Goal: Task Accomplishment & Management: Manage account settings

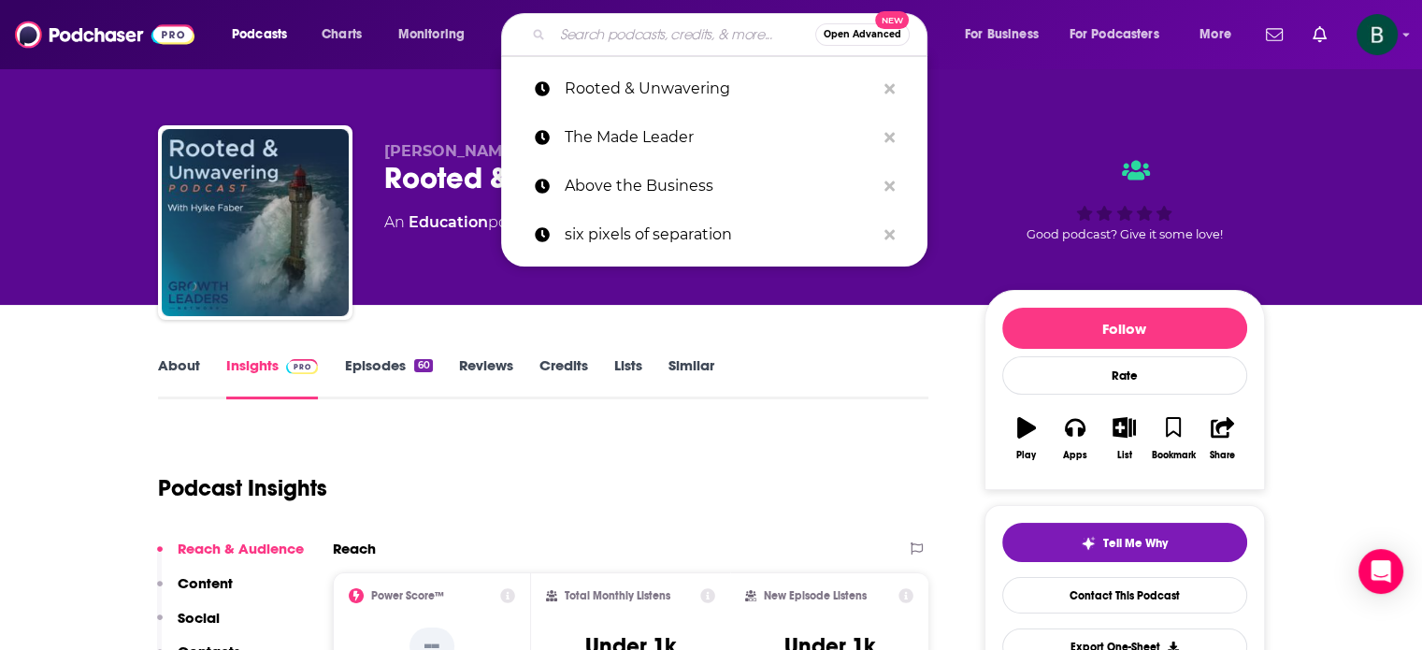
type input "The Divorce Survival Guide Podcast"
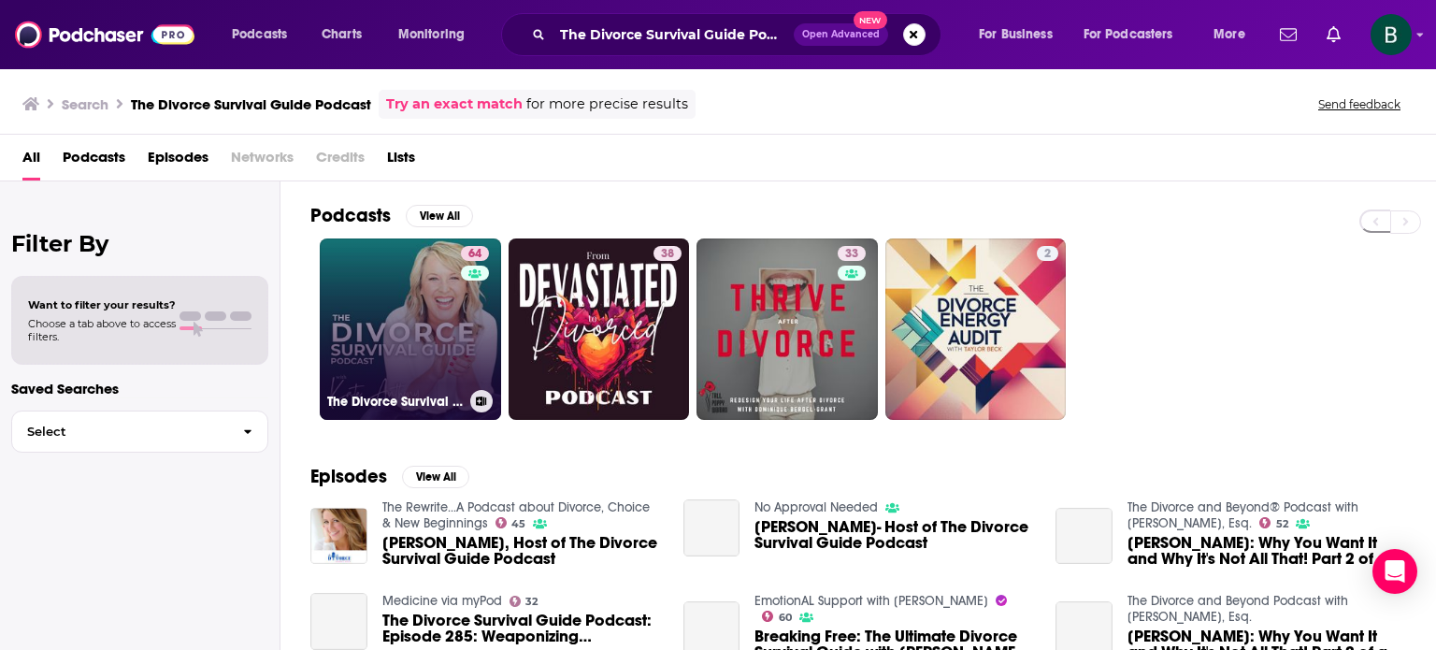
click at [400, 322] on link "64 The Divorce Survival Guide Podcast" at bounding box center [410, 328] width 181 height 181
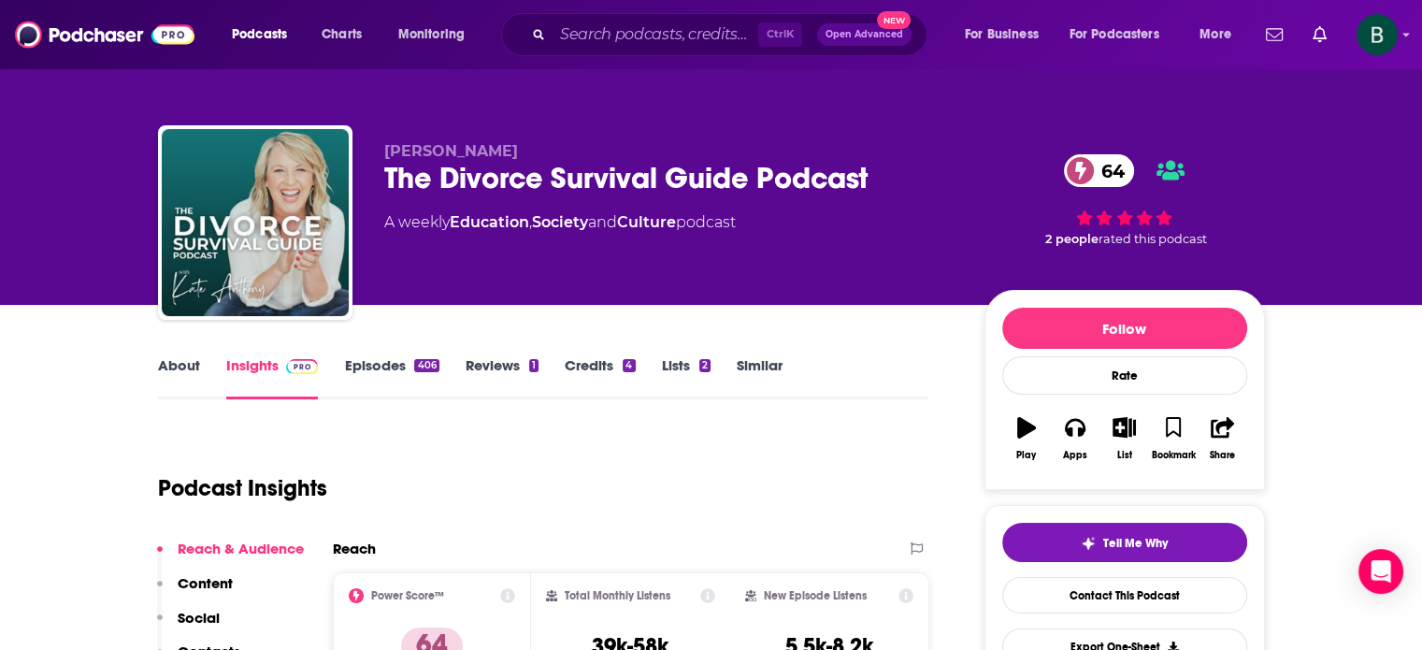
click at [176, 366] on link "About" at bounding box center [179, 377] width 42 height 43
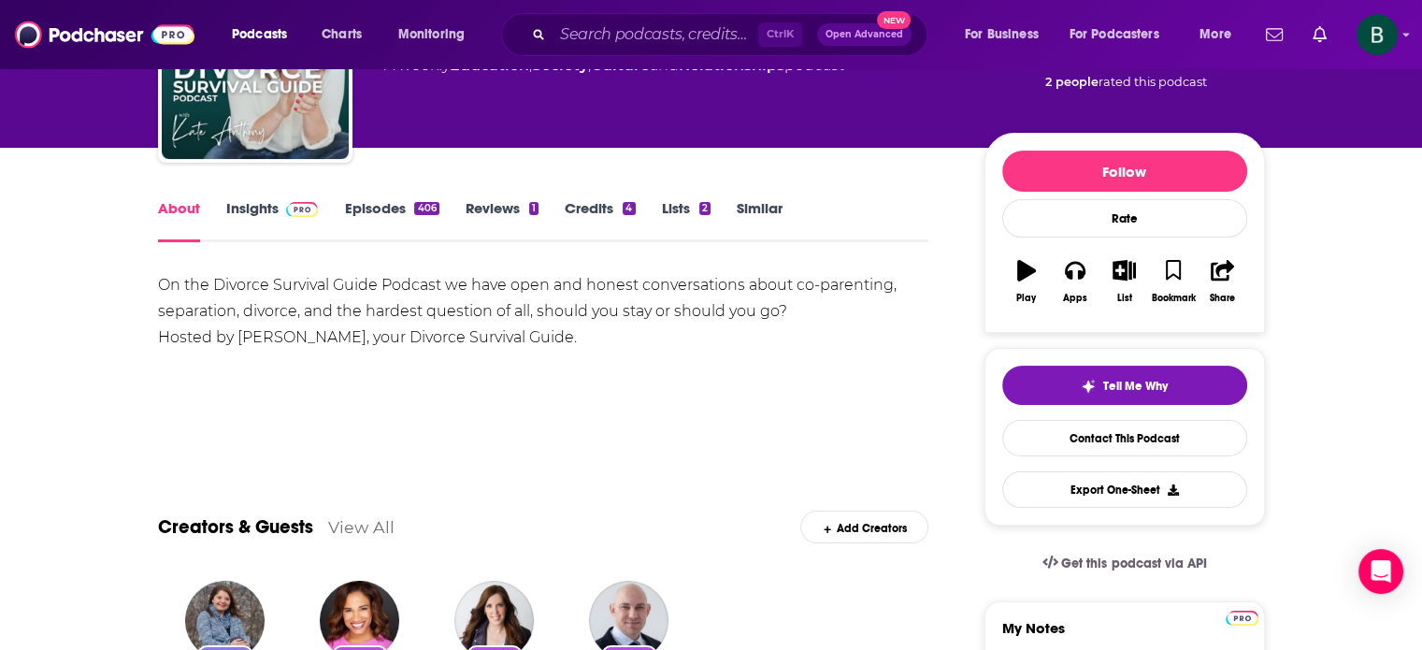
scroll to position [122, 0]
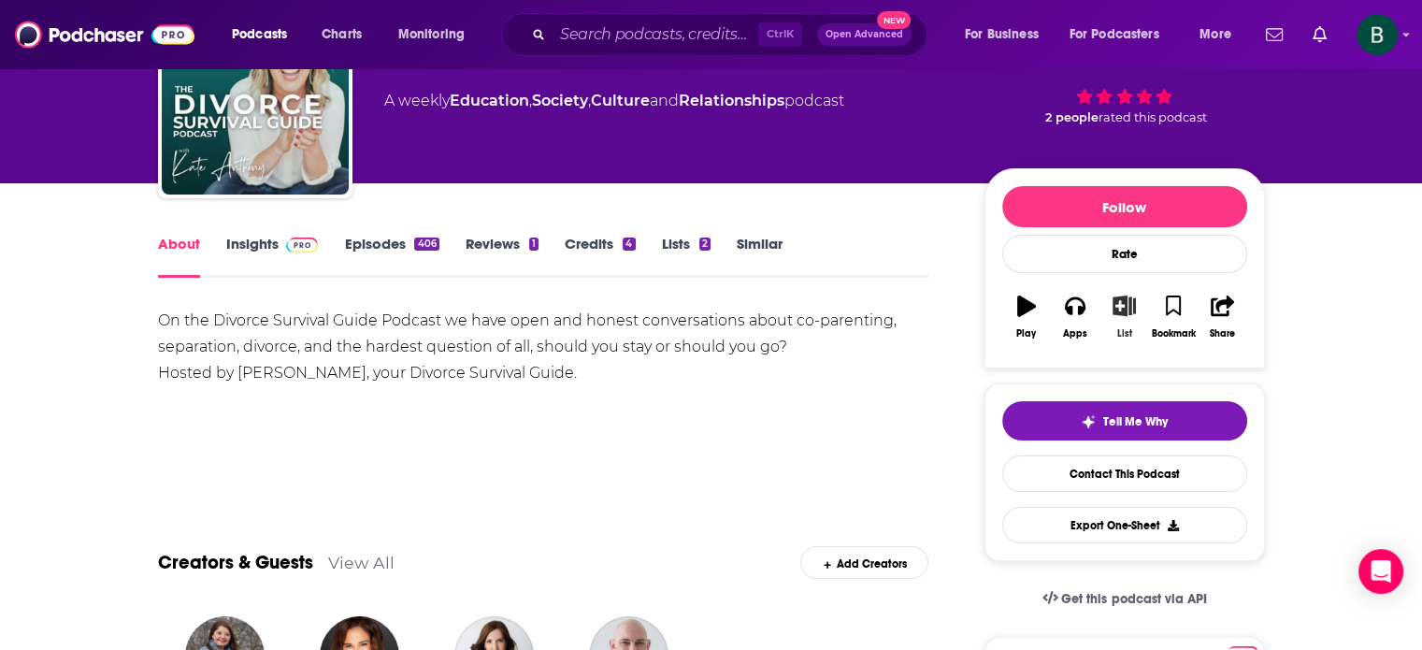
click at [1126, 304] on icon "button" at bounding box center [1123, 305] width 23 height 21
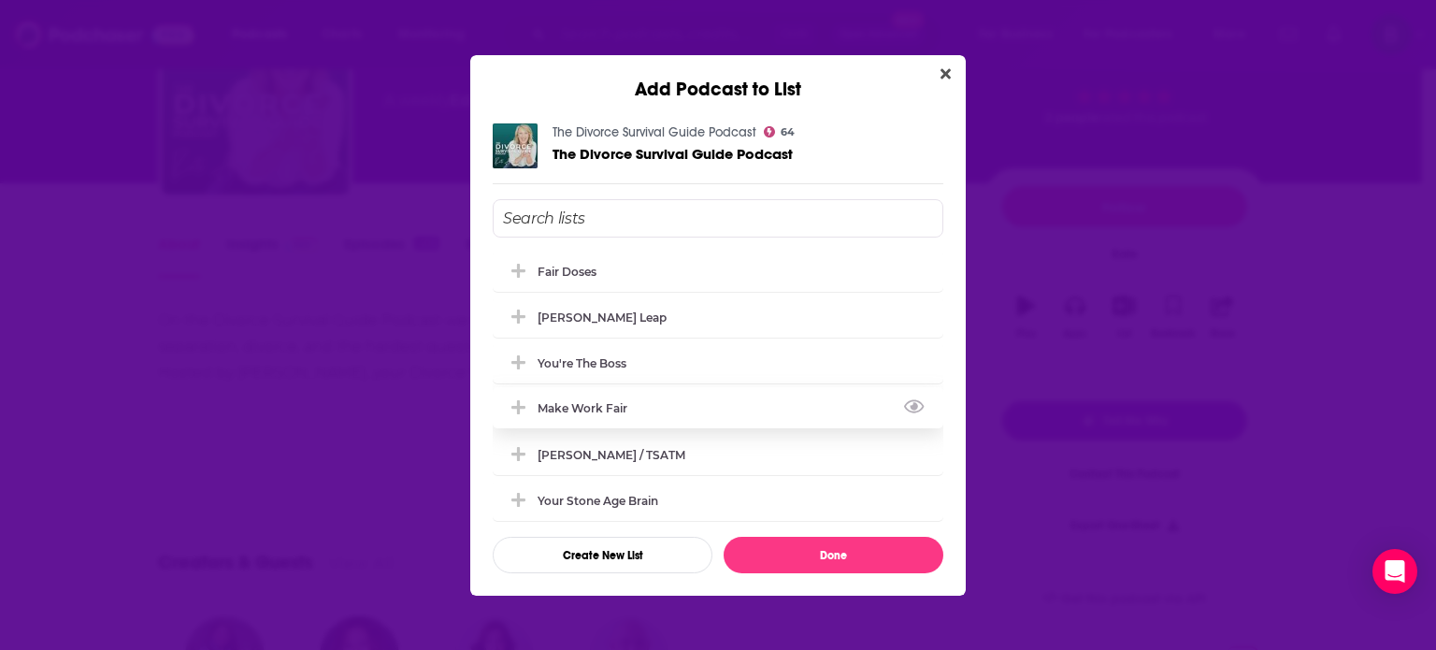
scroll to position [0, 0]
click at [583, 553] on button "Create New List" at bounding box center [603, 555] width 220 height 36
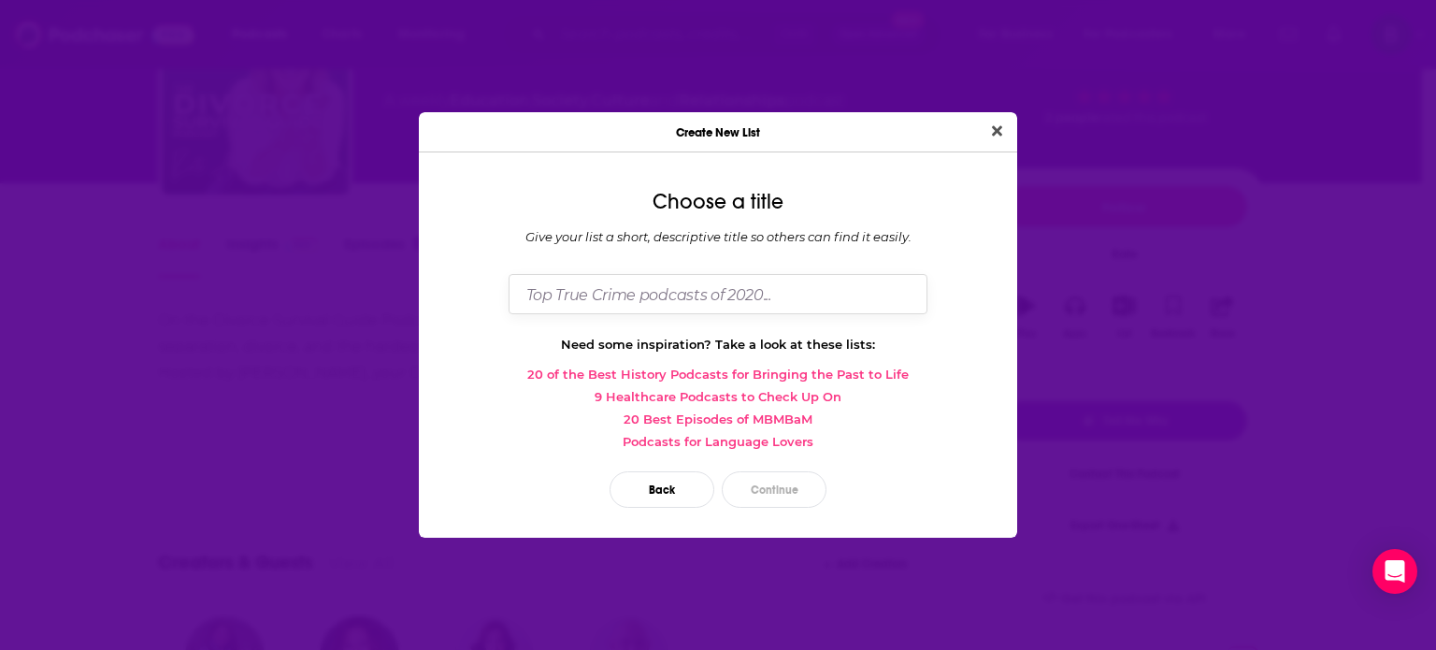
click at [610, 297] on input "Dialog" at bounding box center [717, 294] width 419 height 40
type input "f"
type input "Fly!"
click at [764, 488] on button "Continue" at bounding box center [774, 489] width 105 height 36
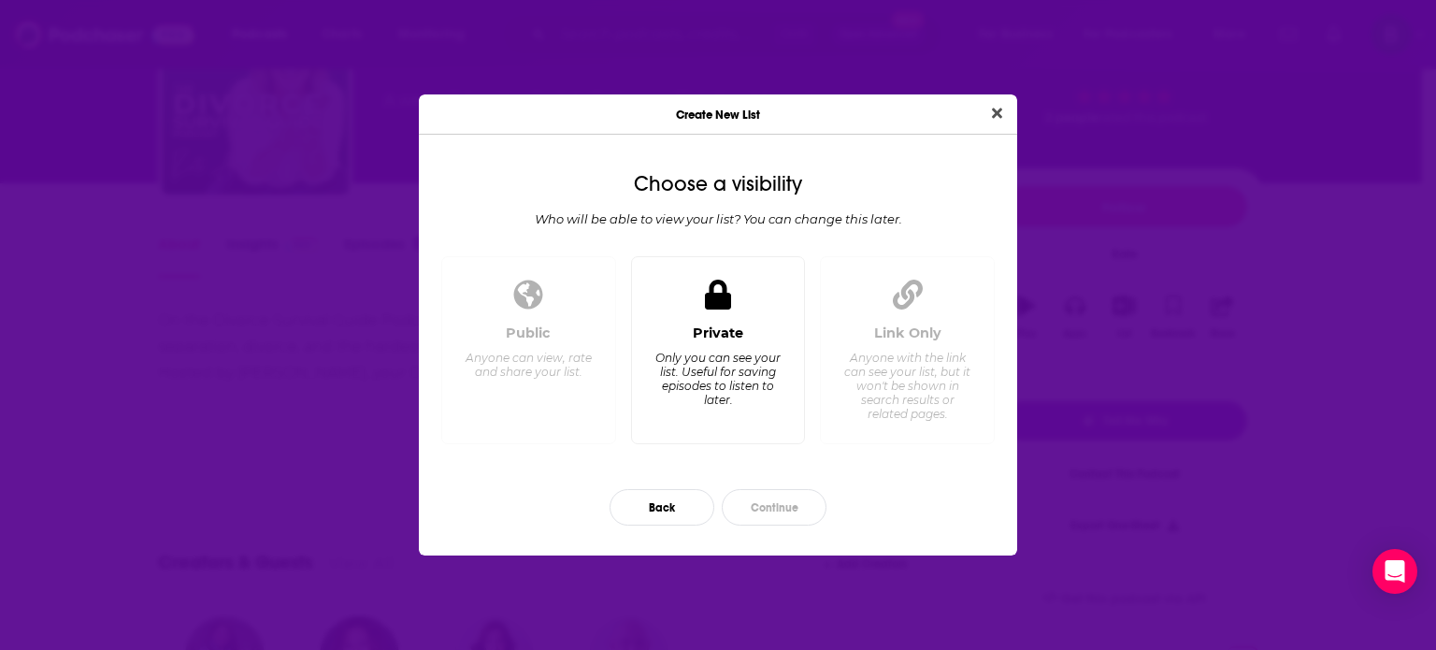
click at [752, 389] on div "Only you can see your list. Useful for saving episodes to listen to later." at bounding box center [717, 379] width 128 height 56
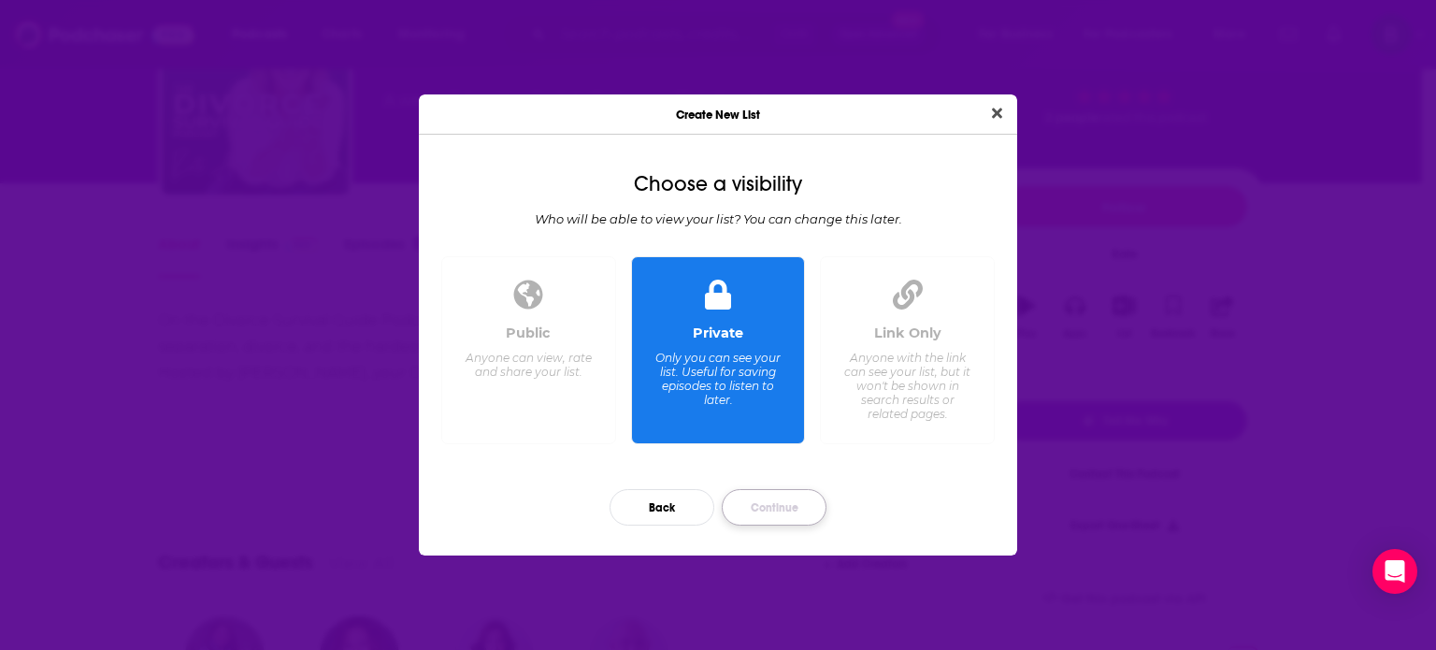
click at [754, 511] on button "Continue" at bounding box center [774, 507] width 105 height 36
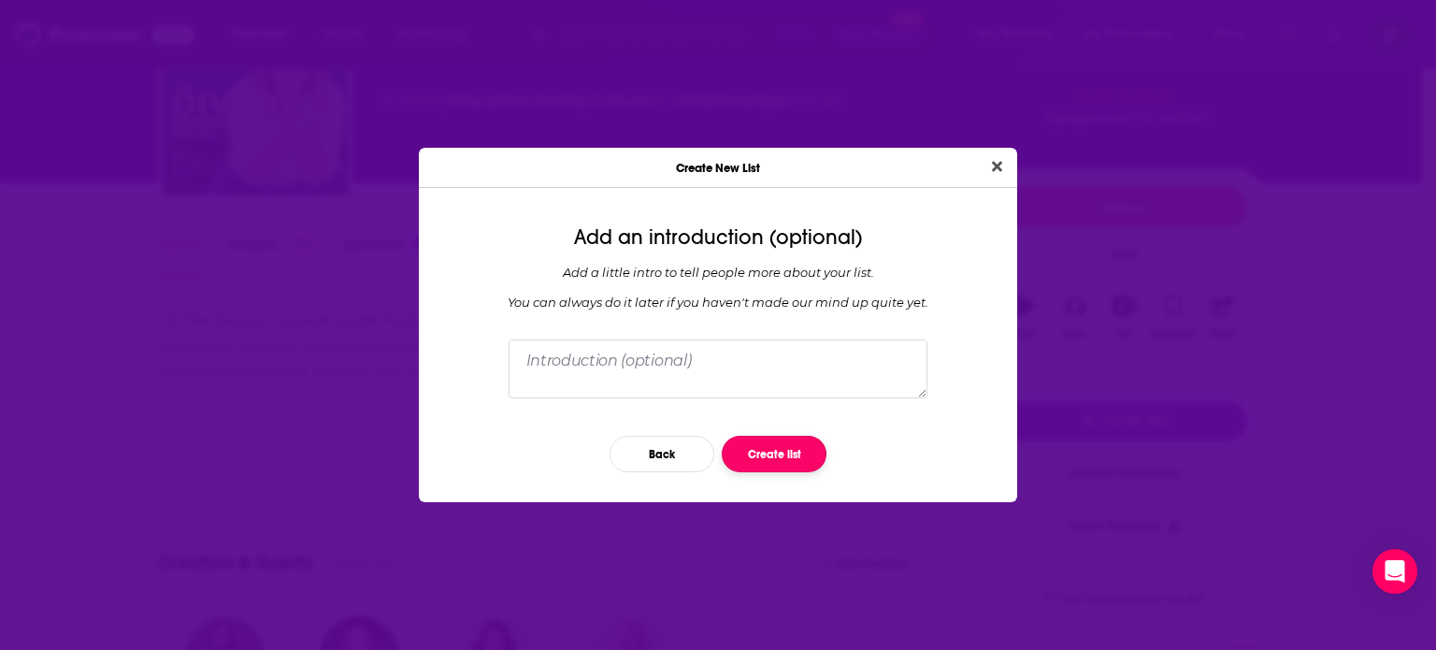
click at [781, 458] on button "Create list" at bounding box center [774, 454] width 105 height 36
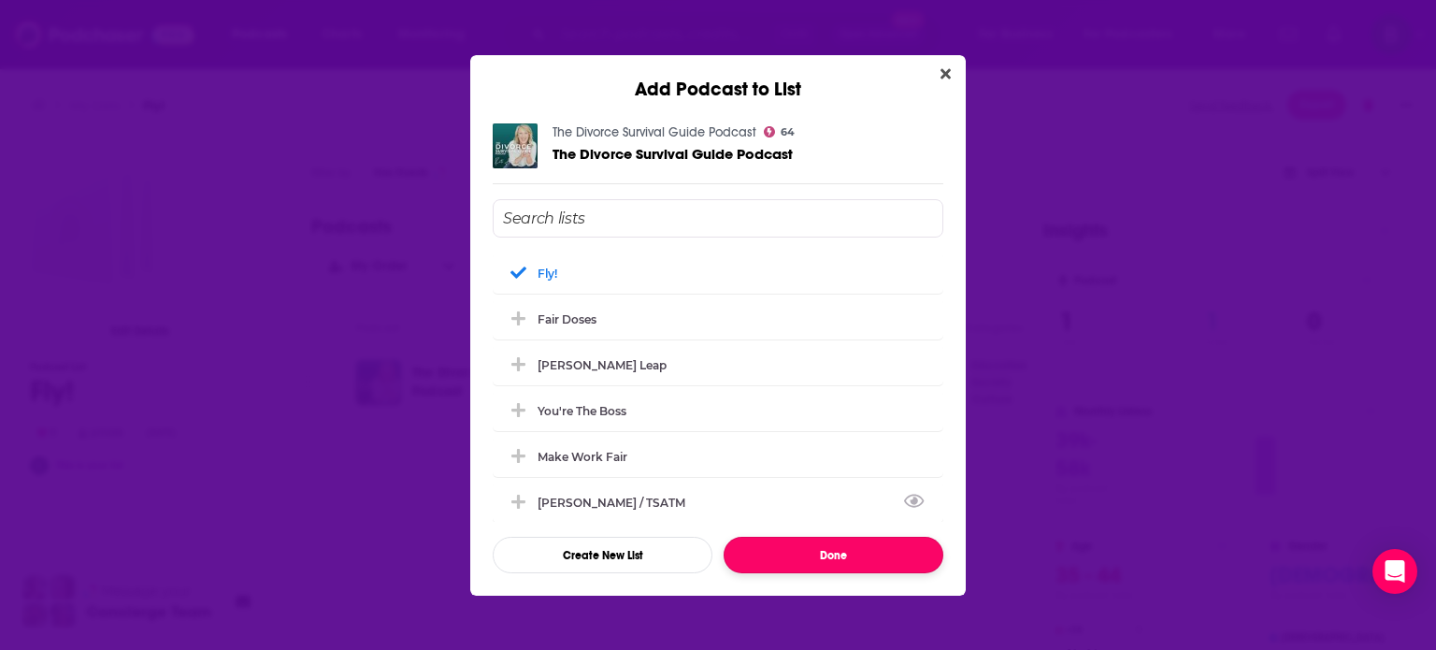
click at [796, 545] on button "Done" at bounding box center [833, 555] width 220 height 36
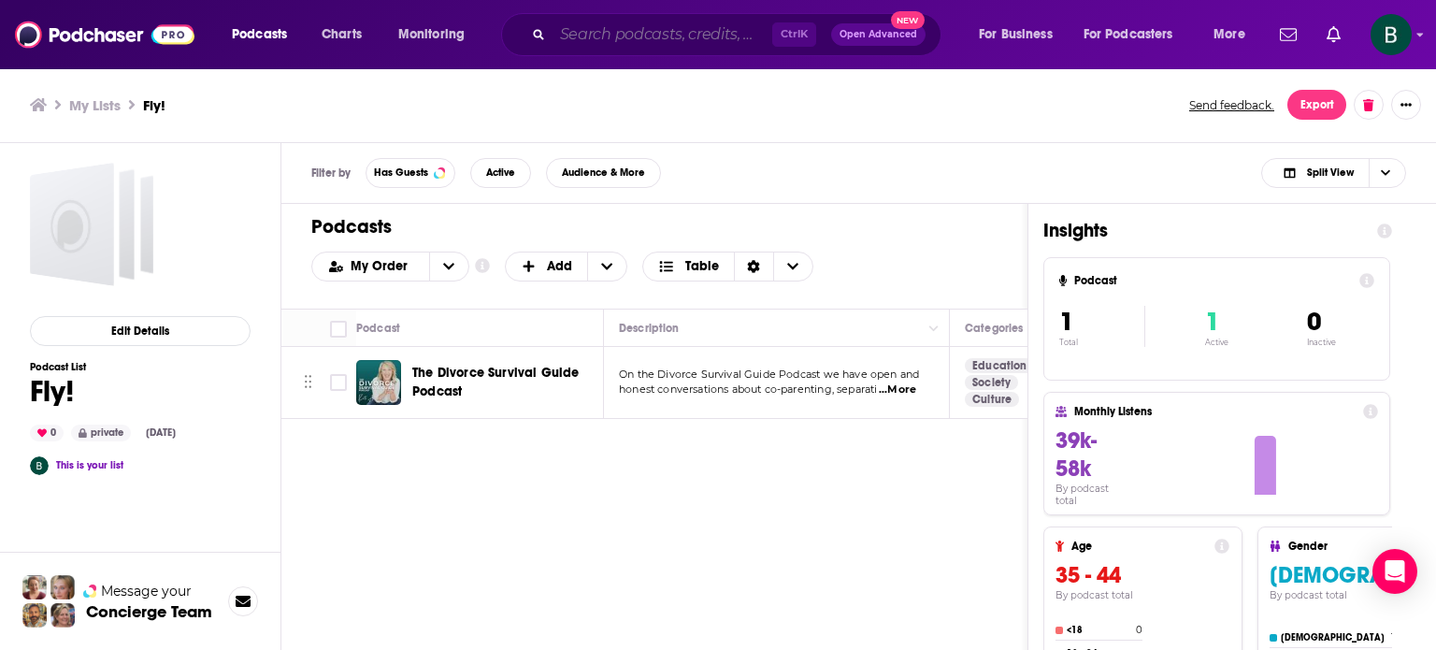
click at [702, 40] on input "Search podcasts, credits, & more..." at bounding box center [662, 35] width 220 height 30
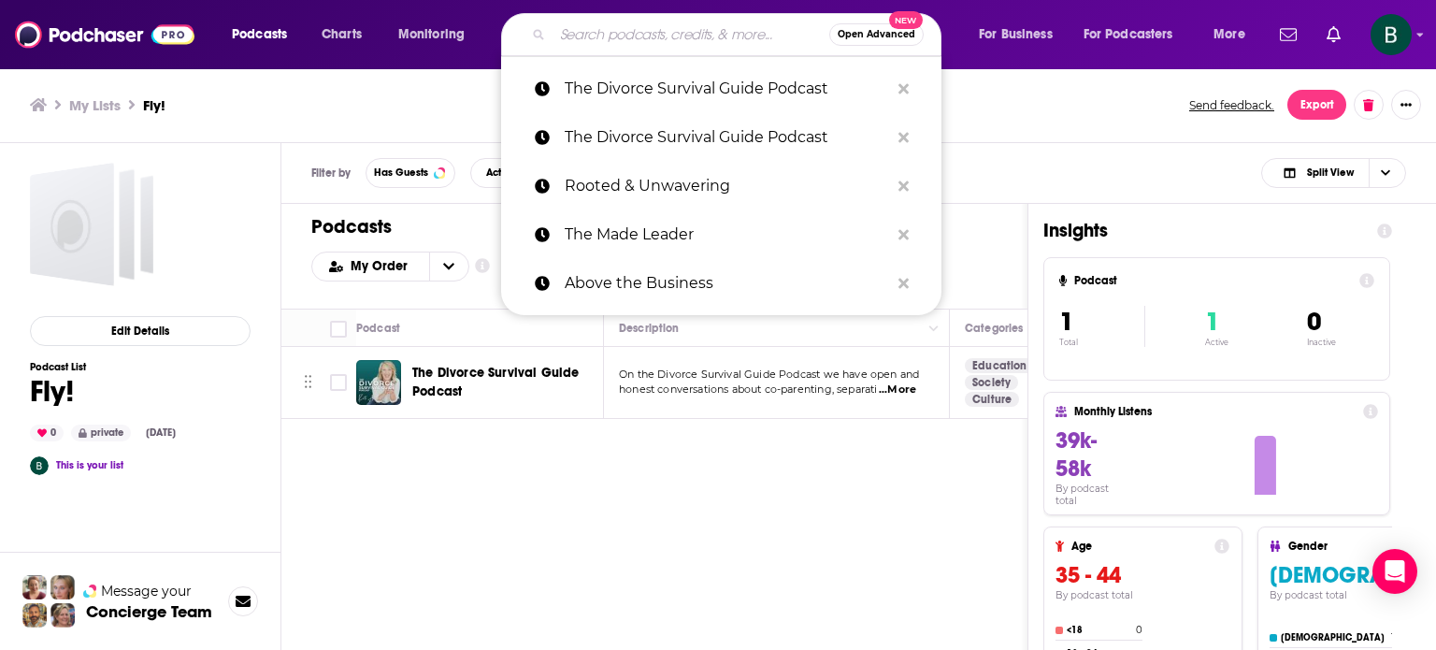
paste input "The Divorced Woman's Guide Podcast"
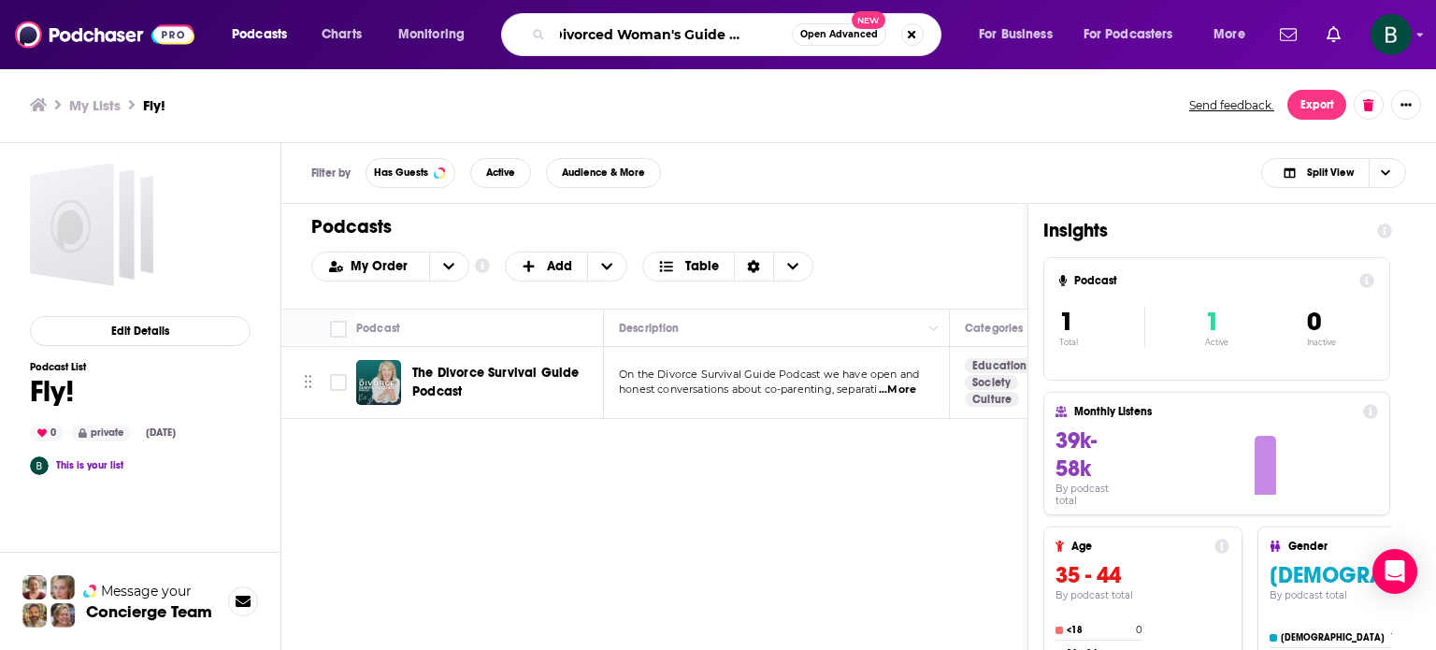
type input "The Divorced Woman's Guide Podcast"
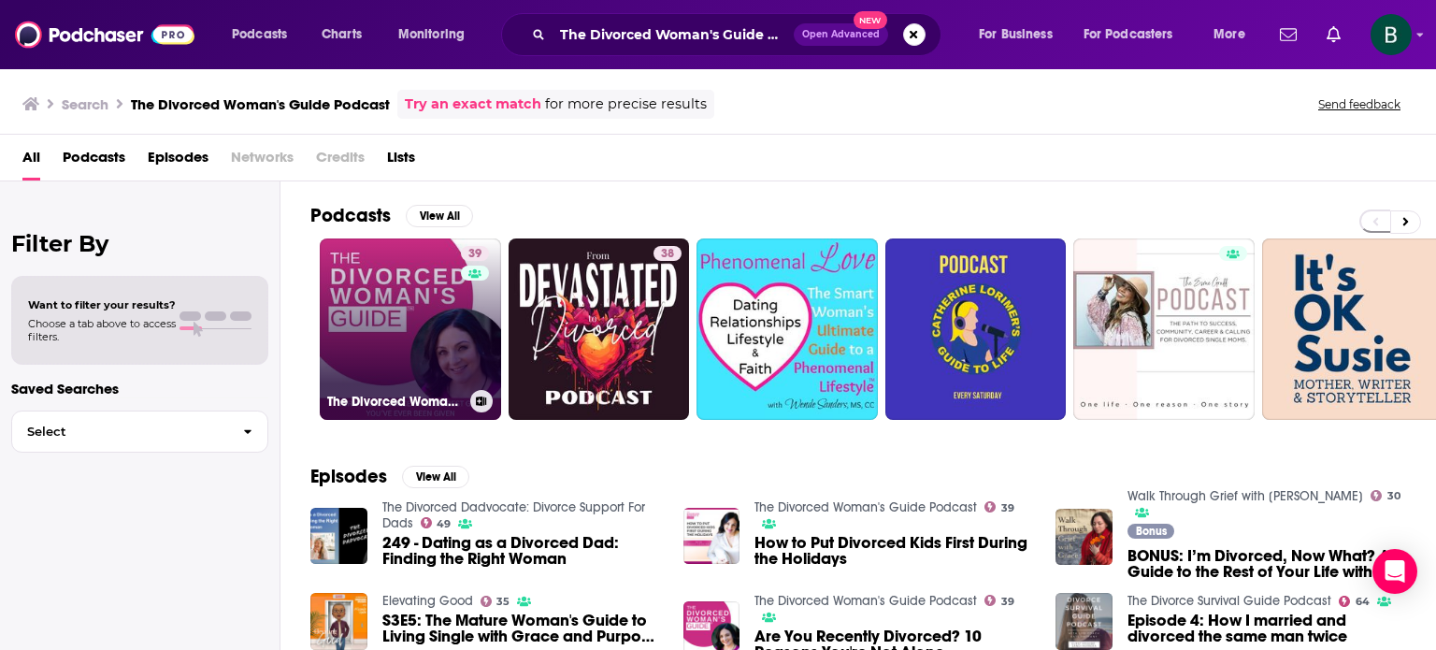
click at [410, 303] on link "39 The Divorced Woman's Guide Podcast" at bounding box center [410, 328] width 181 height 181
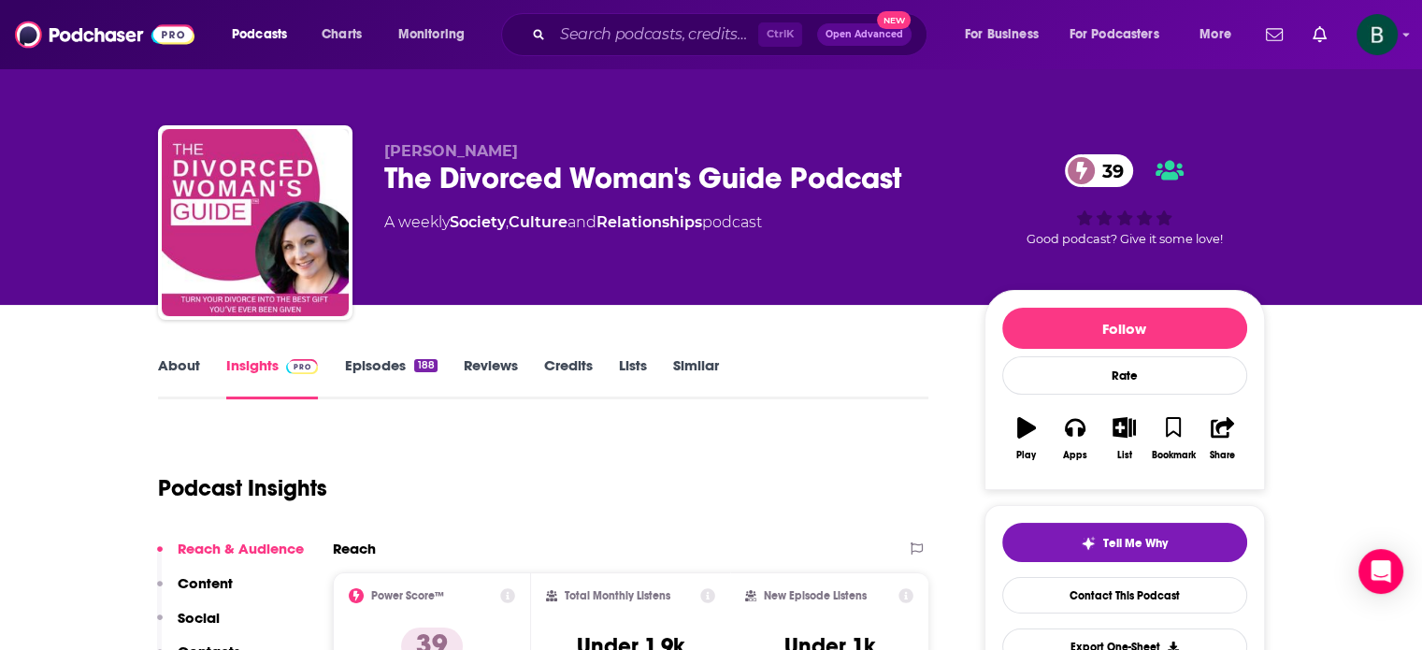
click at [182, 365] on link "About" at bounding box center [179, 377] width 42 height 43
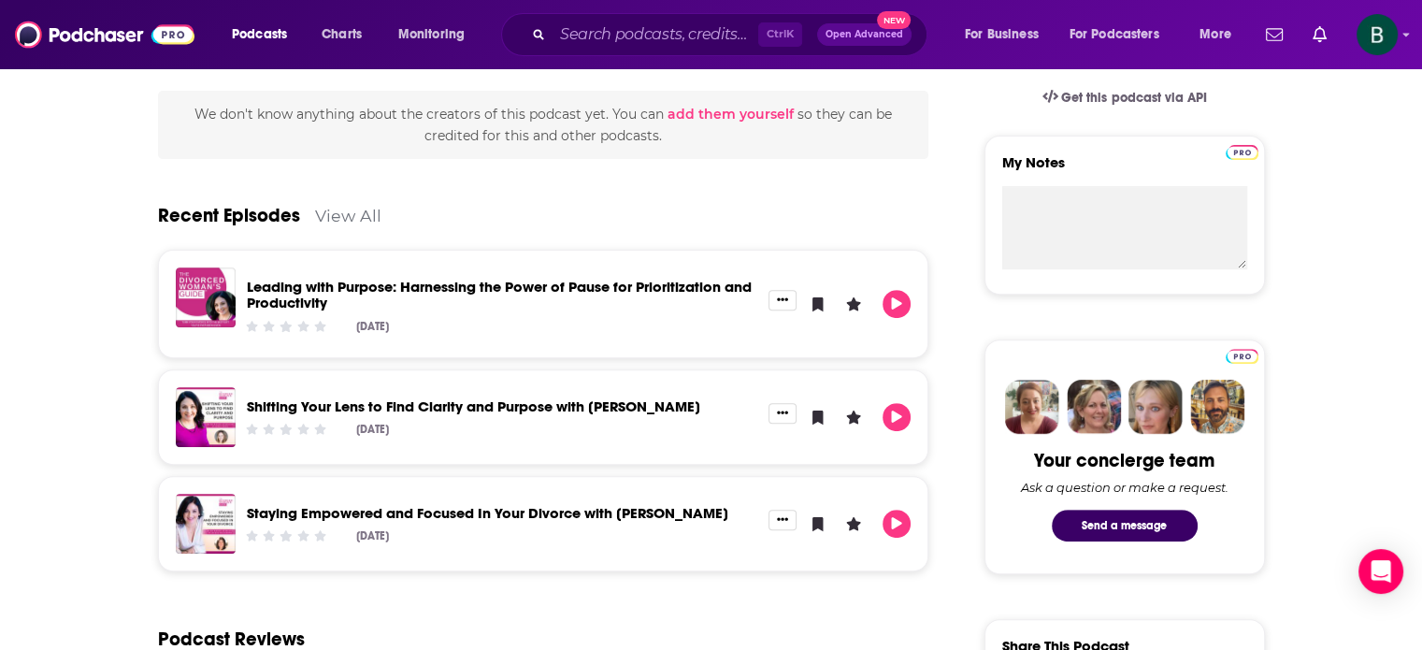
scroll to position [155, 0]
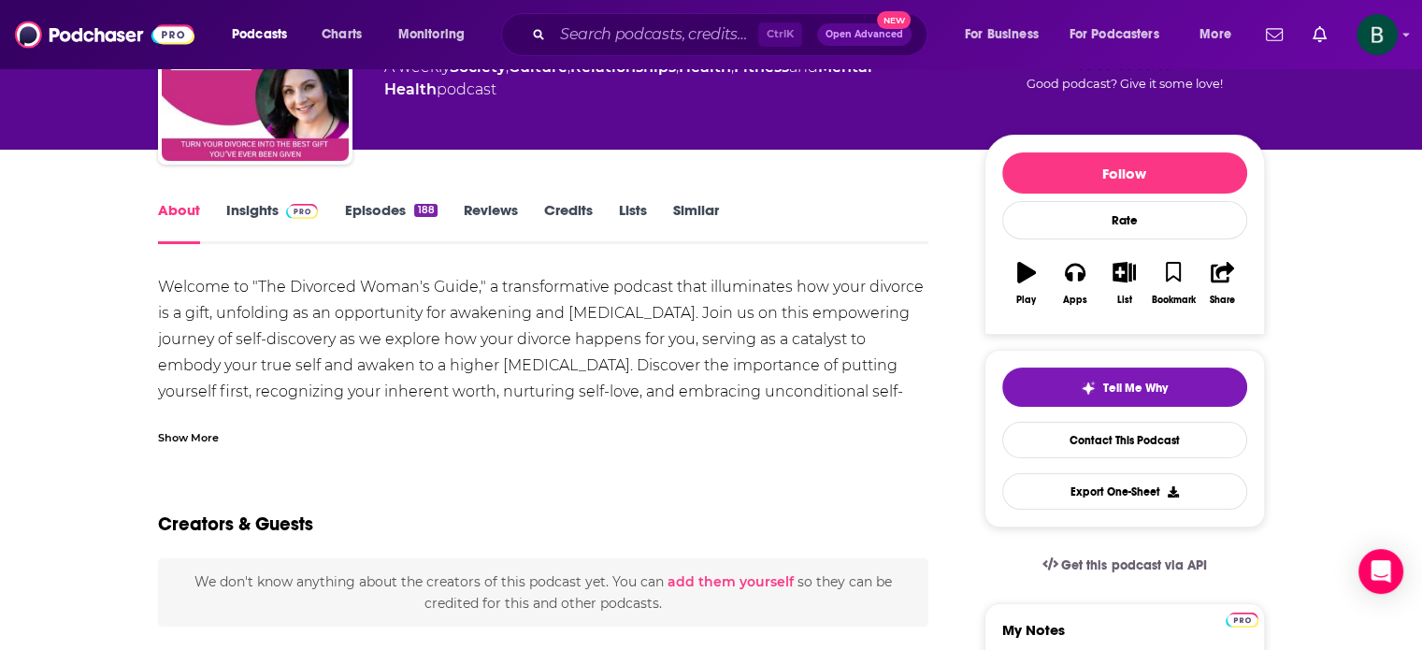
click at [266, 215] on link "Insights" at bounding box center [272, 222] width 93 height 43
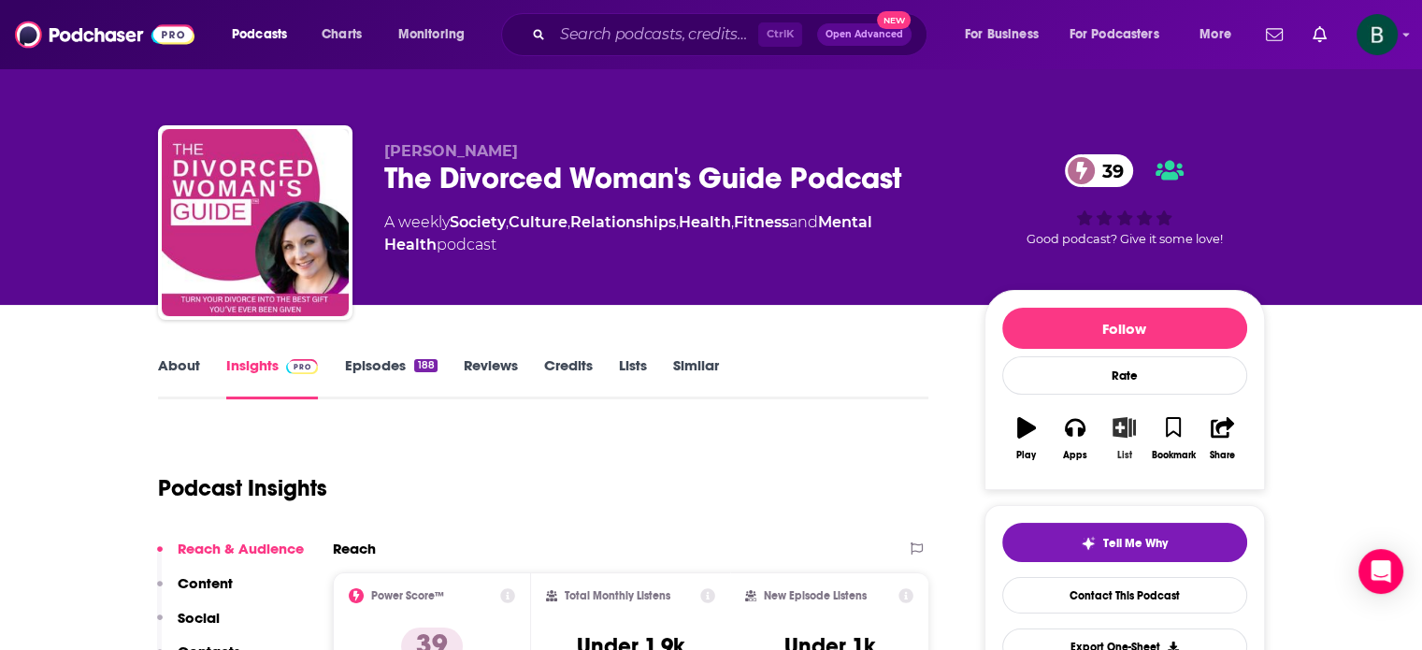
click at [1130, 436] on icon "button" at bounding box center [1123, 427] width 23 height 21
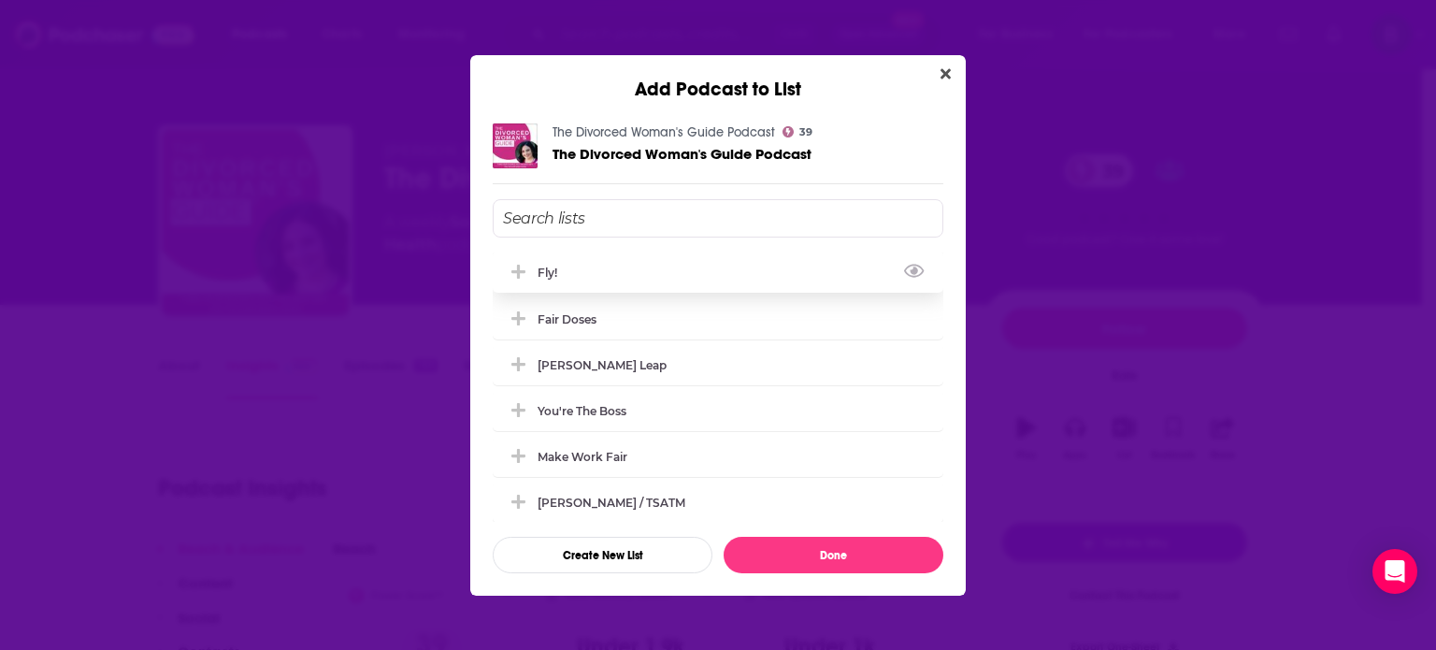
click at [580, 263] on div "Fly!" at bounding box center [718, 271] width 451 height 41
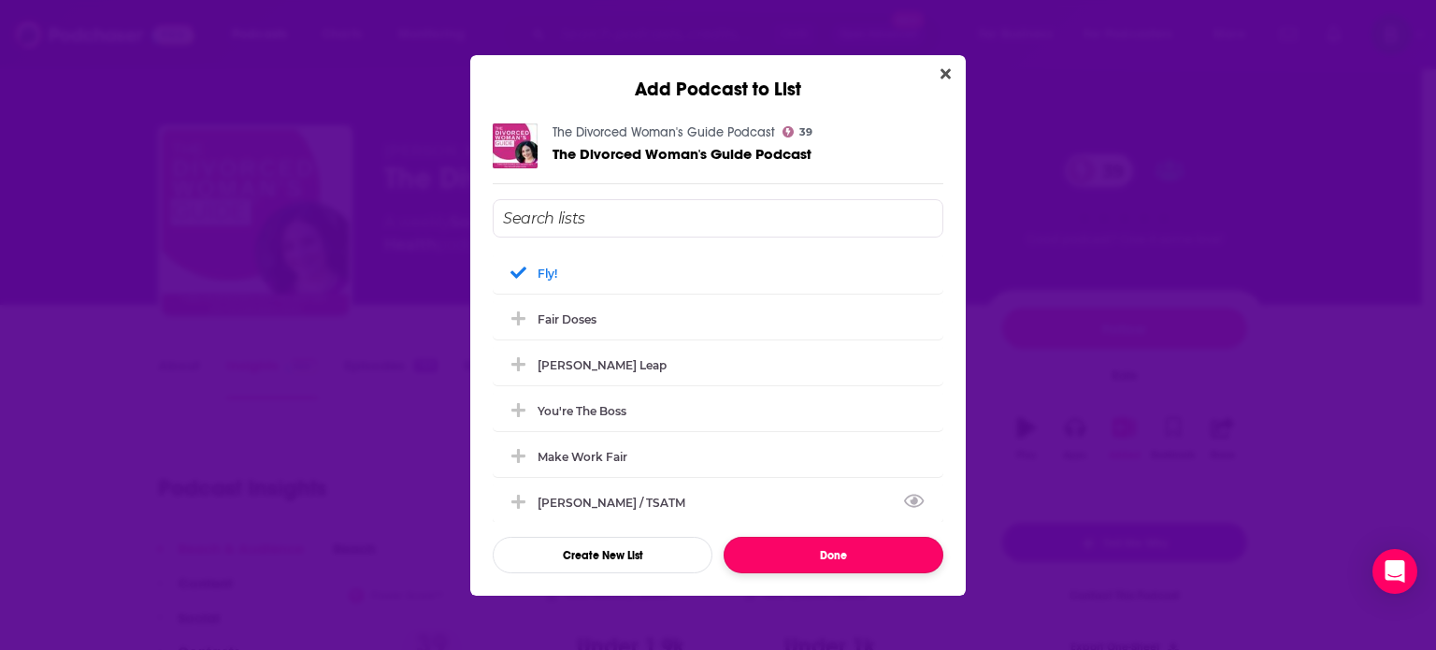
click at [819, 553] on button "Done" at bounding box center [833, 555] width 220 height 36
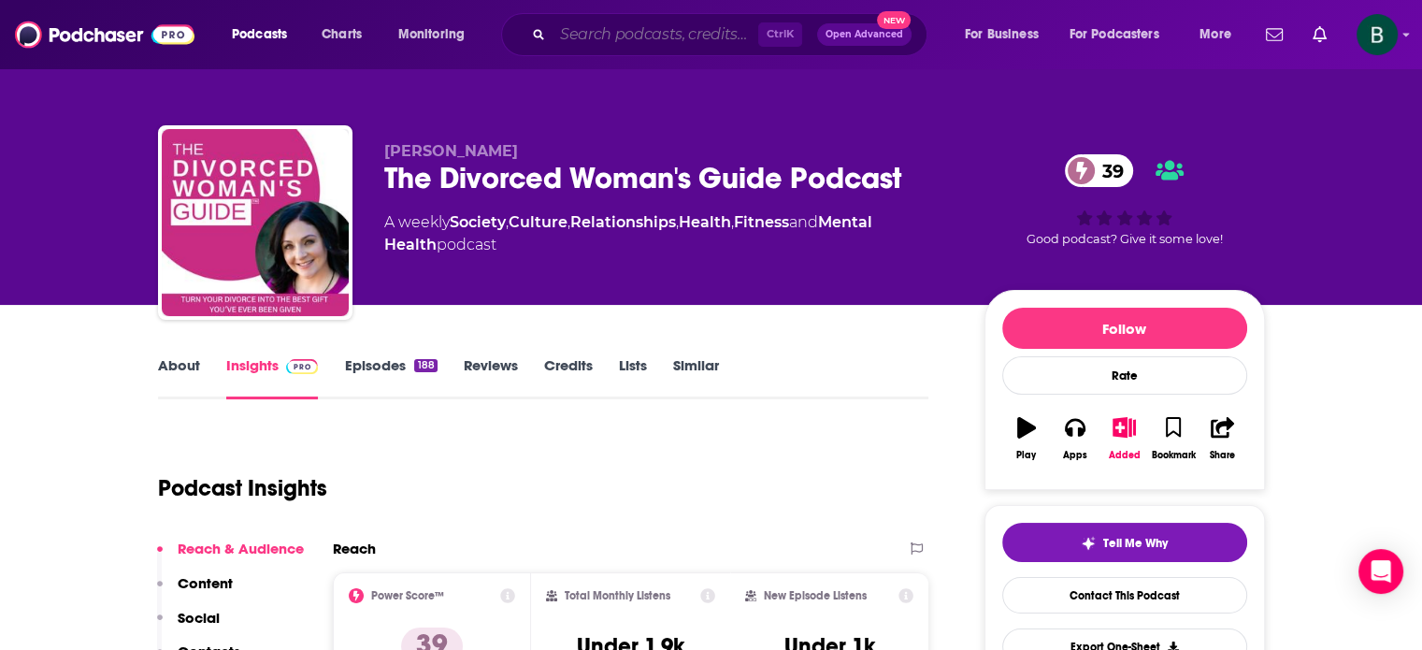
click at [615, 40] on input "Search podcasts, credits, & more..." at bounding box center [655, 35] width 206 height 30
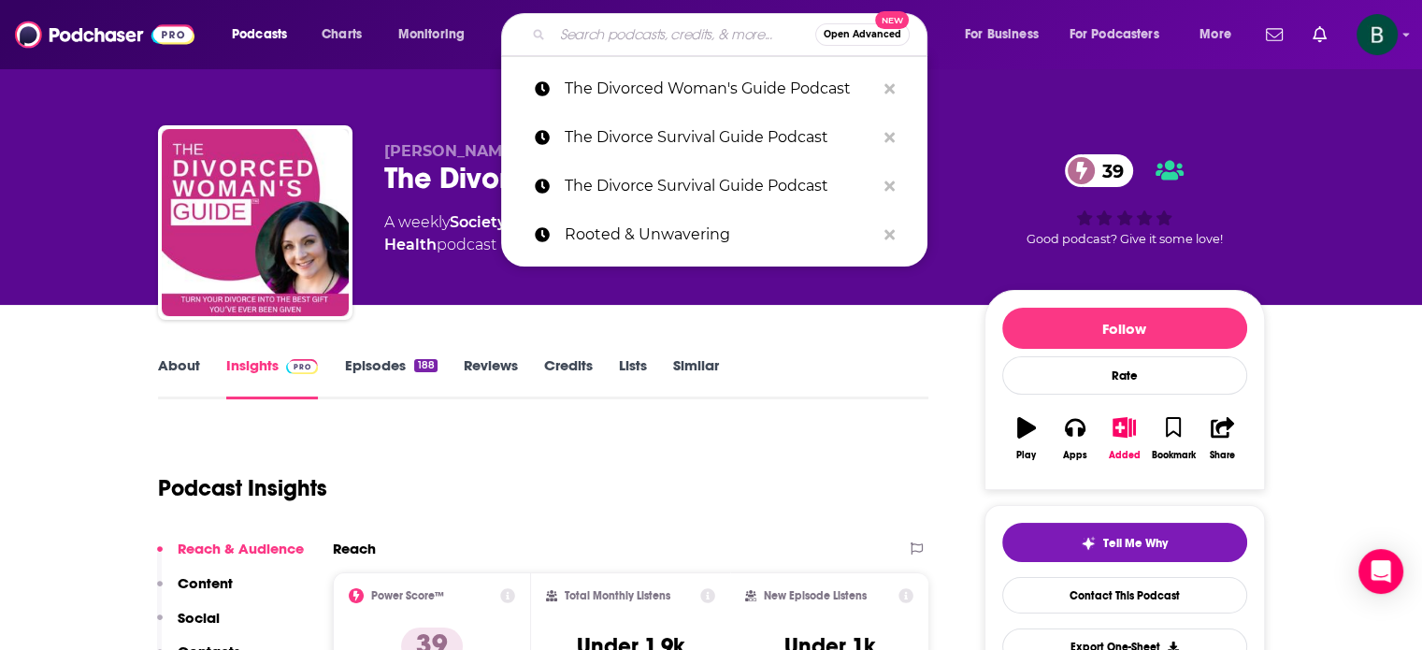
paste input "The Divorce and Beyond® Podcast with [PERSON_NAME], Esq."
type input "The Divorce and Beyond® Podcast with [PERSON_NAME], Esq."
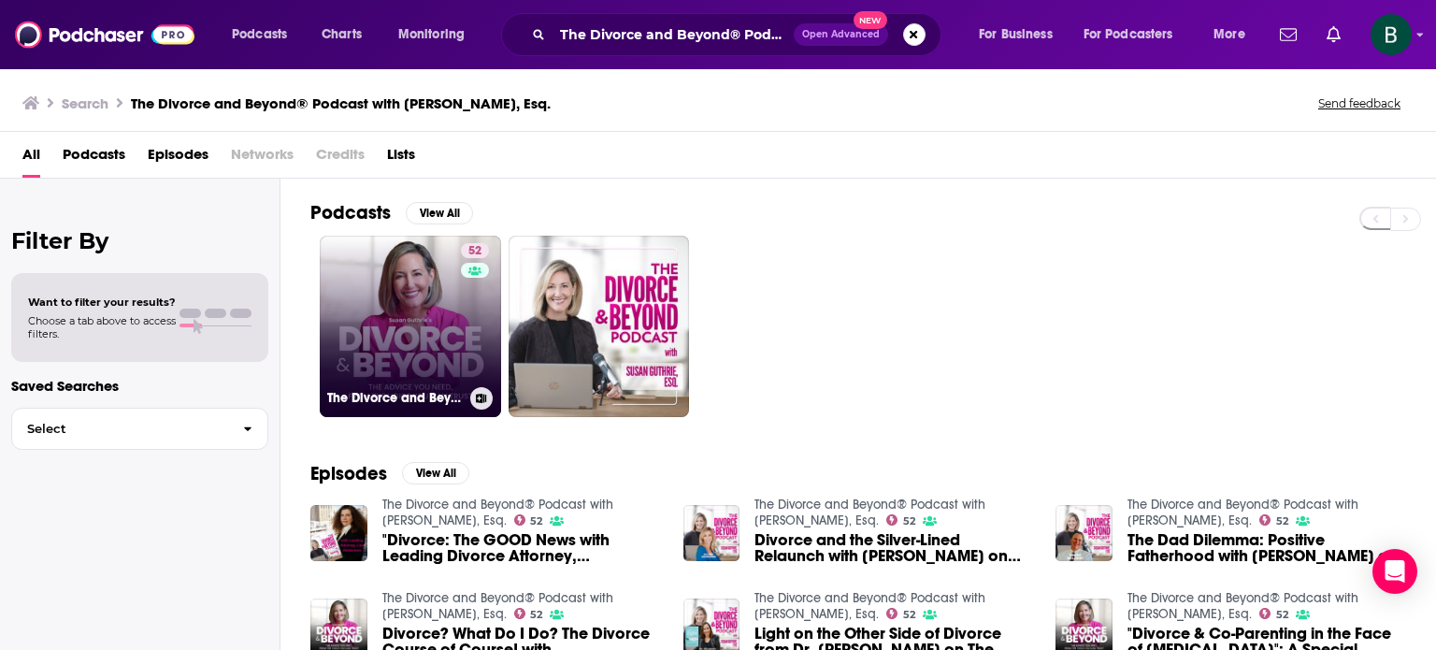
click at [351, 324] on link "52 The Divorce and Beyond® Podcast with [PERSON_NAME], Esq." at bounding box center [410, 326] width 181 height 181
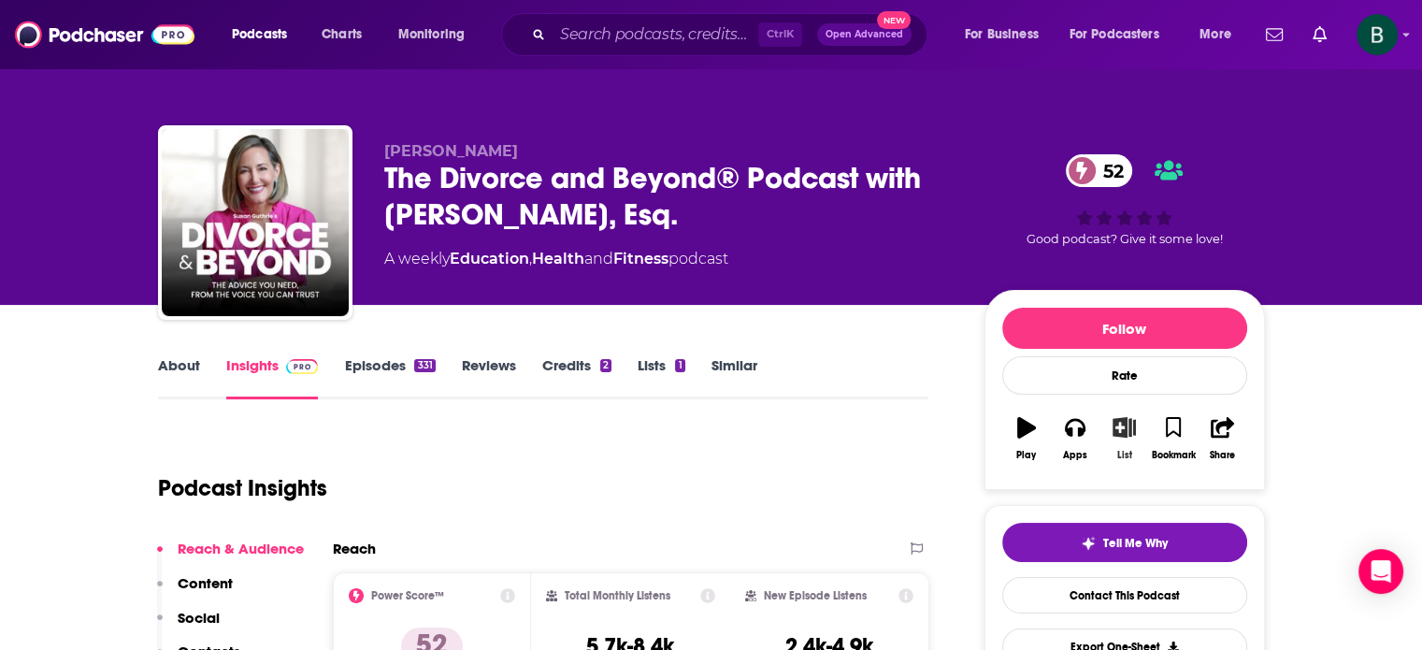
click at [1128, 428] on icon "button" at bounding box center [1123, 427] width 23 height 21
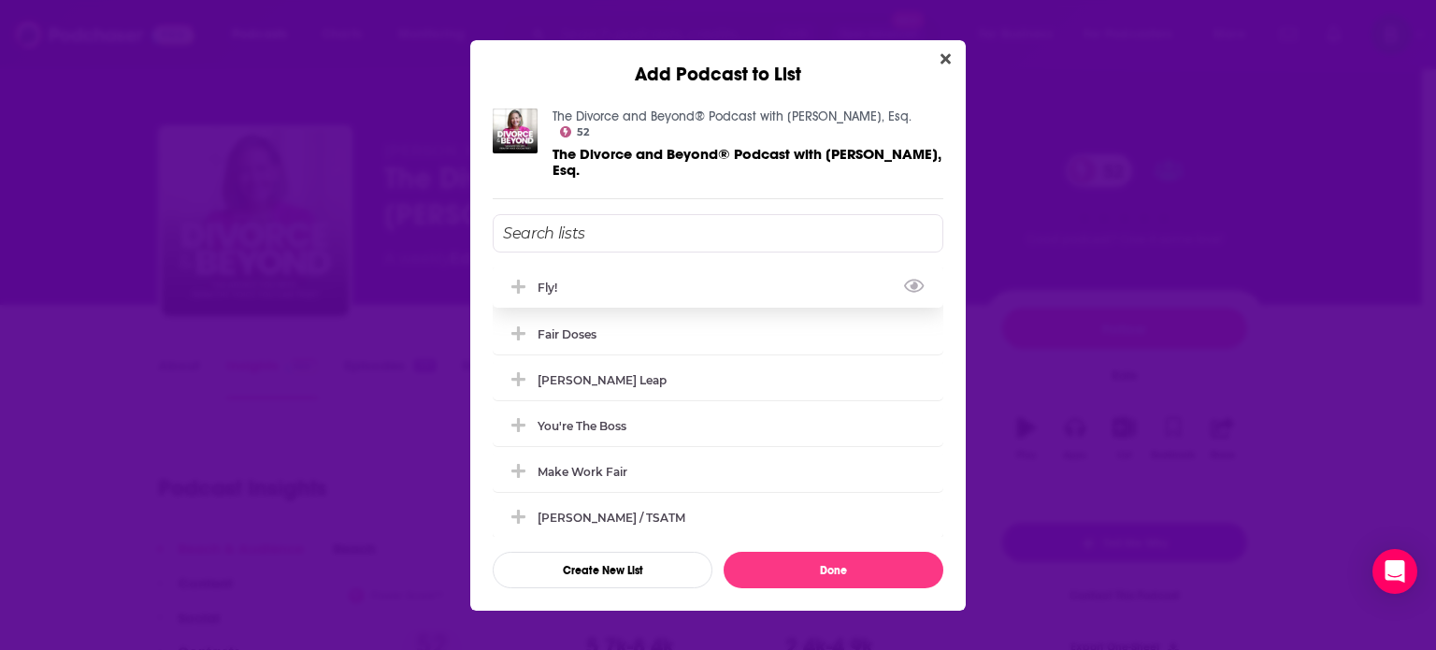
click at [546, 280] on div "Fly!" at bounding box center [552, 287] width 31 height 14
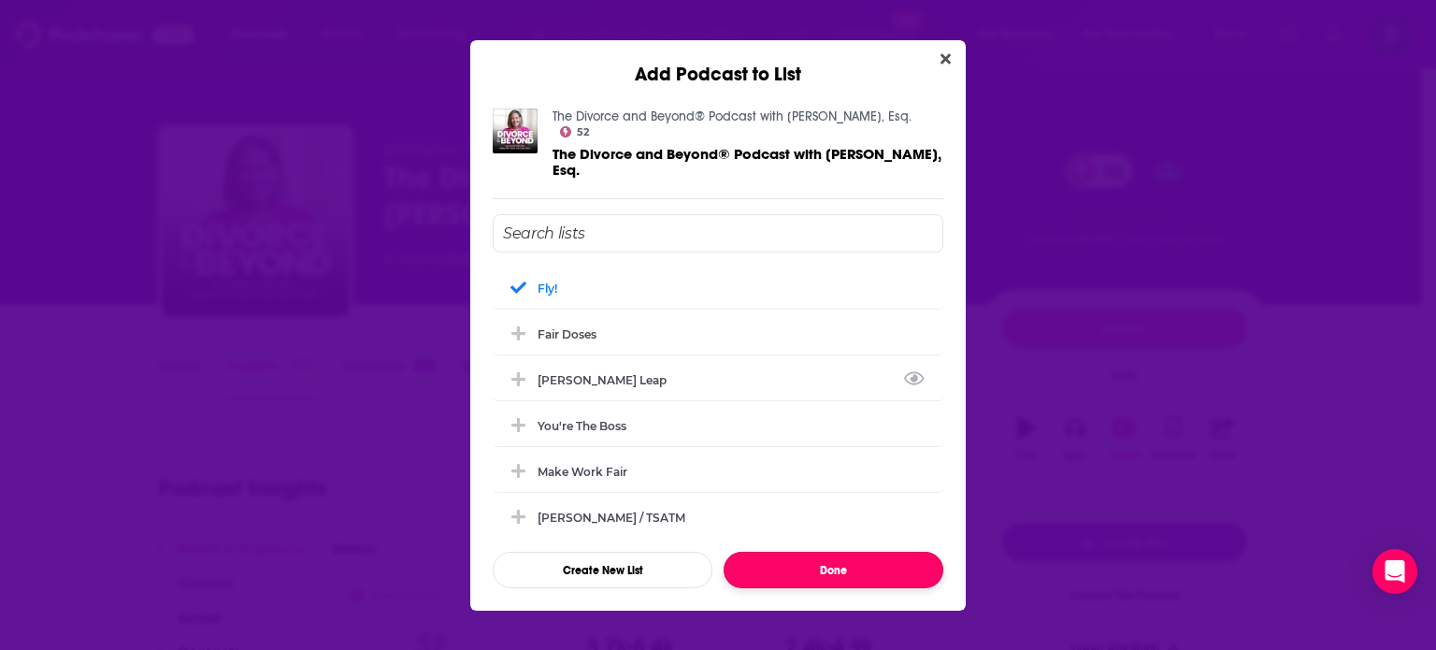
click at [859, 551] on button "Done" at bounding box center [833, 569] width 220 height 36
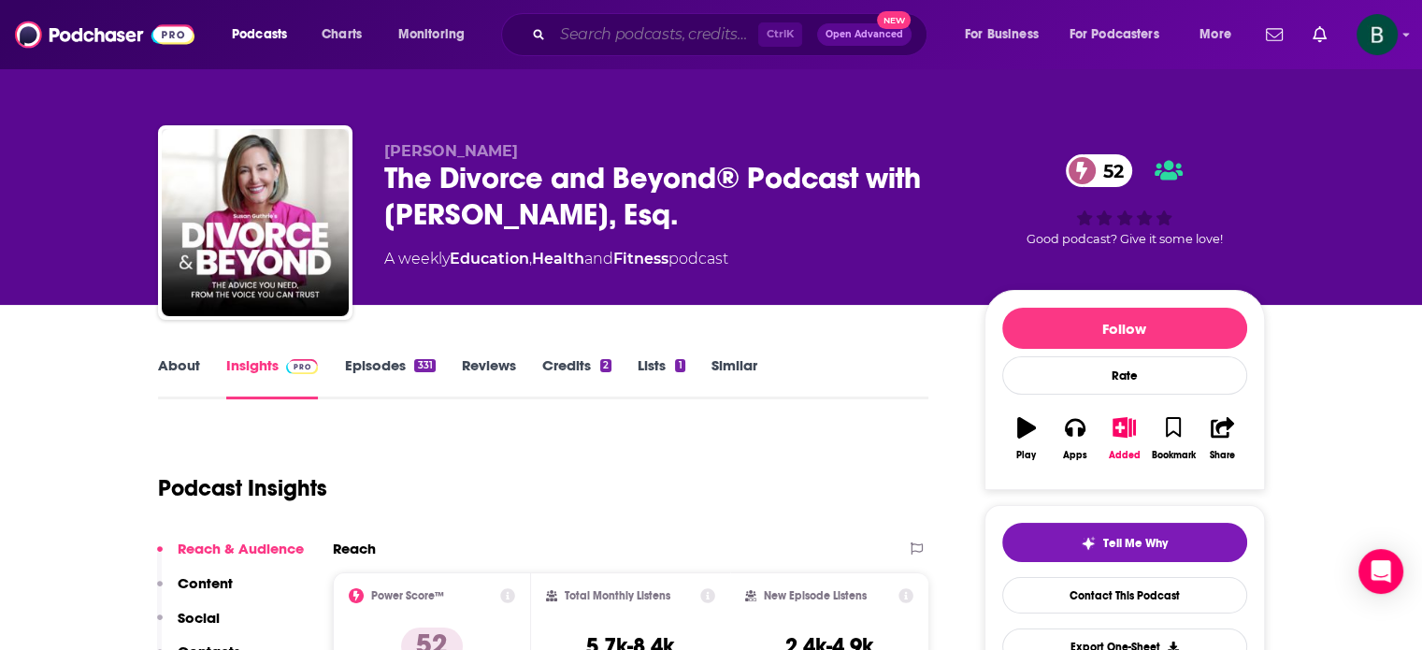
click at [688, 29] on input "Search podcasts, credits, & more..." at bounding box center [655, 35] width 206 height 30
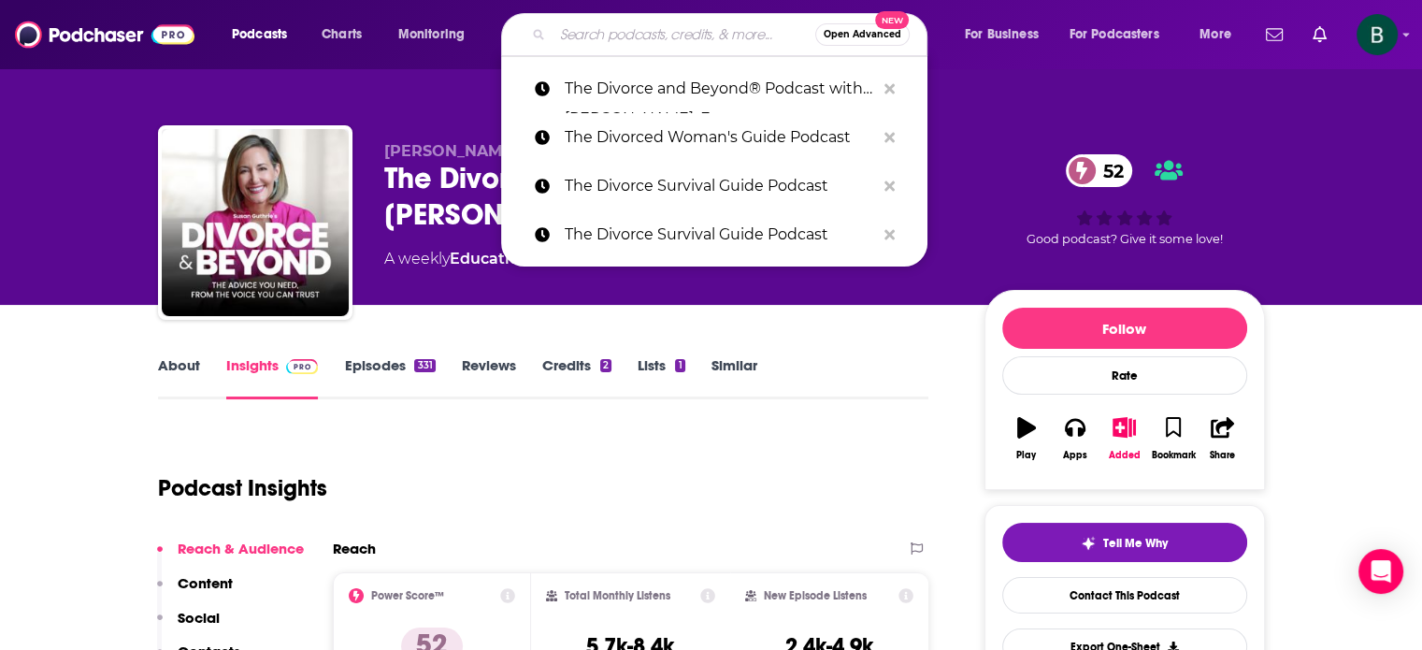
paste input "The Divorced Girl Smiling Podcast"
type input "The Divorced Girl Smiling Podcast"
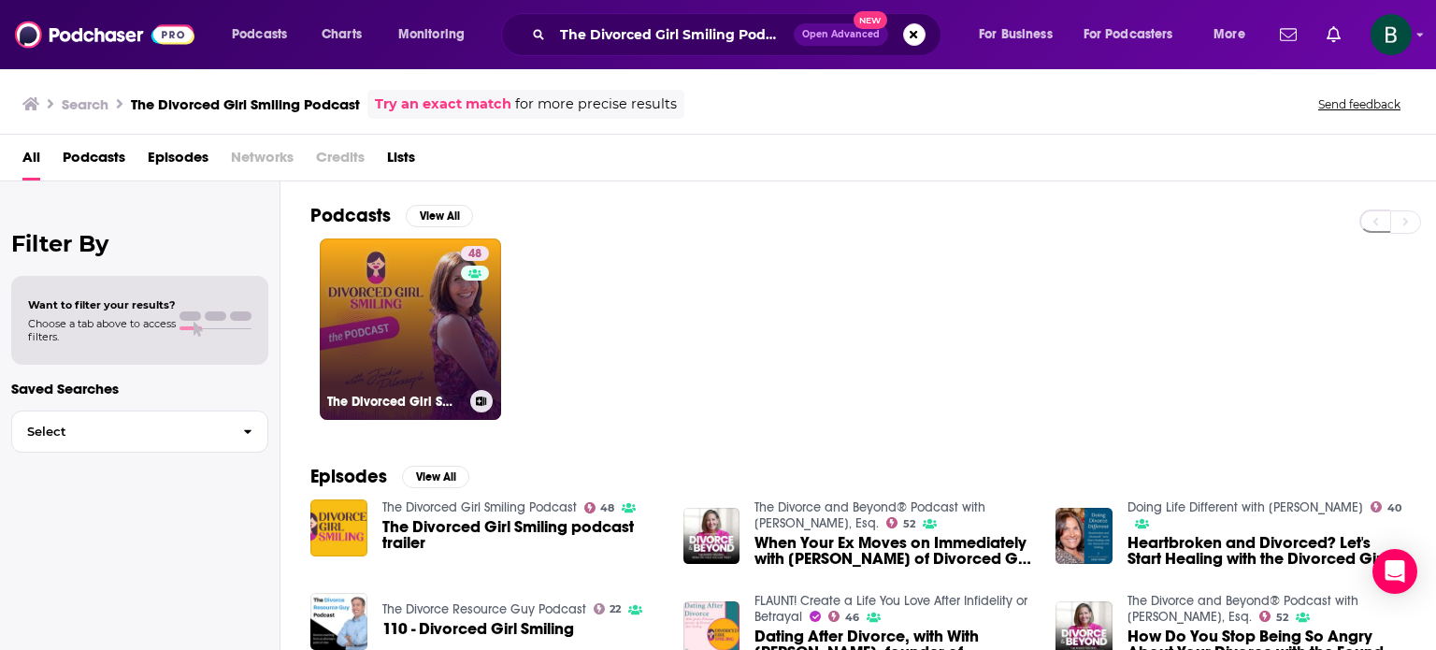
click at [372, 353] on link "48 The Divorced Girl Smiling Podcast" at bounding box center [410, 328] width 181 height 181
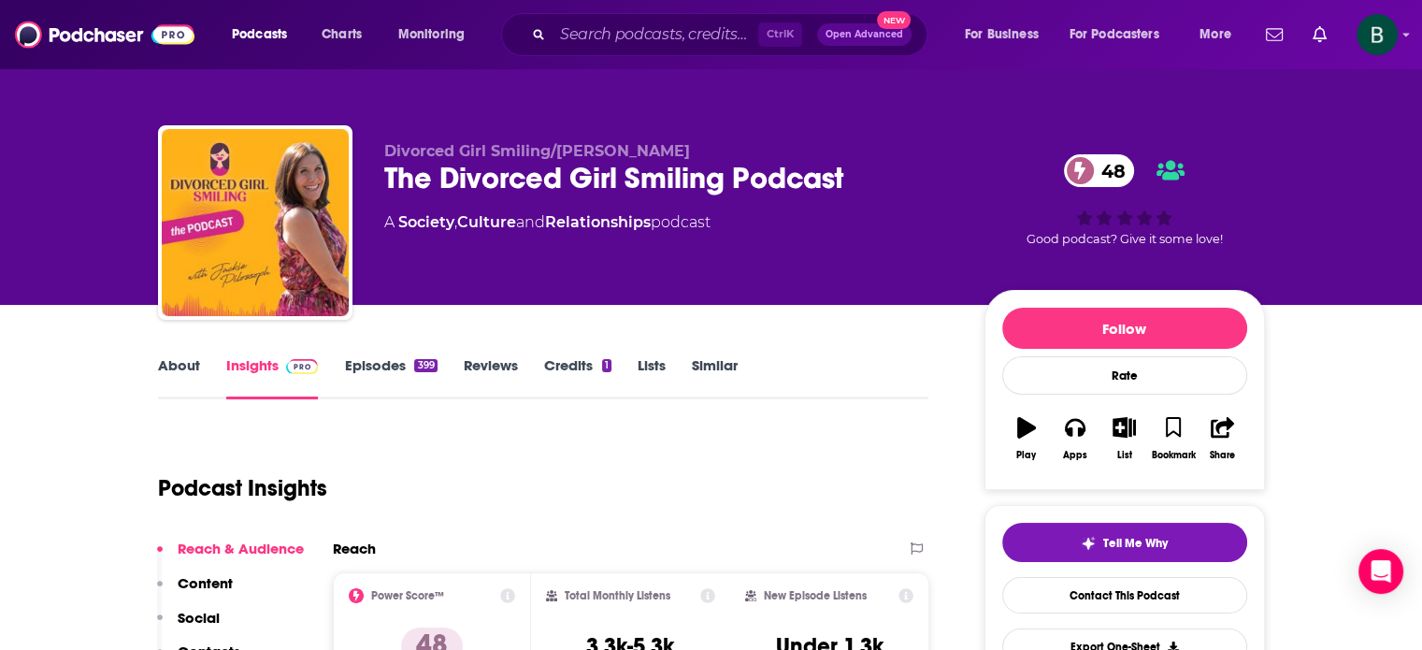
click at [161, 365] on link "About" at bounding box center [179, 377] width 42 height 43
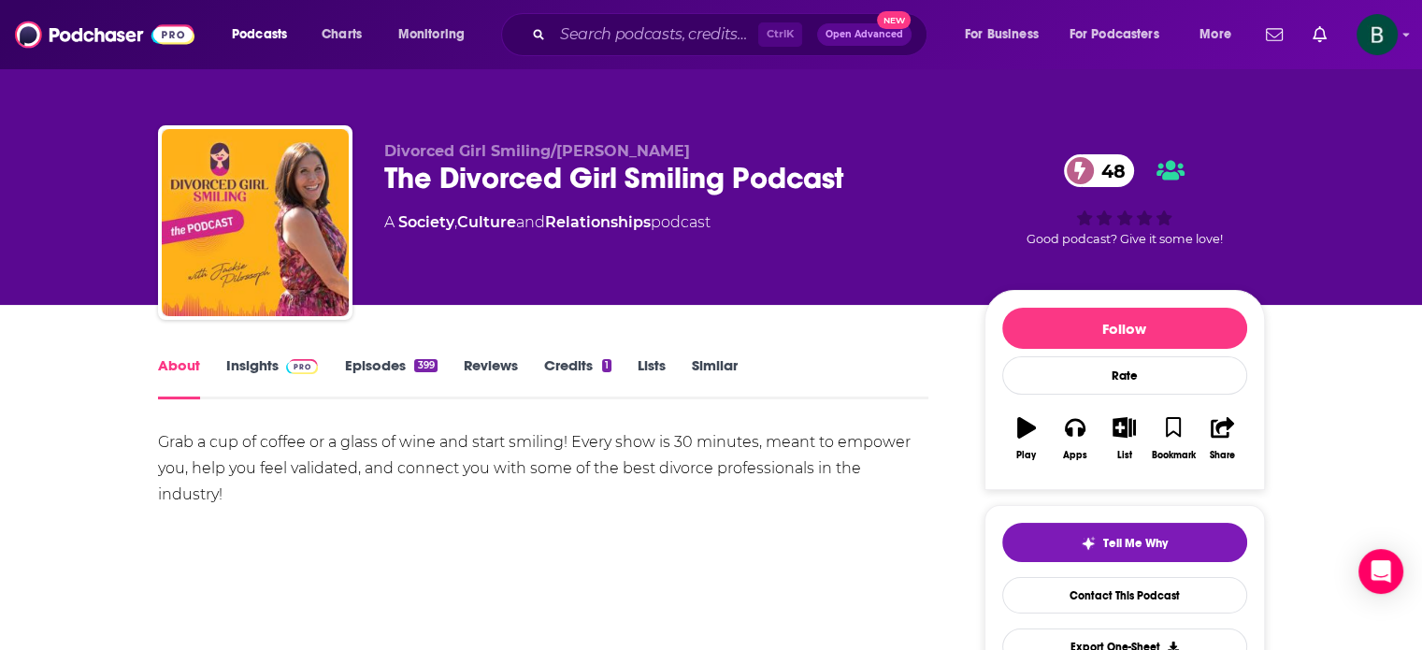
click at [257, 369] on link "Insights" at bounding box center [272, 377] width 93 height 43
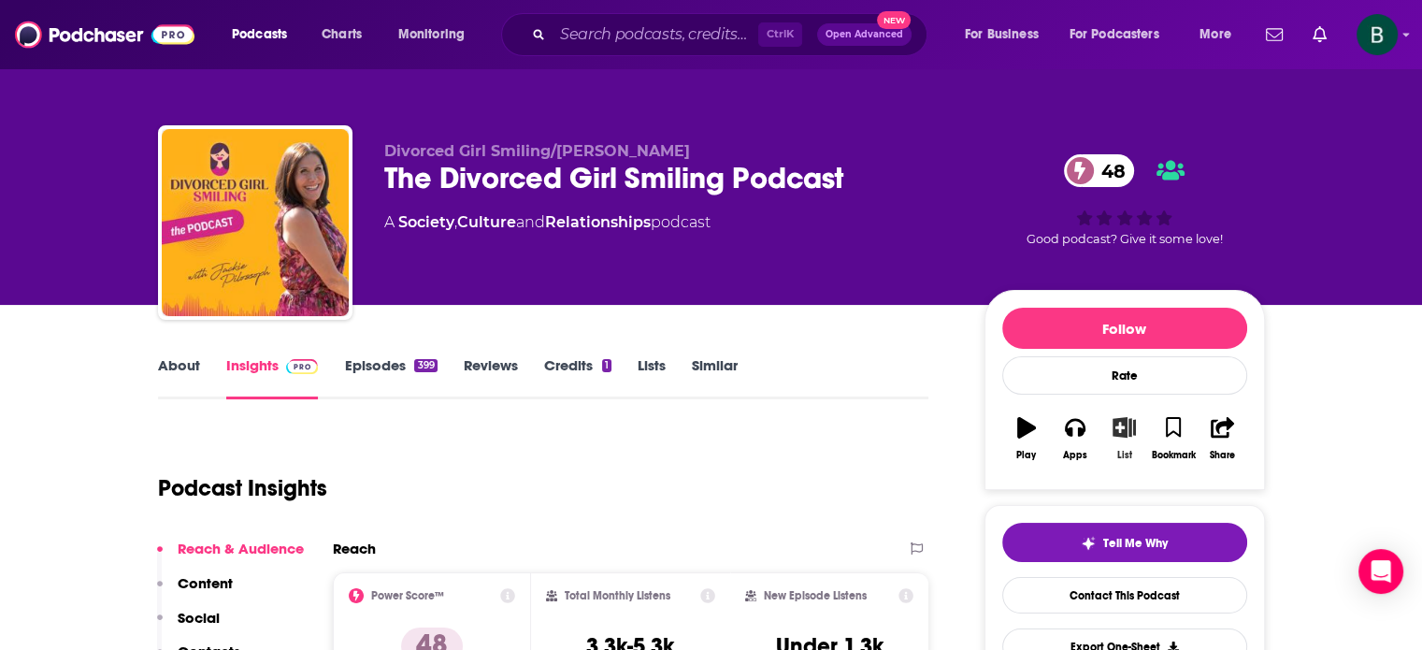
click at [1133, 430] on icon "button" at bounding box center [1123, 427] width 23 height 21
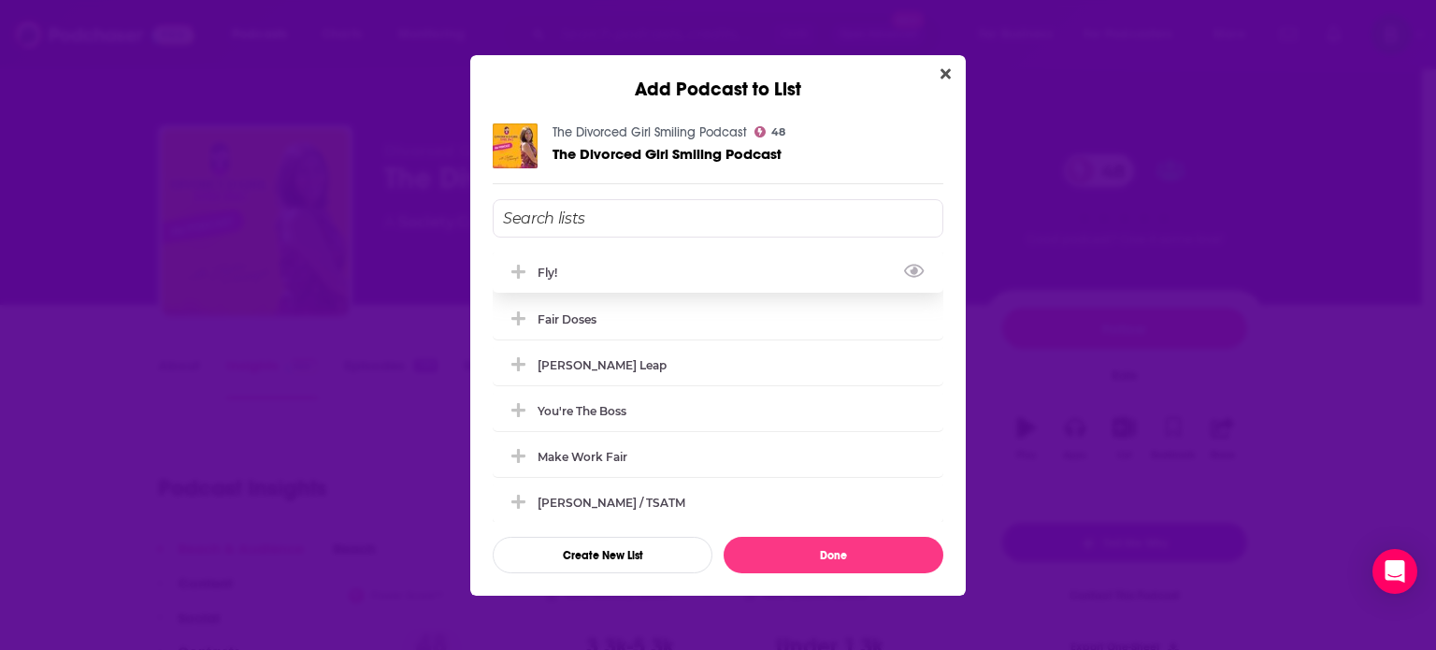
click at [642, 276] on div "Fly!" at bounding box center [718, 271] width 451 height 41
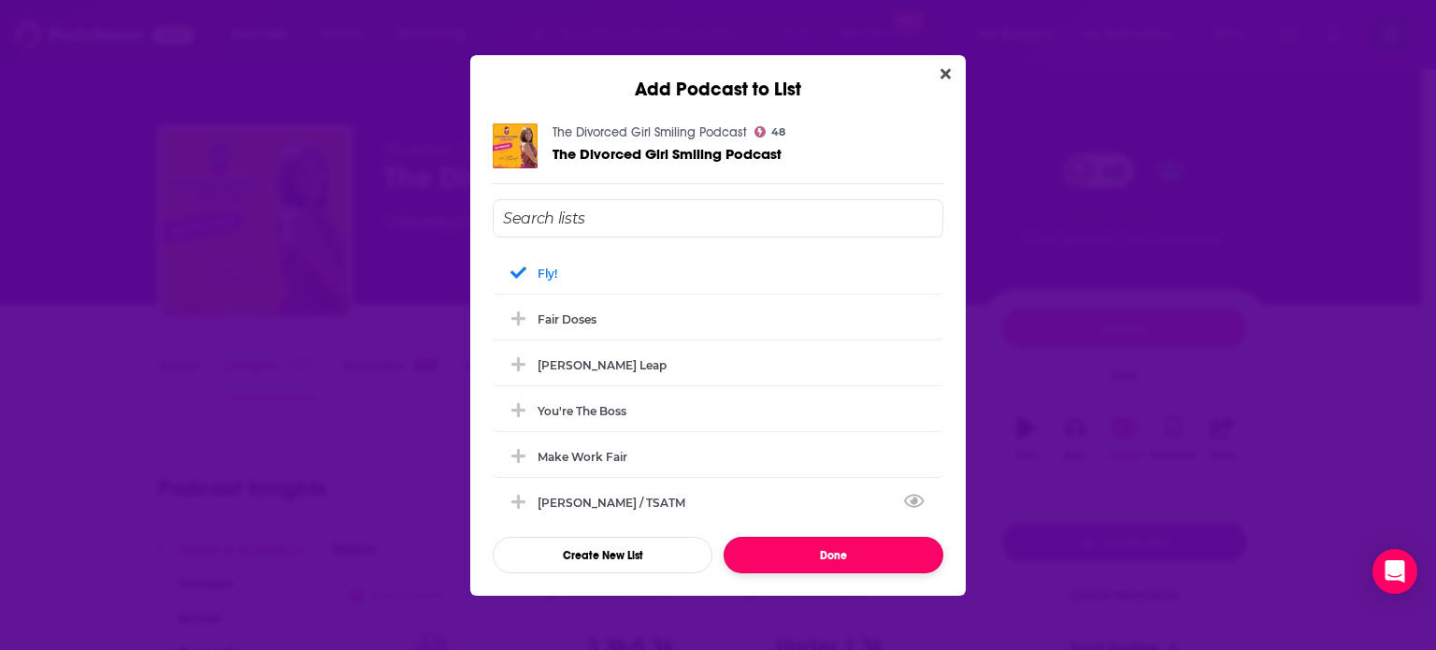
click at [856, 547] on button "Done" at bounding box center [833, 555] width 220 height 36
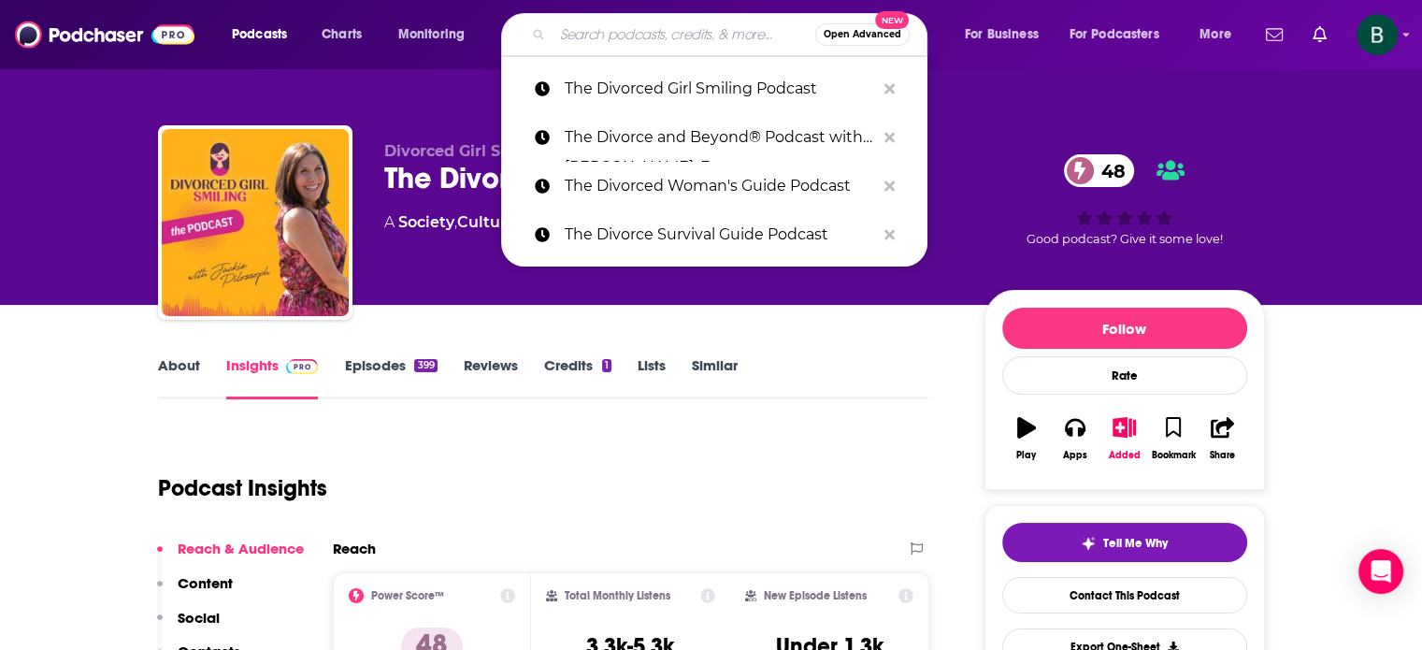
click at [586, 35] on input "Search podcasts, credits, & more..." at bounding box center [683, 35] width 263 height 30
paste input "Journey Beyond Divorce Podcast"
type input "Journey Beyond Divorce Podcast"
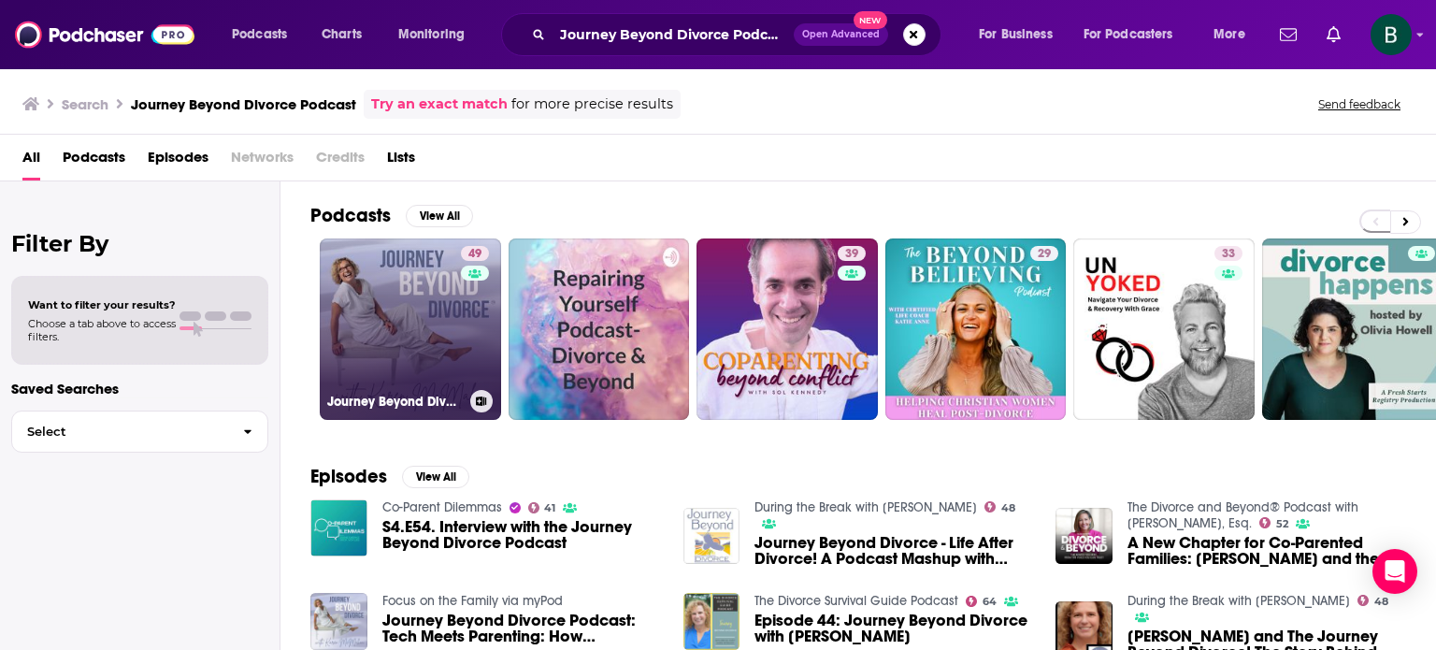
click at [365, 296] on link "49 Journey Beyond Divorce Podcast" at bounding box center [410, 328] width 181 height 181
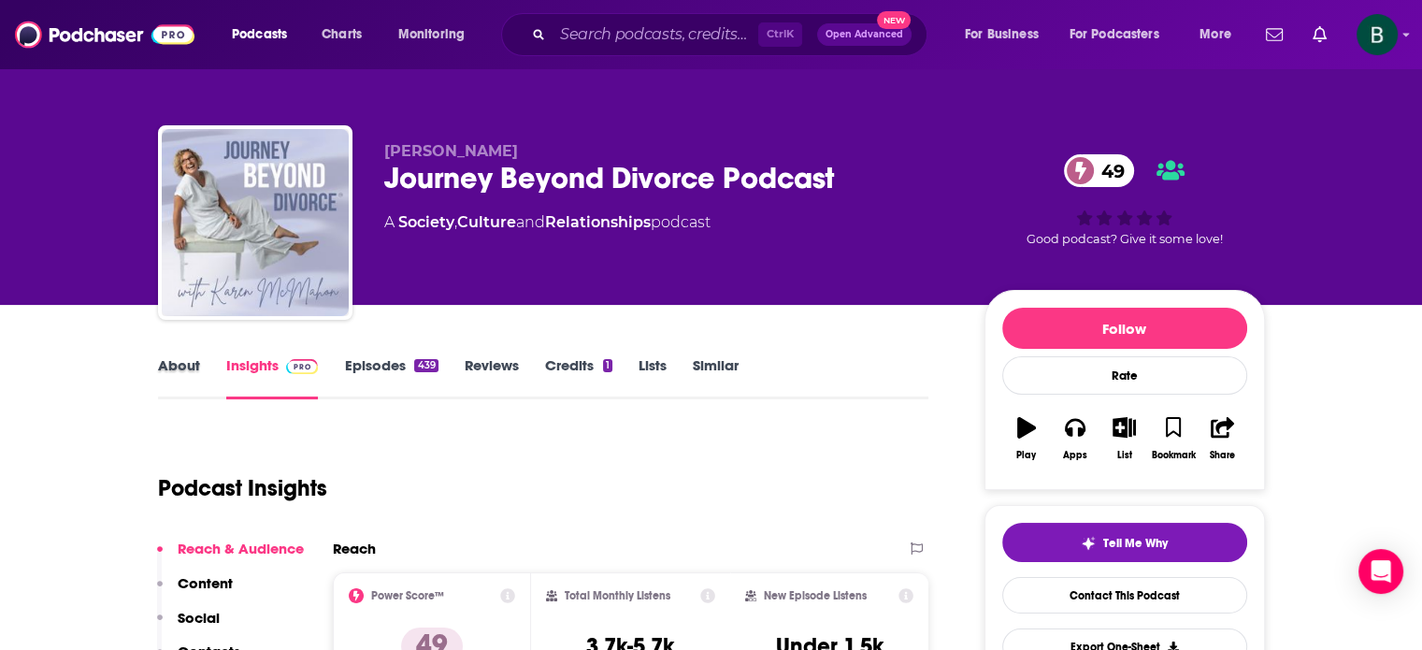
click at [199, 366] on div "About" at bounding box center [192, 377] width 68 height 43
click at [187, 366] on link "About" at bounding box center [179, 377] width 42 height 43
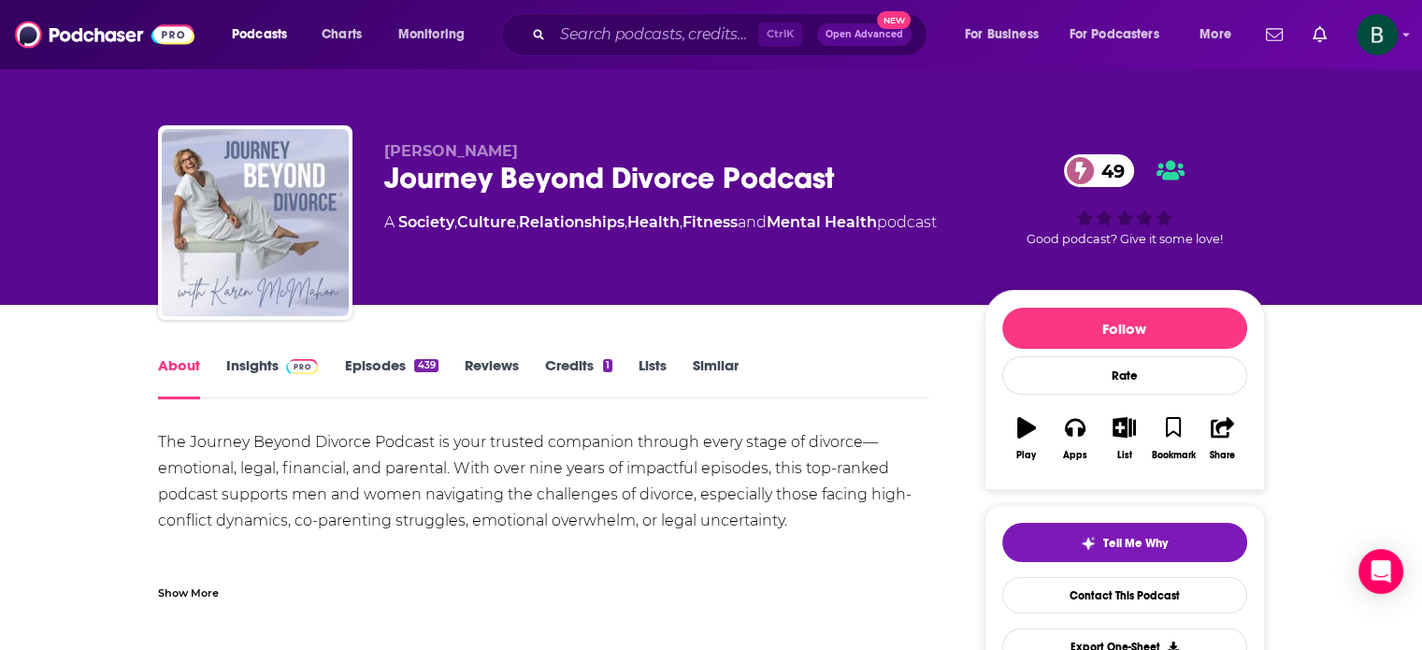
click at [247, 358] on link "Insights" at bounding box center [272, 377] width 93 height 43
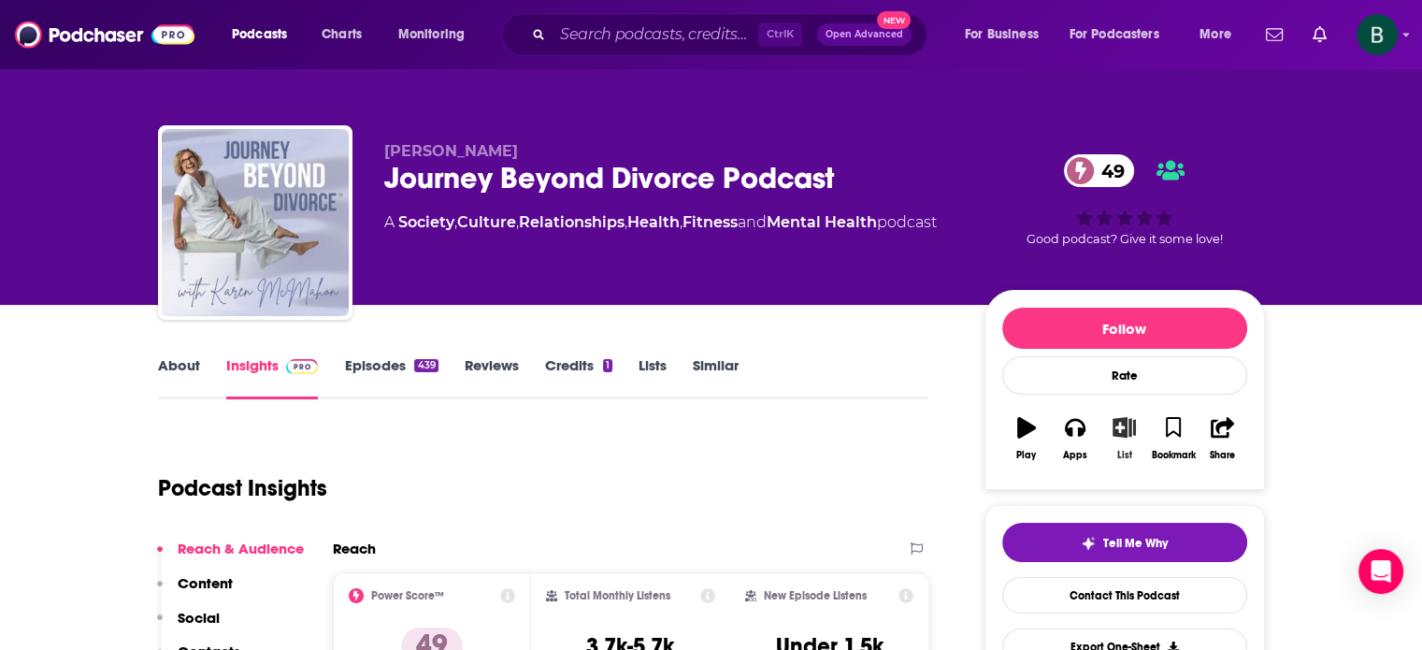
click at [1112, 419] on icon "button" at bounding box center [1123, 427] width 23 height 21
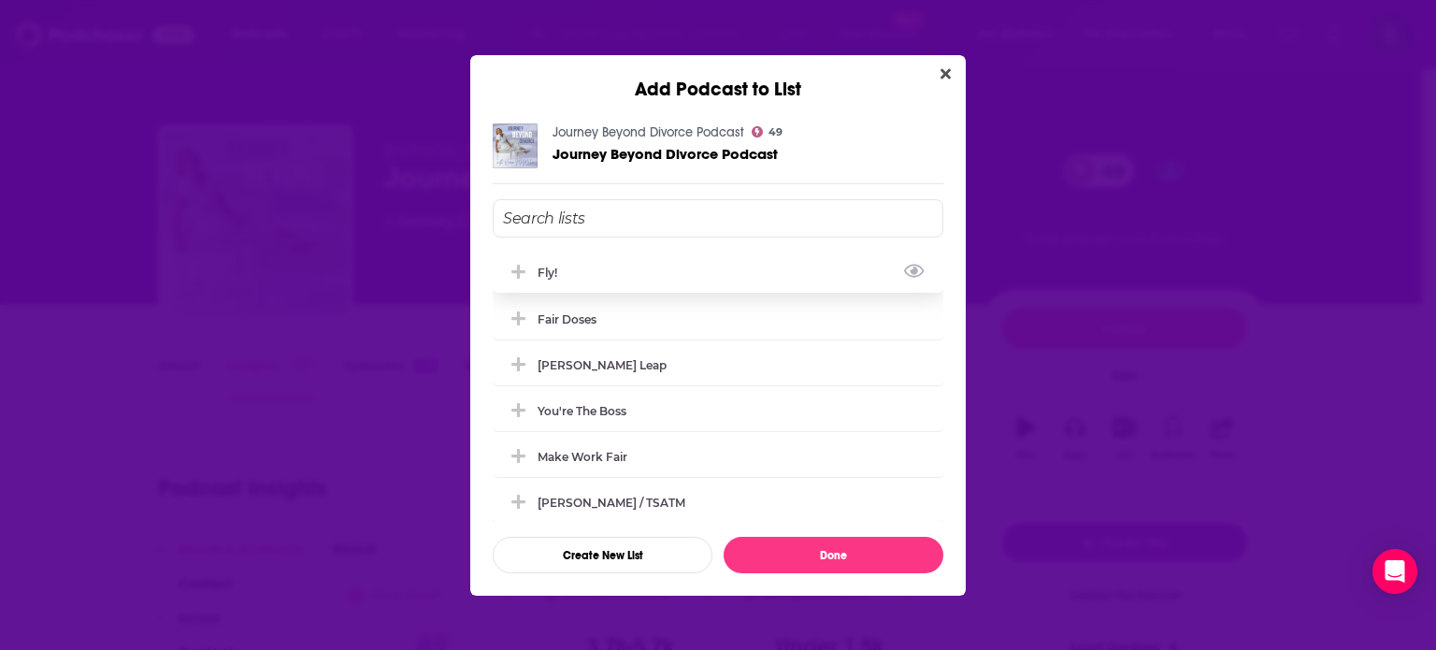
click at [713, 270] on div "Fly!" at bounding box center [718, 271] width 451 height 41
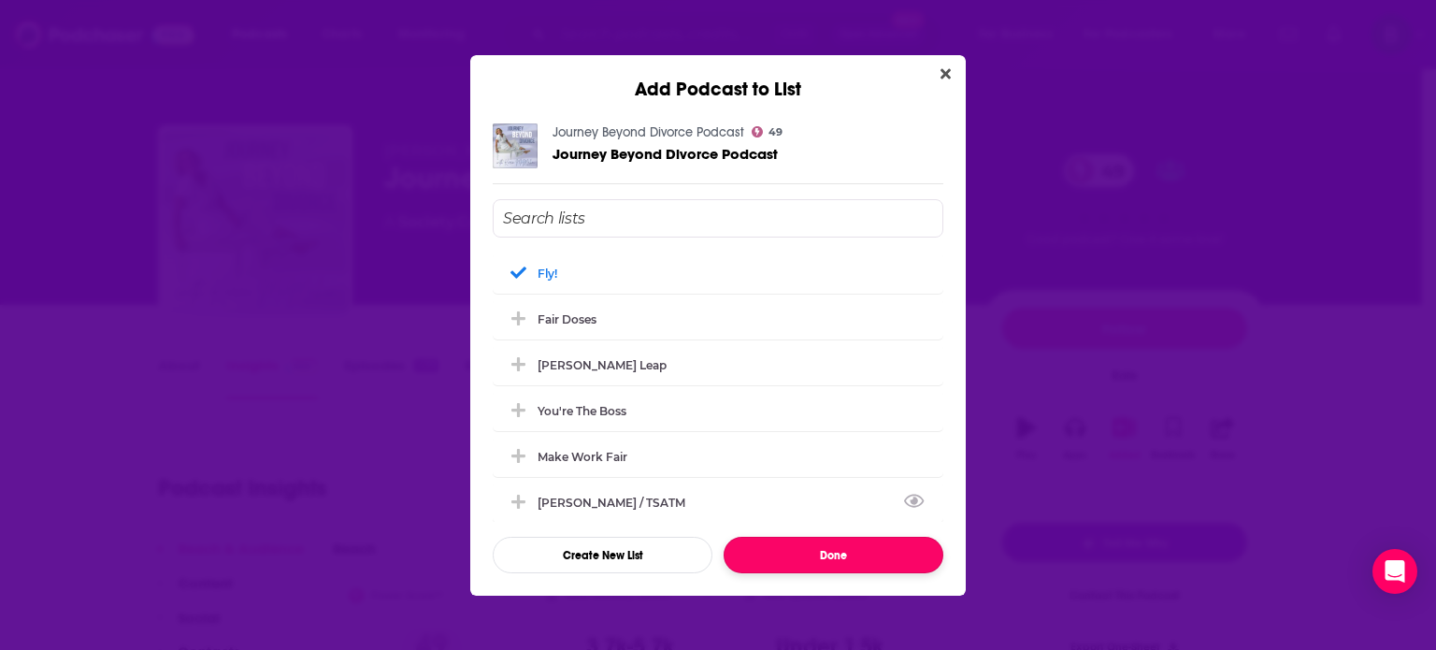
click at [811, 548] on button "Done" at bounding box center [833, 555] width 220 height 36
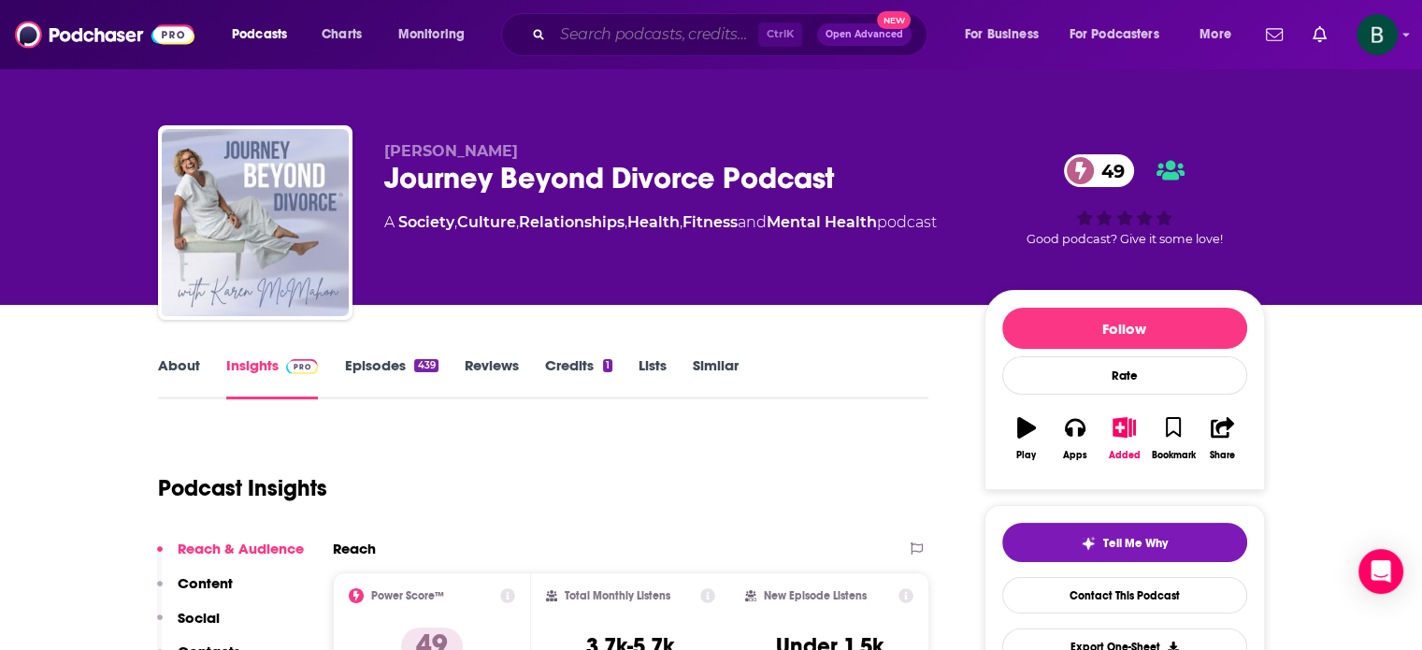
click at [574, 33] on input "Search podcasts, credits, & more..." at bounding box center [655, 35] width 206 height 30
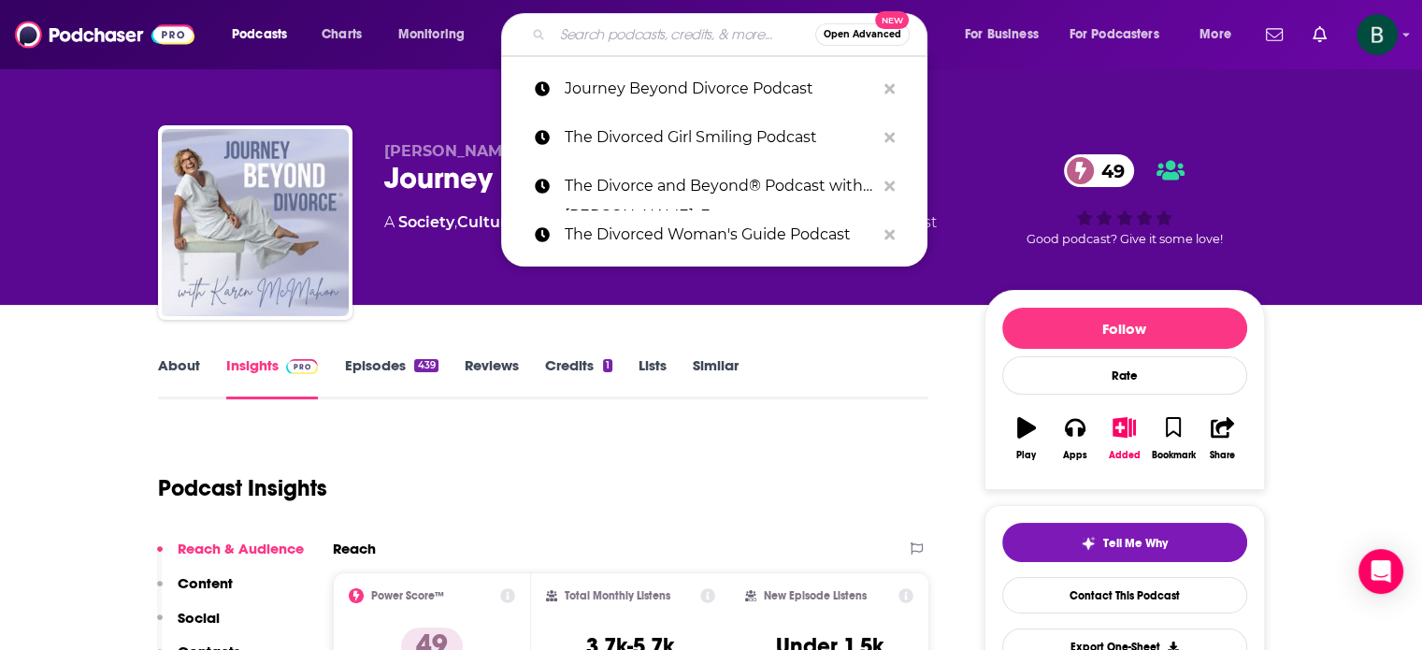
paste input "The Divorce Doctor"
type input "The Divorce Doctor"
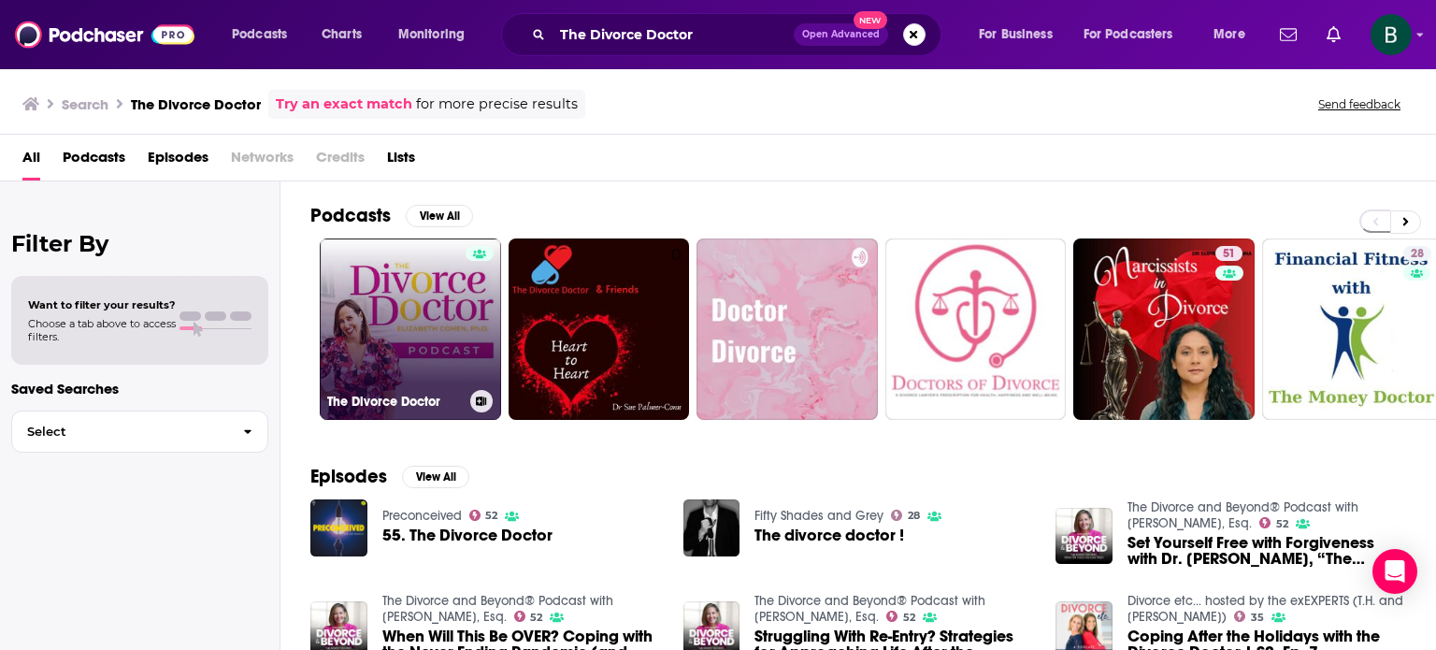
click at [445, 326] on link "The Divorce Doctor" at bounding box center [410, 328] width 181 height 181
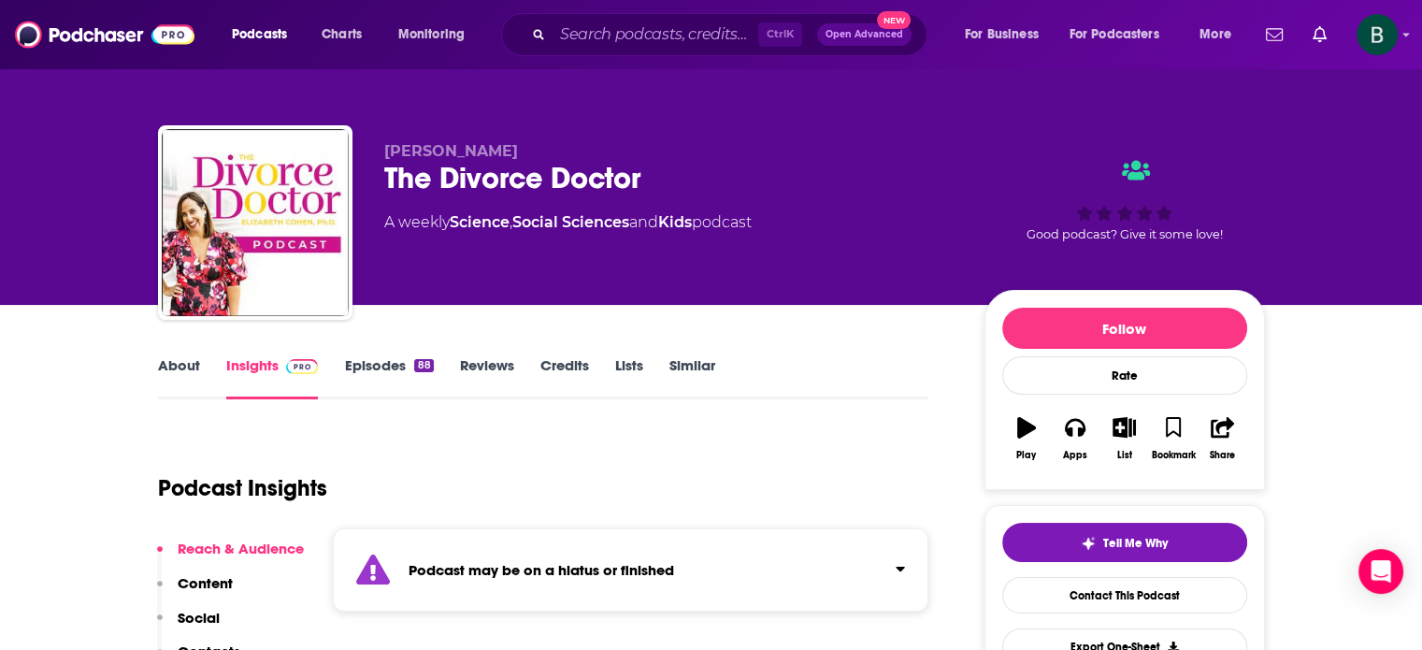
click at [190, 365] on link "About" at bounding box center [179, 377] width 42 height 43
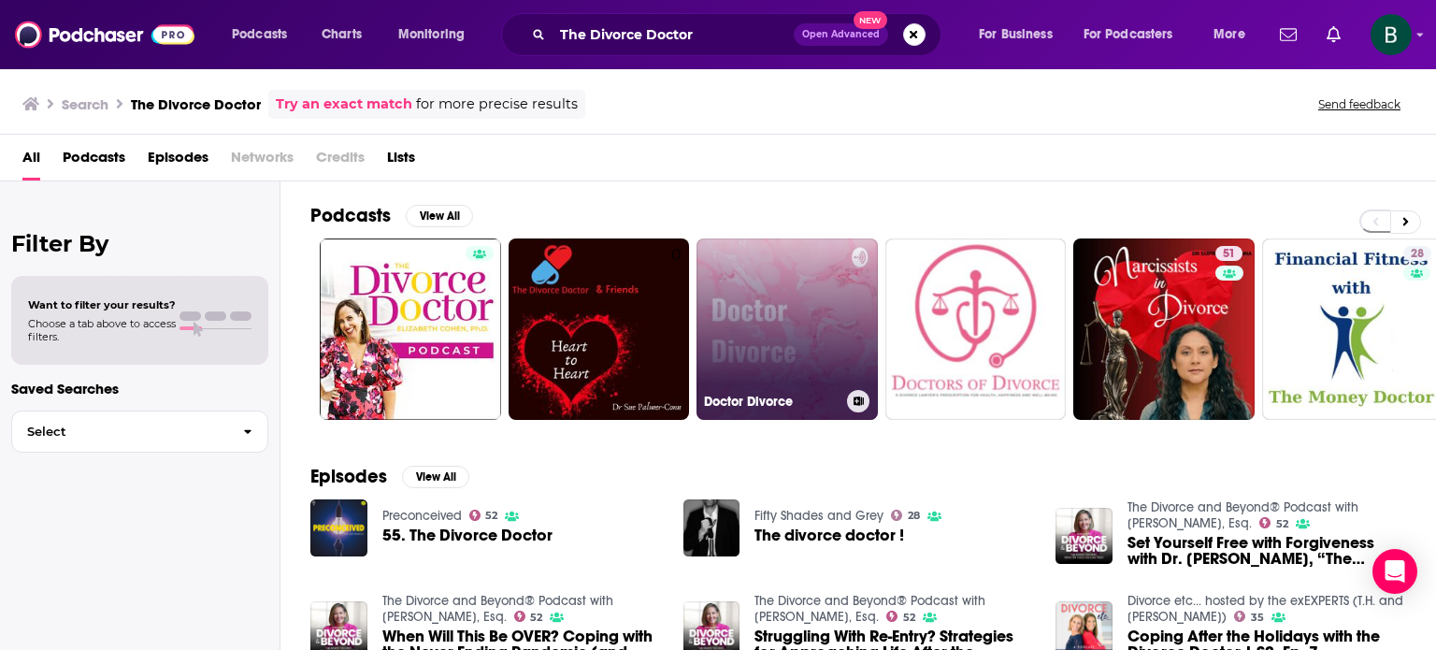
click at [750, 342] on link "Doctor Divorce" at bounding box center [786, 328] width 181 height 181
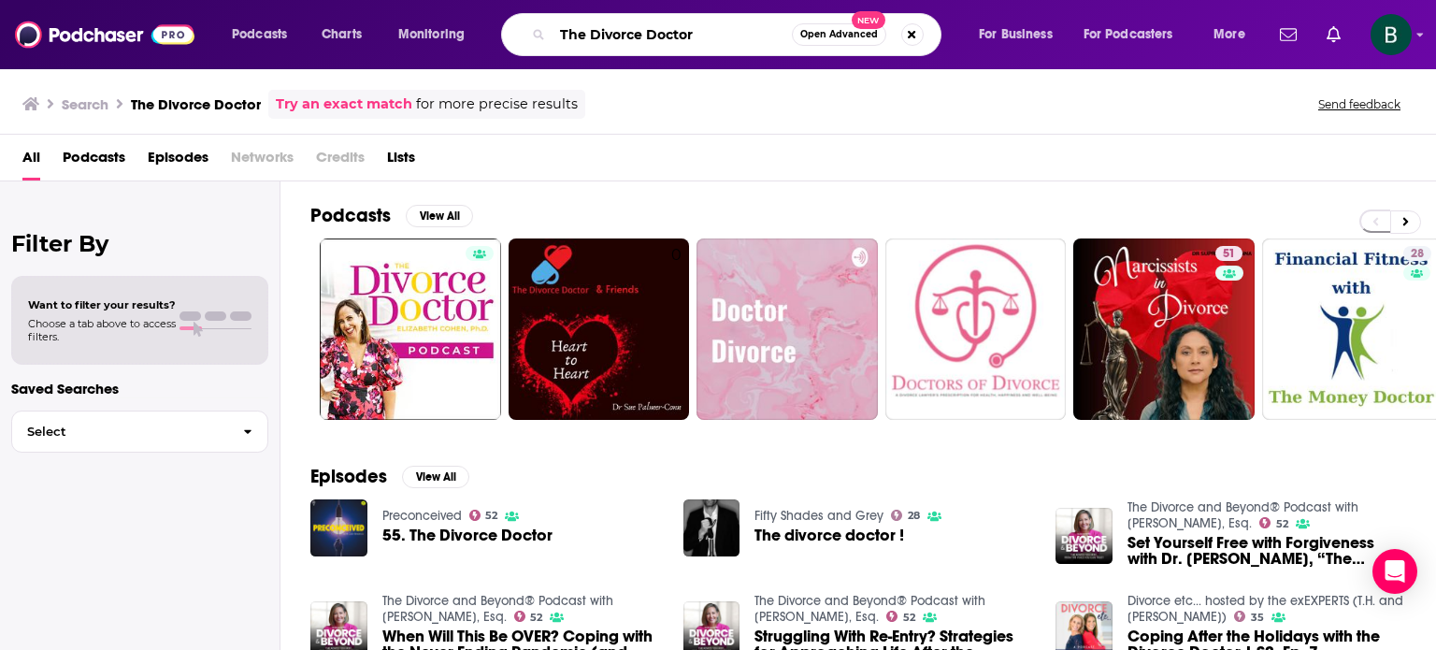
drag, startPoint x: 704, startPoint y: 25, endPoint x: 169, endPoint y: 14, distance: 534.8
click at [169, 14] on div "Podcasts Charts Monitoring The Divorce Doctor Open Advanced New For Business Fo…" at bounding box center [718, 34] width 1436 height 69
paste input "Empowered Divorce Podcast"
type input "The Empowered Divorce Podcast"
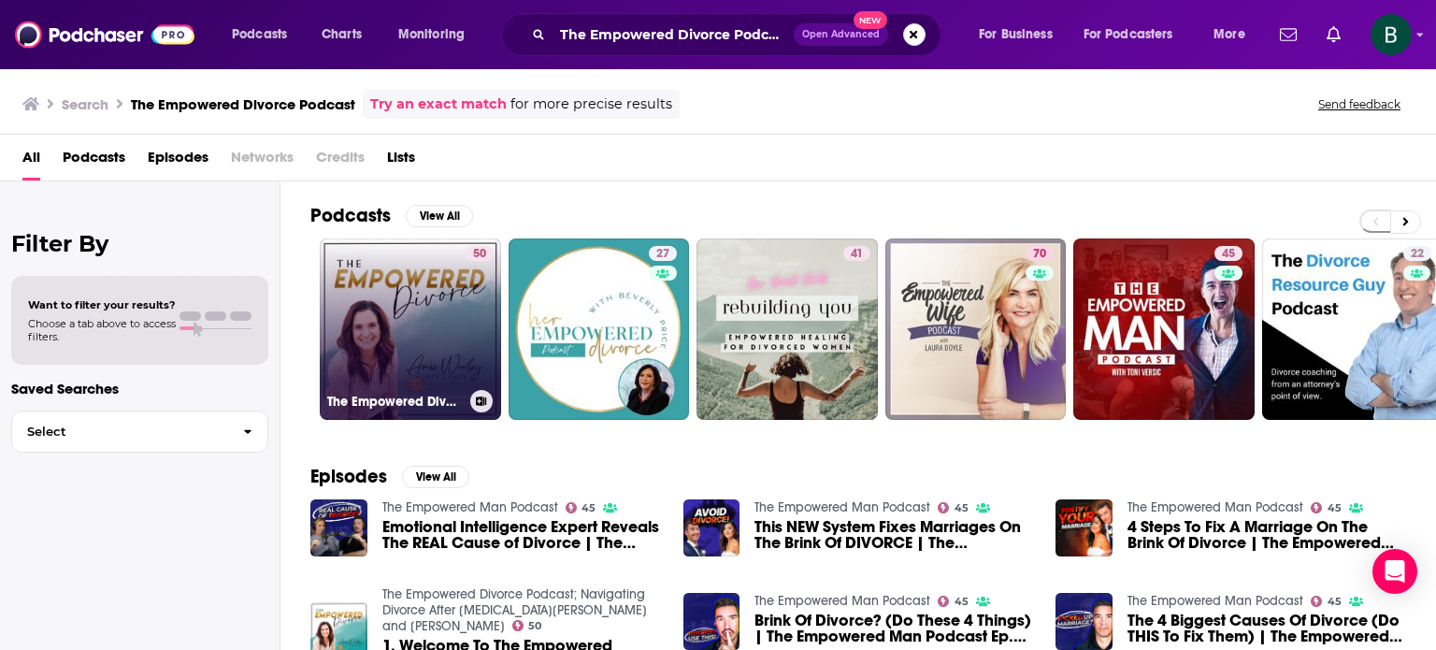
click at [422, 342] on link "50 The Empowered Divorce Podcast; Navigating Divorce After [MEDICAL_DATA][PERSO…" at bounding box center [410, 328] width 181 height 181
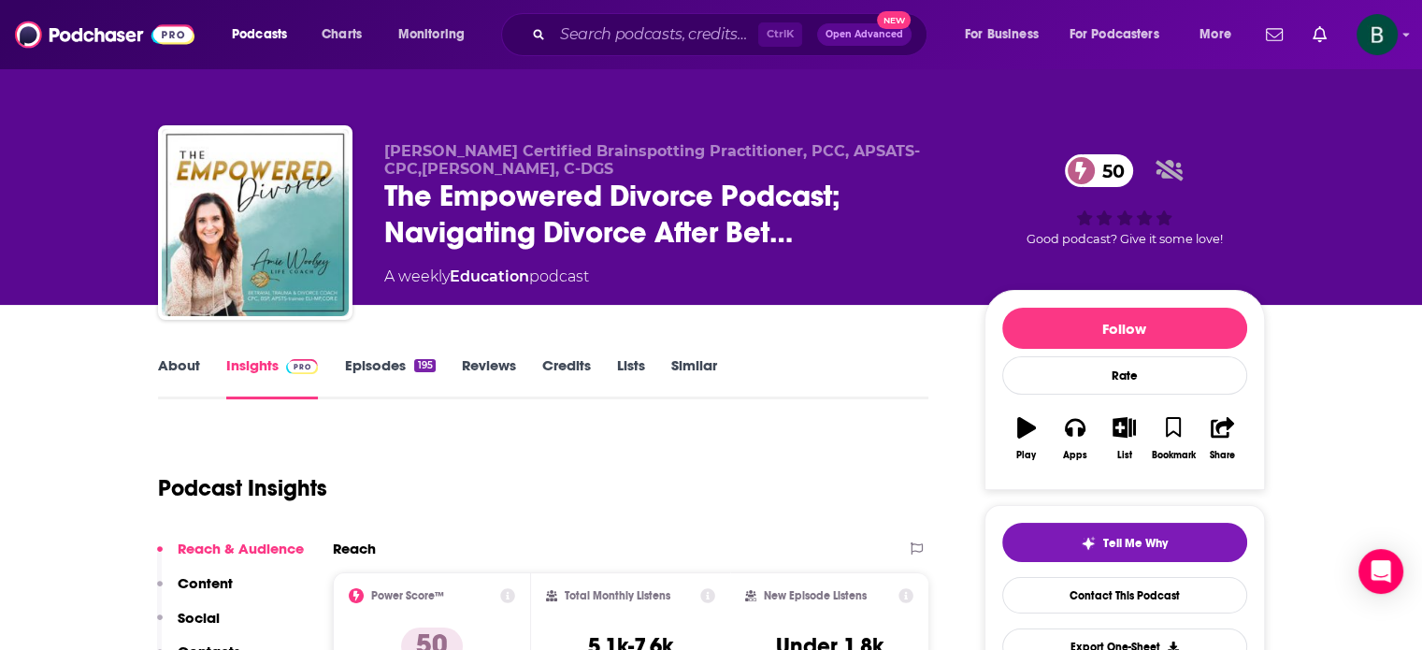
click at [165, 361] on link "About" at bounding box center [179, 377] width 42 height 43
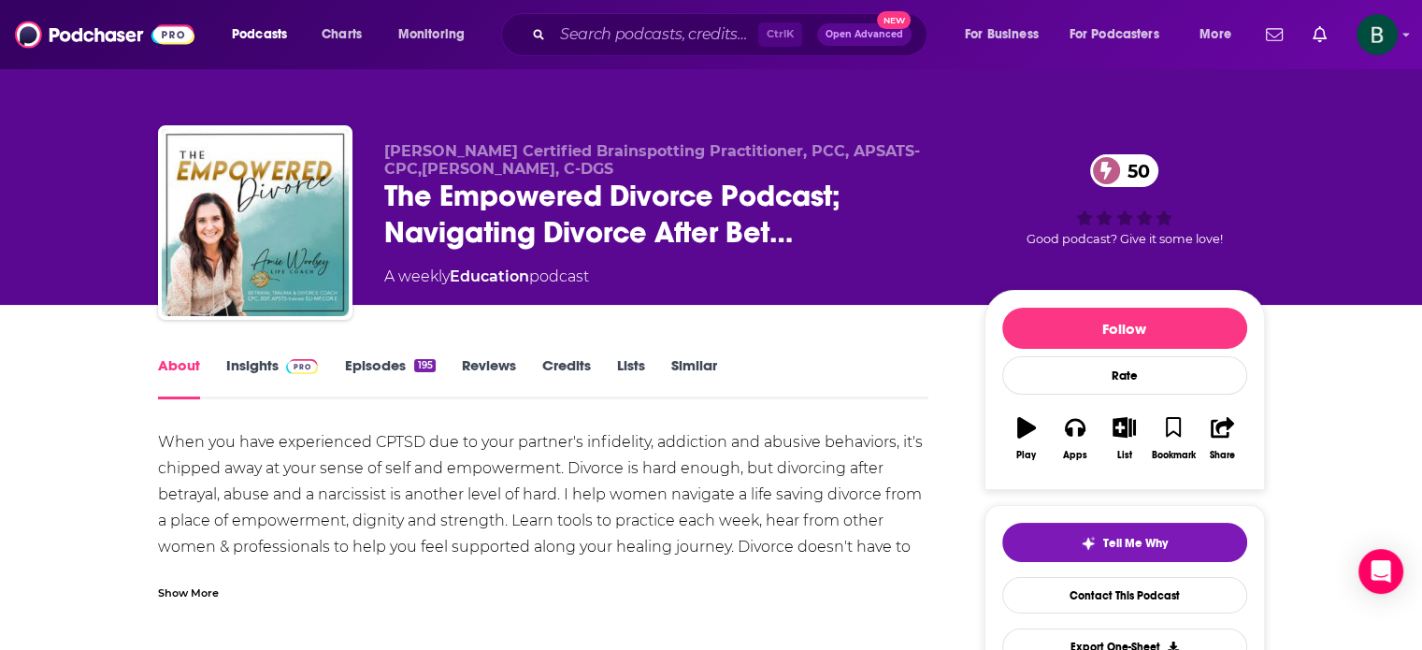
click at [279, 356] on span at bounding box center [299, 365] width 40 height 18
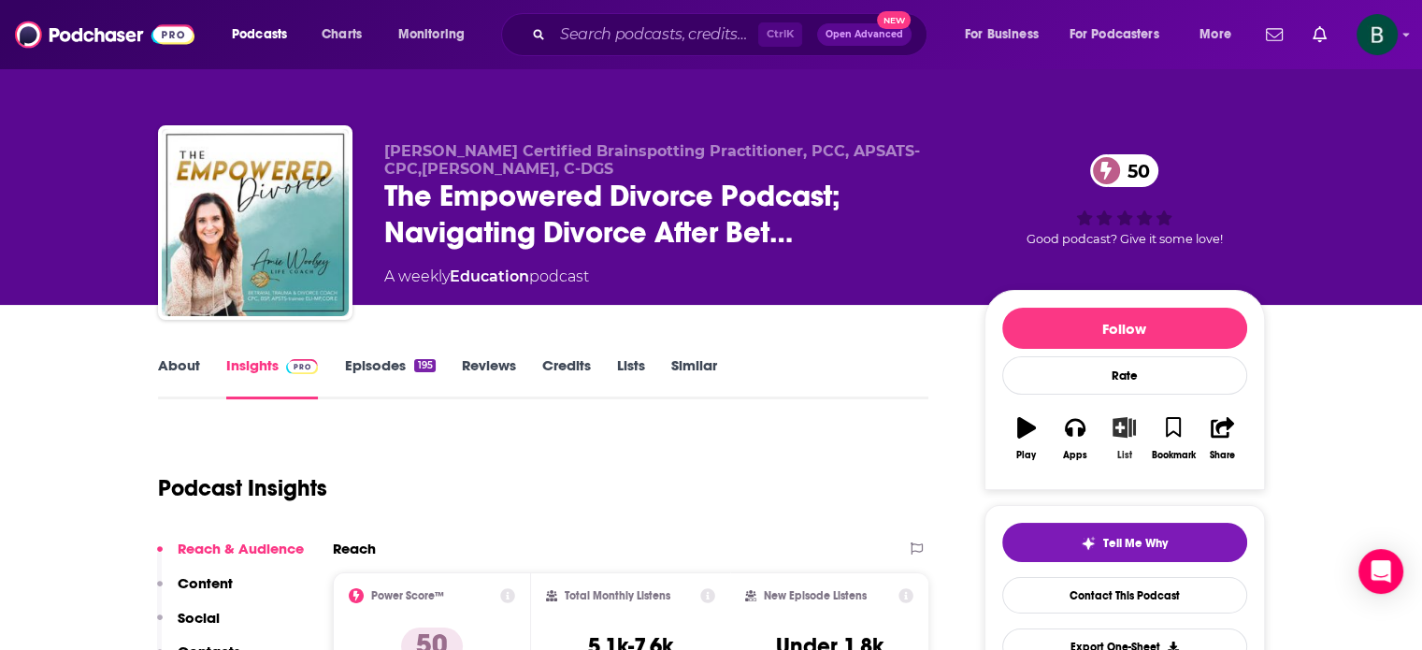
click at [1118, 440] on button "List" at bounding box center [1123, 438] width 49 height 67
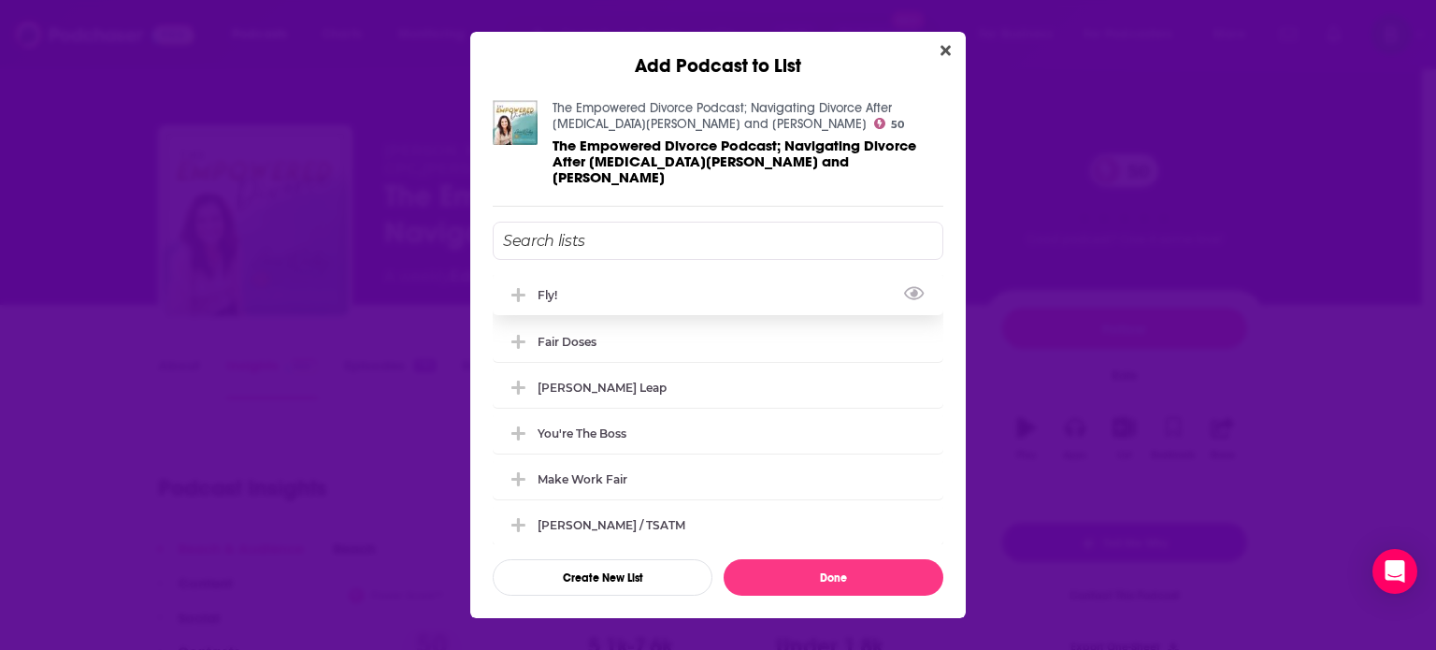
click at [560, 288] on div "Fly!" at bounding box center [552, 295] width 31 height 14
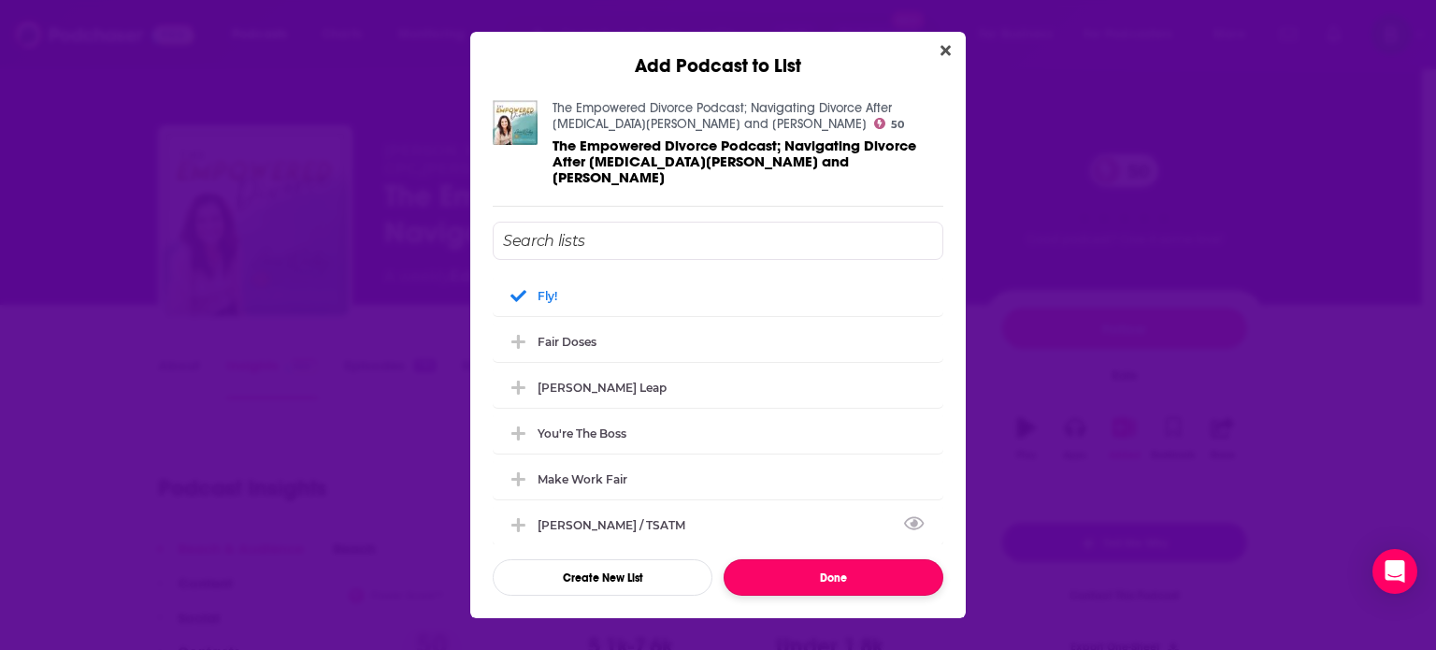
click at [833, 566] on button "Done" at bounding box center [833, 577] width 220 height 36
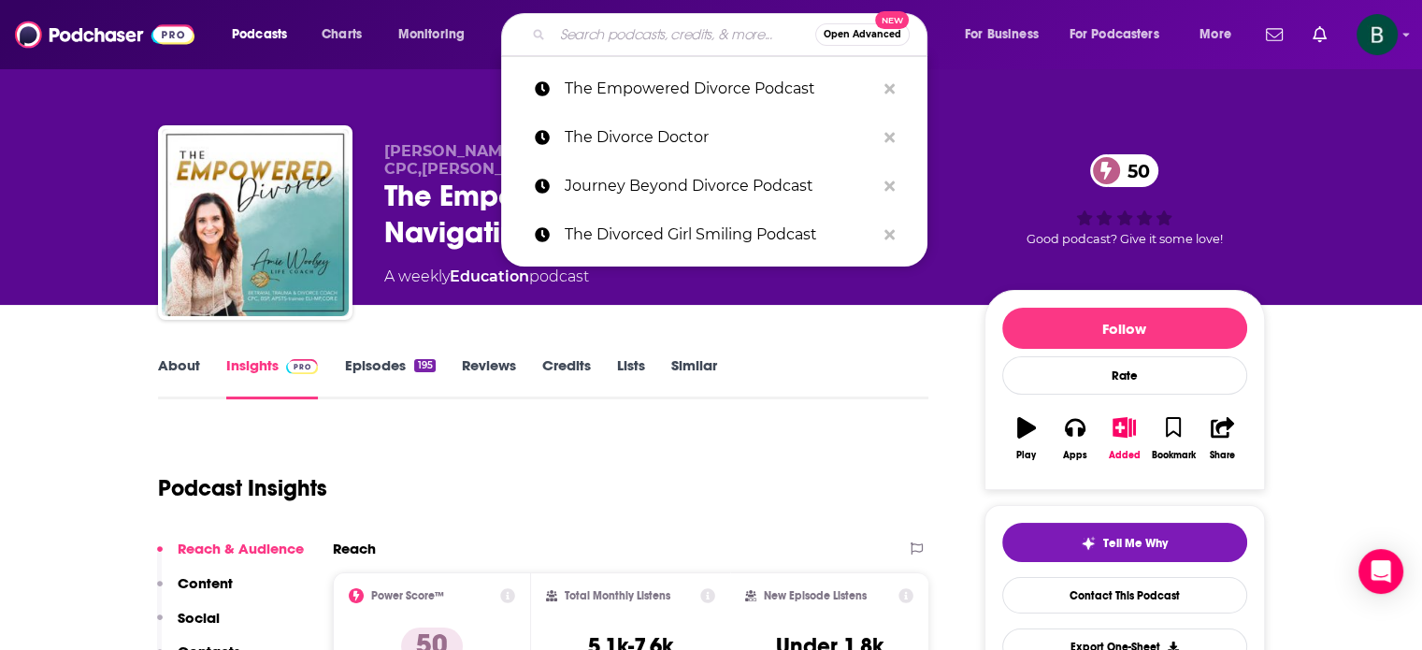
click at [702, 24] on input "Search podcasts, credits, & more..." at bounding box center [683, 35] width 263 height 30
paste input "Rebuilding YOU"
type input "Rebuilding YOU"
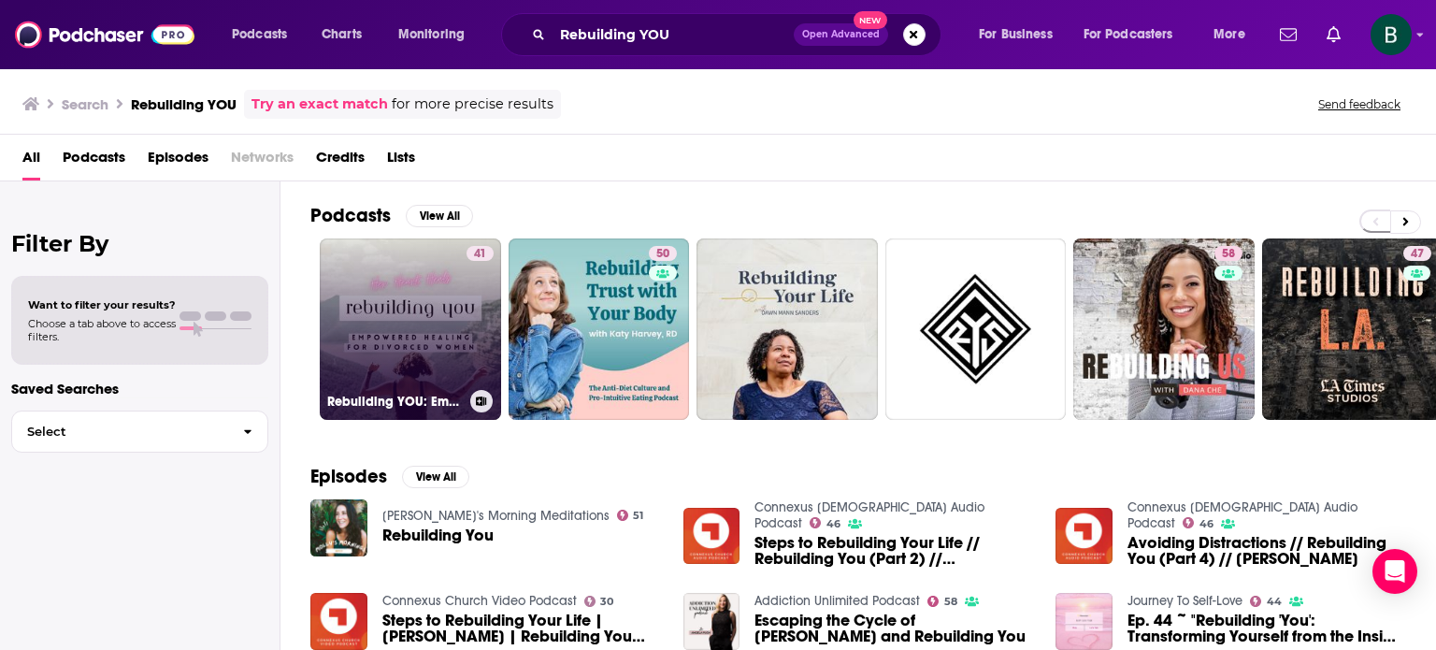
click at [386, 321] on link "41 Rebuilding YOU: Empowered Healing For Divorced Women" at bounding box center [410, 328] width 181 height 181
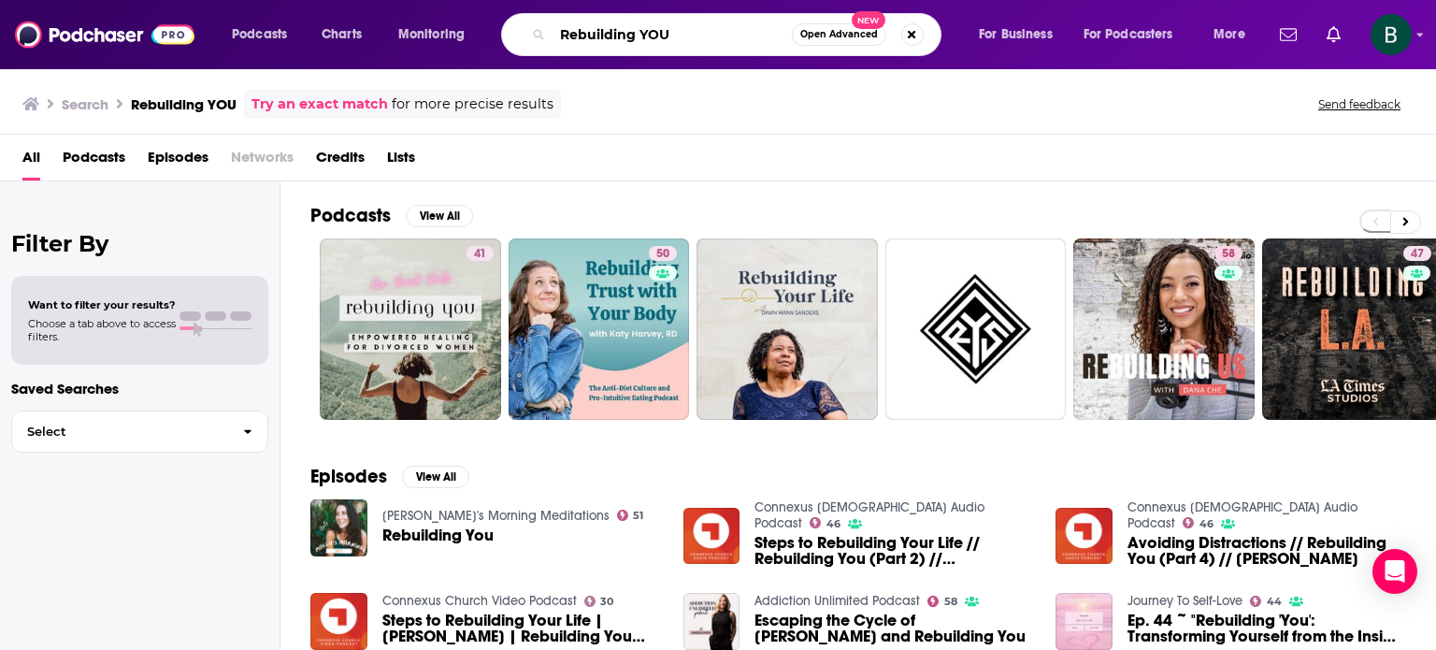
drag, startPoint x: 691, startPoint y: 29, endPoint x: 178, endPoint y: 31, distance: 513.2
click at [178, 31] on div "Podcasts Charts Monitoring Rebuilding YOU Open Advanced New For Business For Po…" at bounding box center [718, 34] width 1436 height 69
paste input "Grown Girl Divorce Podcast"
type input "Grown Girl Divorce Podcast"
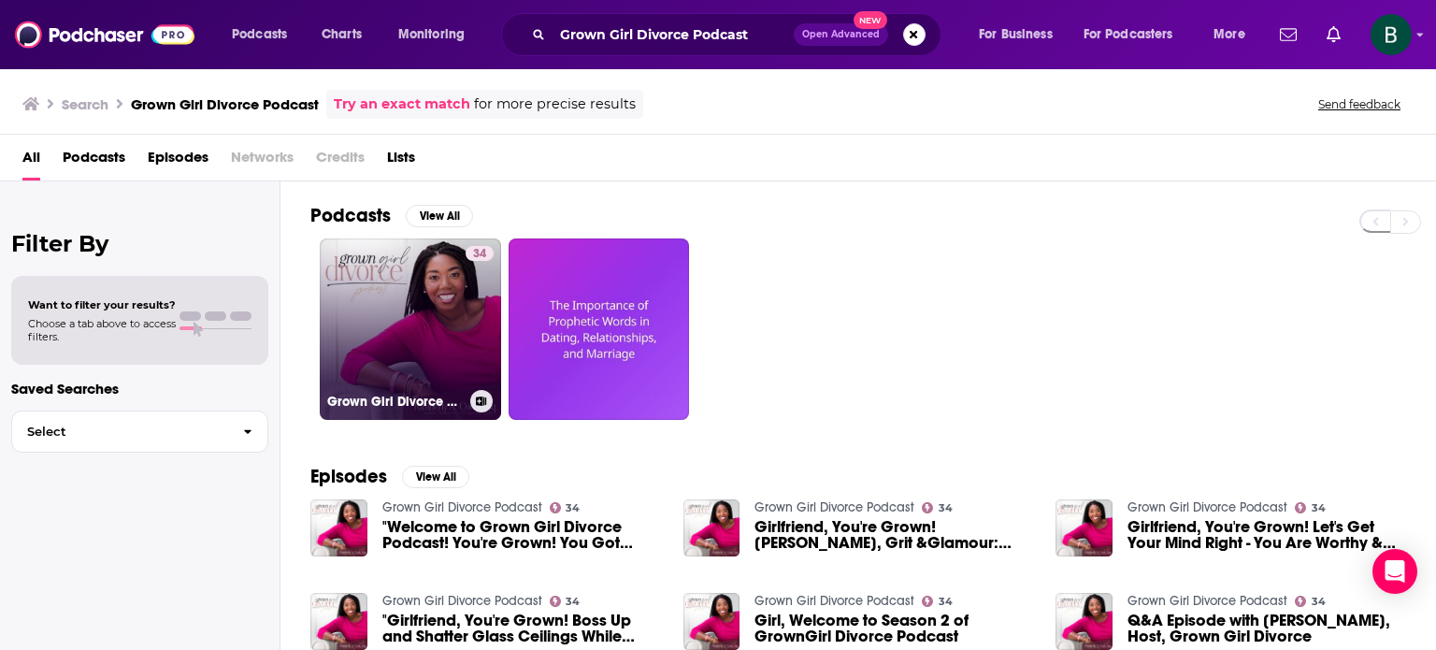
click at [418, 297] on link "34 Grown Girl Divorce Podcast" at bounding box center [410, 328] width 181 height 181
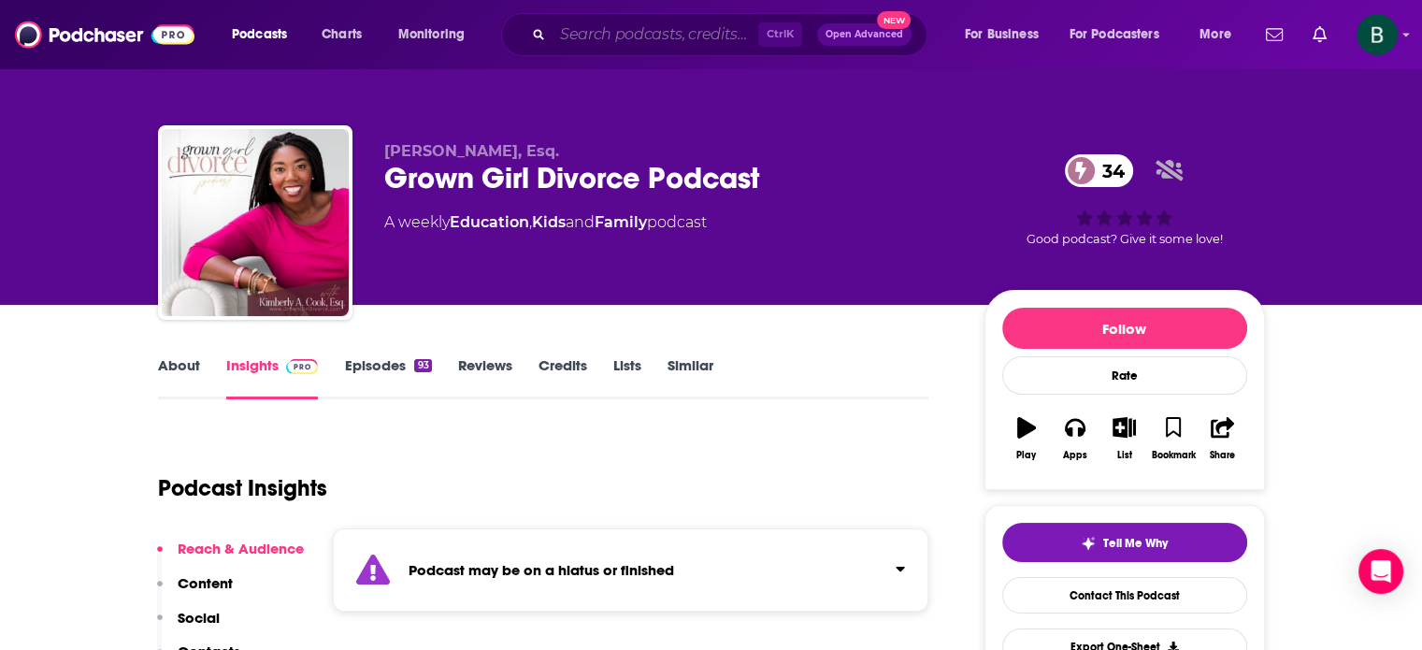
click at [571, 41] on input "Search podcasts, credits, & more..." at bounding box center [655, 35] width 206 height 30
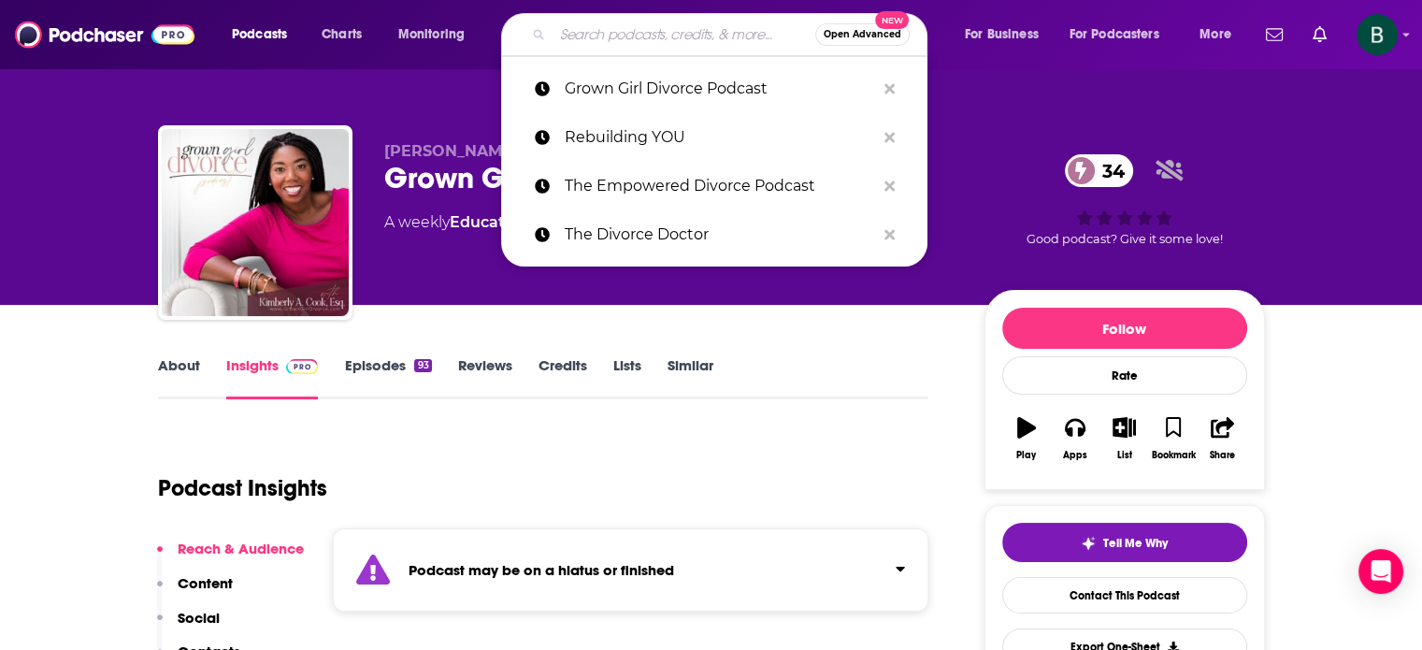
paste input "Women Winning Divorce"
type input "Women Winning Divorce"
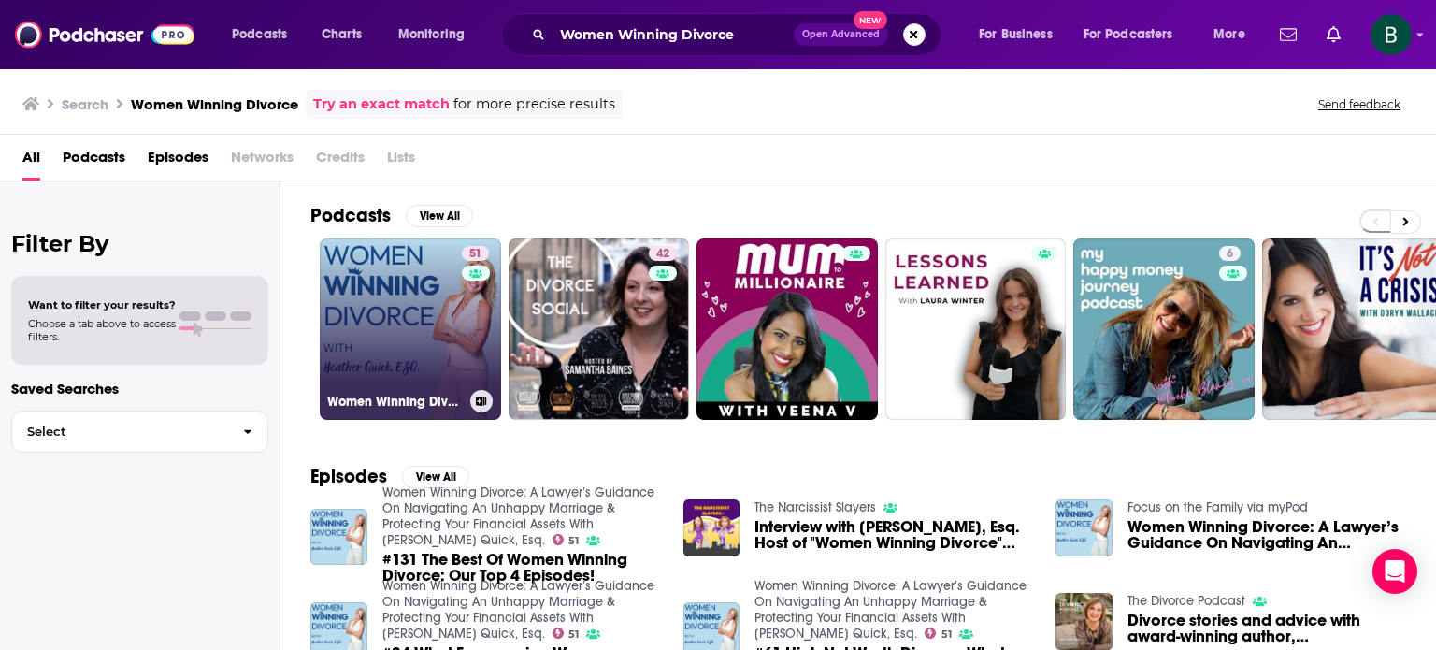
click at [366, 329] on link "51 Women Winning Divorce: A Lawyer’s Guidance On Navigating An Unhappy Marriage…" at bounding box center [410, 328] width 181 height 181
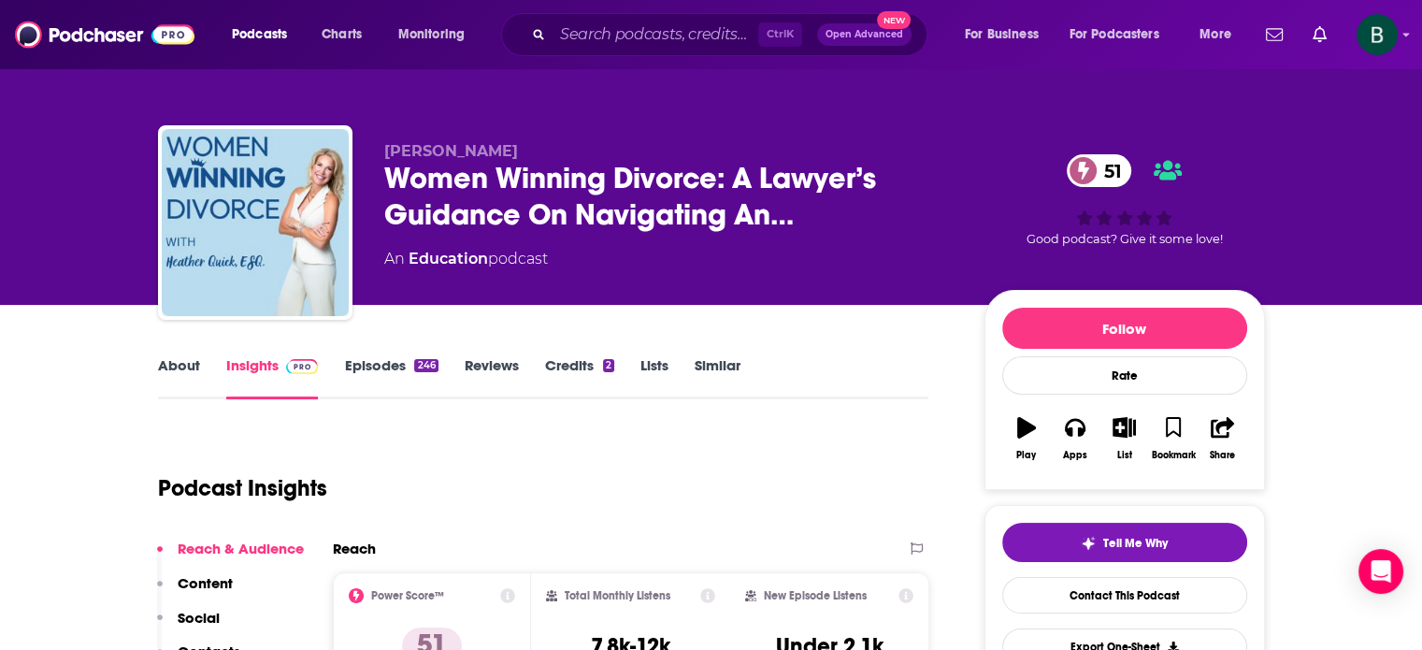
click at [190, 367] on link "About" at bounding box center [179, 377] width 42 height 43
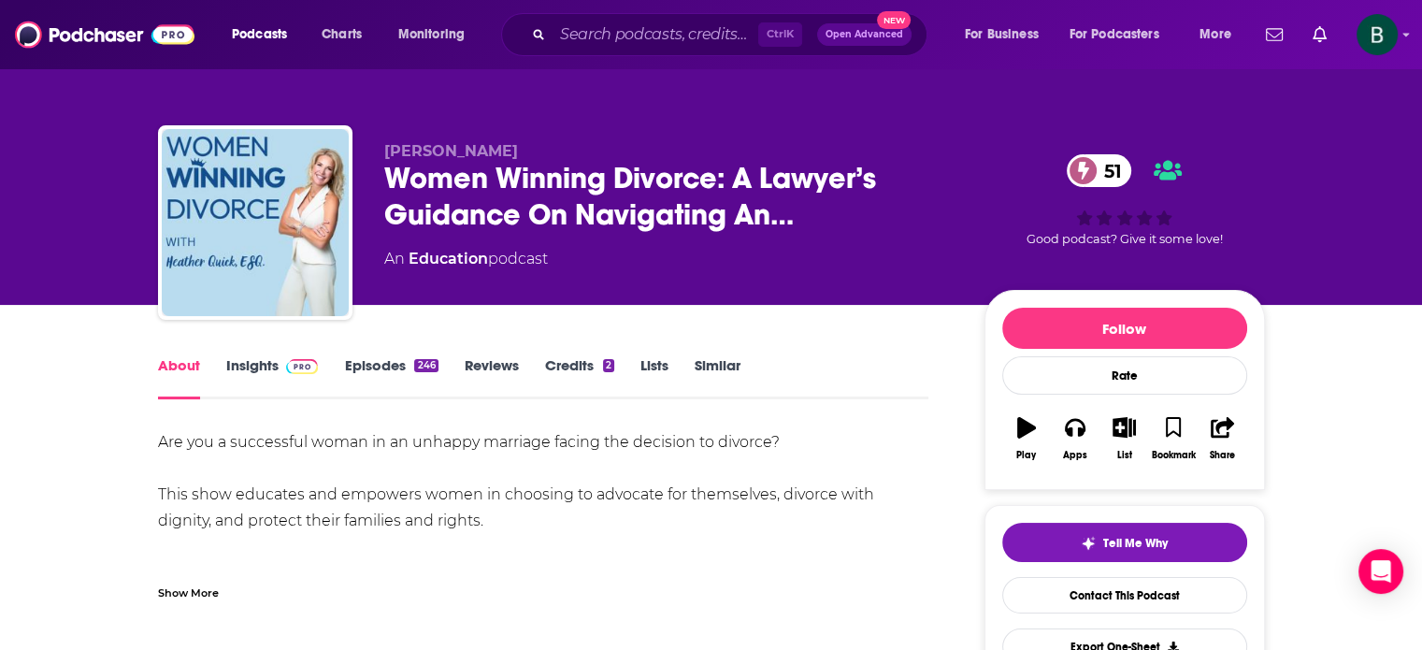
click at [236, 356] on link "Insights" at bounding box center [272, 377] width 93 height 43
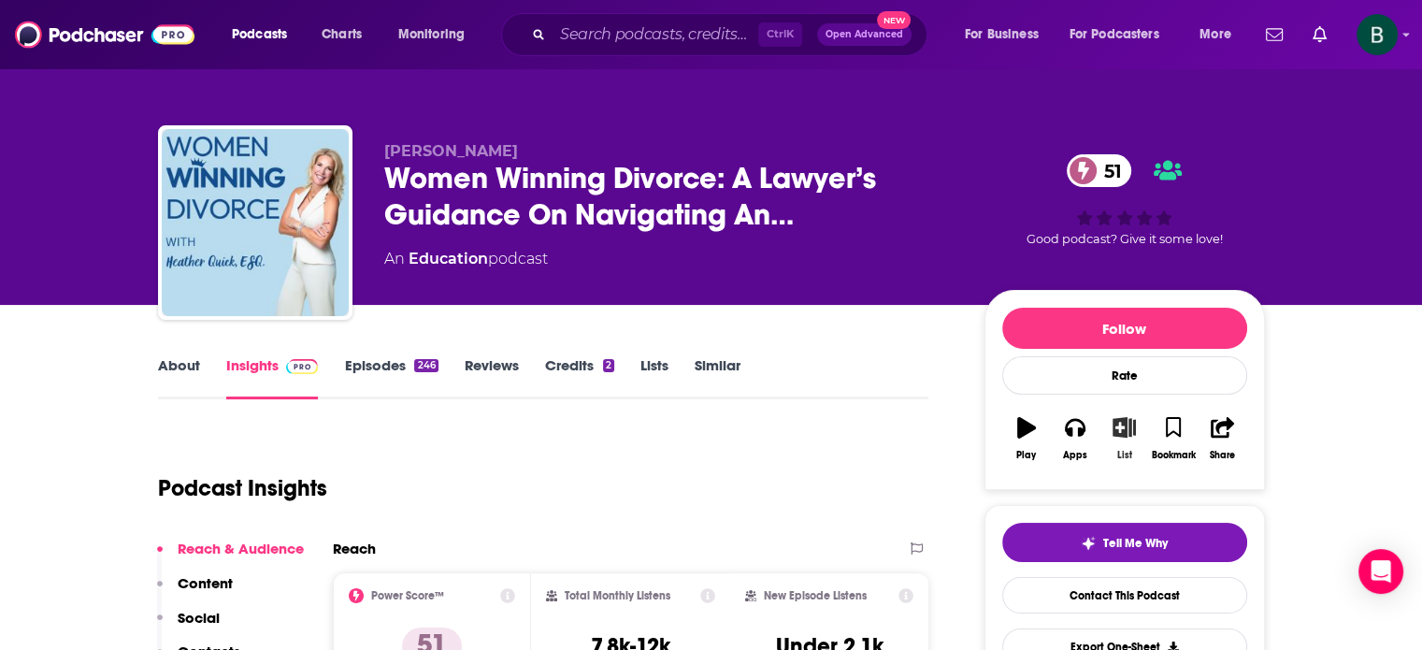
click at [1118, 430] on icon "button" at bounding box center [1123, 427] width 23 height 21
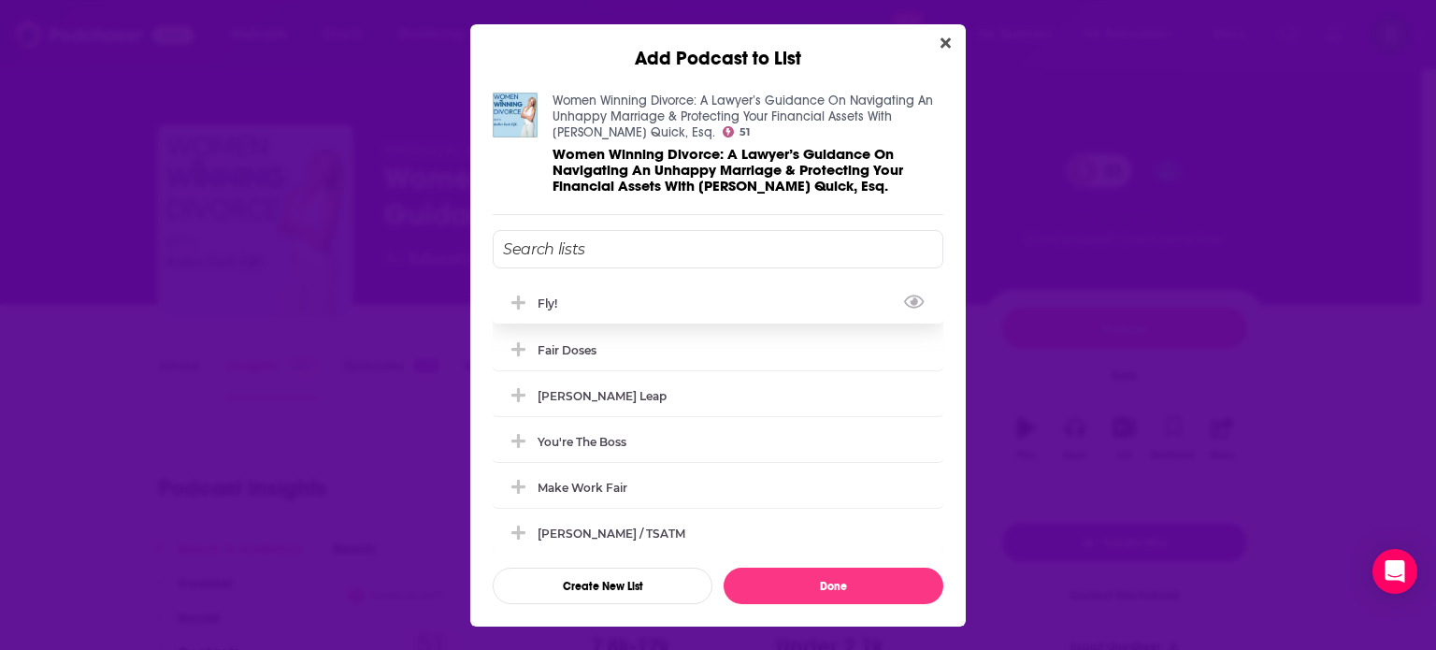
click at [562, 301] on div "Fly!" at bounding box center [552, 303] width 31 height 14
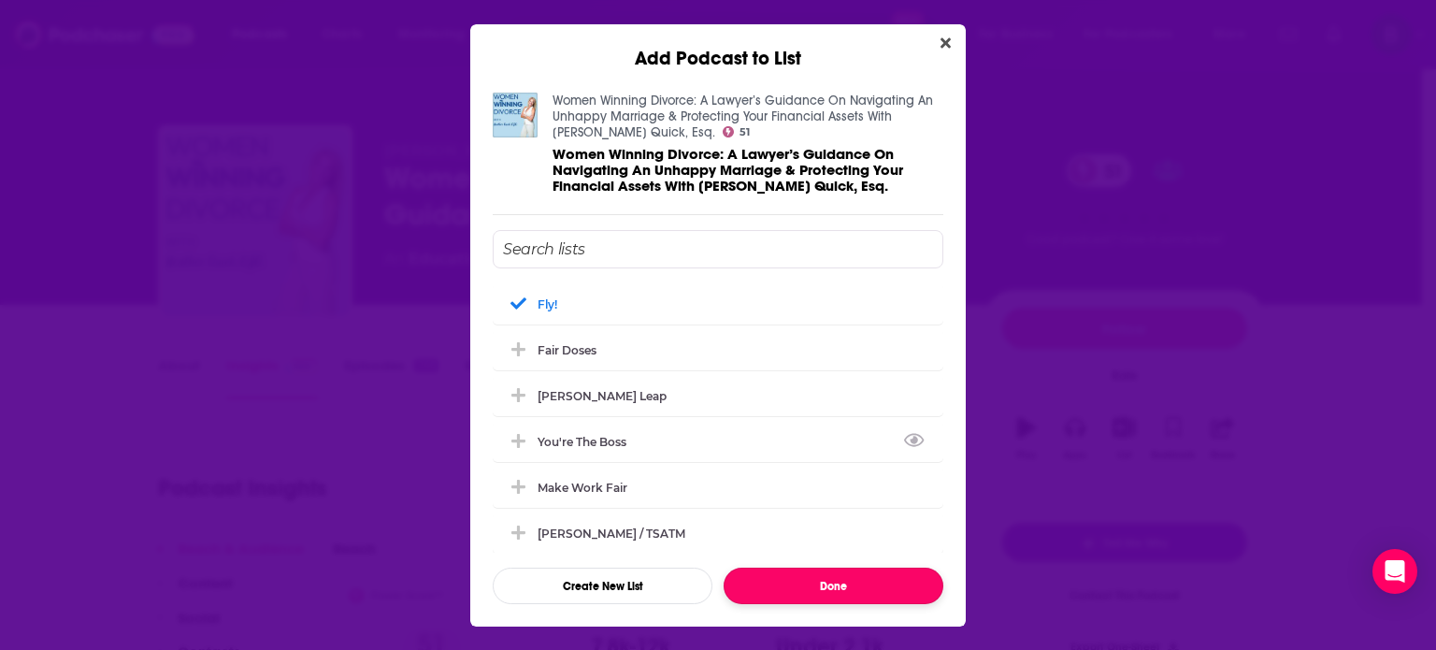
click at [913, 583] on button "Done" at bounding box center [833, 585] width 220 height 36
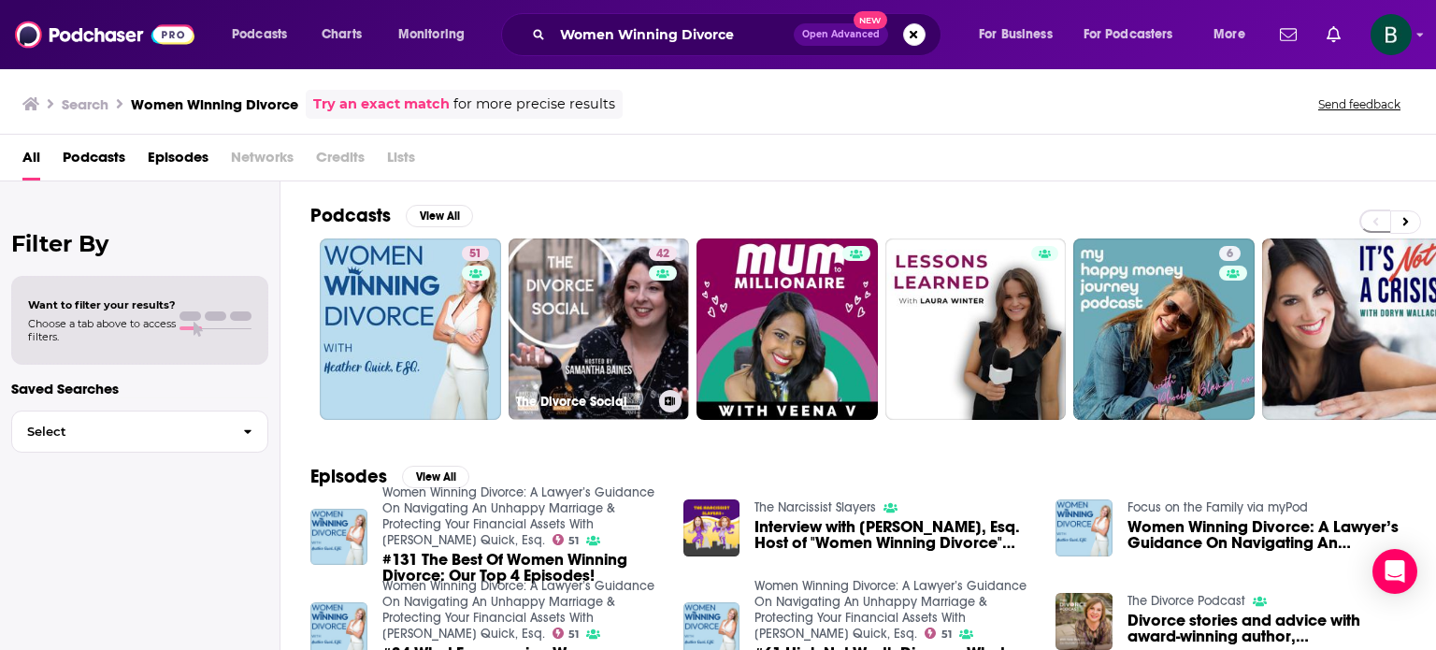
click at [624, 308] on link "42 The Divorce Social" at bounding box center [598, 328] width 181 height 181
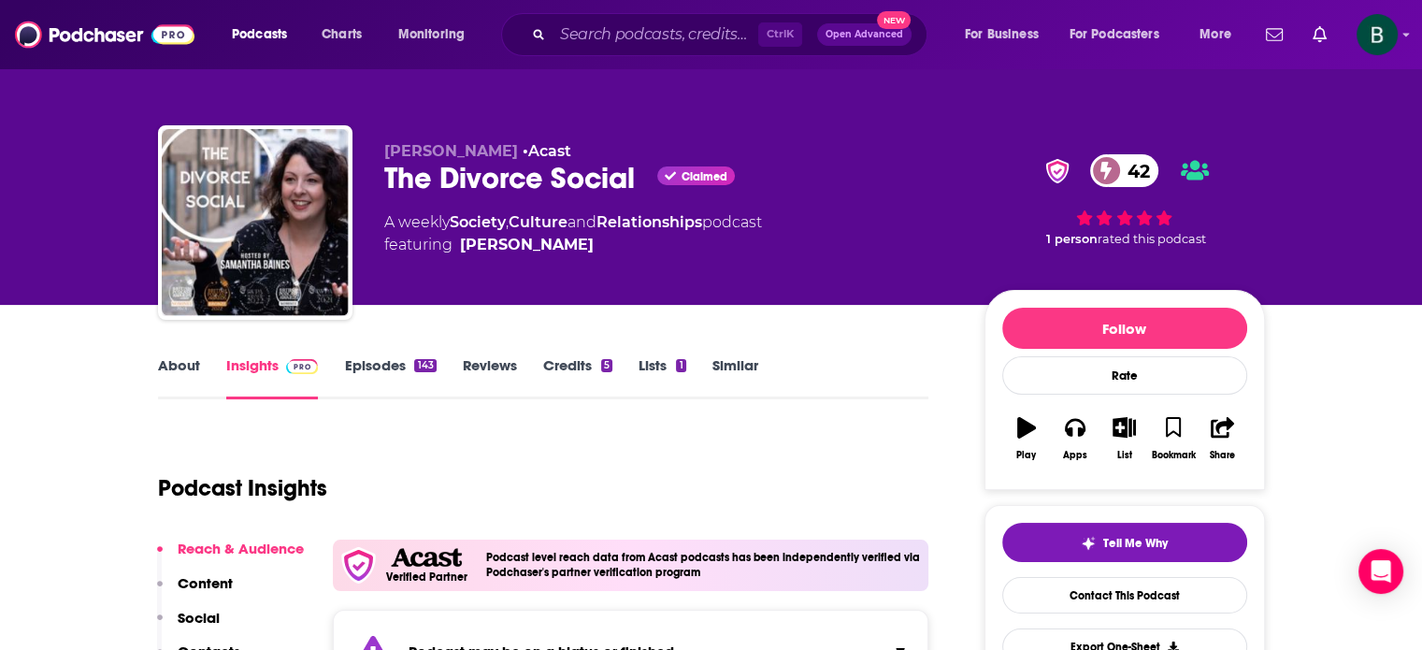
click at [179, 369] on link "About" at bounding box center [179, 377] width 42 height 43
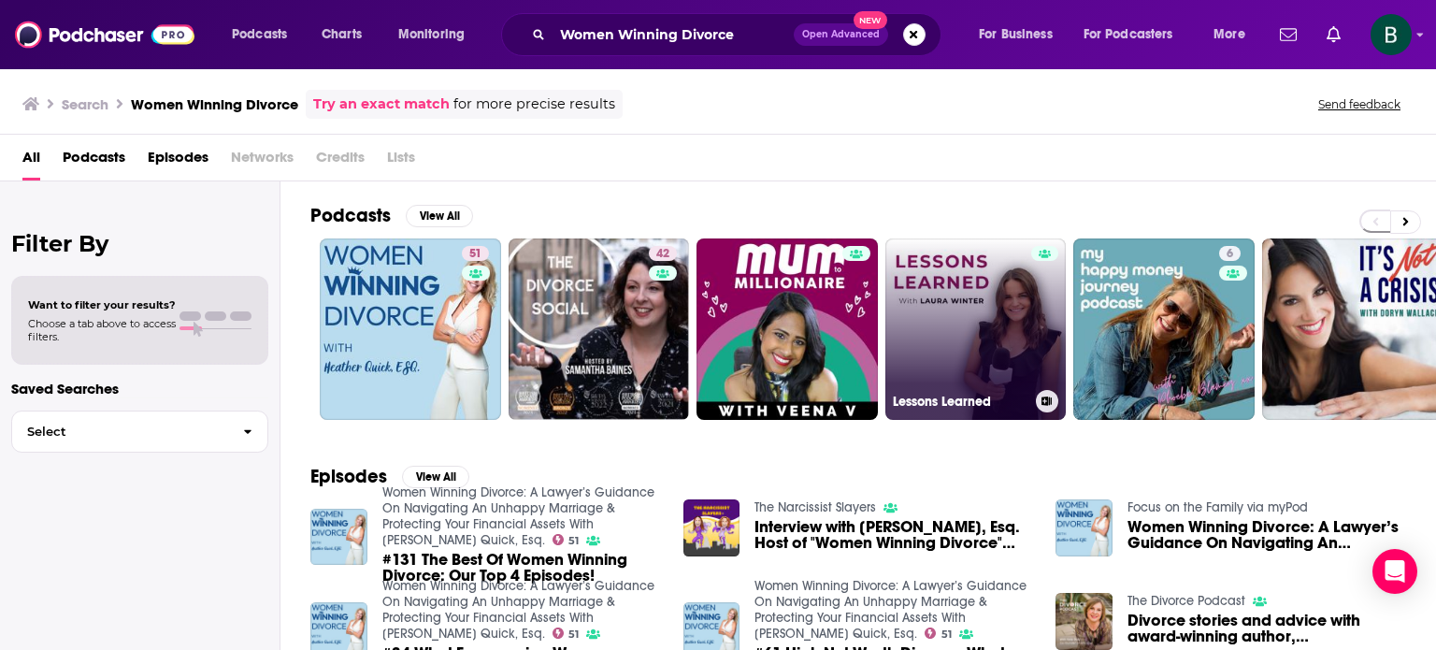
click at [911, 302] on link "Lessons Learned" at bounding box center [975, 328] width 181 height 181
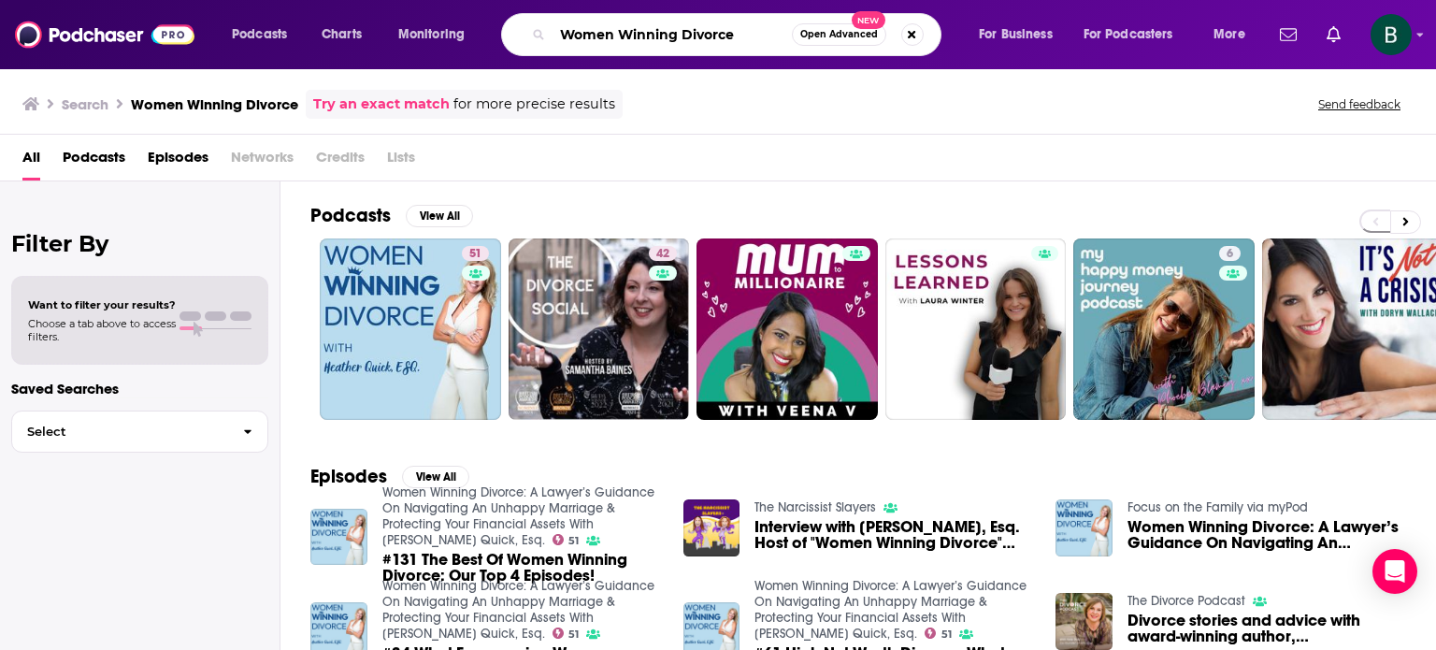
drag, startPoint x: 739, startPoint y: 35, endPoint x: 100, endPoint y: 12, distance: 639.7
click at [100, 12] on div "Podcasts Charts Monitoring Women Winning Divorce Open Advanced New For Business…" at bounding box center [718, 34] width 1436 height 69
paste input "ise & Worthy, Thriving After"
type input "Wise & Worthy, Thriving After Divorce"
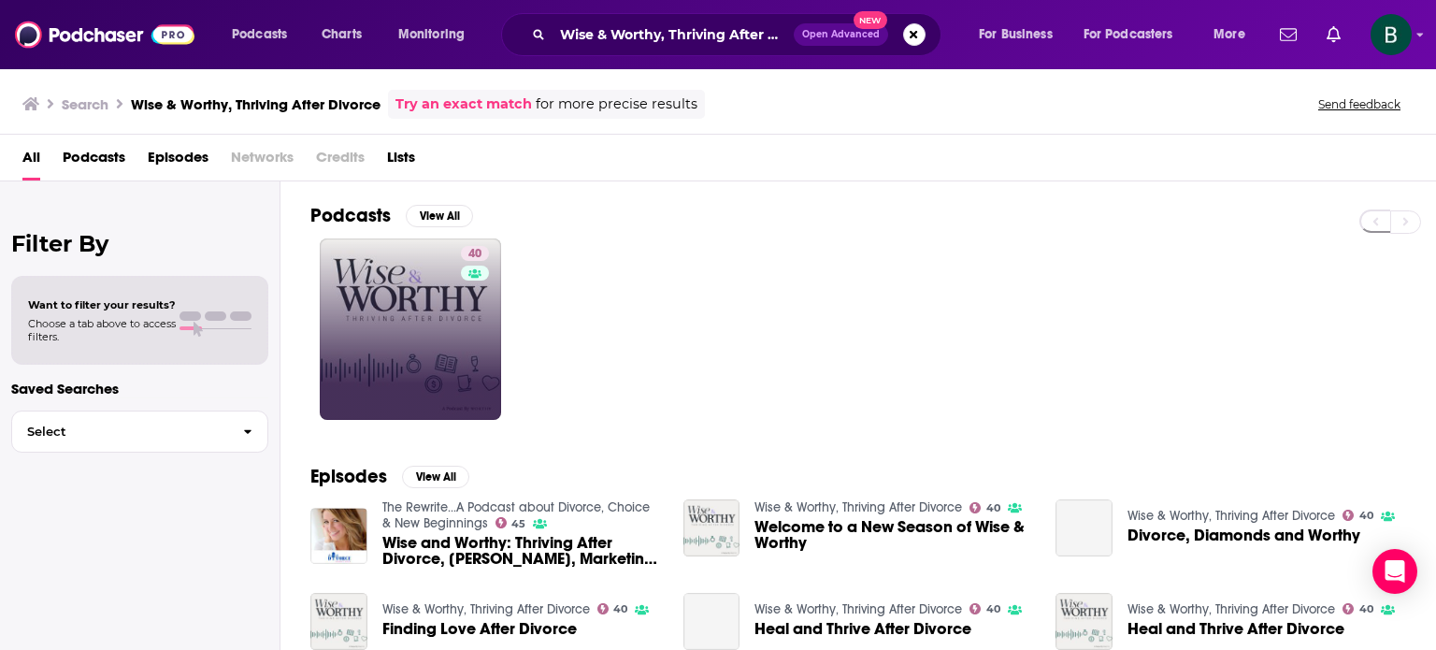
drag, startPoint x: 453, startPoint y: 261, endPoint x: 441, endPoint y: 277, distance: 20.0
click at [441, 277] on link "40" at bounding box center [410, 328] width 181 height 181
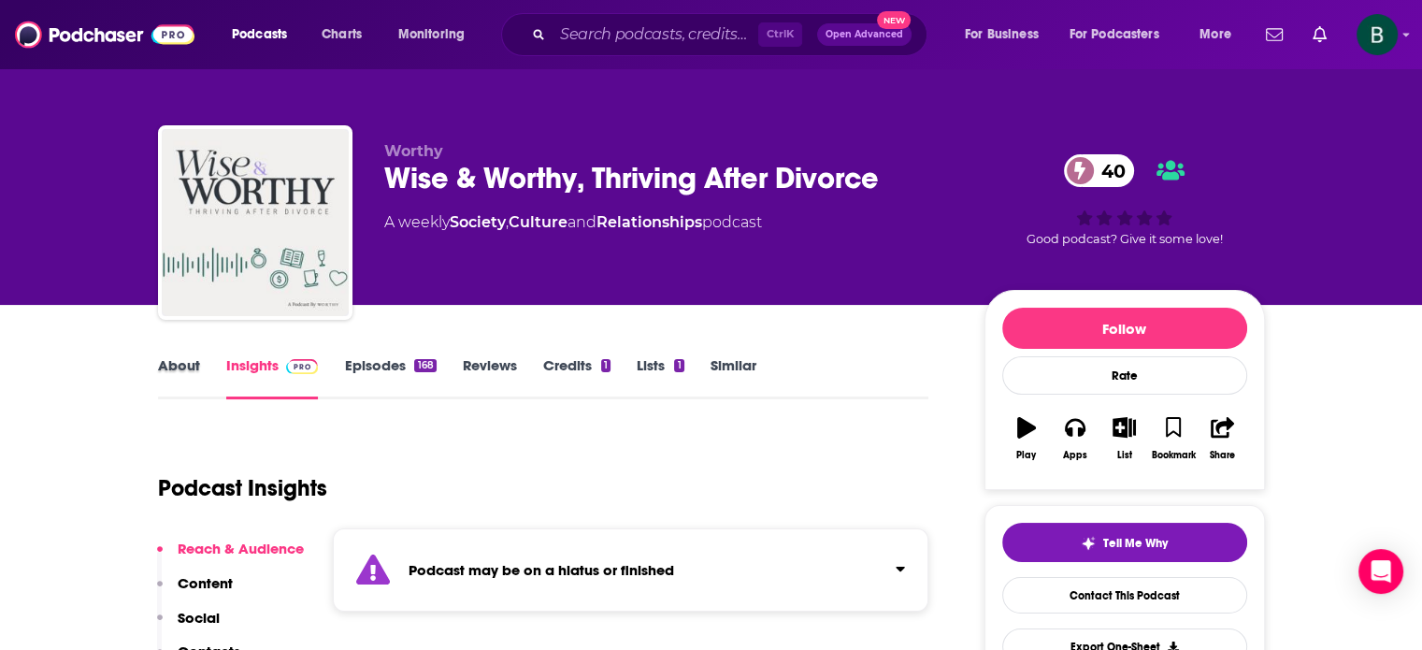
click at [200, 362] on div "About" at bounding box center [192, 377] width 68 height 43
click at [183, 365] on link "About" at bounding box center [179, 377] width 42 height 43
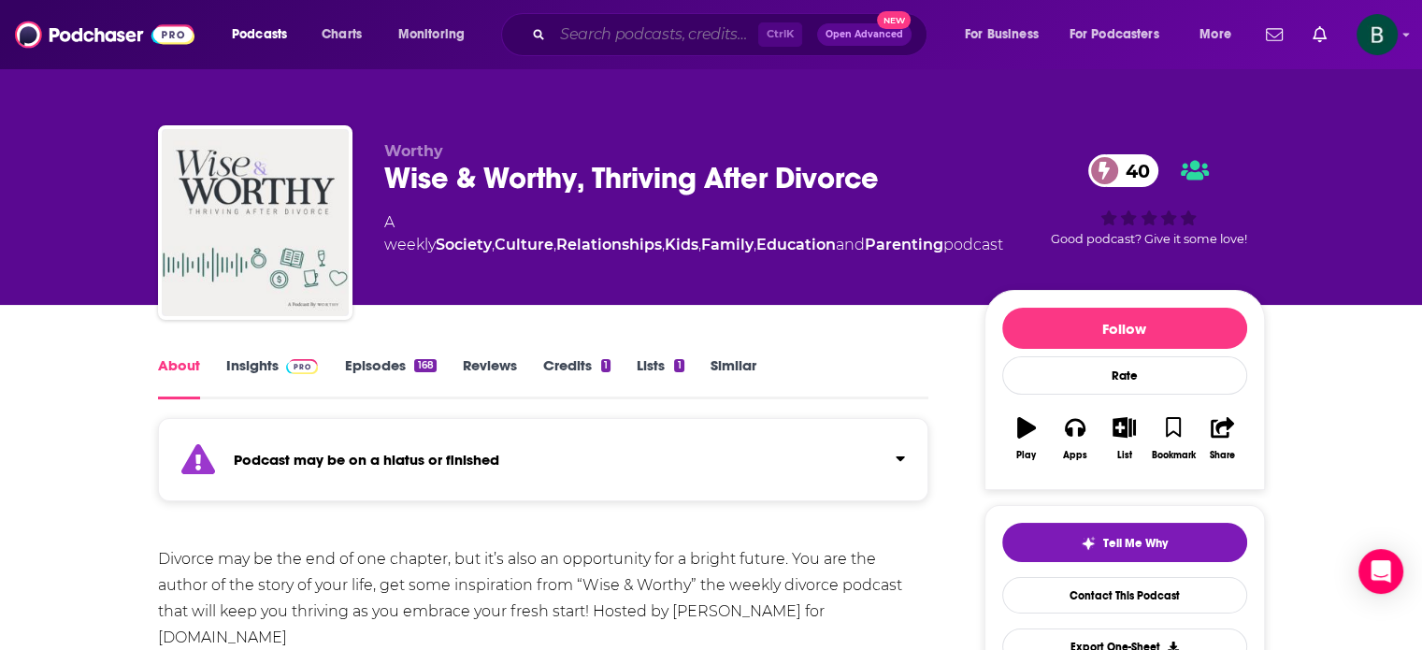
click at [721, 38] on input "Search podcasts, credits, & more..." at bounding box center [655, 35] width 206 height 30
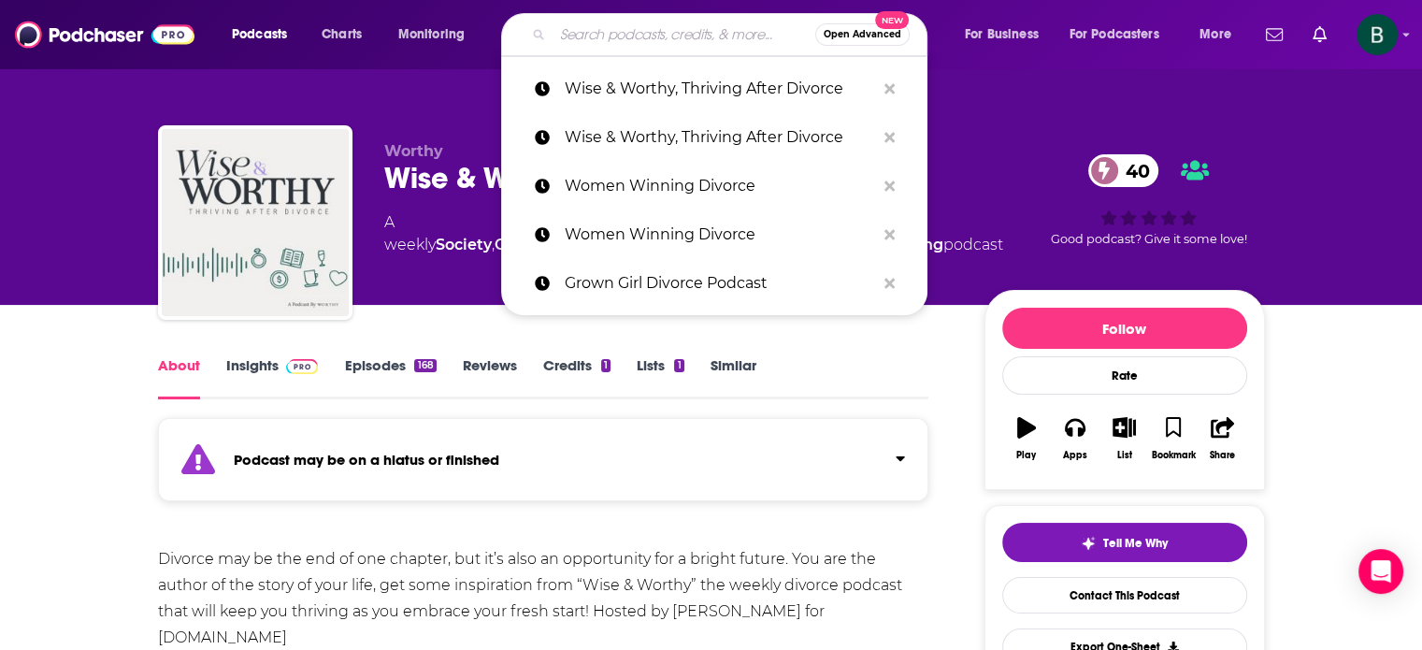
paste input "Divorce with [PERSON_NAME] and [PERSON_NAME]"
type input "Divorce with [PERSON_NAME] and [PERSON_NAME]"
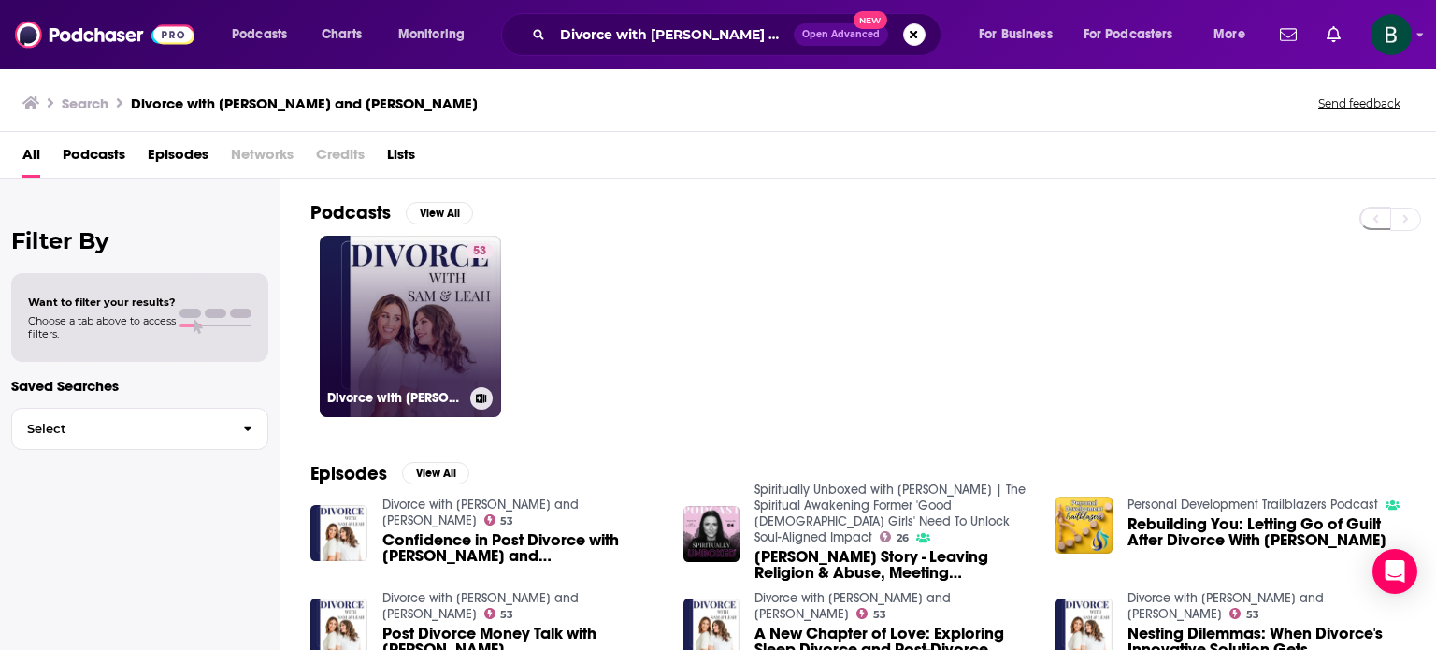
click at [451, 322] on link "53 Divorce with [PERSON_NAME] and [PERSON_NAME]" at bounding box center [410, 326] width 181 height 181
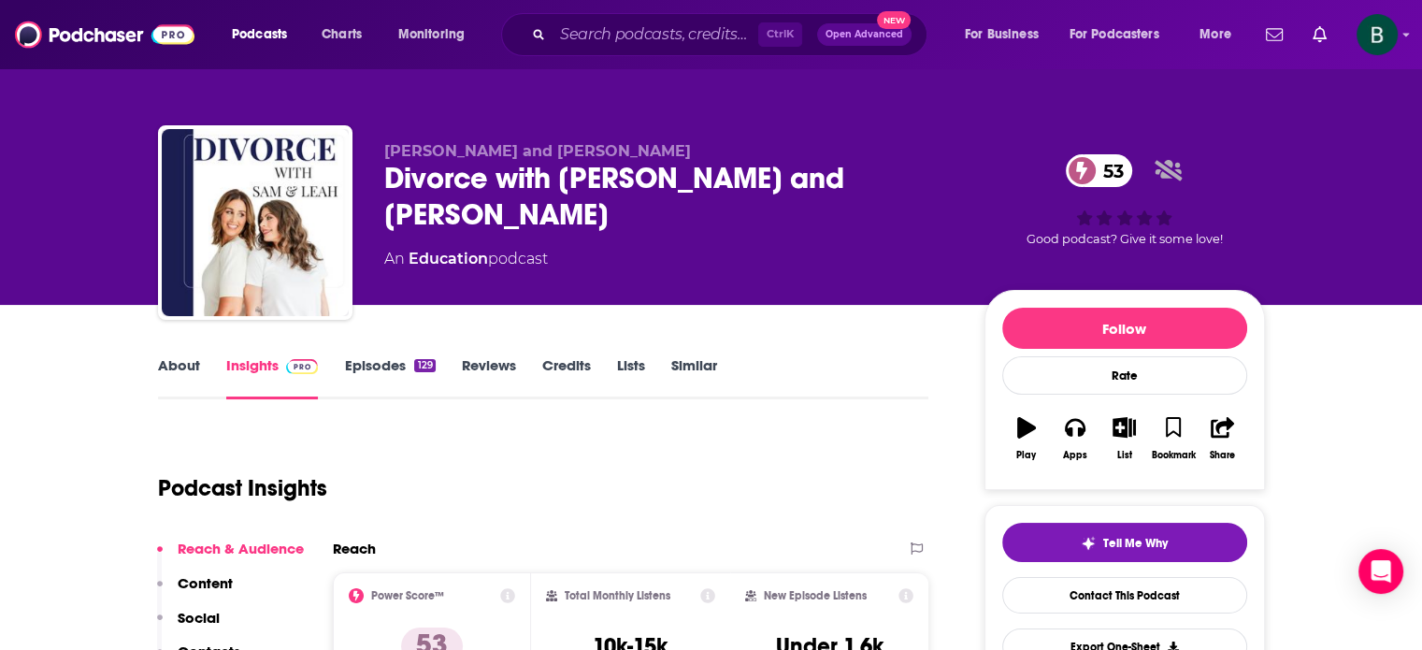
click at [193, 380] on link "About" at bounding box center [179, 377] width 42 height 43
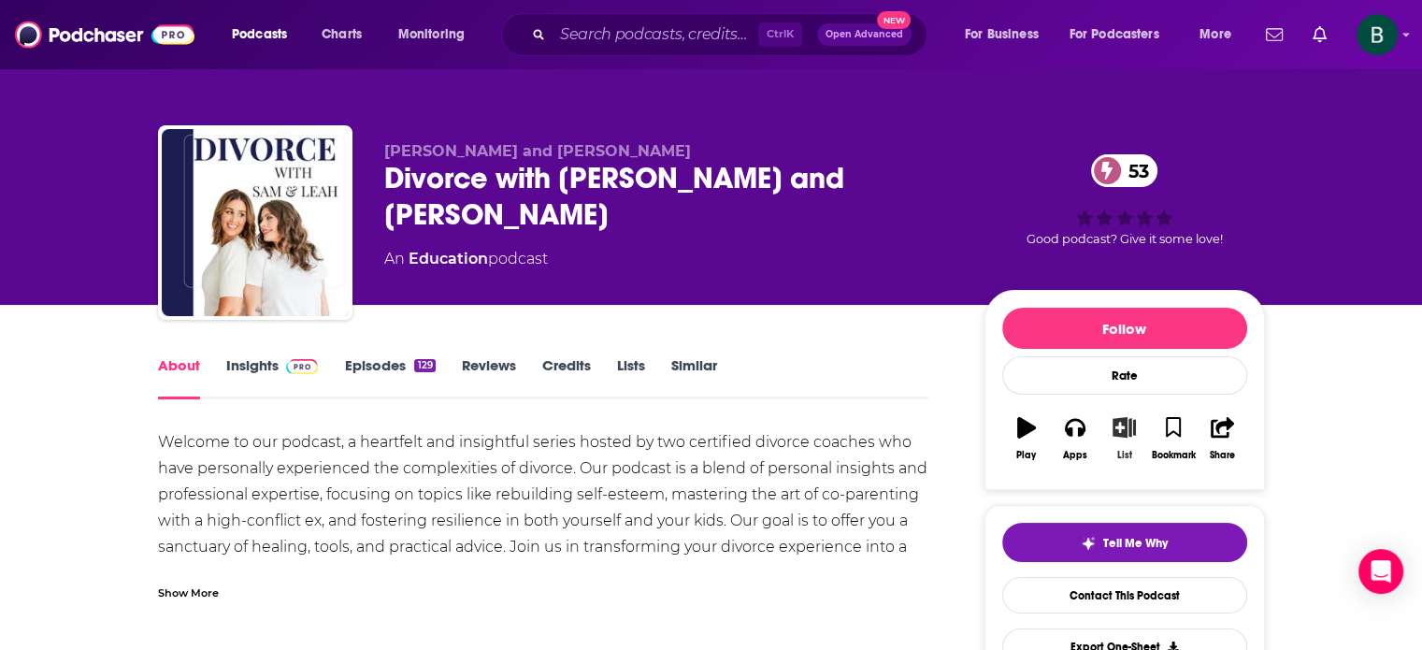
click at [1130, 433] on icon "button" at bounding box center [1123, 427] width 23 height 21
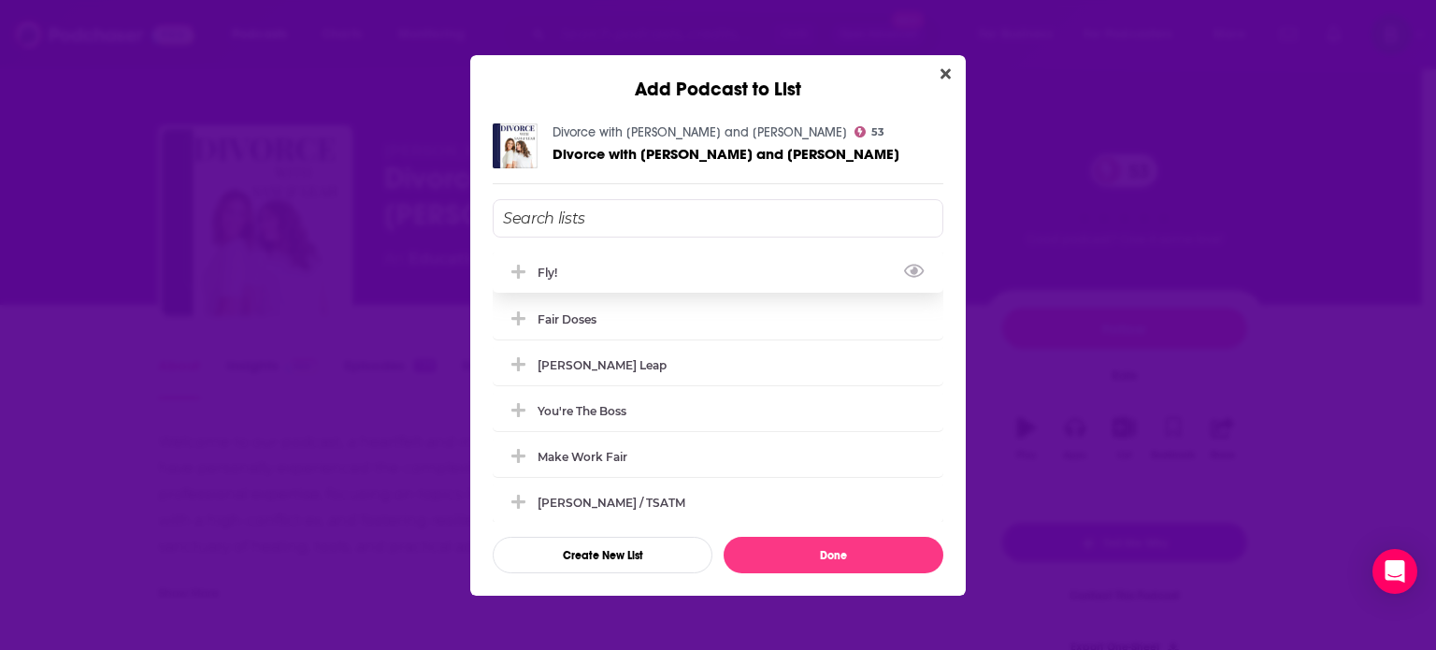
click at [634, 267] on div "Fly!" at bounding box center [718, 271] width 451 height 41
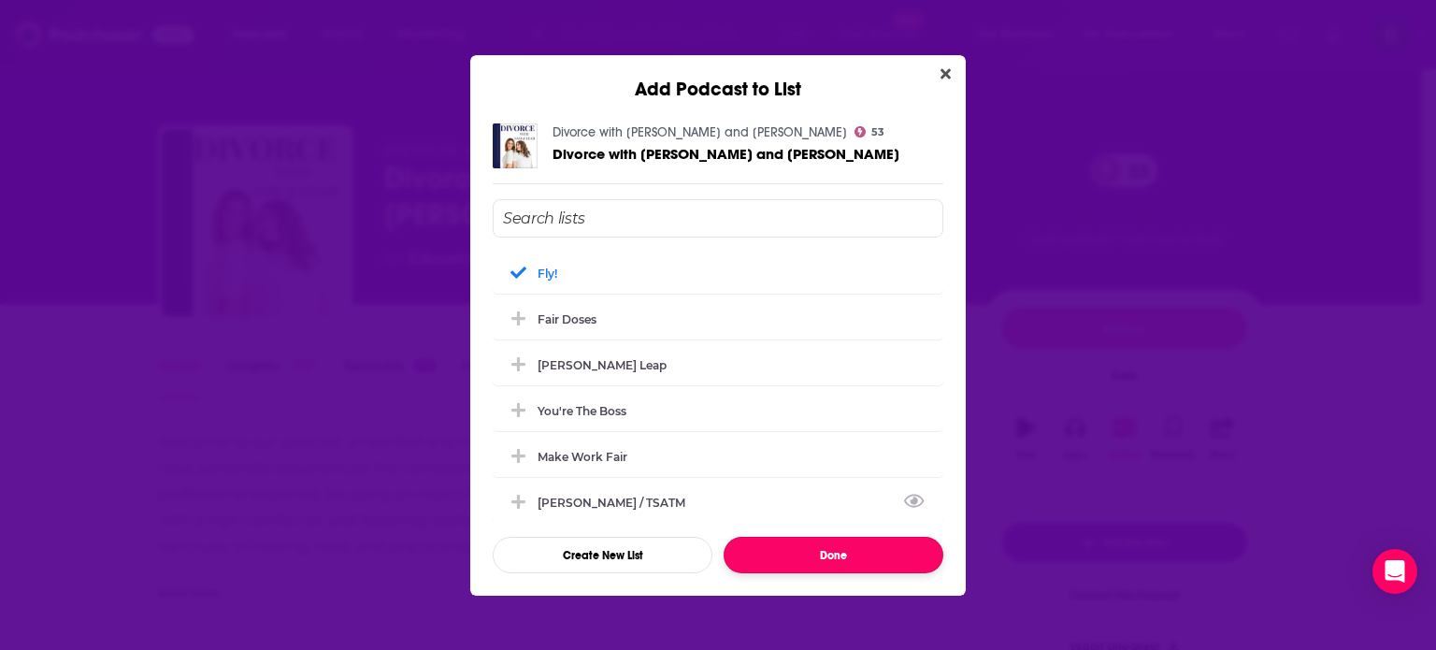
click at [840, 553] on button "Done" at bounding box center [833, 555] width 220 height 36
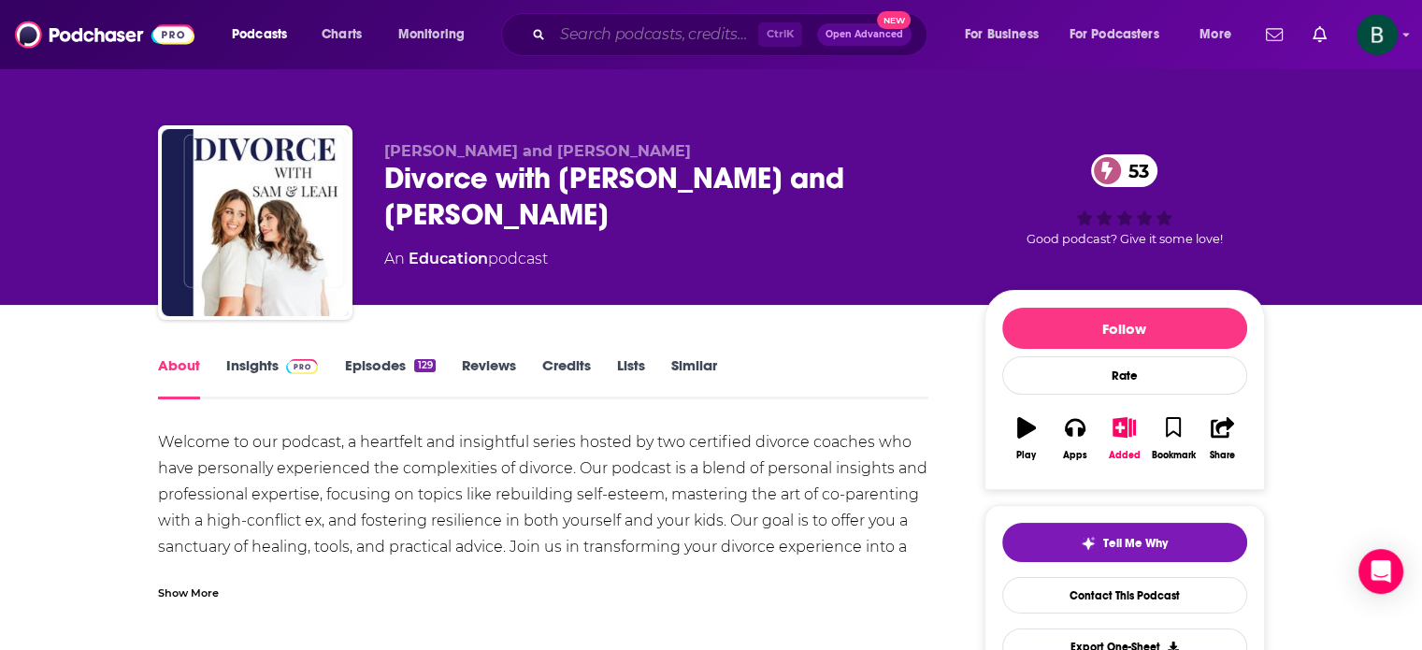
click at [680, 28] on input "Search podcasts, credits, & more..." at bounding box center [655, 35] width 206 height 30
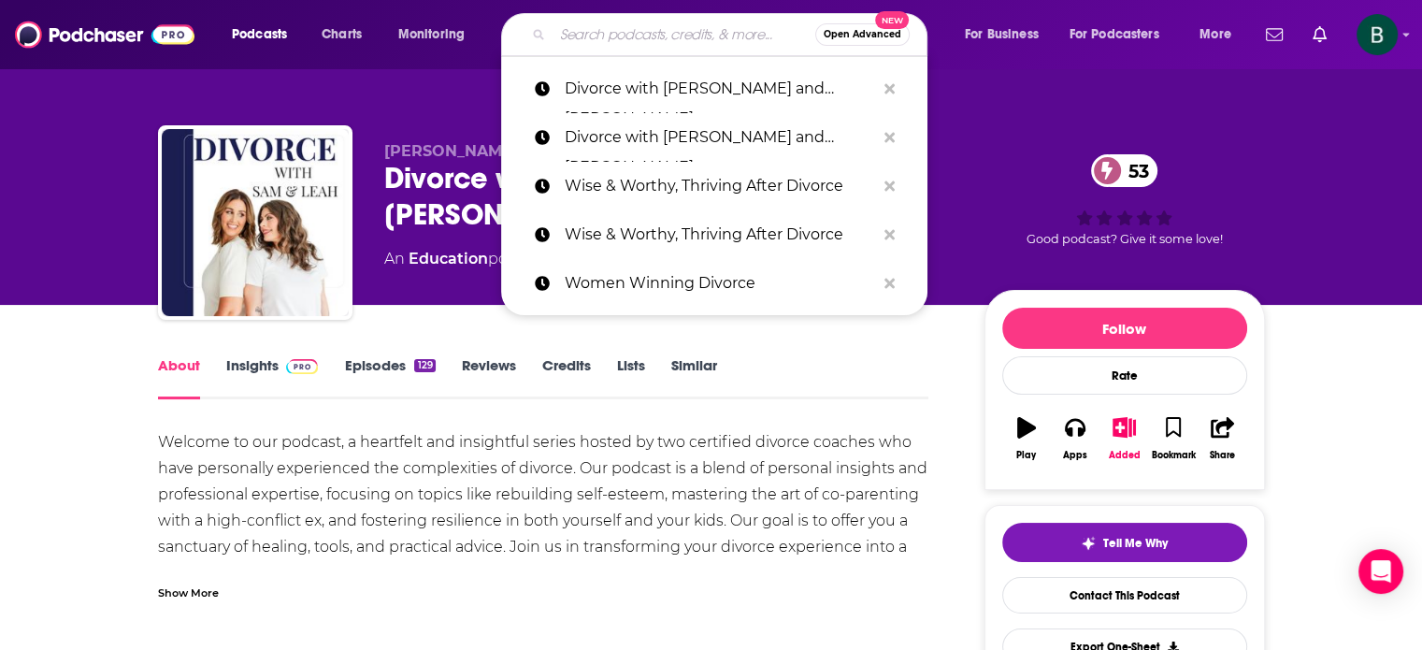
paste input "Doing Relationships Right"
type input "Doing Relationships Right"
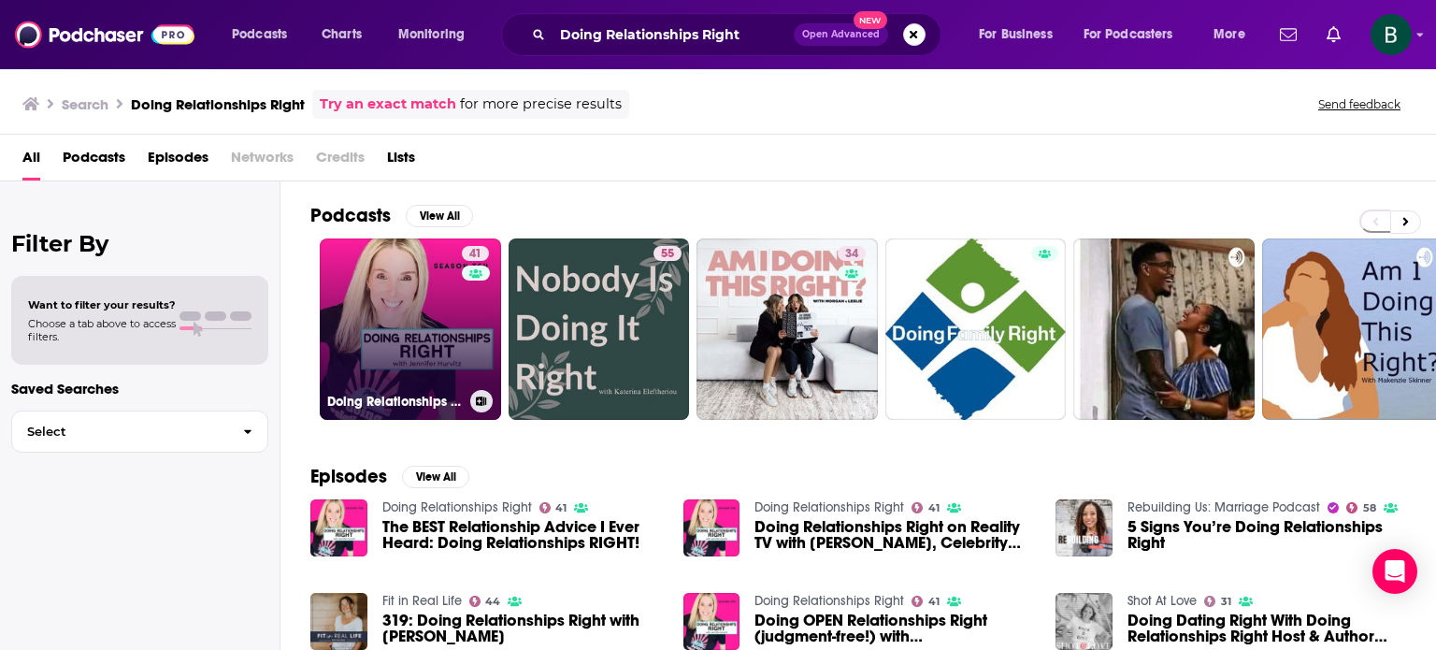
click at [350, 303] on link "41 Doing Relationships Right" at bounding box center [410, 328] width 181 height 181
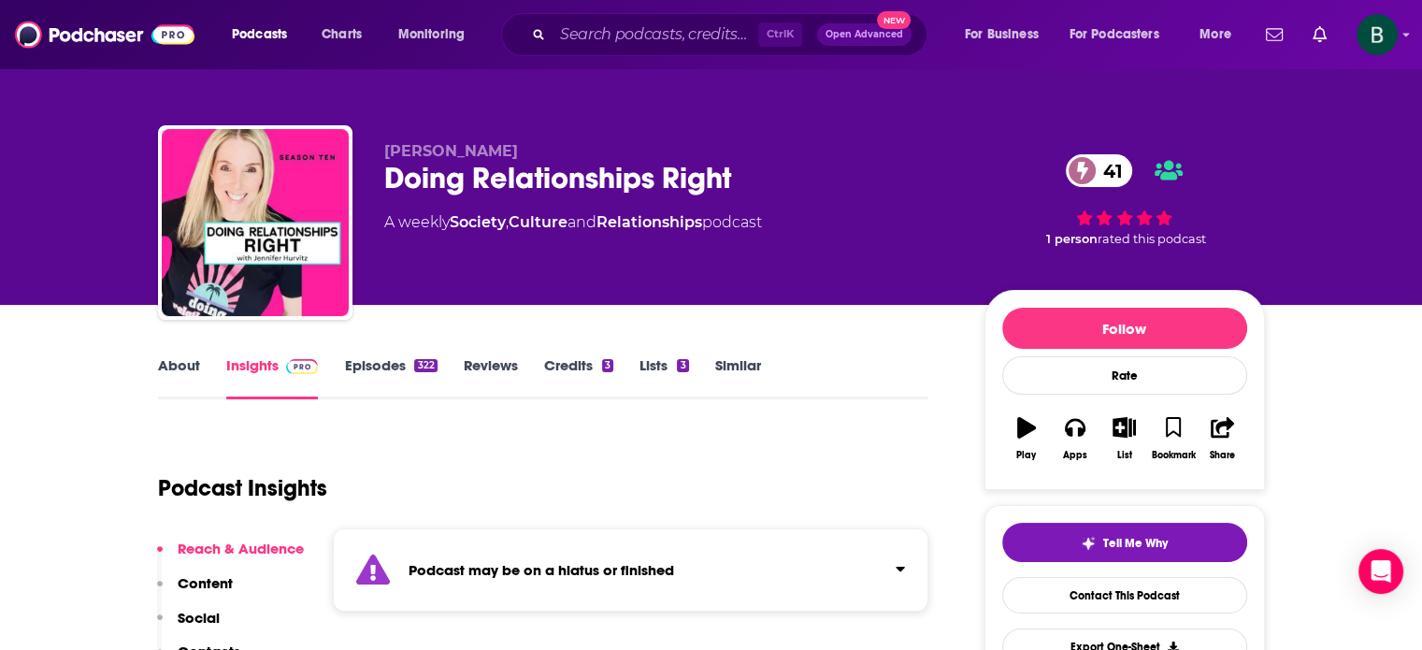
click at [188, 365] on link "About" at bounding box center [179, 377] width 42 height 43
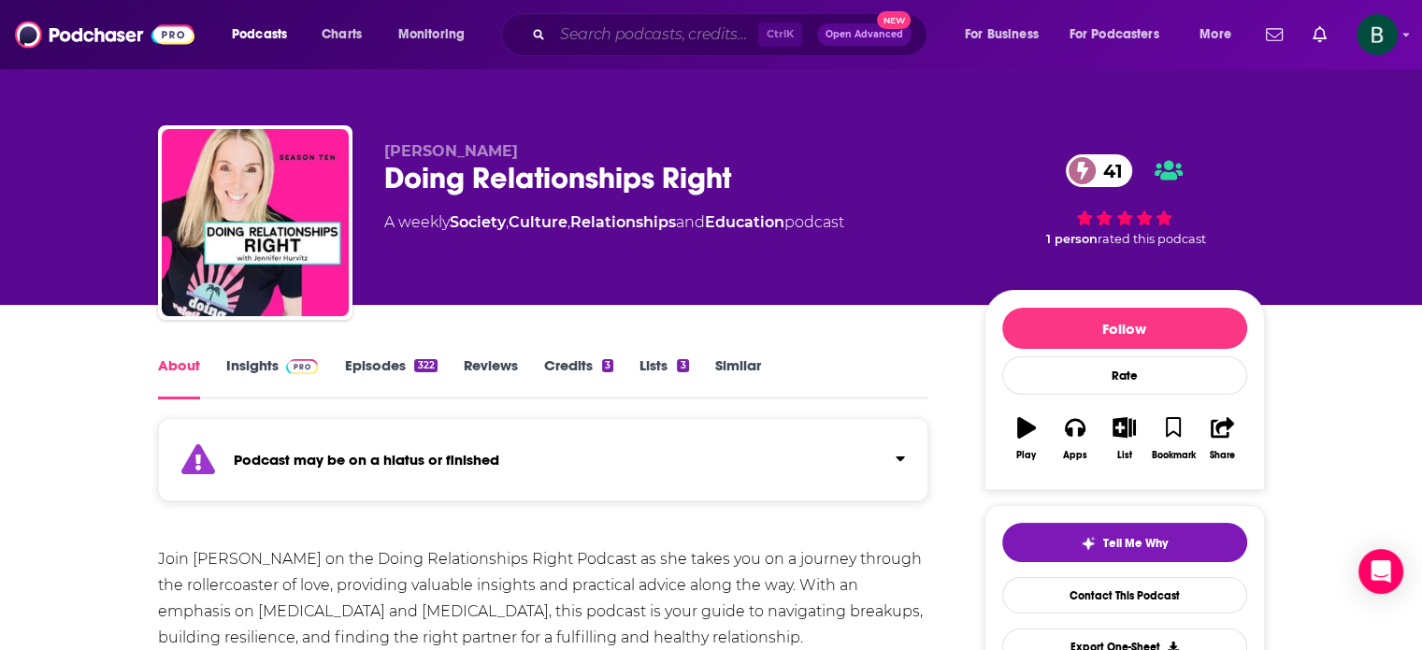
click at [701, 29] on input "Search podcasts, credits, & more..." at bounding box center [655, 35] width 206 height 30
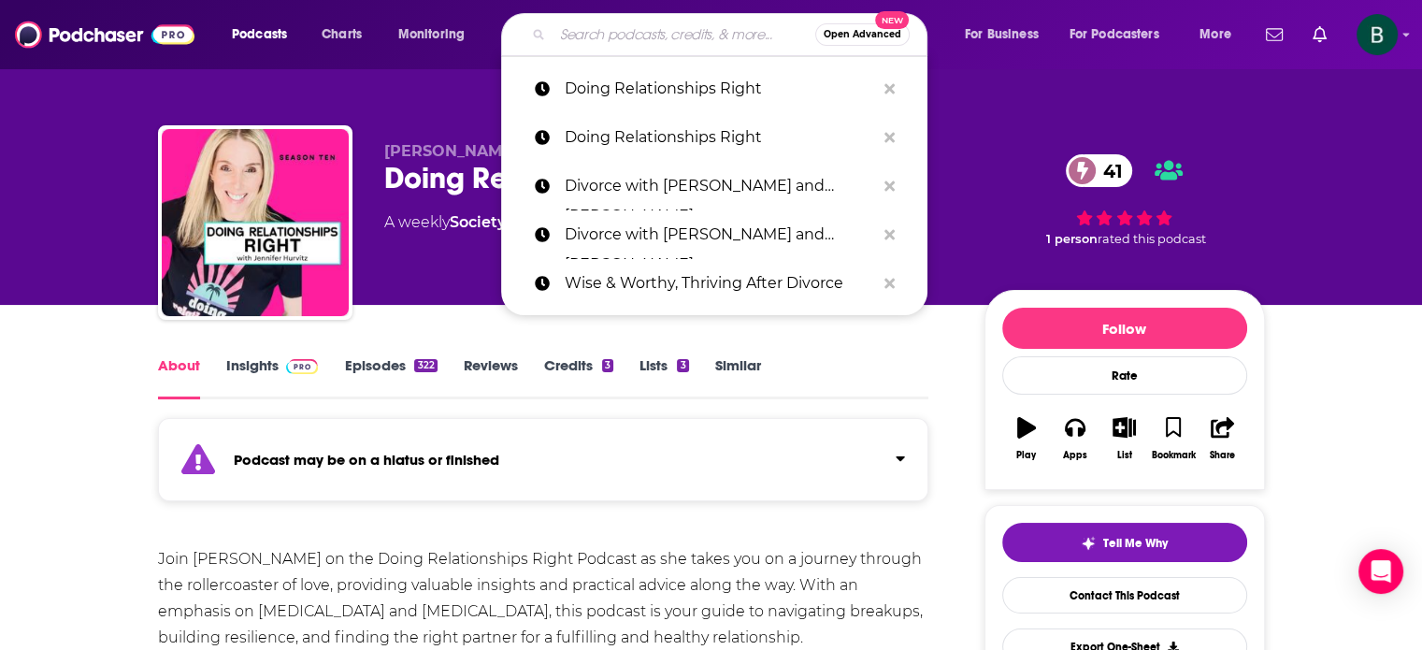
paste input "From Mrs. to Ms."
type input "From Mrs. to Ms."
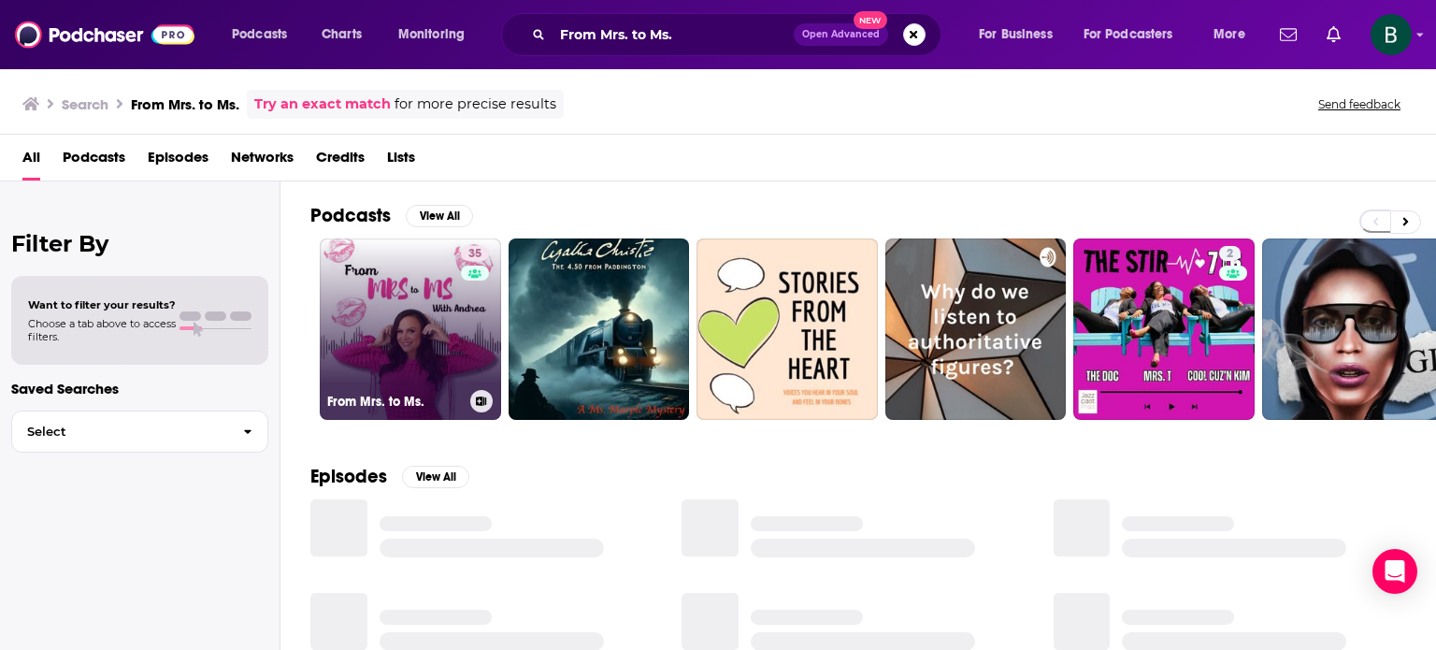
click at [444, 309] on link "35 From Mrs. to Ms." at bounding box center [410, 328] width 181 height 181
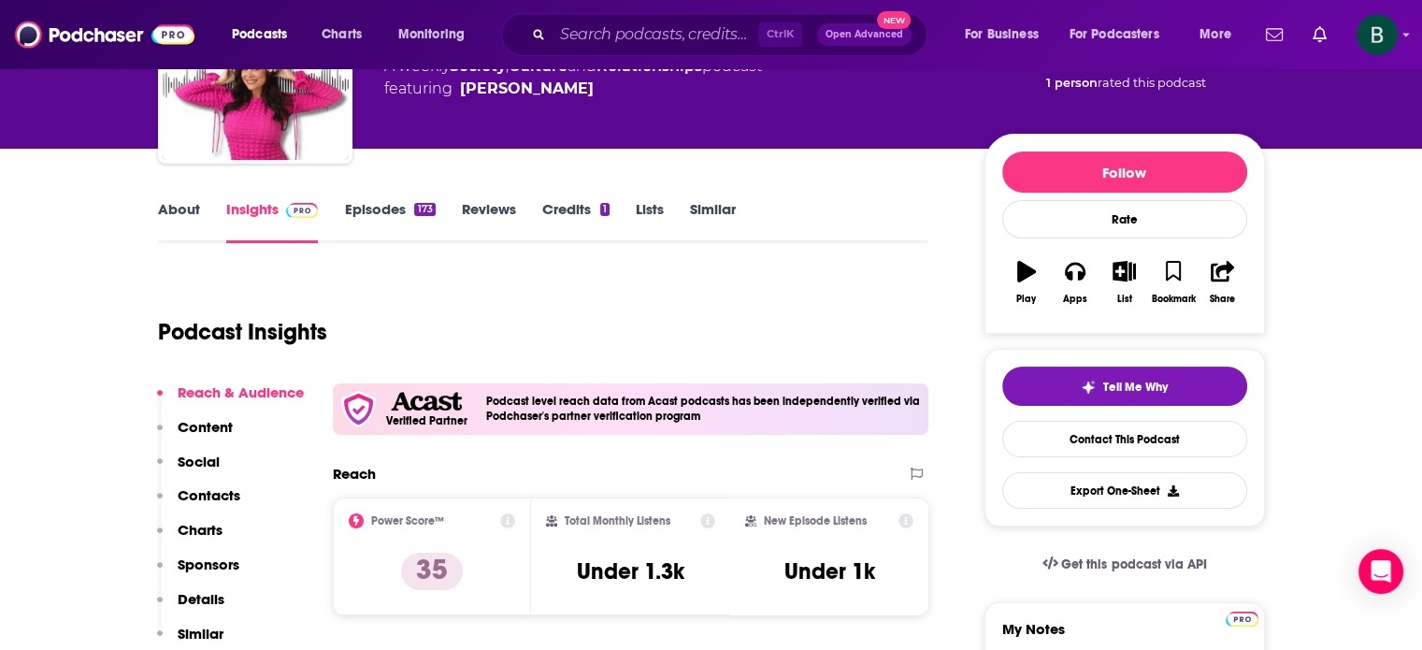
scroll to position [155, 0]
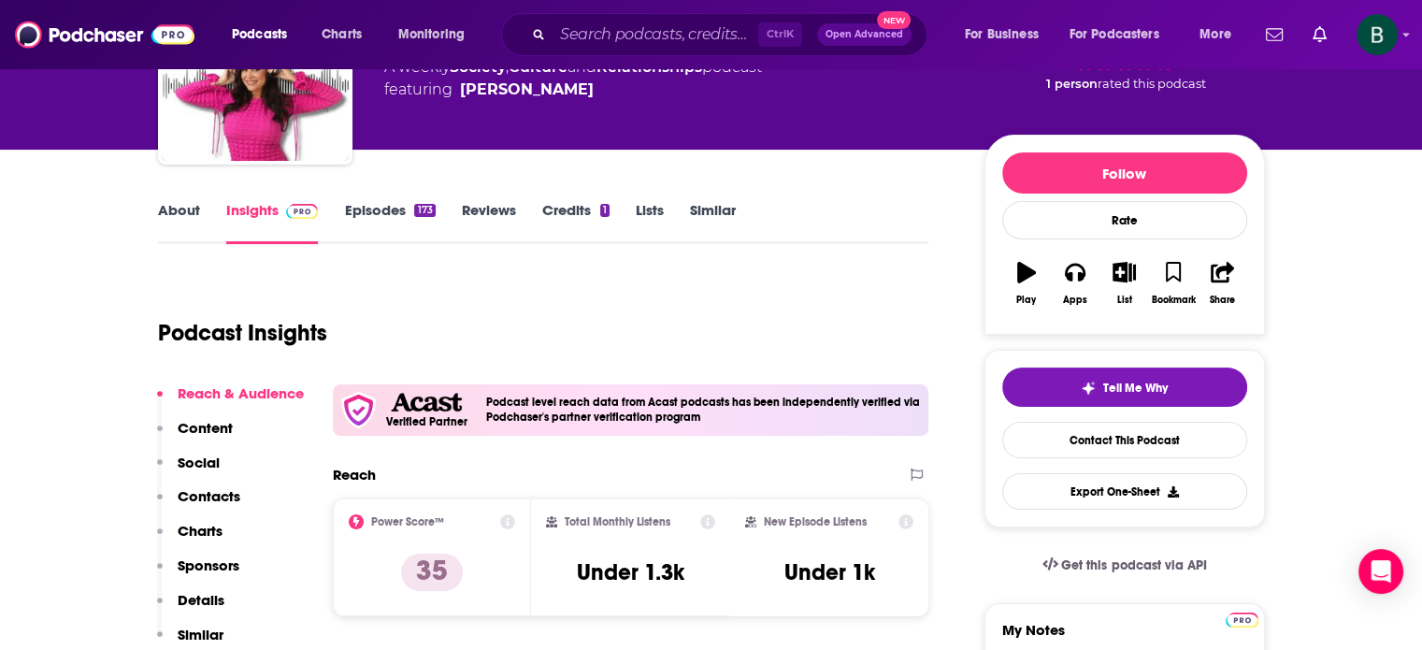
click at [174, 213] on link "About" at bounding box center [179, 222] width 42 height 43
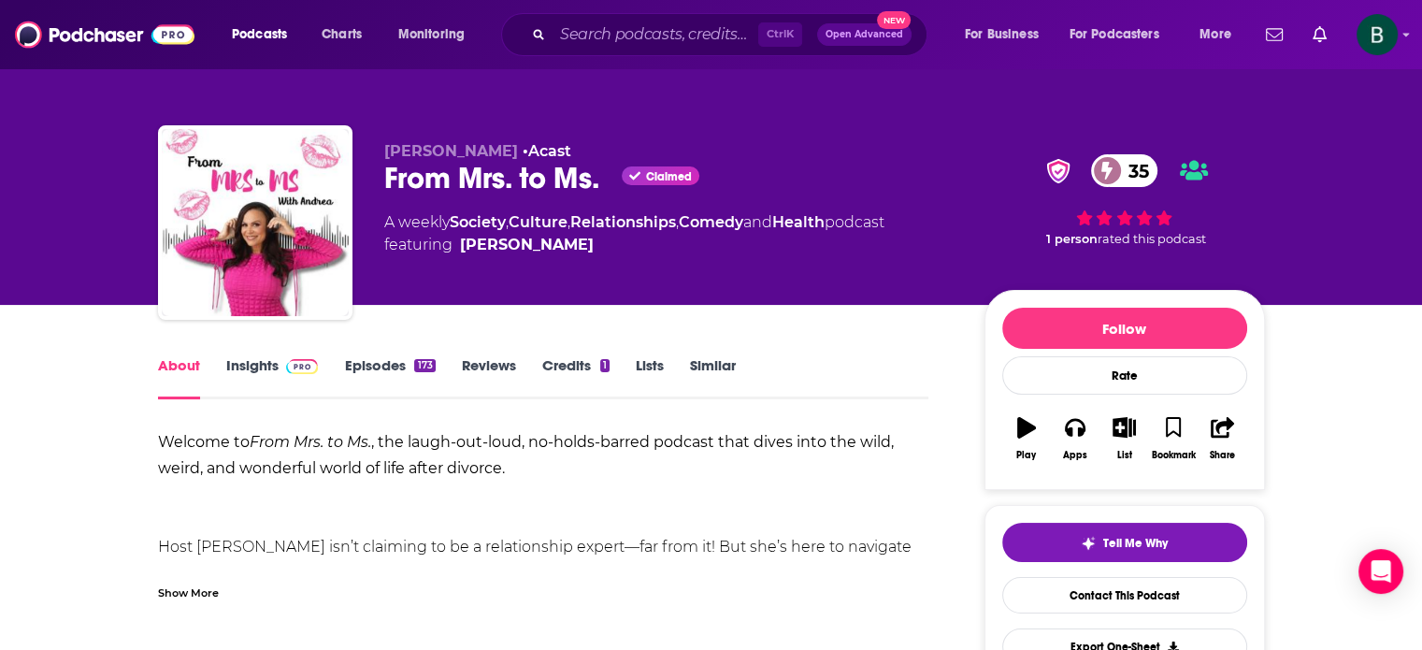
scroll to position [155, 0]
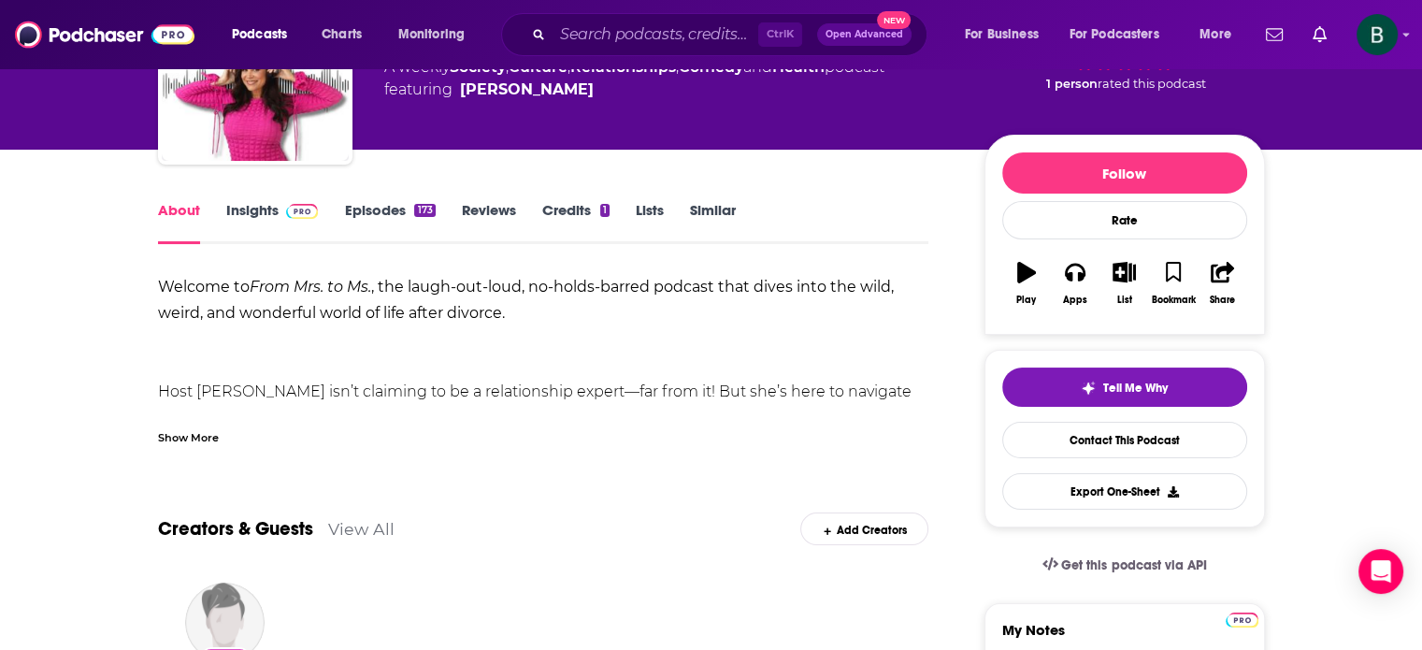
click at [202, 437] on div "Show More" at bounding box center [188, 436] width 61 height 18
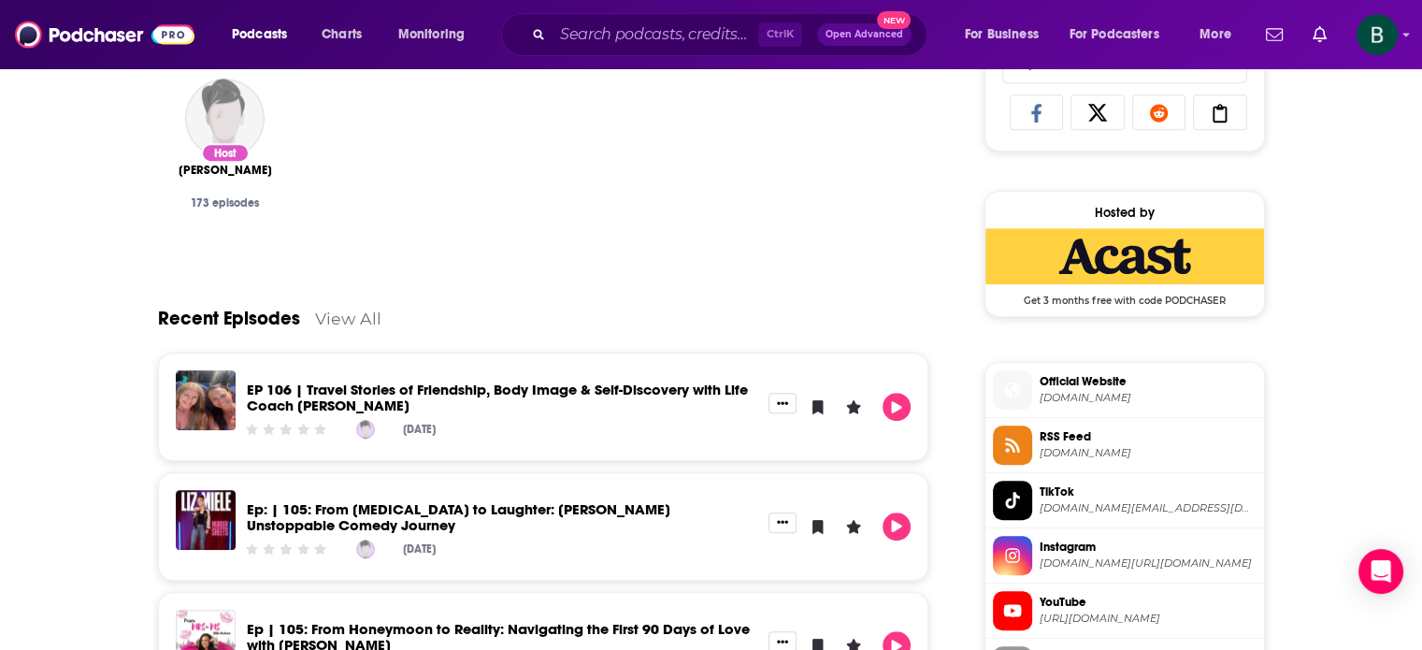
scroll to position [0, 0]
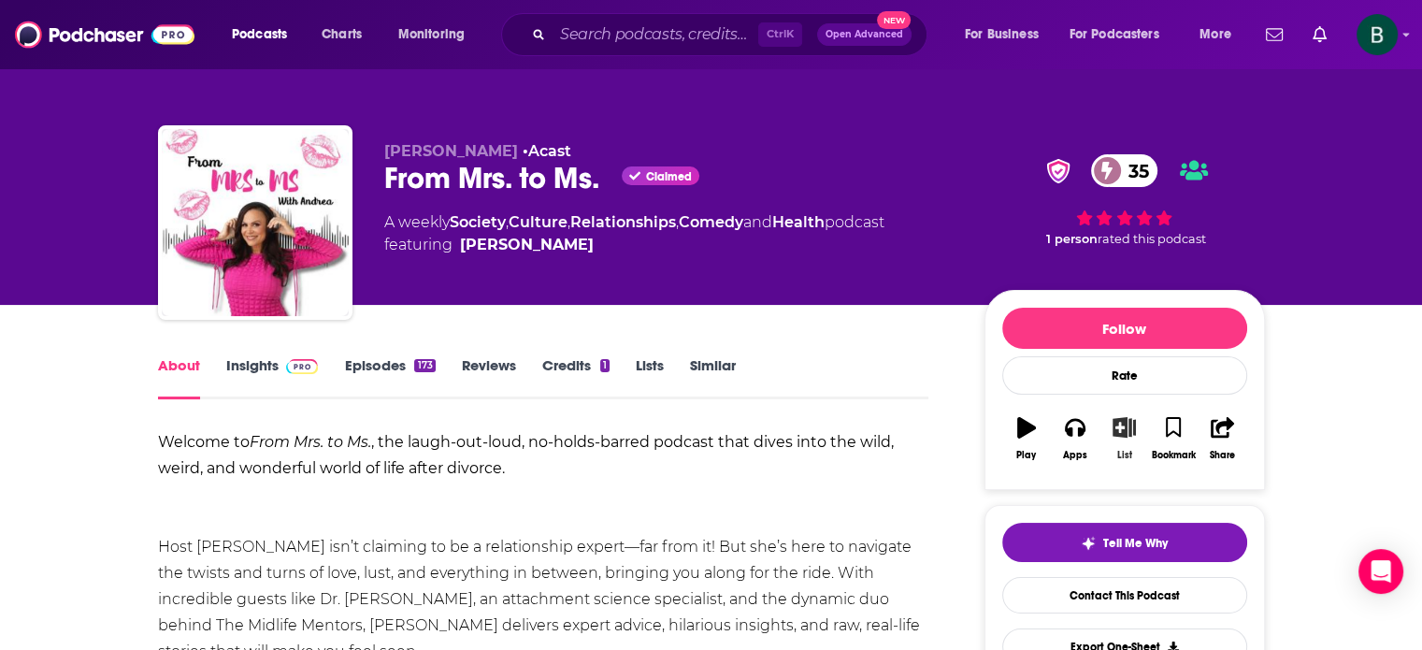
click at [1129, 420] on icon "button" at bounding box center [1123, 427] width 23 height 21
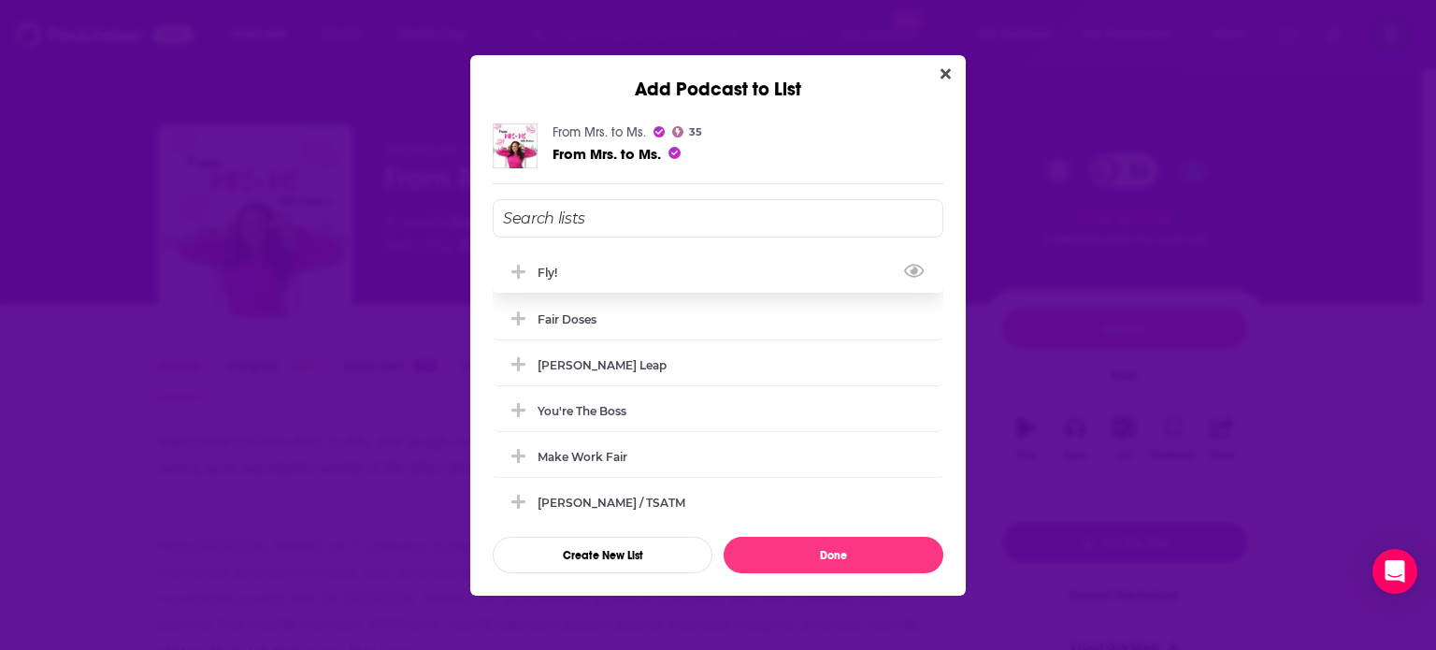
click at [589, 265] on div "Fly!" at bounding box center [718, 271] width 451 height 41
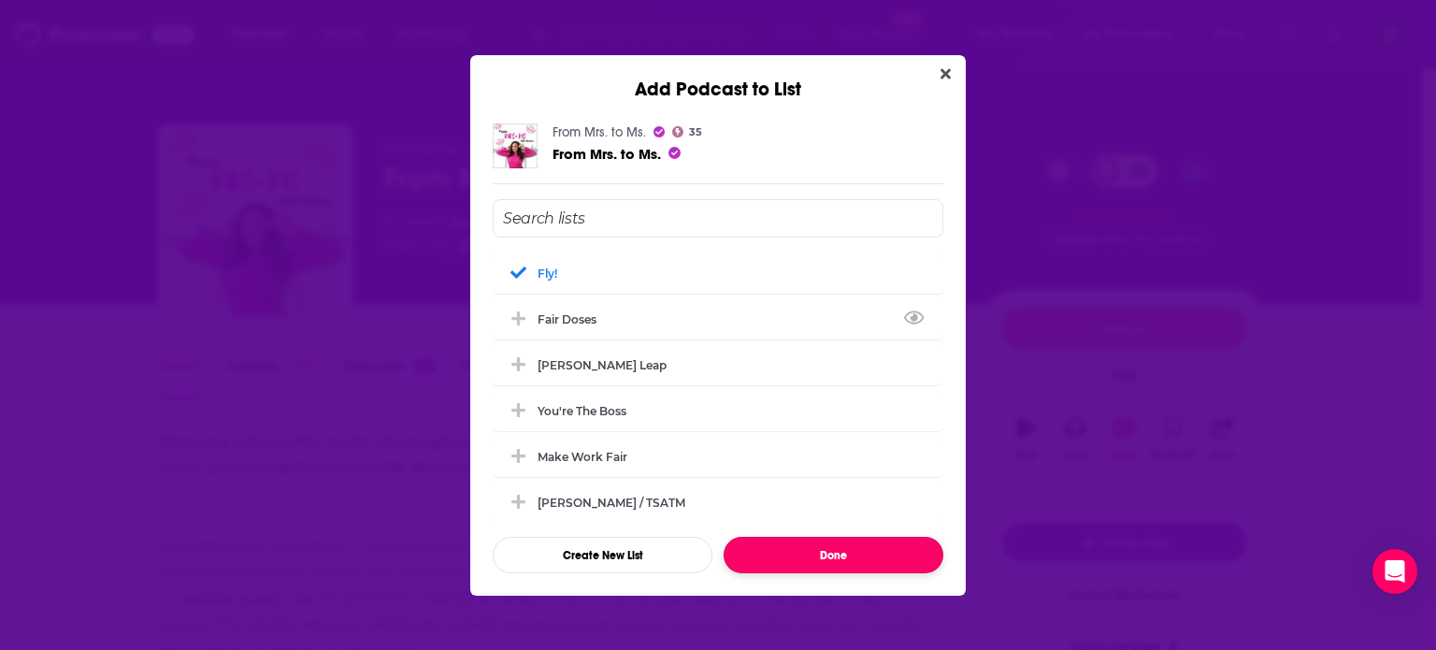
click at [831, 552] on button "Done" at bounding box center [833, 555] width 220 height 36
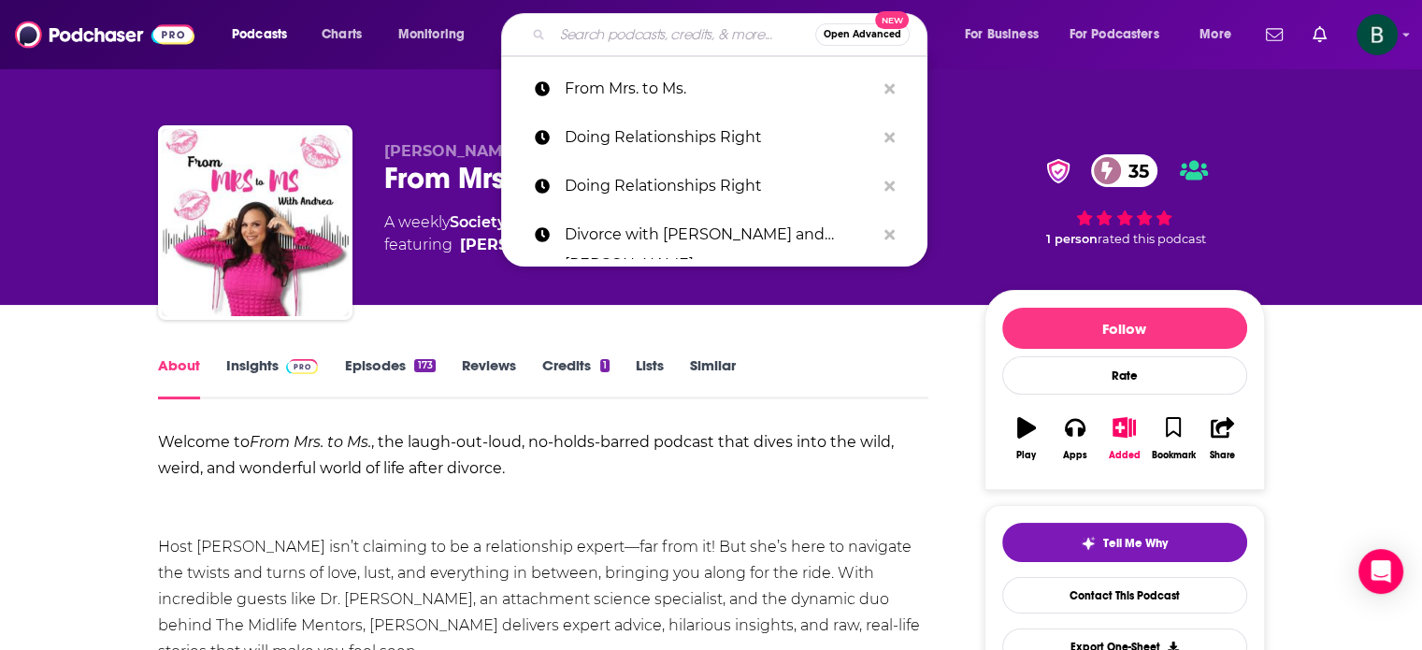
click at [683, 41] on input "Search podcasts, credits, & more..." at bounding box center [683, 35] width 263 height 30
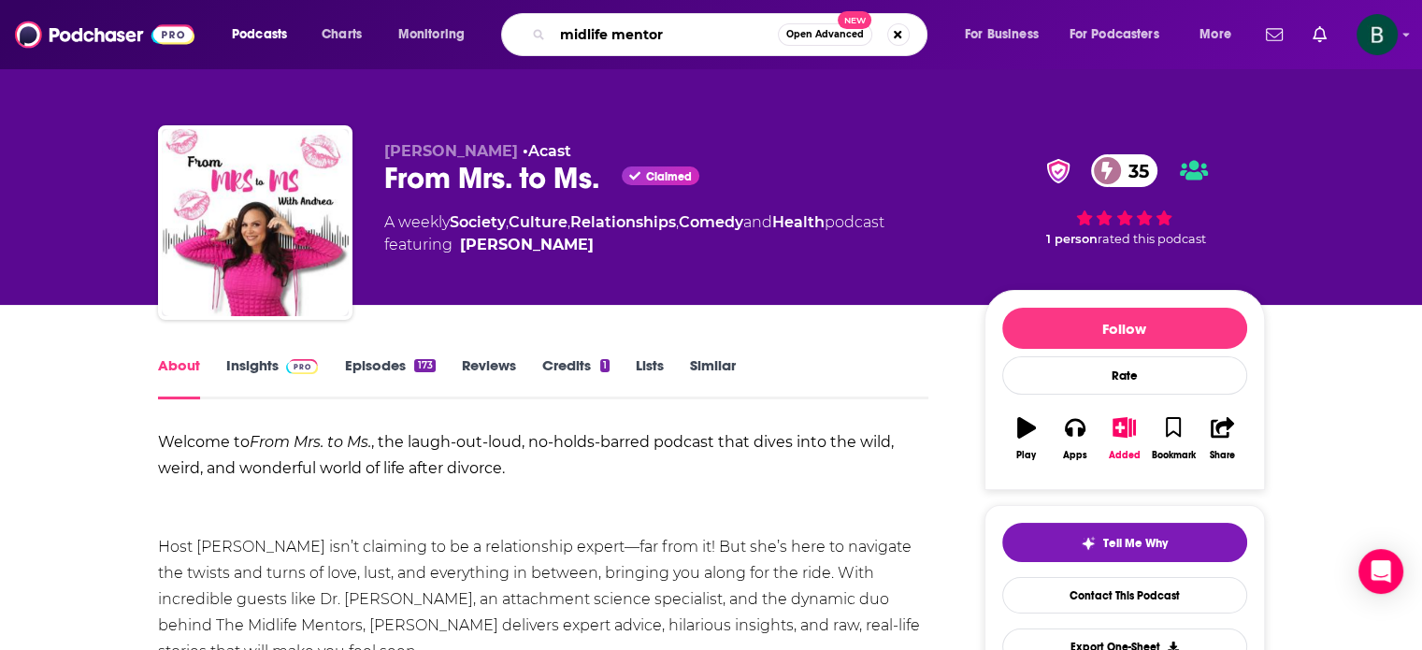
type input "midlife mentors"
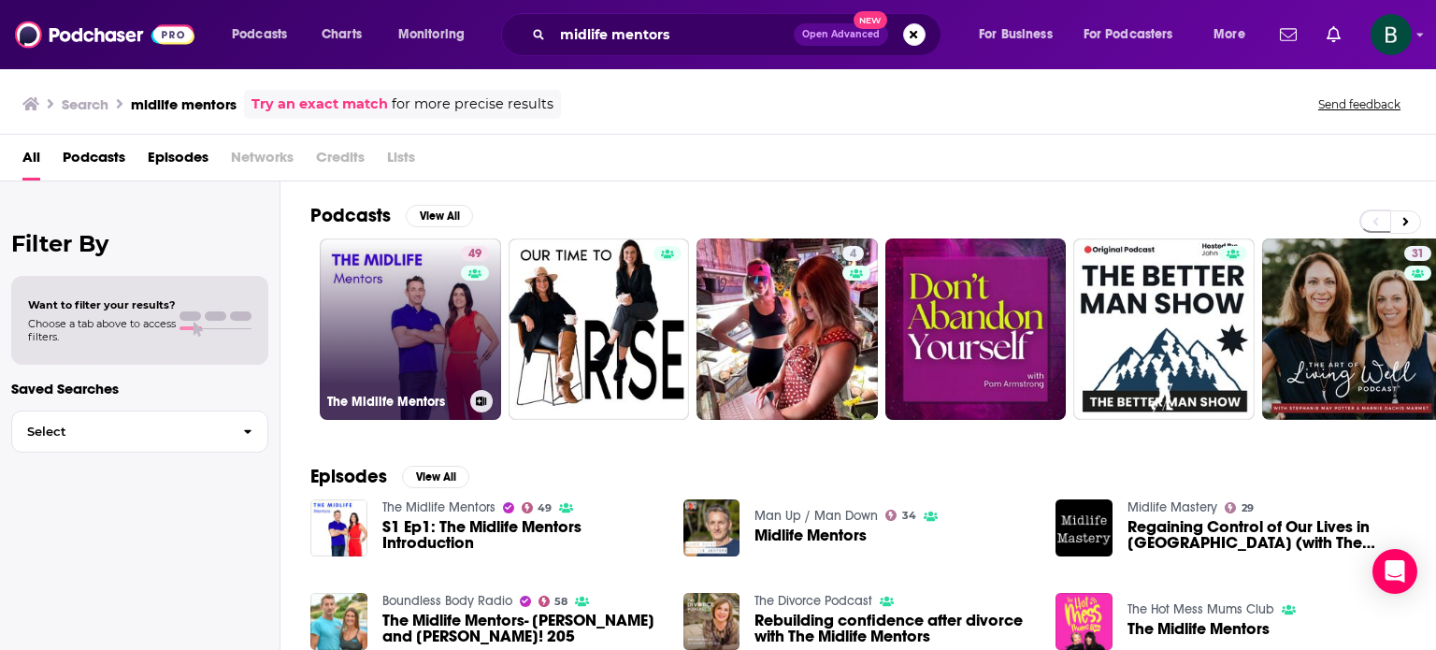
click at [416, 284] on link "49 The Midlife Mentors" at bounding box center [410, 328] width 181 height 181
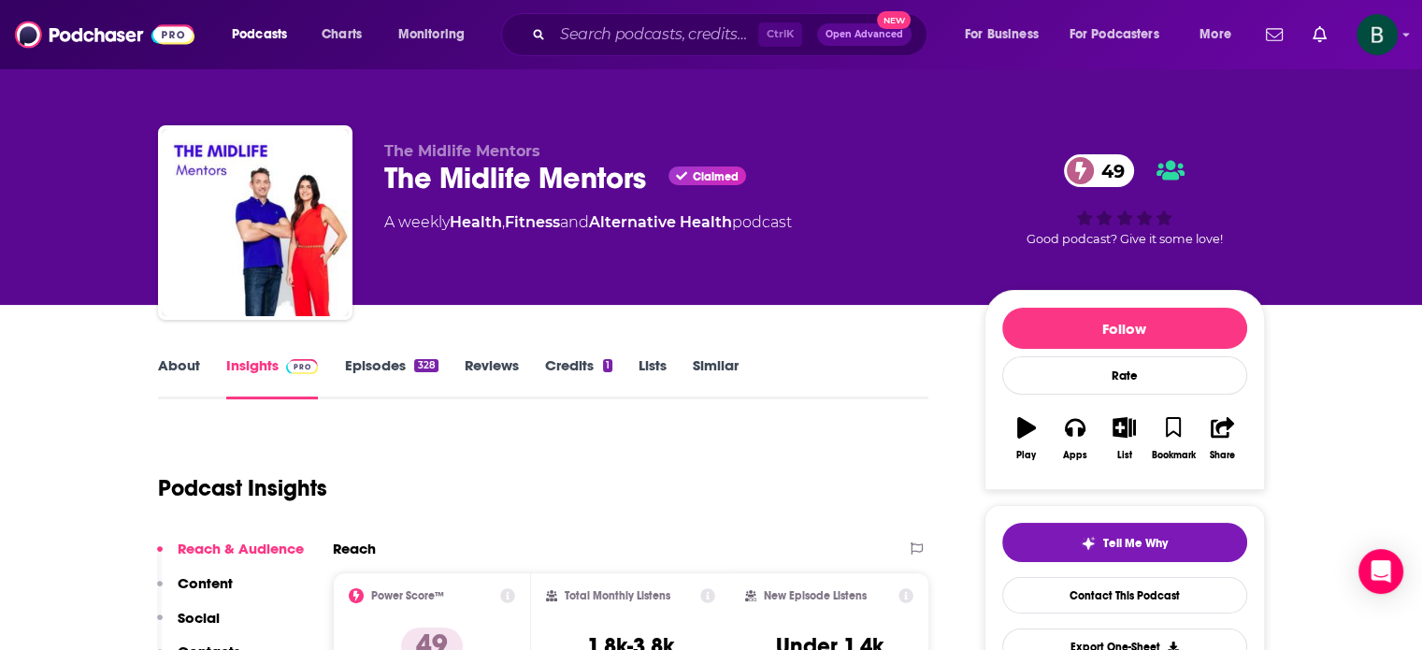
click at [173, 375] on link "About" at bounding box center [179, 377] width 42 height 43
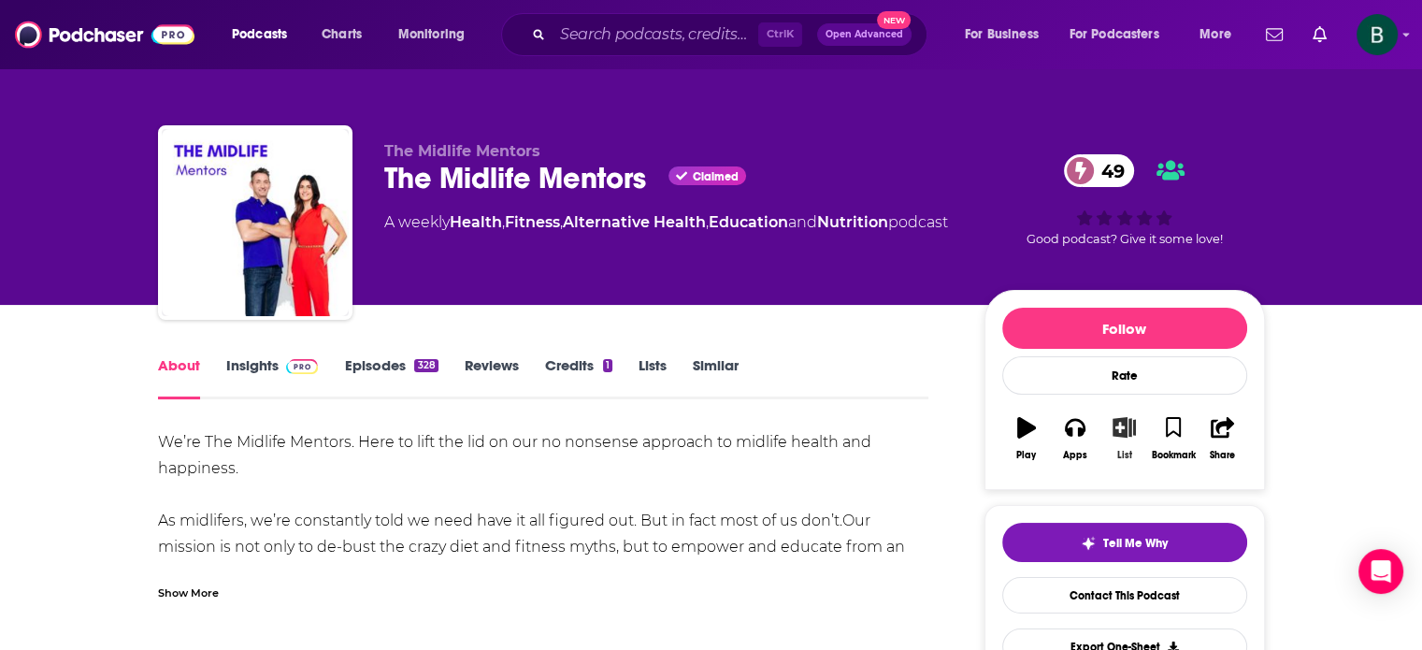
click at [1122, 422] on icon "button" at bounding box center [1123, 427] width 23 height 21
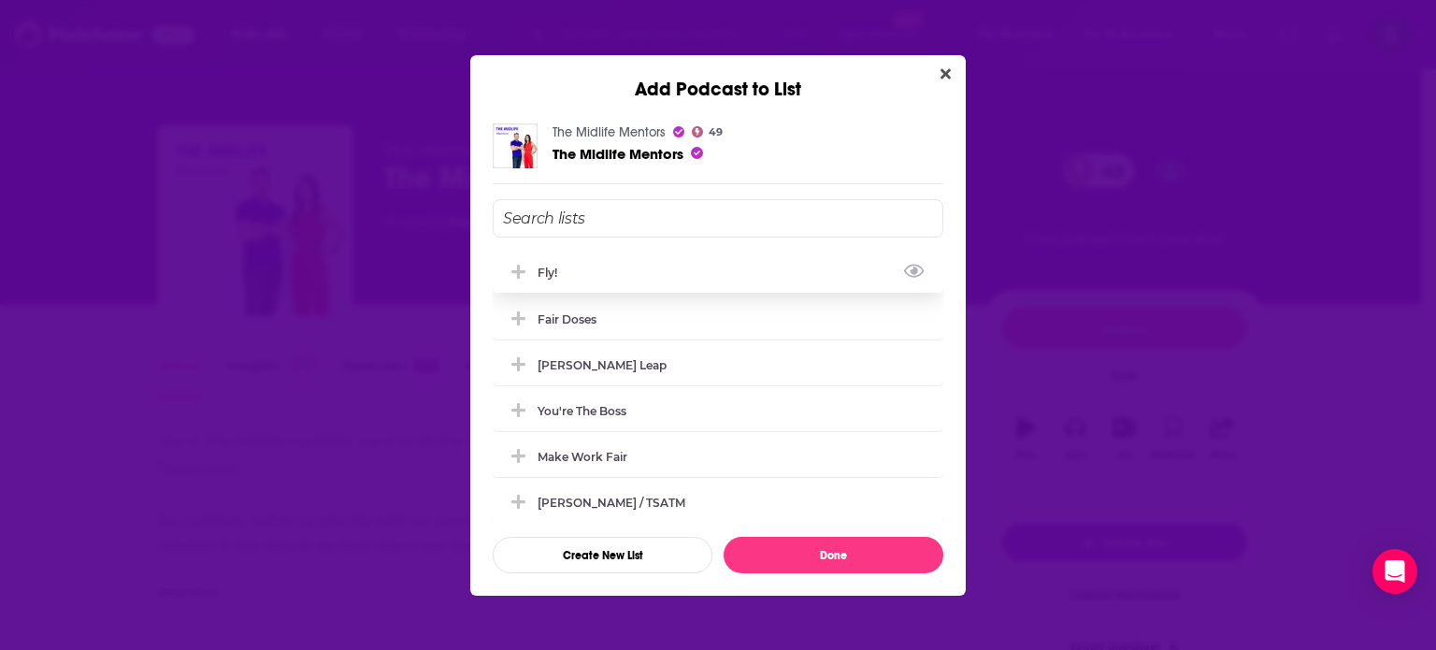
click at [593, 265] on div "Fly!" at bounding box center [718, 271] width 451 height 41
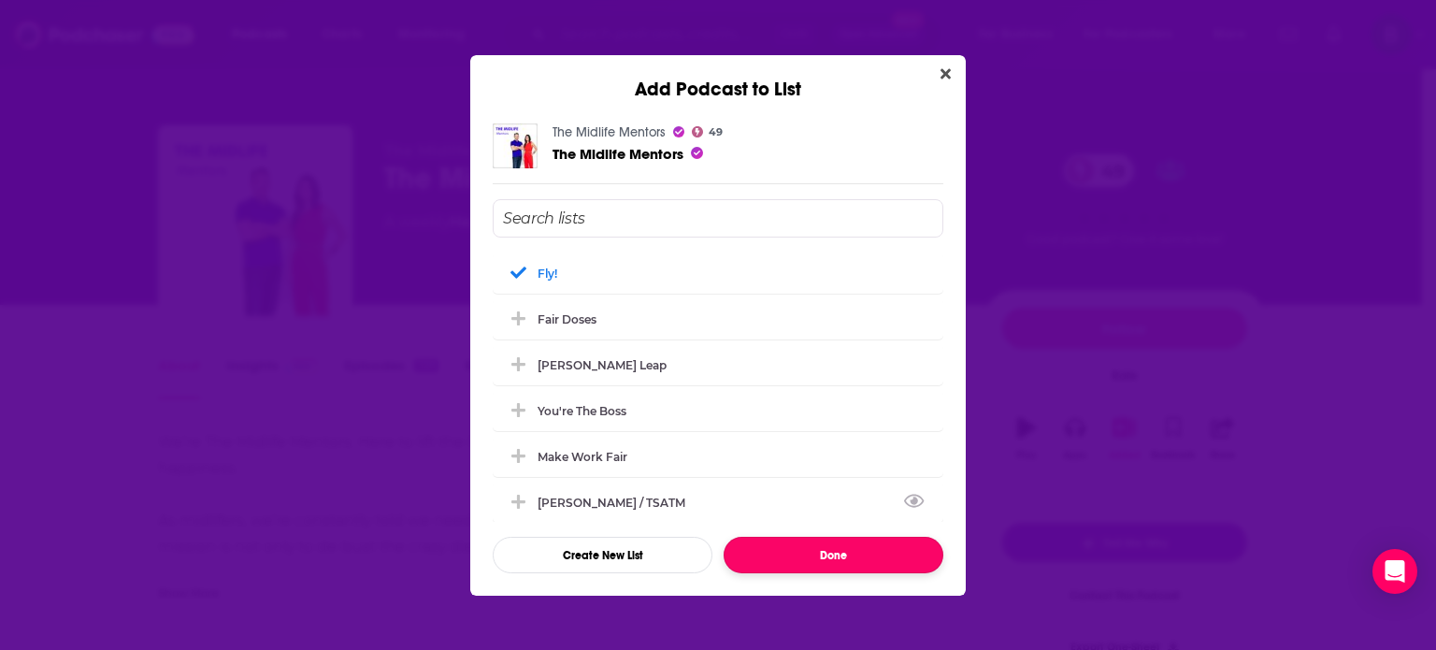
click at [870, 545] on button "Done" at bounding box center [833, 555] width 220 height 36
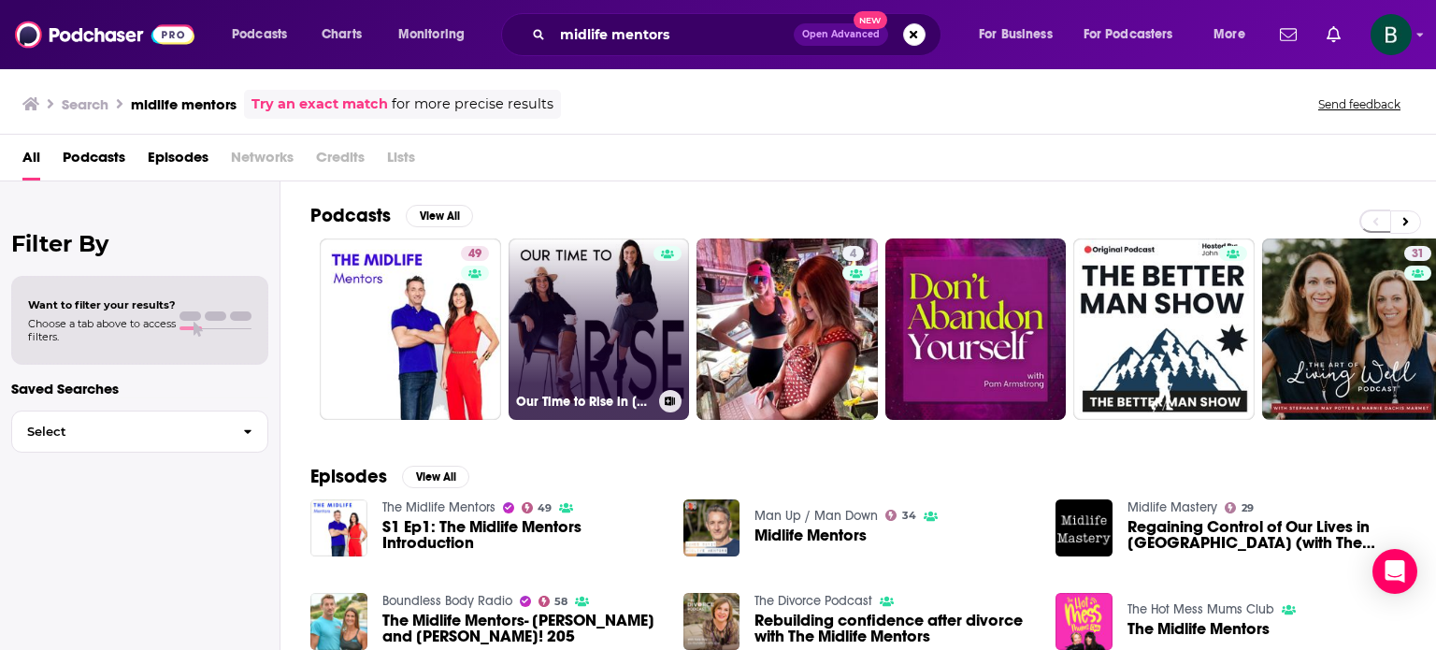
click at [612, 329] on link "Our Time to Rise in [GEOGRAPHIC_DATA]" at bounding box center [598, 328] width 181 height 181
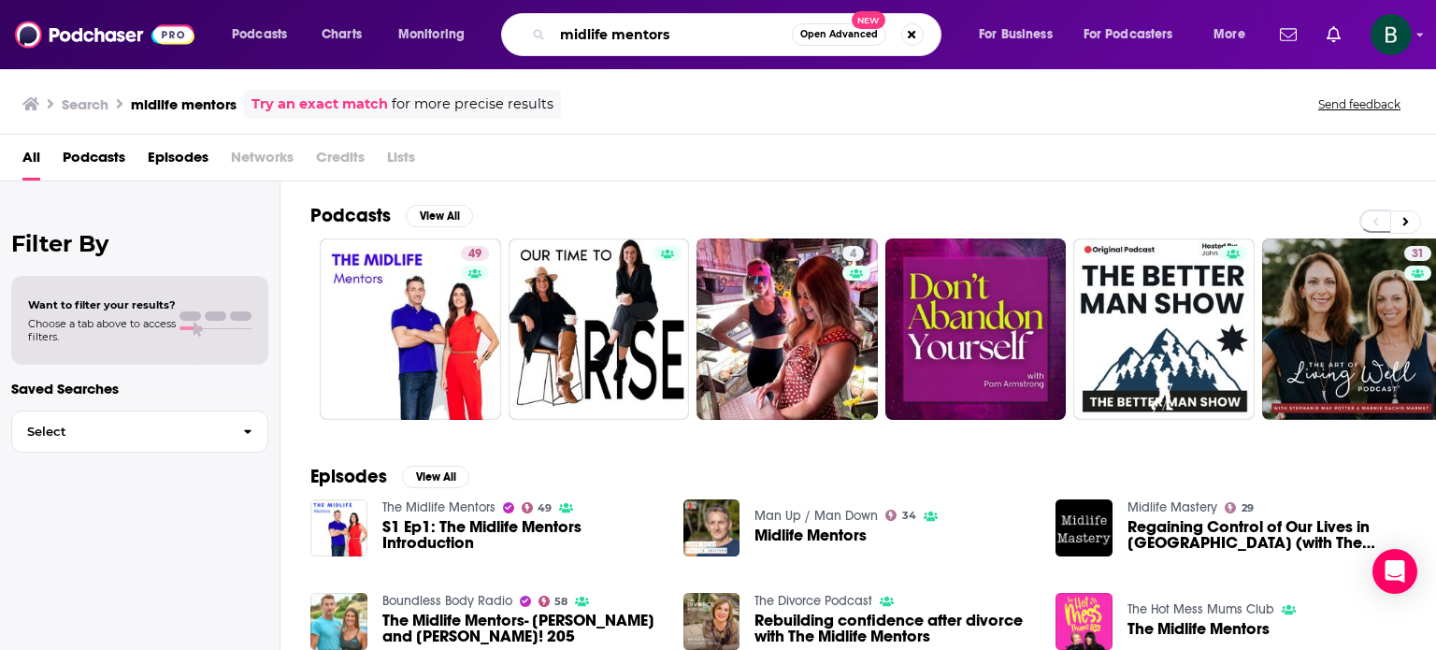
drag, startPoint x: 727, startPoint y: 36, endPoint x: 224, endPoint y: 19, distance: 503.2
click at [224, 19] on div "Podcasts Charts Monitoring midlife mentors Open Advanced New For Business For P…" at bounding box center [741, 34] width 1044 height 43
paste input "Disrupting Divorce: Conversations for Women"
type input "Disrupting Divorce: Conversations for Women"
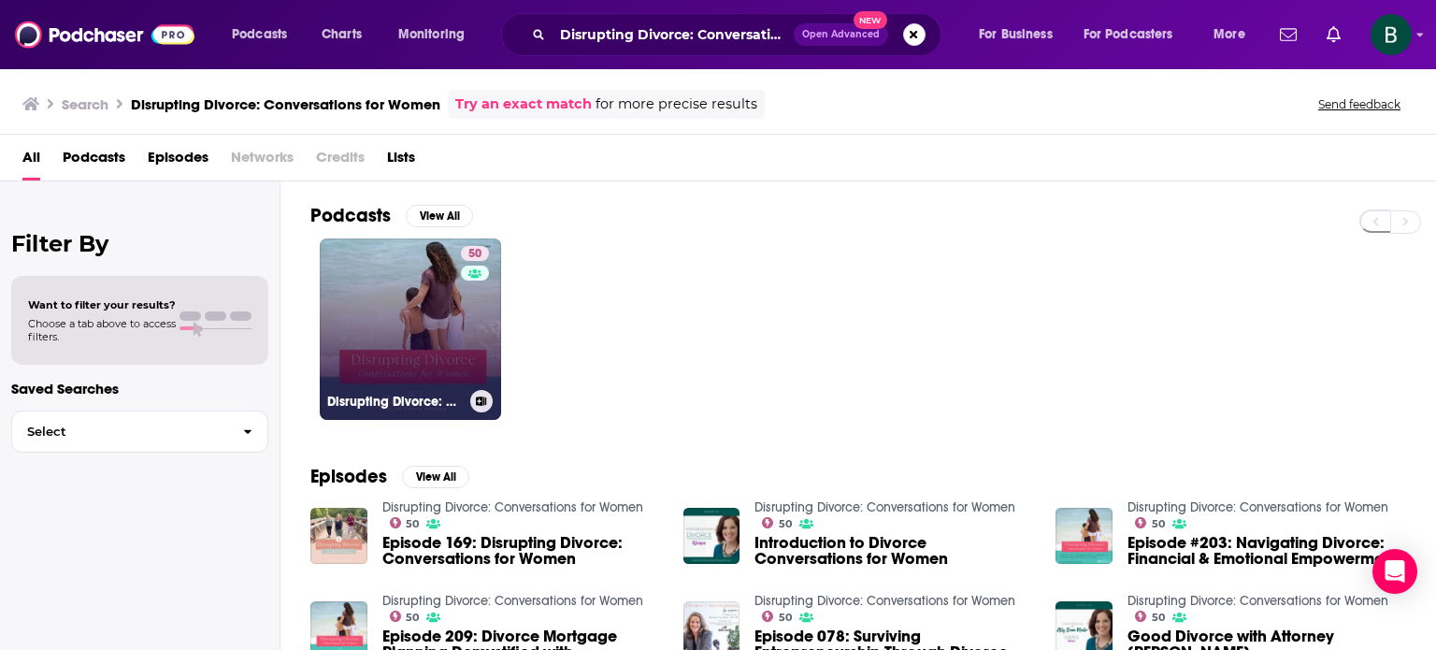
click at [385, 300] on link "50 Disrupting Divorce: Conversations for Women" at bounding box center [410, 328] width 181 height 181
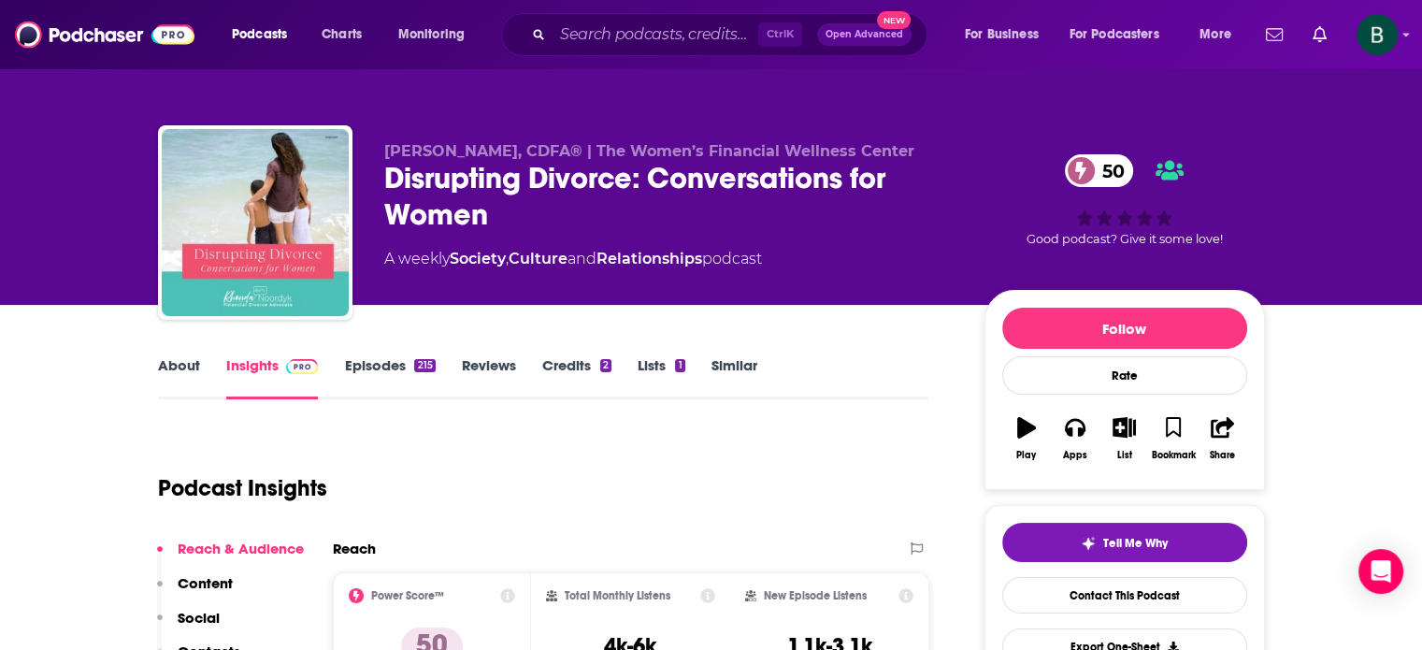
click at [197, 370] on link "About" at bounding box center [179, 377] width 42 height 43
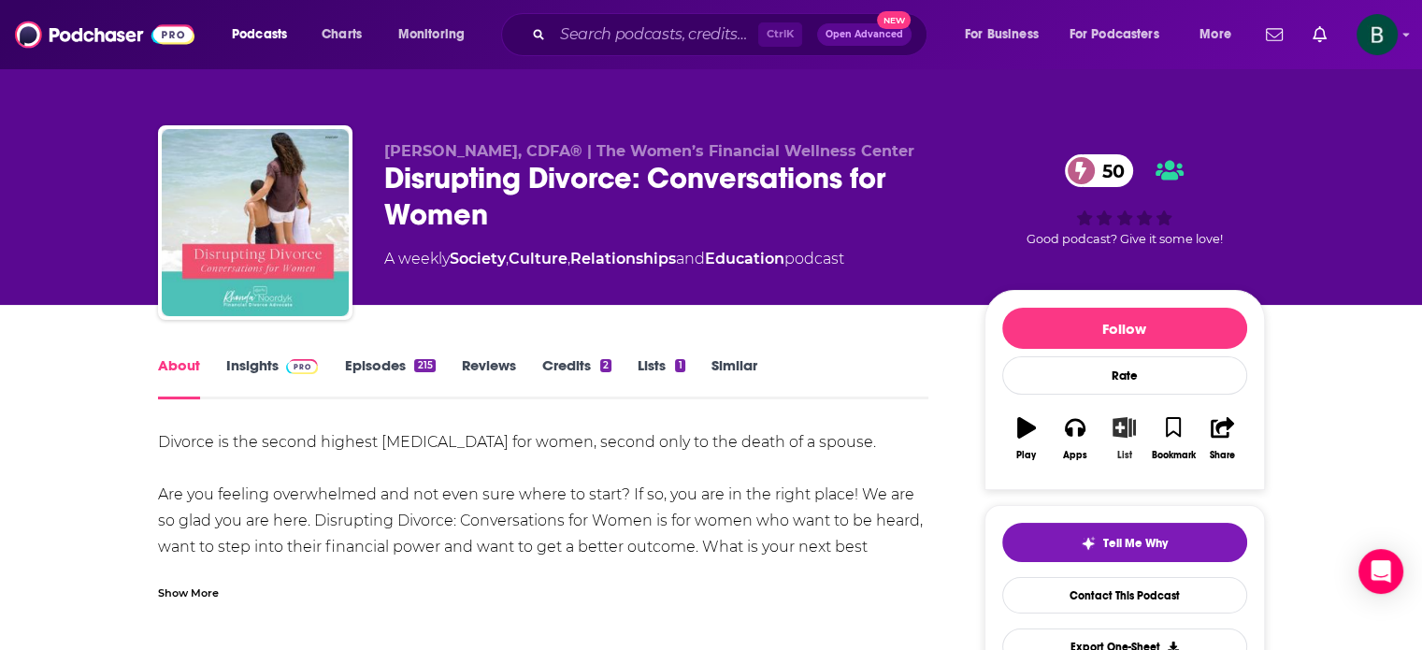
click at [1132, 429] on icon "button" at bounding box center [1123, 427] width 23 height 21
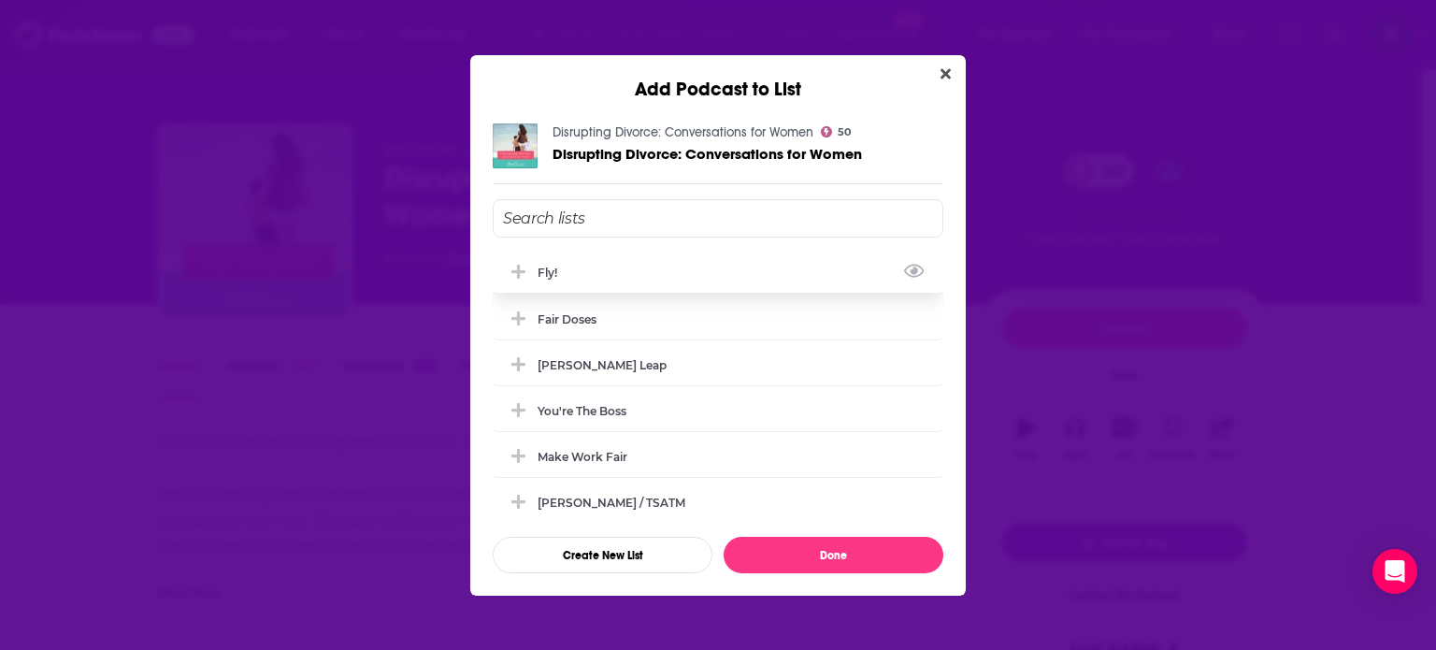
click at [515, 265] on icon "Add Podcast To List" at bounding box center [518, 272] width 14 height 17
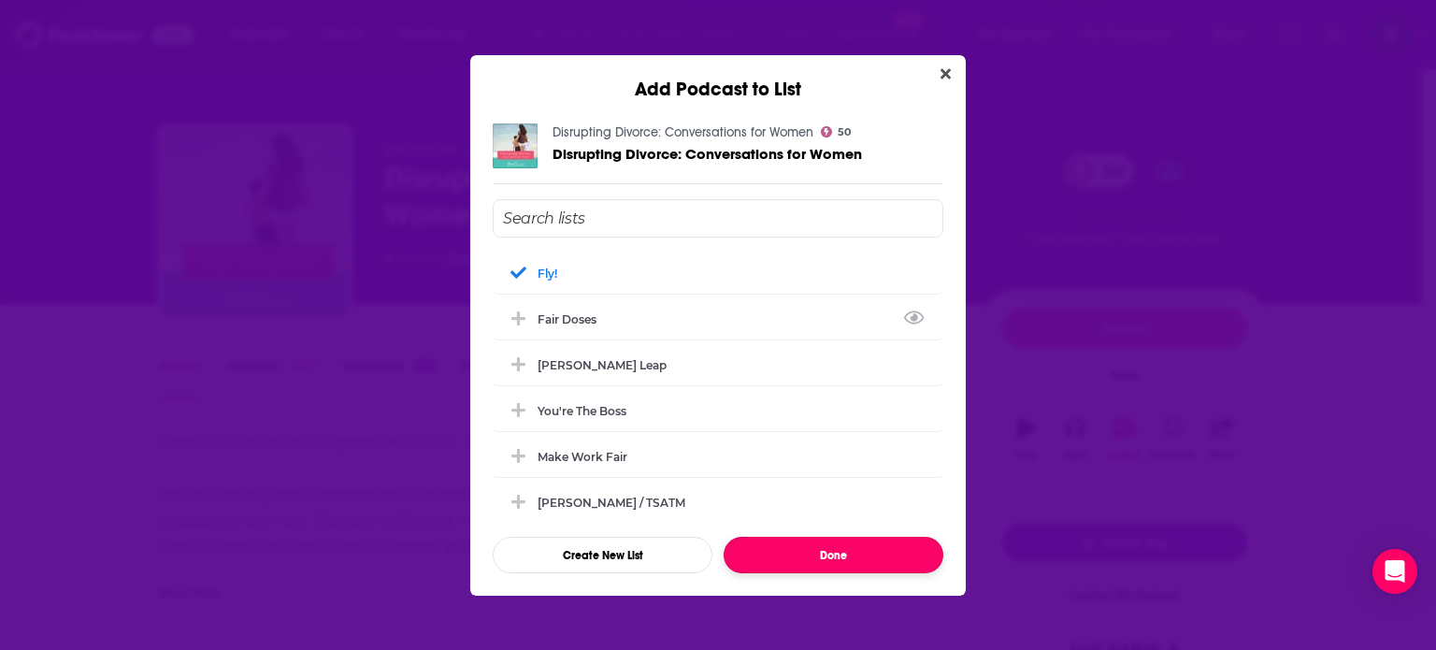
click at [879, 559] on button "Done" at bounding box center [833, 555] width 220 height 36
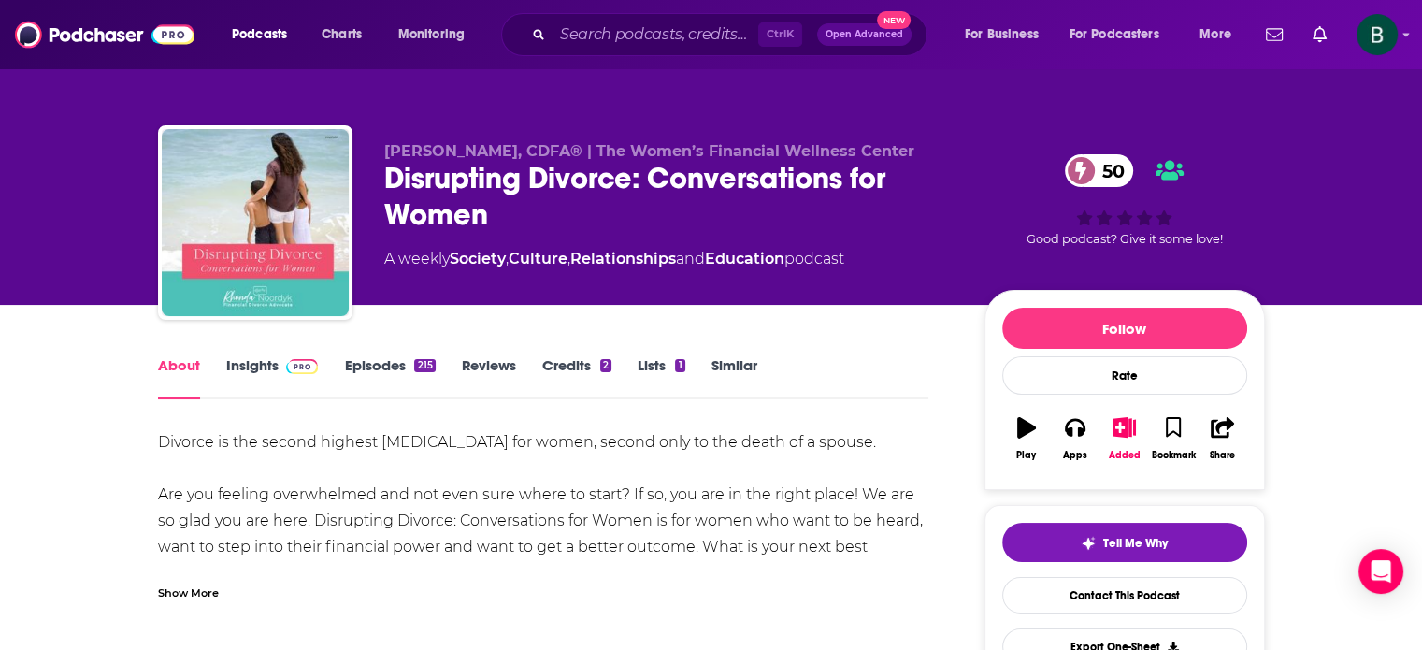
click at [673, 19] on div "Ctrl K Open Advanced New" at bounding box center [714, 34] width 426 height 43
click at [658, 47] on input "Search podcasts, credits, & more..." at bounding box center [655, 35] width 206 height 30
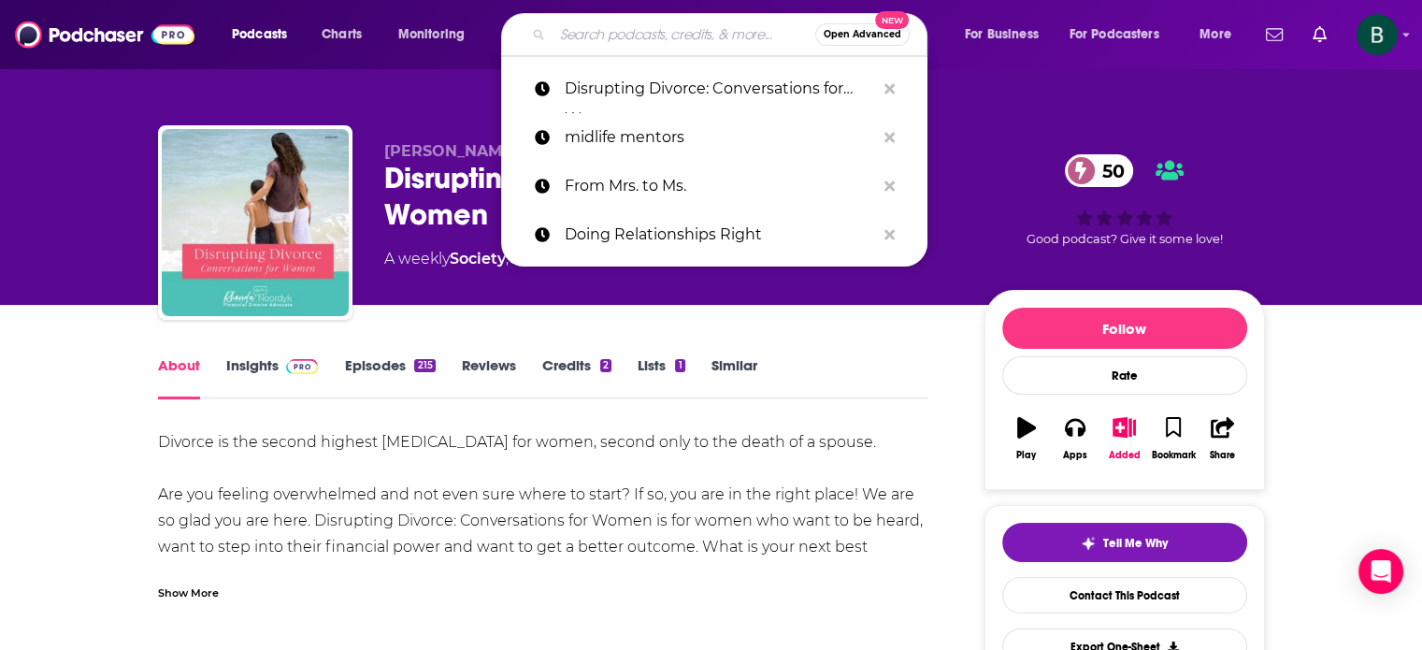
paste input "Get Over Divorce"
type input "Get Over Divorce"
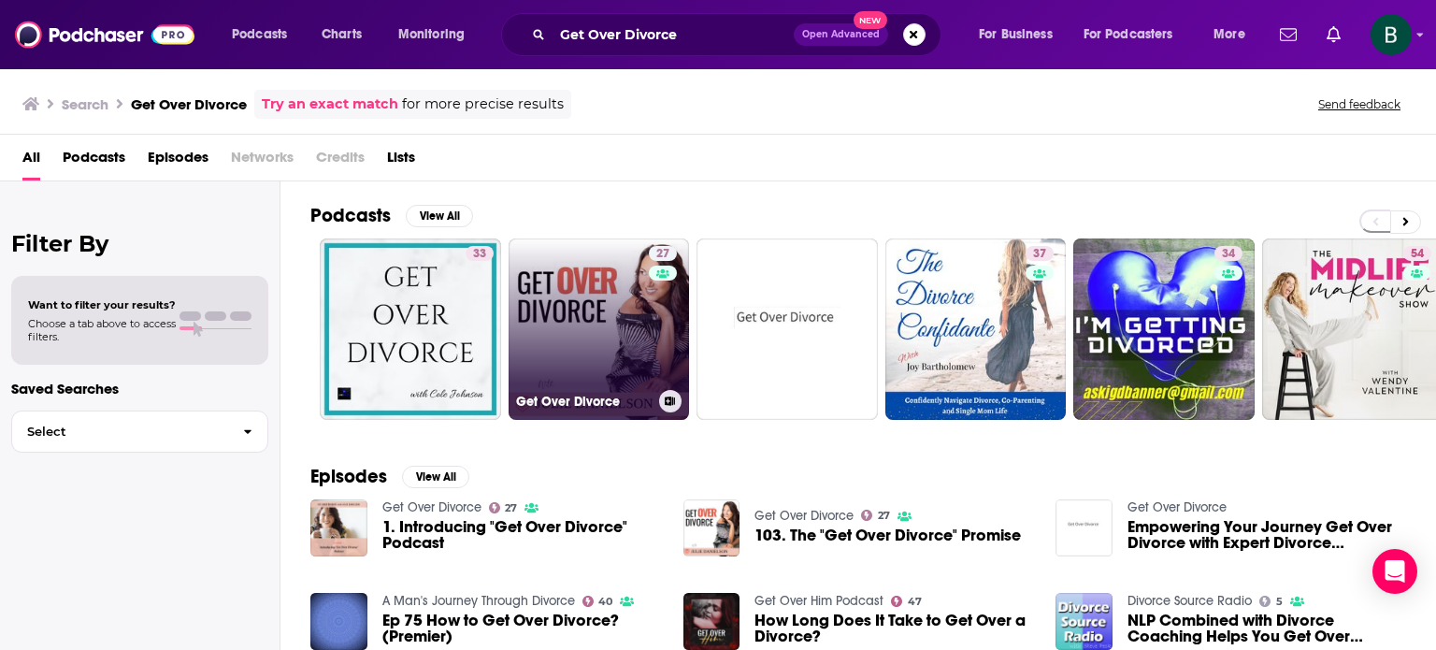
click at [557, 346] on link "27 Get Over Divorce" at bounding box center [598, 328] width 181 height 181
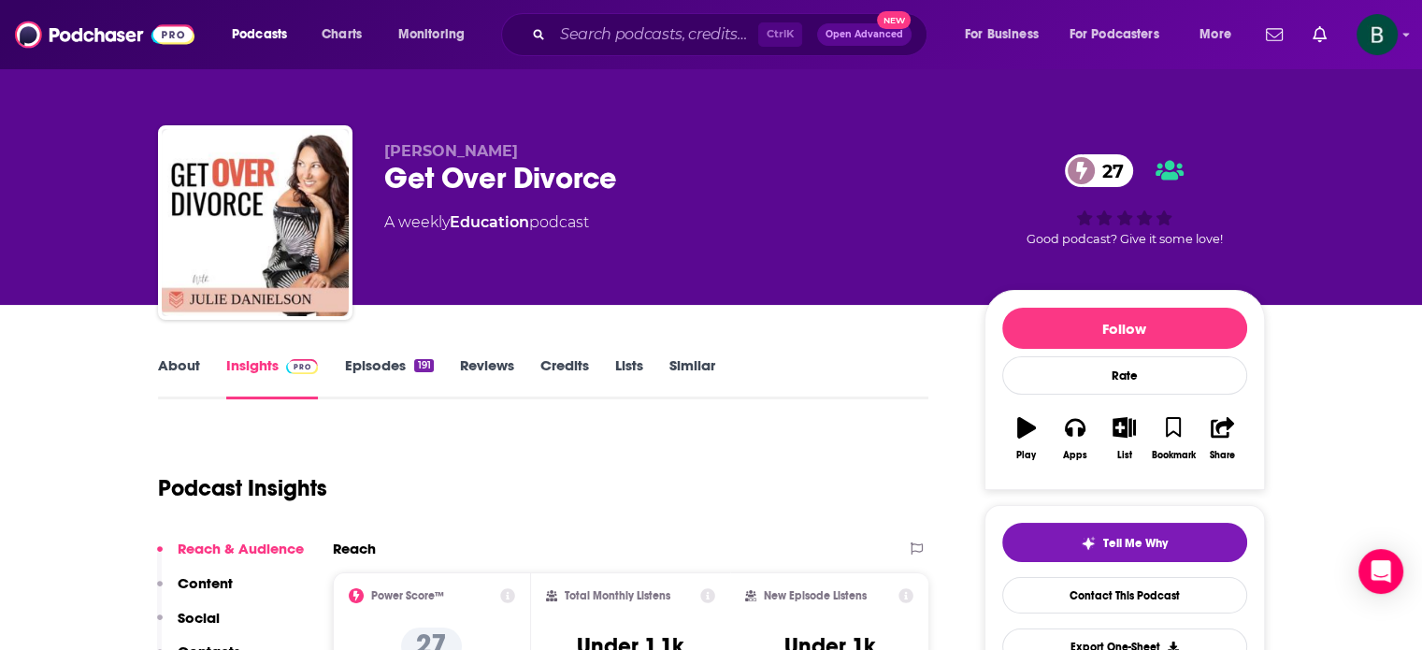
click at [187, 368] on link "About" at bounding box center [179, 377] width 42 height 43
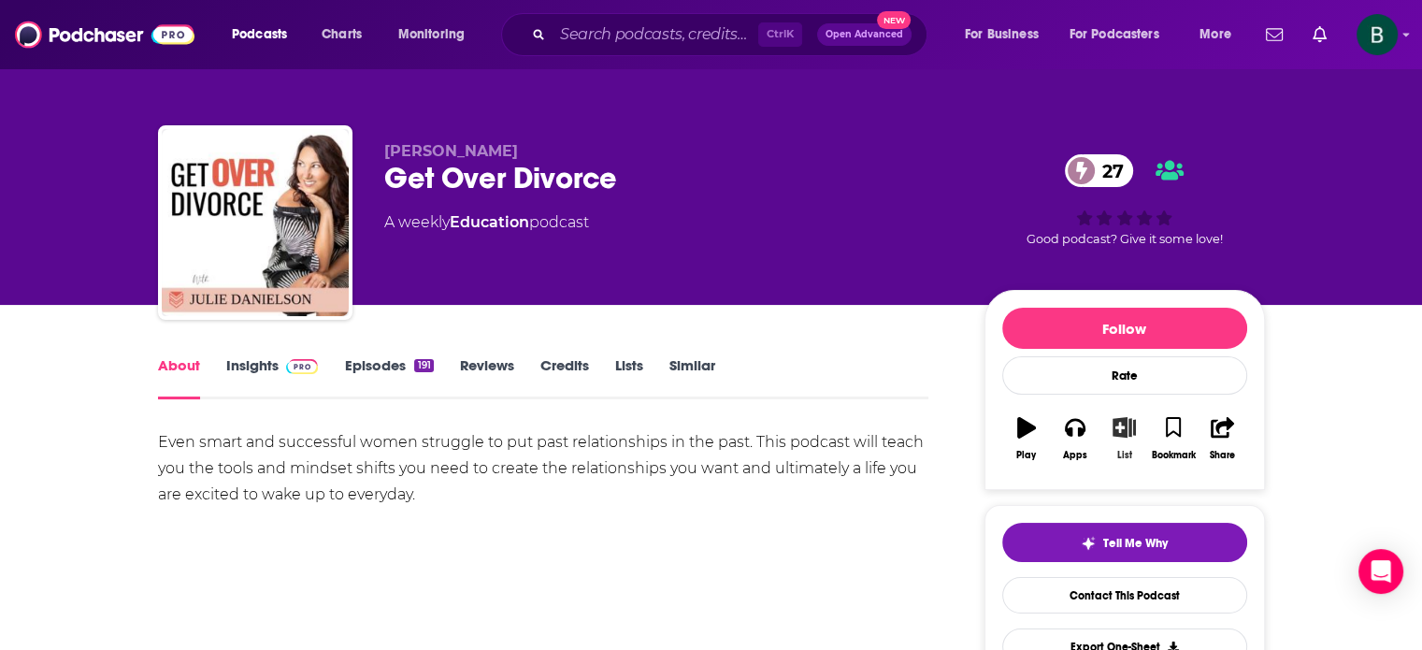
click at [1129, 433] on icon "button" at bounding box center [1123, 427] width 23 height 21
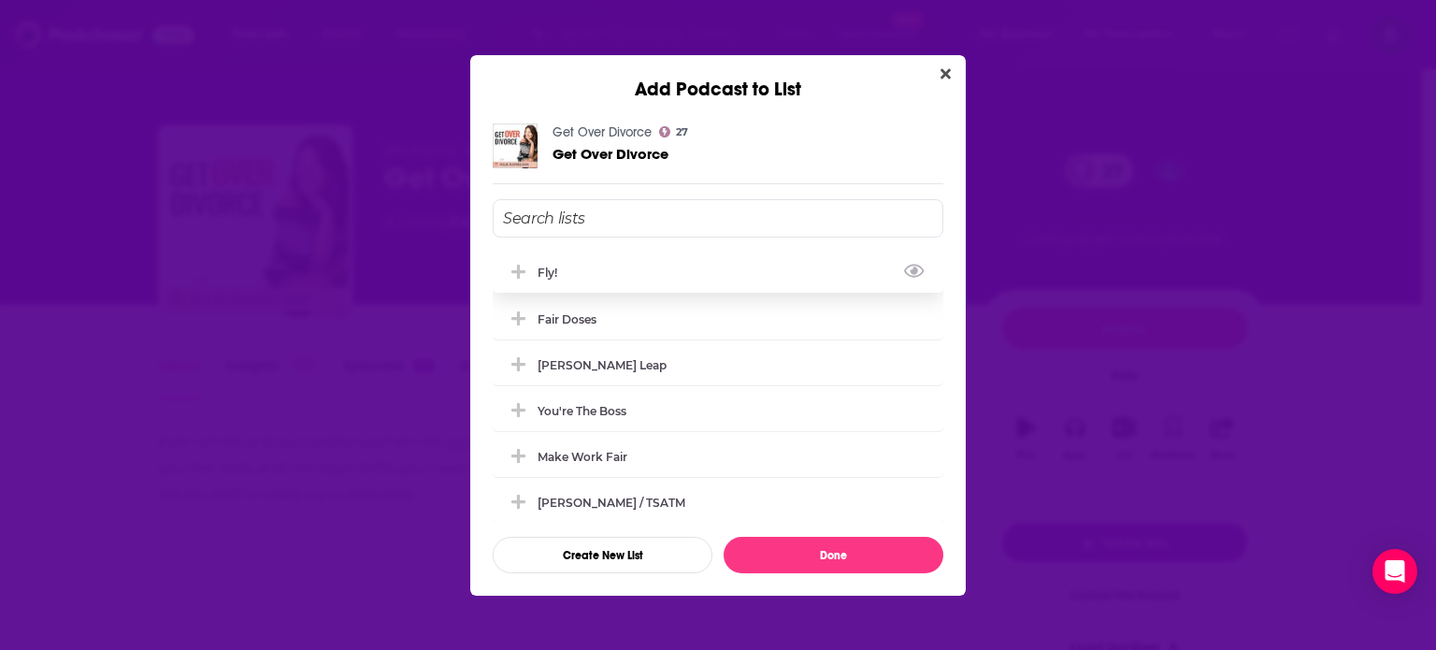
click at [532, 263] on button "Add Podcast To List" at bounding box center [521, 273] width 34 height 20
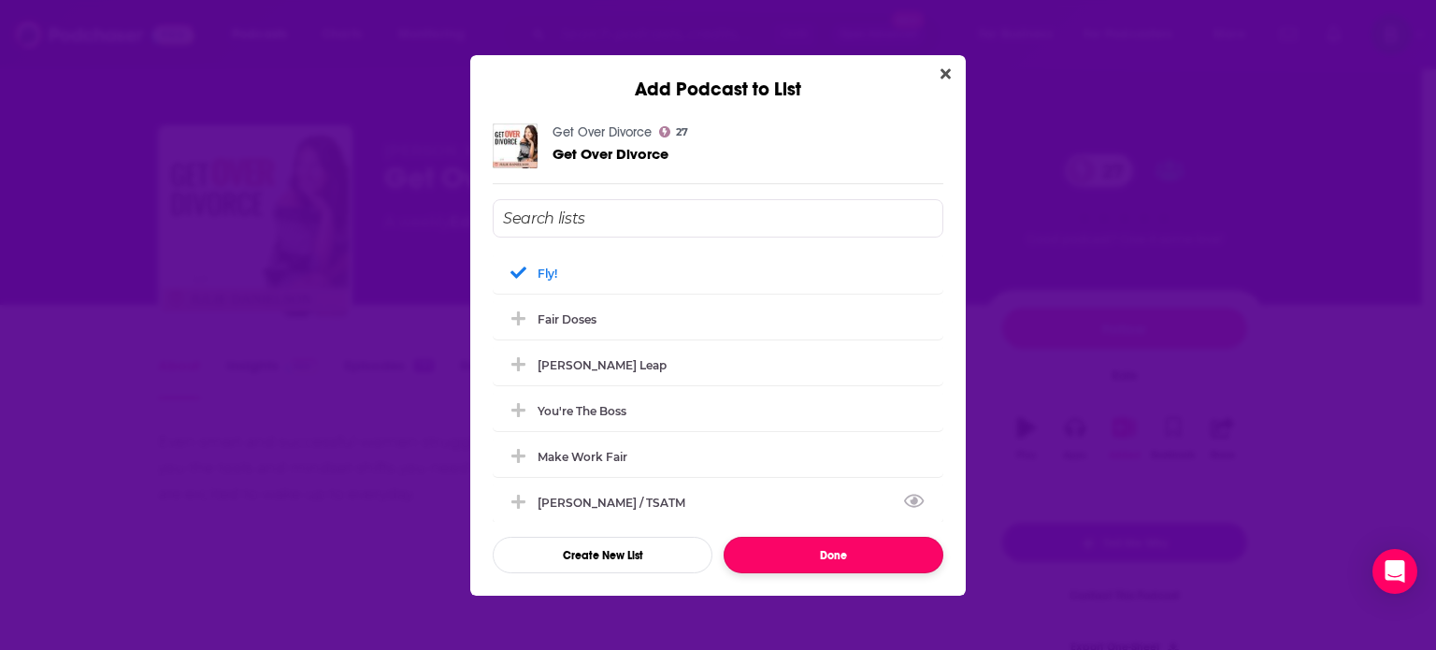
click at [774, 552] on button "Done" at bounding box center [833, 555] width 220 height 36
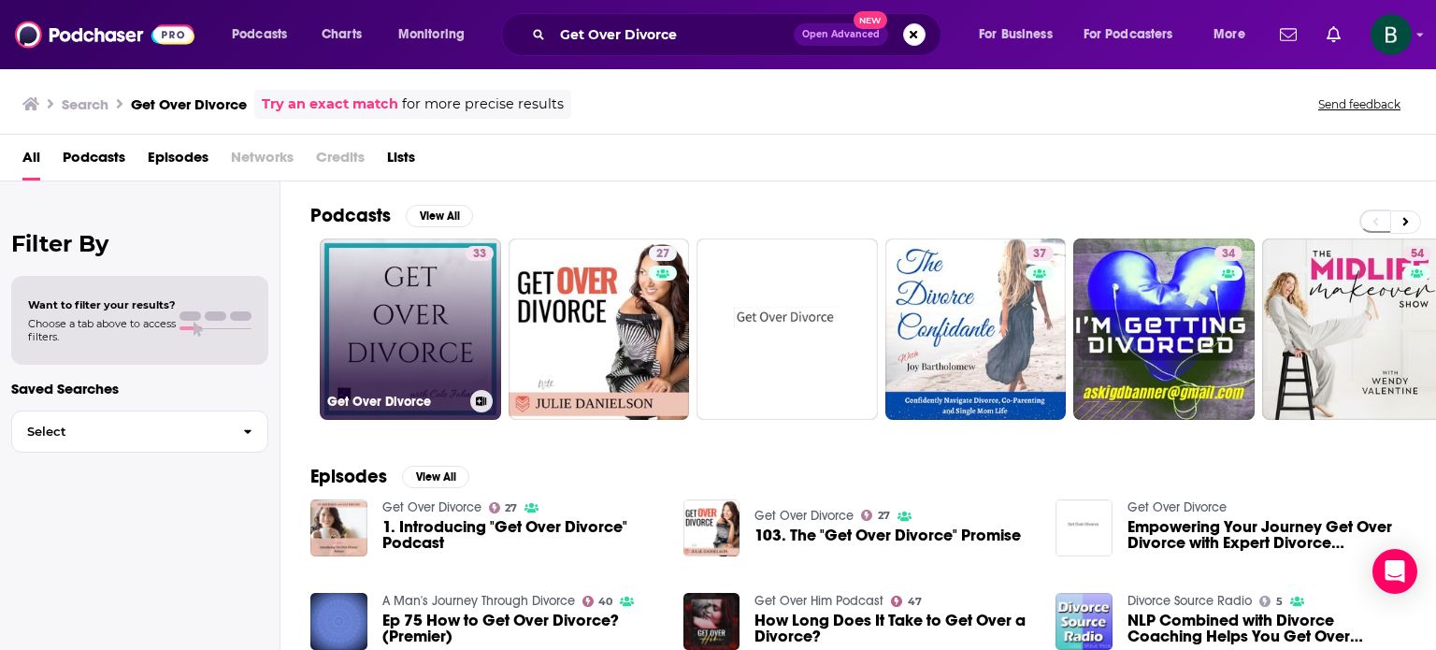
click at [449, 302] on link "33 Get Over Divorce" at bounding box center [410, 328] width 181 height 181
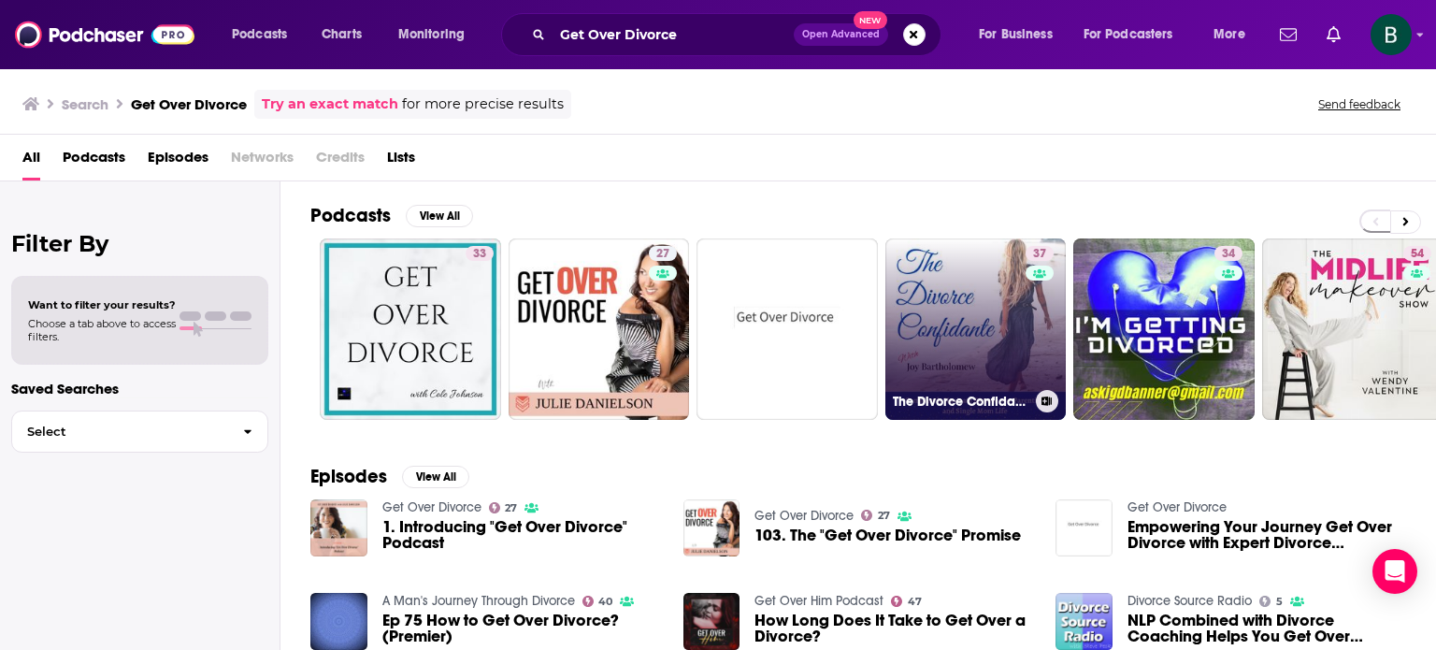
click at [994, 284] on link "37 The Divorce Confidante - divorce and life make-over for women over 40" at bounding box center [975, 328] width 181 height 181
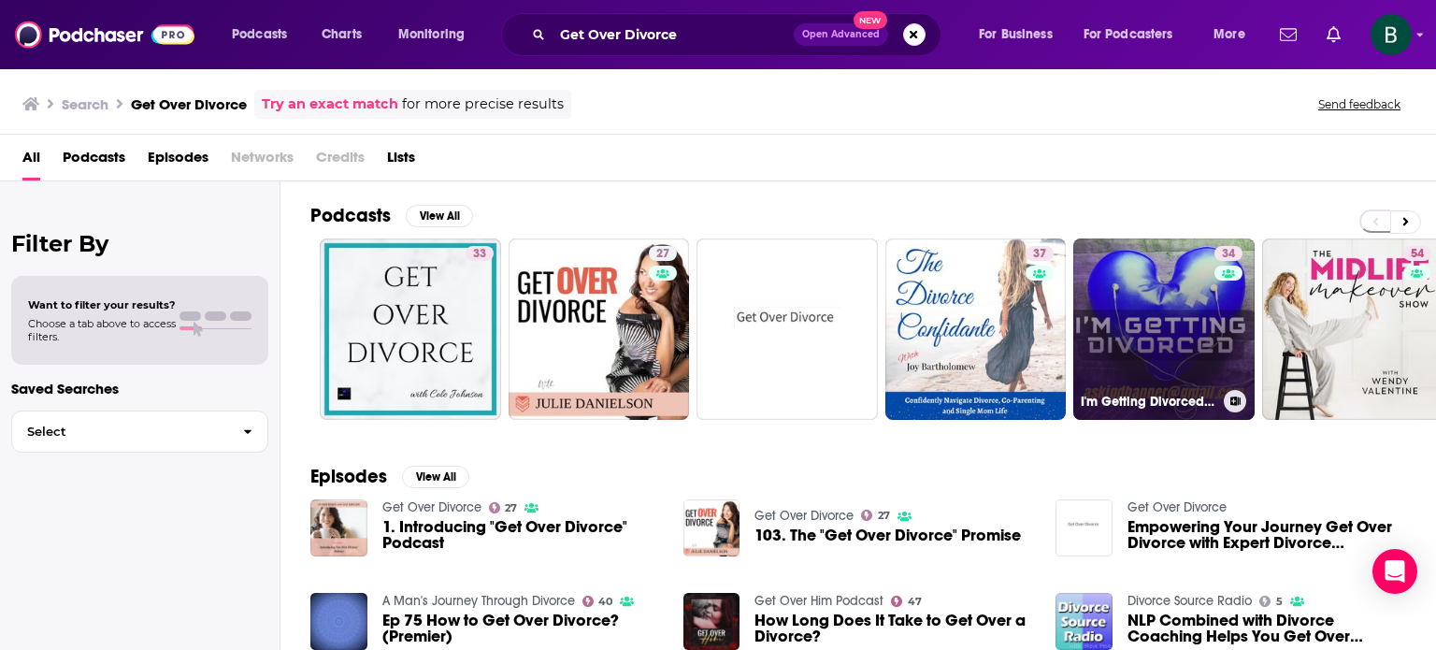
click at [1107, 314] on link "34 I'm Getting Divorced Podcast" at bounding box center [1163, 328] width 181 height 181
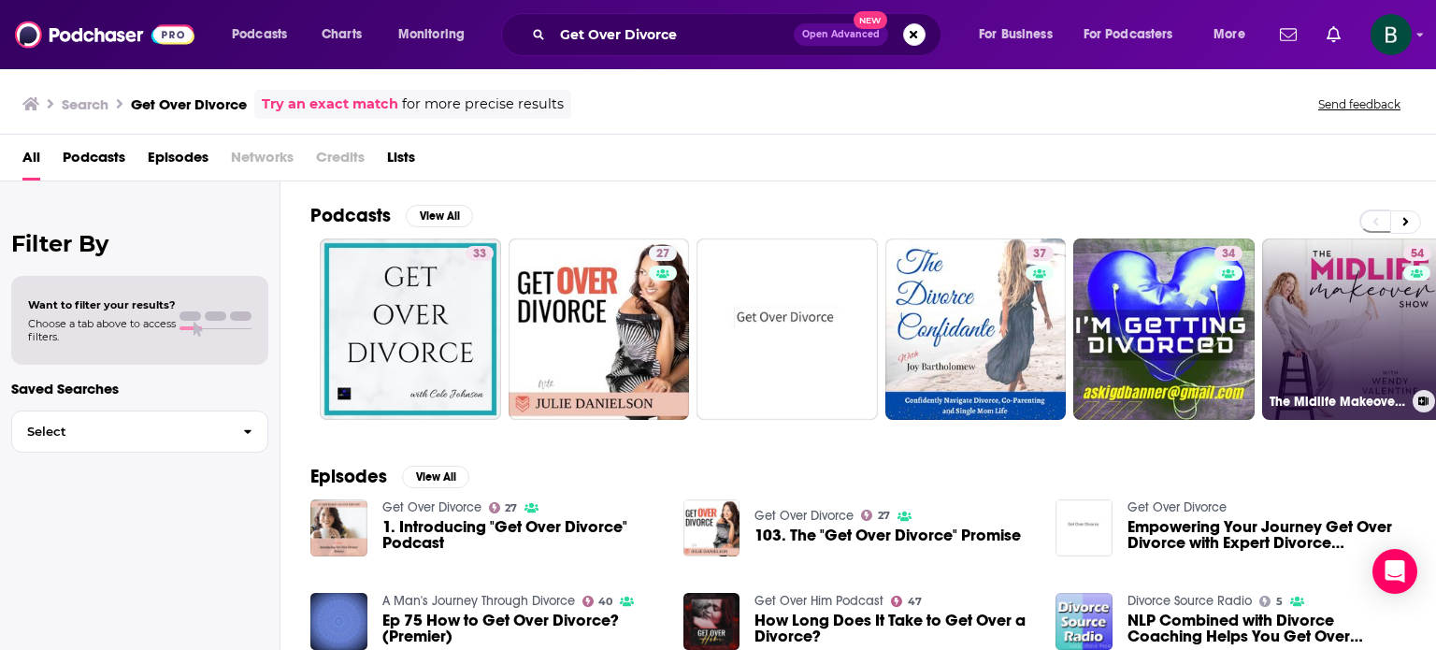
click at [1294, 343] on link "54 The Midlife Makeover Show | Women Over 40, Menopause Support, Life After Div…" at bounding box center [1352, 328] width 181 height 181
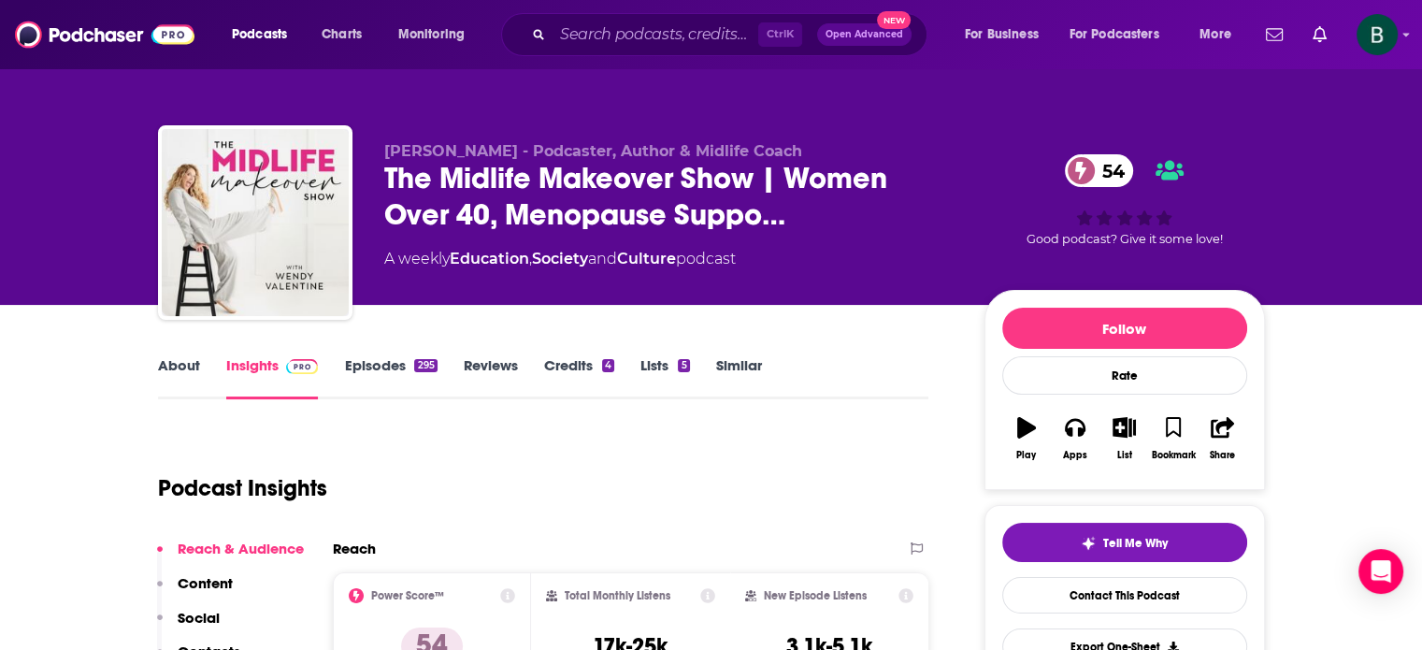
click at [182, 365] on link "About" at bounding box center [179, 377] width 42 height 43
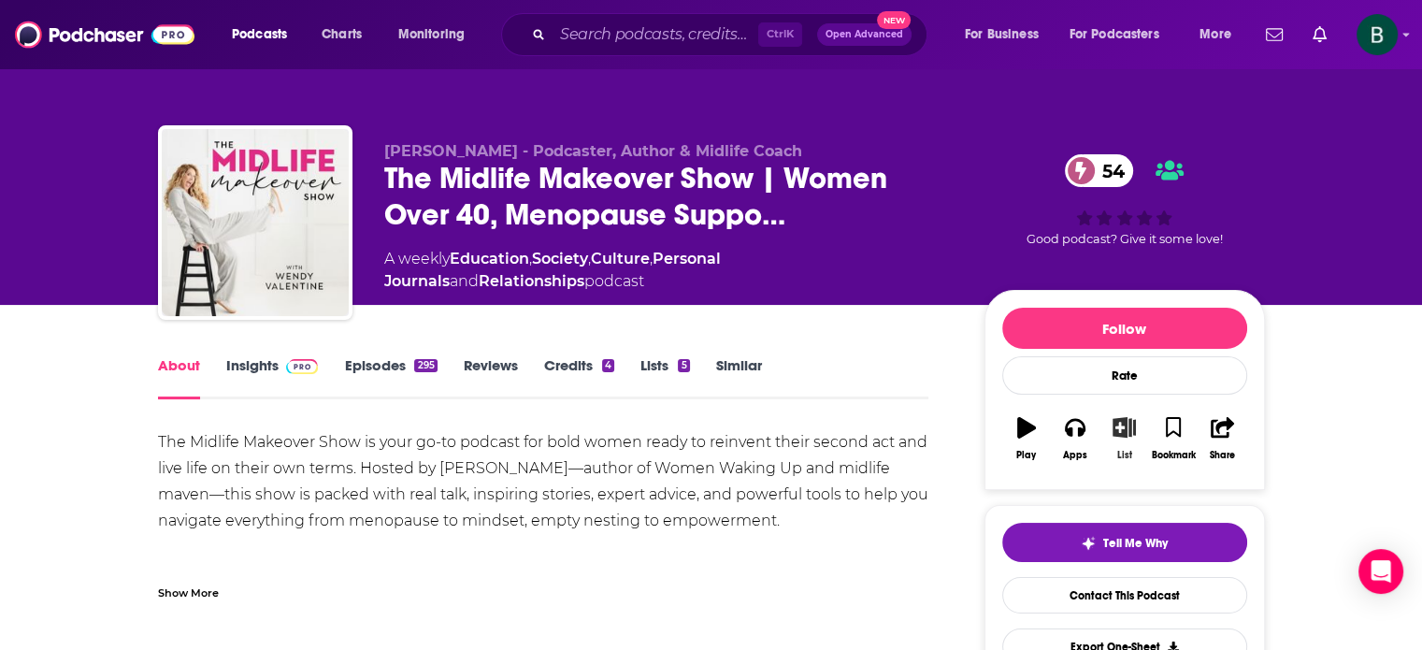
click at [1119, 431] on icon "button" at bounding box center [1123, 427] width 23 height 21
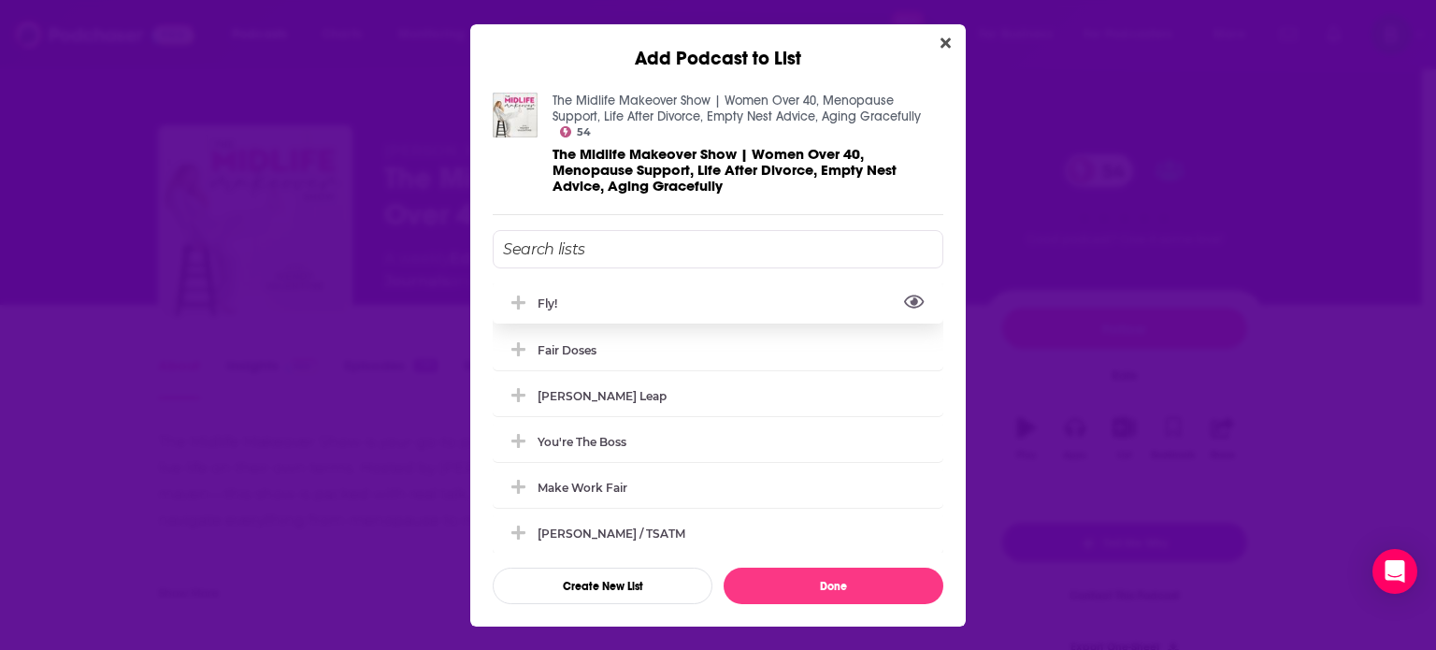
click at [561, 307] on button "View Link" at bounding box center [562, 308] width 11 height 2
click at [514, 294] on icon "Add Podcast To List" at bounding box center [518, 302] width 14 height 17
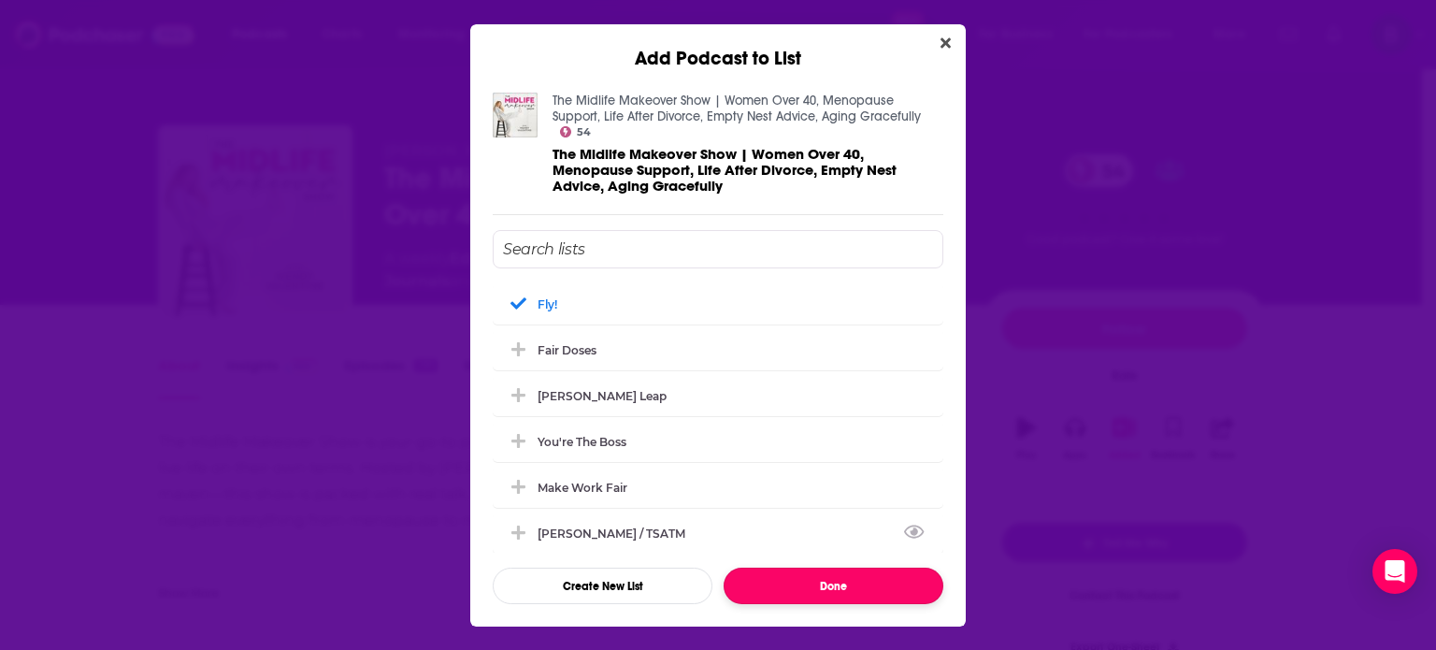
click at [802, 567] on button "Done" at bounding box center [833, 585] width 220 height 36
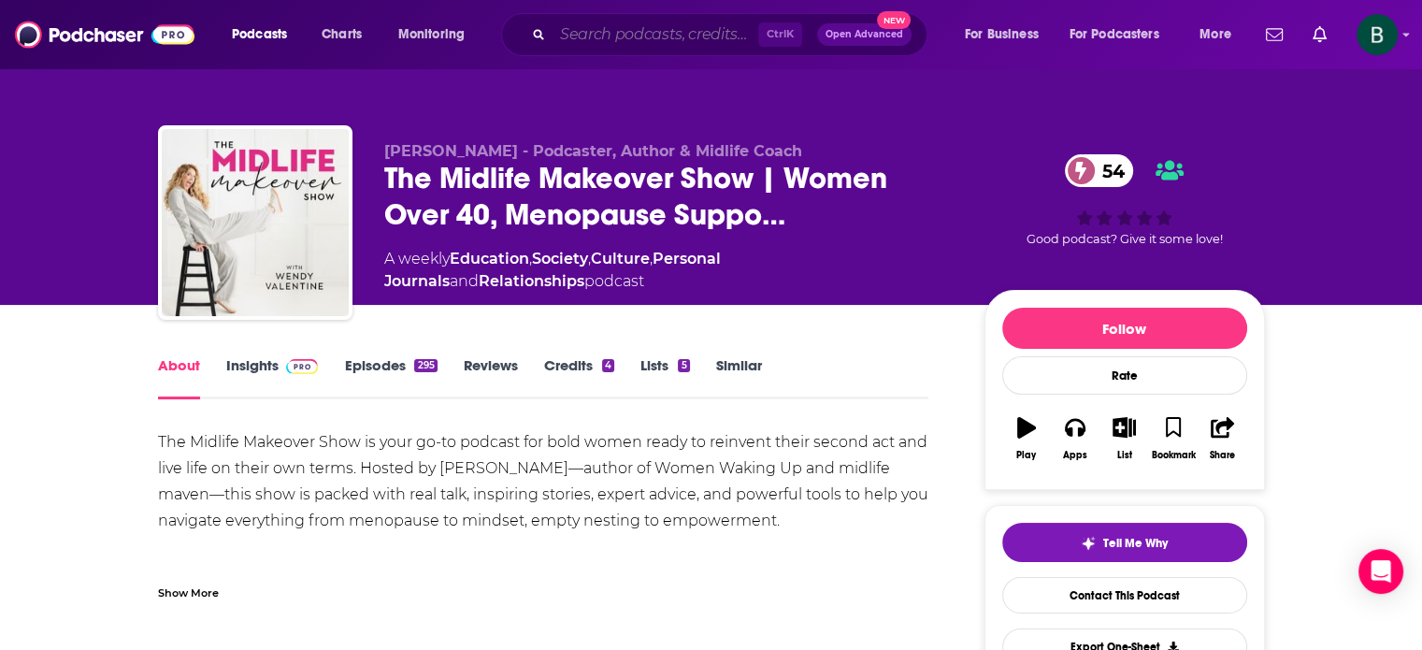
click at [655, 44] on input "Search podcasts, credits, & more..." at bounding box center [655, 35] width 206 height 30
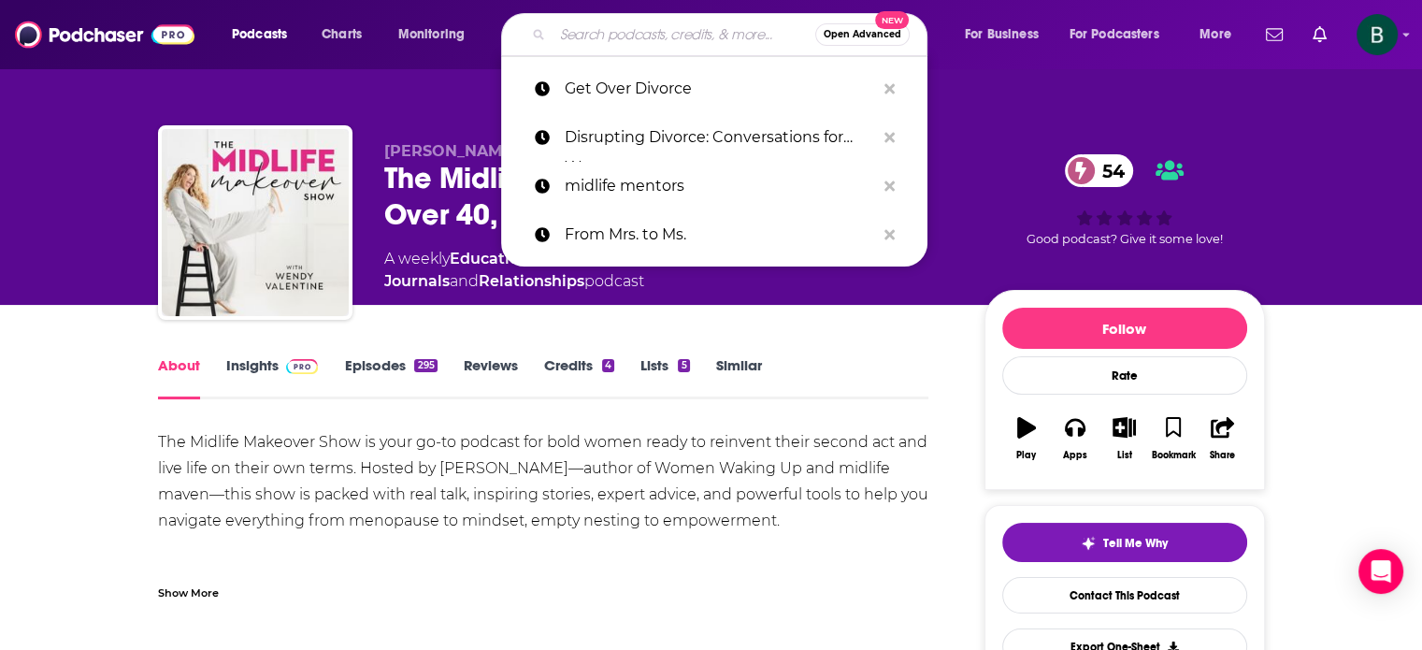
paste input "Divorce Goddess Podcast"
type input "Divorce Goddess Podcast"
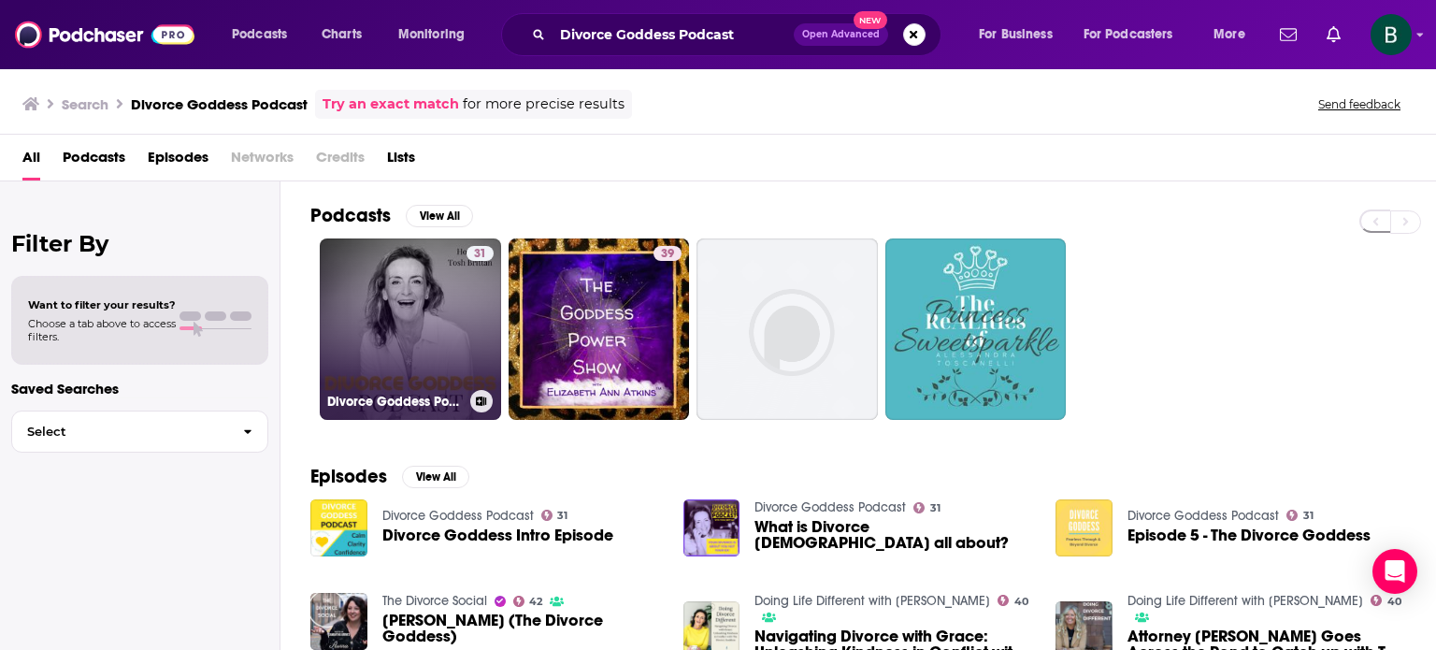
click at [433, 276] on link "31 Divorce Goddess Podcast" at bounding box center [410, 328] width 181 height 181
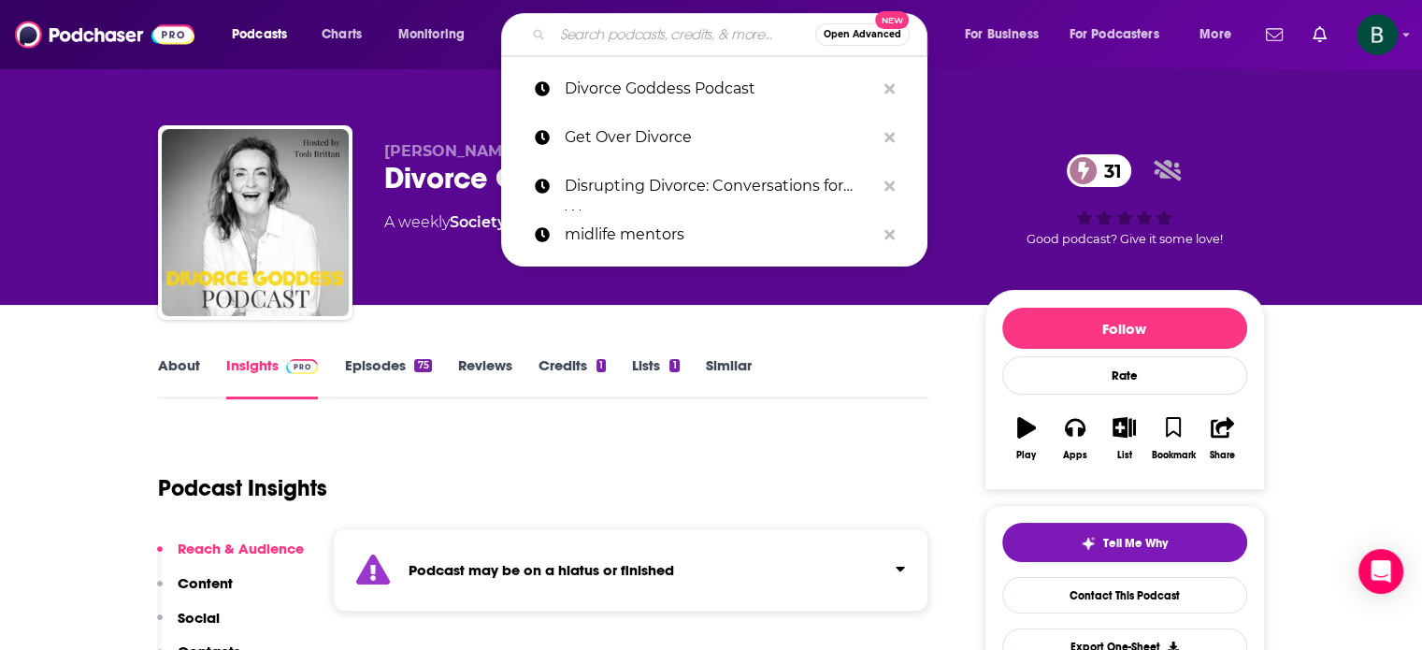
click at [600, 37] on input "Search podcasts, credits, & more..." at bounding box center [683, 35] width 263 height 30
paste input "Dear Divorce Diary"
type input "Dear Divorce Diary"
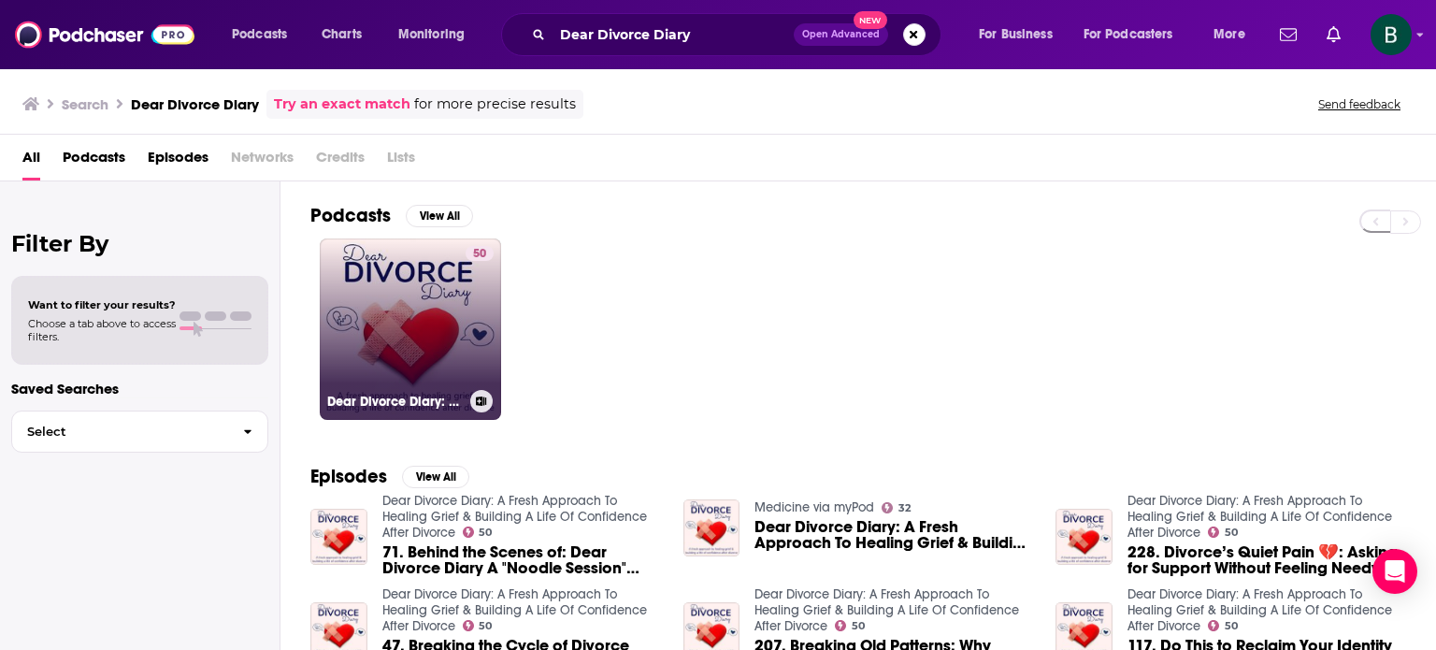
click at [417, 290] on link "50 Dear Divorce Diary: A Fresh Approach To Healing Grief & Building A Life Of C…" at bounding box center [410, 328] width 181 height 181
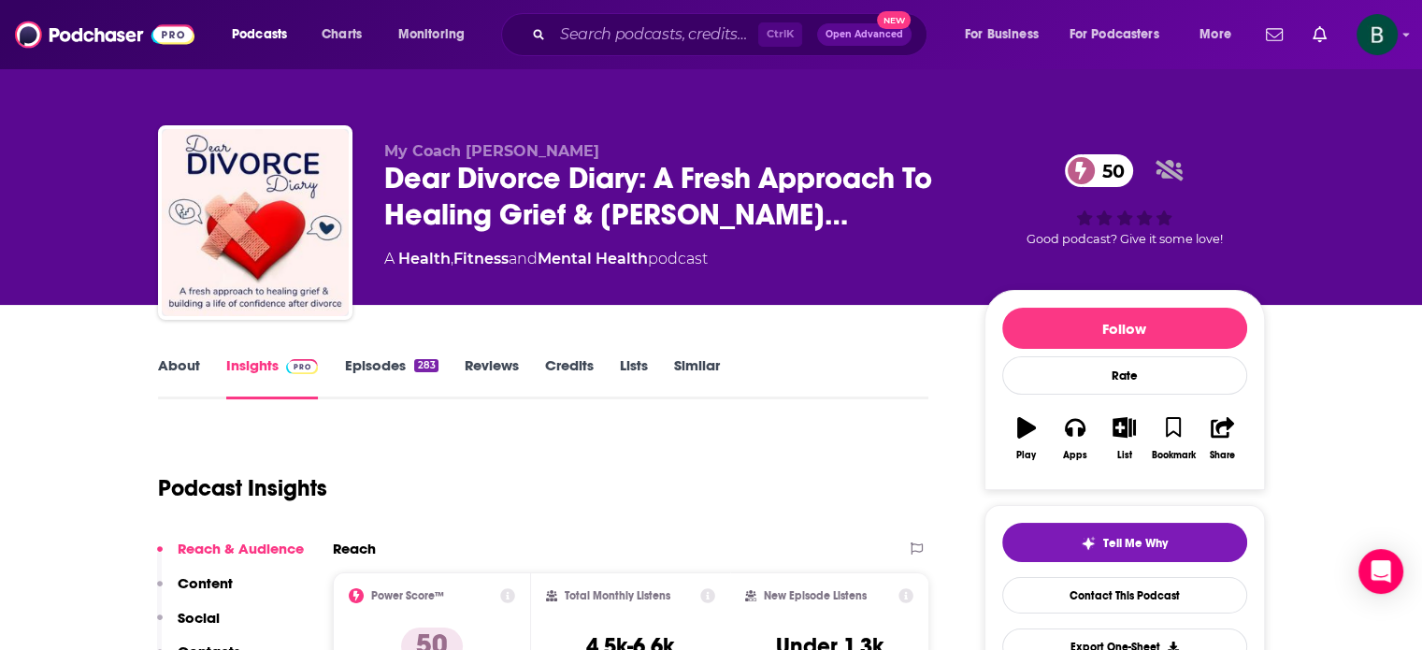
click at [168, 362] on link "About" at bounding box center [179, 377] width 42 height 43
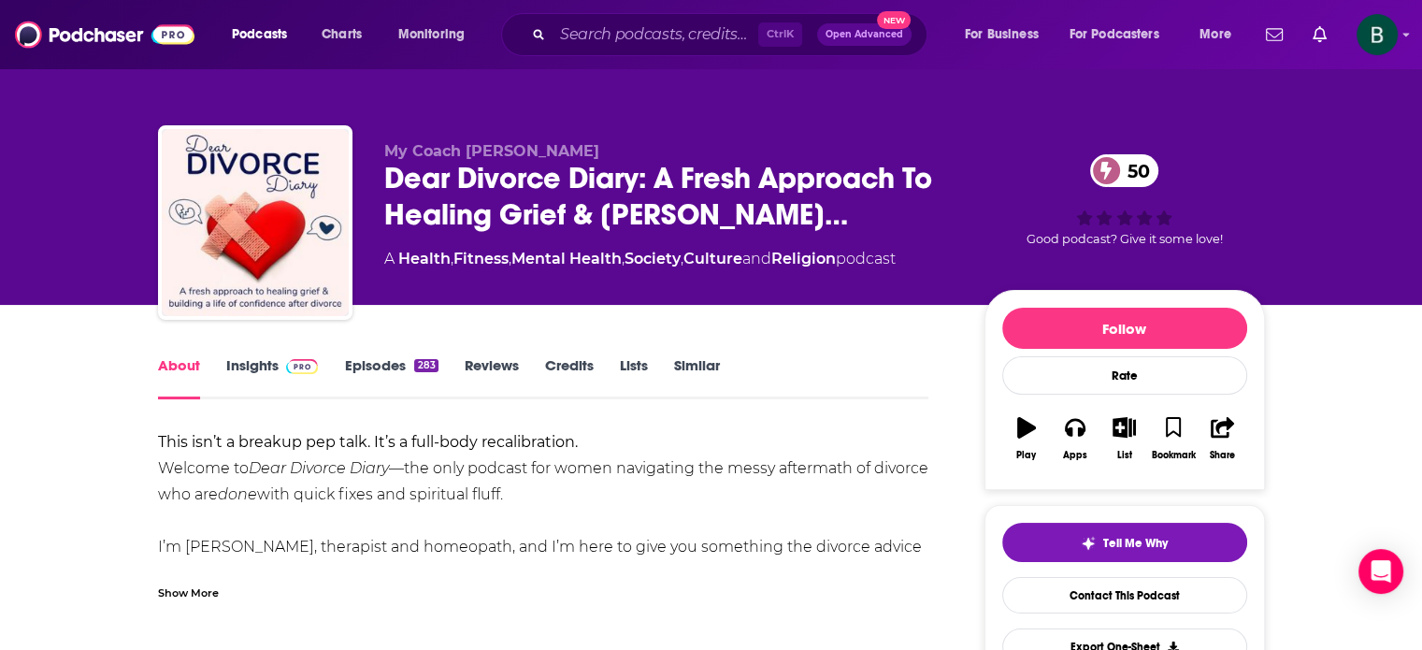
scroll to position [155, 0]
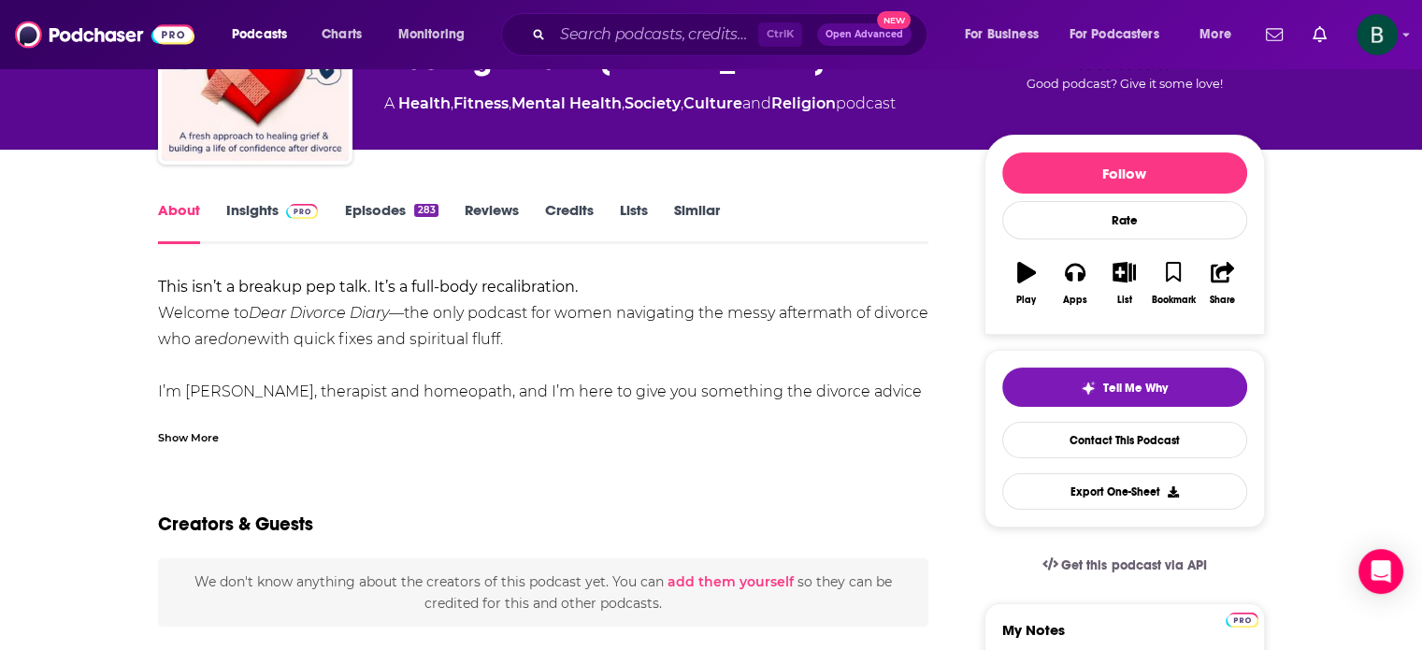
click at [215, 437] on div "Show More" at bounding box center [188, 436] width 61 height 18
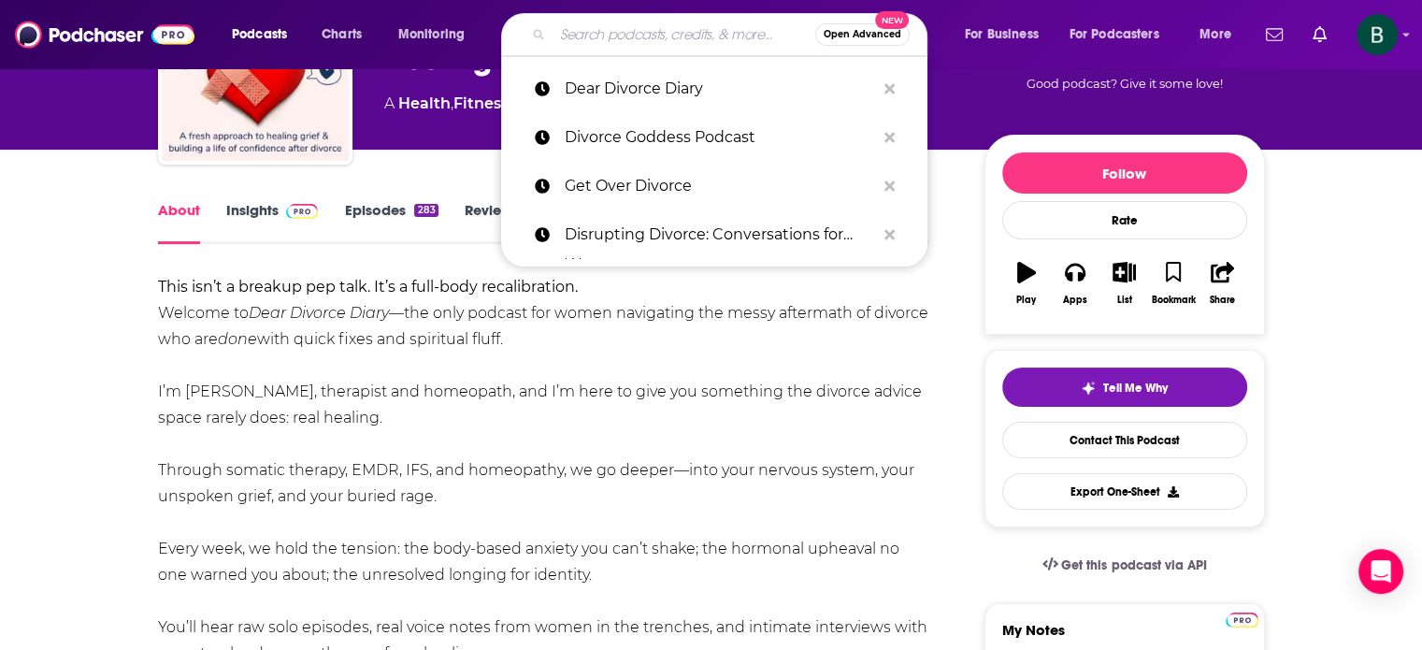
click at [607, 33] on input "Search podcasts, credits, & more..." at bounding box center [683, 35] width 263 height 30
paste input "The Divorce to Bliss Podcast"
type input "The Divorce to Bliss Podcast"
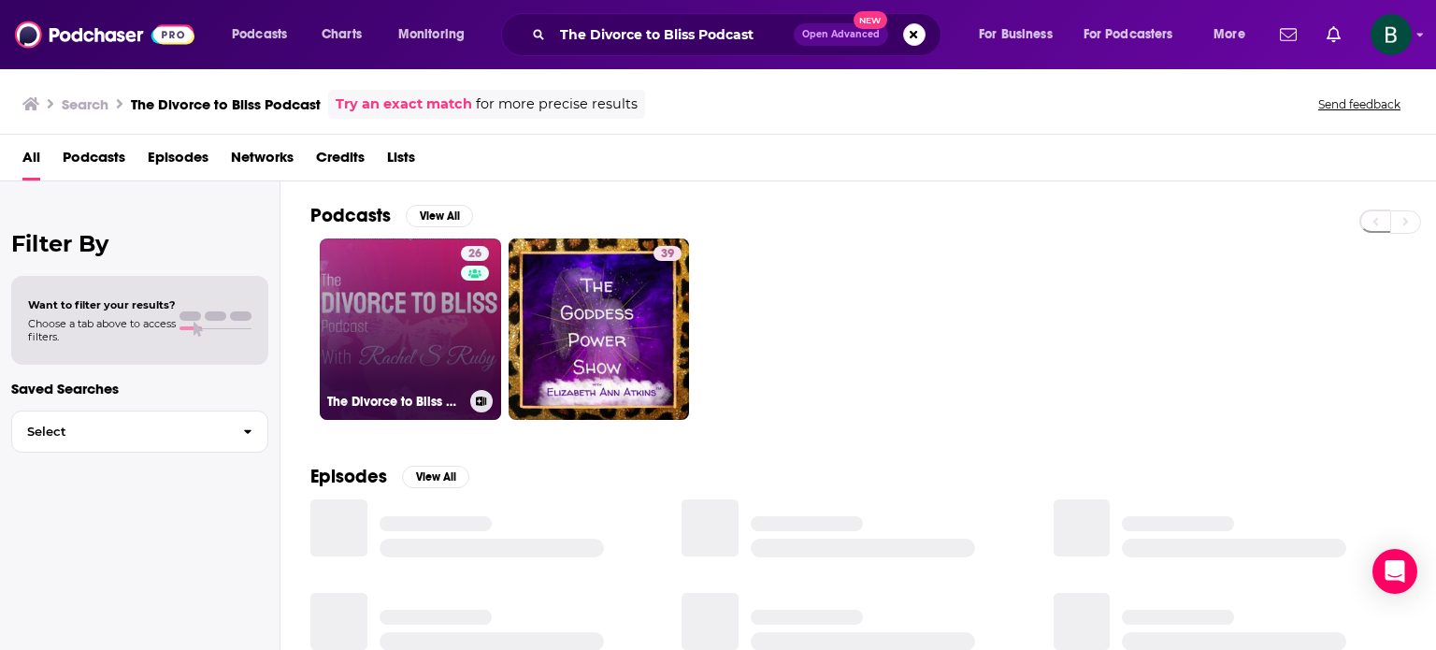
click at [410, 387] on link "26 The Divorce to Bliss Podcast" at bounding box center [410, 328] width 181 height 181
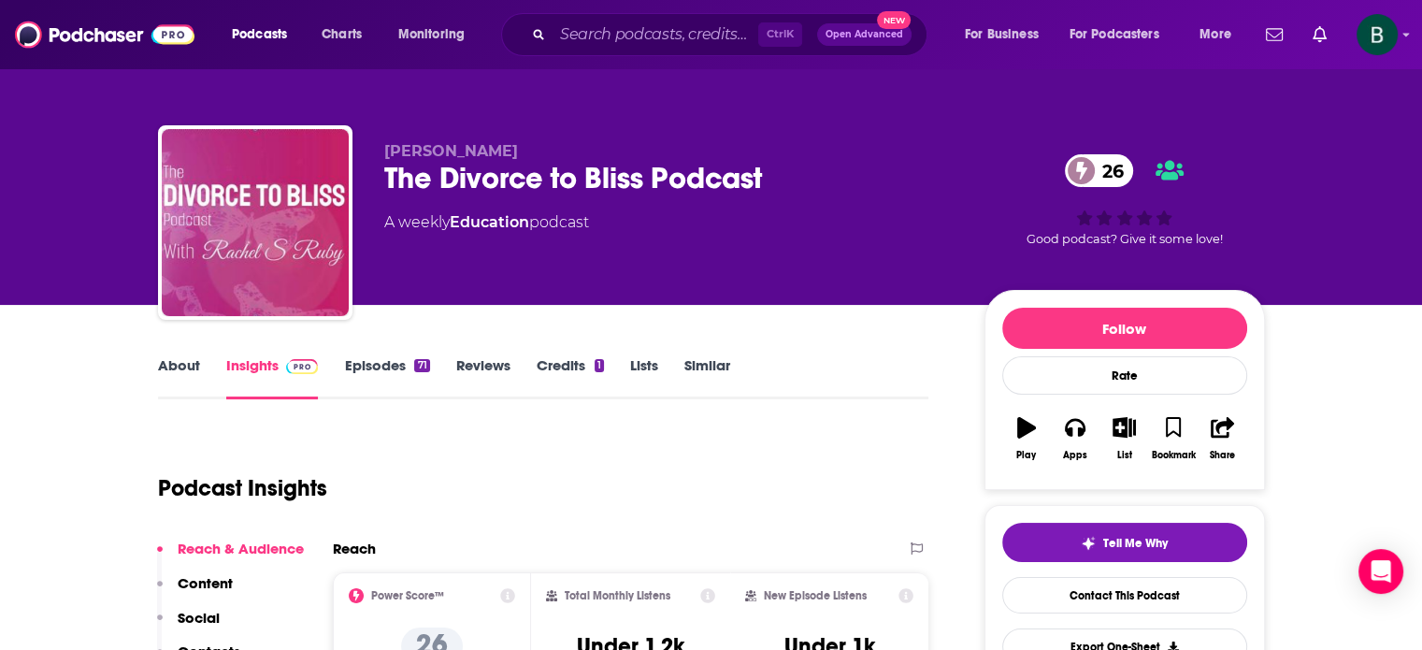
click at [174, 373] on link "About" at bounding box center [179, 377] width 42 height 43
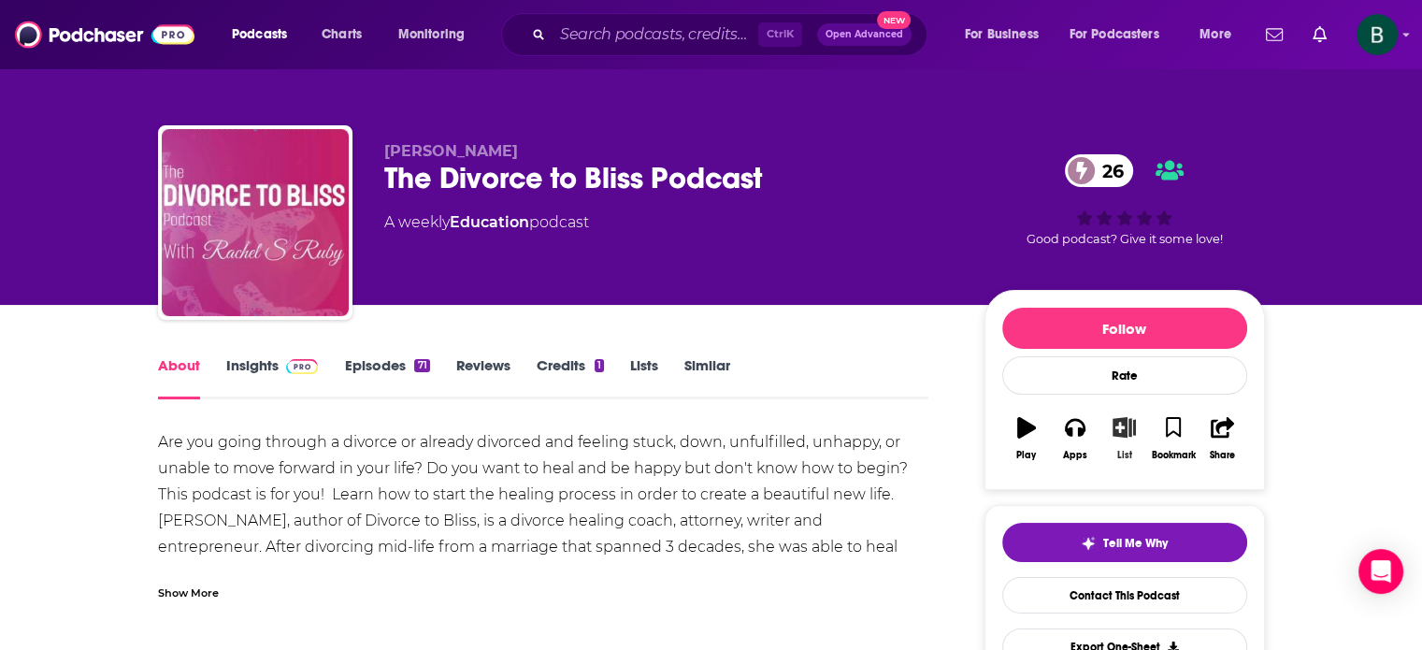
click at [1124, 429] on icon "button" at bounding box center [1123, 427] width 23 height 21
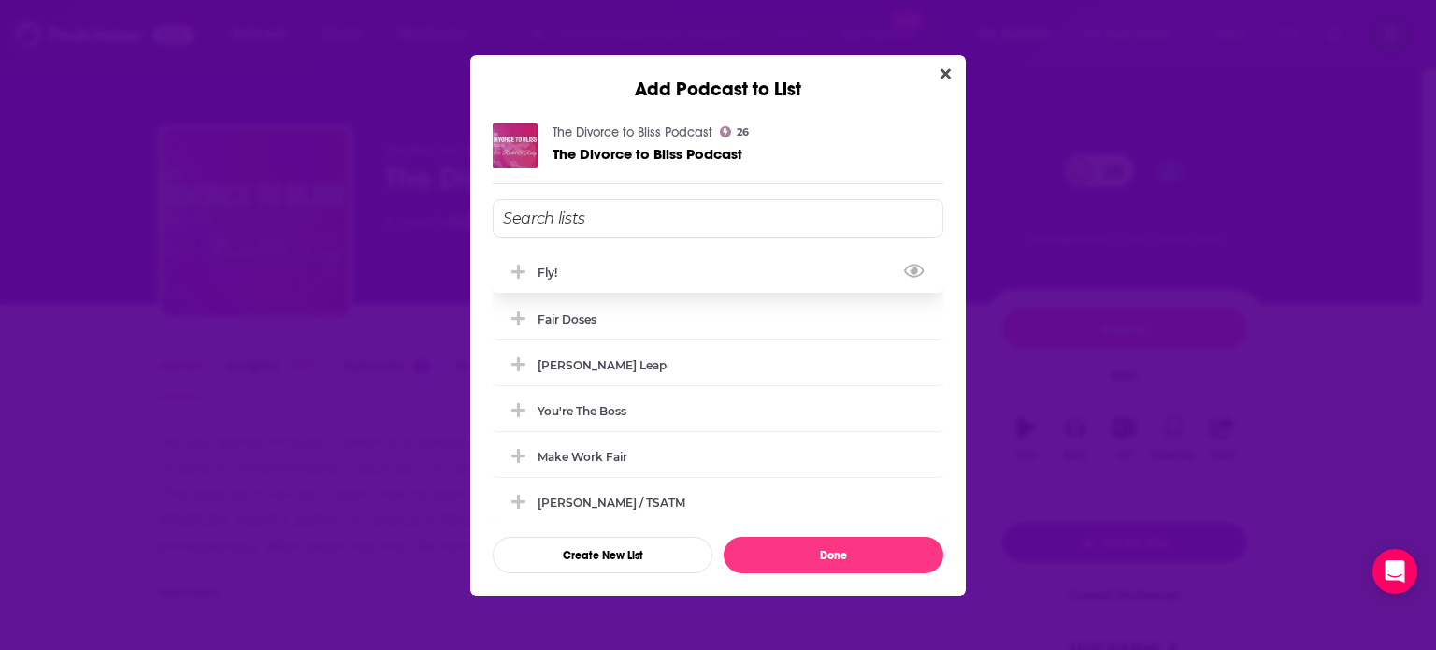
click at [608, 282] on div "Fly!" at bounding box center [718, 271] width 451 height 41
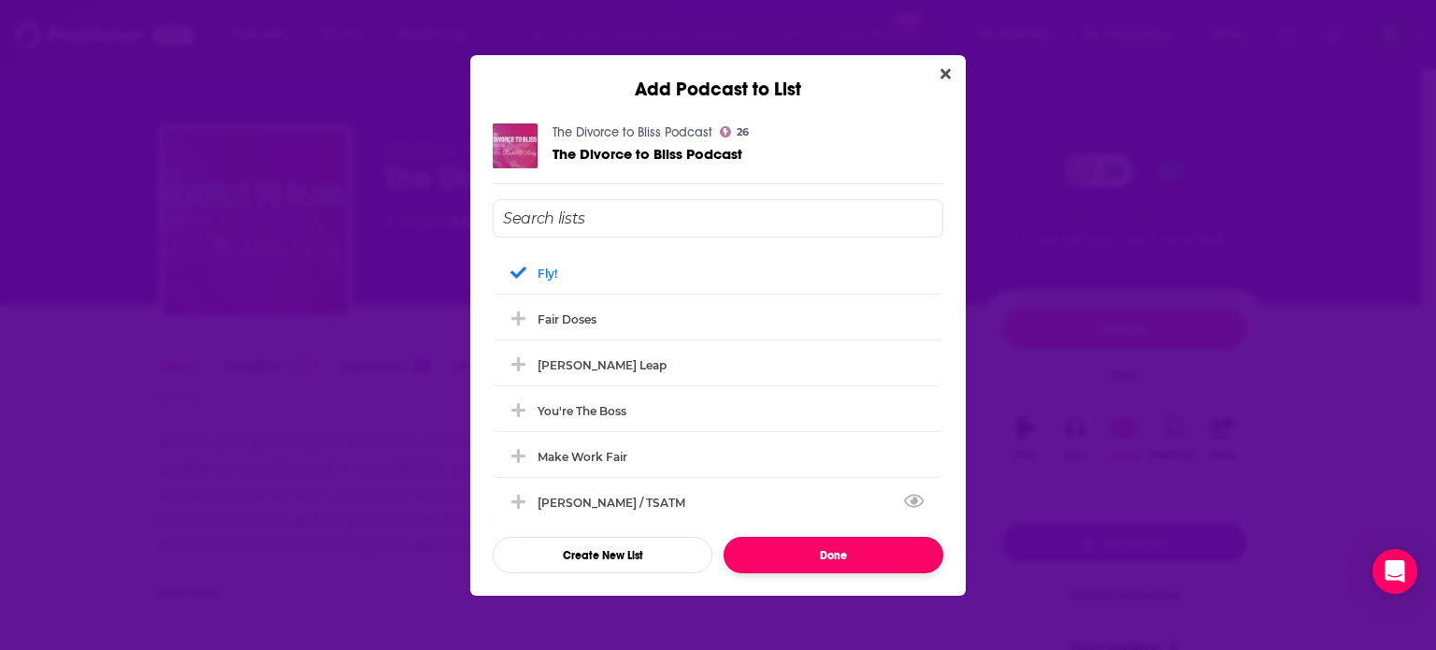
click at [809, 544] on button "Done" at bounding box center [833, 555] width 220 height 36
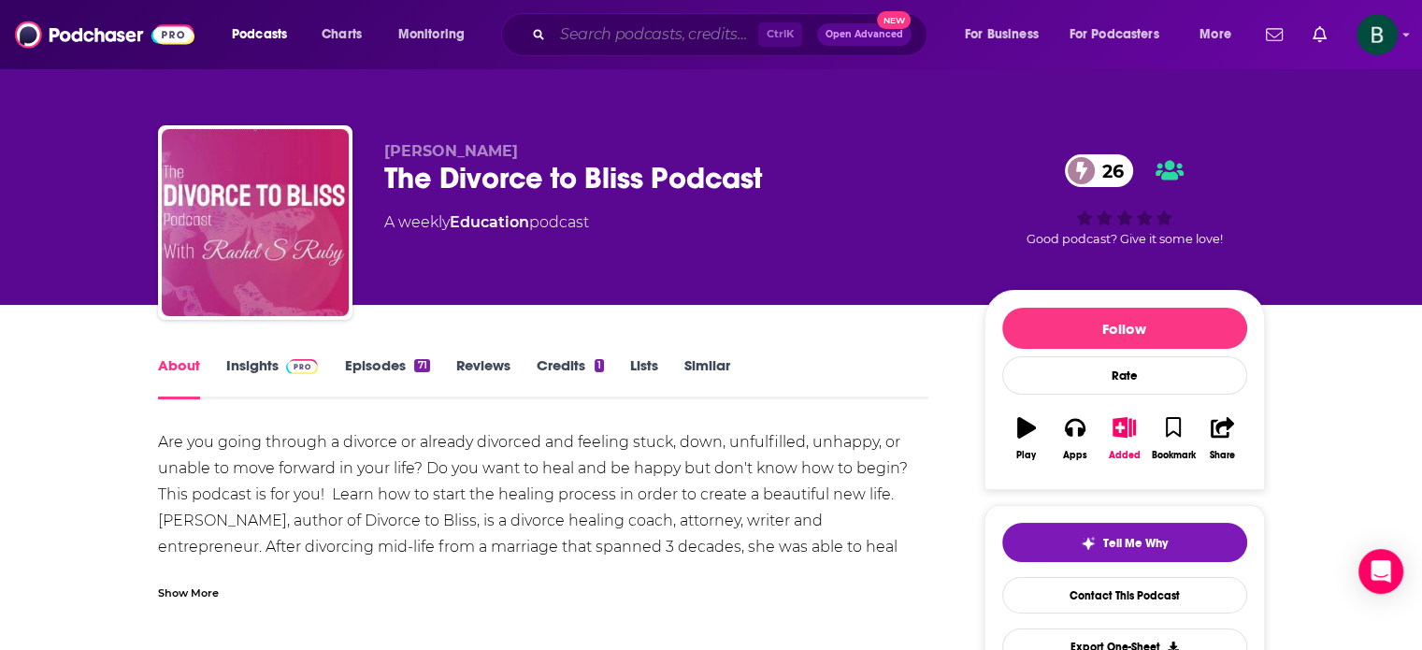
click at [700, 28] on input "Search podcasts, credits, & more..." at bounding box center [655, 35] width 206 height 30
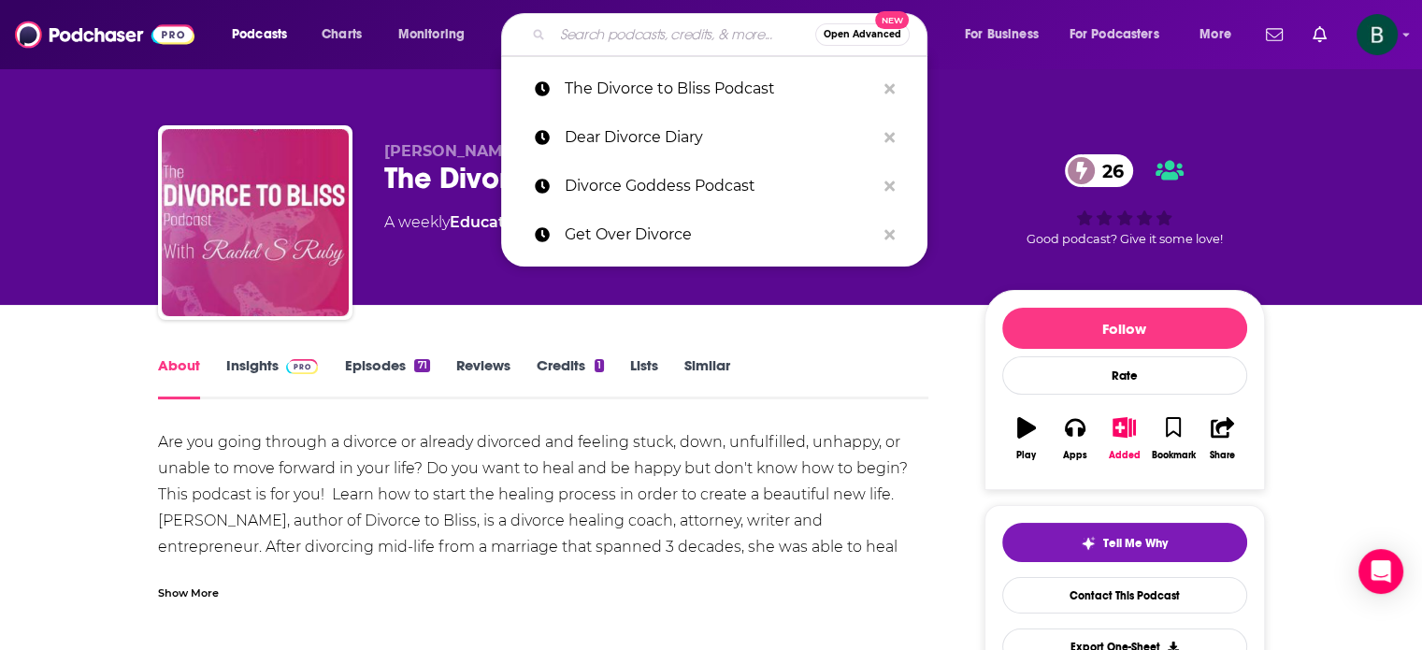
paste input "Divorce for Wealthy Women"
type input "Divorce for Wealthy Women"
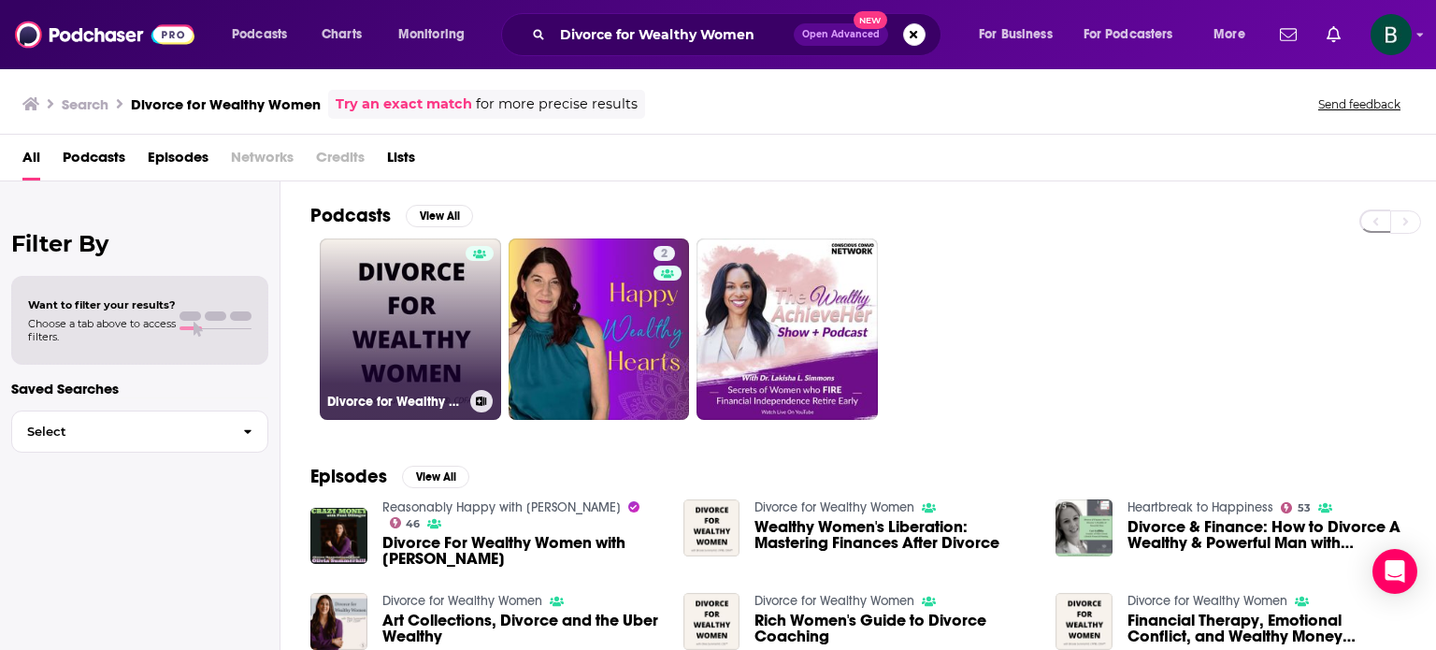
click at [387, 357] on link "Divorce for Wealthy Women" at bounding box center [410, 328] width 181 height 181
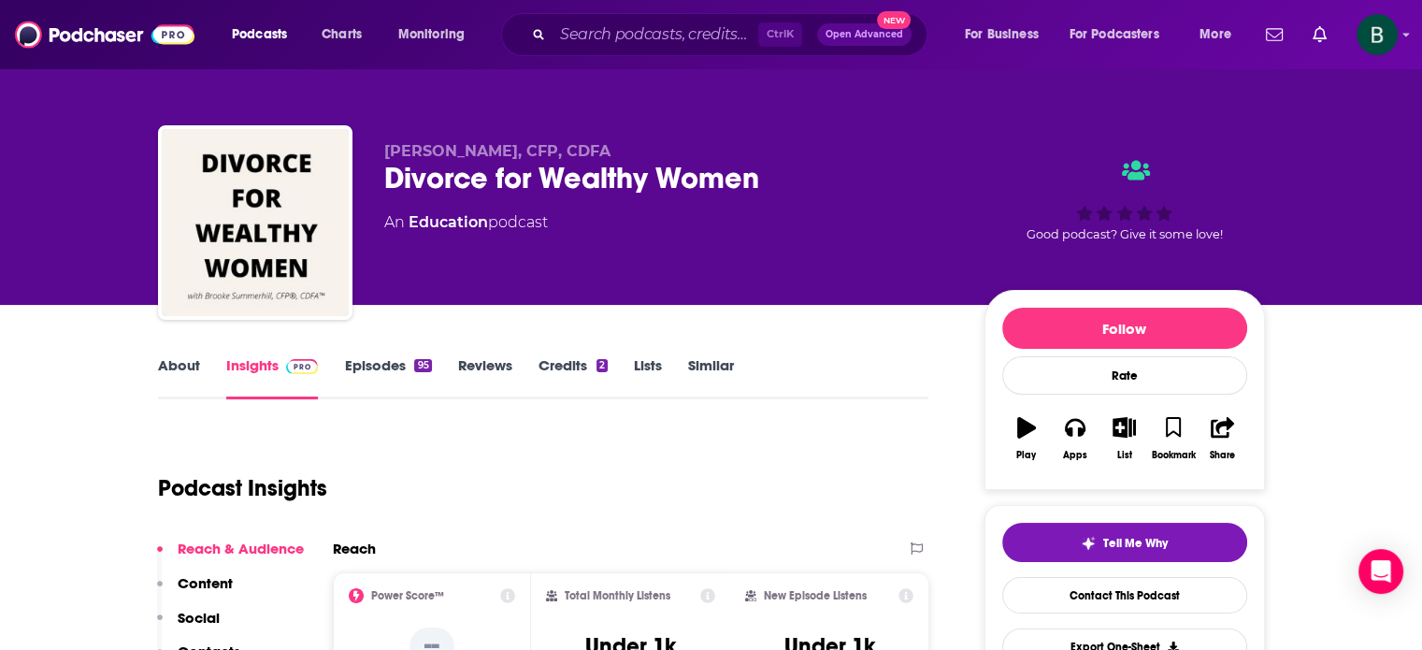
click at [166, 358] on link "About" at bounding box center [179, 377] width 42 height 43
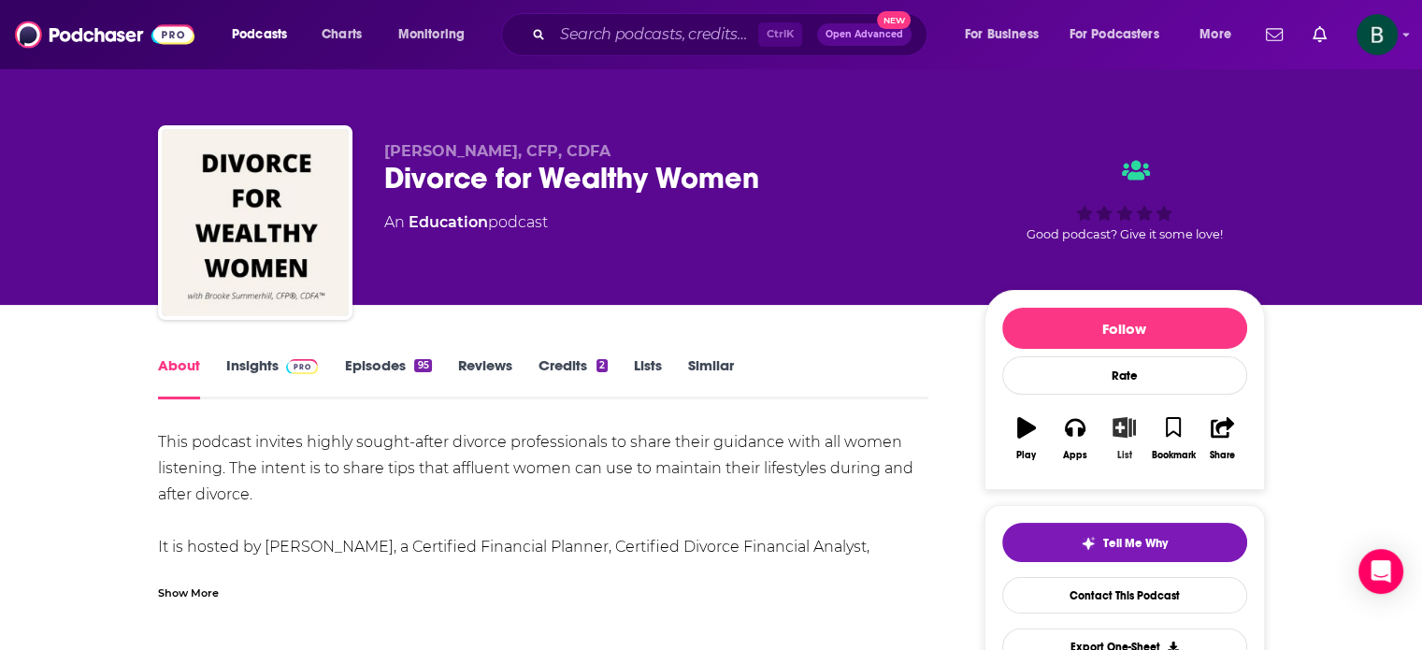
click at [1123, 426] on icon "button" at bounding box center [1123, 427] width 23 height 21
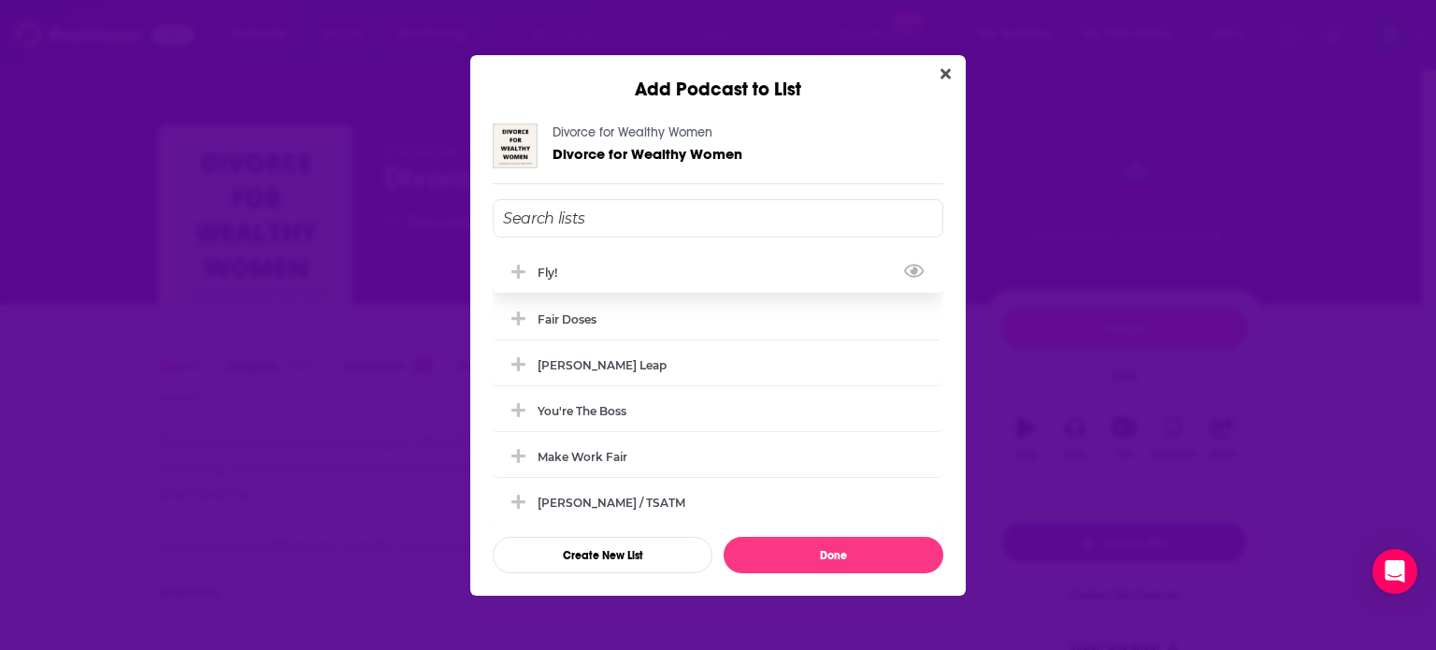
click at [621, 265] on div "Fly!" at bounding box center [718, 271] width 451 height 41
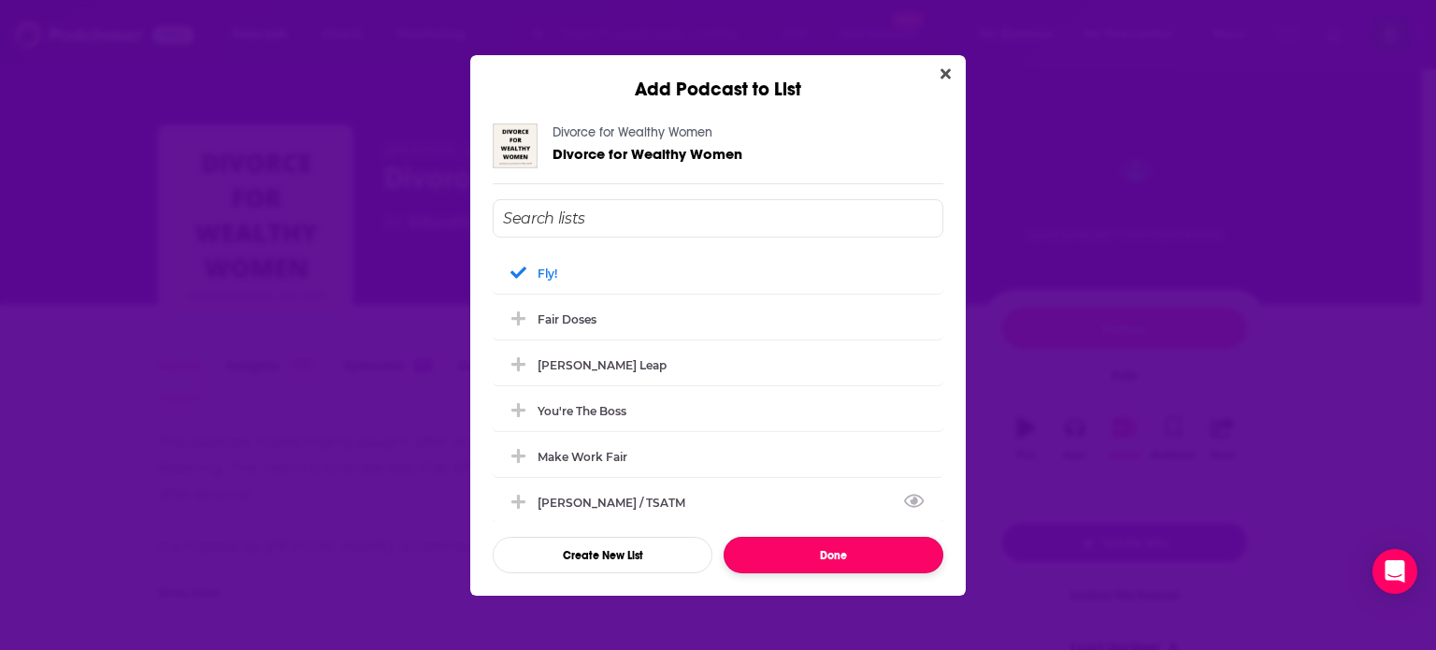
click at [834, 549] on button "Done" at bounding box center [833, 555] width 220 height 36
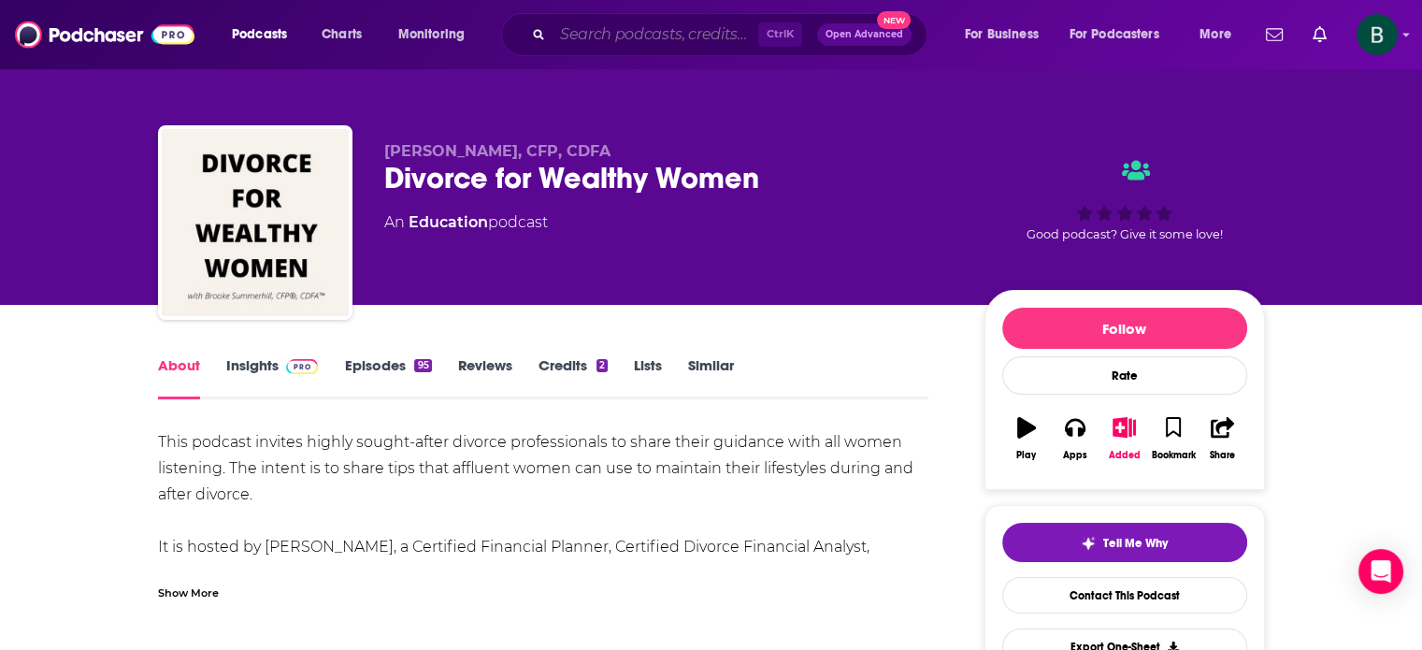
click at [690, 39] on input "Search podcasts, credits, & more..." at bounding box center [655, 35] width 206 height 30
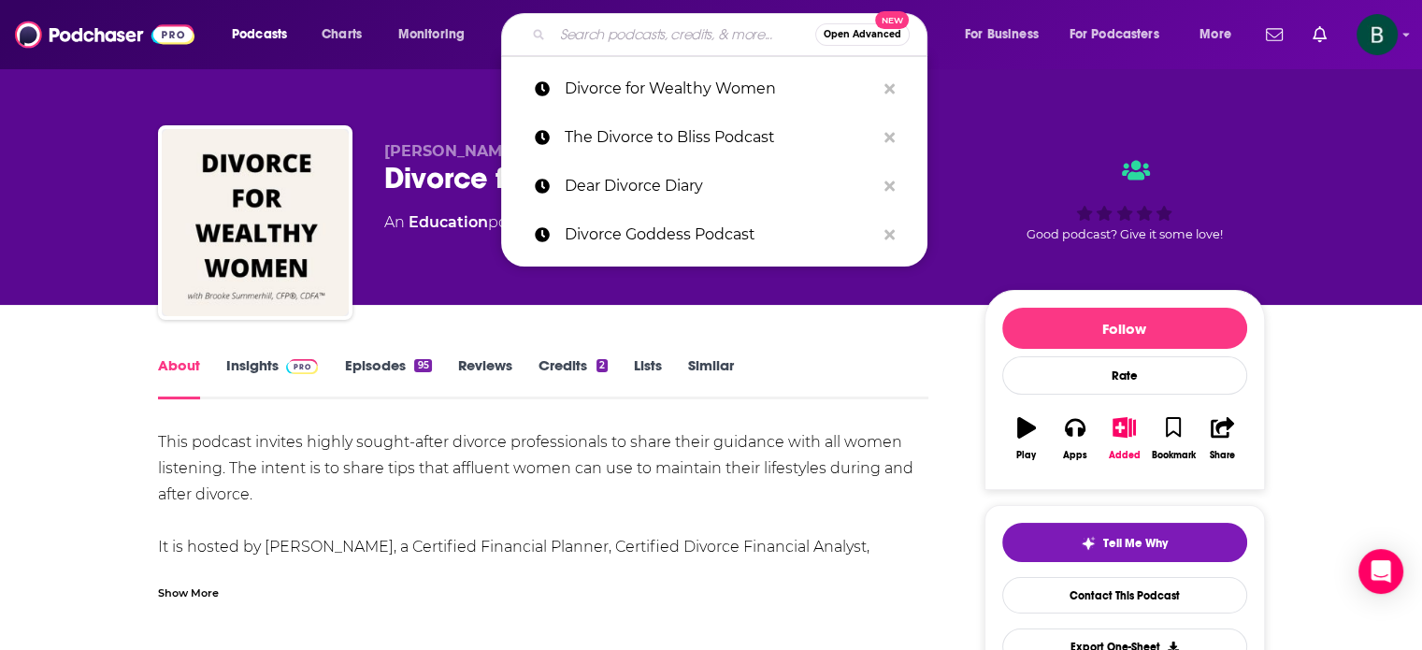
paste input "The Sensible Split"
type input "The Sensible Split"
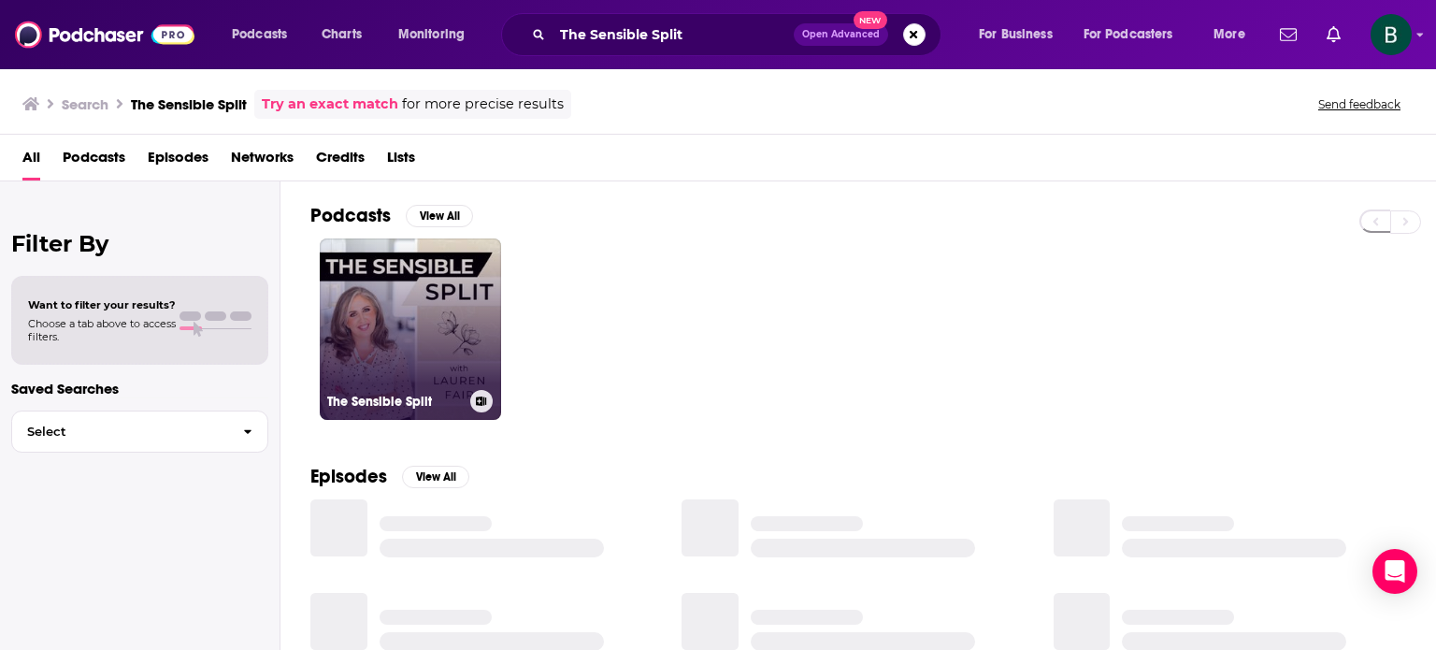
click at [438, 314] on link "The Sensible Split" at bounding box center [410, 328] width 181 height 181
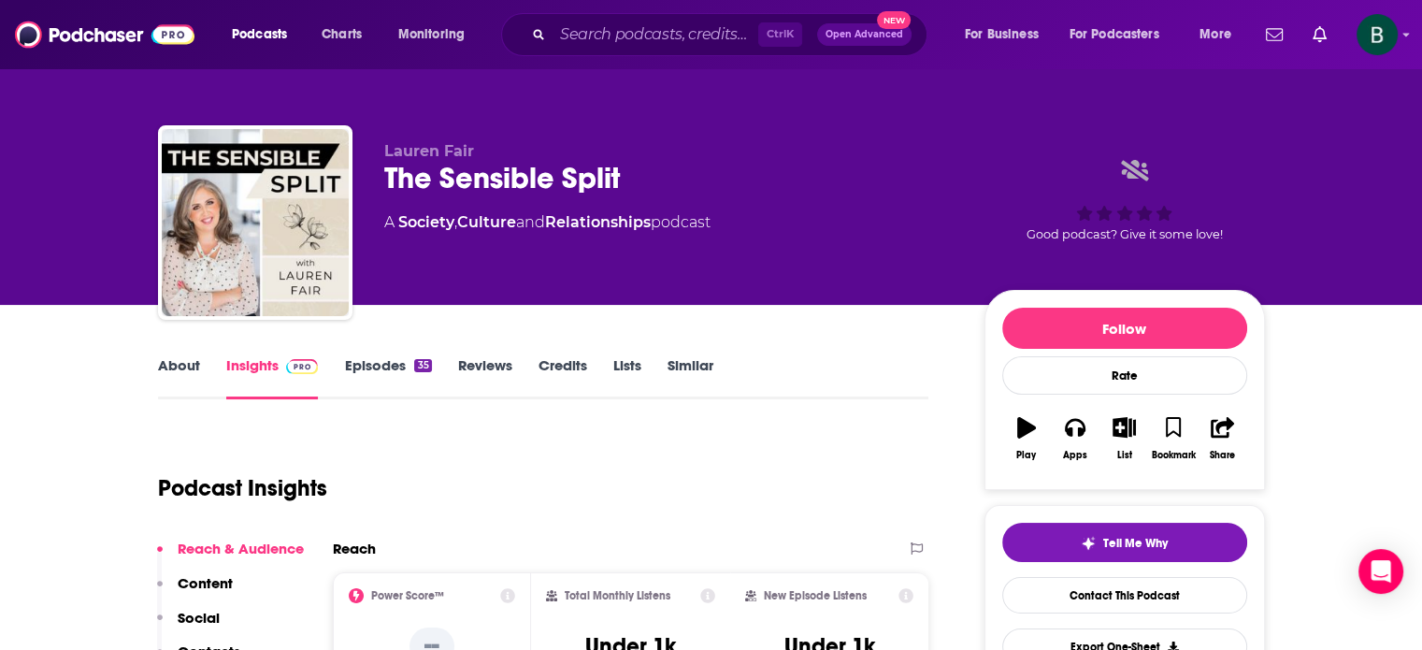
click at [179, 366] on link "About" at bounding box center [179, 377] width 42 height 43
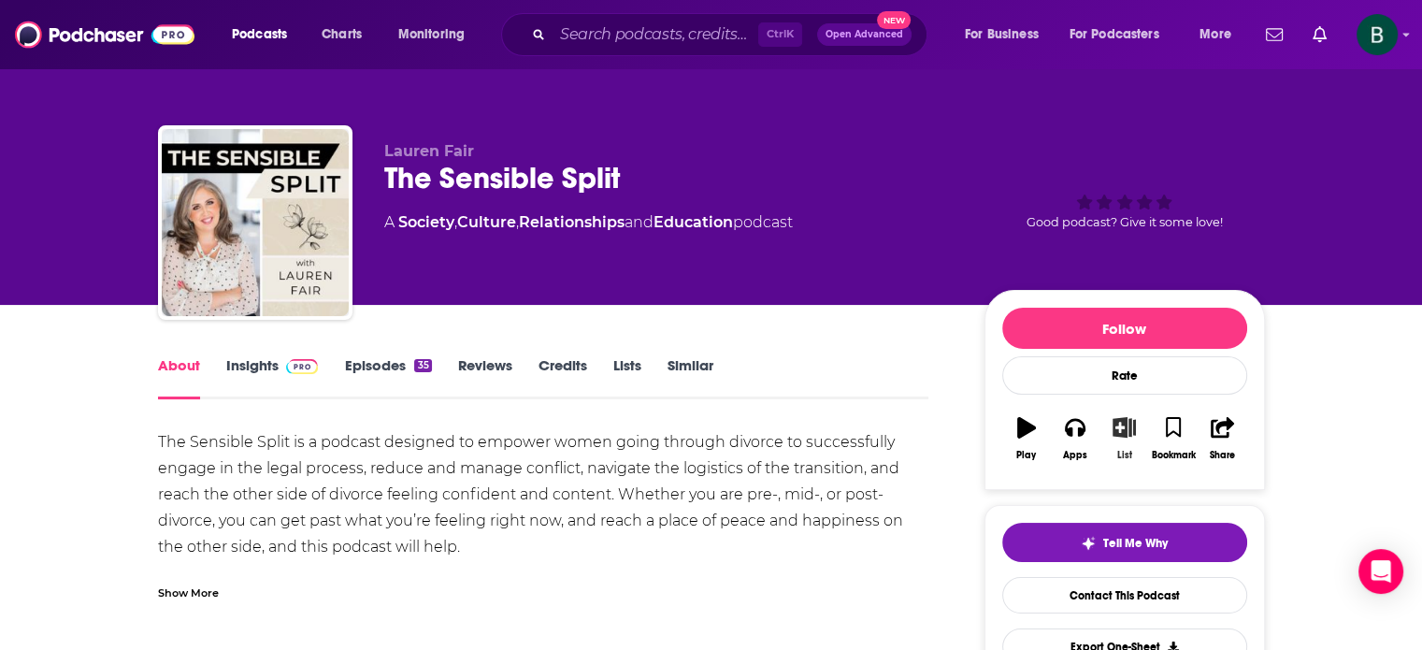
click at [1121, 430] on icon "button" at bounding box center [1123, 427] width 23 height 21
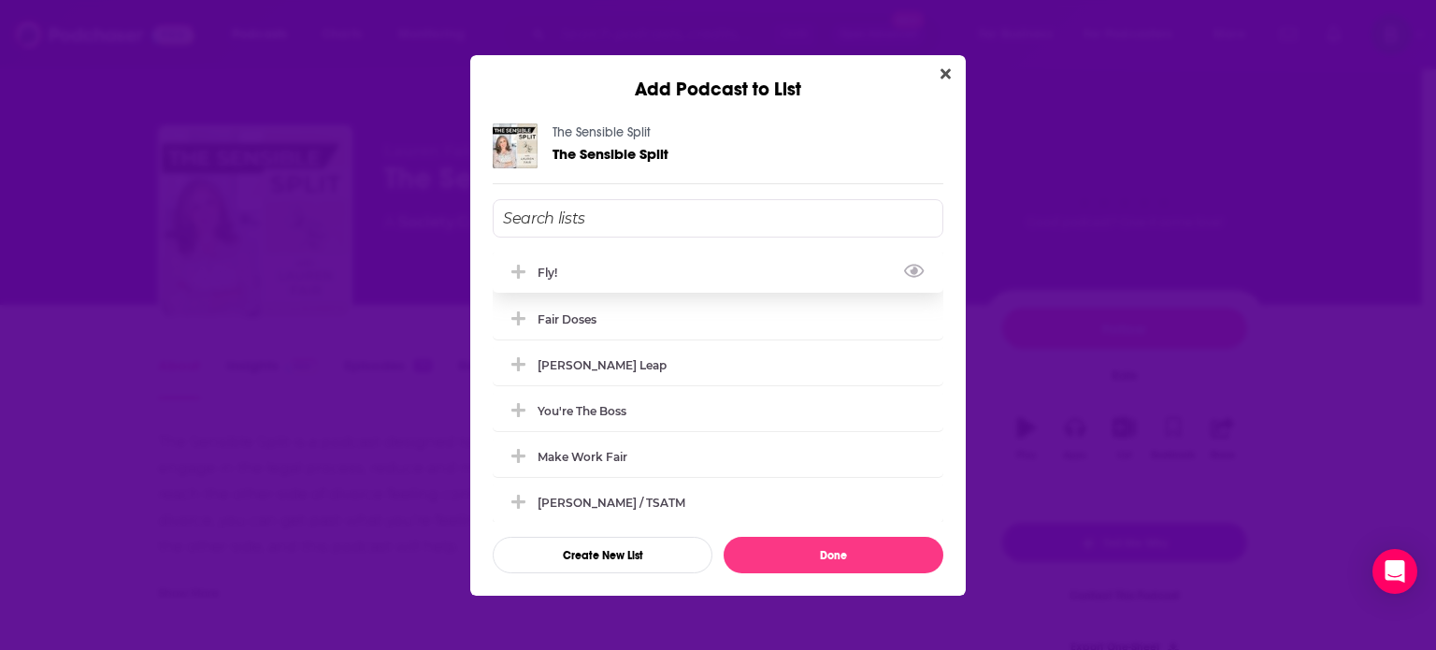
click at [523, 260] on div "Fly!" at bounding box center [718, 271] width 451 height 41
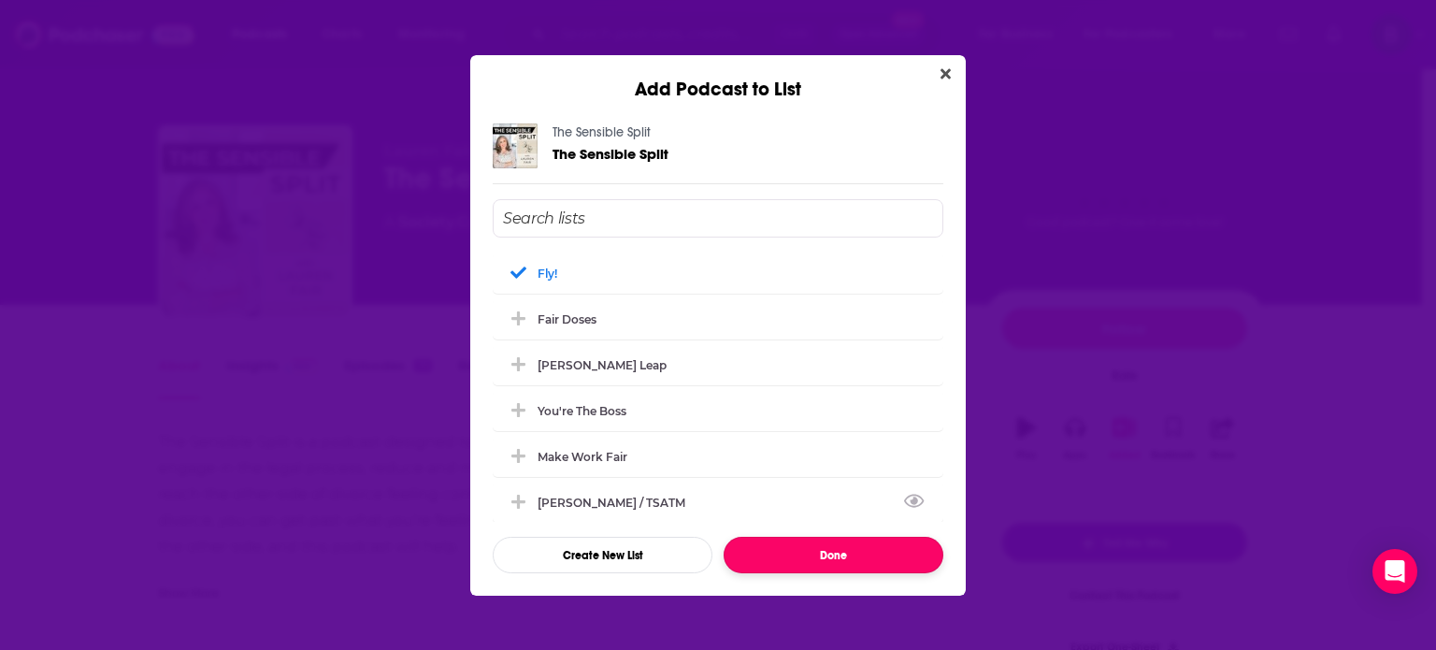
click at [834, 545] on button "Done" at bounding box center [833, 555] width 220 height 36
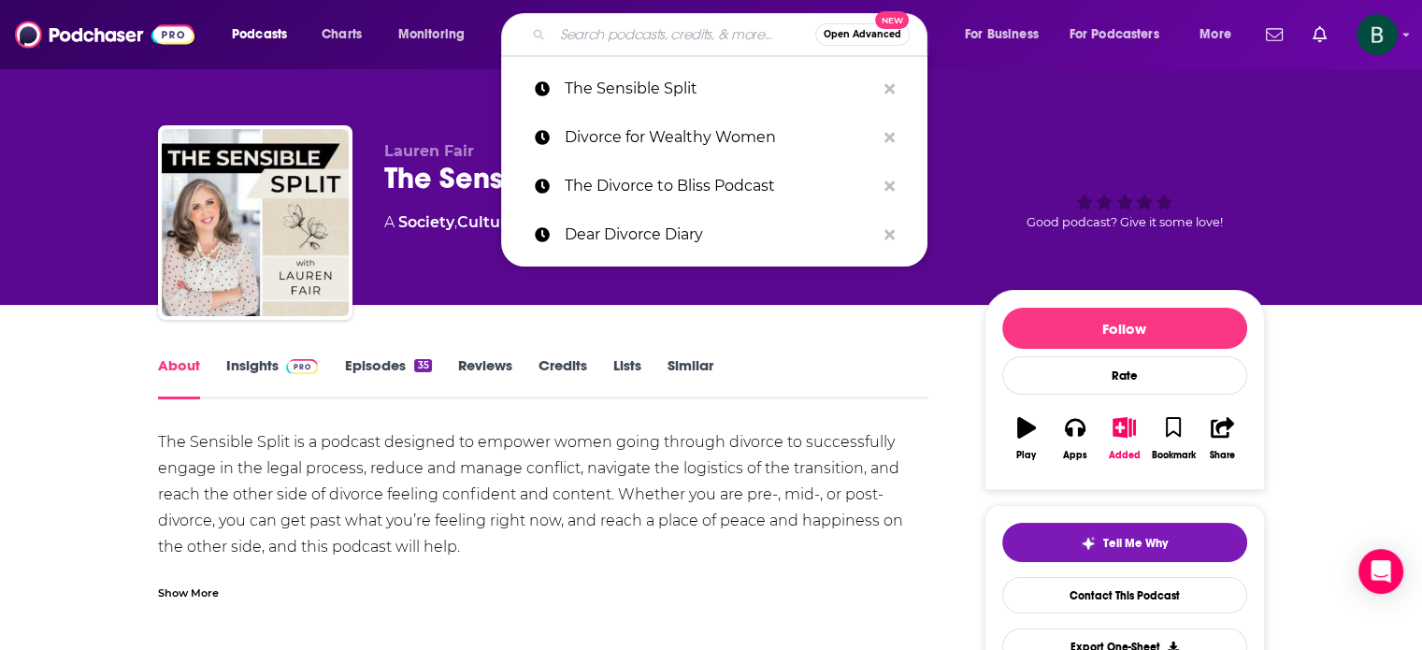
click at [688, 25] on input "Search podcasts, credits, & more..." at bounding box center [683, 35] width 263 height 30
paste input "The Bad Broadcast"
type input "The Bad Broadcast"
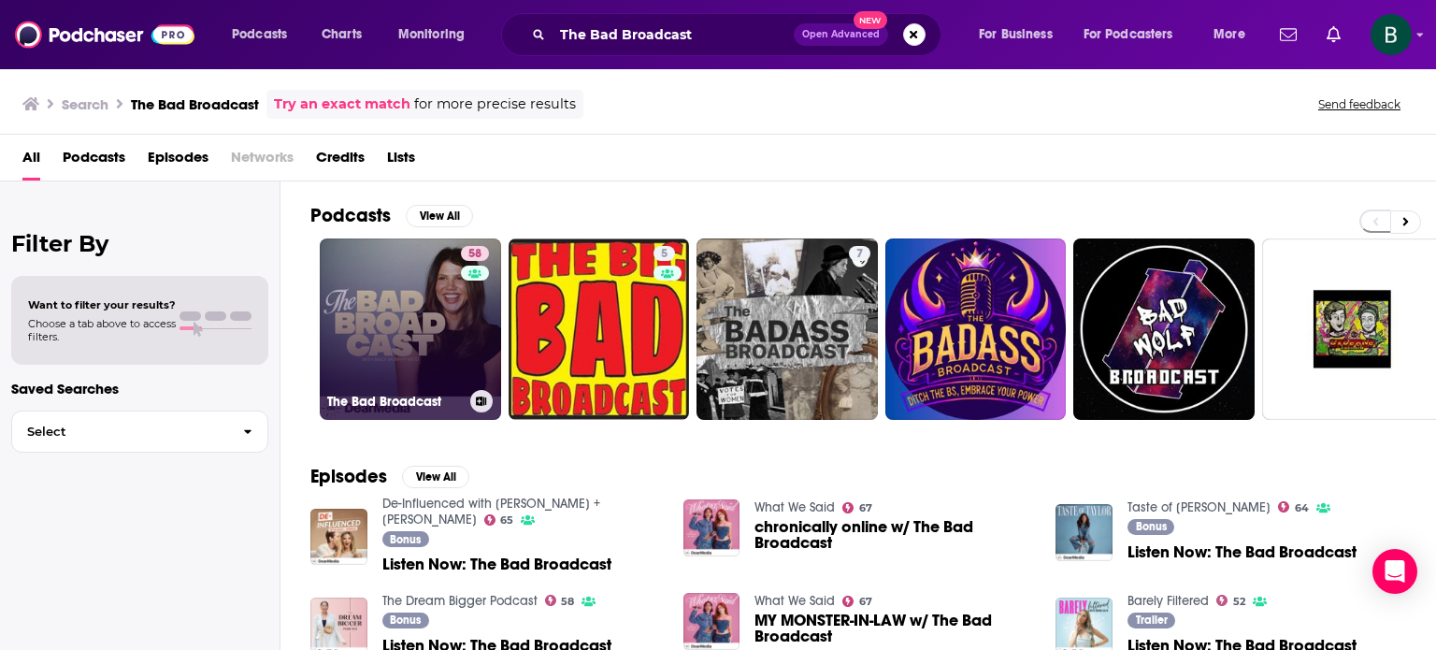
click at [429, 317] on link "58 The Bad Broadcast" at bounding box center [410, 328] width 181 height 181
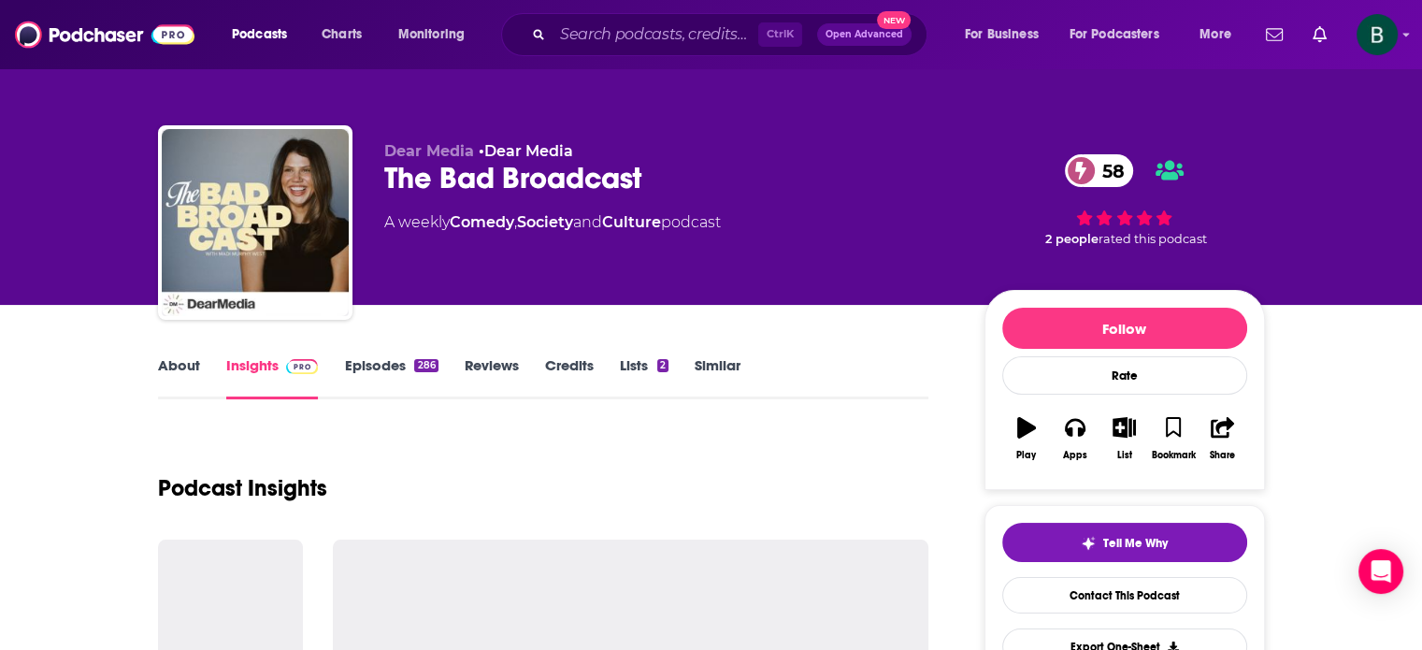
click at [190, 360] on link "About" at bounding box center [179, 377] width 42 height 43
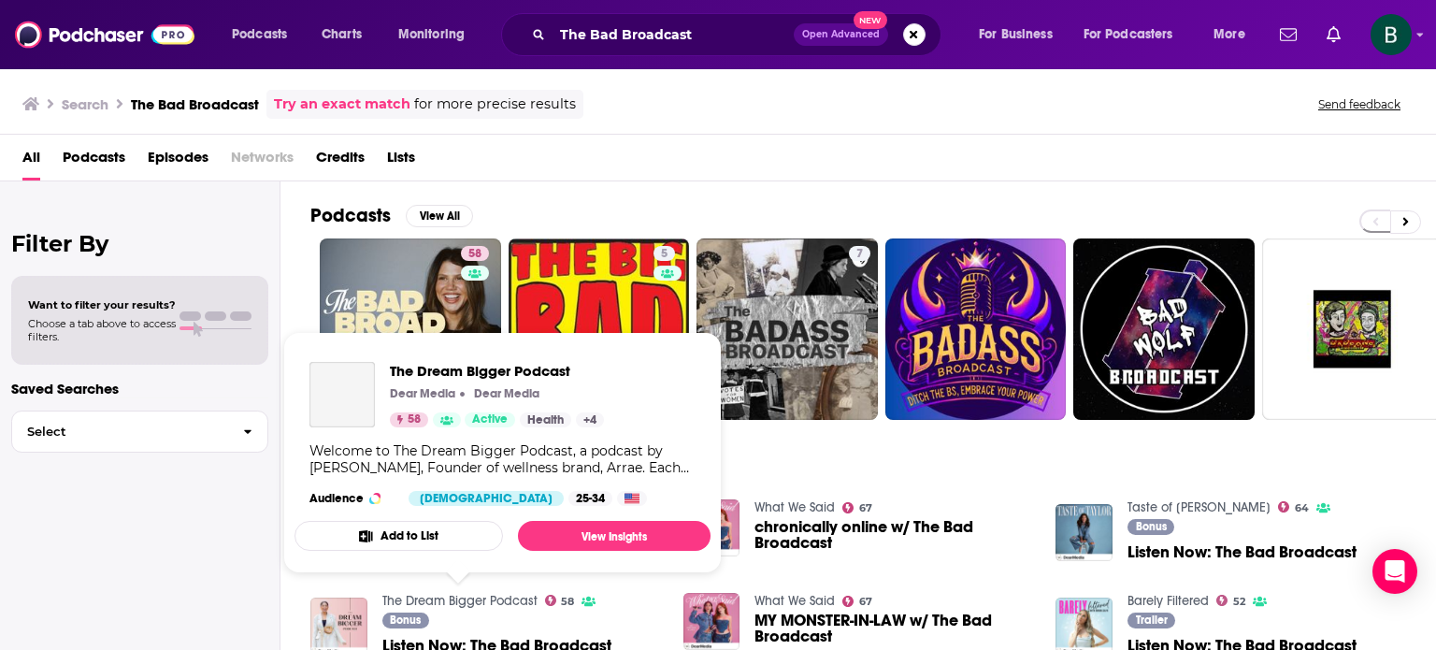
click at [482, 597] on link "The Dream Bigger Podcast" at bounding box center [459, 601] width 155 height 16
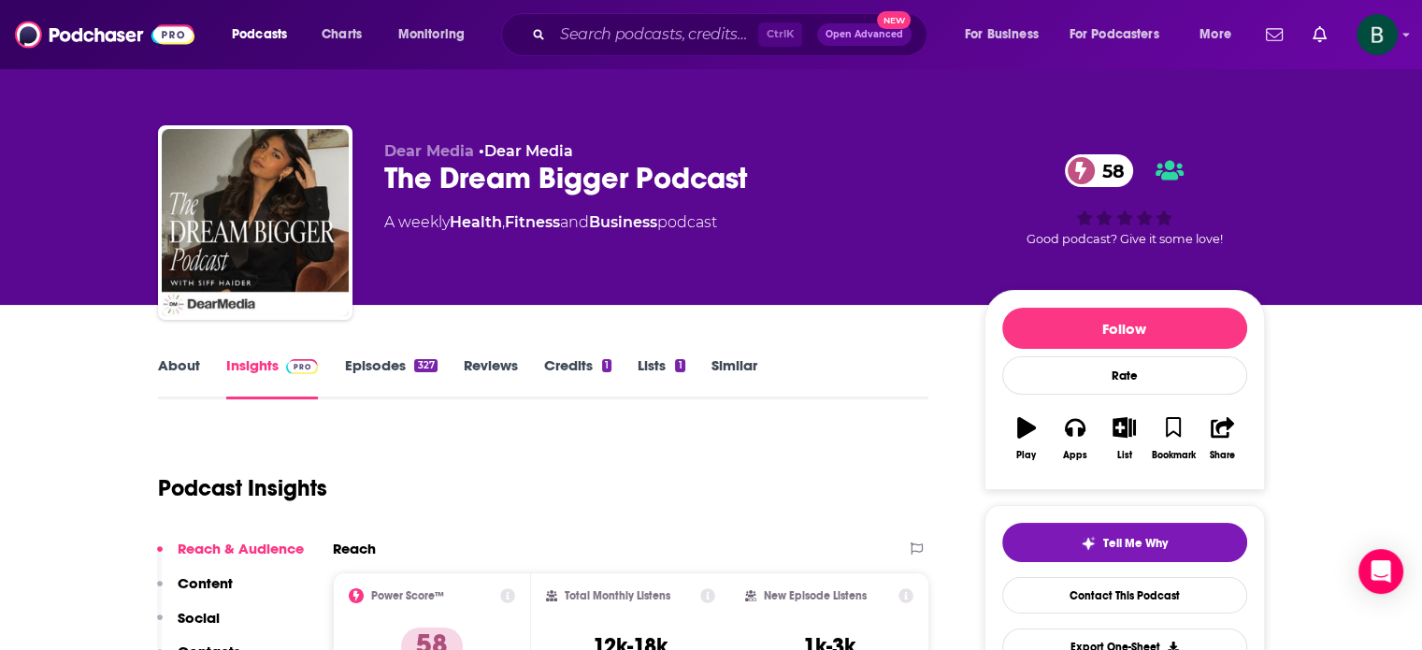
click at [193, 369] on link "About" at bounding box center [179, 377] width 42 height 43
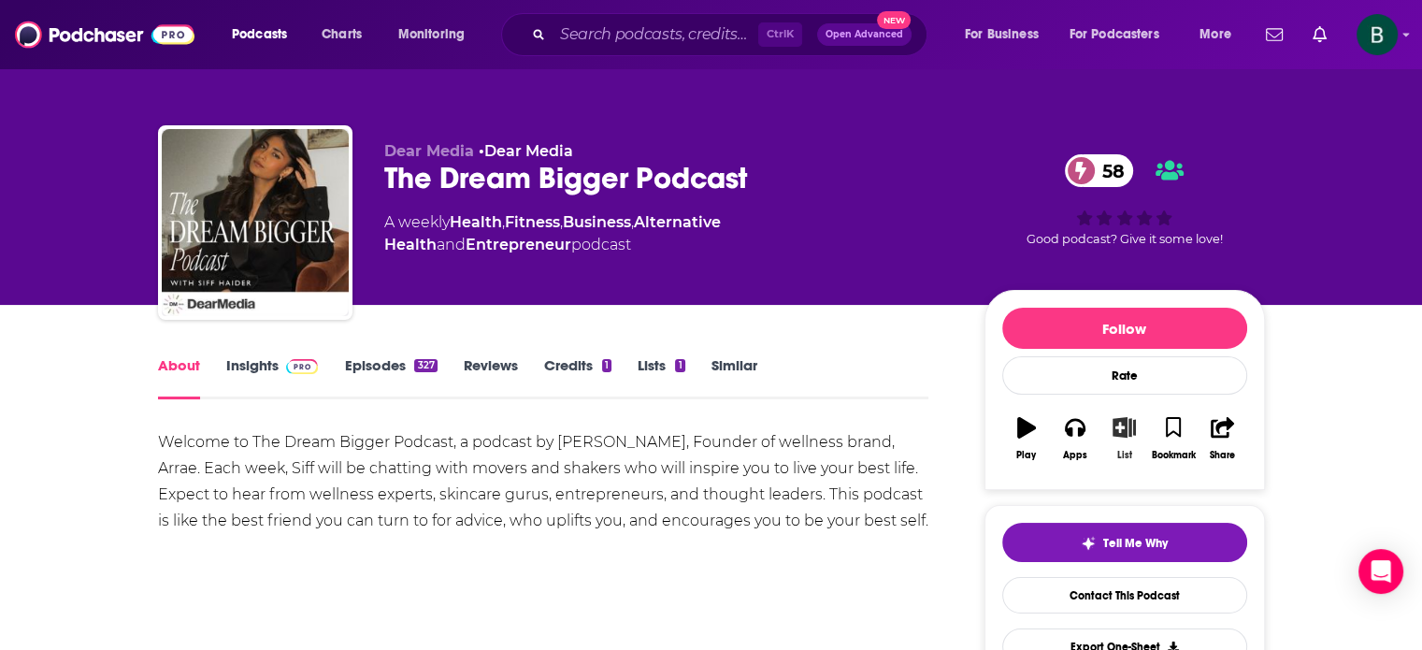
click at [1124, 431] on icon "button" at bounding box center [1123, 427] width 23 height 21
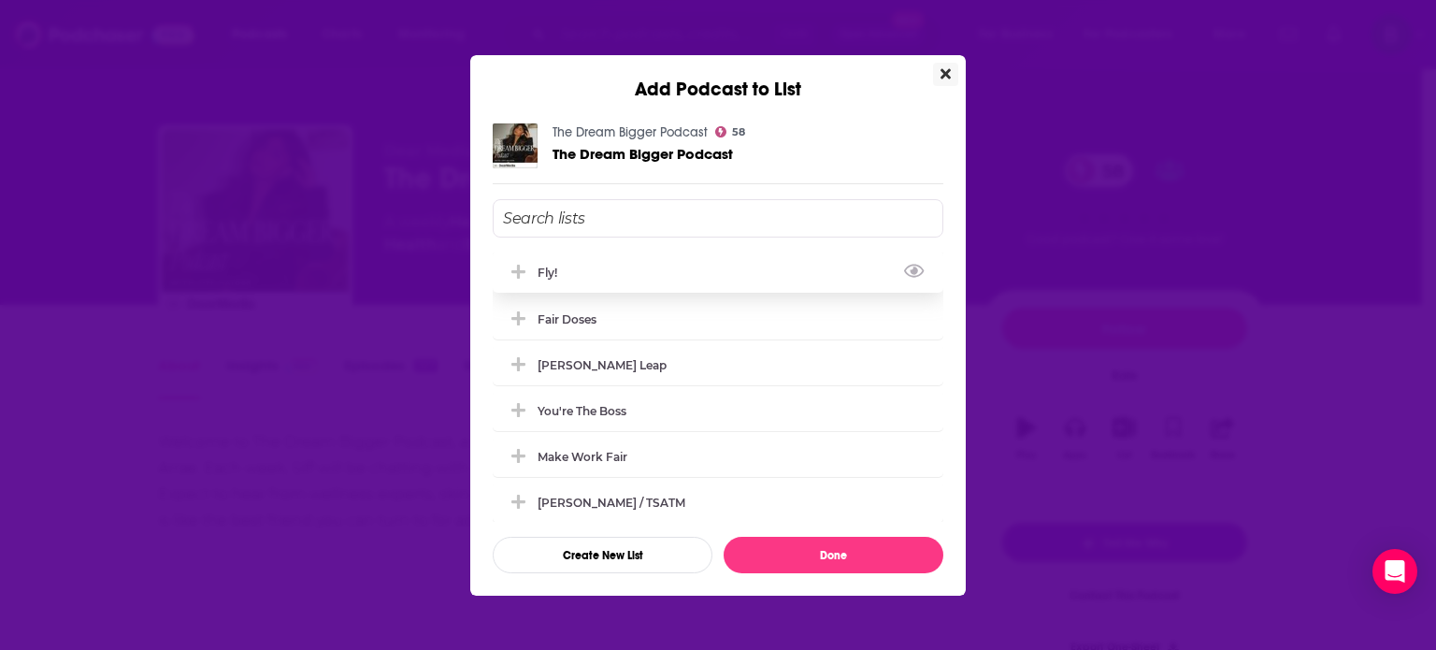
click at [614, 265] on div "Fly!" at bounding box center [718, 271] width 451 height 41
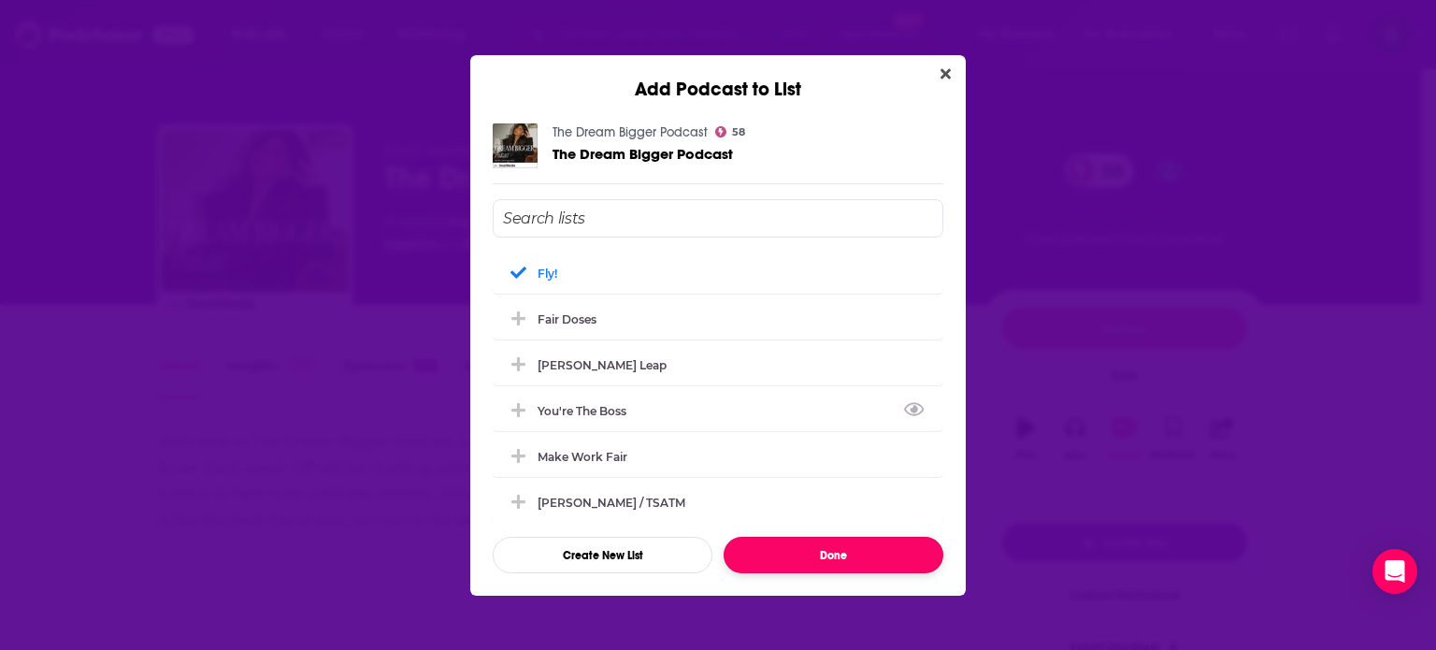
click at [843, 562] on button "Done" at bounding box center [833, 555] width 220 height 36
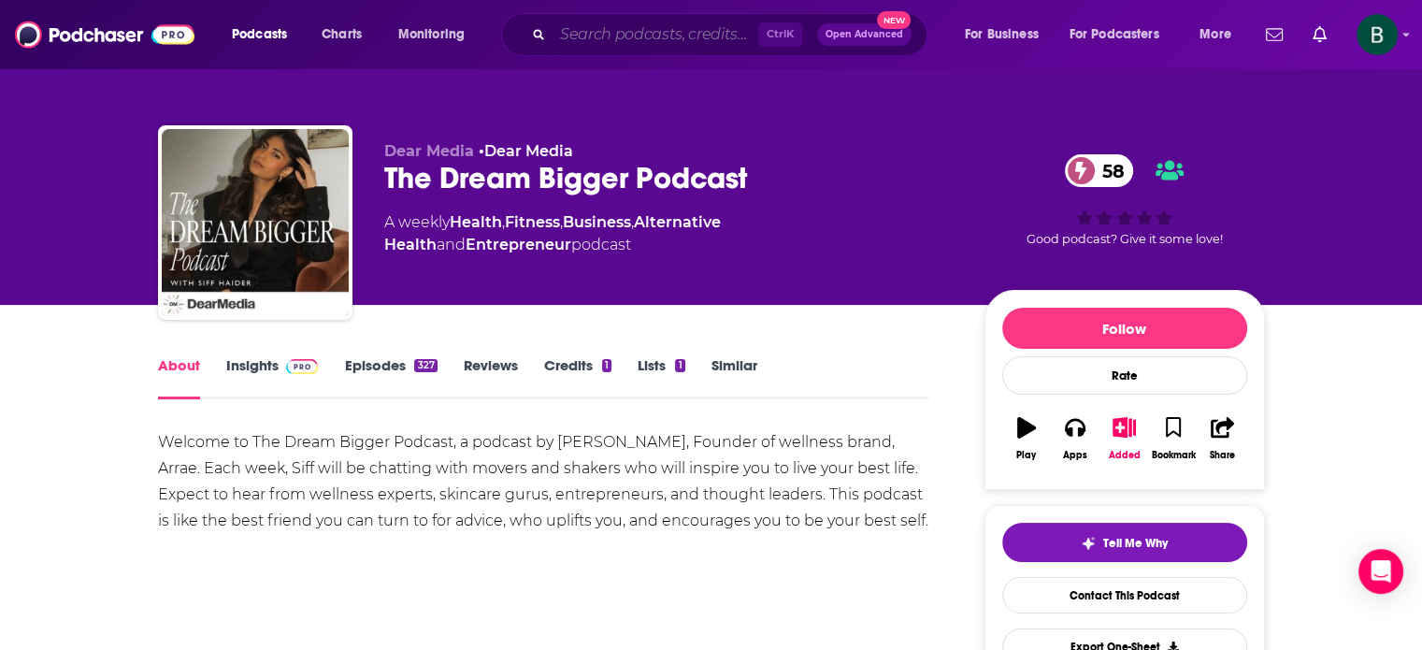
click at [709, 21] on input "Search podcasts, credits, & more..." at bounding box center [655, 35] width 206 height 30
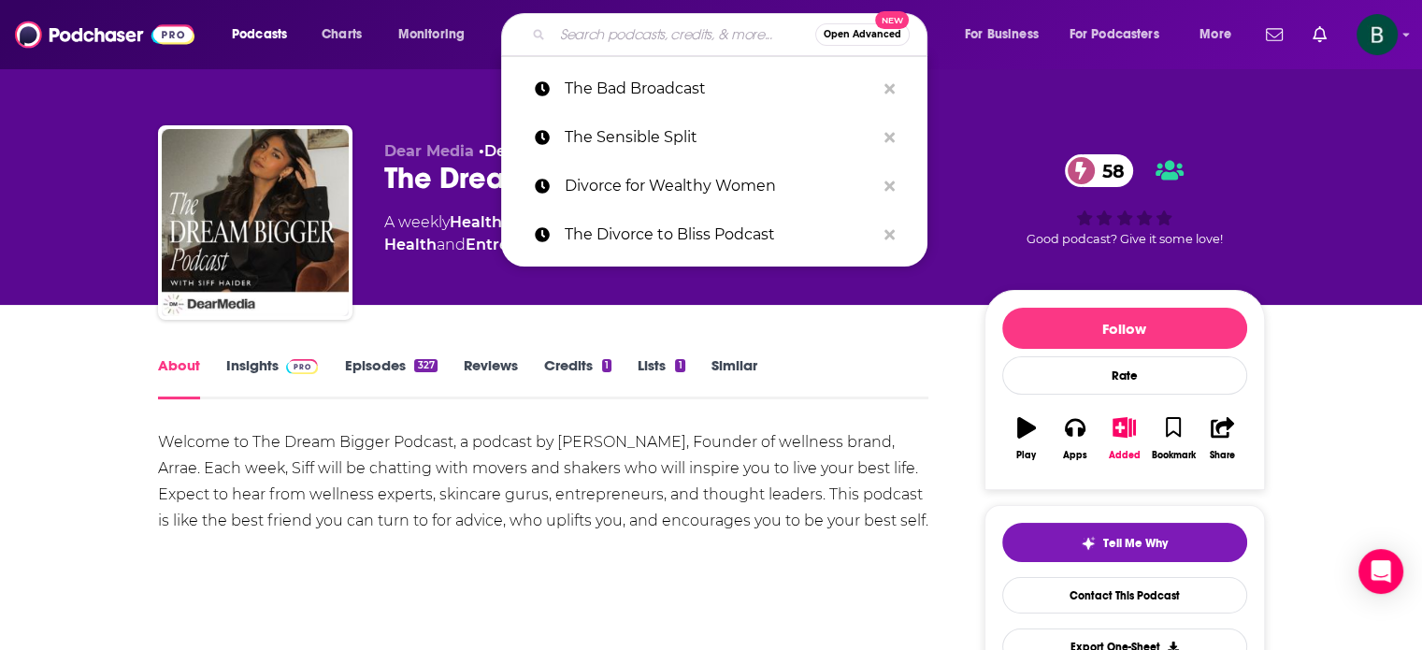
paste input "Divorce Story"
type input "Divorce Story"
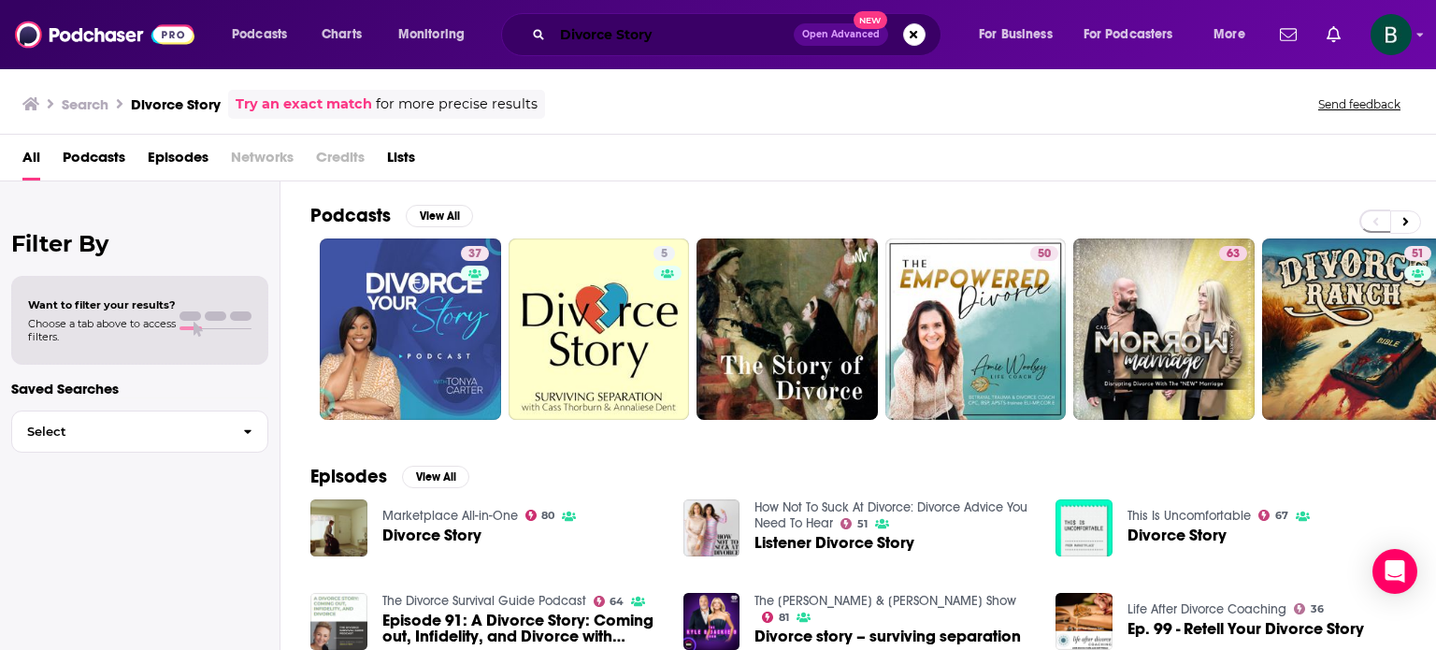
click at [639, 36] on input "Divorce Story" at bounding box center [672, 35] width 241 height 30
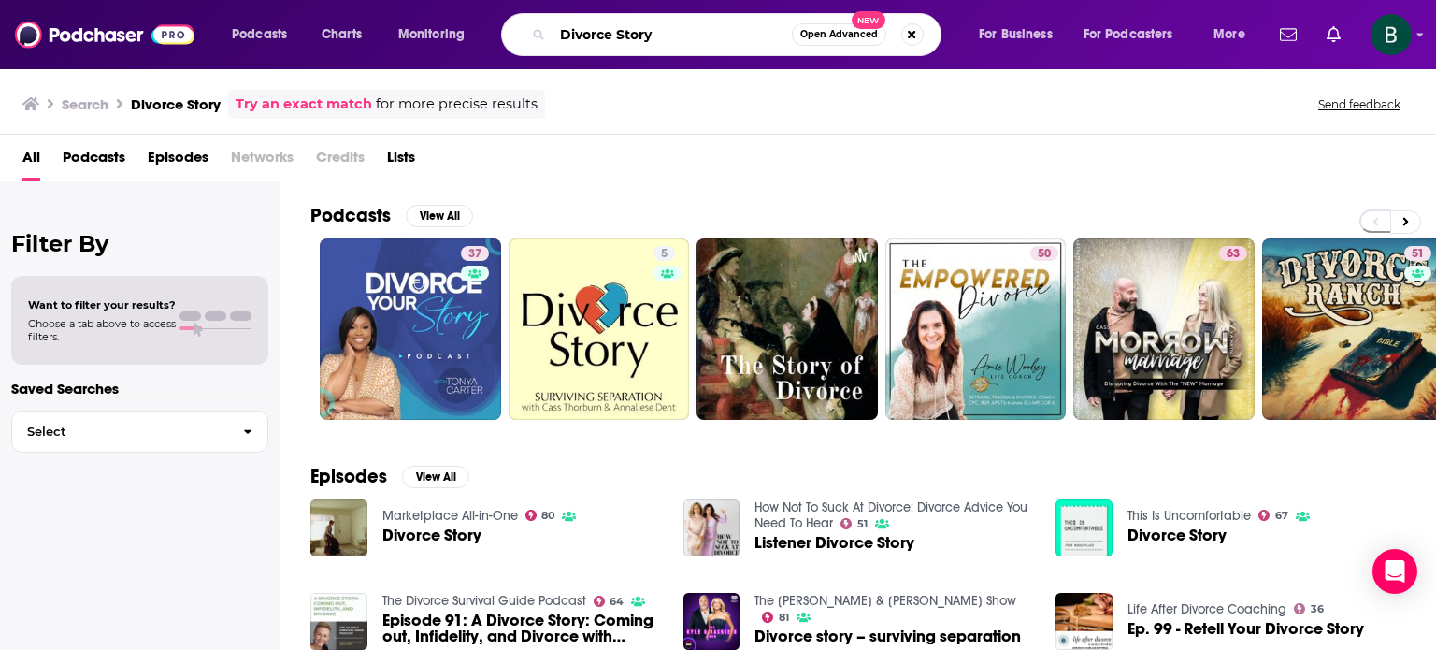
drag, startPoint x: 658, startPoint y: 38, endPoint x: 309, endPoint y: 38, distance: 348.7
click at [309, 38] on div "Podcasts Charts Monitoring Divorce Story Open Advanced New For Business For Pod…" at bounding box center [741, 34] width 1044 height 43
paste input "I'm Getting Divorced Podcast"
type input "I'm Getting Divorced Podcast"
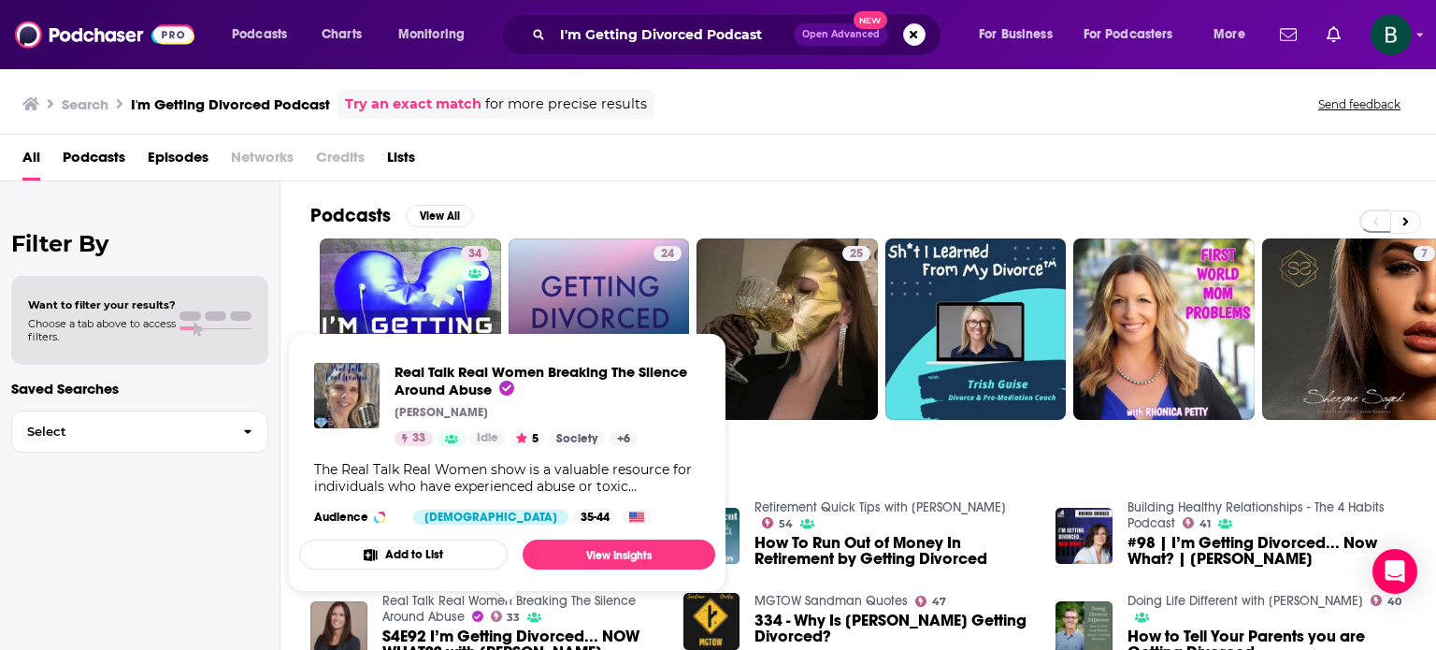
click at [611, 279] on link "24 Getting Divorced Without Losing Your Mind Podcast" at bounding box center [598, 328] width 181 height 181
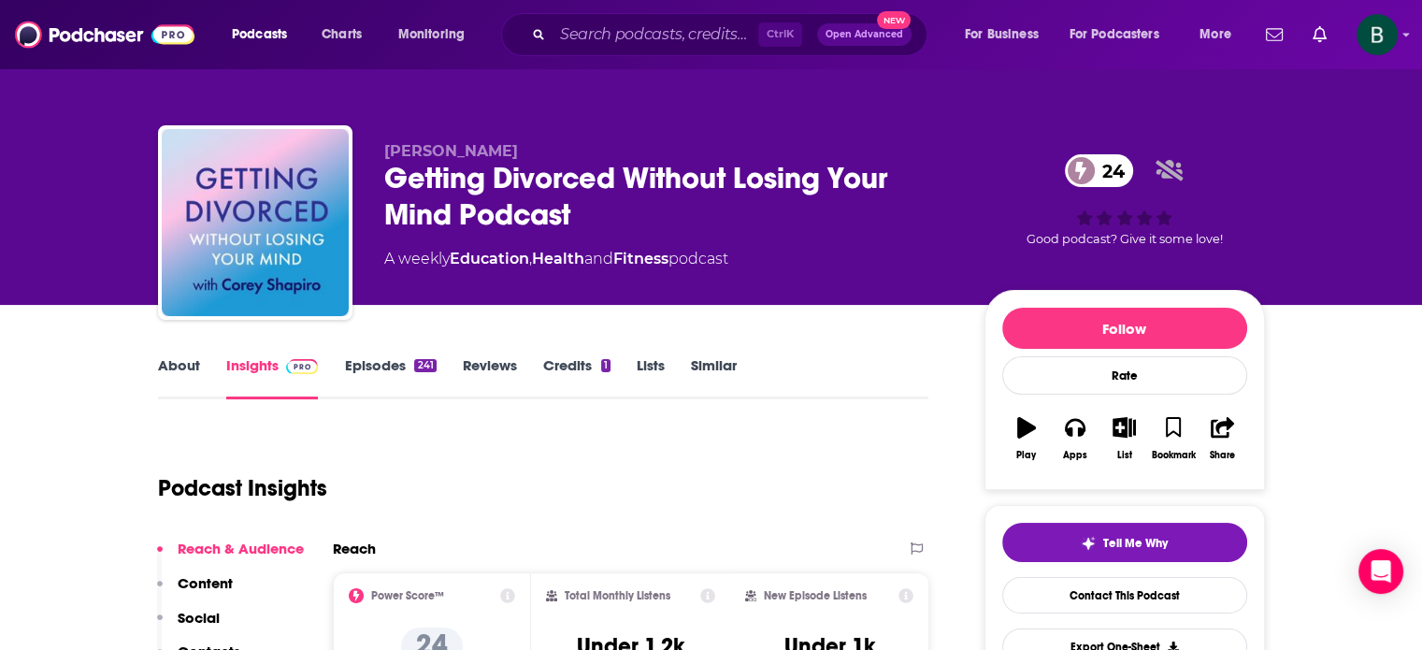
click at [172, 367] on link "About" at bounding box center [179, 377] width 42 height 43
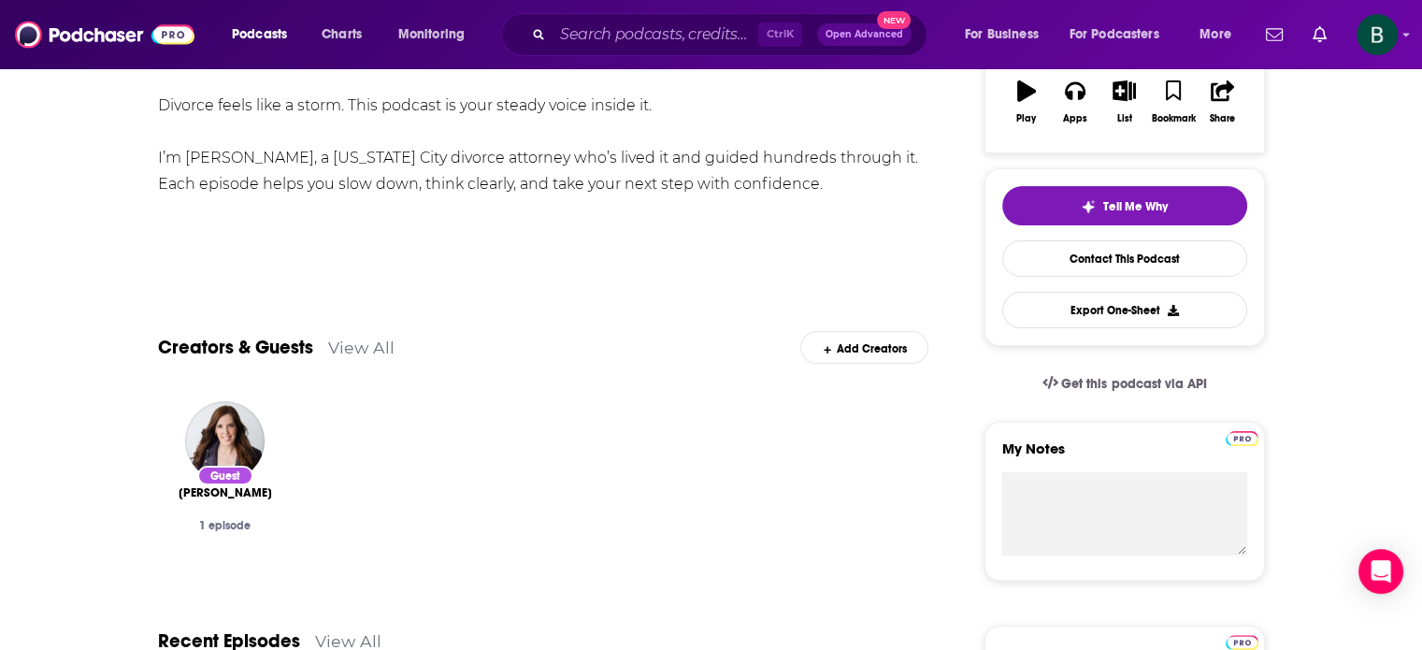
scroll to position [155, 0]
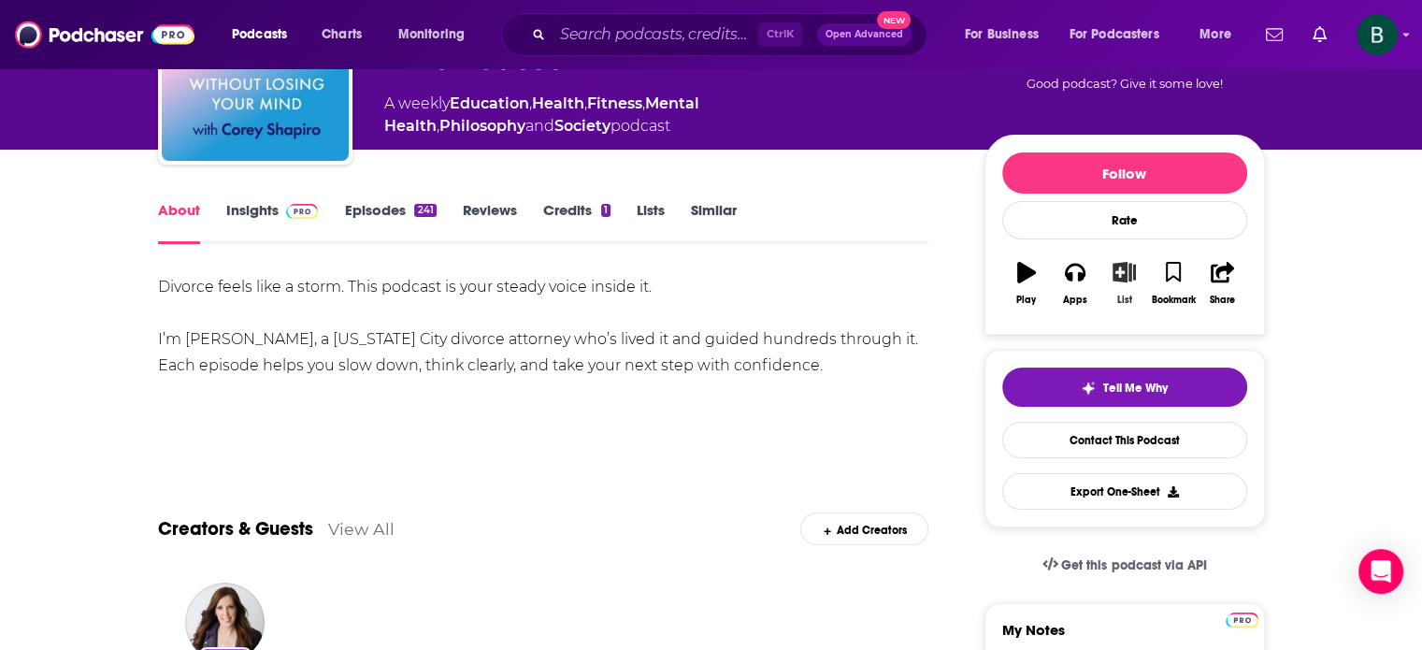
click at [1127, 283] on button "List" at bounding box center [1123, 283] width 49 height 67
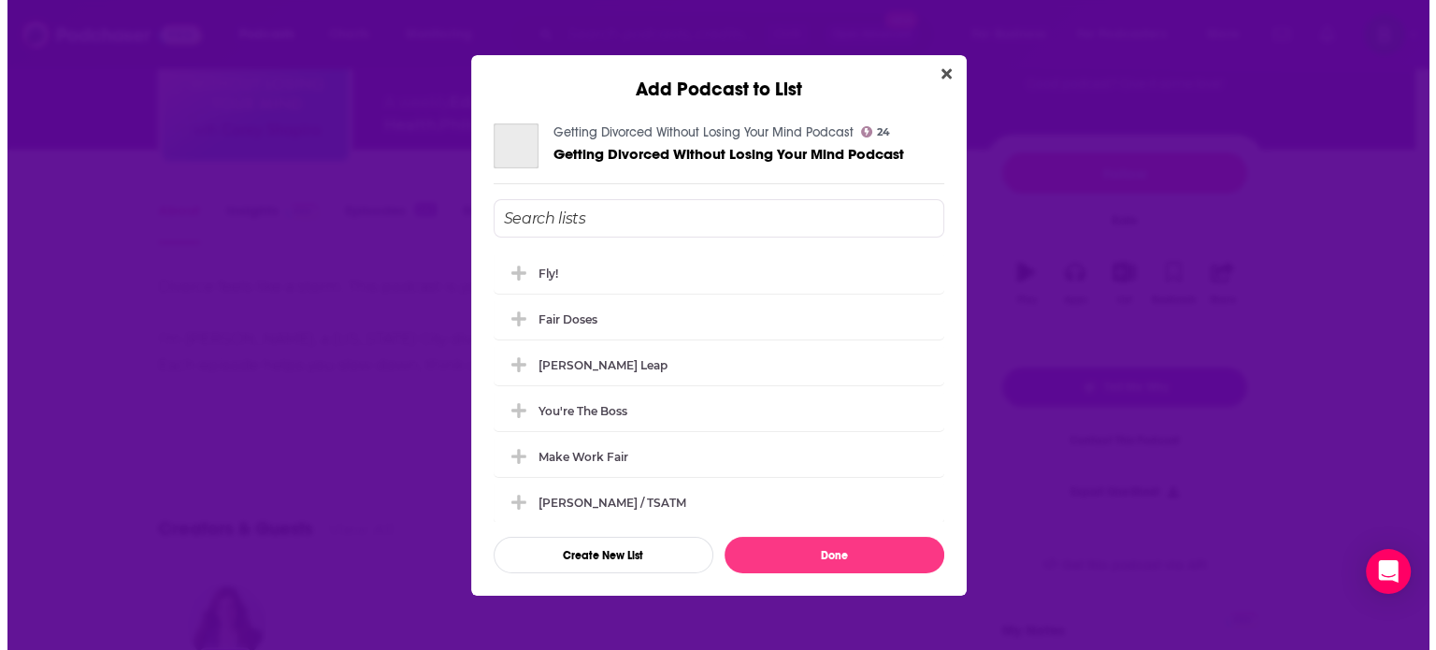
scroll to position [0, 0]
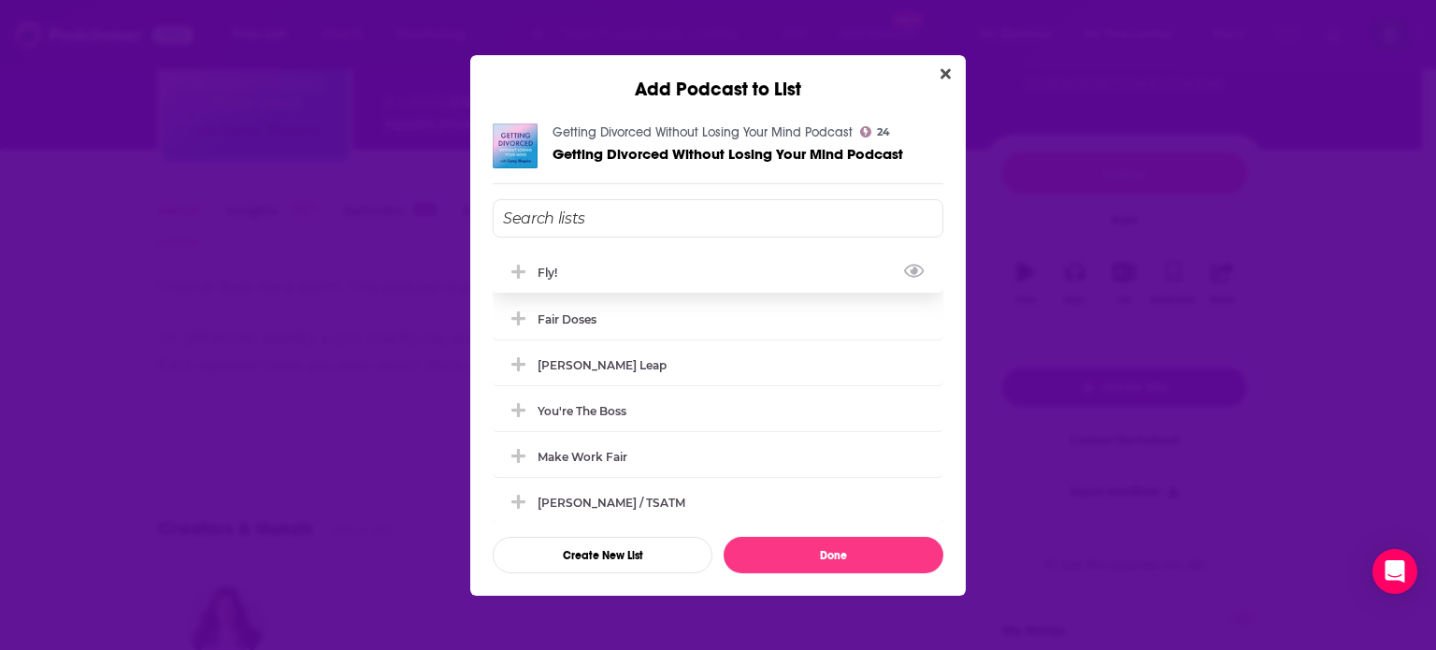
click at [643, 261] on div "Fly!" at bounding box center [718, 271] width 451 height 41
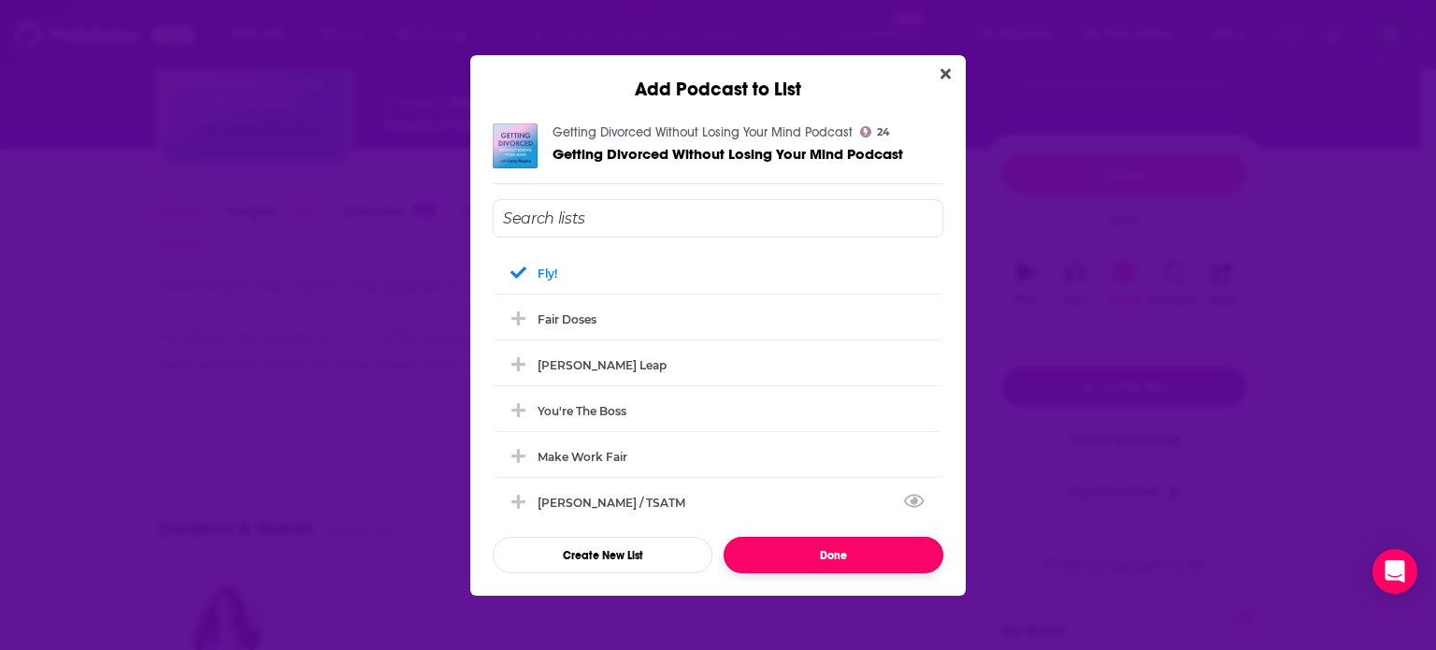
click at [843, 552] on button "Done" at bounding box center [833, 555] width 220 height 36
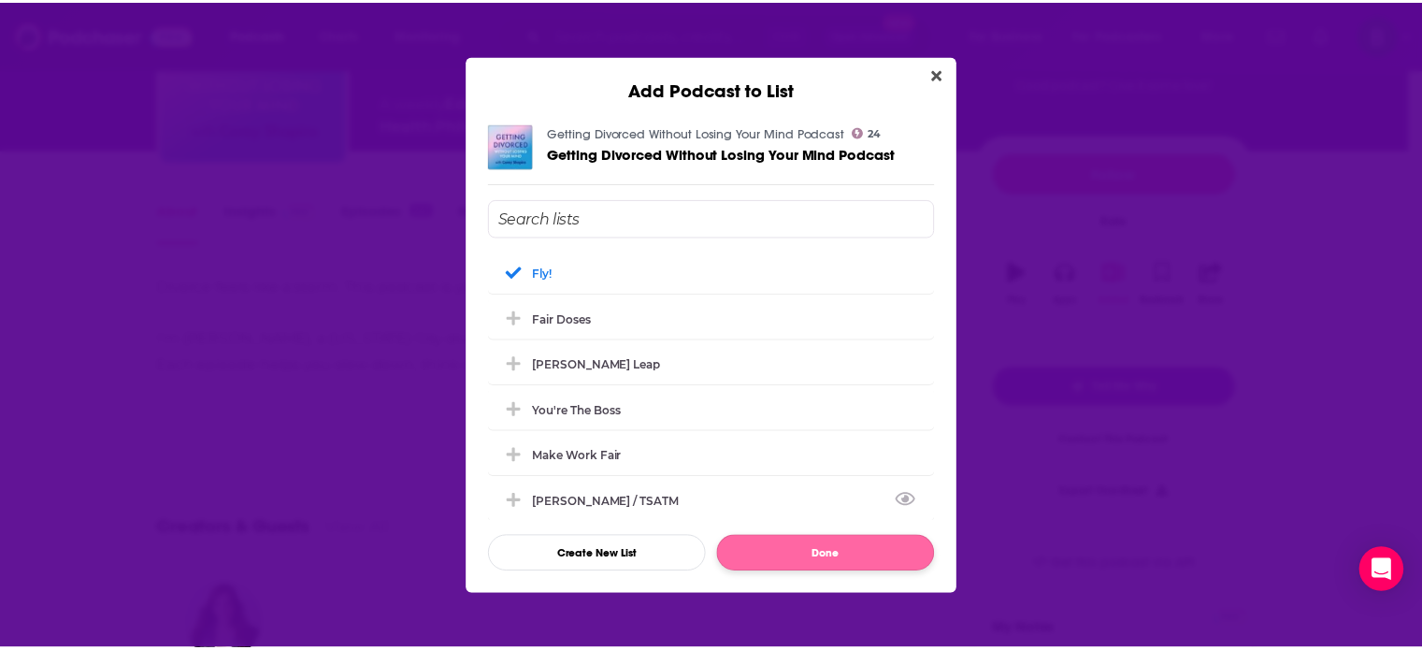
scroll to position [155, 0]
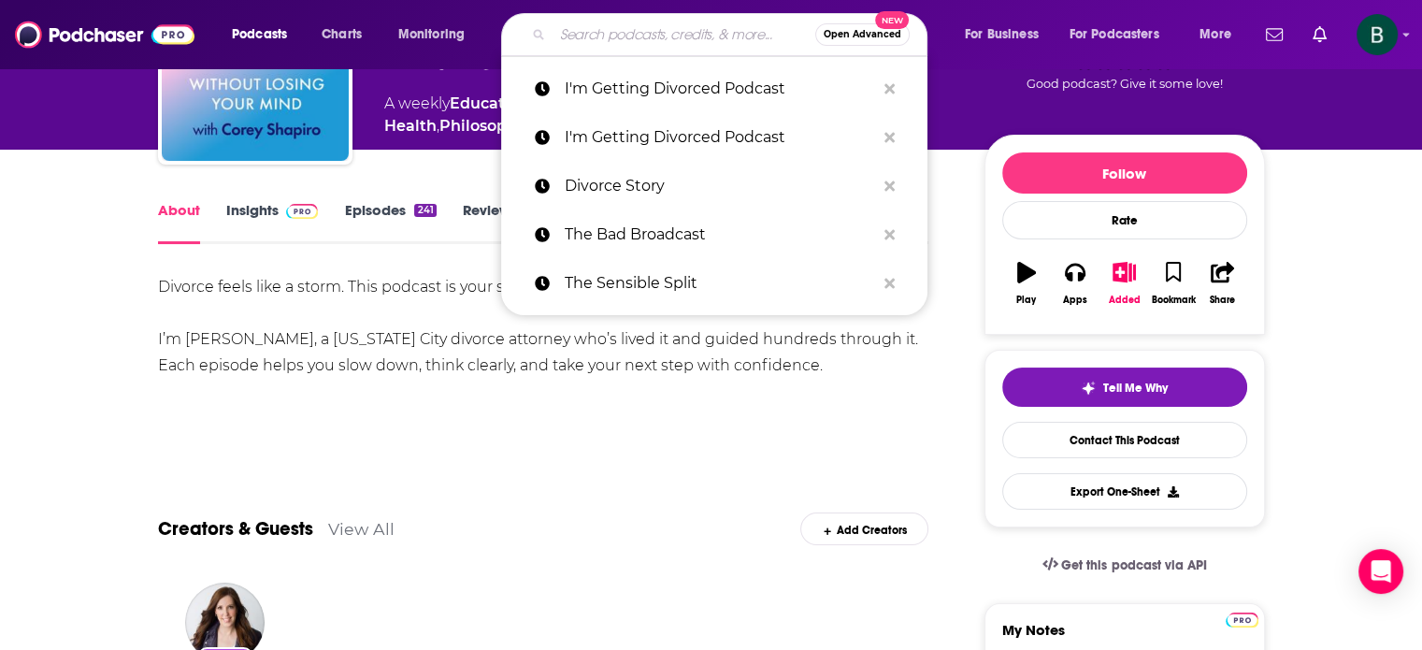
click at [673, 40] on input "Search podcasts, credits, & more..." at bounding box center [683, 35] width 263 height 30
paste input "Divorce ReDefined with [PERSON_NAME]"
type input "Divorce ReDefined with [PERSON_NAME]"
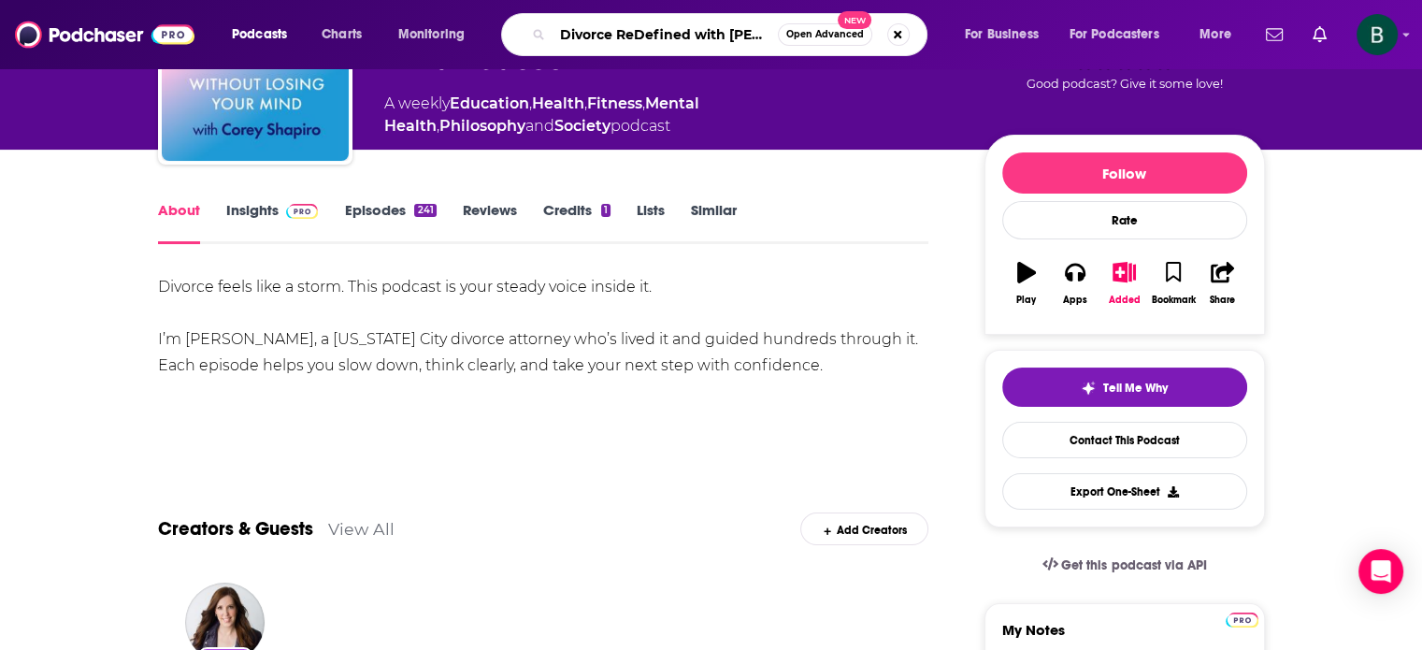
scroll to position [0, 61]
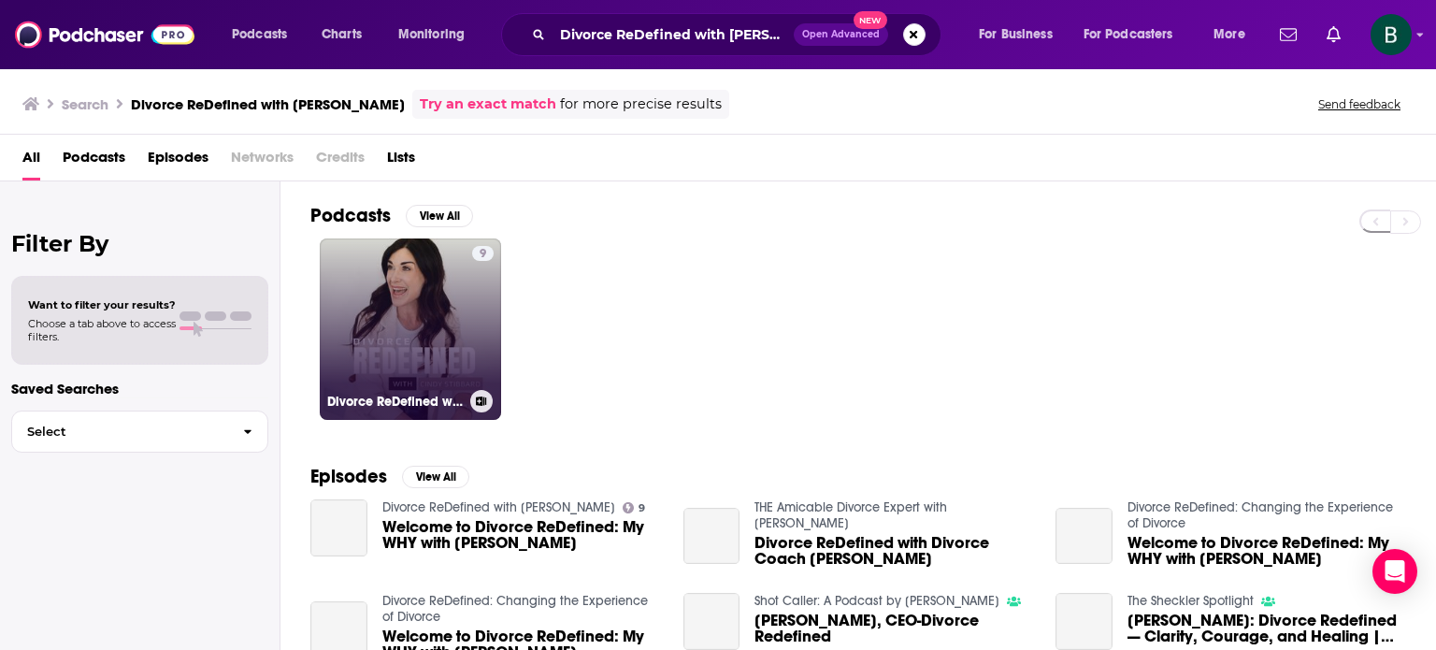
click at [456, 309] on link "9 Divorce ReDefined with [PERSON_NAME]" at bounding box center [410, 328] width 181 height 181
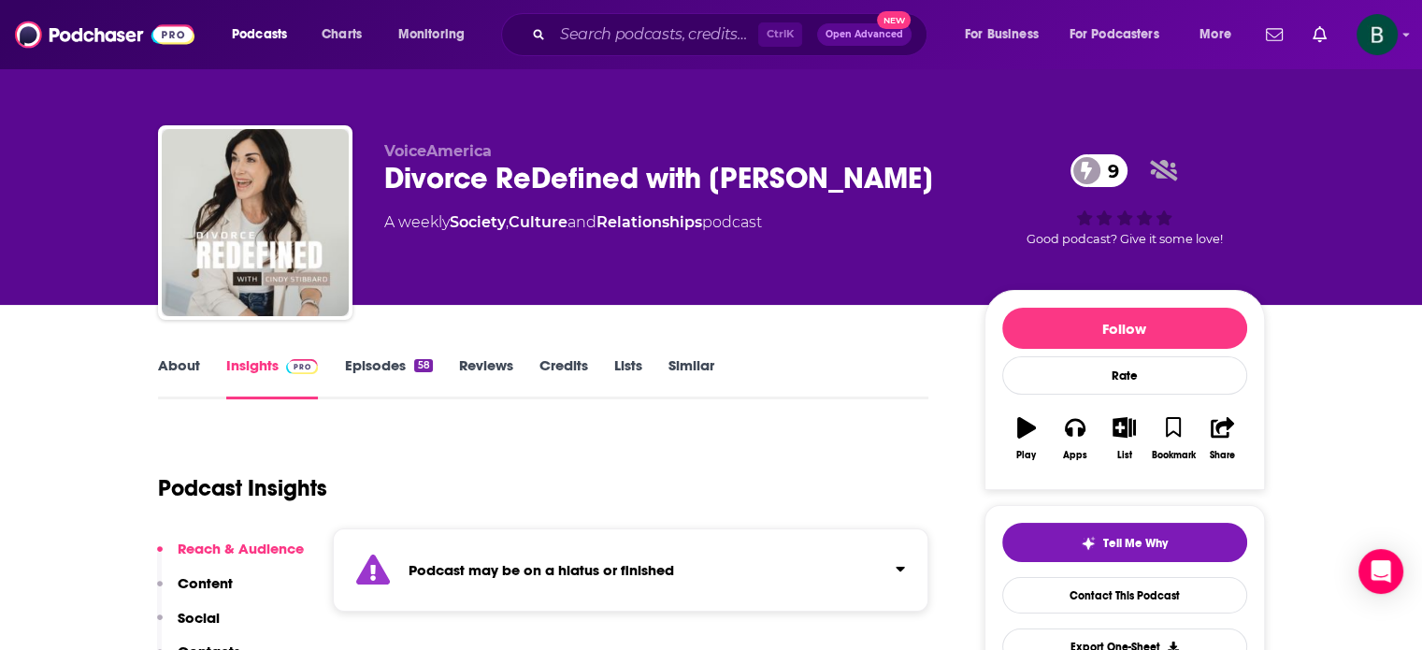
click at [178, 366] on link "About" at bounding box center [179, 377] width 42 height 43
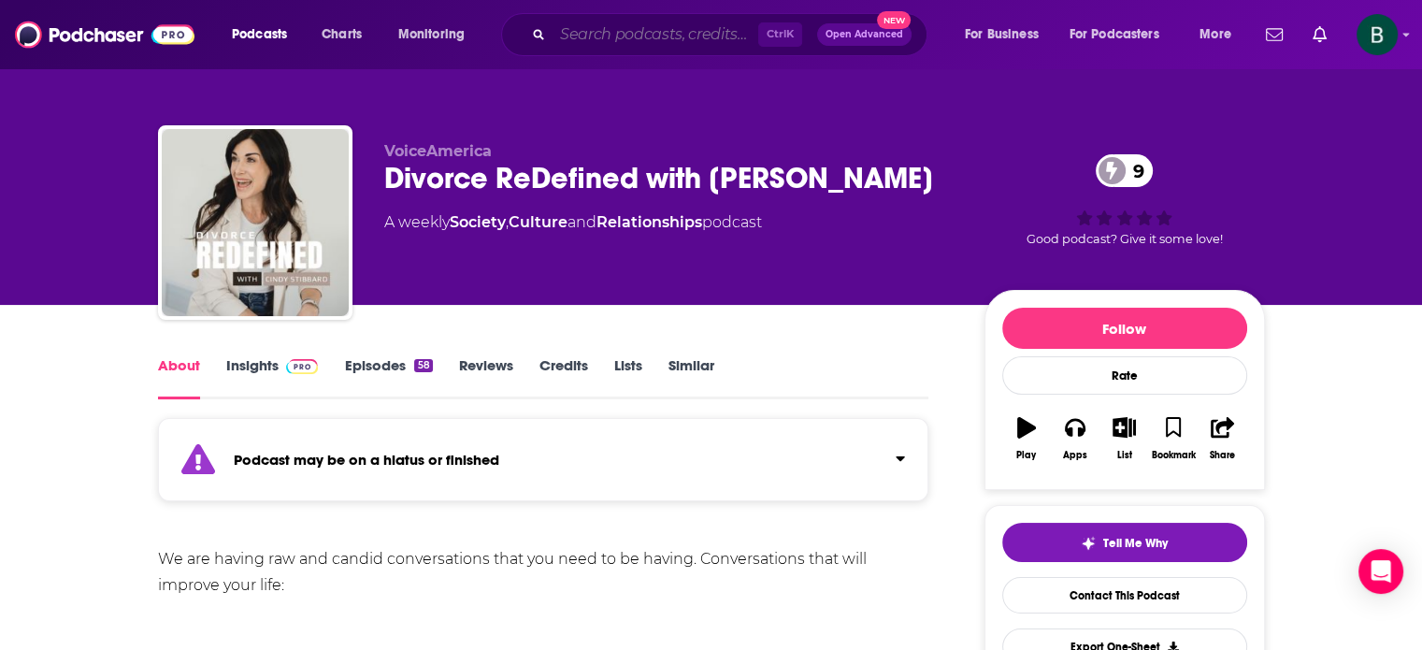
click at [673, 28] on input "Search podcasts, credits, & more..." at bounding box center [655, 35] width 206 height 30
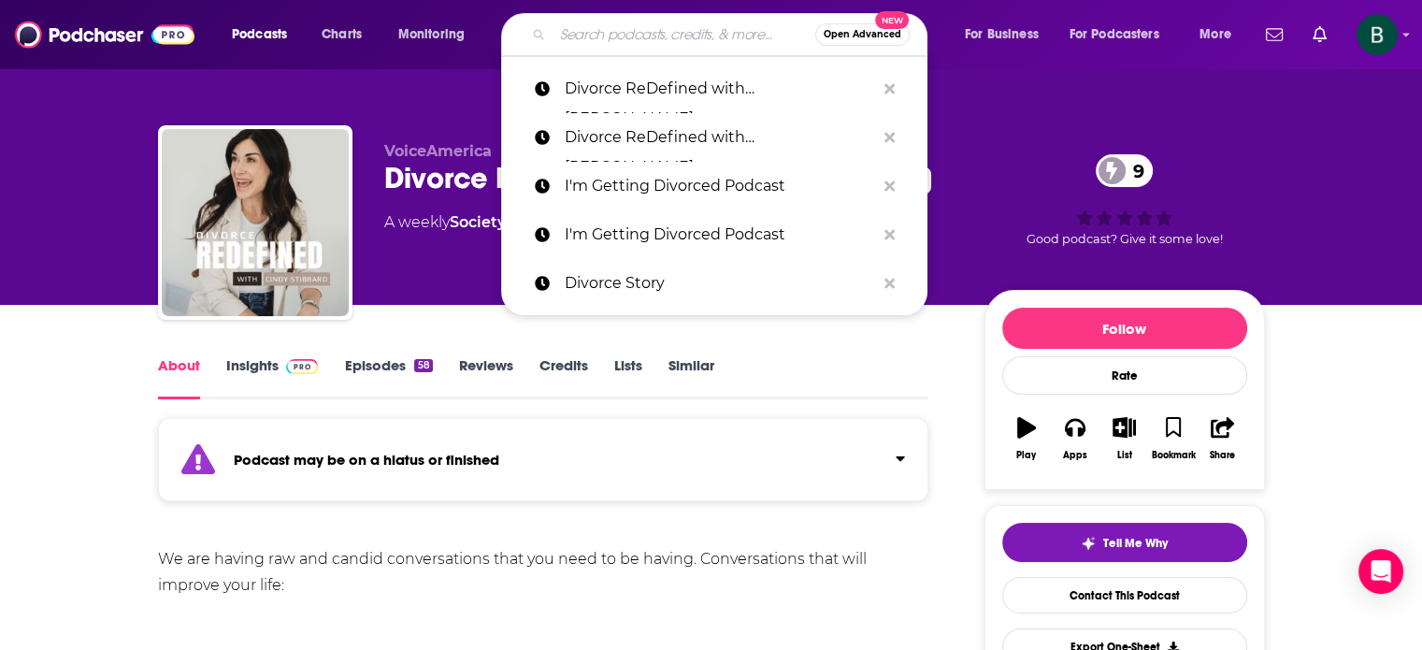
paste input "The Crazy Ex-Wives Divorce Club"
type input "The Crazy Ex-Wives Divorce Club"
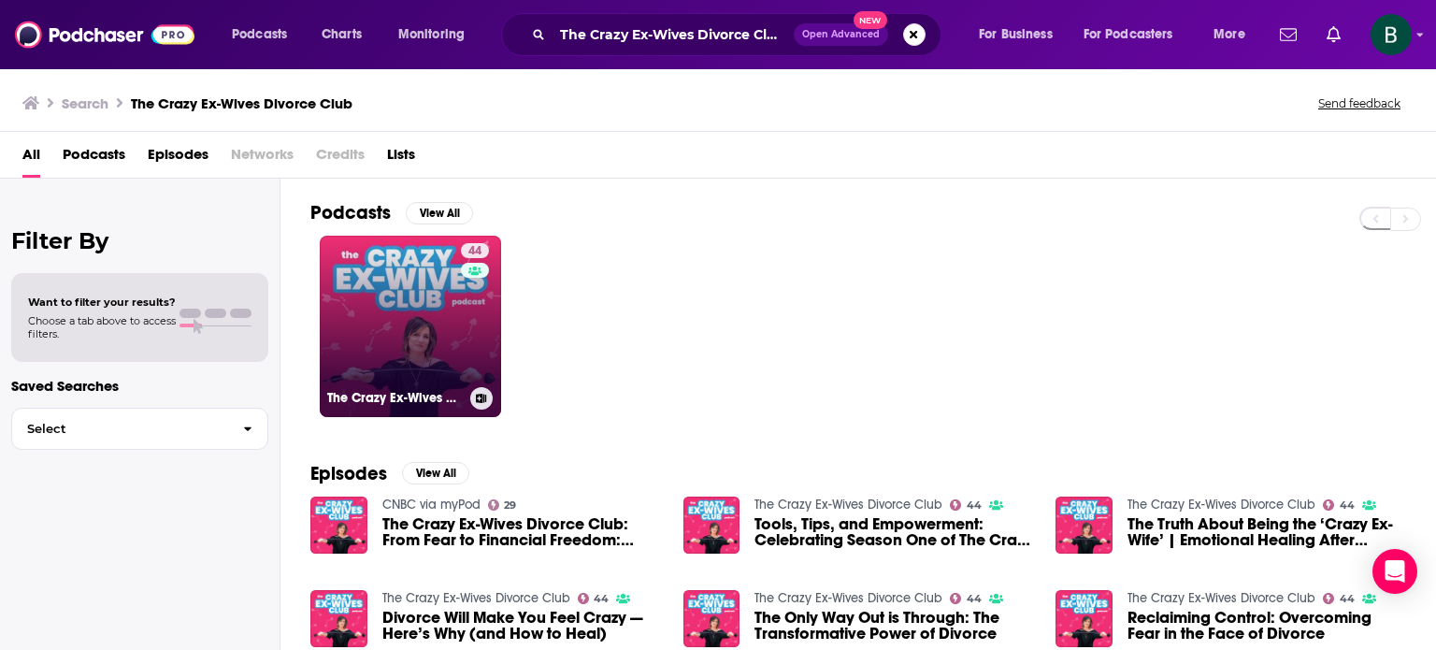
drag, startPoint x: 473, startPoint y: 248, endPoint x: 458, endPoint y: 272, distance: 28.5
click at [458, 272] on link "44 The Crazy Ex-Wives Divorce Club" at bounding box center [410, 326] width 181 height 181
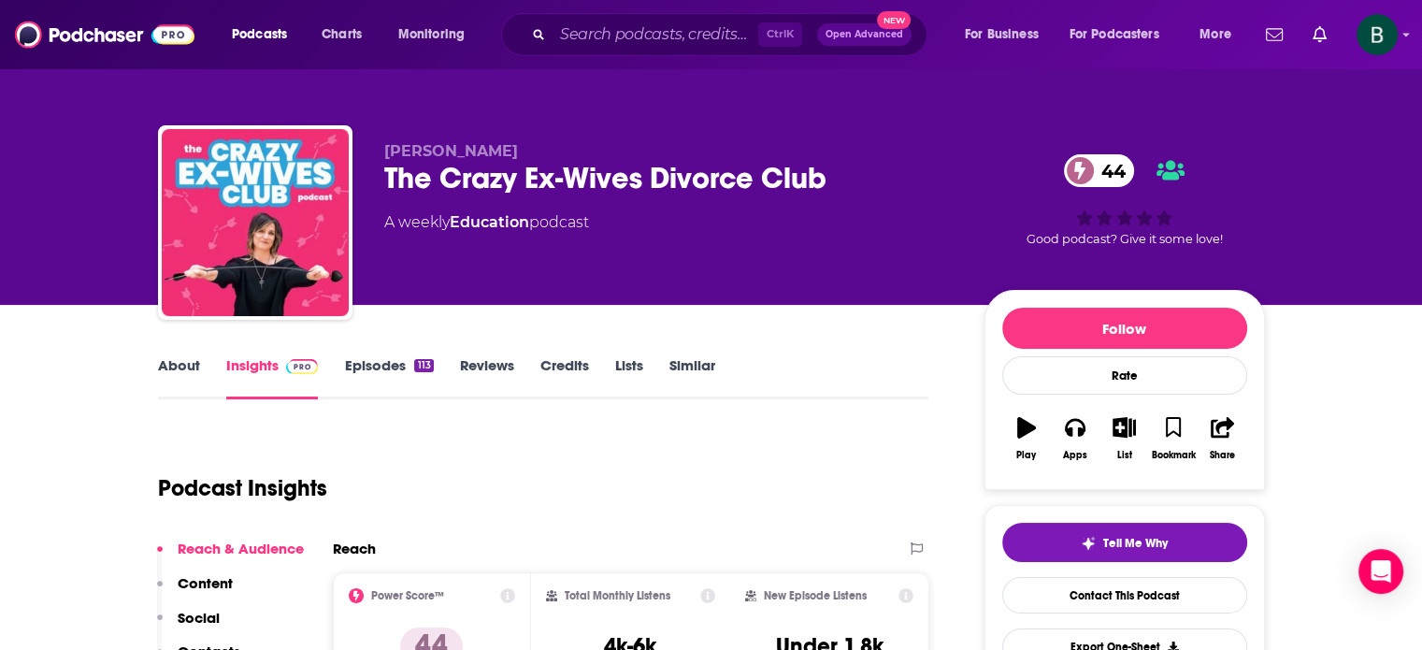
click at [179, 356] on link "About" at bounding box center [179, 377] width 42 height 43
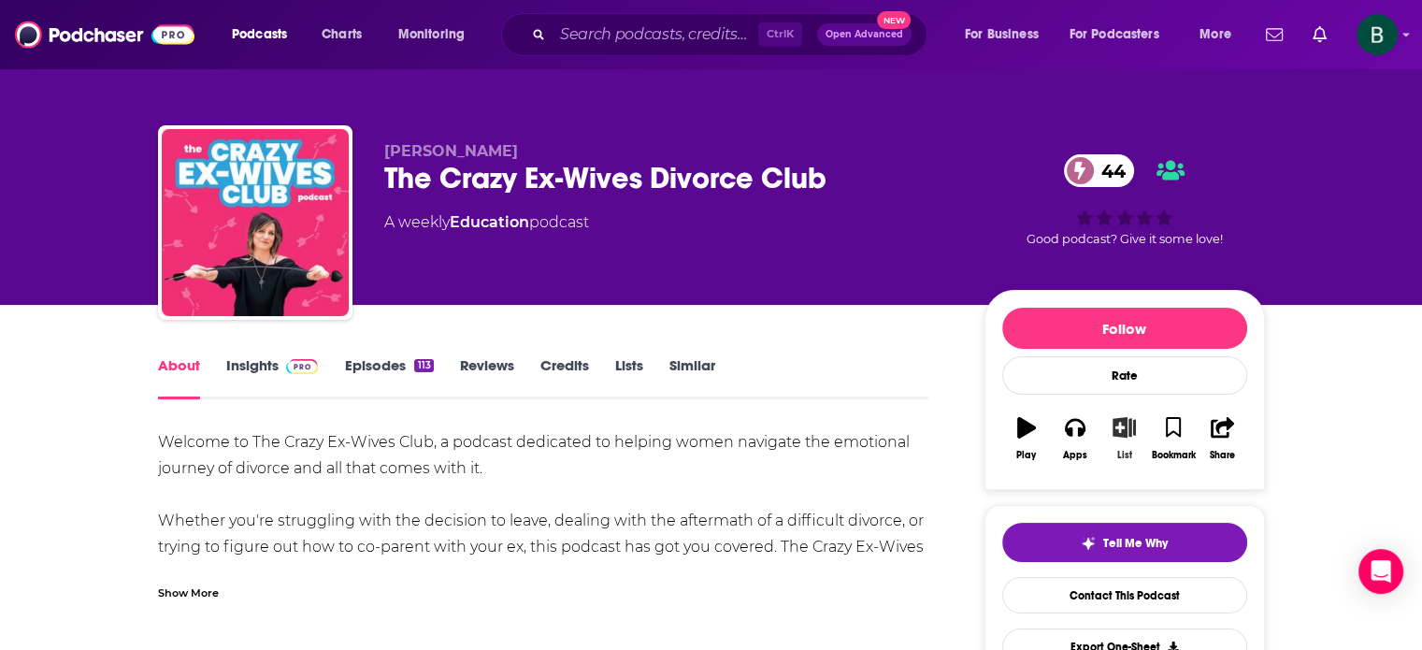
click at [1129, 426] on icon "button" at bounding box center [1123, 427] width 23 height 21
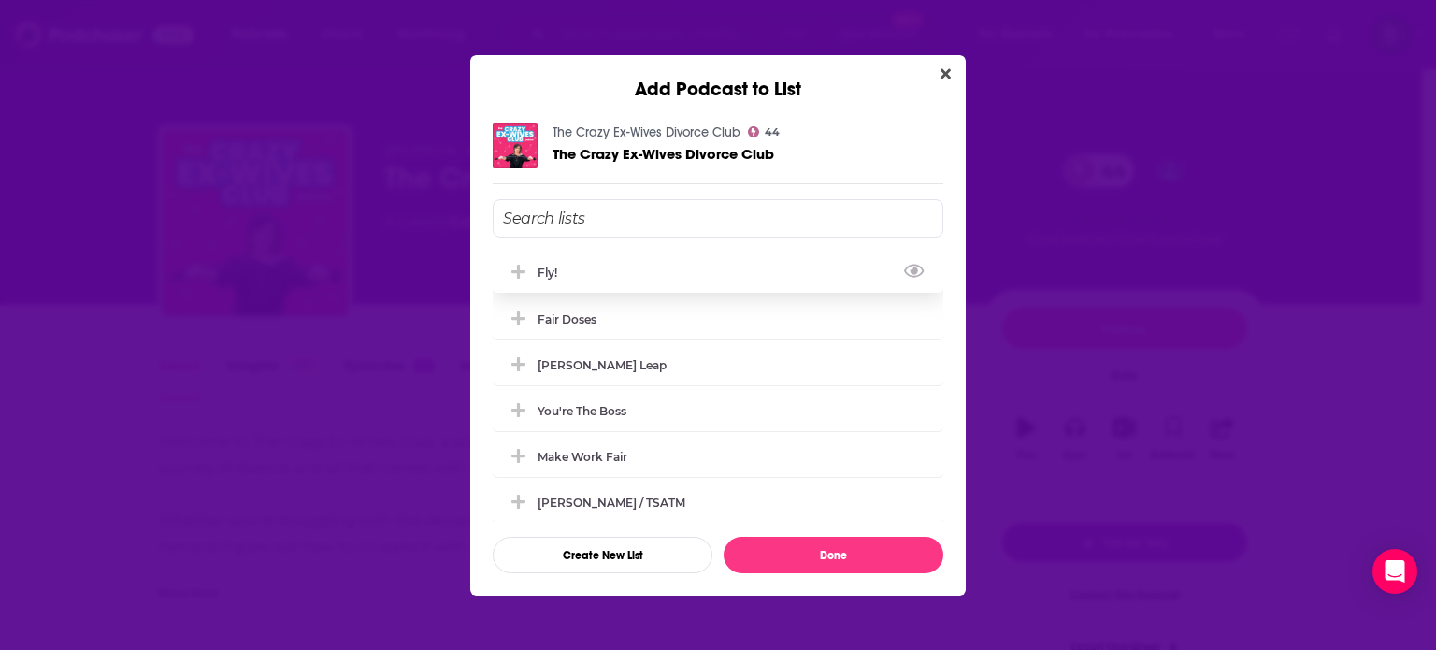
click at [535, 266] on button "Add Podcast To List" at bounding box center [521, 273] width 34 height 20
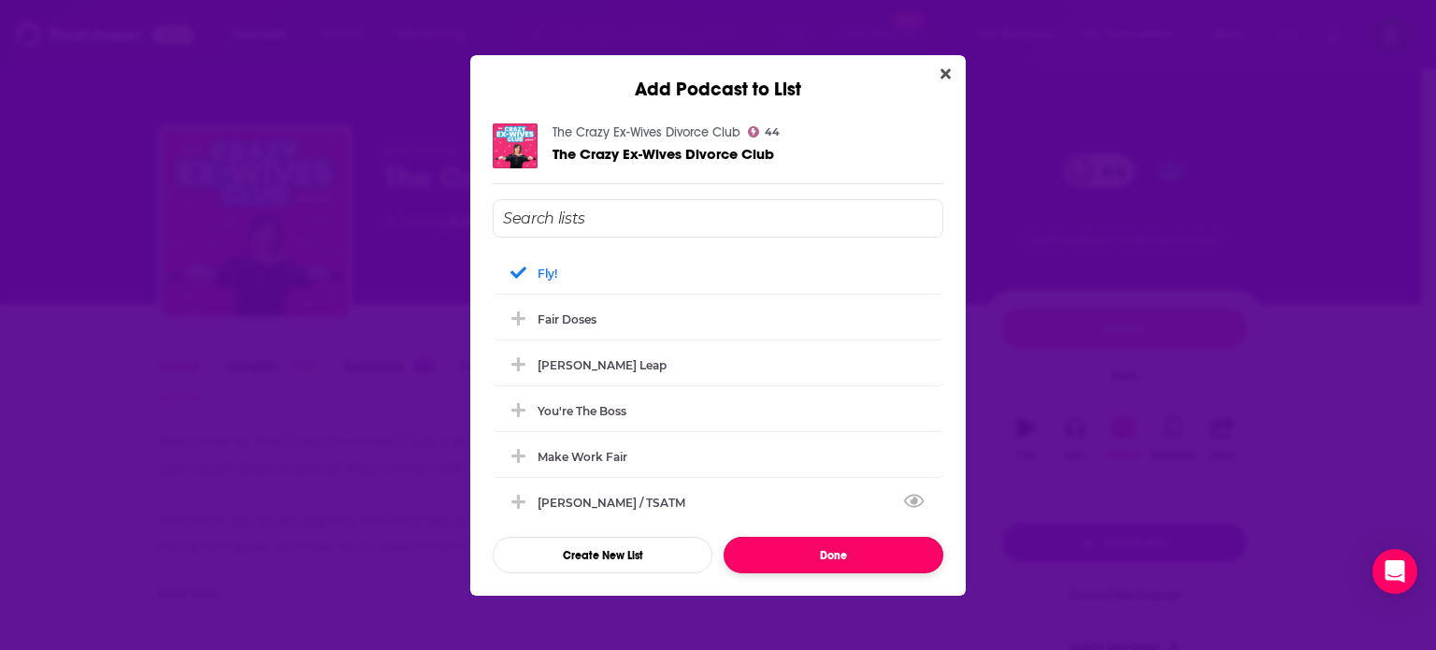
click at [794, 552] on button "Done" at bounding box center [833, 555] width 220 height 36
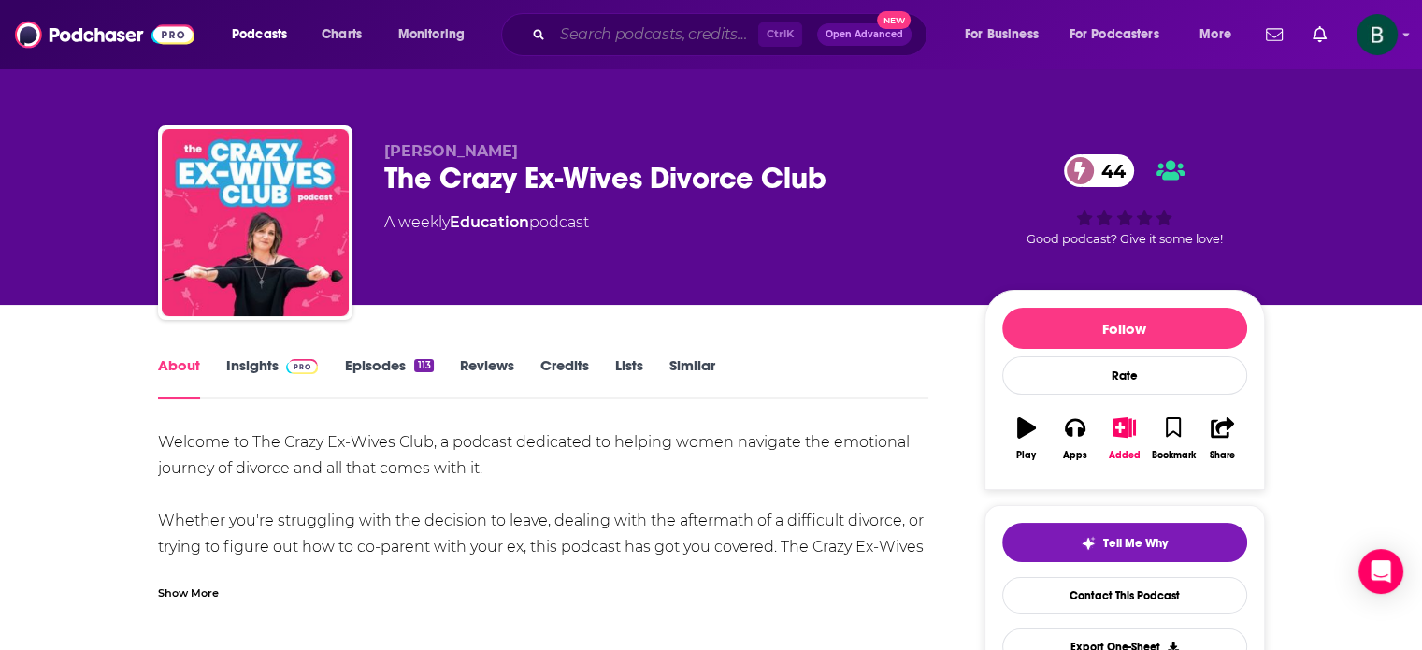
click at [583, 34] on input "Search podcasts, credits, & more..." at bounding box center [655, 35] width 206 height 30
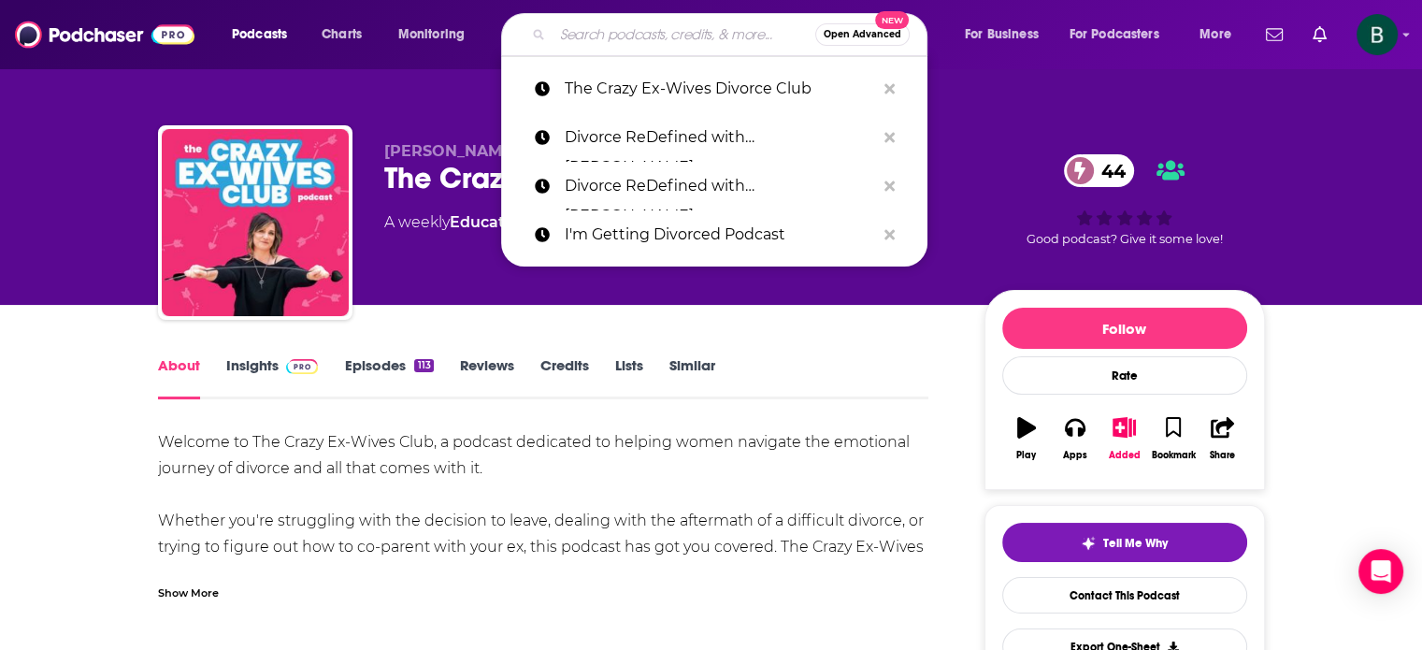
paste input "Divorce & Everything In Between"
type input "Divorce & Everything In Between"
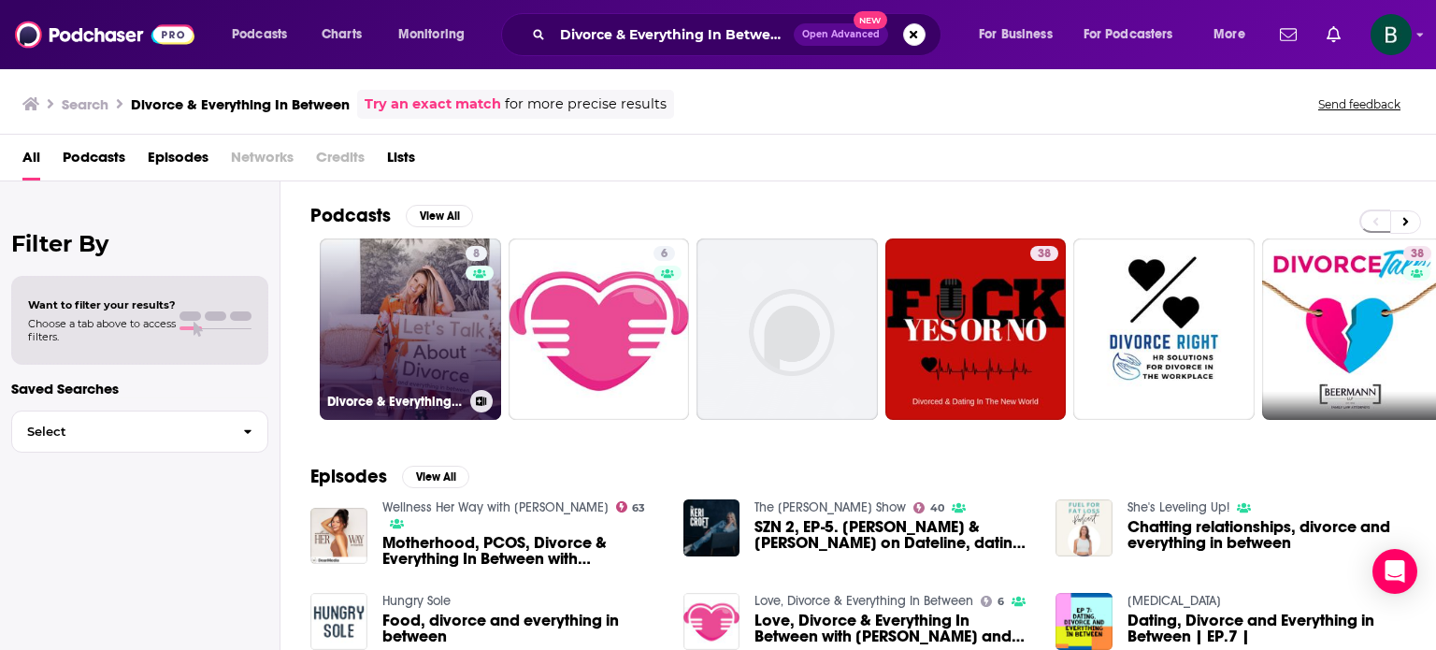
click at [445, 341] on link "8 Divorce & Everything In Between" at bounding box center [410, 328] width 181 height 181
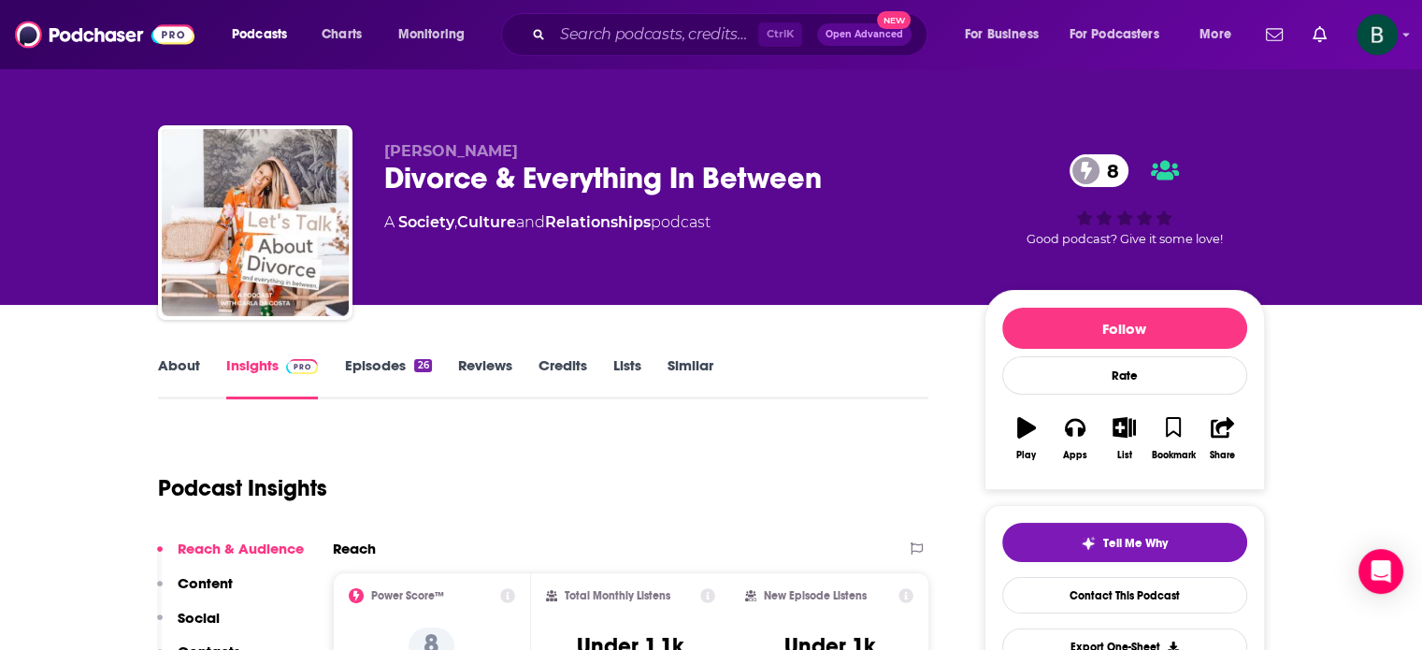
click at [187, 366] on link "About" at bounding box center [179, 377] width 42 height 43
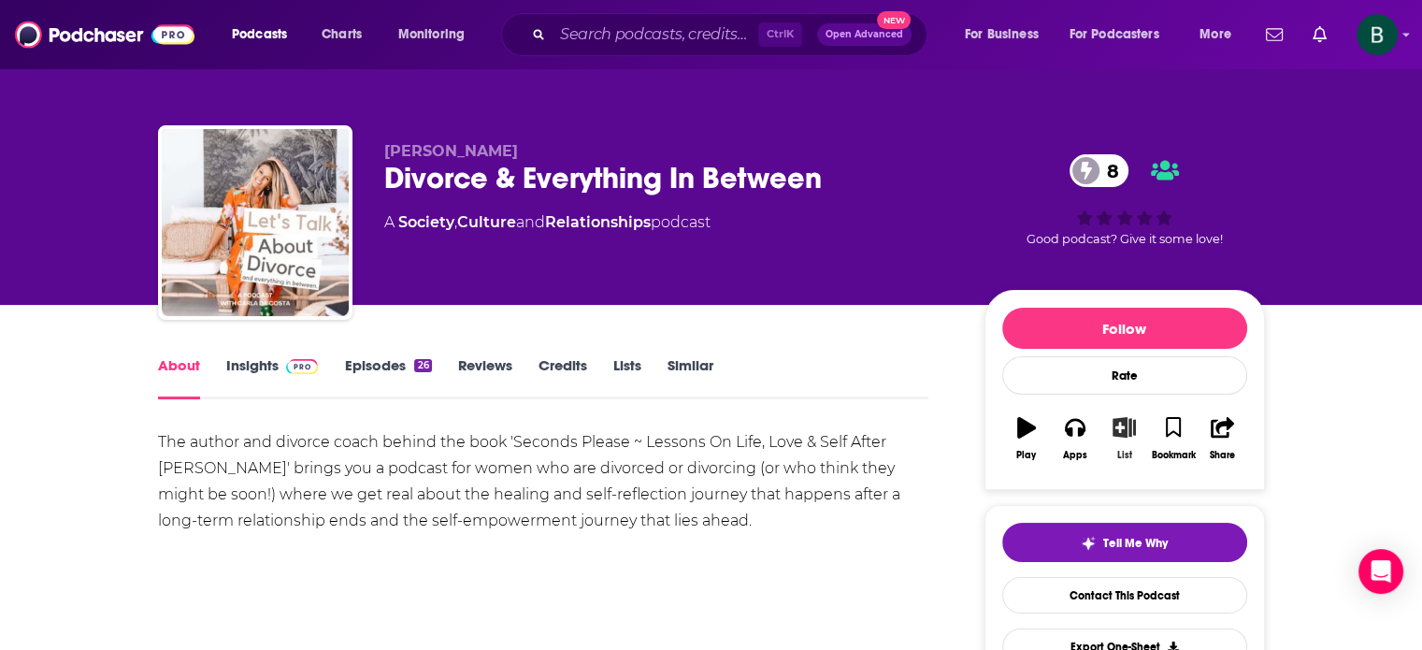
click at [1114, 434] on icon "button" at bounding box center [1123, 427] width 23 height 21
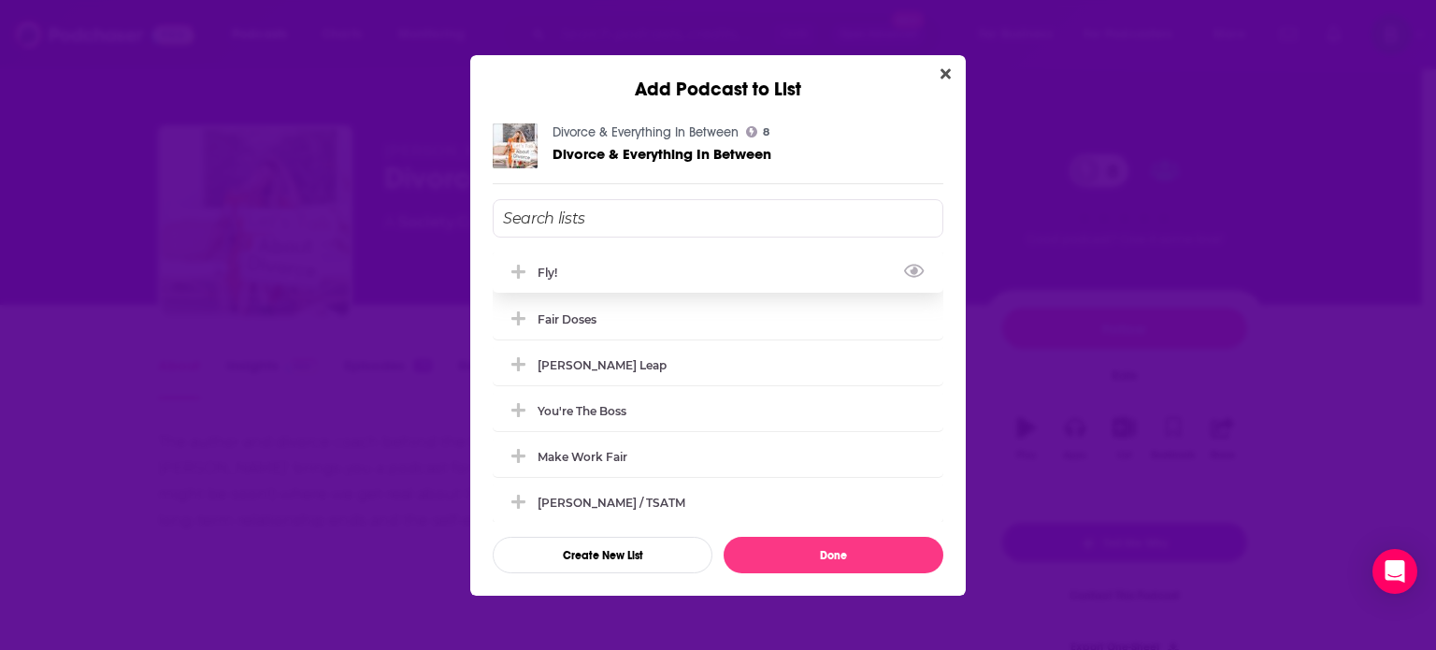
click at [568, 276] on div "Fly!" at bounding box center [718, 271] width 451 height 41
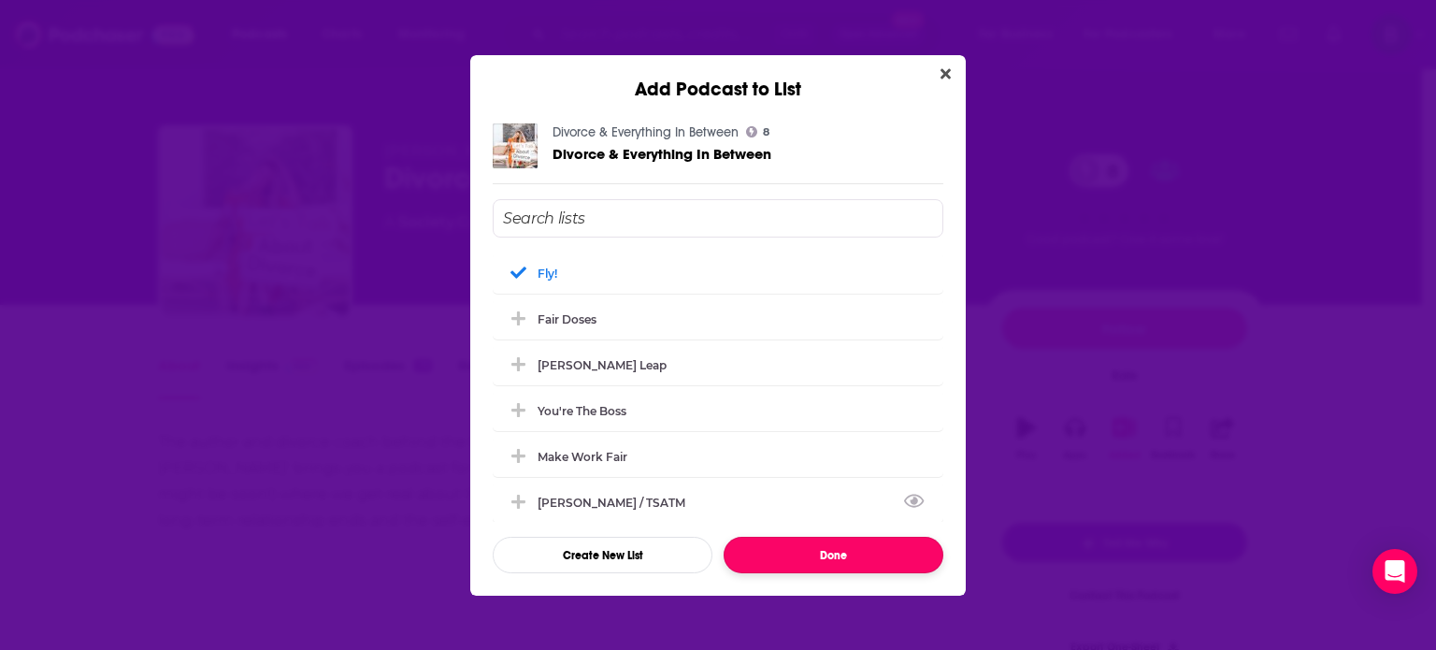
click at [840, 552] on button "Done" at bounding box center [833, 555] width 220 height 36
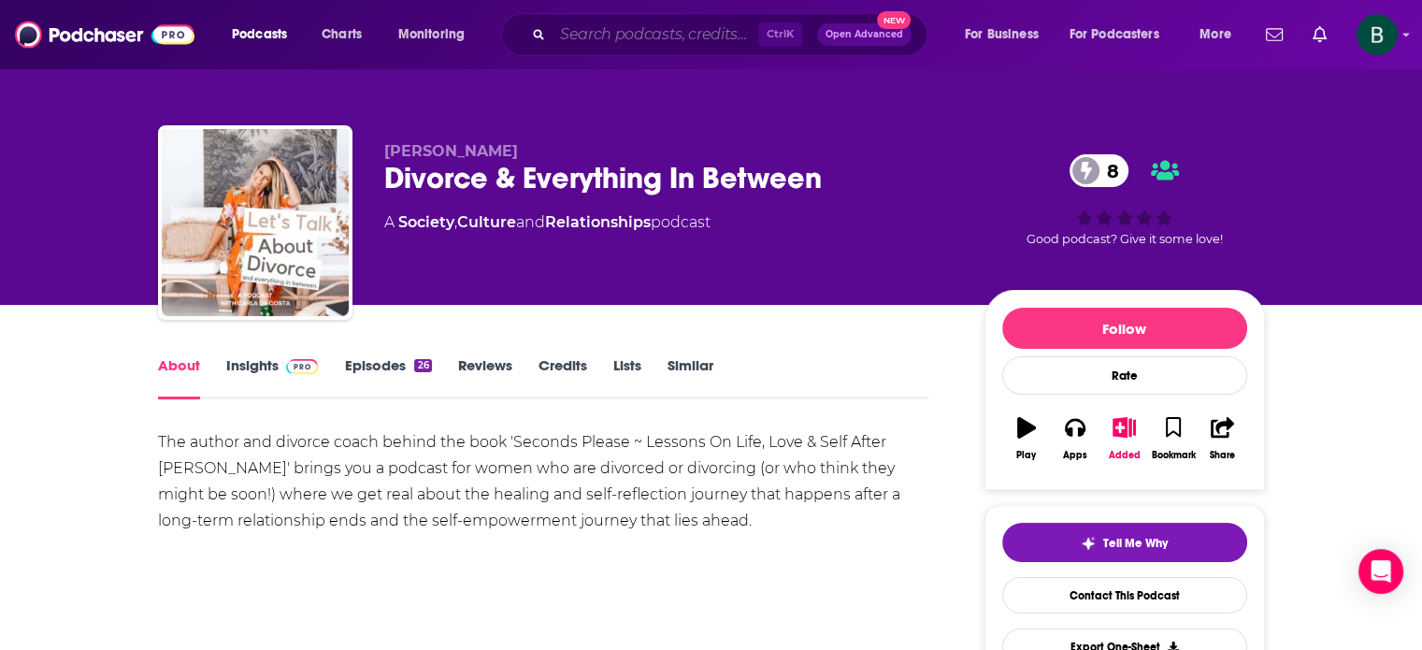
click at [646, 31] on input "Search podcasts, credits, & more..." at bounding box center [655, 35] width 206 height 30
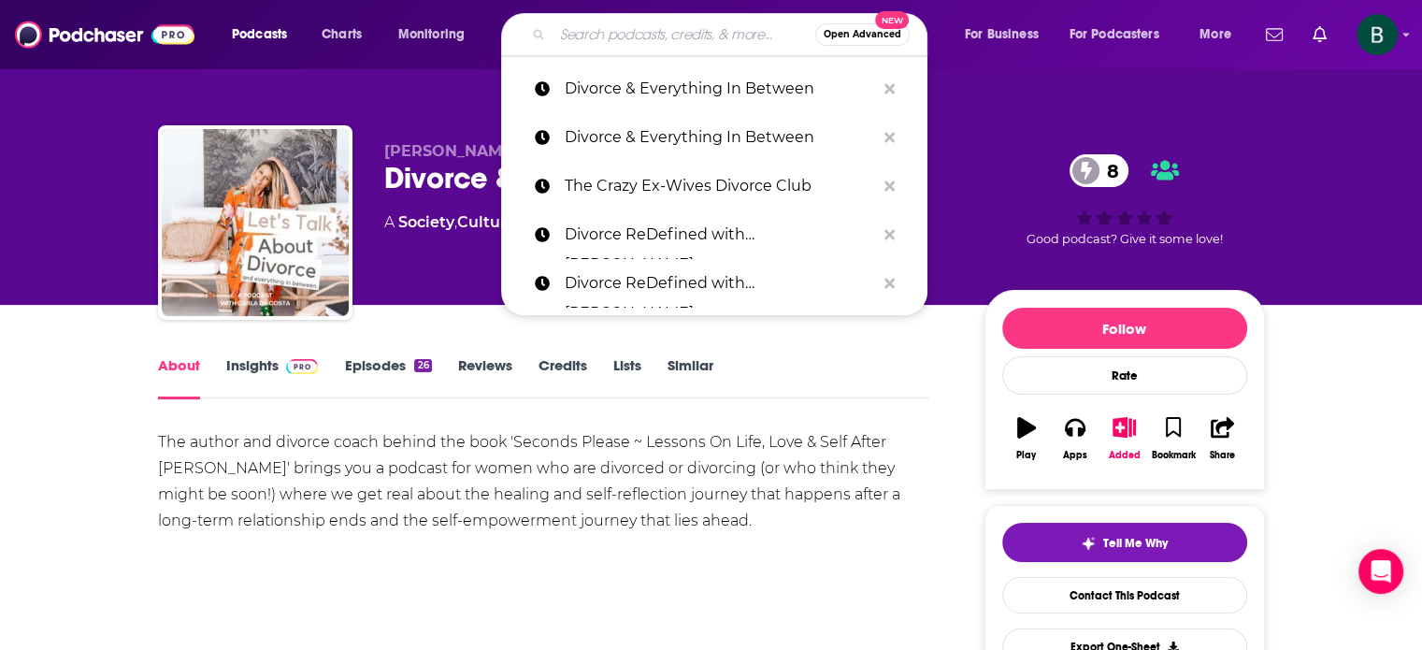
paste input "[PERSON_NAME]'s Divorced and Happy"
type input "[PERSON_NAME]'s Divorced and Happy"
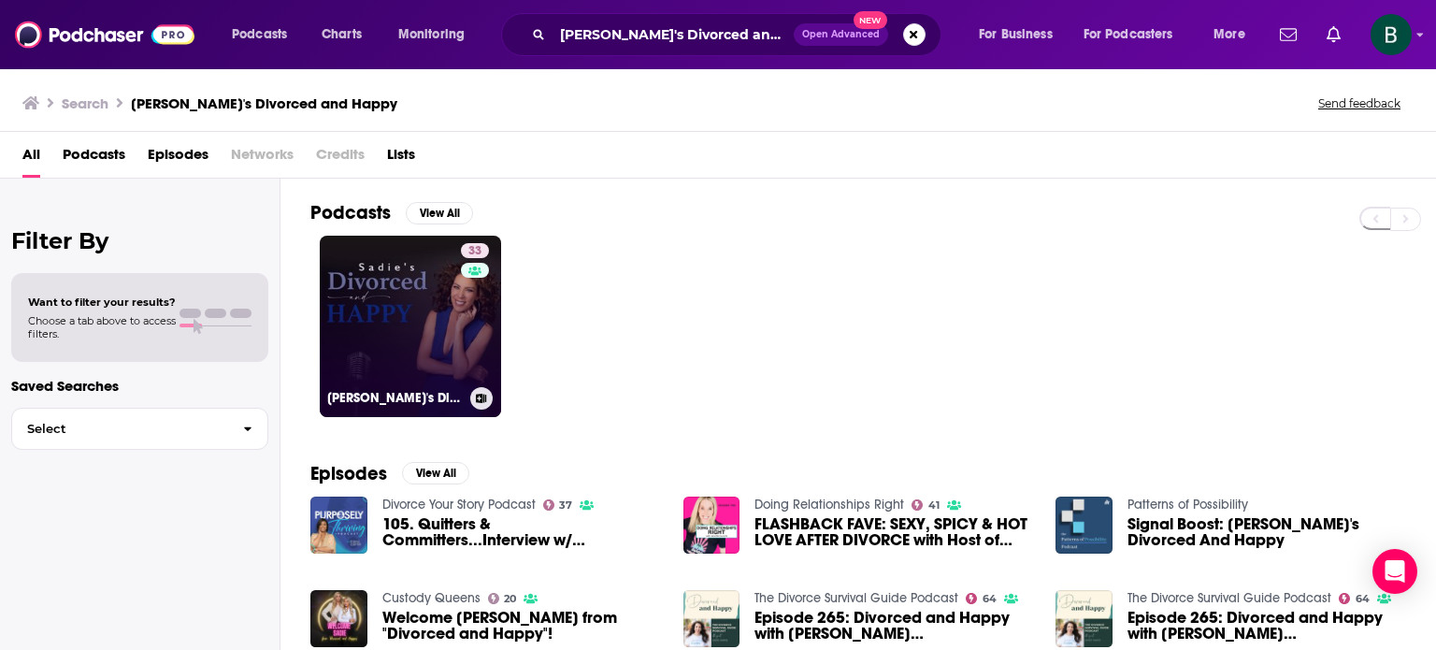
click at [421, 332] on link "33 [PERSON_NAME]'s Divorced and Happy" at bounding box center [410, 326] width 181 height 181
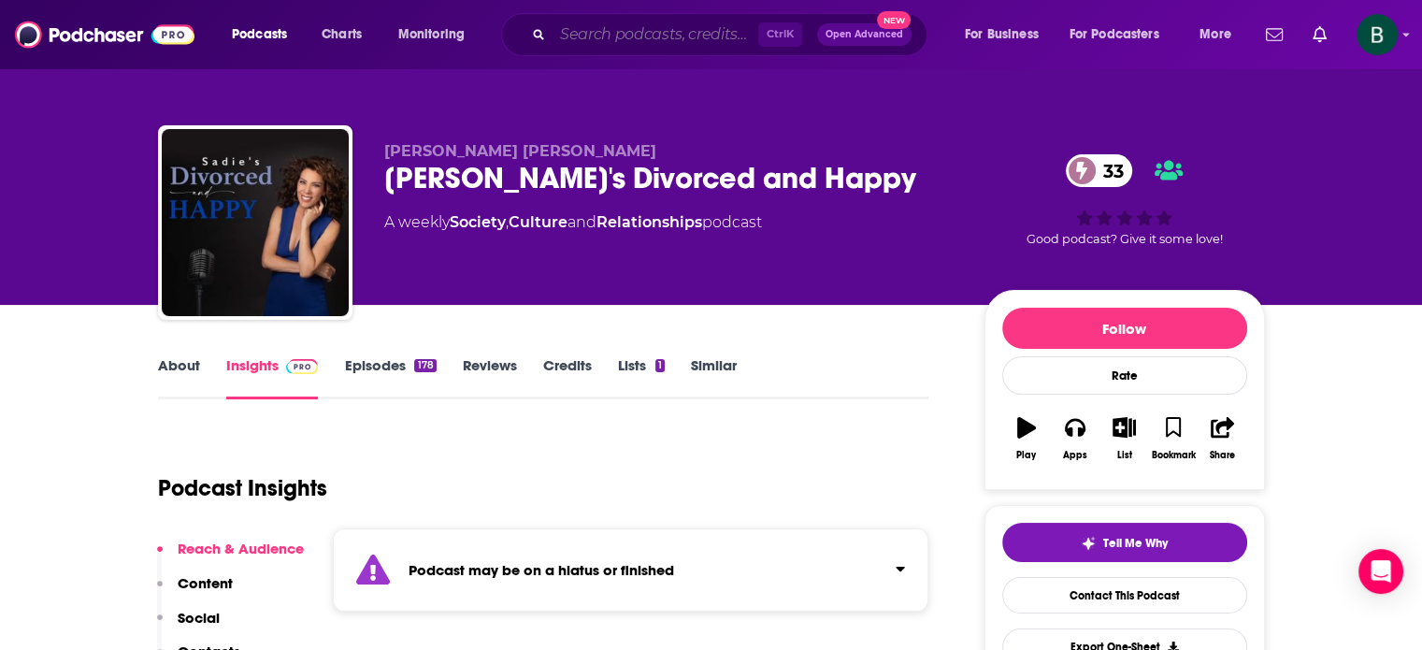
click at [594, 32] on input "Search podcasts, credits, & more..." at bounding box center [655, 35] width 206 height 30
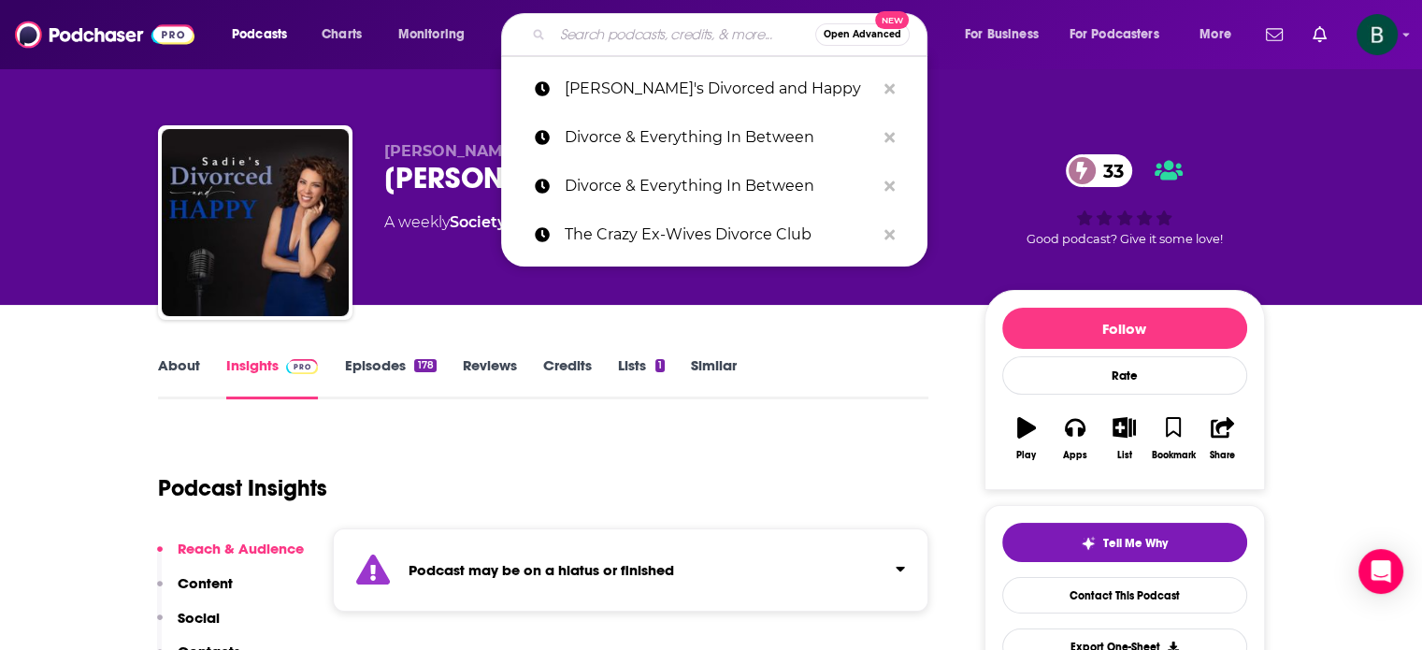
paste input "A Blessing in Divorce"
type input "A Blessing in Divorce"
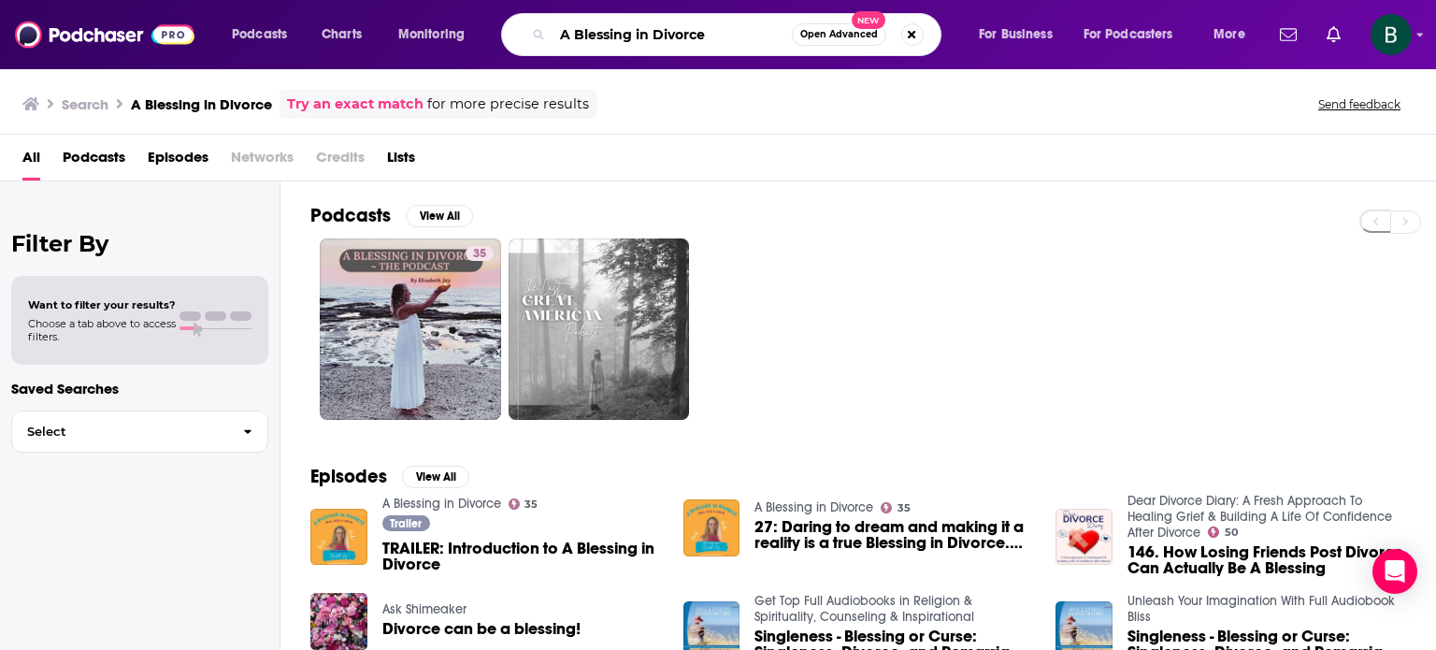
drag, startPoint x: 707, startPoint y: 25, endPoint x: 547, endPoint y: 25, distance: 159.8
click at [547, 25] on div "A Blessing in Divorce Open Advanced New" at bounding box center [721, 34] width 440 height 43
paste input "Dirty Laundry: The Divorce Podcast"
type input "Dirty Laundry: The Divorce Podcast"
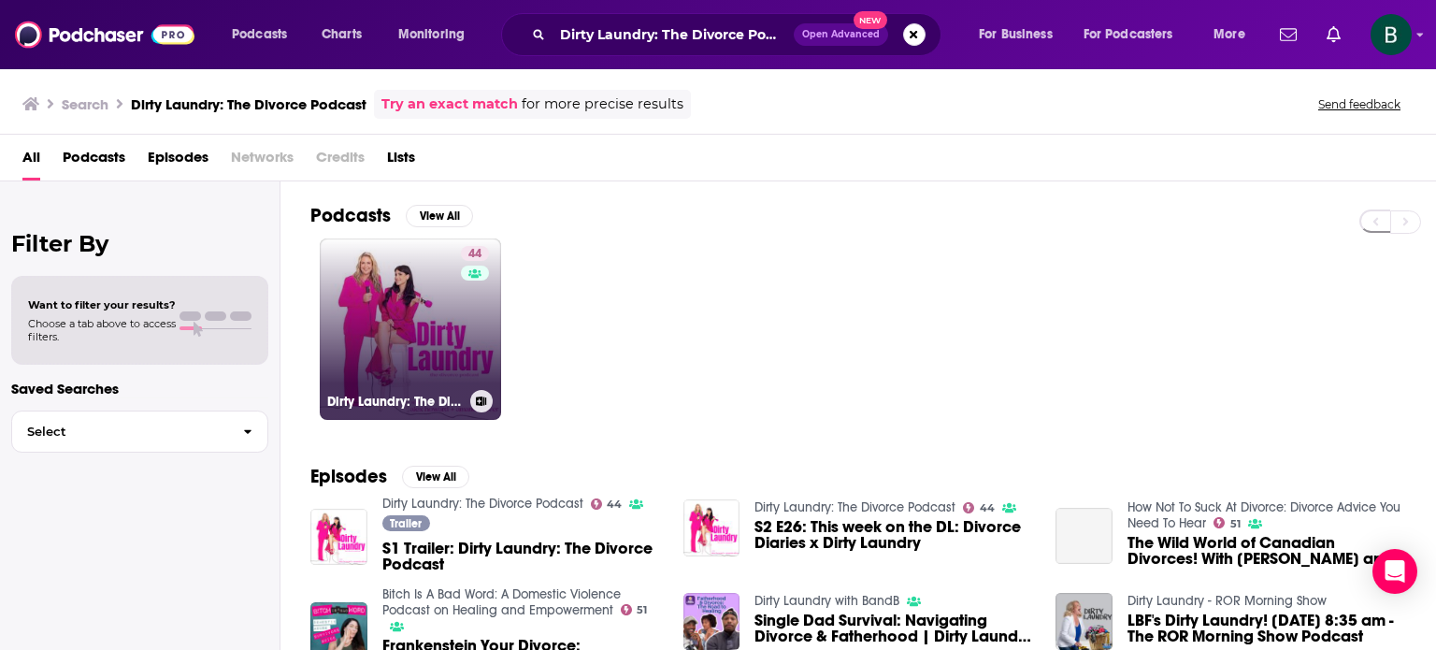
click at [395, 308] on link "44 Dirty Laundry: The Divorce Podcast" at bounding box center [410, 328] width 181 height 181
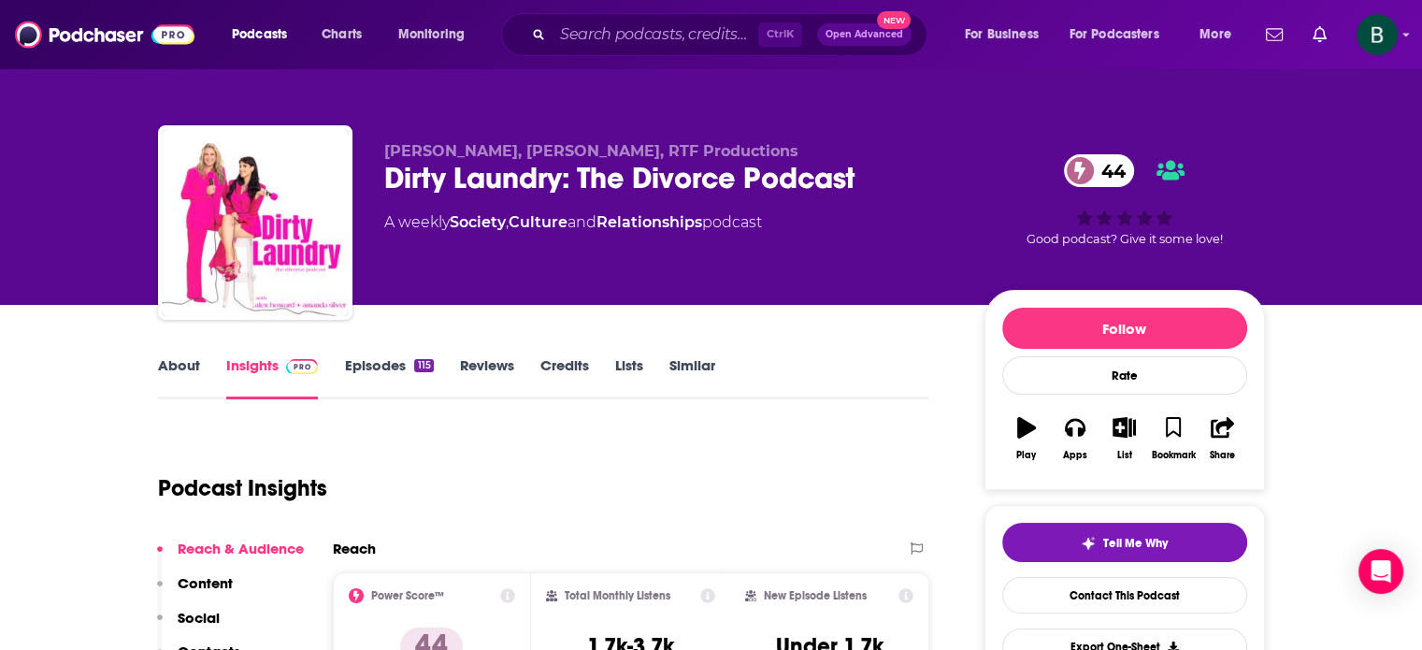
click at [184, 371] on link "About" at bounding box center [179, 377] width 42 height 43
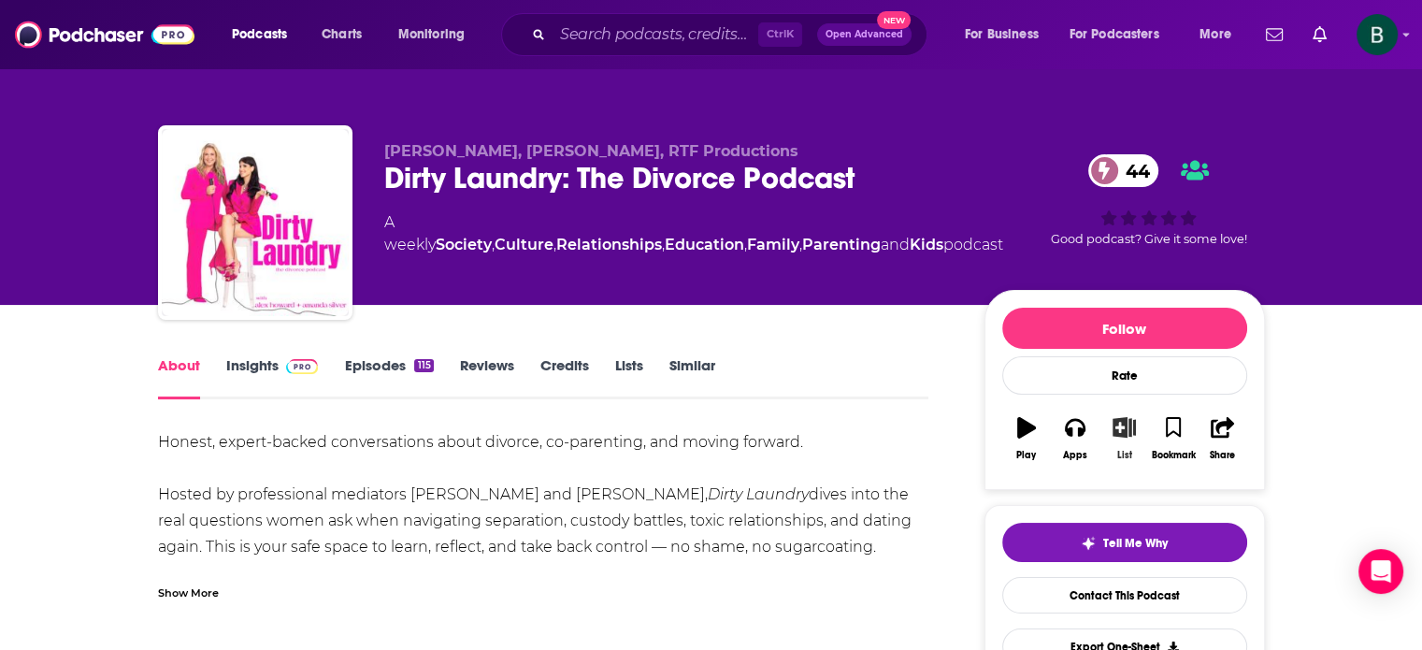
click at [1120, 421] on icon "button" at bounding box center [1123, 427] width 23 height 21
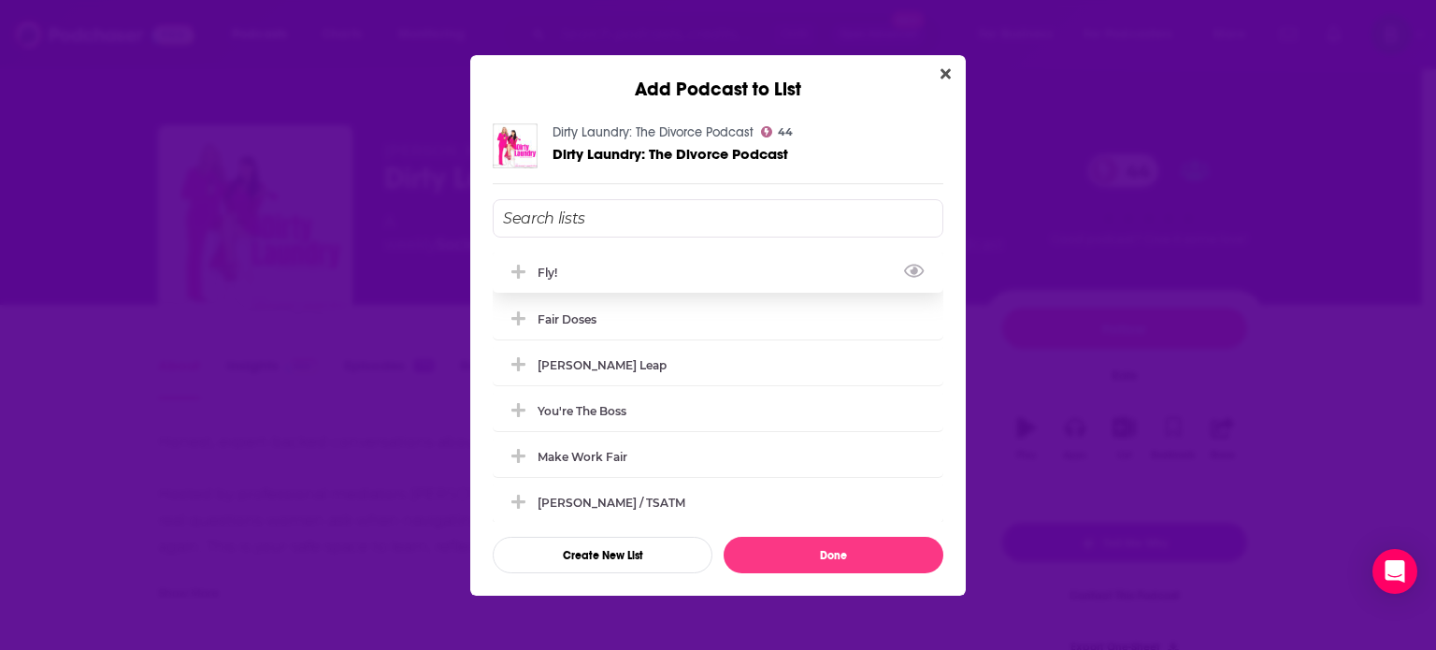
click at [628, 256] on div "Fly!" at bounding box center [718, 271] width 451 height 41
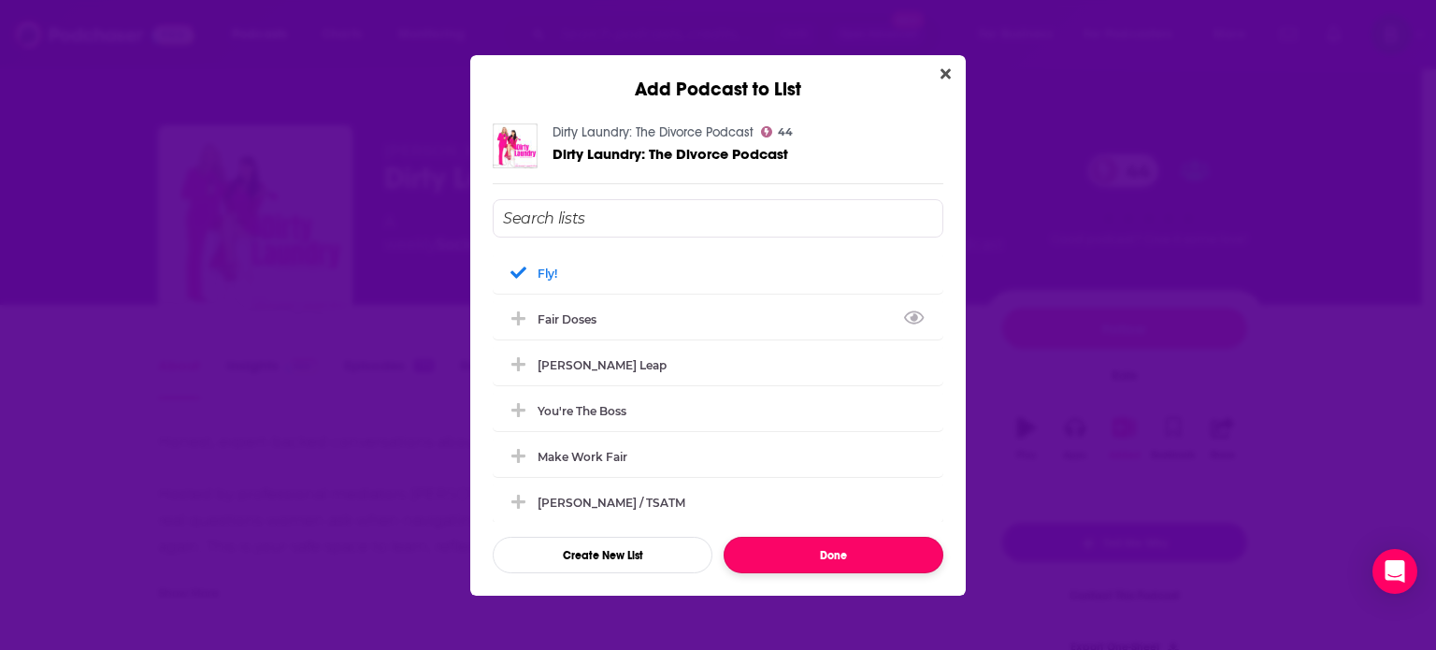
click at [869, 551] on button "Done" at bounding box center [833, 555] width 220 height 36
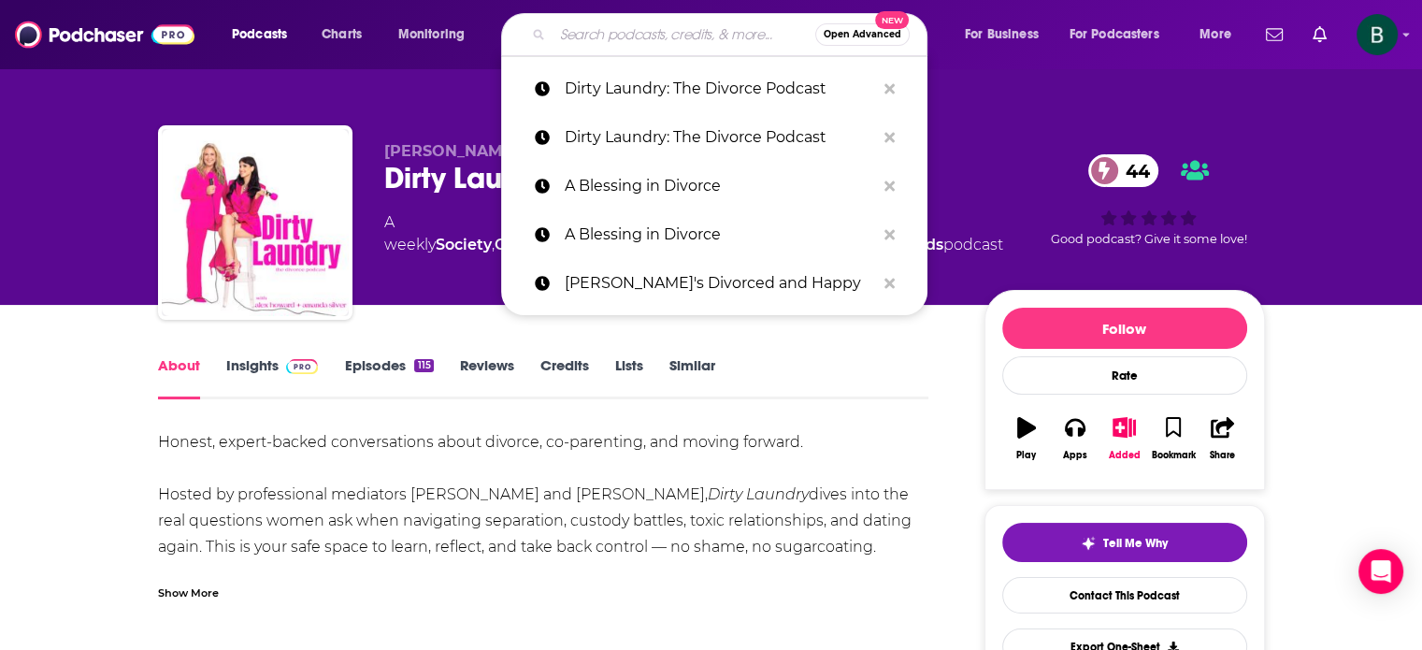
click at [588, 38] on input "Search podcasts, credits, & more..." at bounding box center [683, 35] width 263 height 30
paste input "Divorce Diaries Show"
type input "Divorce Diaries Show"
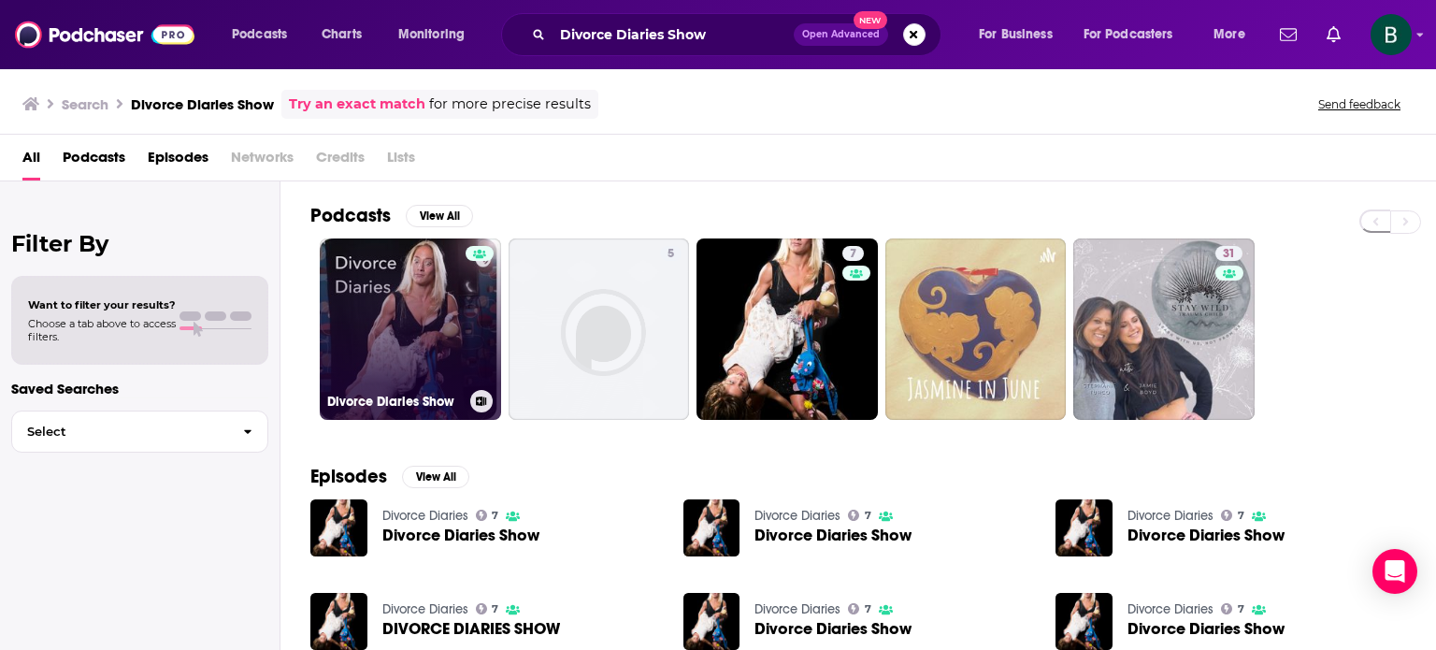
click at [395, 344] on link "Divorce Diaries Show" at bounding box center [410, 328] width 181 height 181
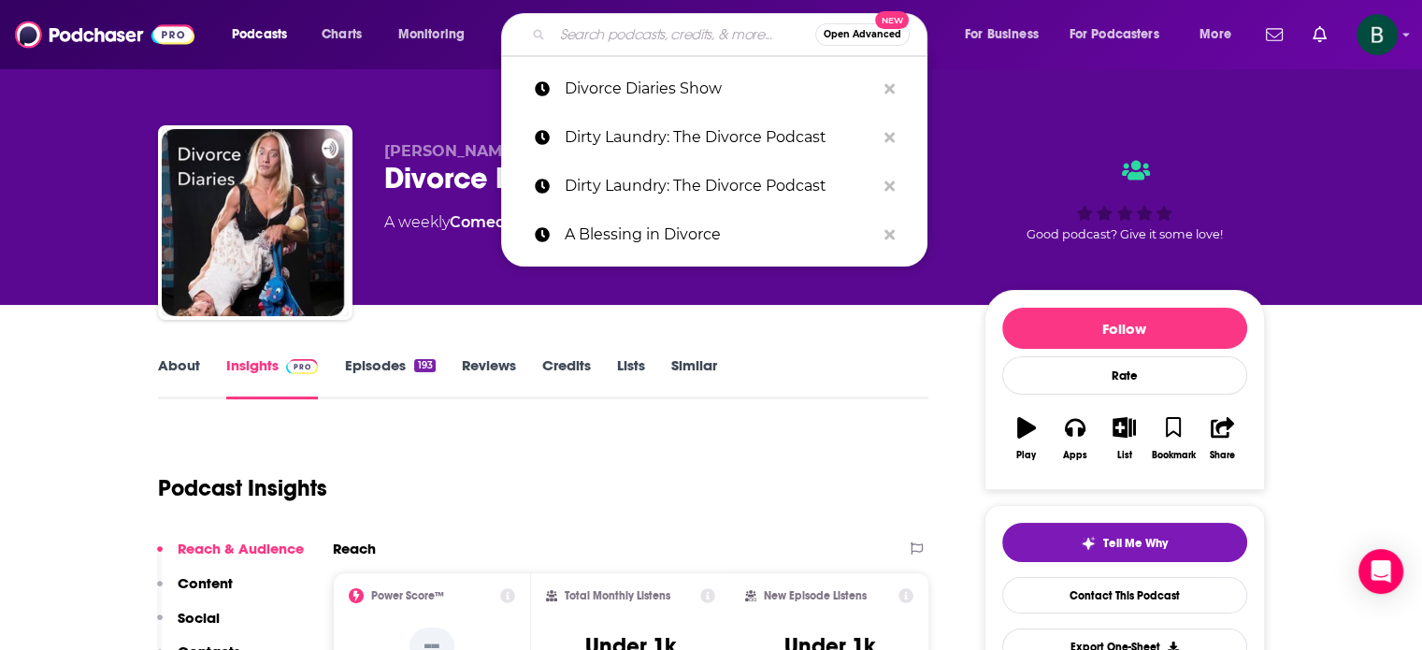
click at [707, 38] on input "Search podcasts, credits, & more..." at bounding box center [683, 35] width 263 height 30
paste input "The Divorce Hour with [PERSON_NAME]"
type input "The Divorce Hour with [PERSON_NAME]"
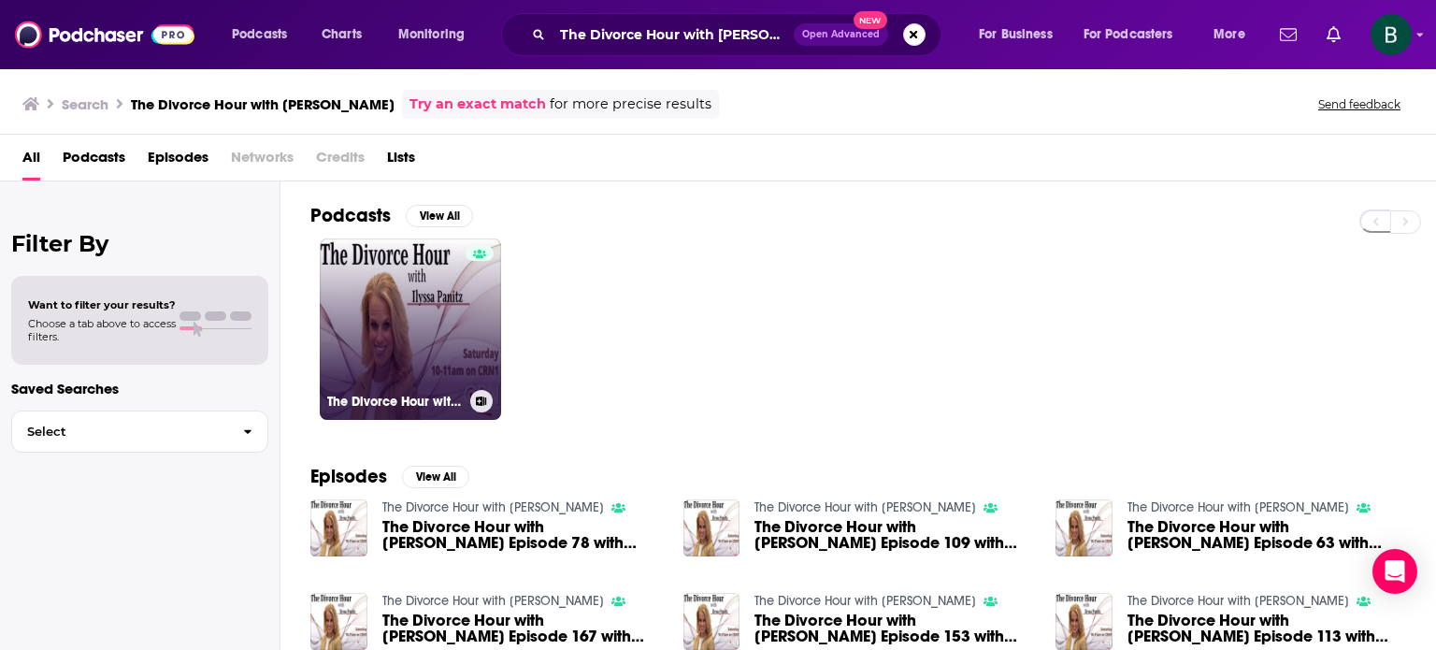
click at [351, 291] on link "The Divorce Hour with [PERSON_NAME]" at bounding box center [410, 328] width 181 height 181
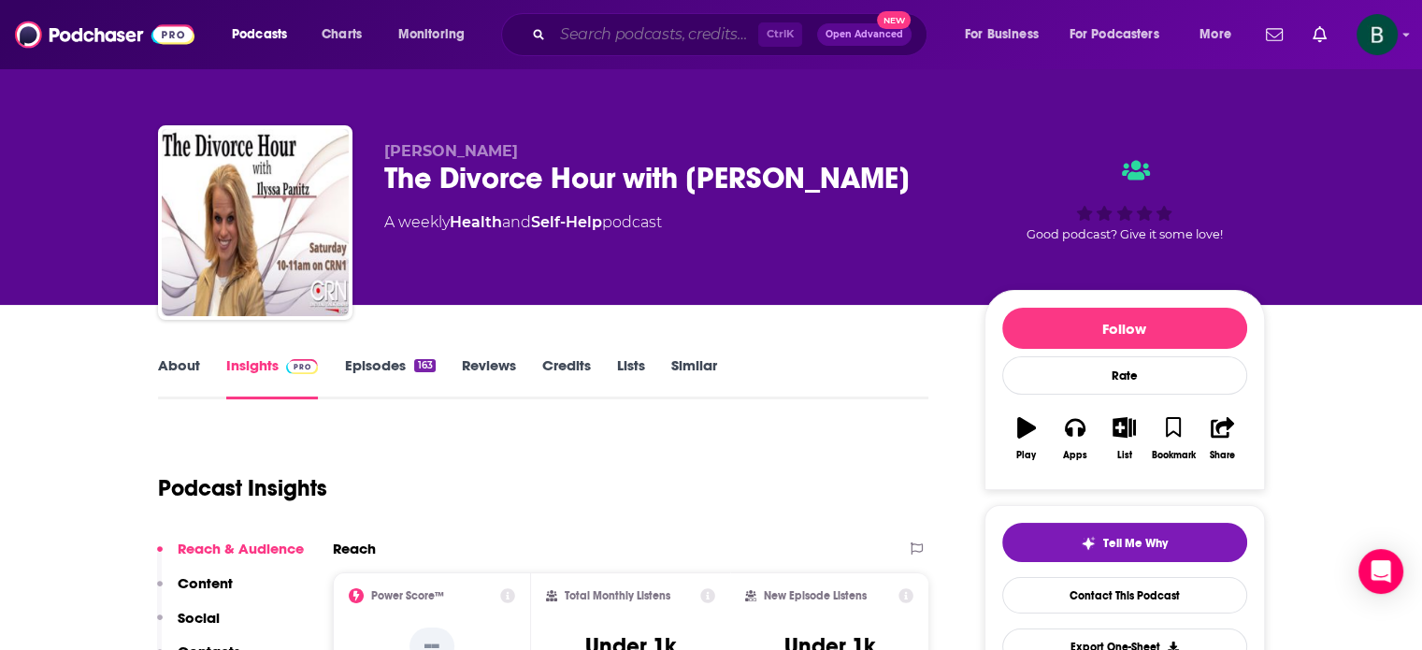
click at [654, 36] on input "Search podcasts, credits, & more..." at bounding box center [655, 35] width 206 height 30
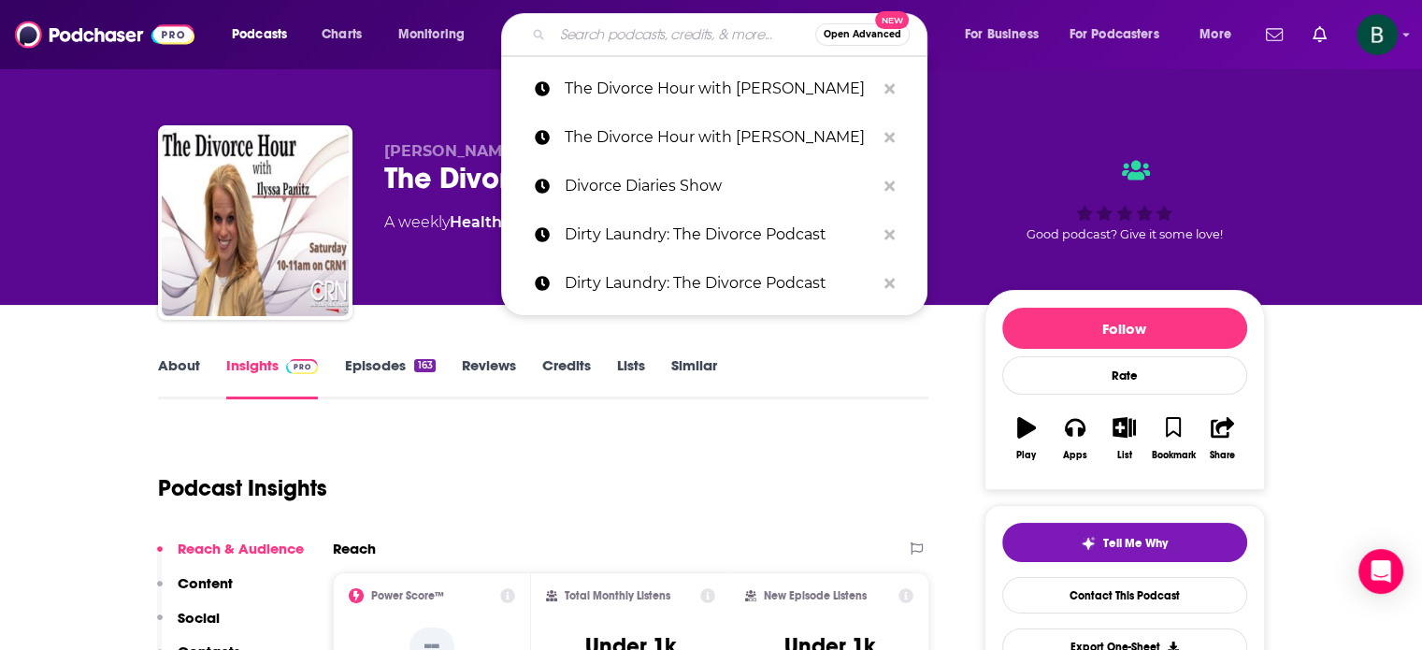
paste input "The DRV Law Show with Attorney [PERSON_NAME]"
type input "The DRV Law Show with Attorney [PERSON_NAME]"
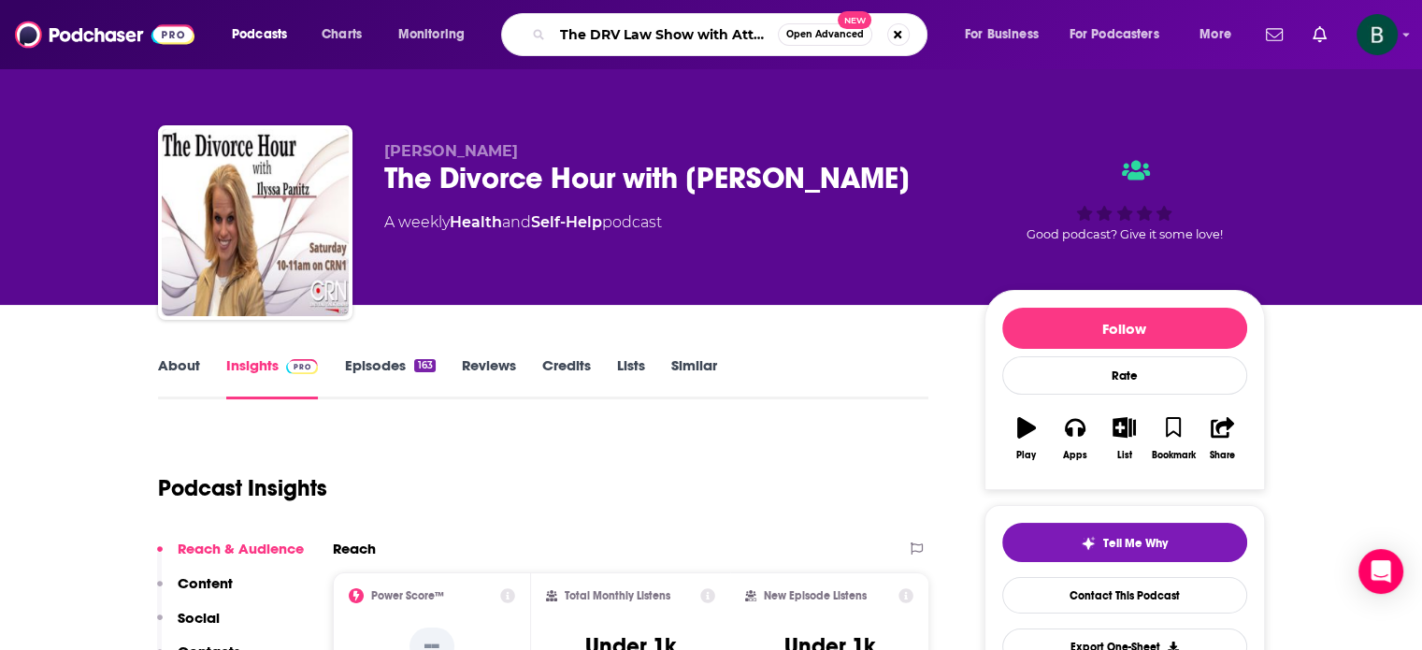
scroll to position [0, 133]
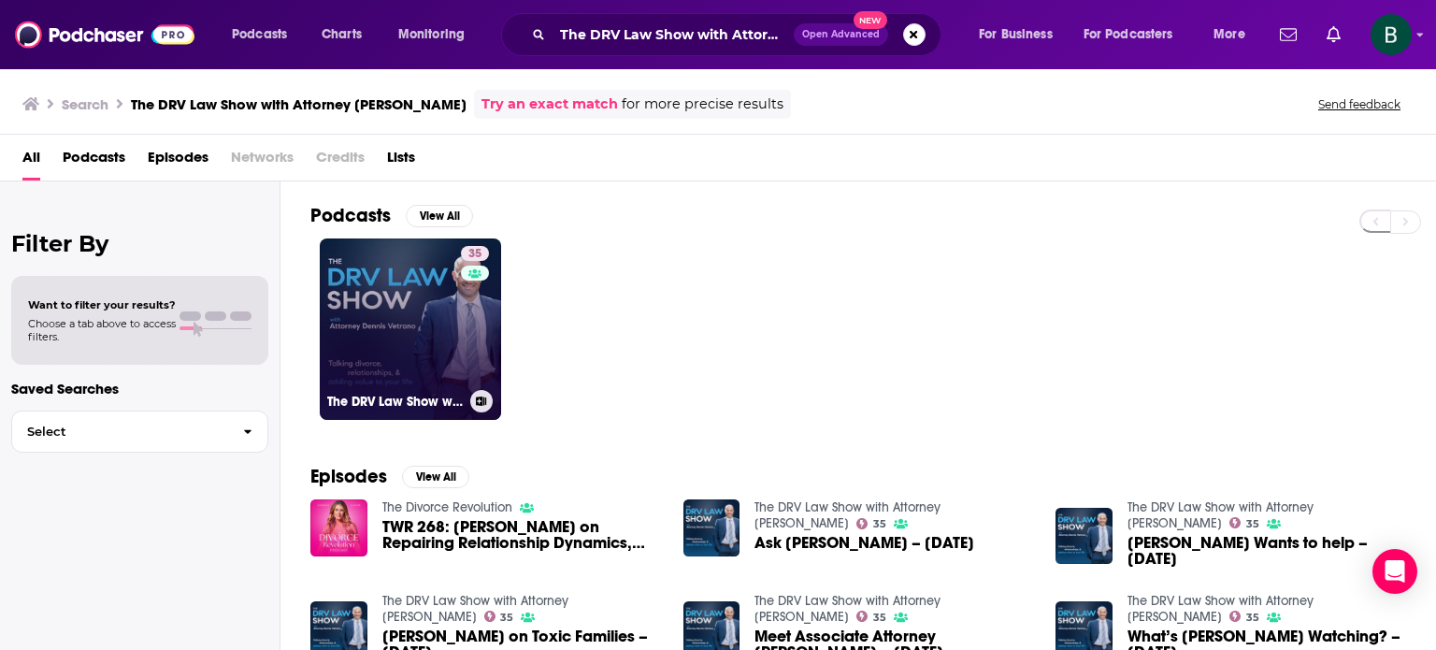
click at [374, 313] on link "35 The DRV Law Show with Attorney [PERSON_NAME]" at bounding box center [410, 328] width 181 height 181
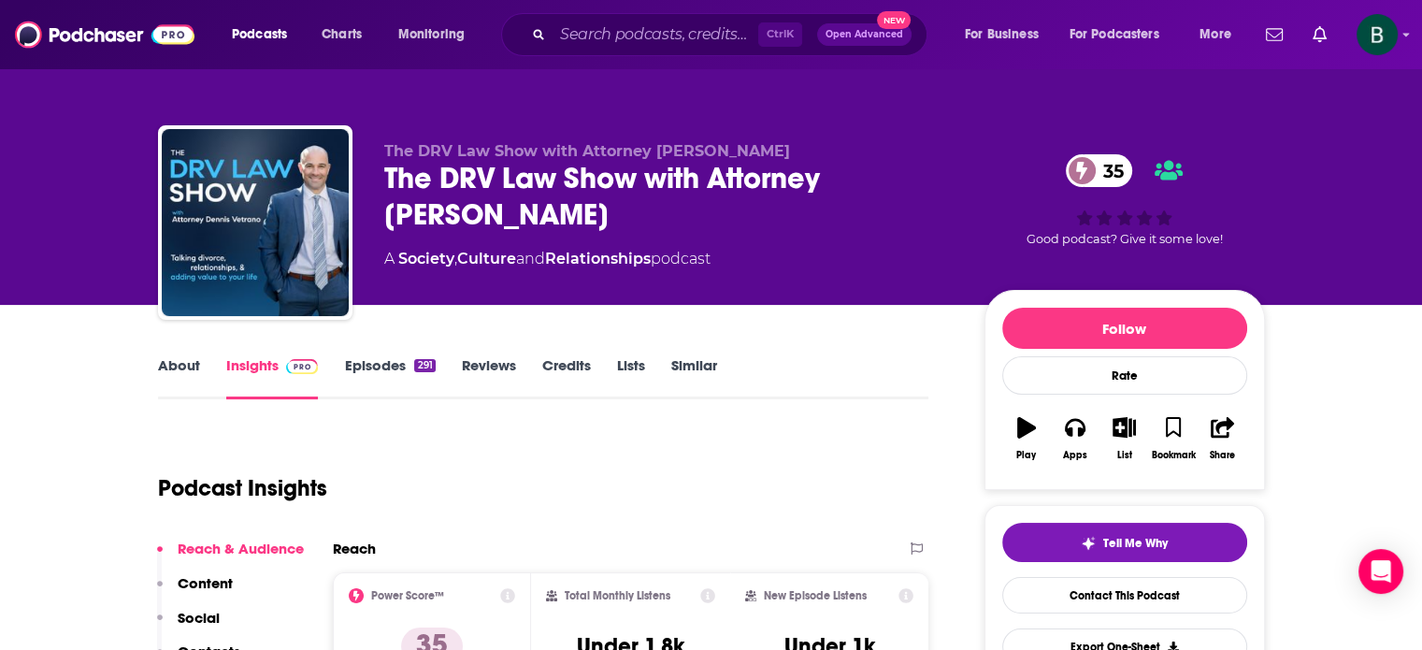
click at [187, 358] on link "About" at bounding box center [179, 377] width 42 height 43
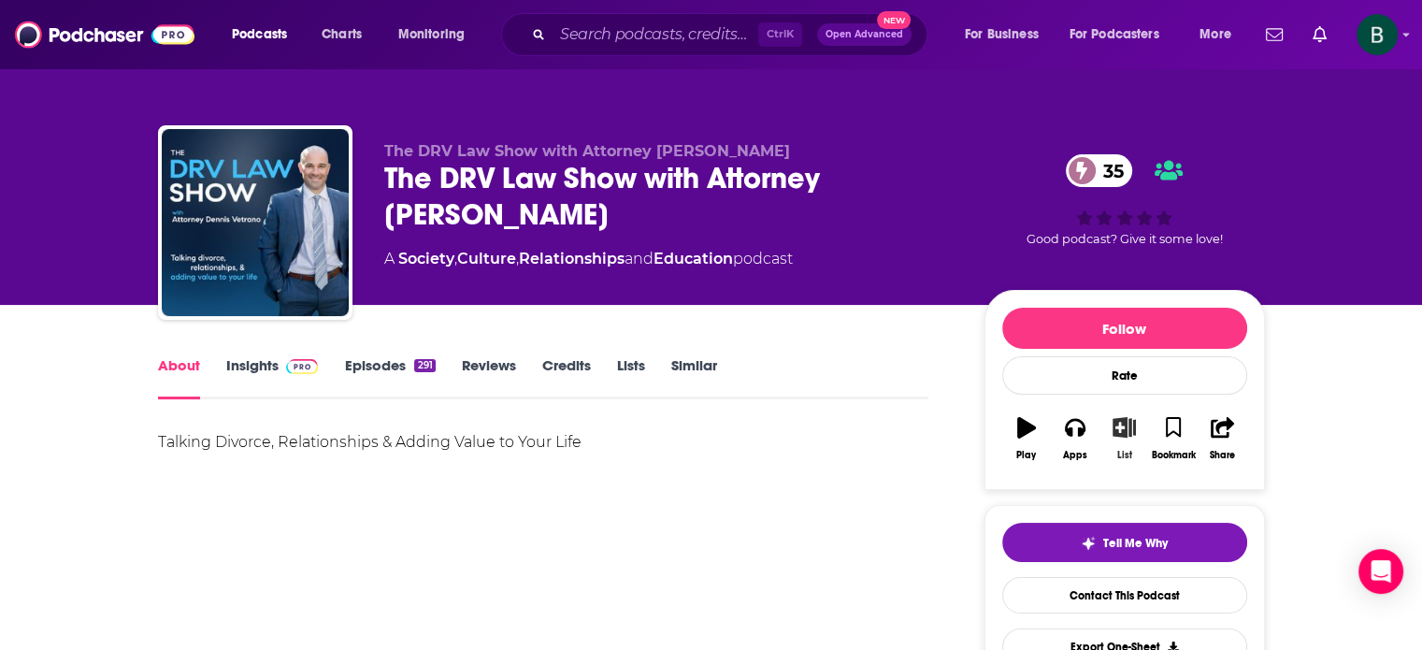
click at [1125, 427] on icon "button" at bounding box center [1123, 427] width 23 height 21
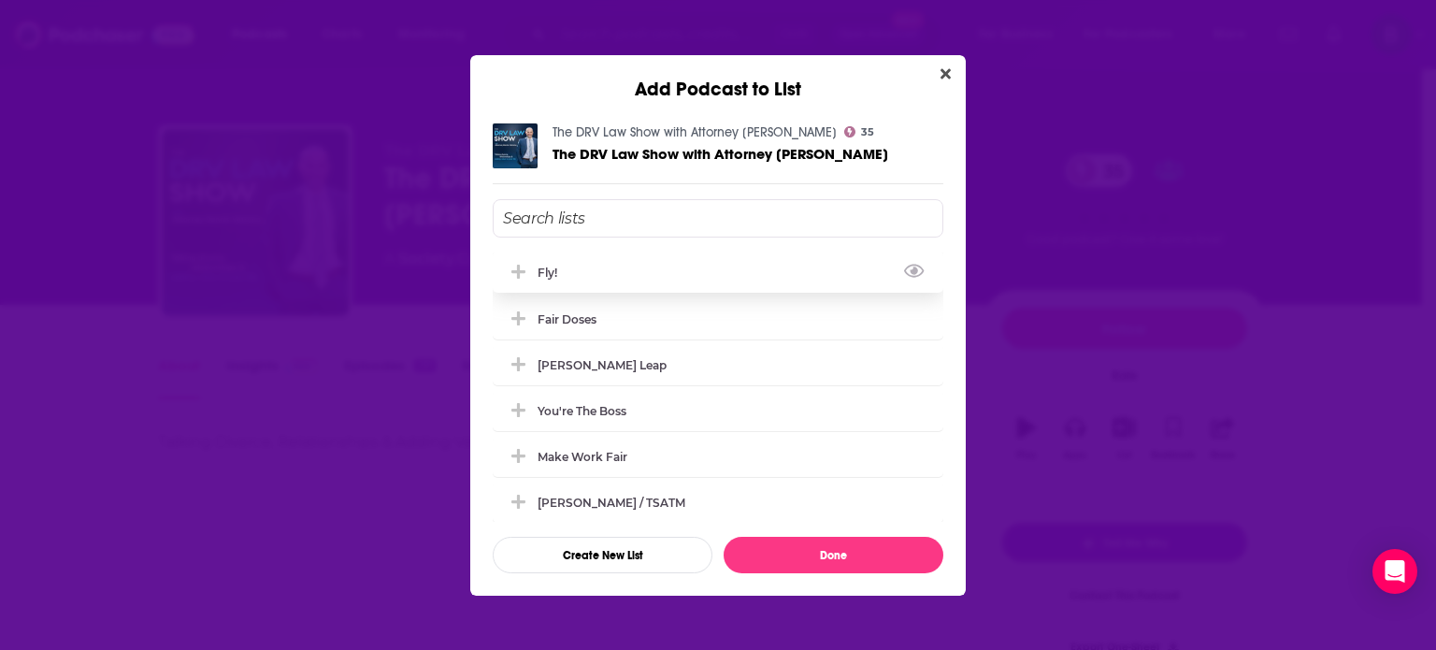
click at [608, 268] on div "Fly!" at bounding box center [718, 271] width 451 height 41
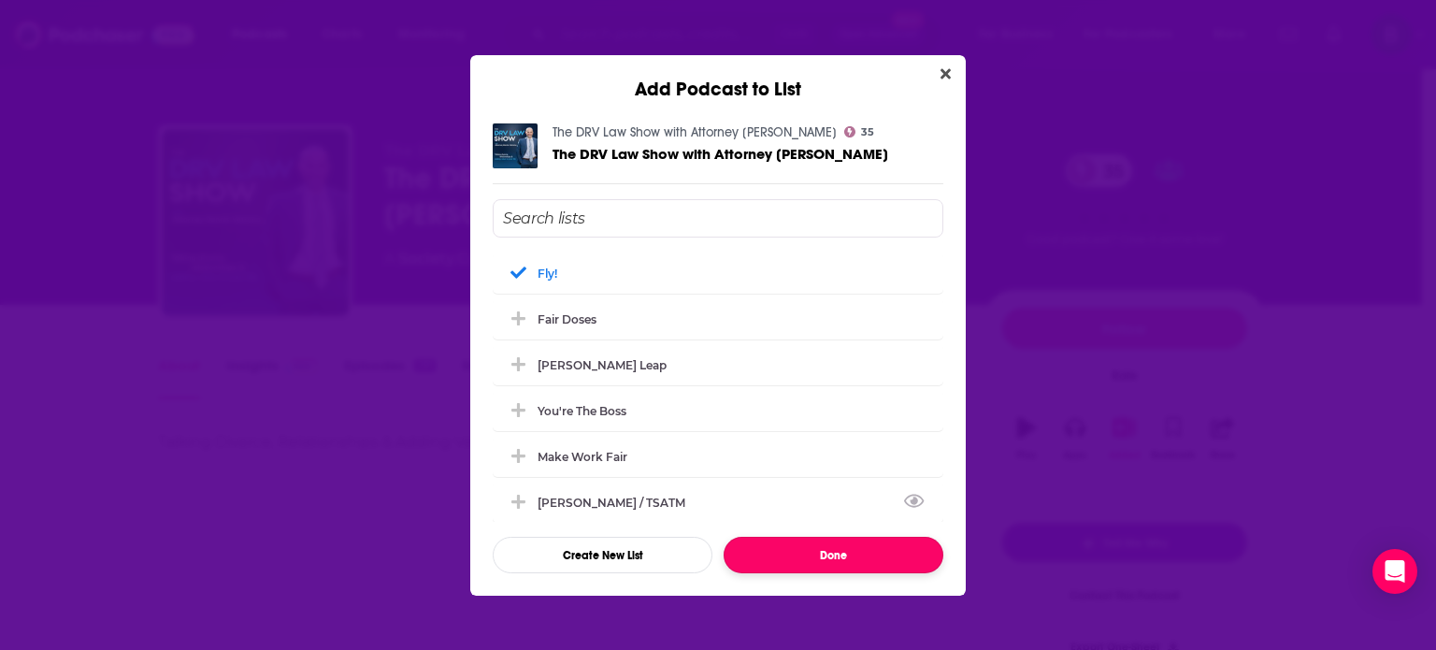
click at [878, 555] on button "Done" at bounding box center [833, 555] width 220 height 36
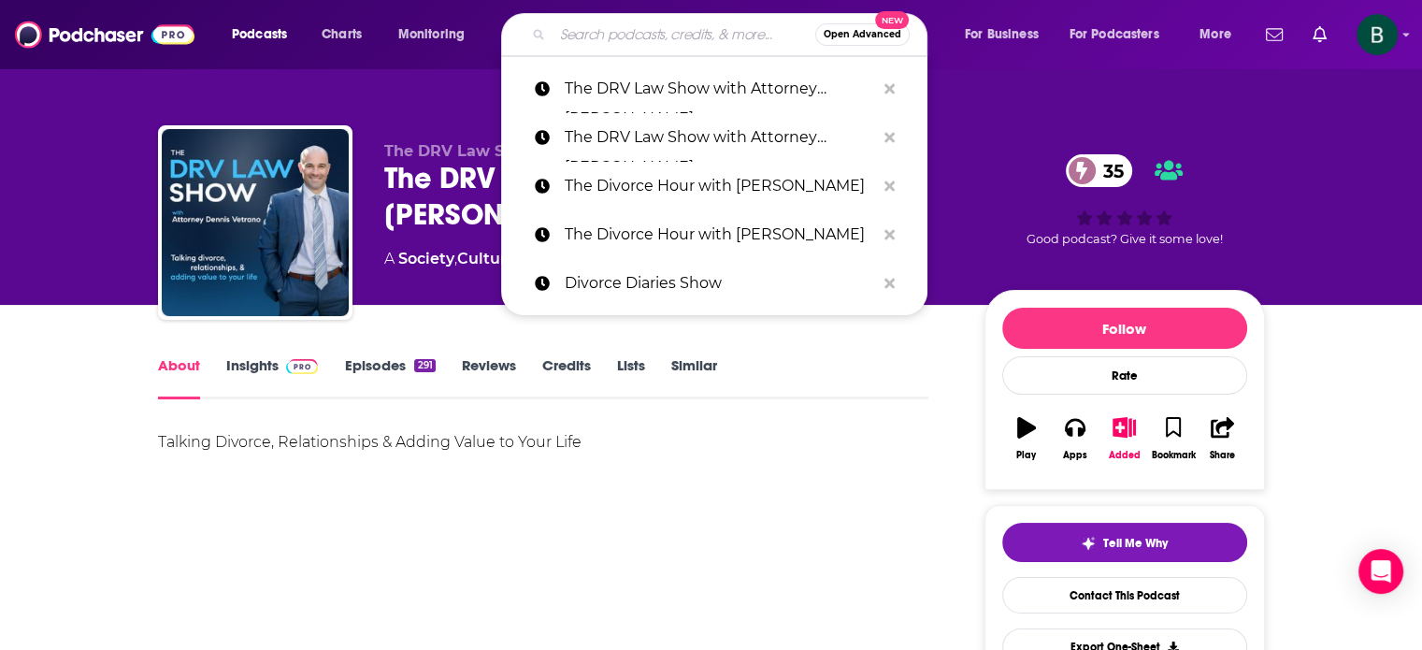
click at [617, 34] on input "Search podcasts, credits, & more..." at bounding box center [683, 35] width 263 height 30
paste input "Love and Money Podcast"
type input "Love and Money Podcast"
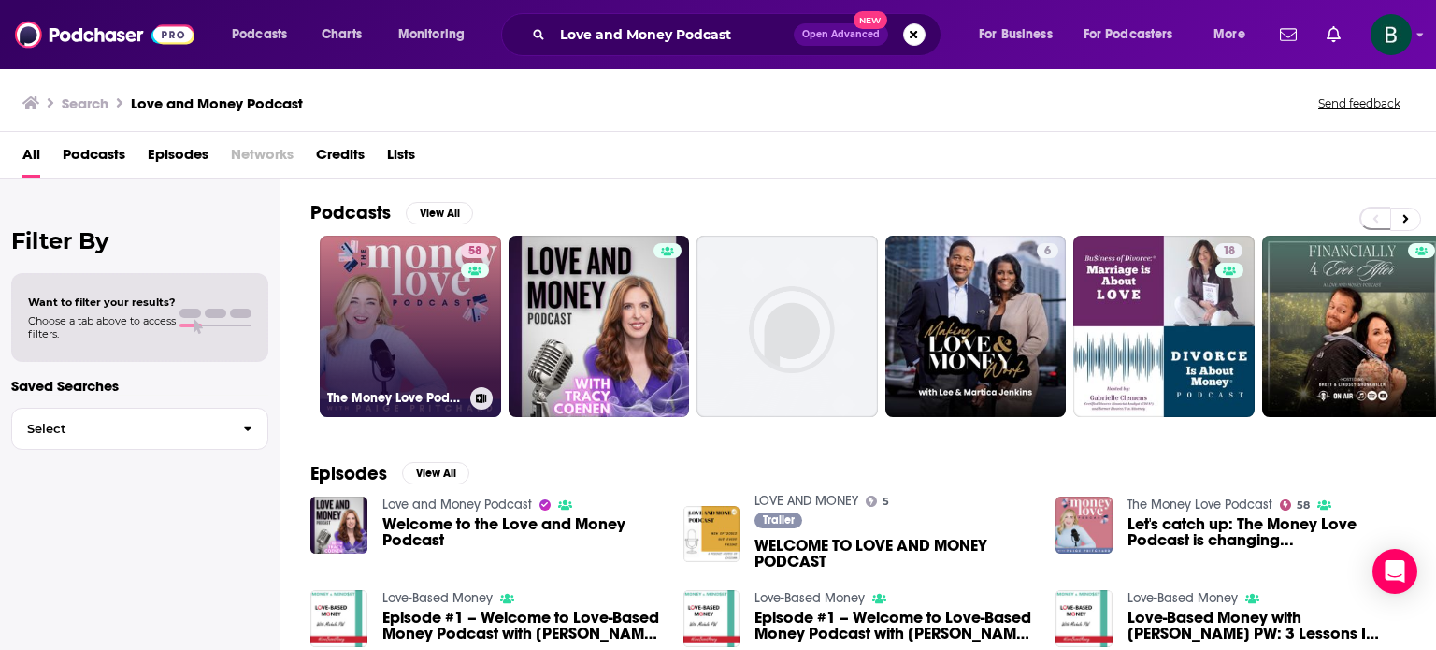
click at [408, 351] on link "58 The Money Love Podcast" at bounding box center [410, 326] width 181 height 181
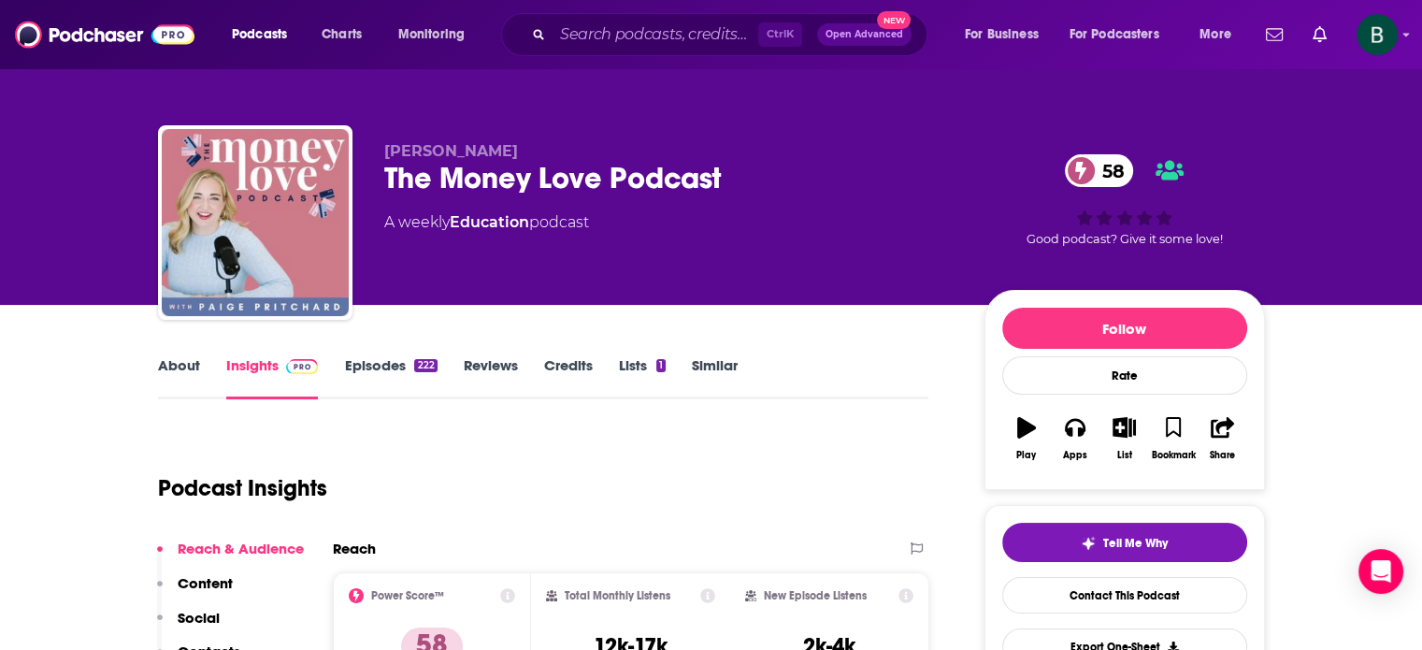
click at [180, 358] on link "About" at bounding box center [179, 377] width 42 height 43
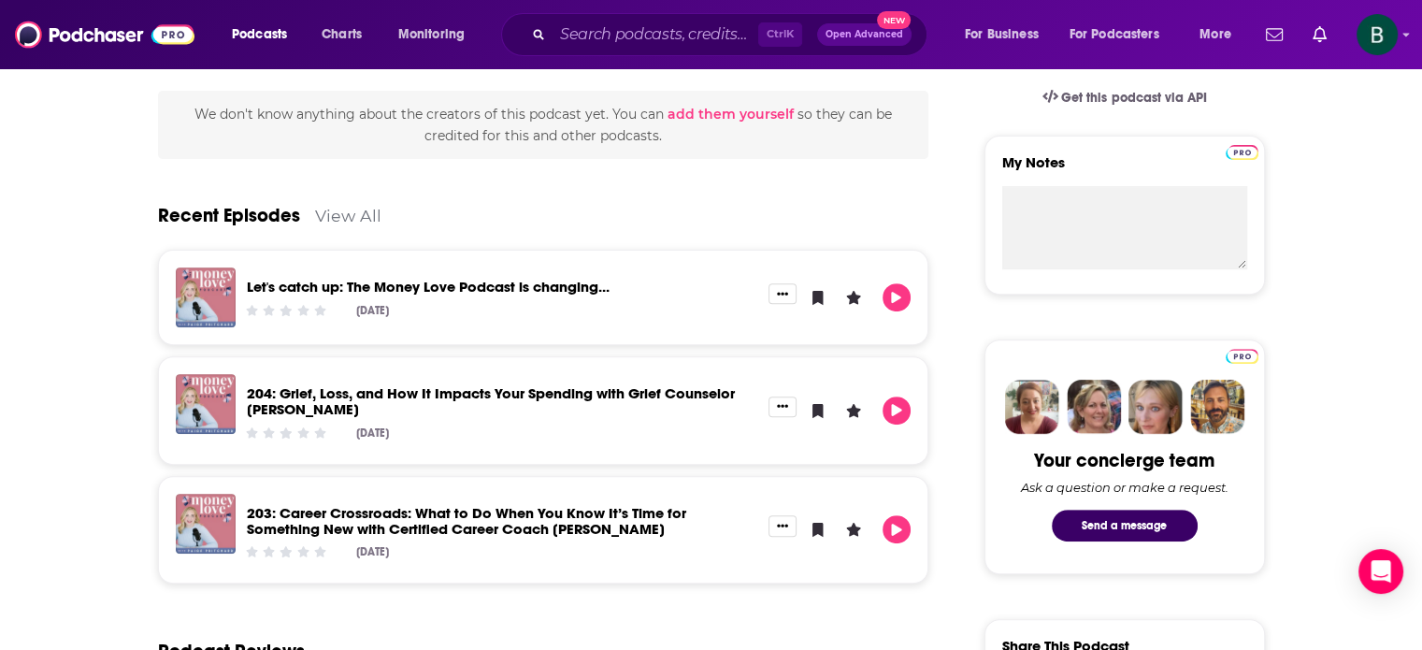
scroll to position [155, 0]
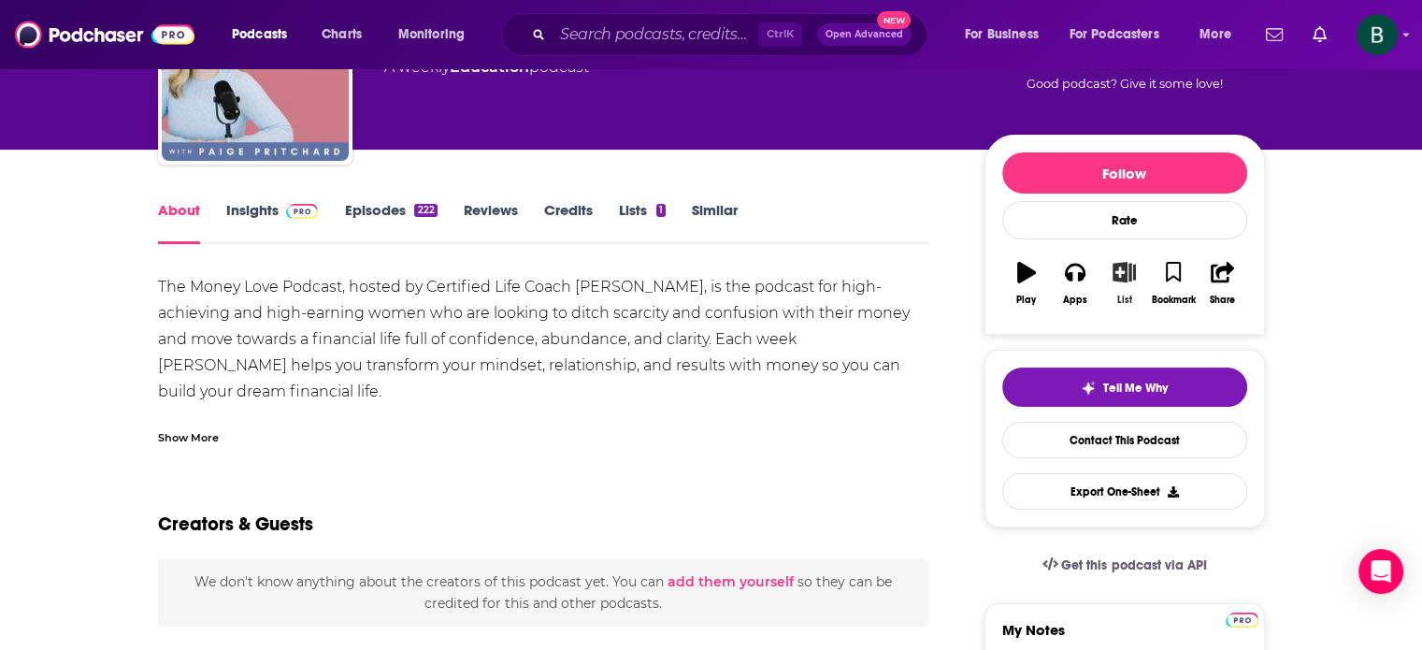
click at [1125, 266] on icon "button" at bounding box center [1123, 272] width 23 height 21
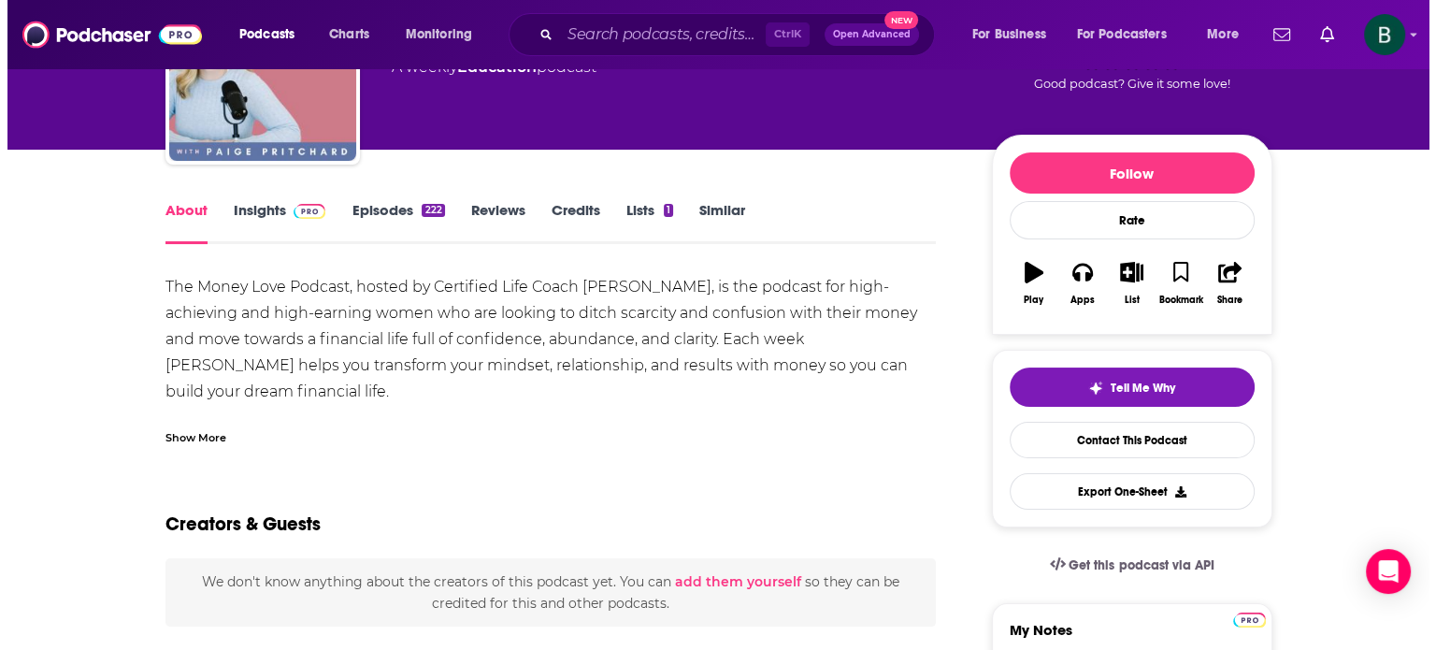
scroll to position [0, 0]
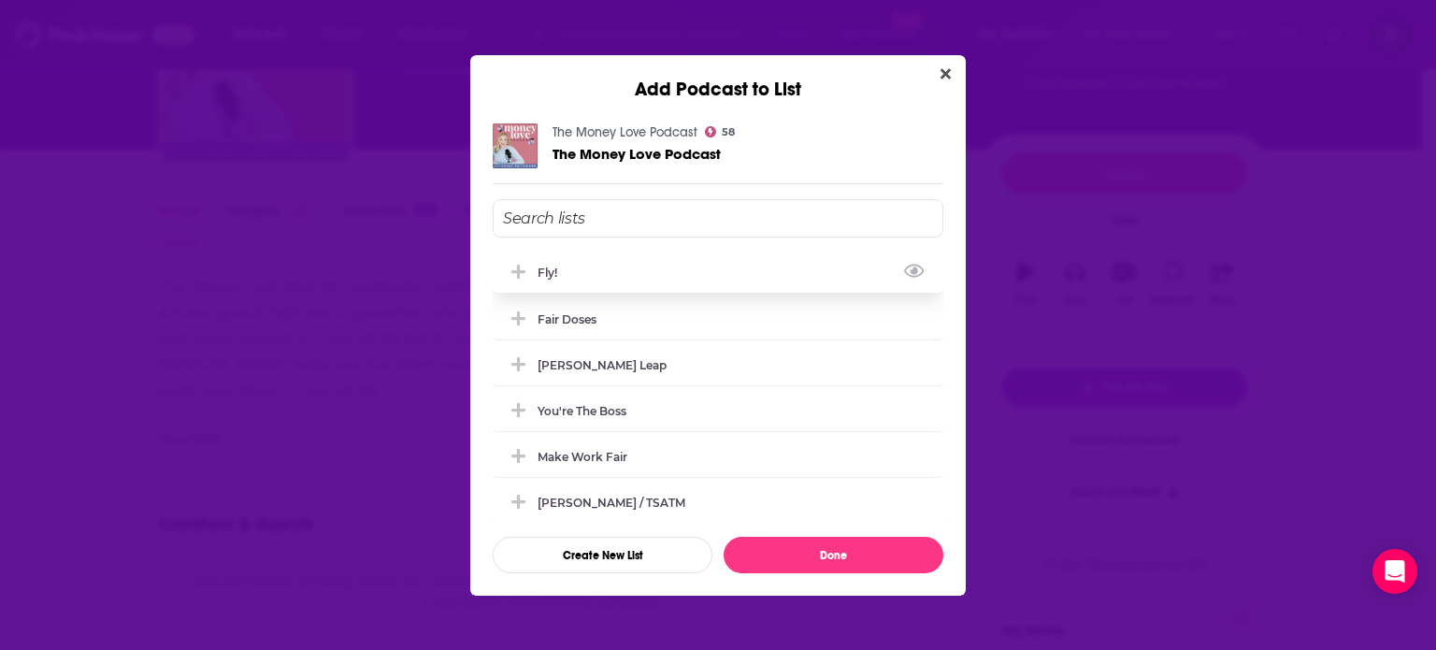
click at [587, 271] on div "Fly!" at bounding box center [718, 271] width 451 height 41
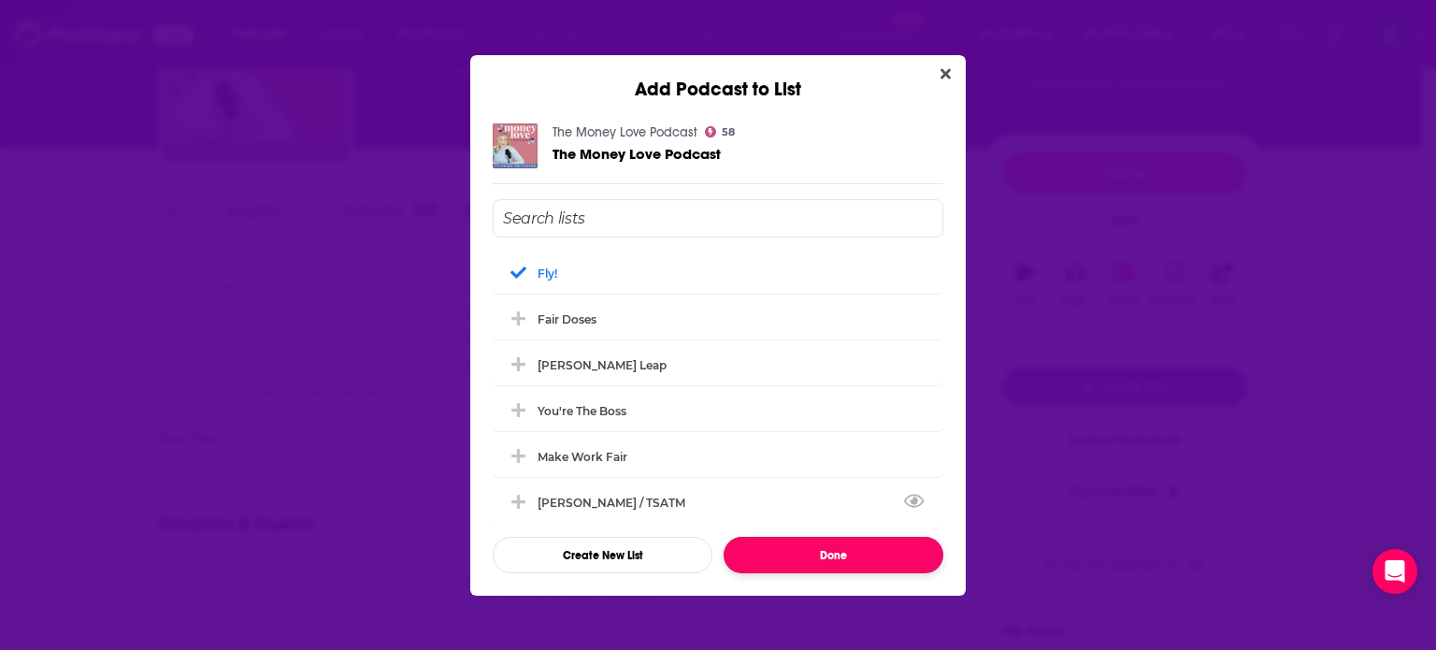
click at [826, 551] on button "Done" at bounding box center [833, 555] width 220 height 36
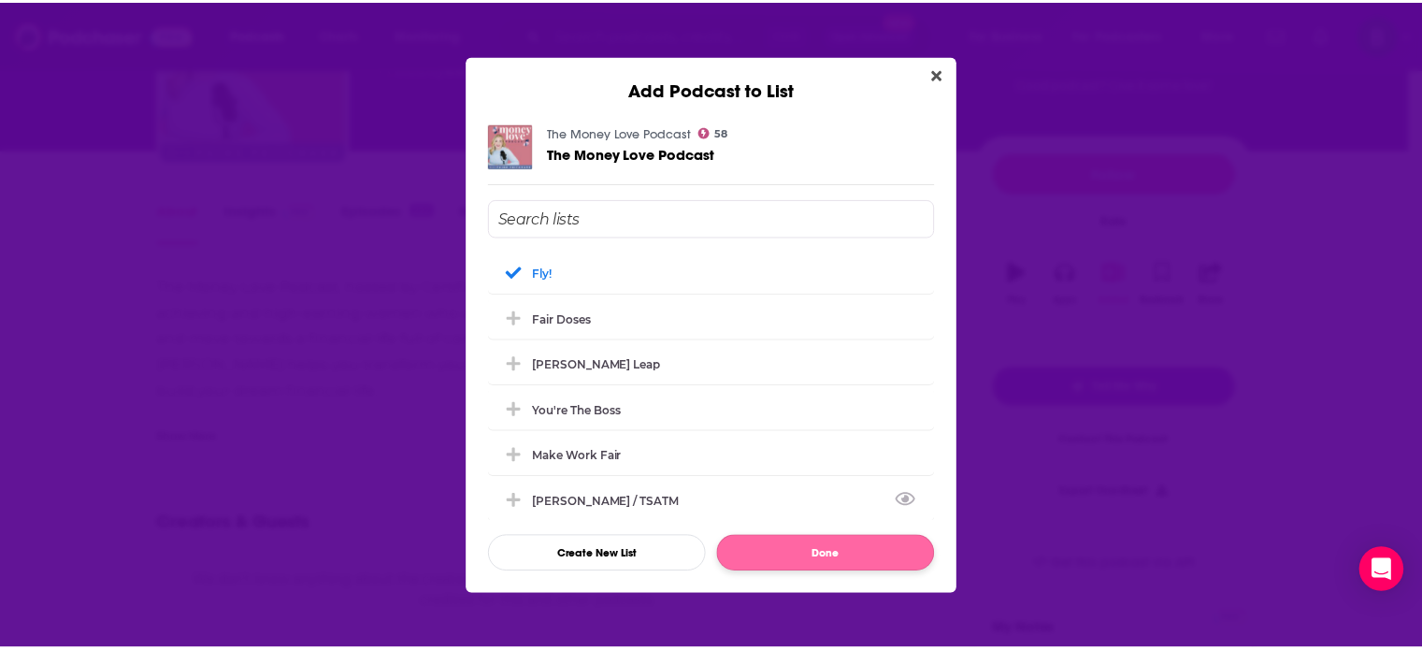
scroll to position [155, 0]
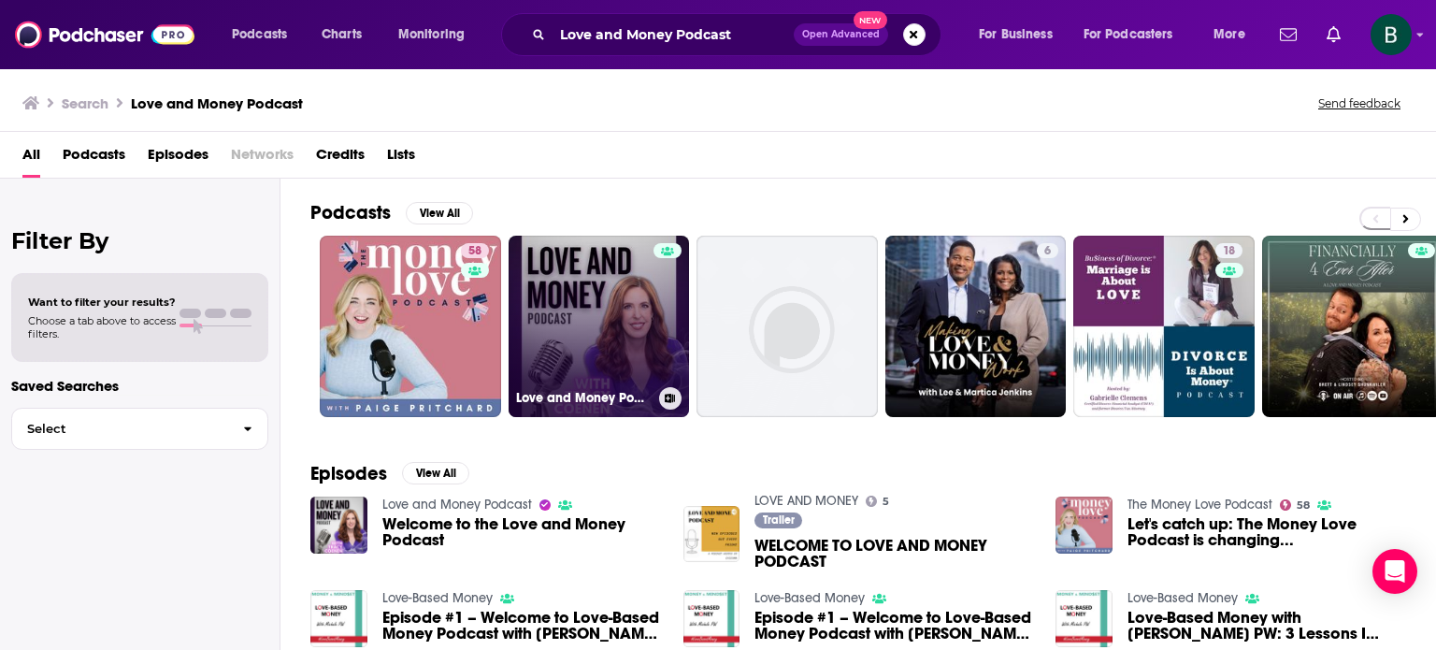
click at [624, 316] on link "Love and Money Podcast" at bounding box center [598, 326] width 181 height 181
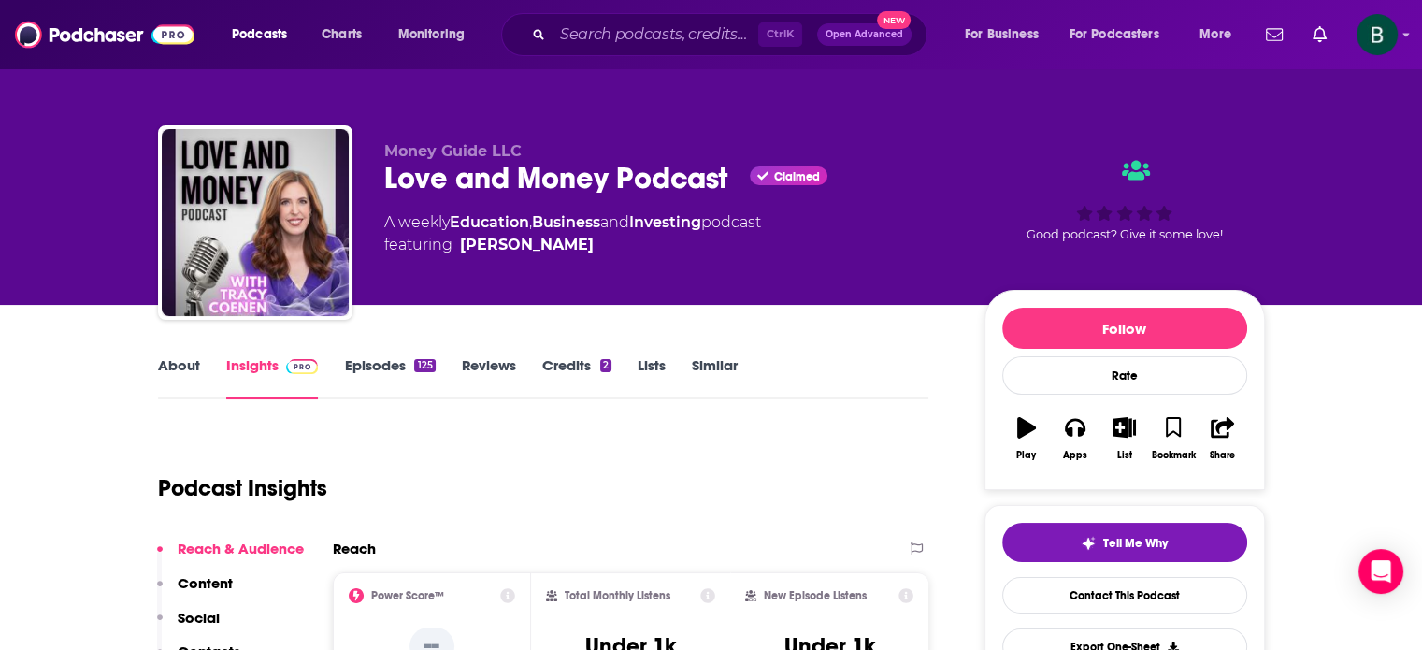
click at [167, 368] on link "About" at bounding box center [179, 377] width 42 height 43
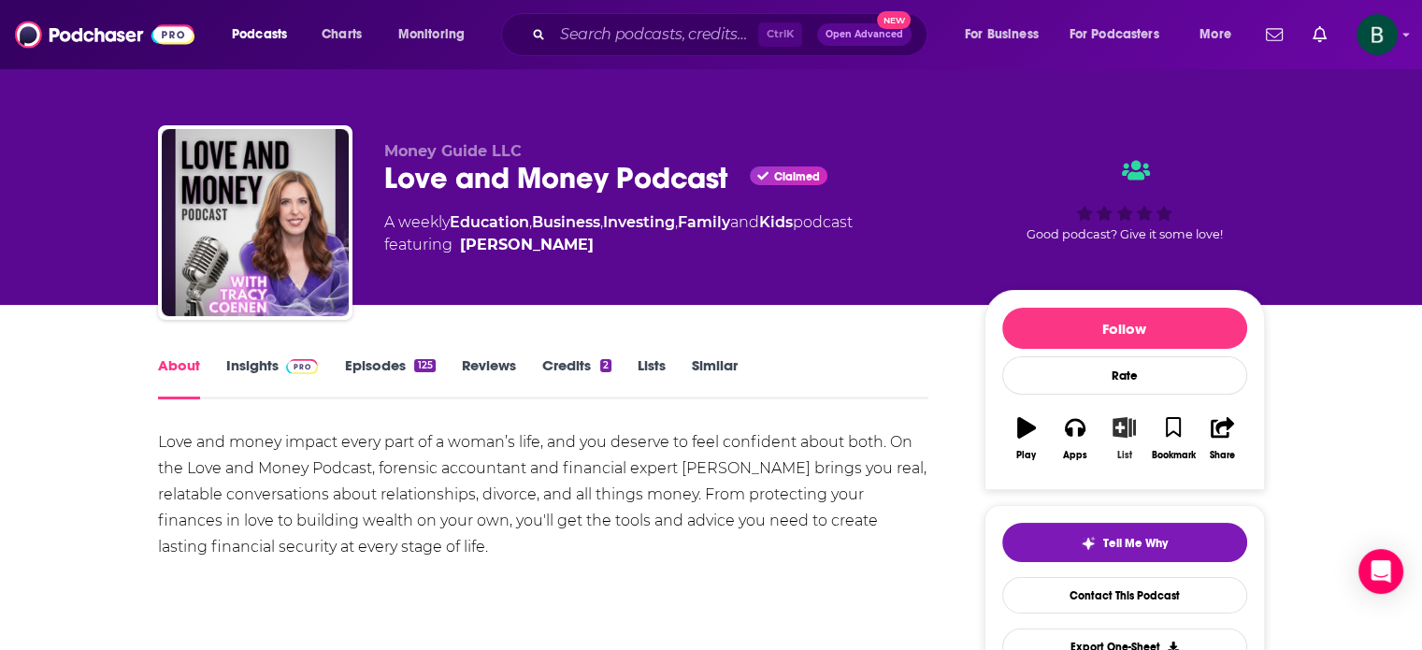
click at [1118, 422] on icon "button" at bounding box center [1123, 427] width 23 height 21
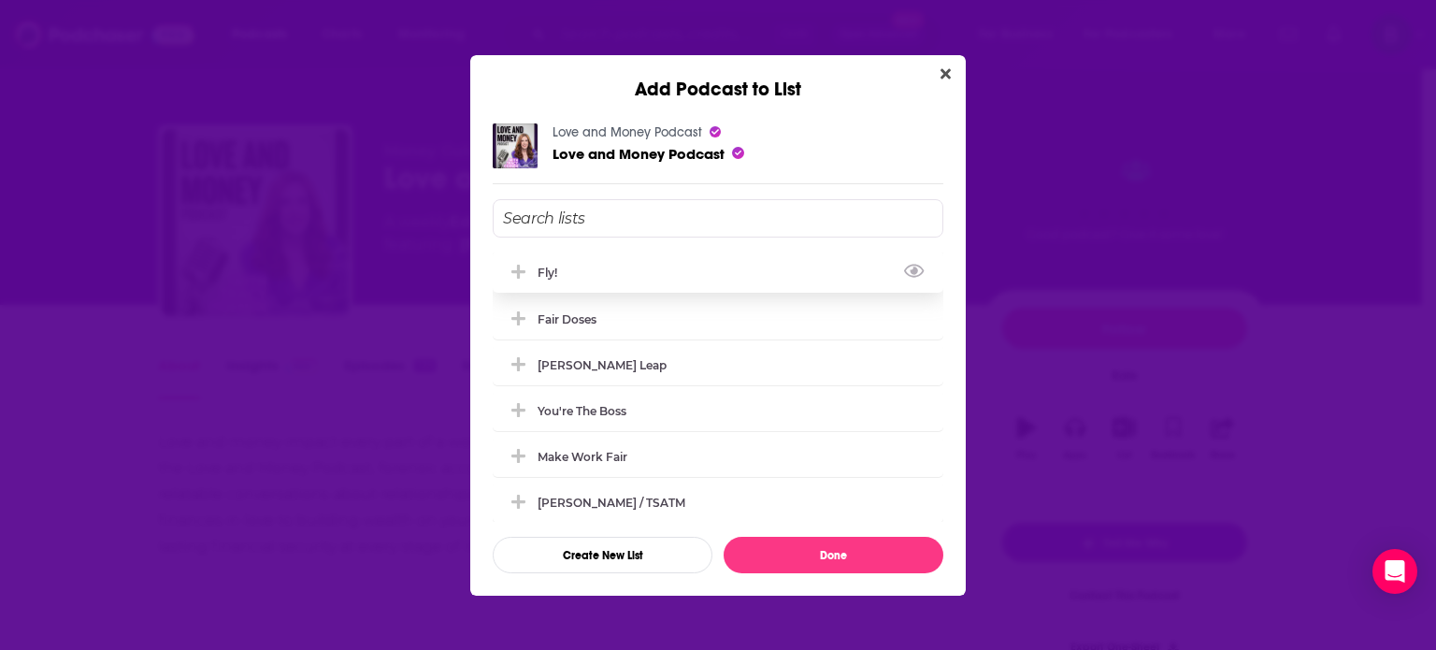
click at [512, 266] on icon "Add Podcast To List" at bounding box center [518, 272] width 14 height 17
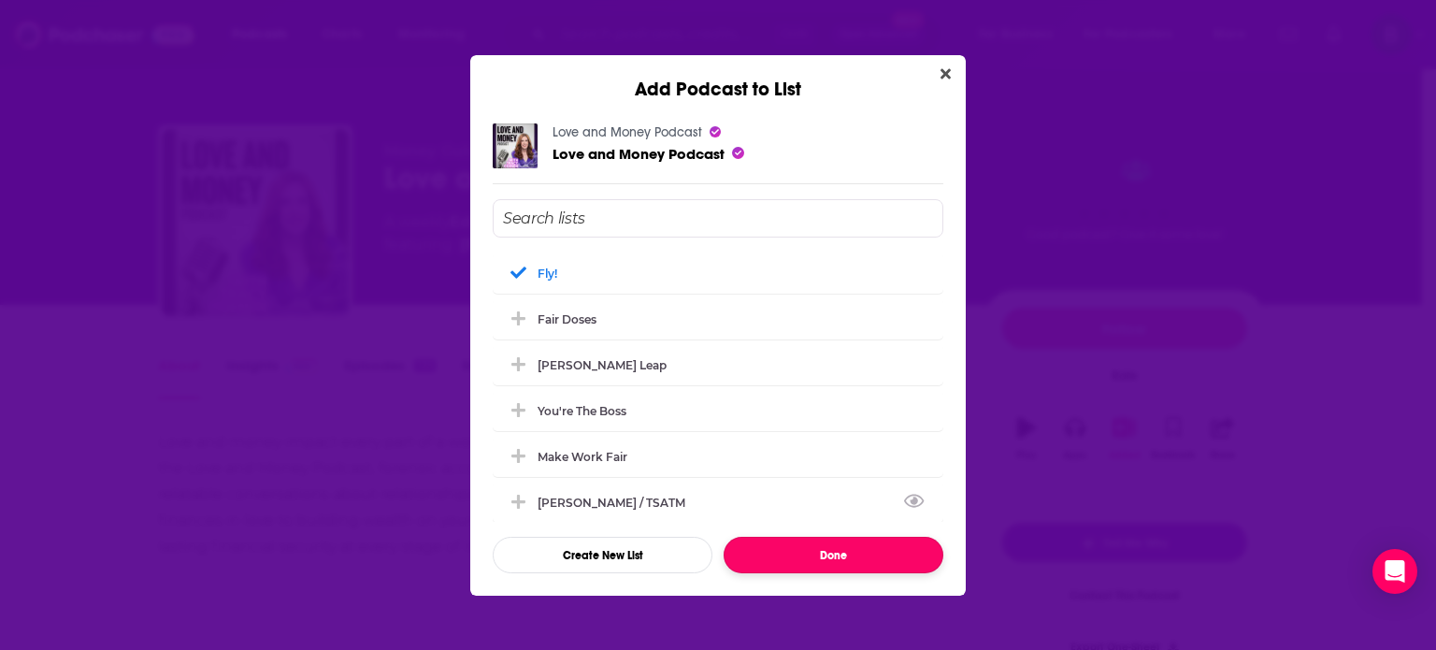
click at [751, 551] on button "Done" at bounding box center [833, 555] width 220 height 36
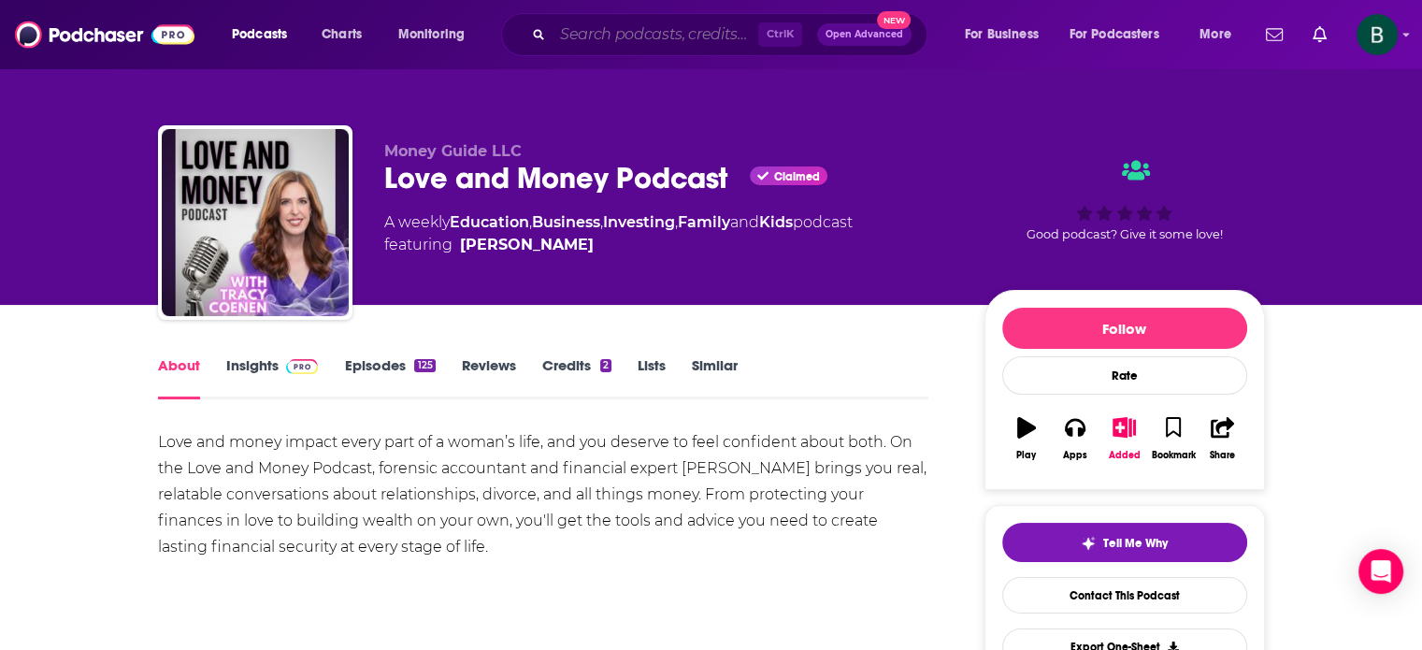
click at [611, 25] on input "Search podcasts, credits, & more..." at bounding box center [655, 35] width 206 height 30
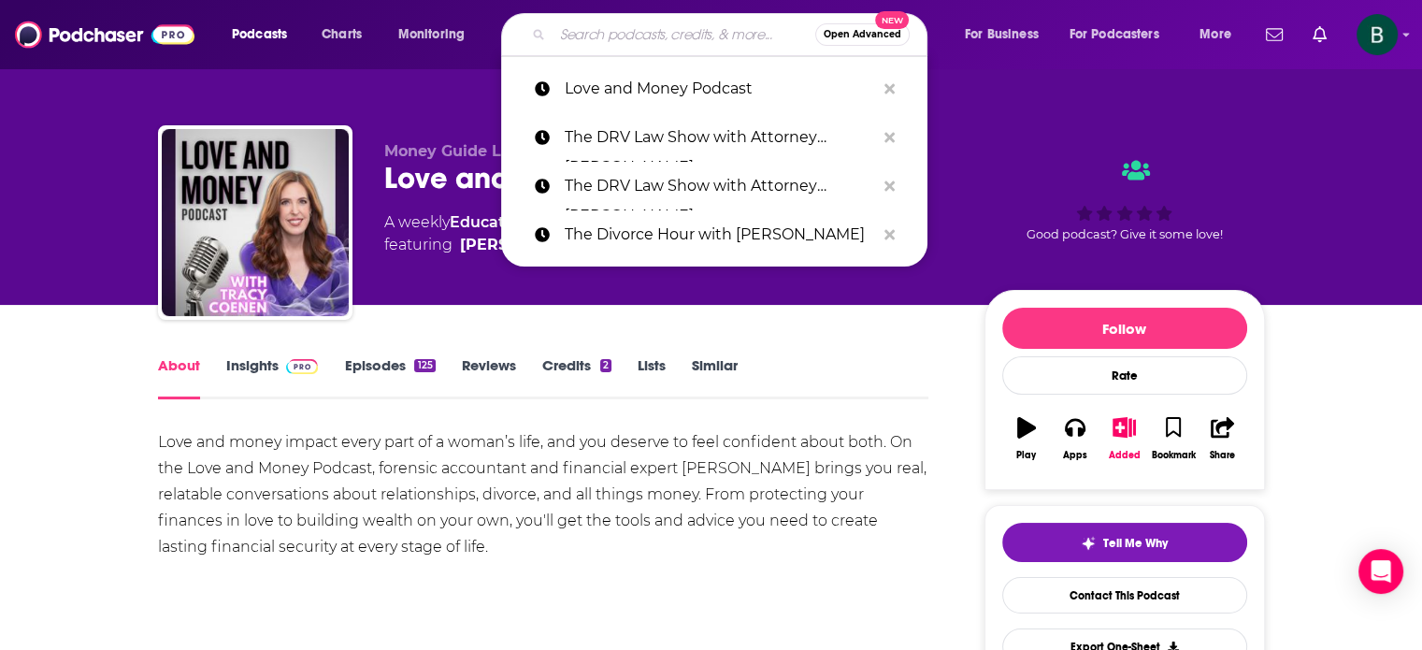
paste input "Divorce Doesn't Suck"
type input "Divorce Doesn't Suck"
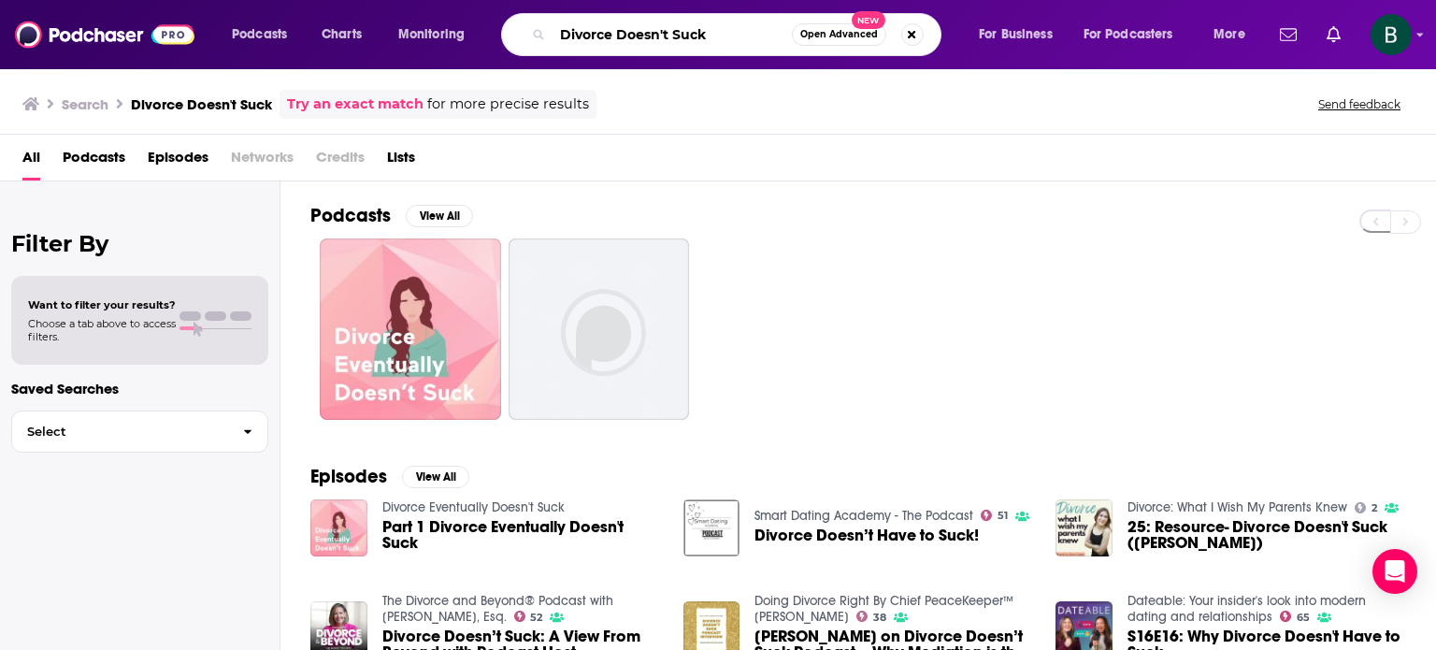
drag, startPoint x: 711, startPoint y: 36, endPoint x: 228, endPoint y: 27, distance: 483.3
click at [228, 27] on div "Podcasts Charts Monitoring Divorce Doesn't Suck Open Advanced New For Business …" at bounding box center [741, 34] width 1044 height 43
paste input "UnYoked Living: The Divorce Recovery Podcast"
type input "UnYoked Living: The Divorce Recovery Podcast"
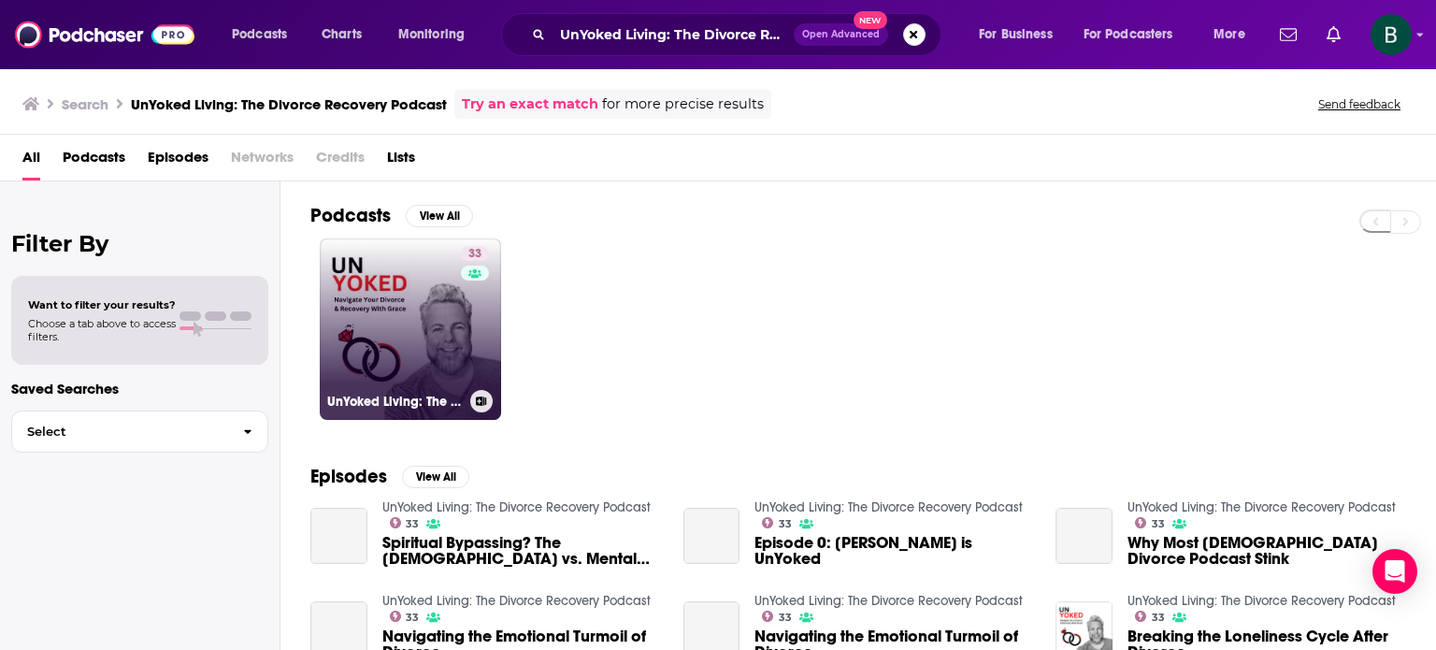
click at [403, 277] on link "33 UnYoked Living: The Divorce Recovery Podcast" at bounding box center [410, 328] width 181 height 181
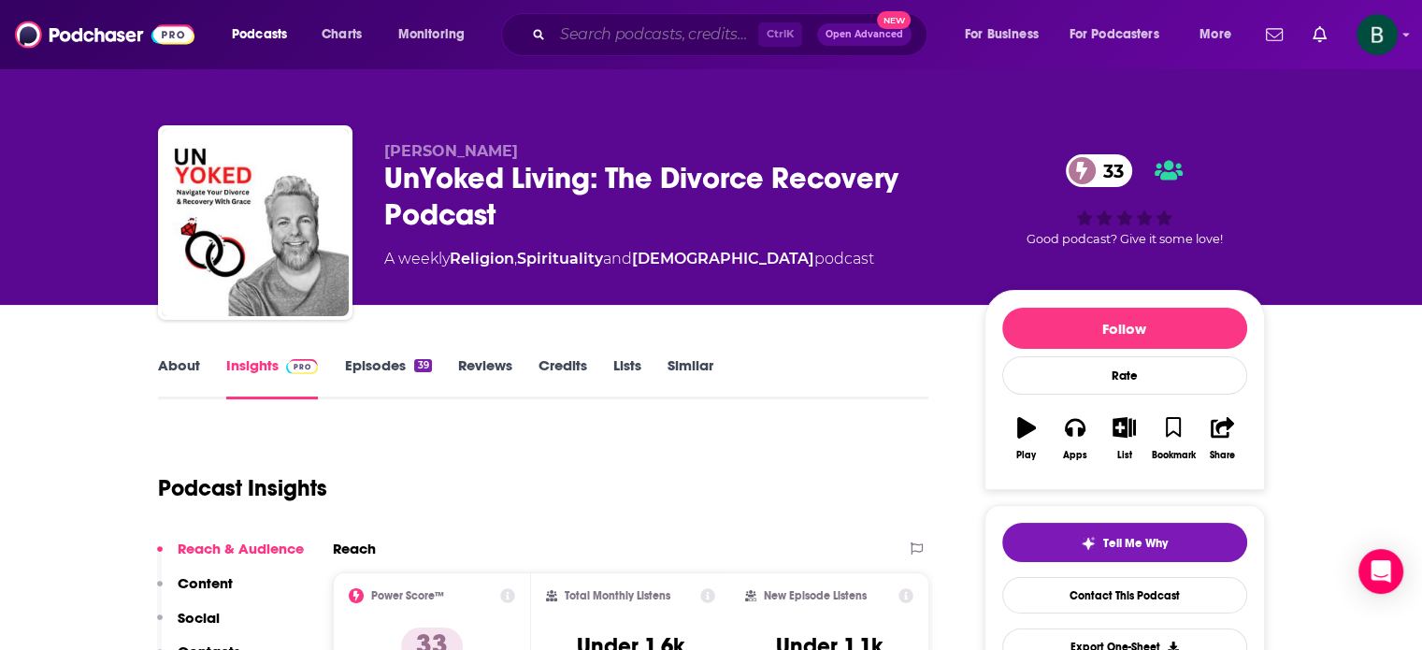
click at [601, 35] on input "Search podcasts, credits, & more..." at bounding box center [655, 35] width 206 height 30
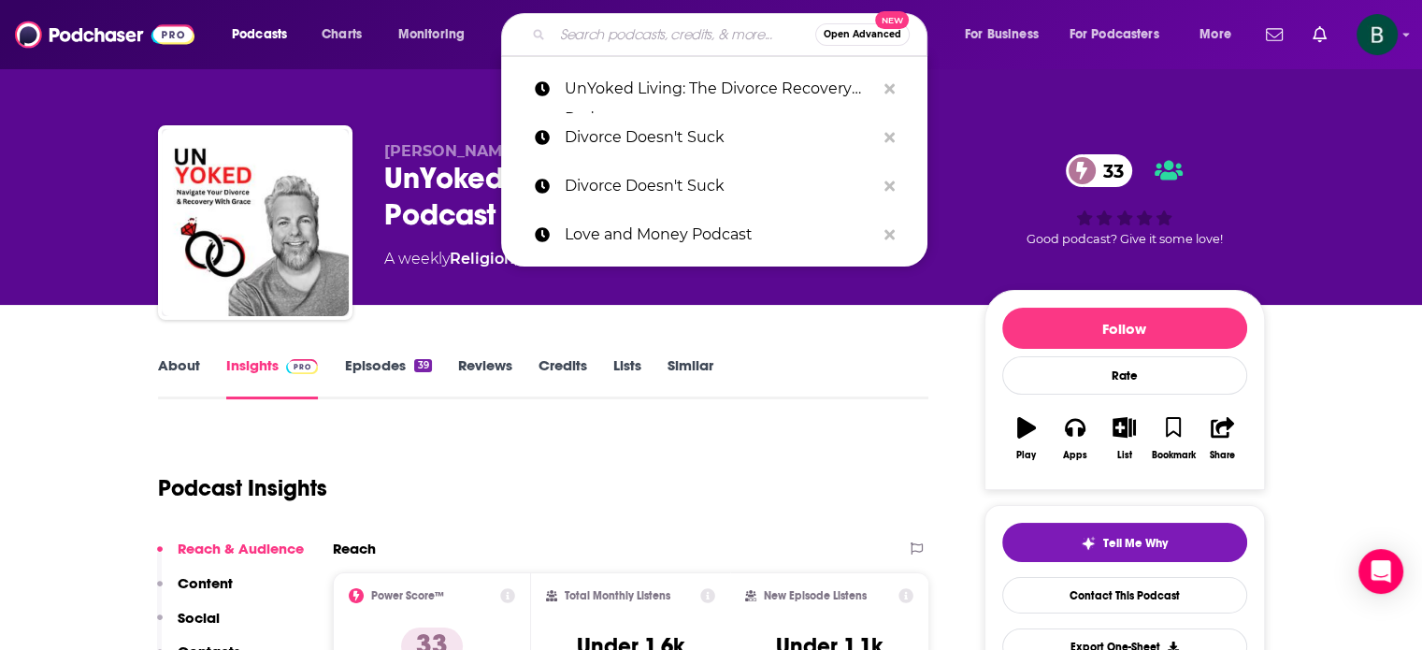
paste input "The Moving On Method® Podcast"
type input "The Moving On Method® Podcast"
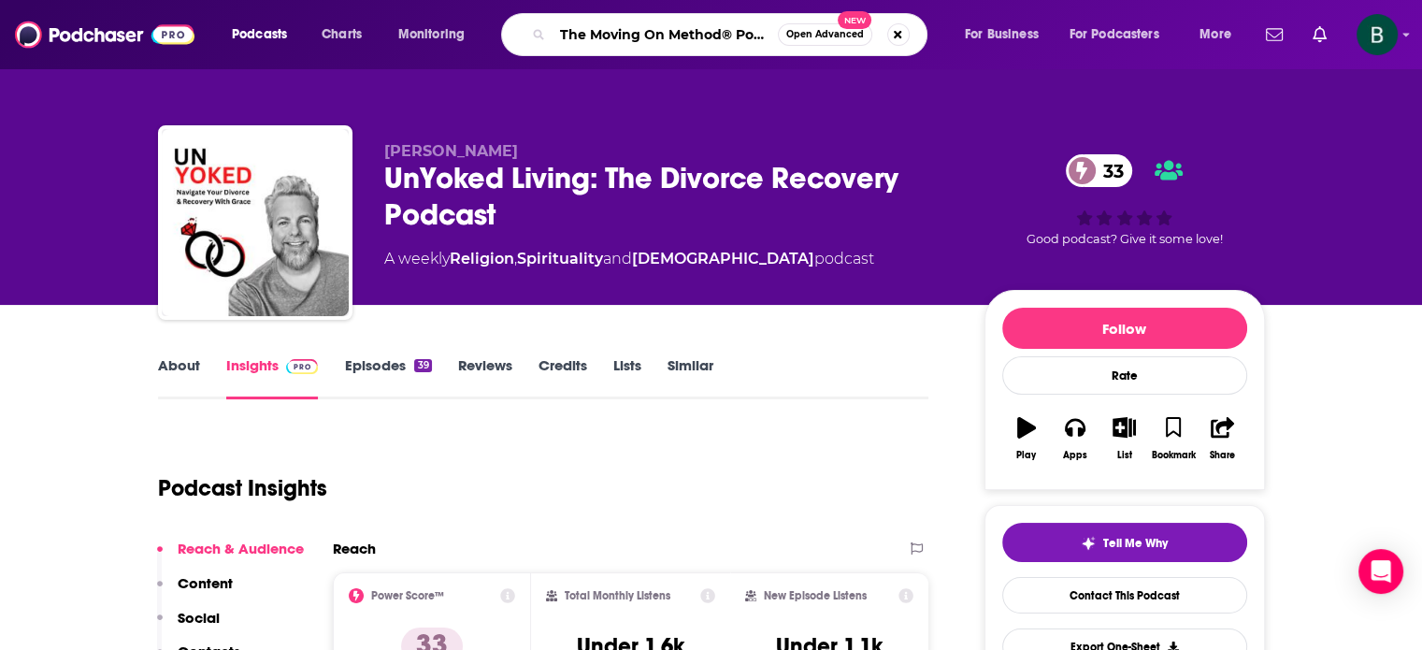
scroll to position [0, 21]
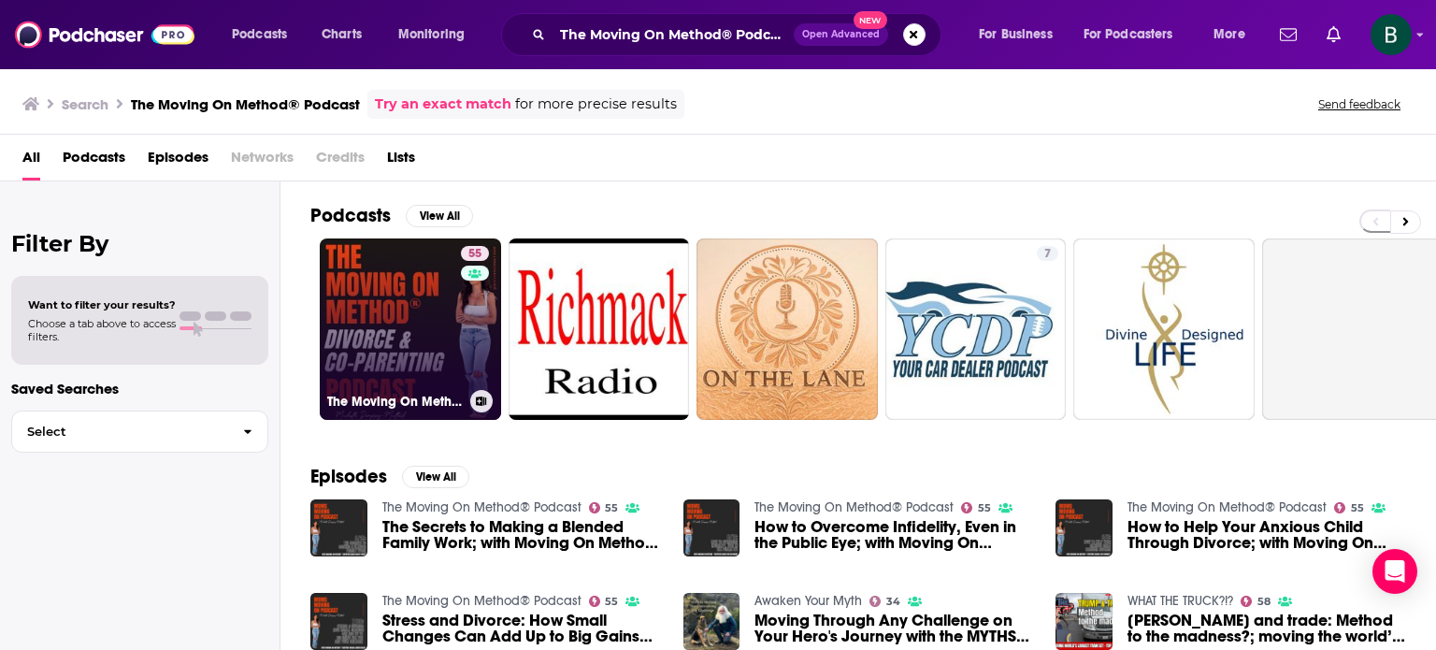
click at [385, 323] on link "55 The Moving On Method® Podcast" at bounding box center [410, 328] width 181 height 181
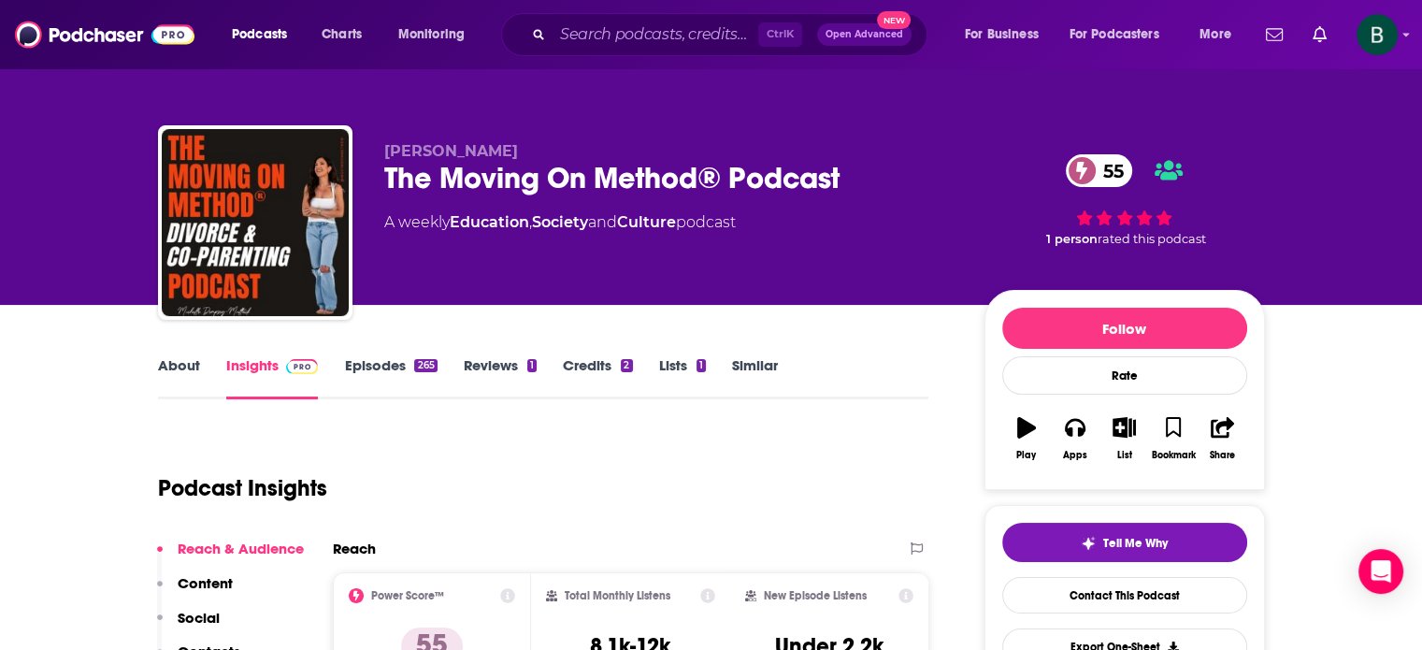
click at [185, 362] on link "About" at bounding box center [179, 377] width 42 height 43
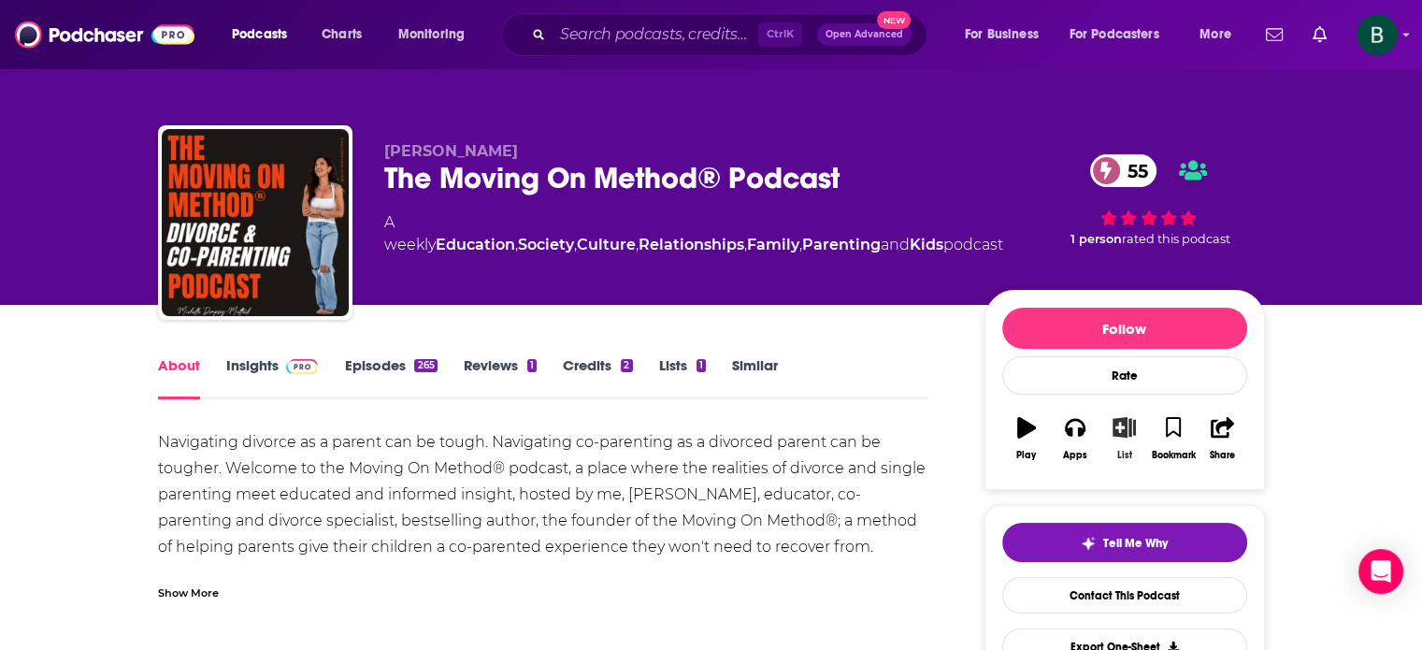
click at [1116, 433] on icon "button" at bounding box center [1123, 427] width 23 height 21
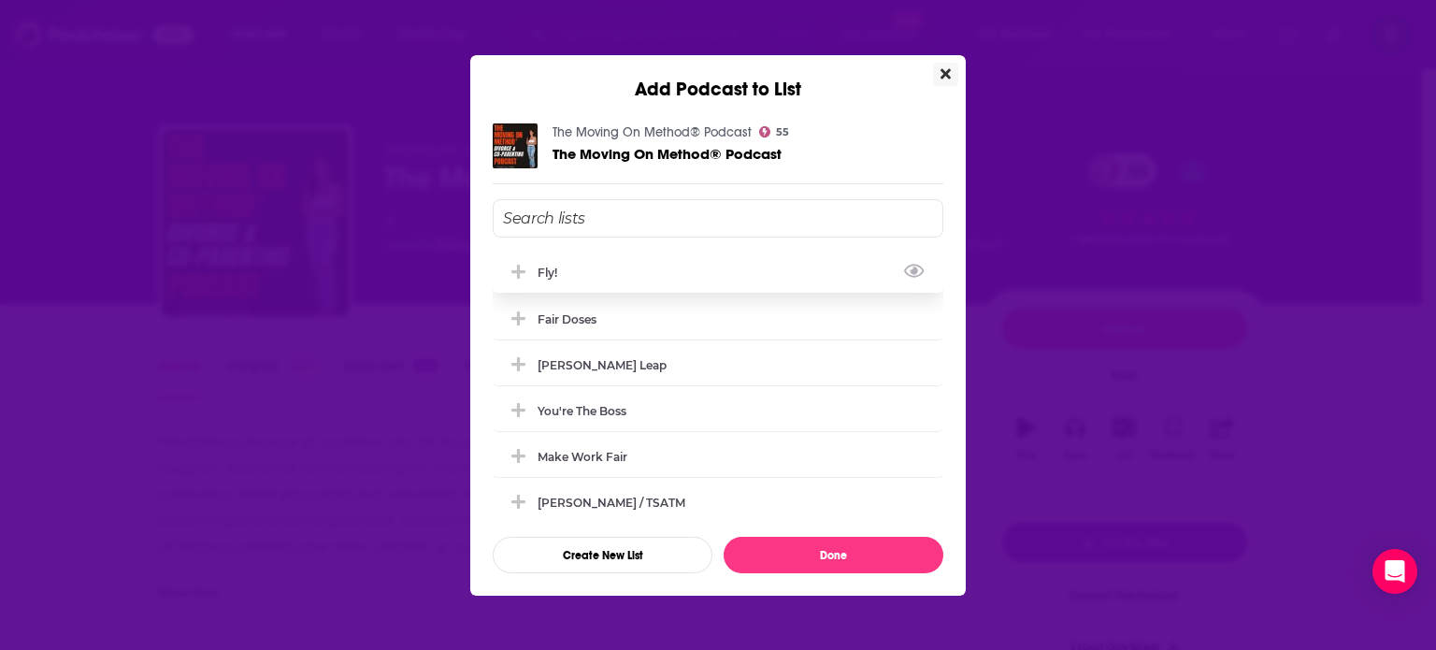
click at [808, 265] on div "Fly!" at bounding box center [718, 271] width 451 height 41
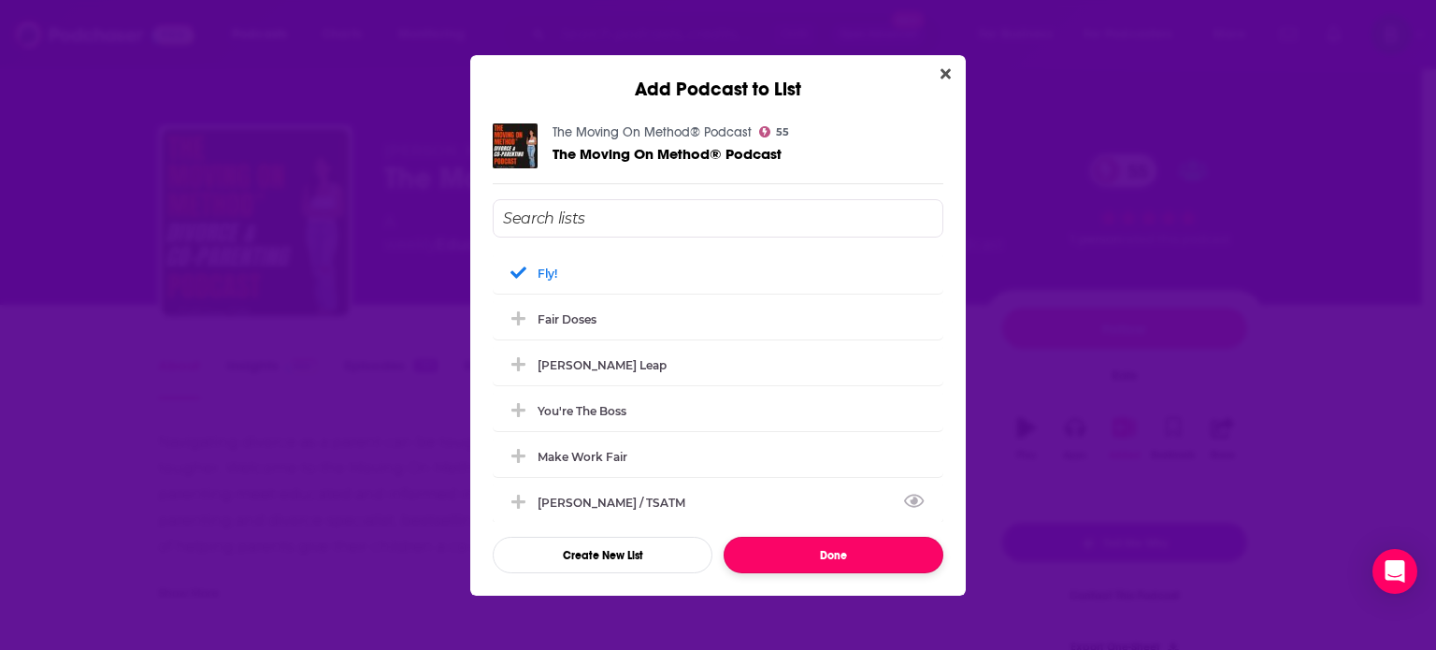
click at [838, 552] on button "Done" at bounding box center [833, 555] width 220 height 36
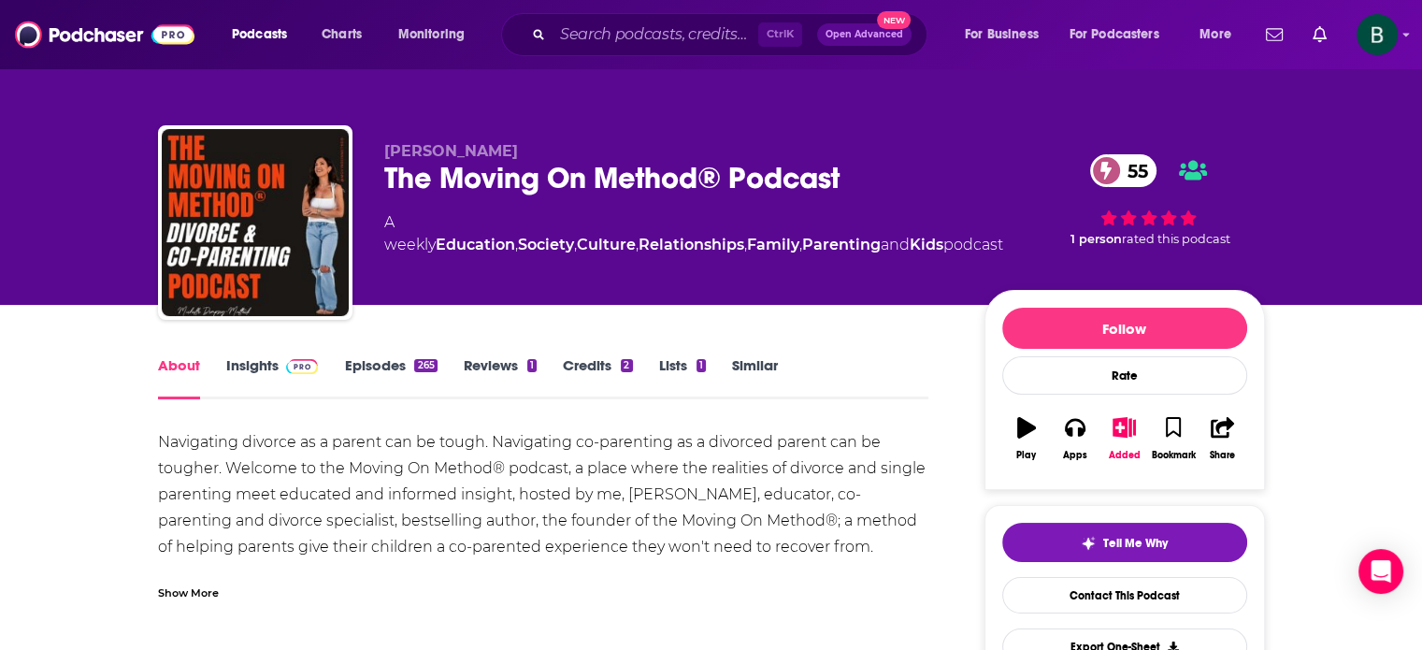
click at [702, 51] on div "Ctrl K Open Advanced New" at bounding box center [714, 34] width 426 height 43
click at [696, 31] on input "Search podcasts, credits, & more..." at bounding box center [655, 35] width 206 height 30
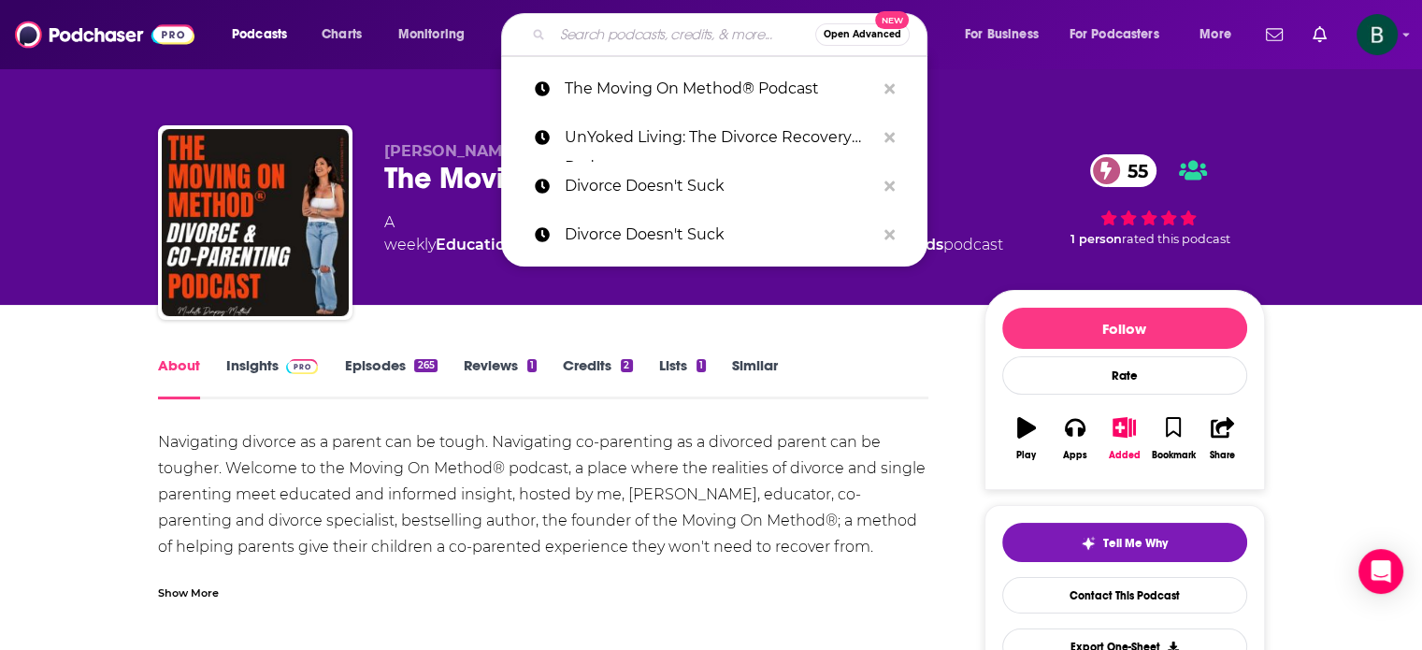
paste input "The Fiscal Feminist"
type input "The Fiscal Feminist"
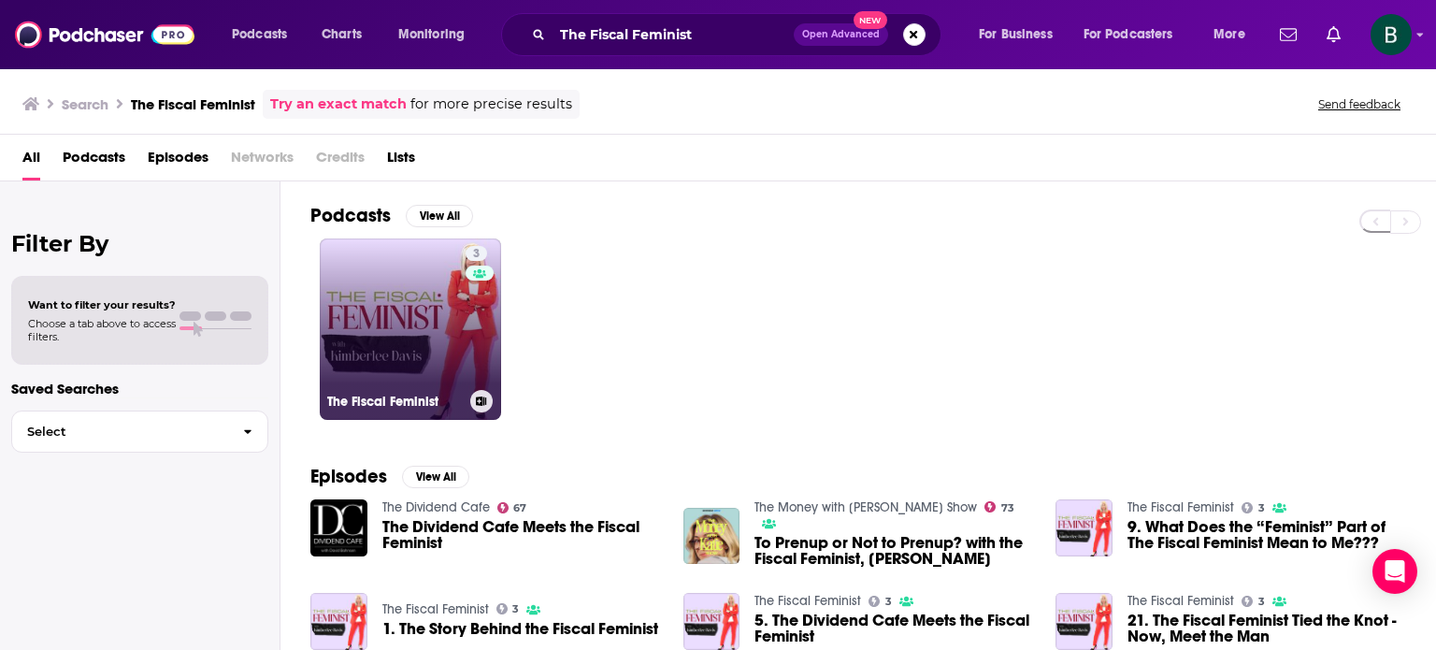
click at [400, 282] on link "3 The Fiscal Feminist" at bounding box center [410, 328] width 181 height 181
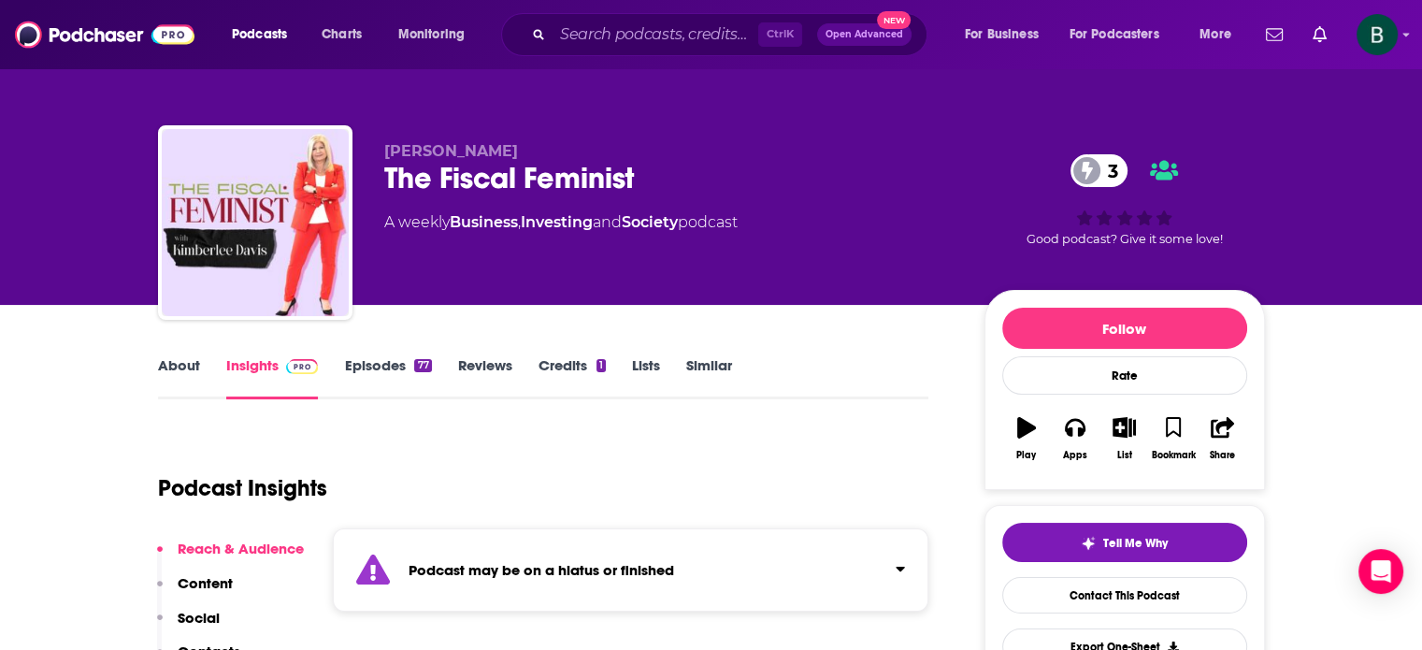
click at [172, 356] on link "About" at bounding box center [179, 377] width 42 height 43
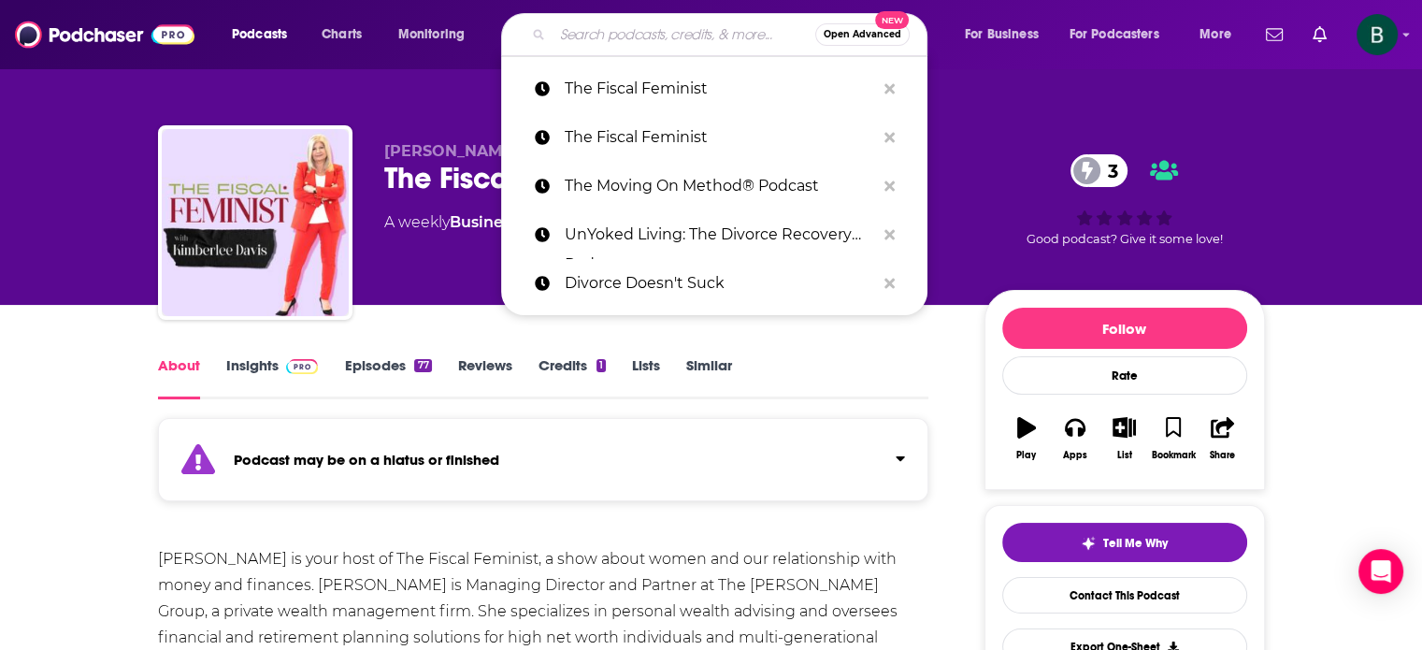
click at [627, 32] on input "Search podcasts, credits, & more..." at bounding box center [683, 35] width 263 height 30
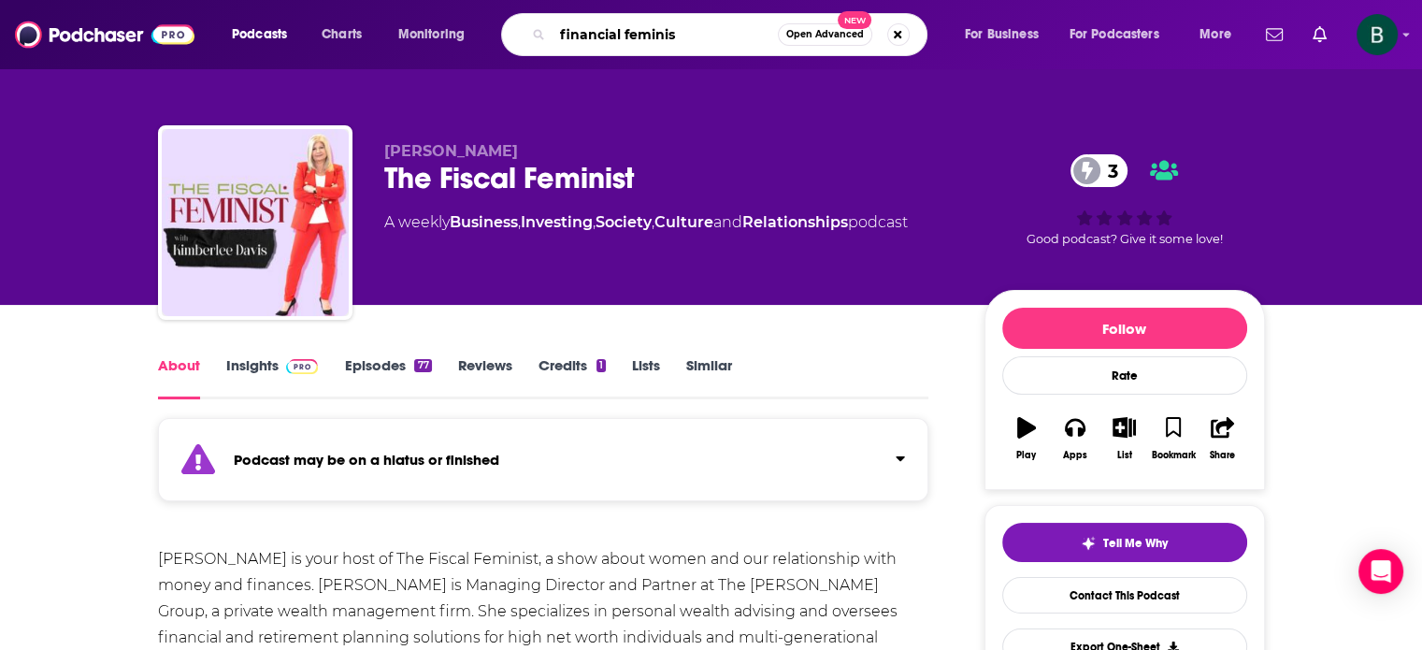
type input "financial feminist"
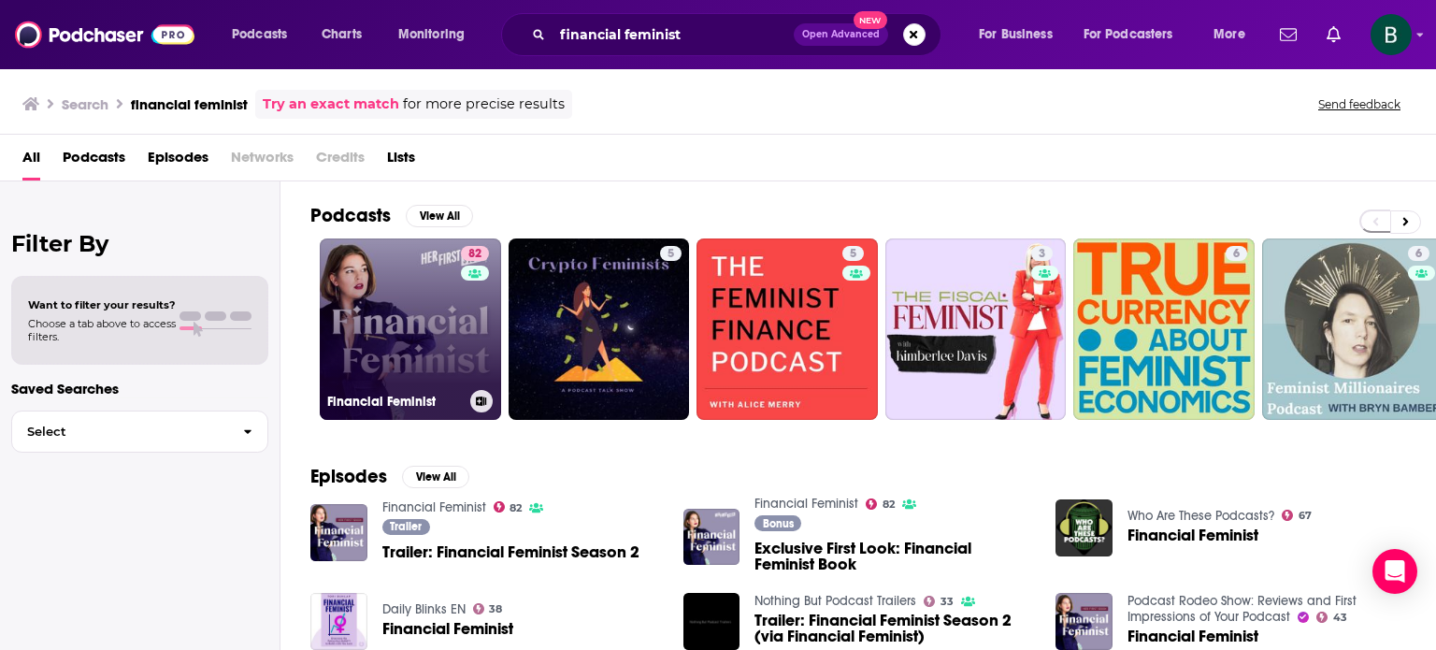
click at [453, 321] on link "82 Financial Feminist" at bounding box center [410, 328] width 181 height 181
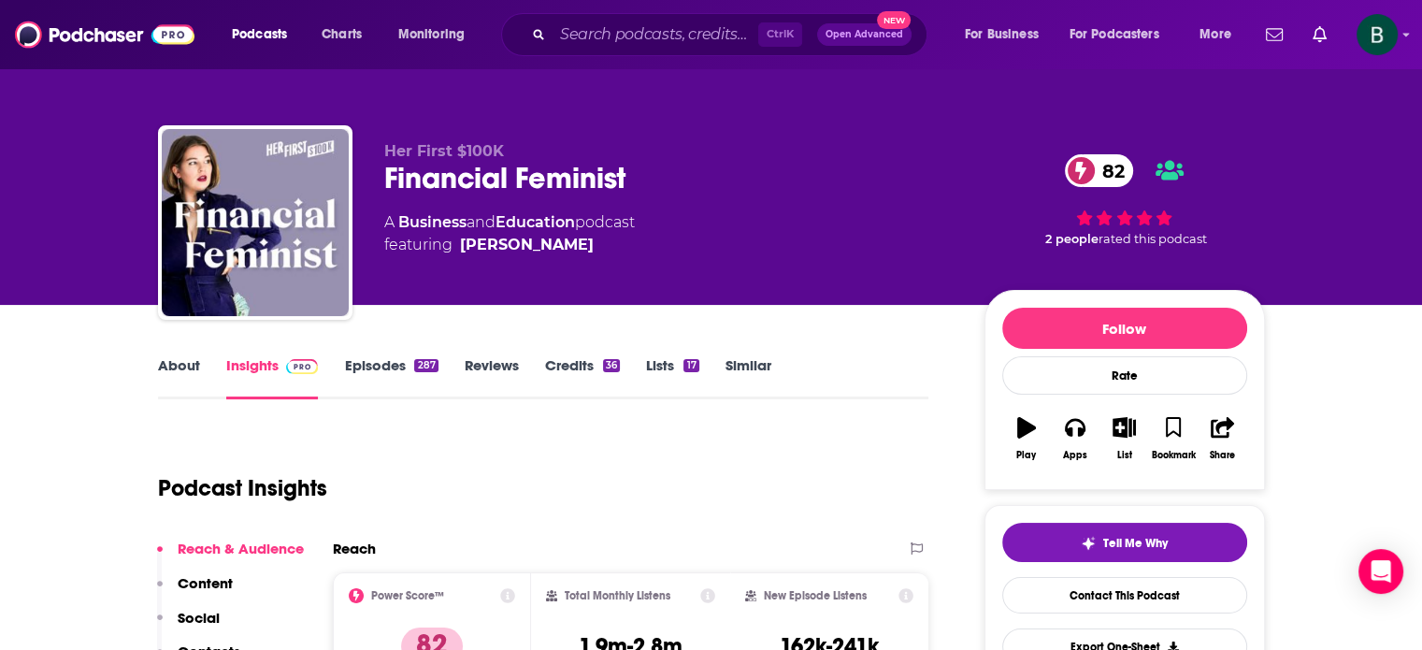
click at [744, 365] on link "Similar" at bounding box center [748, 377] width 46 height 43
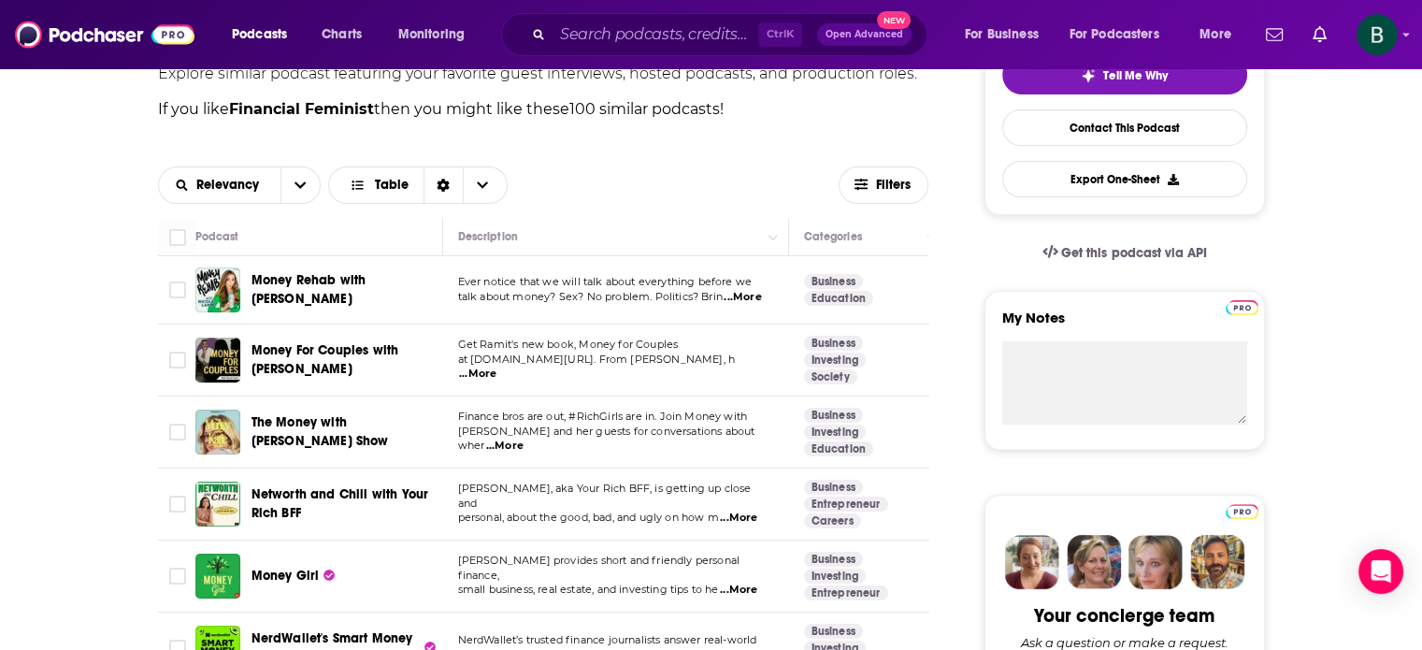
scroll to position [779, 0]
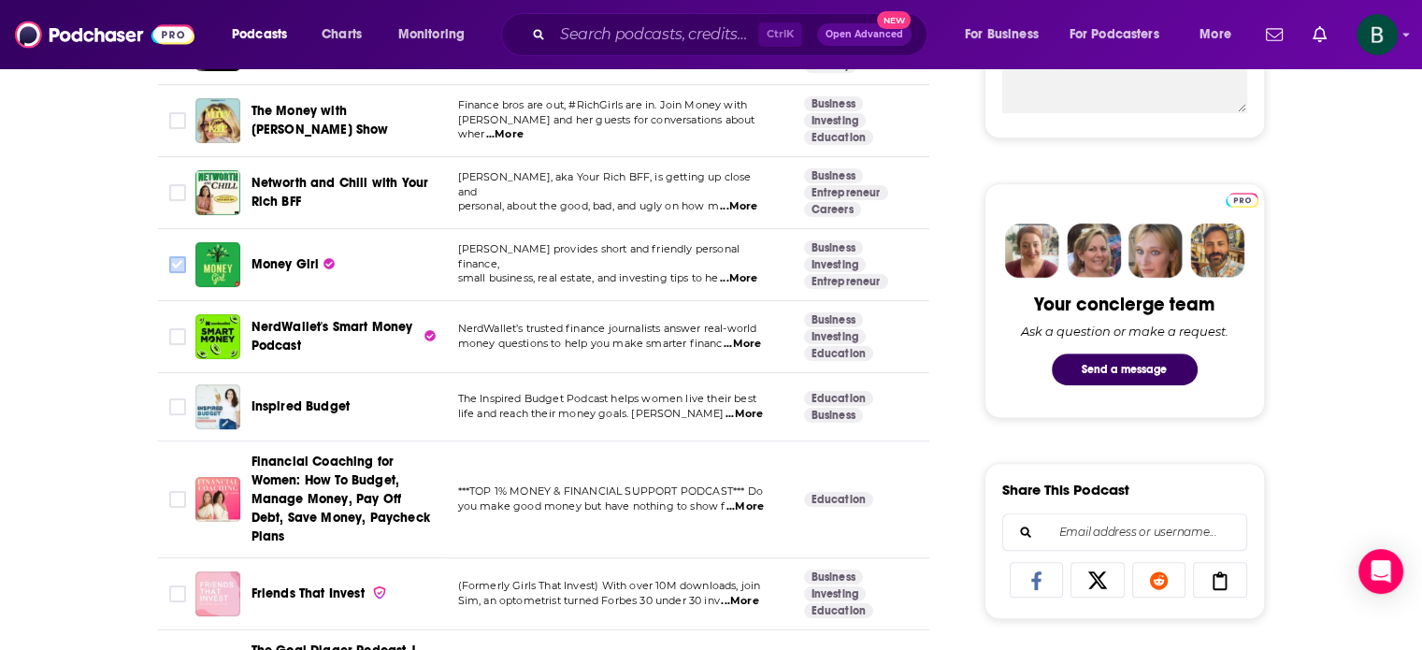
click at [173, 266] on input "Toggle select row" at bounding box center [177, 264] width 17 height 17
checkbox input "true"
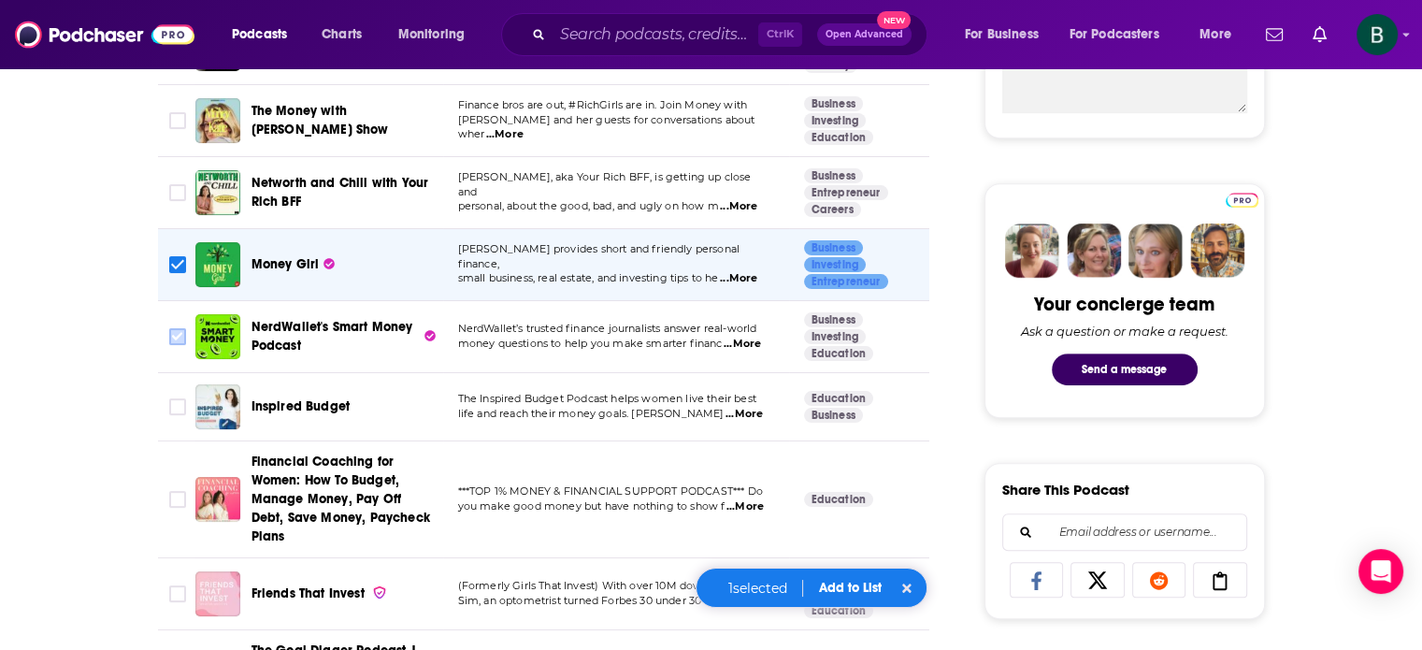
click at [181, 328] on input "Toggle select row" at bounding box center [177, 336] width 17 height 17
checkbox input "true"
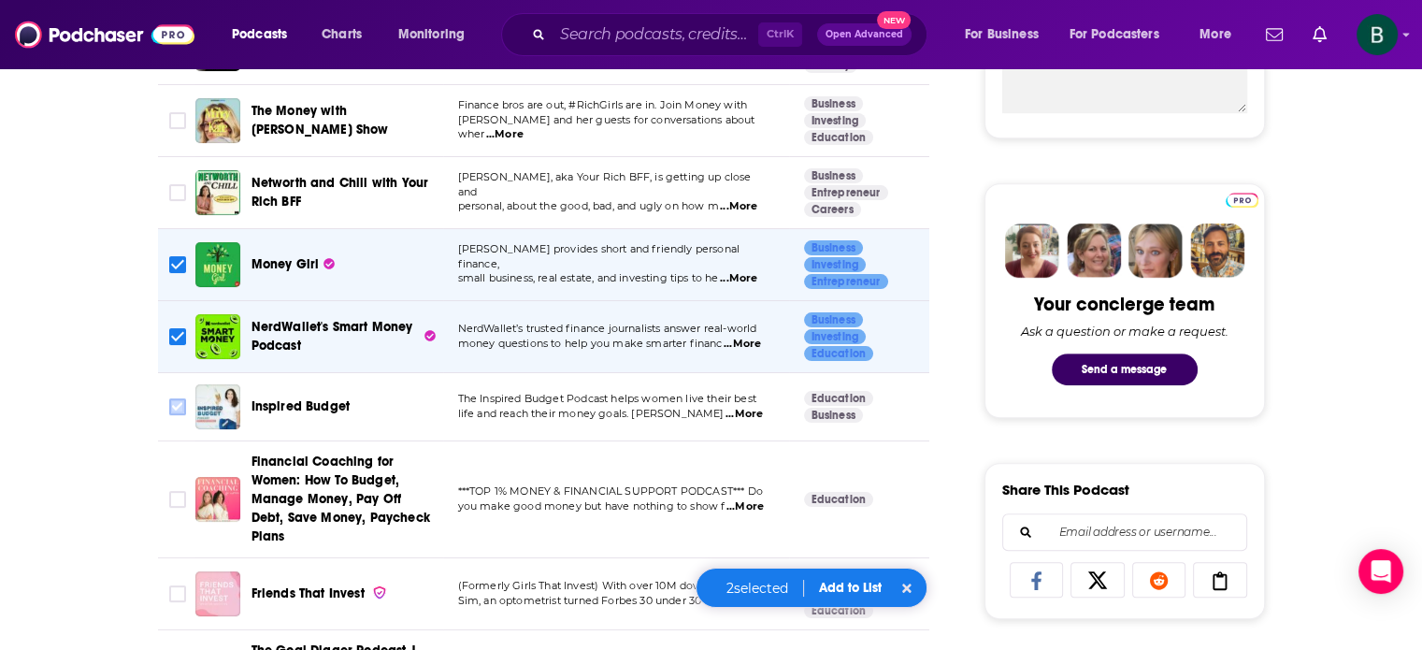
click at [176, 400] on input "Toggle select row" at bounding box center [177, 406] width 17 height 17
checkbox input "true"
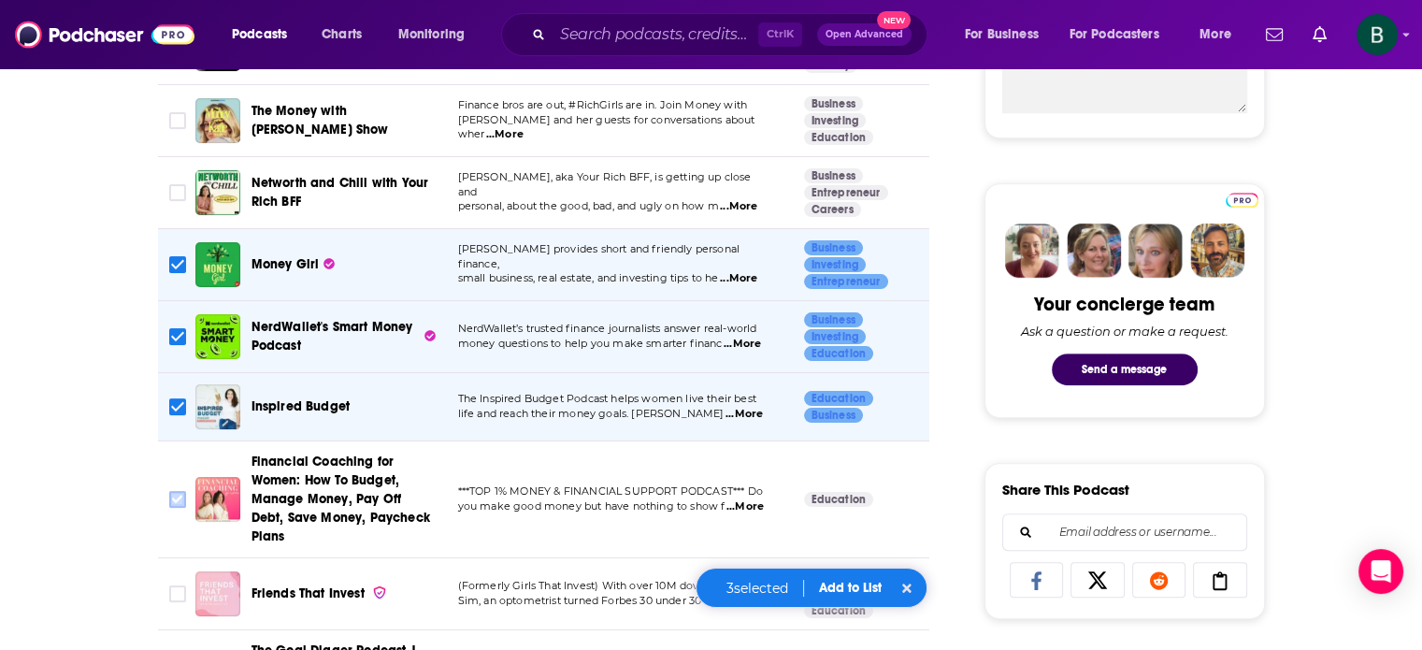
click at [184, 491] on input "Toggle select row" at bounding box center [177, 499] width 17 height 17
checkbox input "true"
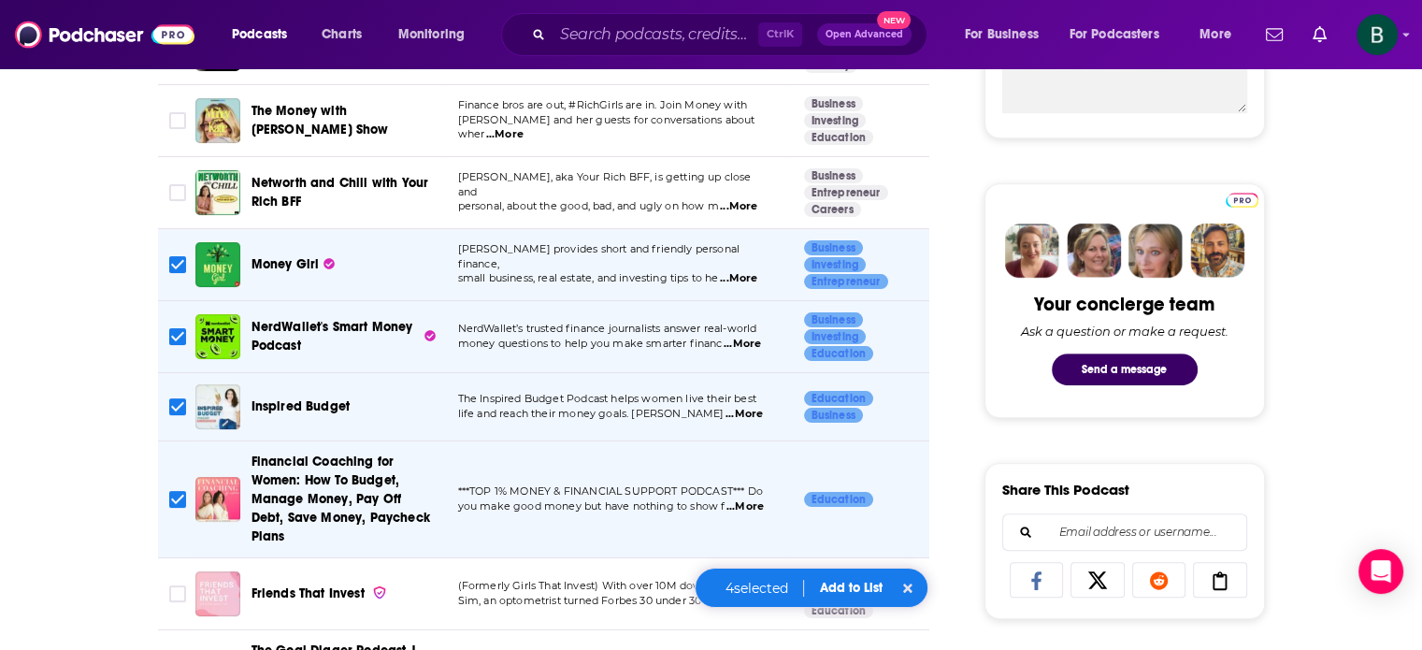
scroll to position [1090, 0]
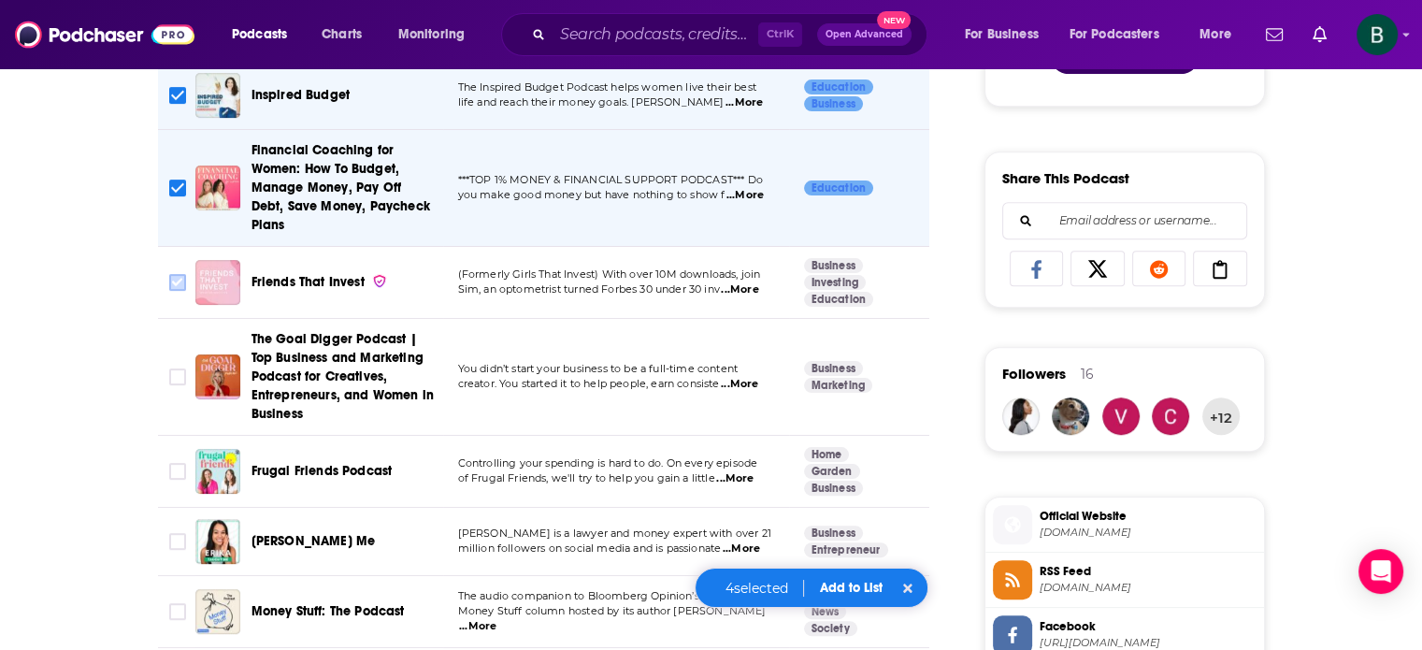
click at [175, 274] on input "Toggle select row" at bounding box center [177, 282] width 17 height 17
checkbox input "true"
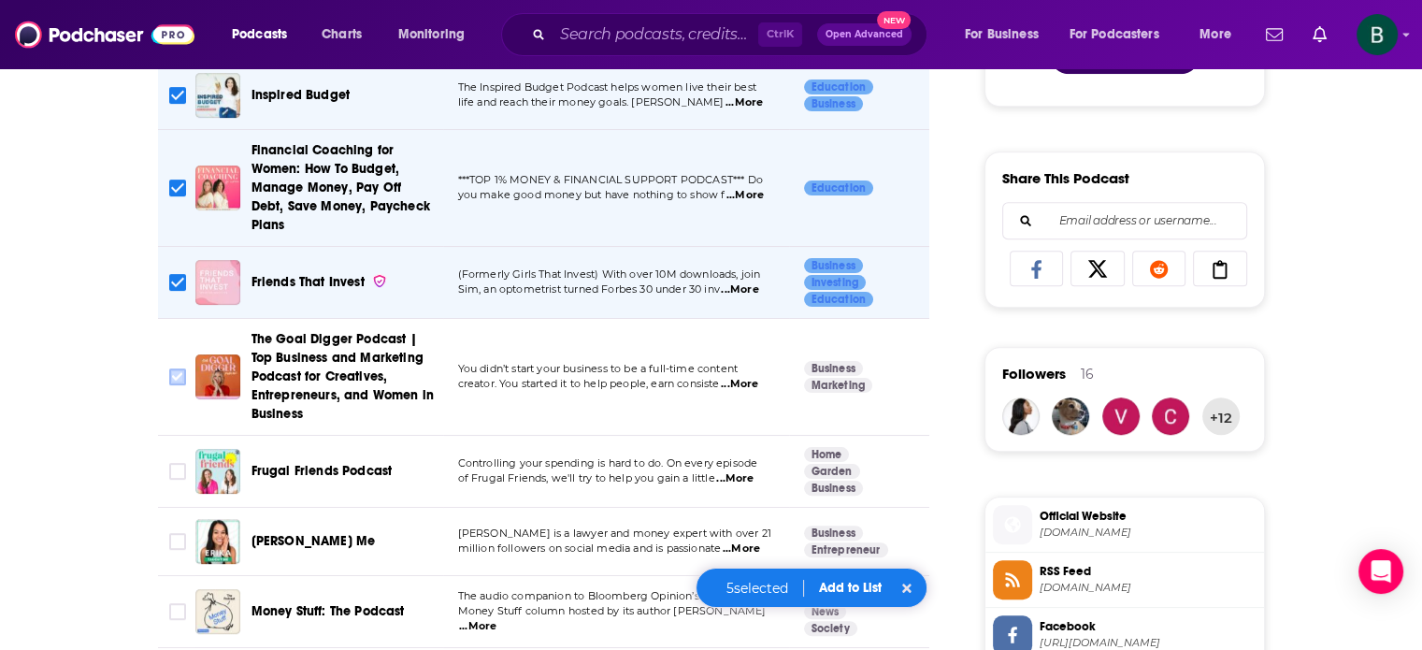
click at [176, 368] on input "Toggle select row" at bounding box center [177, 376] width 17 height 17
checkbox input "true"
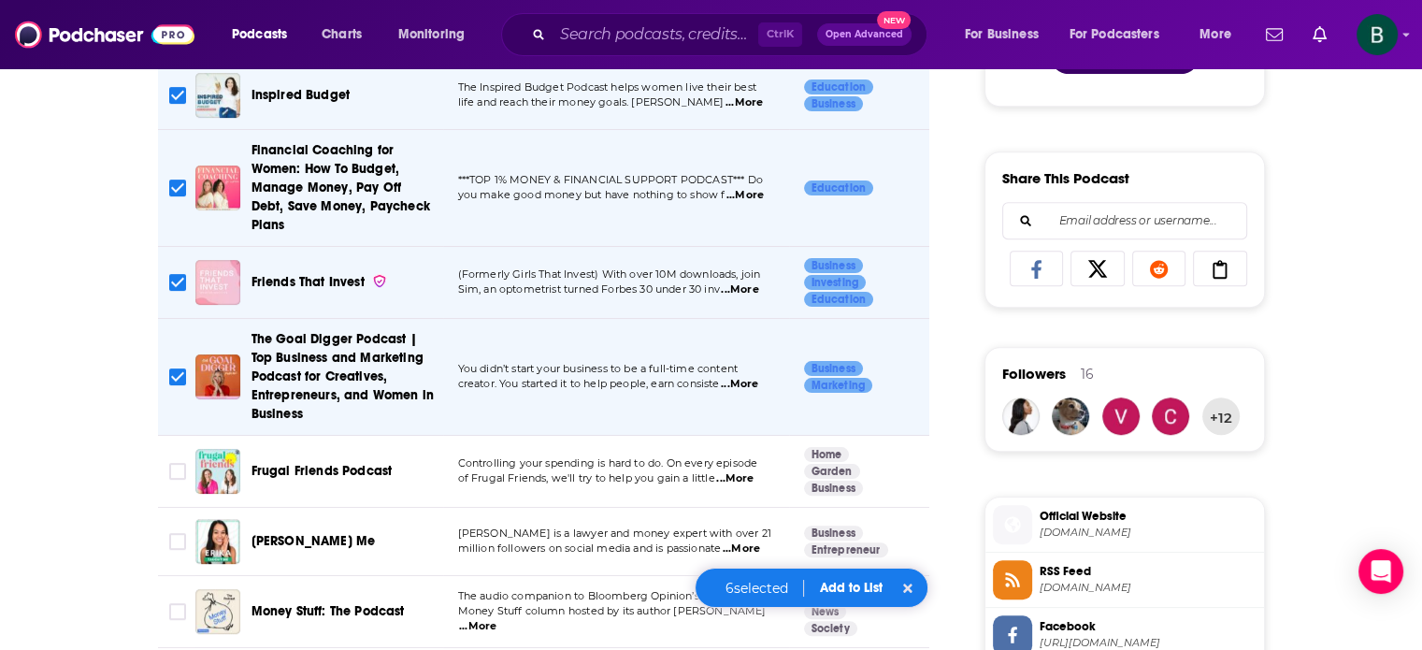
scroll to position [1246, 0]
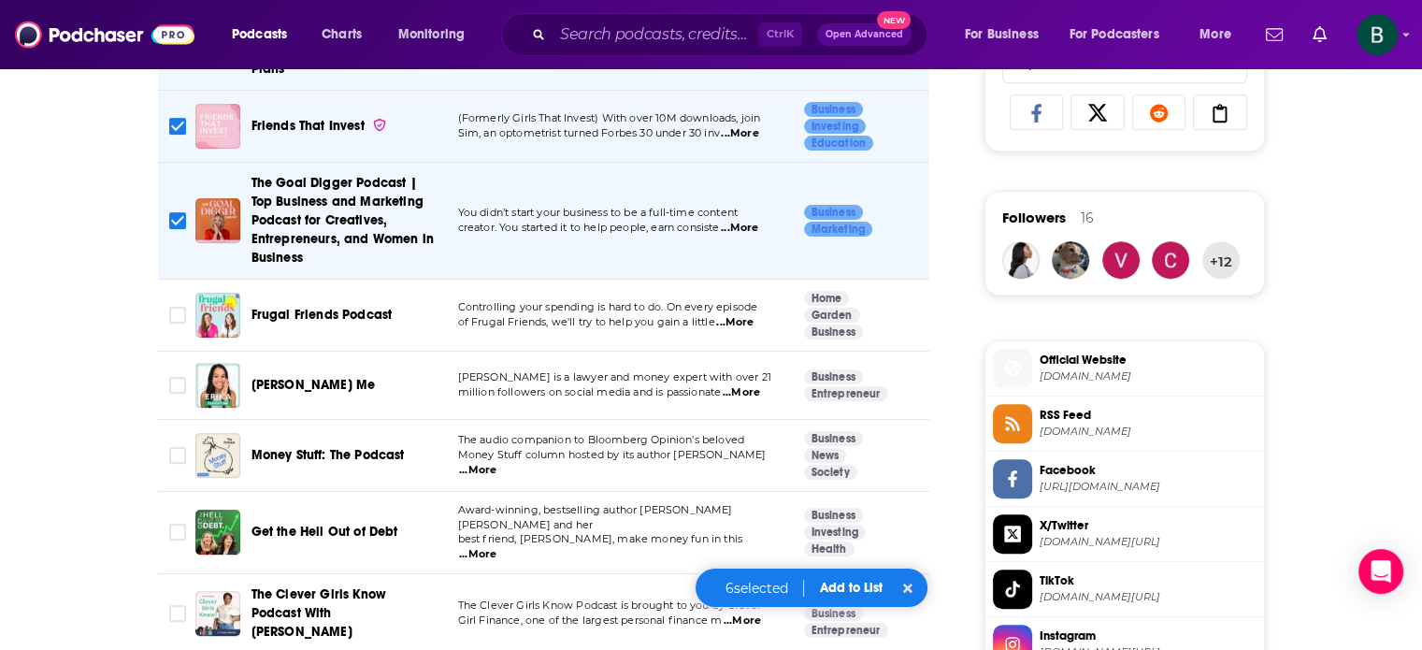
click at [496, 463] on span "...More" at bounding box center [477, 470] width 37 height 15
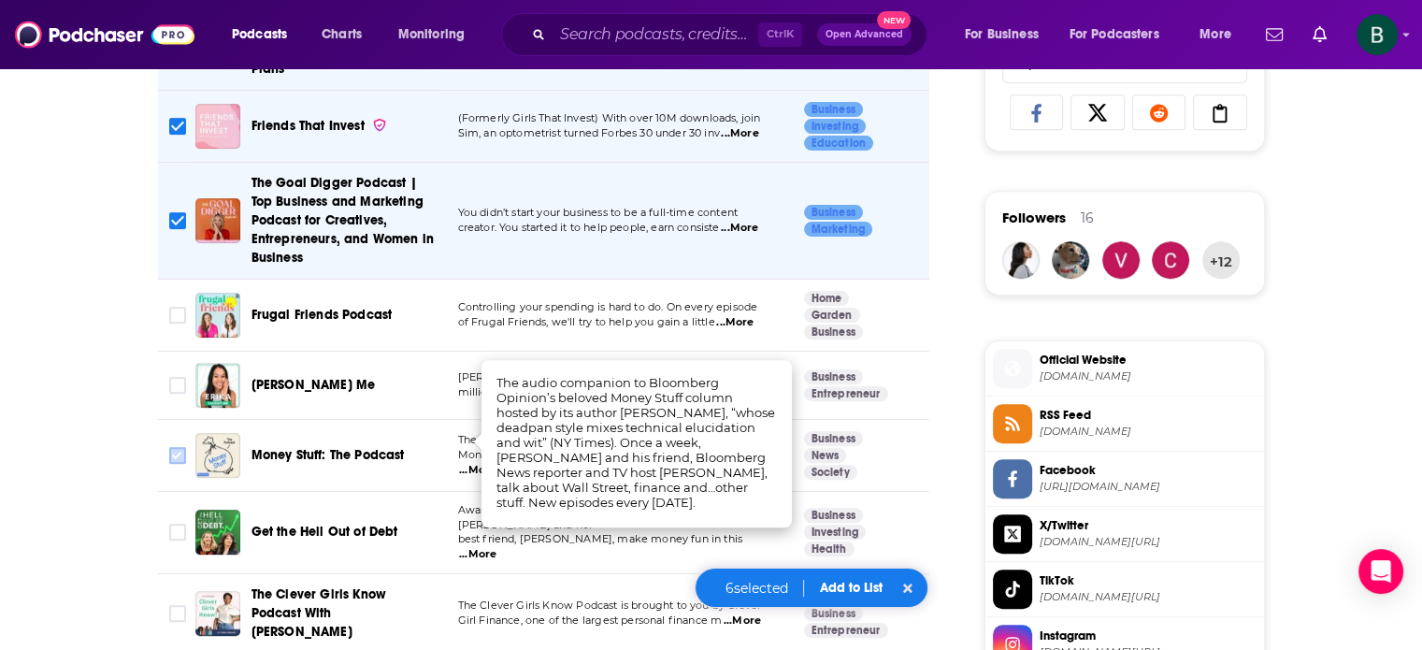
click at [177, 447] on input "Toggle select row" at bounding box center [177, 455] width 17 height 17
checkbox input "true"
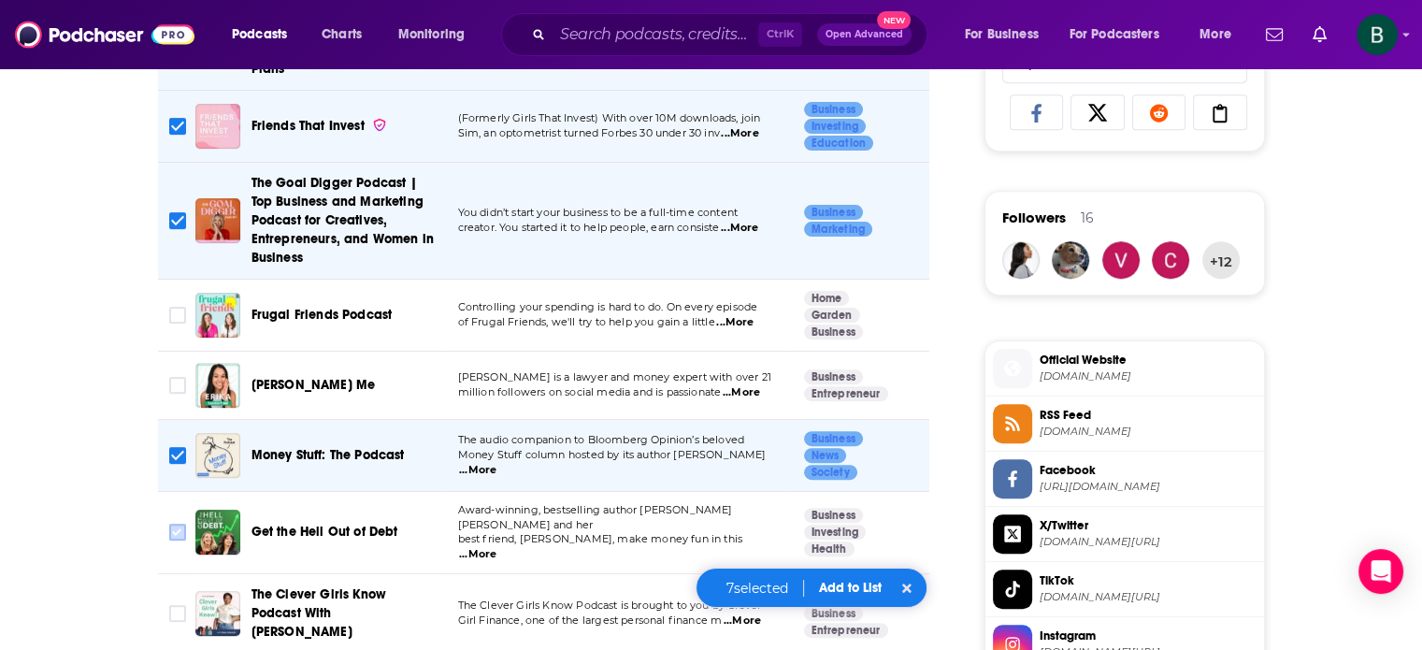
click at [179, 523] on input "Toggle select row" at bounding box center [177, 531] width 17 height 17
checkbox input "true"
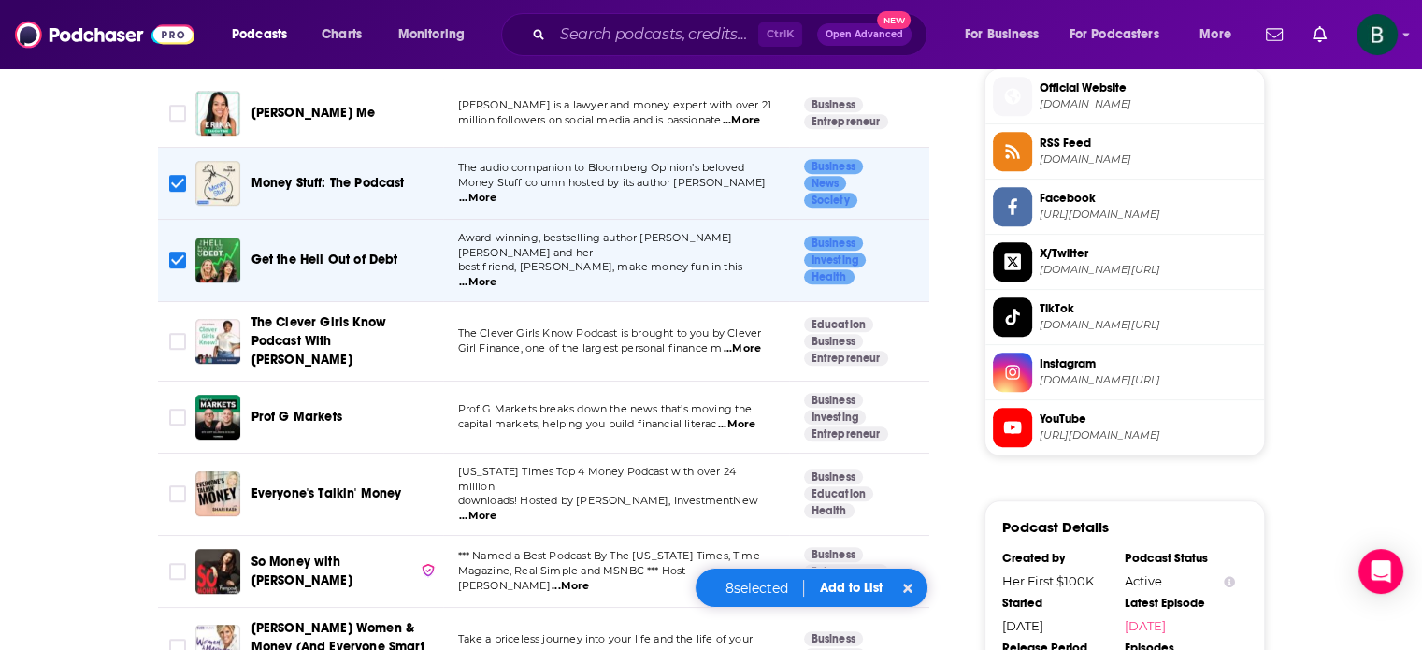
scroll to position [1557, 0]
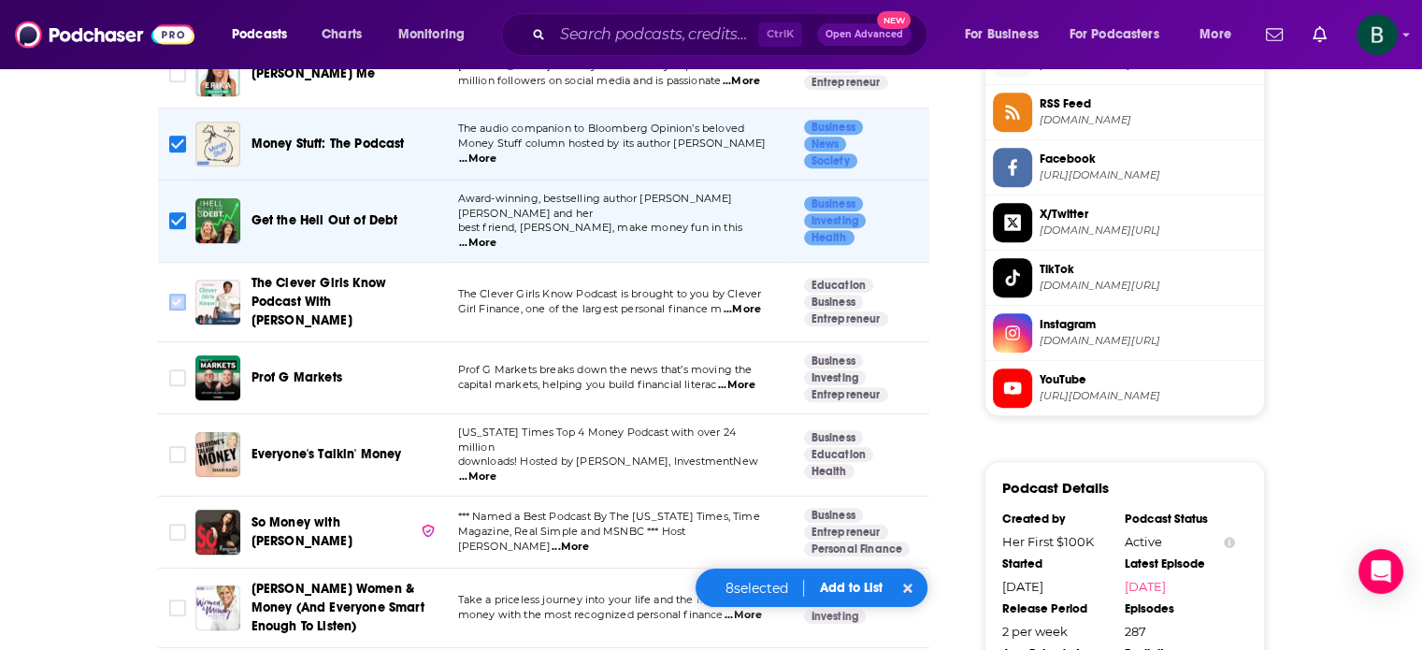
click at [169, 294] on input "Toggle select row" at bounding box center [177, 302] width 17 height 17
checkbox input "true"
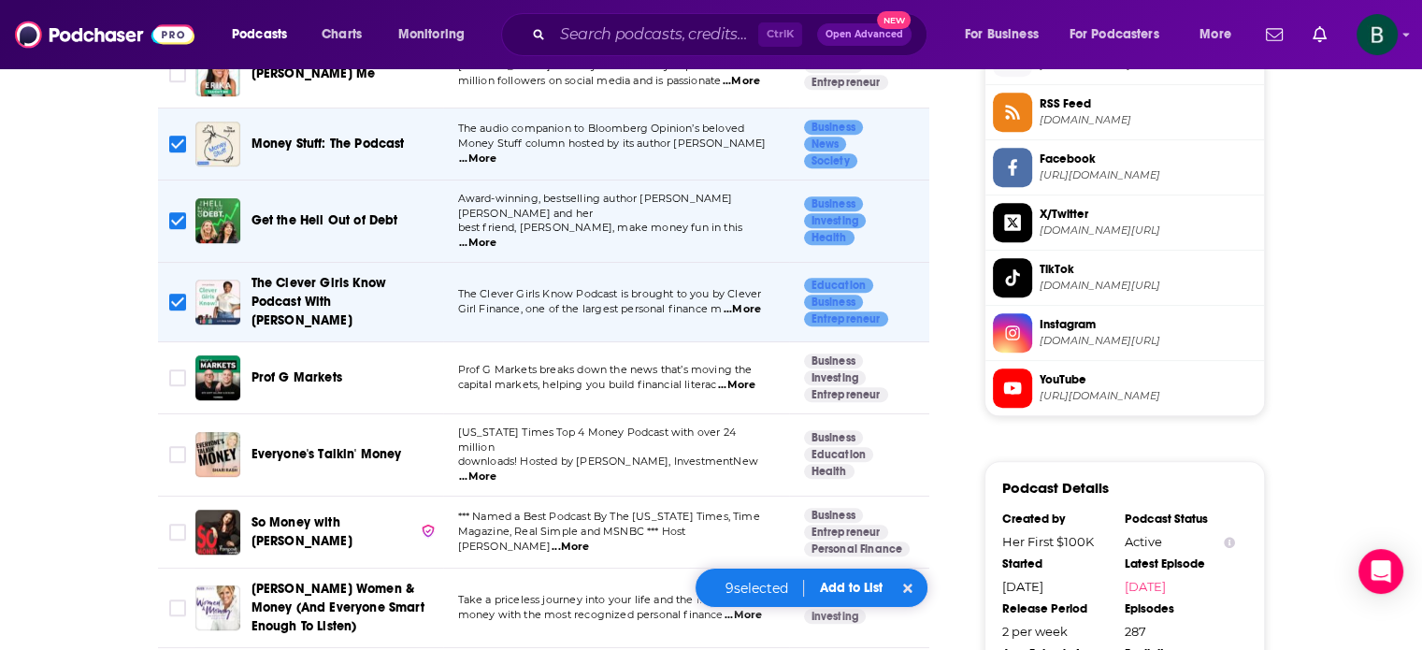
click at [745, 378] on span "...More" at bounding box center [736, 385] width 37 height 15
click at [169, 369] on input "Toggle select row" at bounding box center [177, 377] width 17 height 17
checkbox input "true"
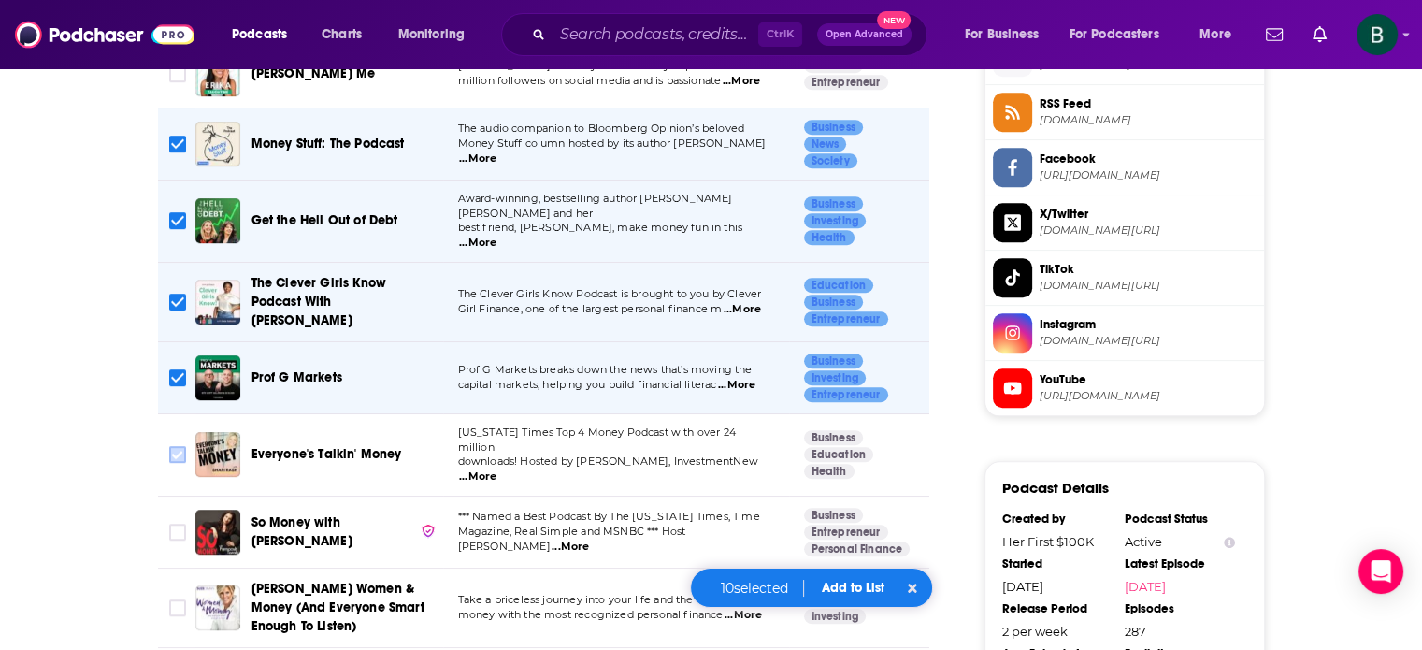
click at [173, 446] on input "Toggle select row" at bounding box center [177, 454] width 17 height 17
checkbox input "true"
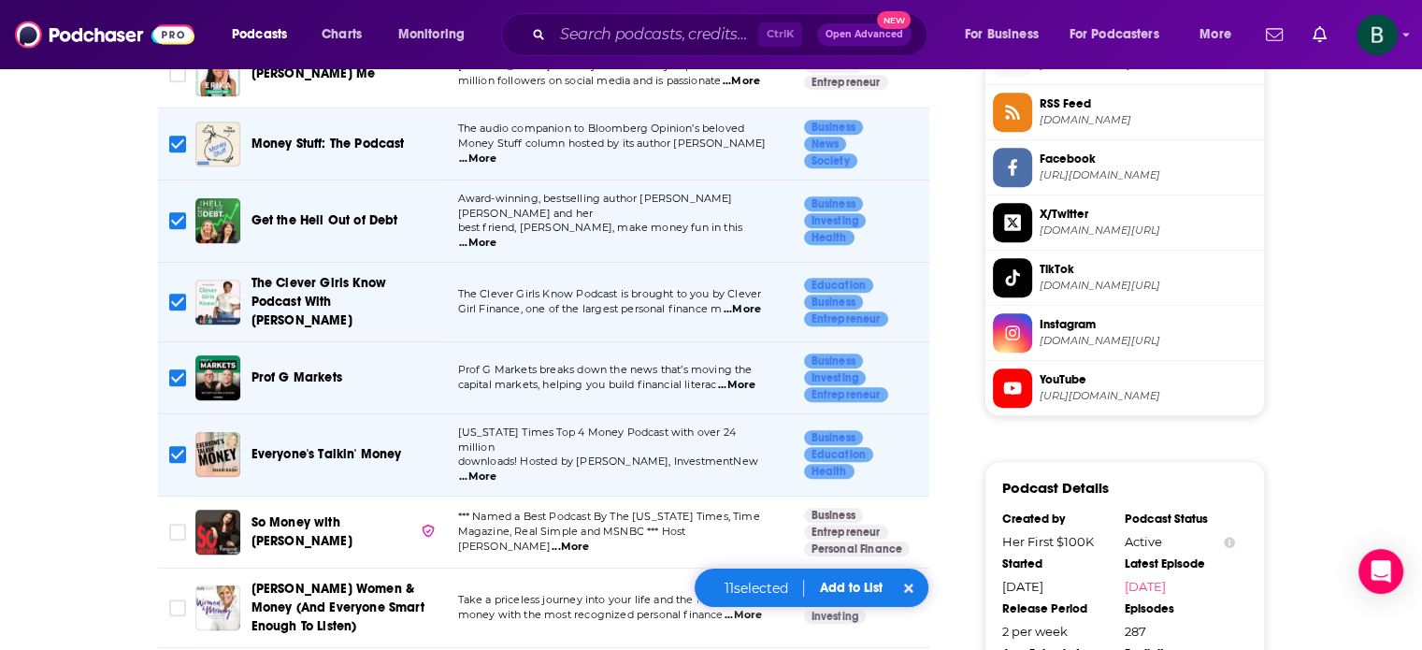
scroll to position [1713, 0]
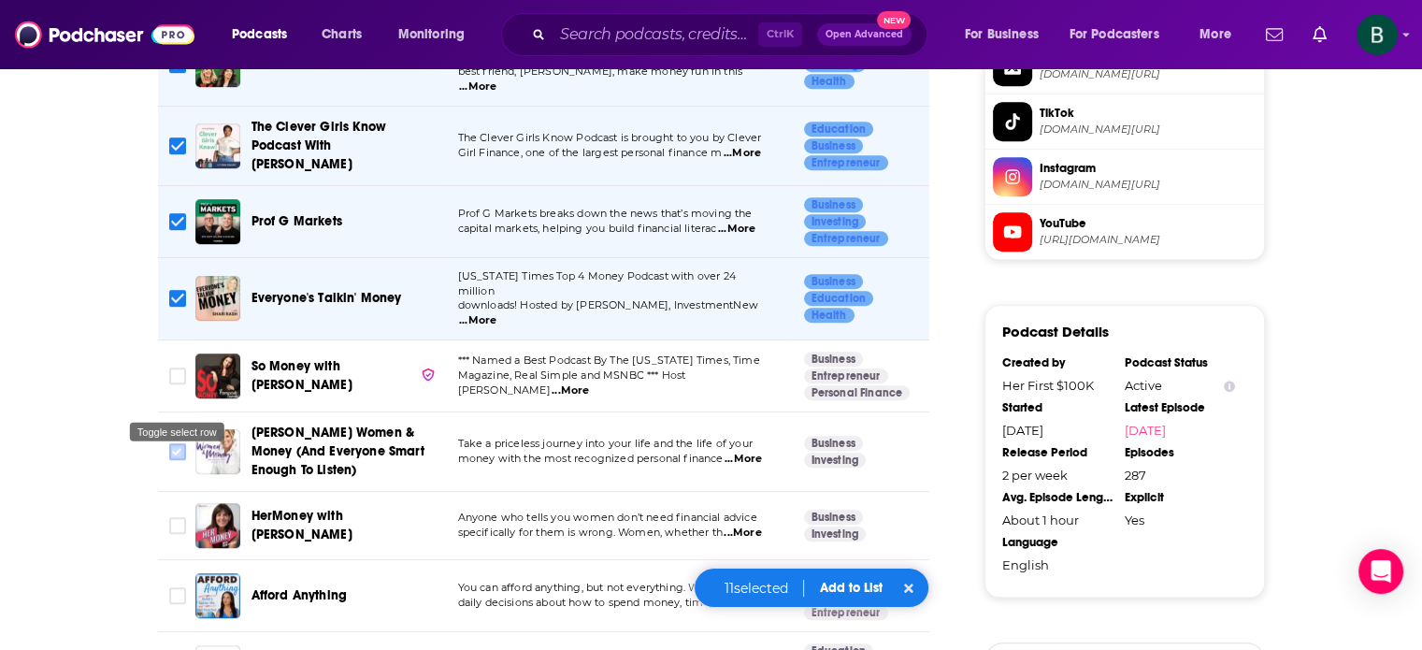
click at [179, 443] on input "Toggle select row" at bounding box center [177, 451] width 17 height 17
checkbox input "true"
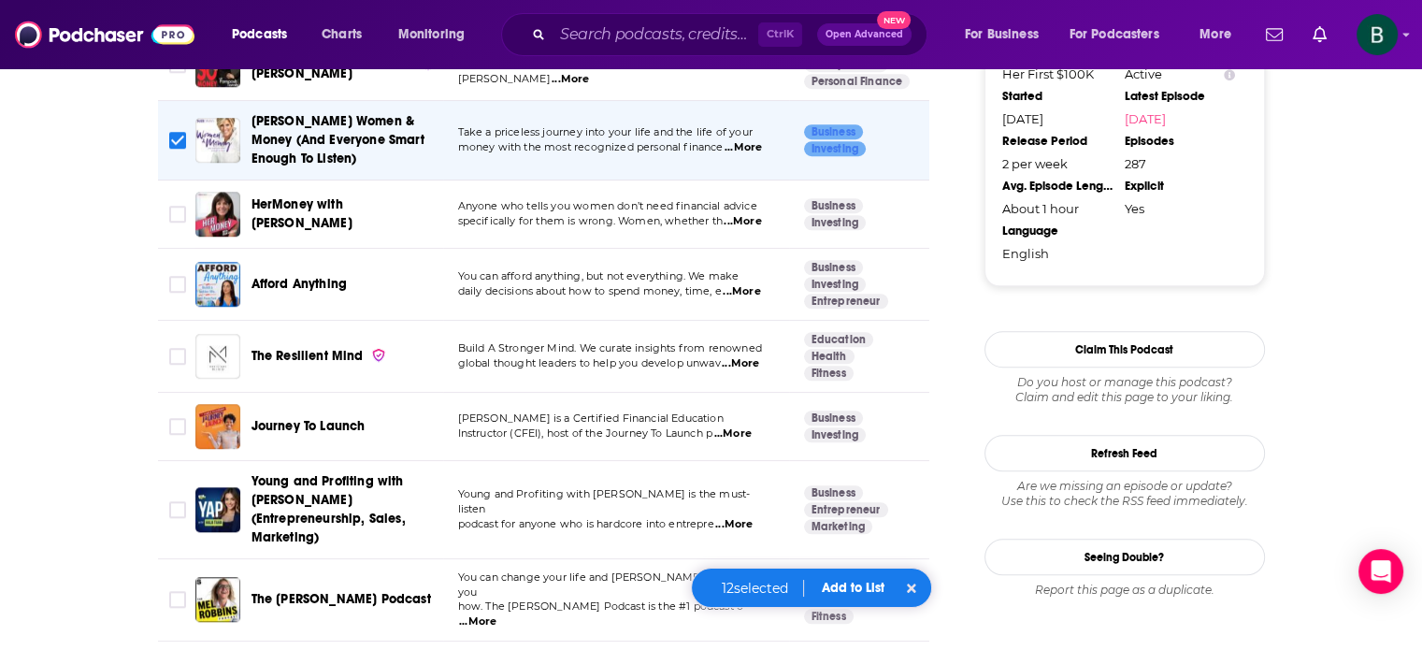
scroll to position [2337, 0]
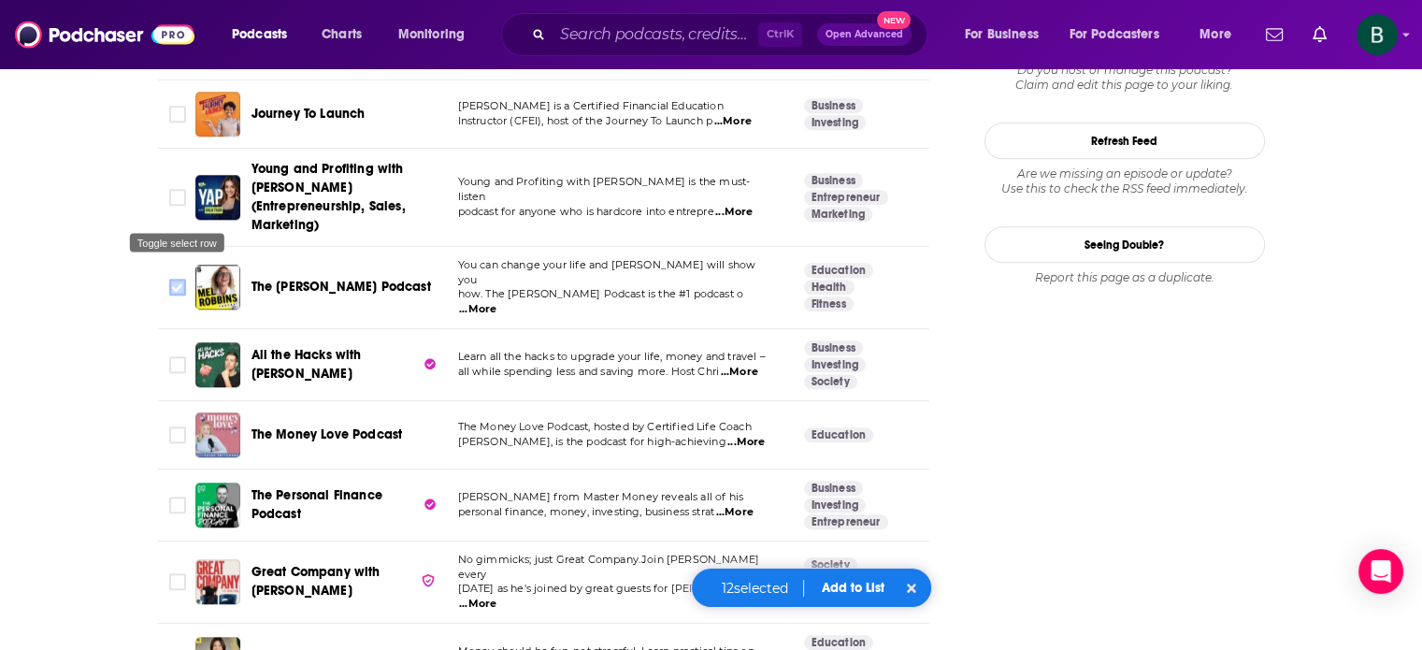
click at [171, 279] on input "Toggle select row" at bounding box center [177, 287] width 17 height 17
checkbox input "true"
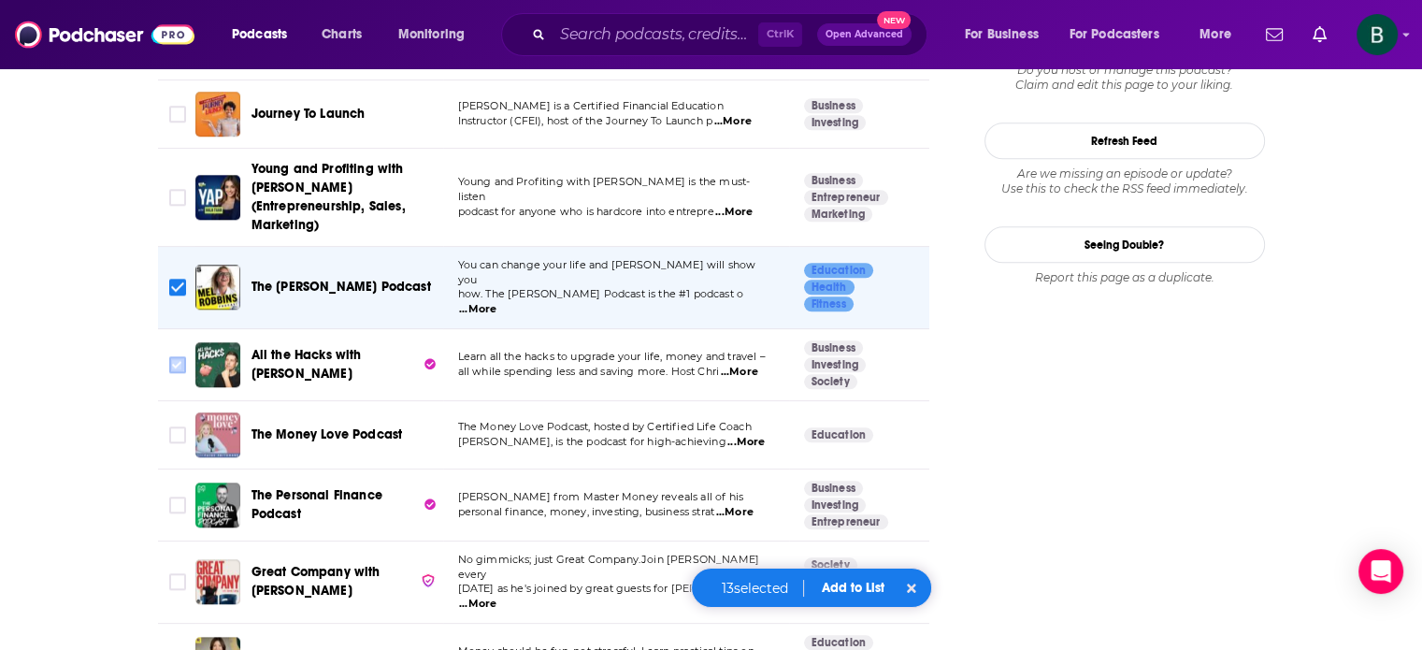
click at [176, 356] on input "Toggle select row" at bounding box center [177, 364] width 17 height 17
checkbox input "true"
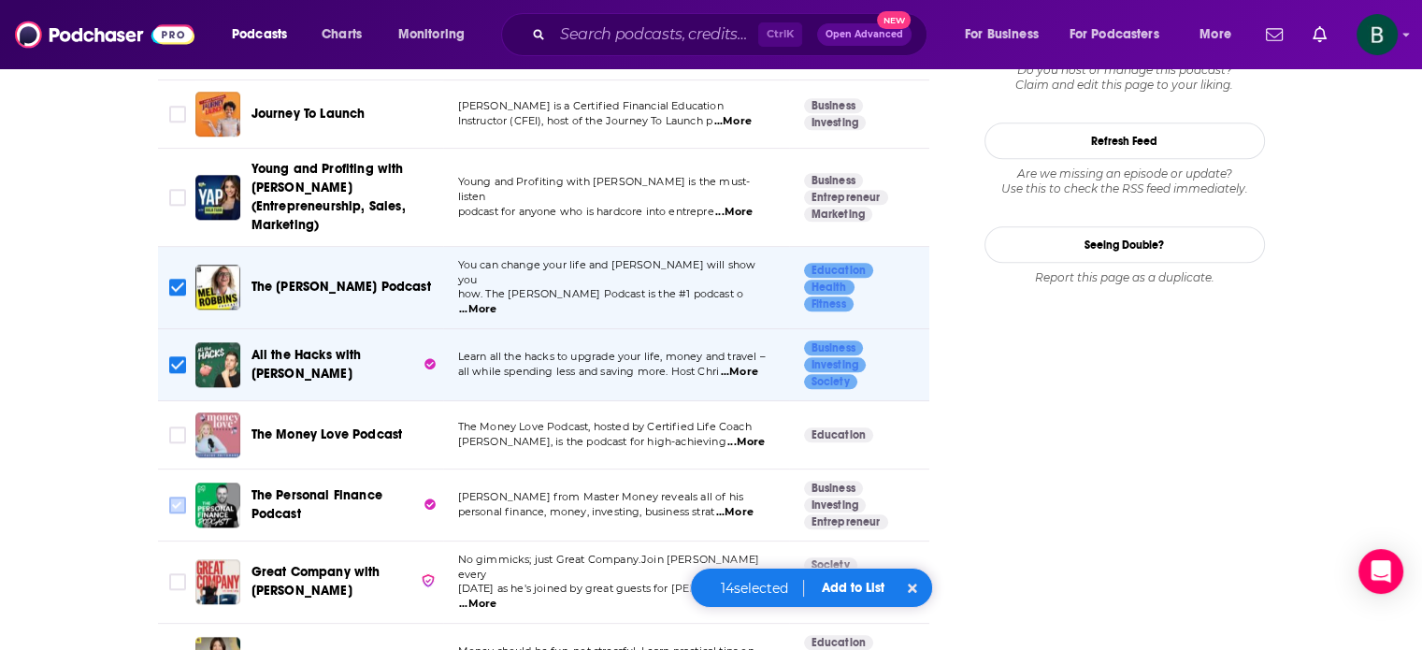
click at [183, 496] on input "Toggle select row" at bounding box center [177, 504] width 17 height 17
checkbox input "true"
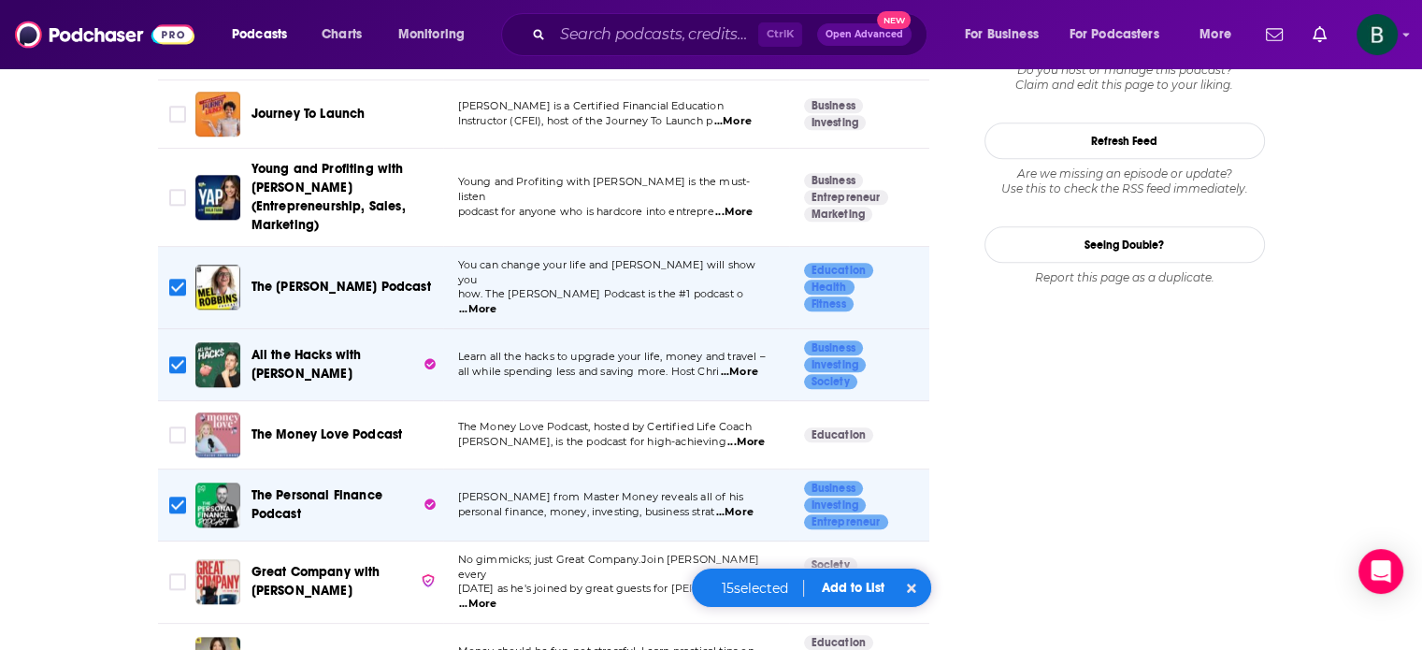
scroll to position [2492, 0]
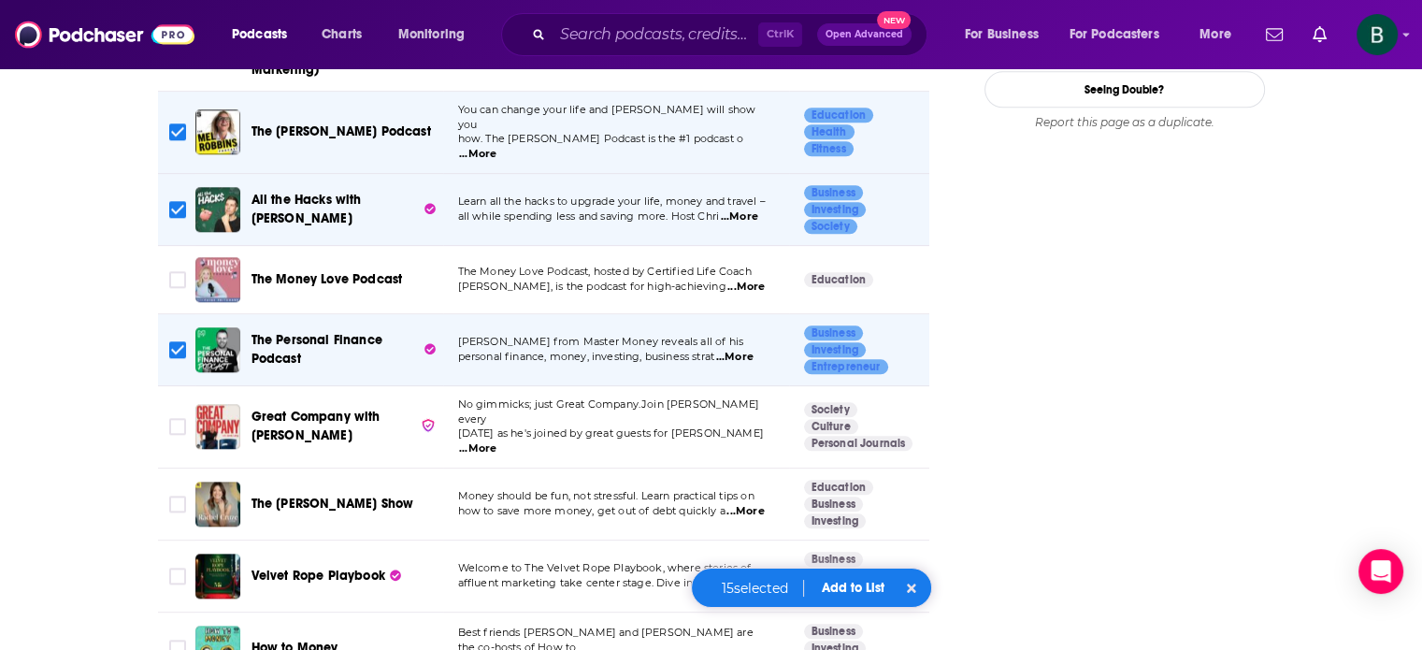
click at [496, 441] on span "...More" at bounding box center [477, 448] width 37 height 15
click at [176, 495] on input "Toggle select row" at bounding box center [177, 503] width 17 height 17
checkbox input "true"
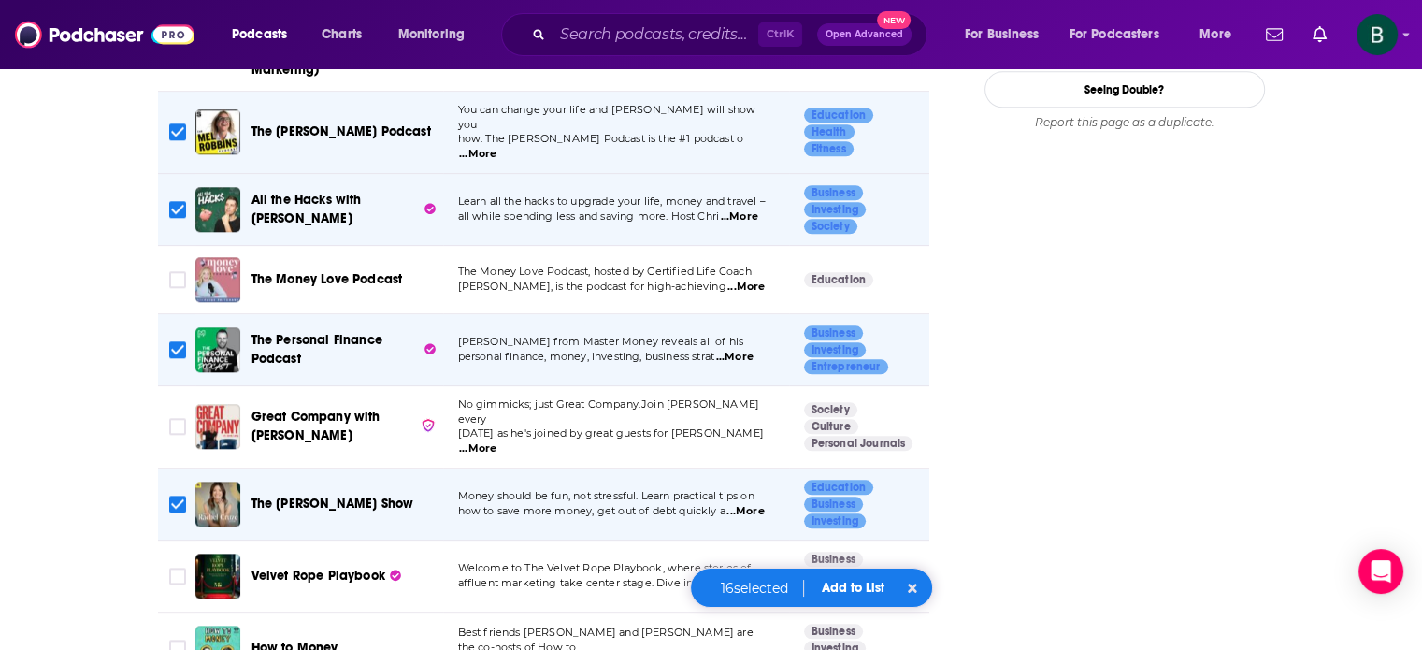
scroll to position [2648, 0]
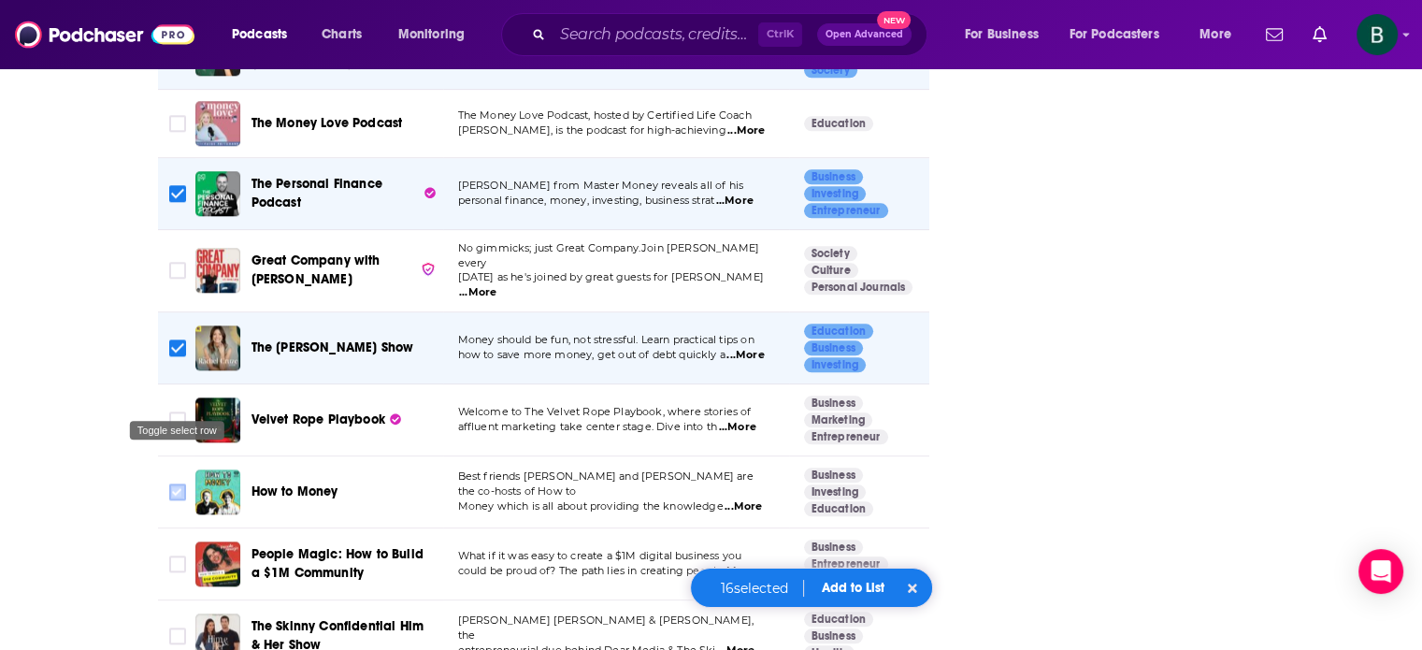
click at [179, 483] on input "Toggle select row" at bounding box center [177, 491] width 17 height 17
checkbox input "true"
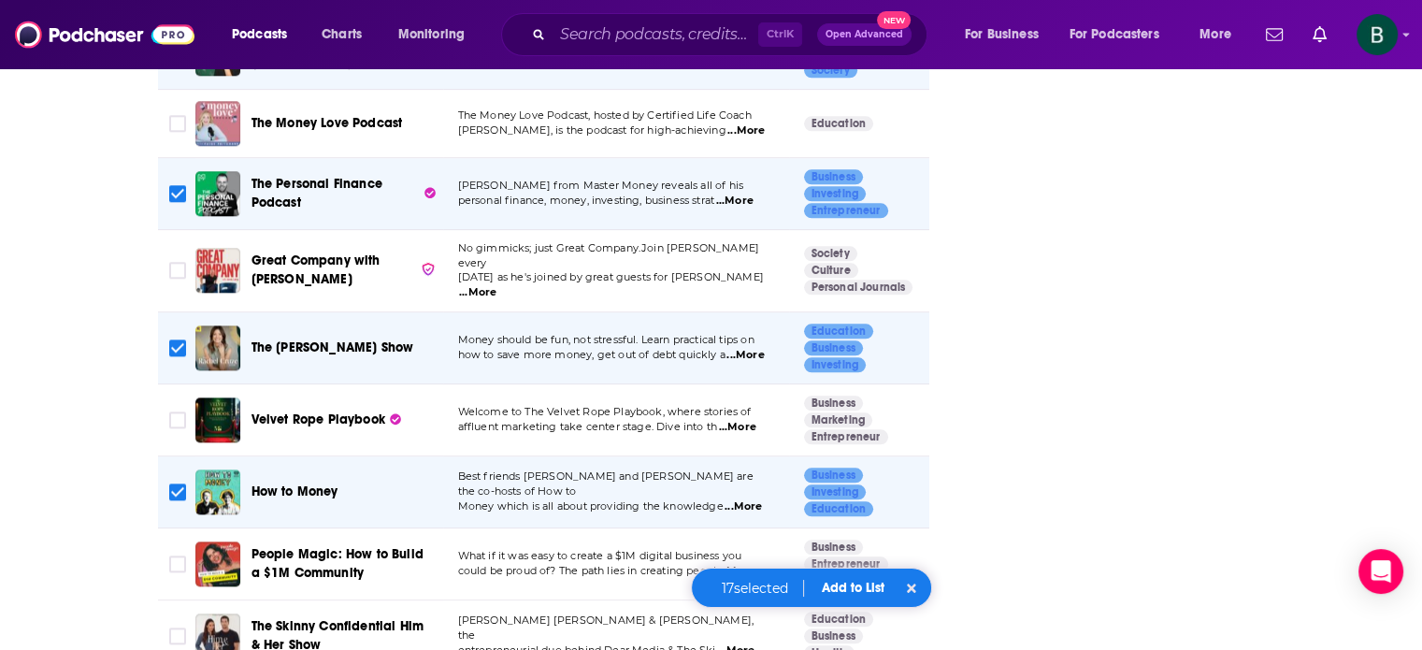
scroll to position [2804, 0]
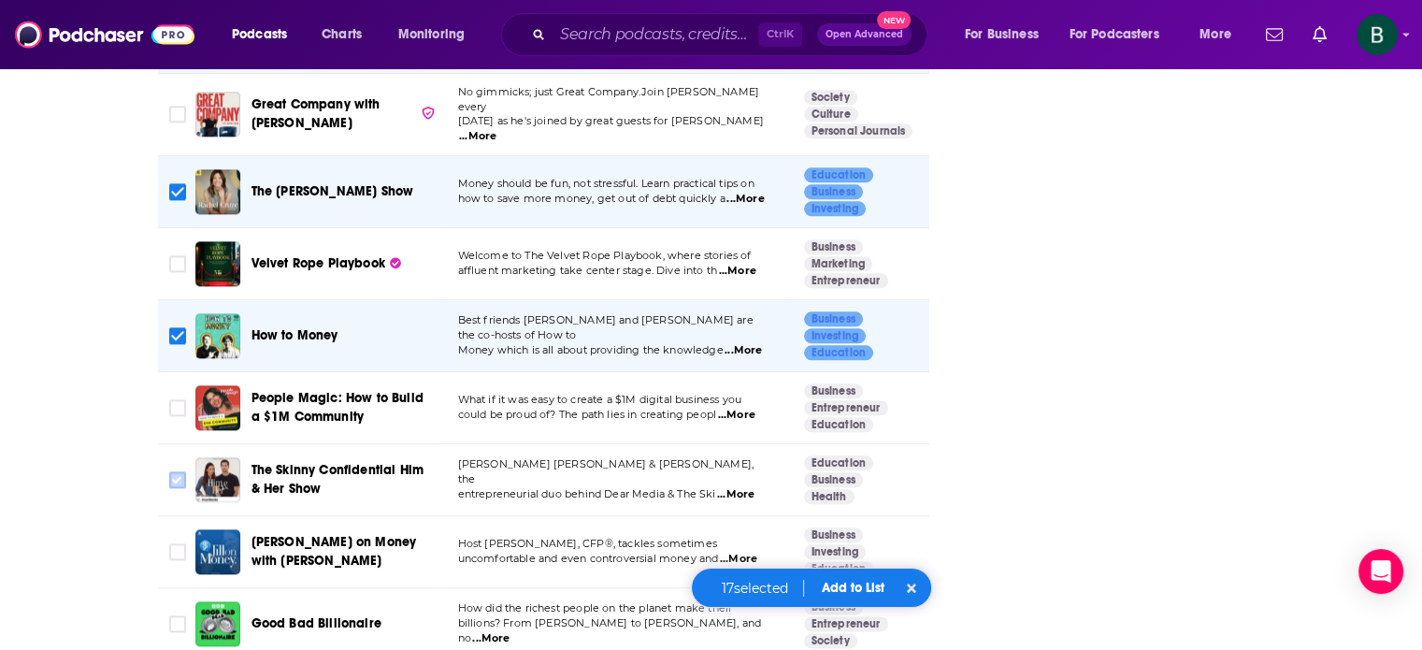
click at [177, 471] on input "Toggle select row" at bounding box center [177, 479] width 17 height 17
checkbox input "true"
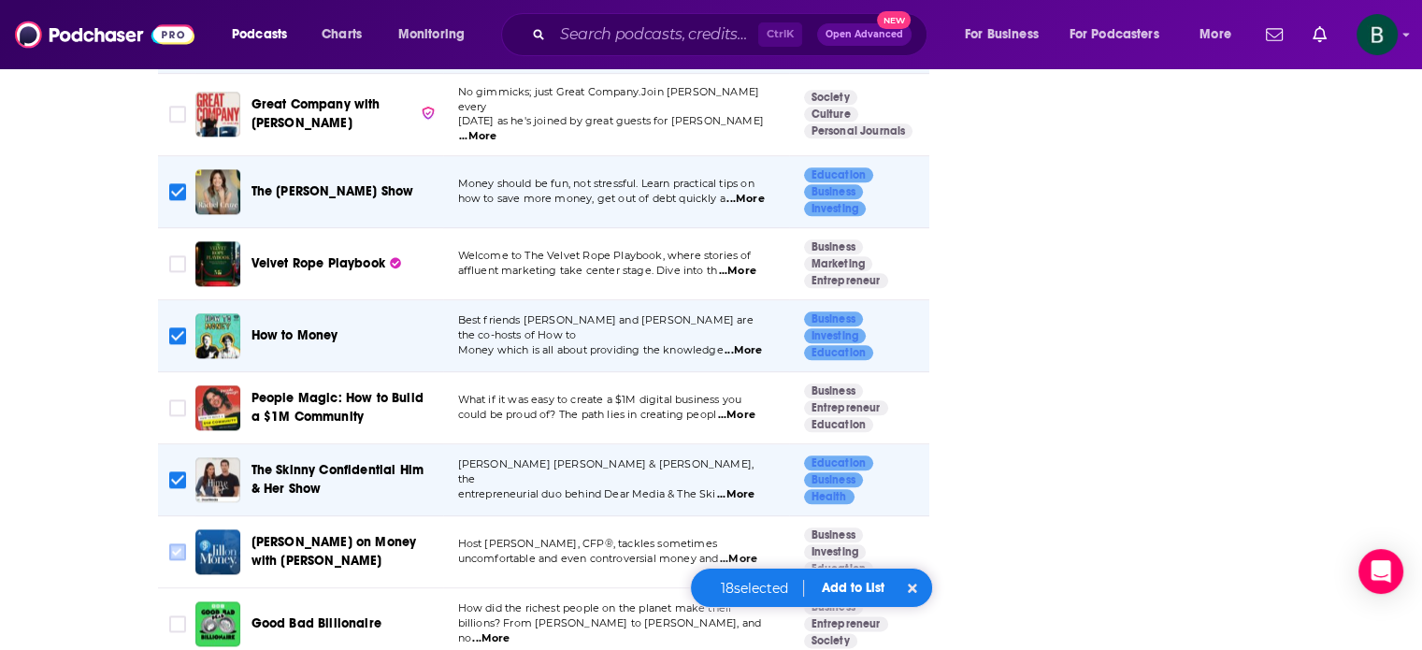
click at [175, 543] on input "Toggle select row" at bounding box center [177, 551] width 17 height 17
checkbox input "true"
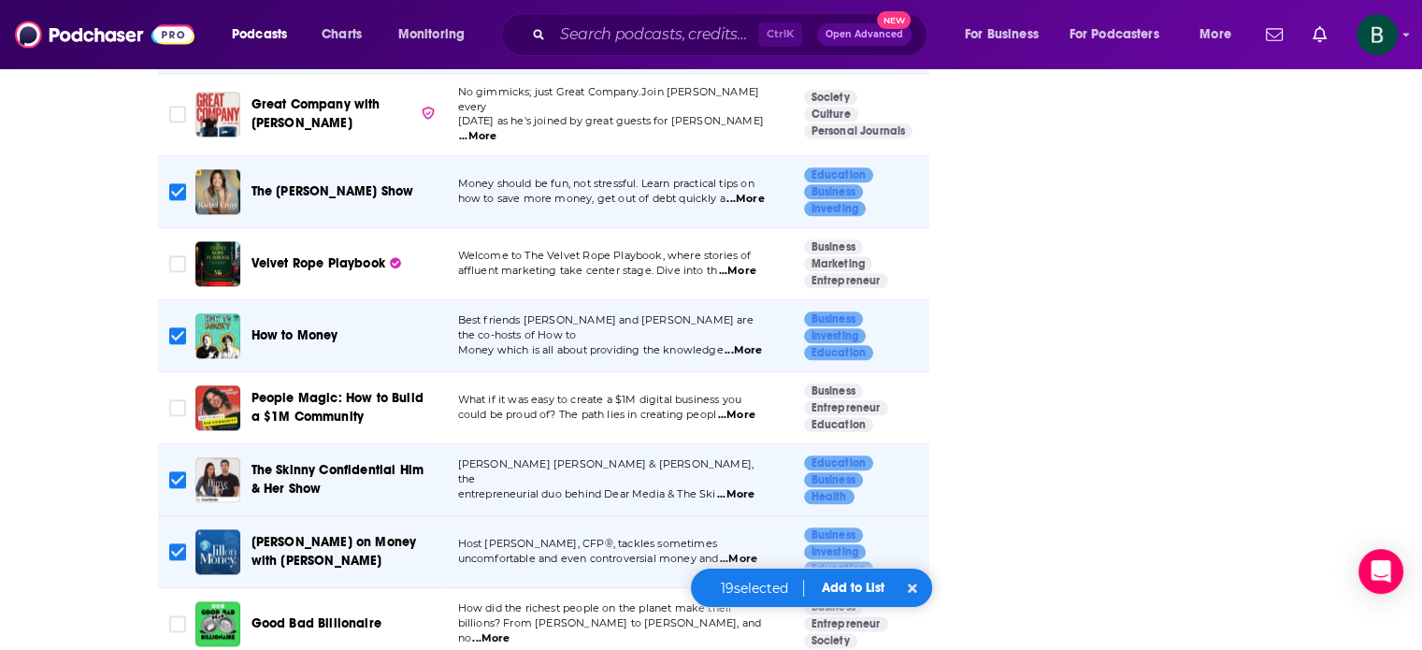
scroll to position [2959, 0]
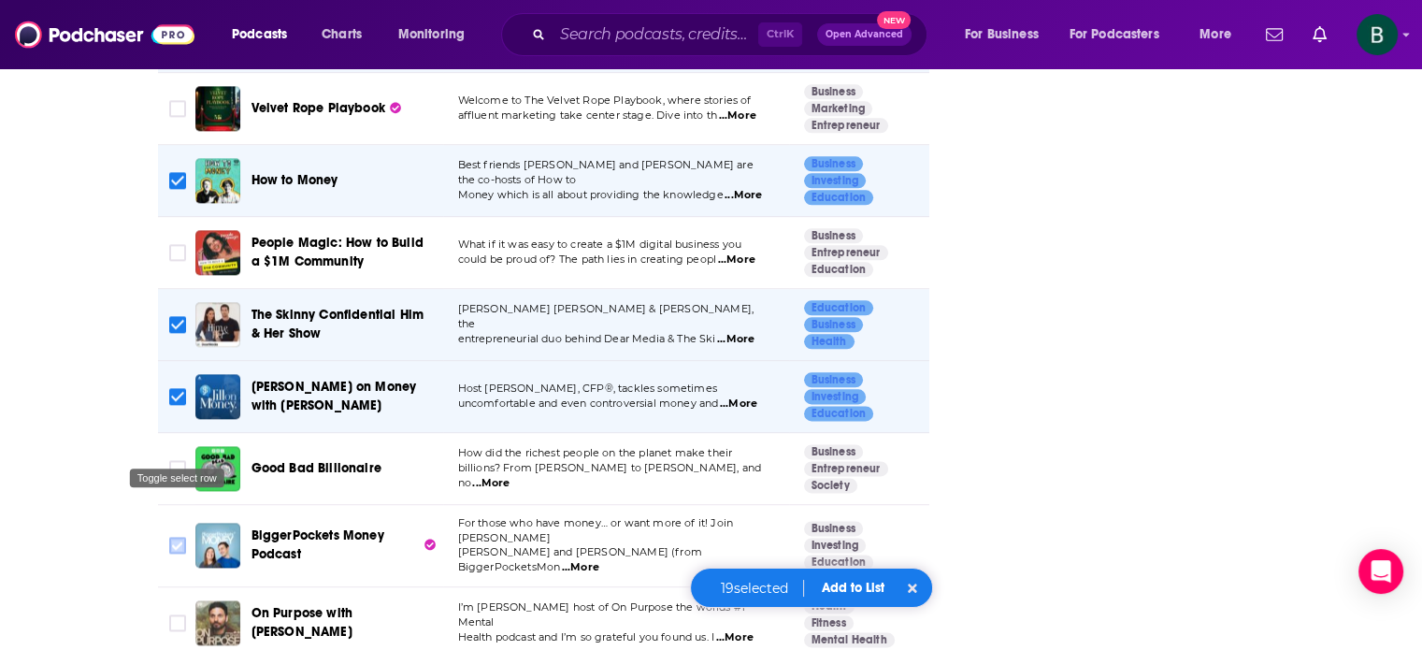
click at [176, 537] on input "Toggle select row" at bounding box center [177, 545] width 17 height 17
checkbox input "true"
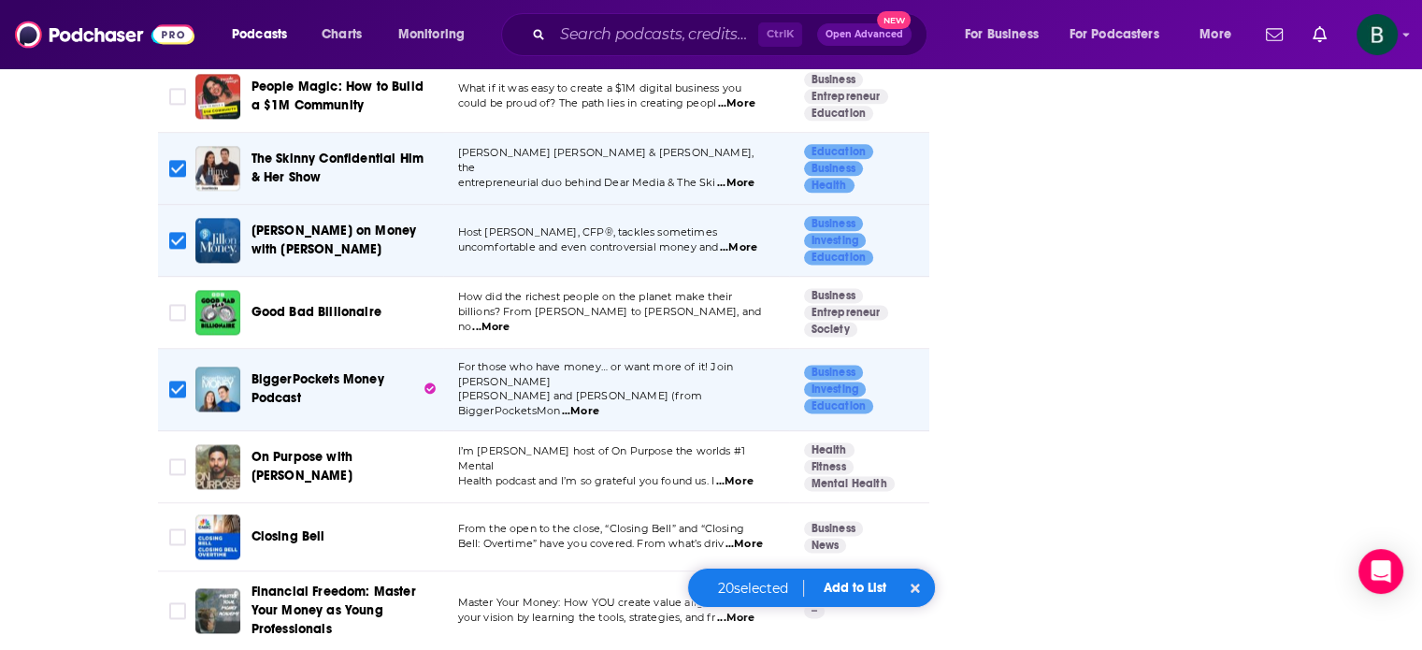
scroll to position [3272, 0]
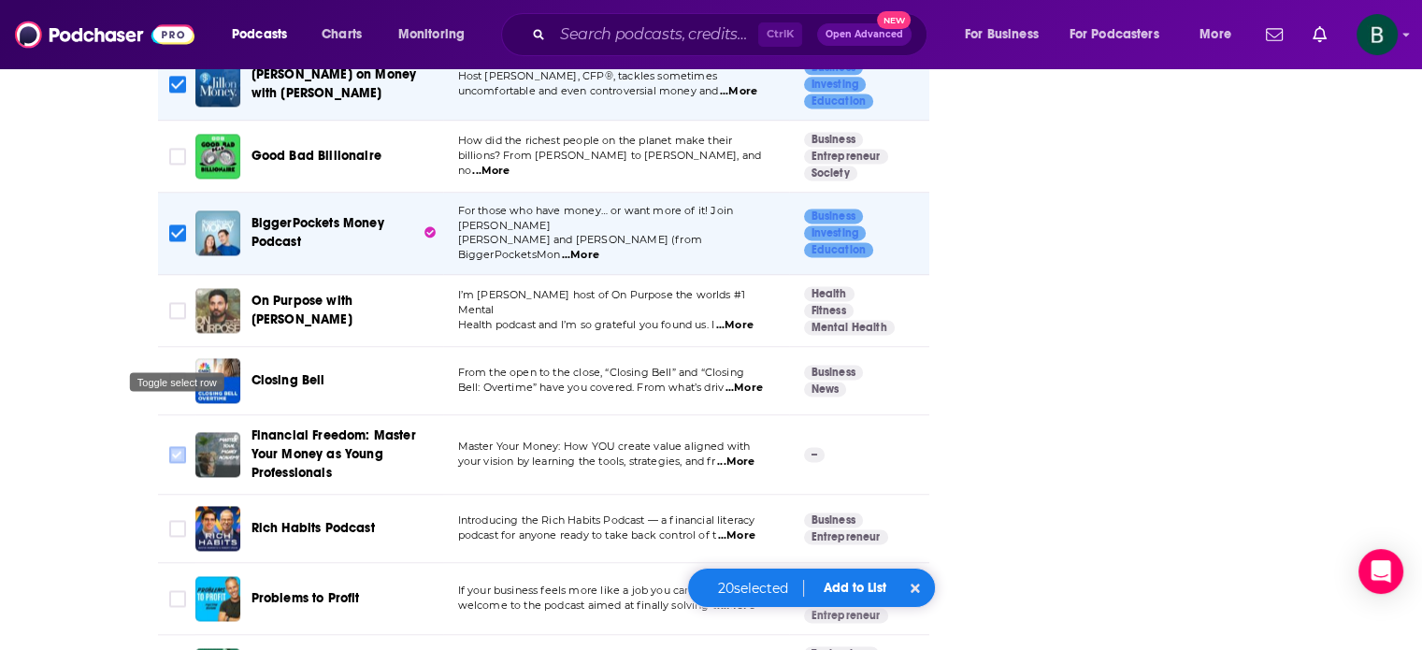
click at [172, 446] on input "Toggle select row" at bounding box center [177, 454] width 17 height 17
checkbox input "true"
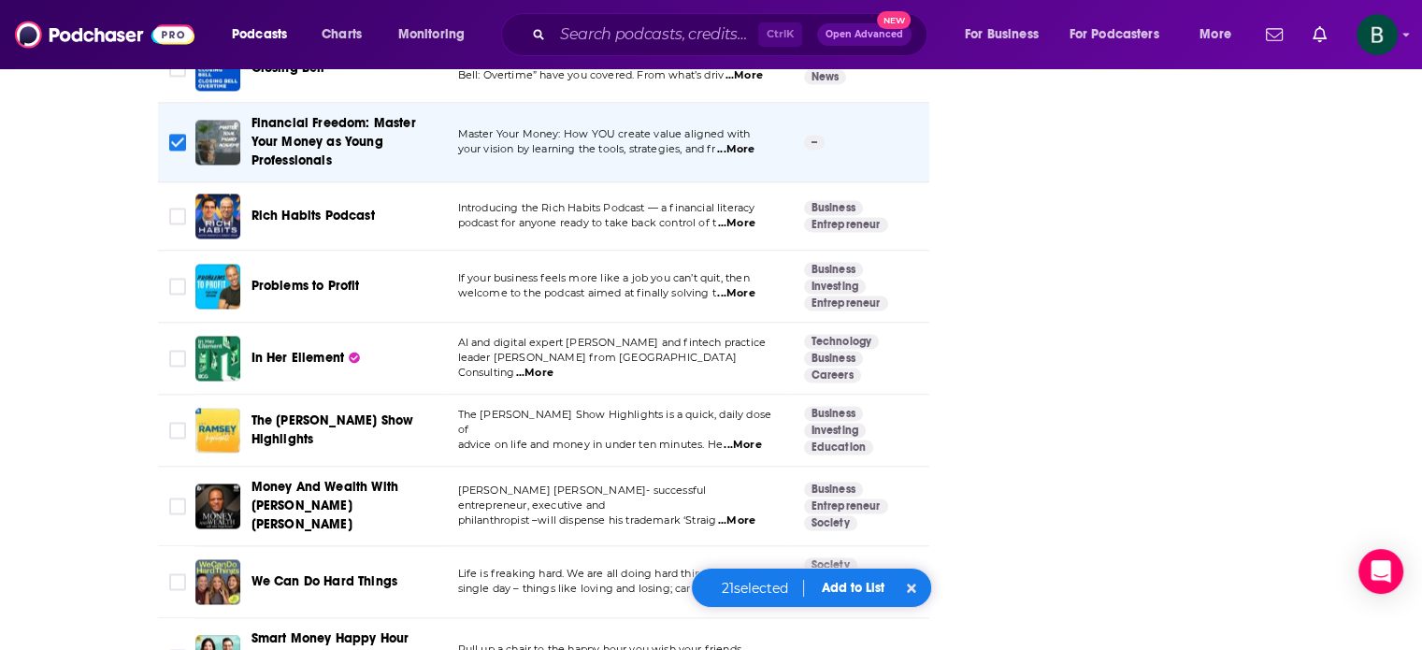
scroll to position [3739, 0]
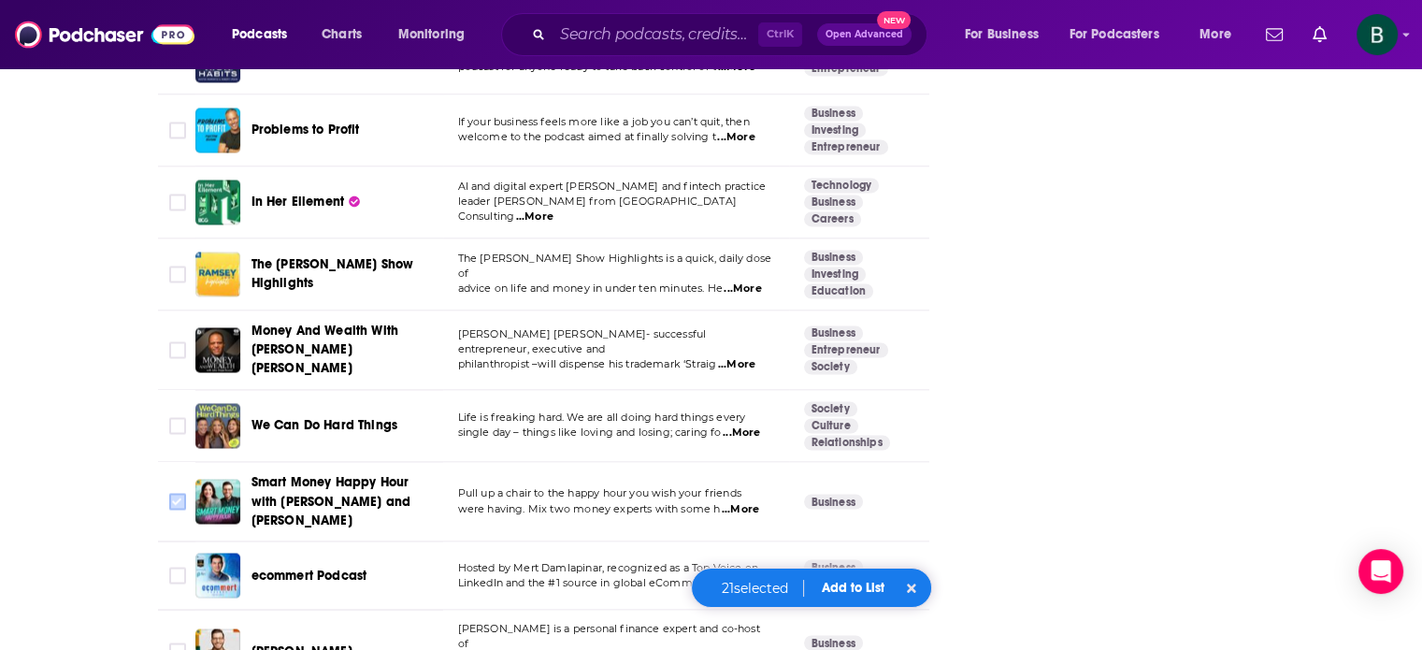
click at [180, 494] on input "Toggle select row" at bounding box center [177, 502] width 17 height 17
checkbox input "true"
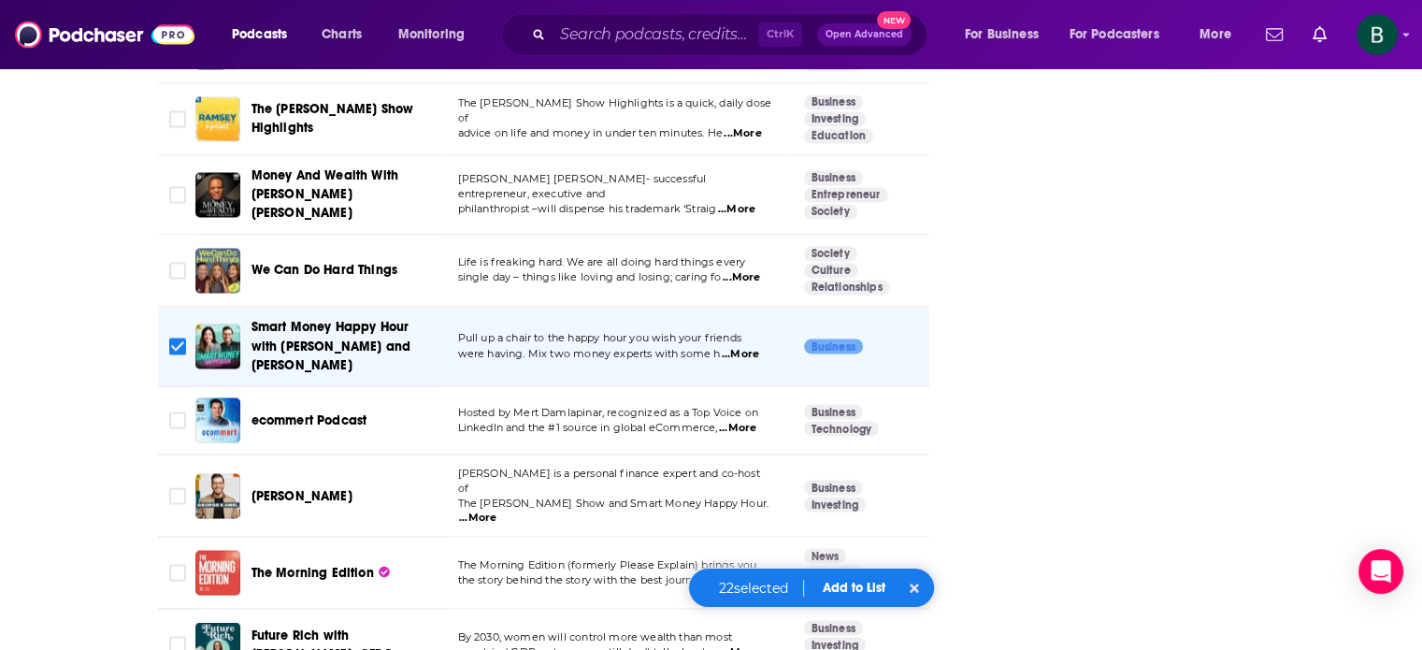
scroll to position [4050, 0]
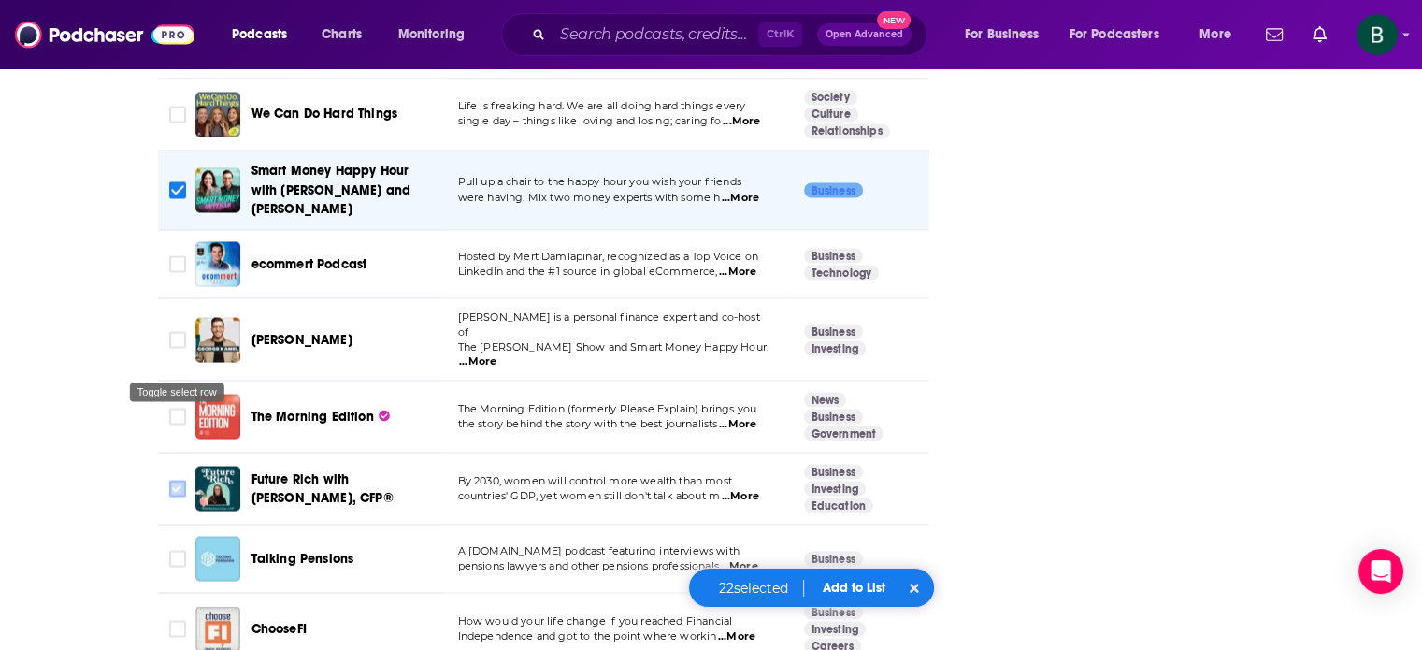
click at [174, 480] on input "Toggle select row" at bounding box center [177, 488] width 17 height 17
checkbox input "true"
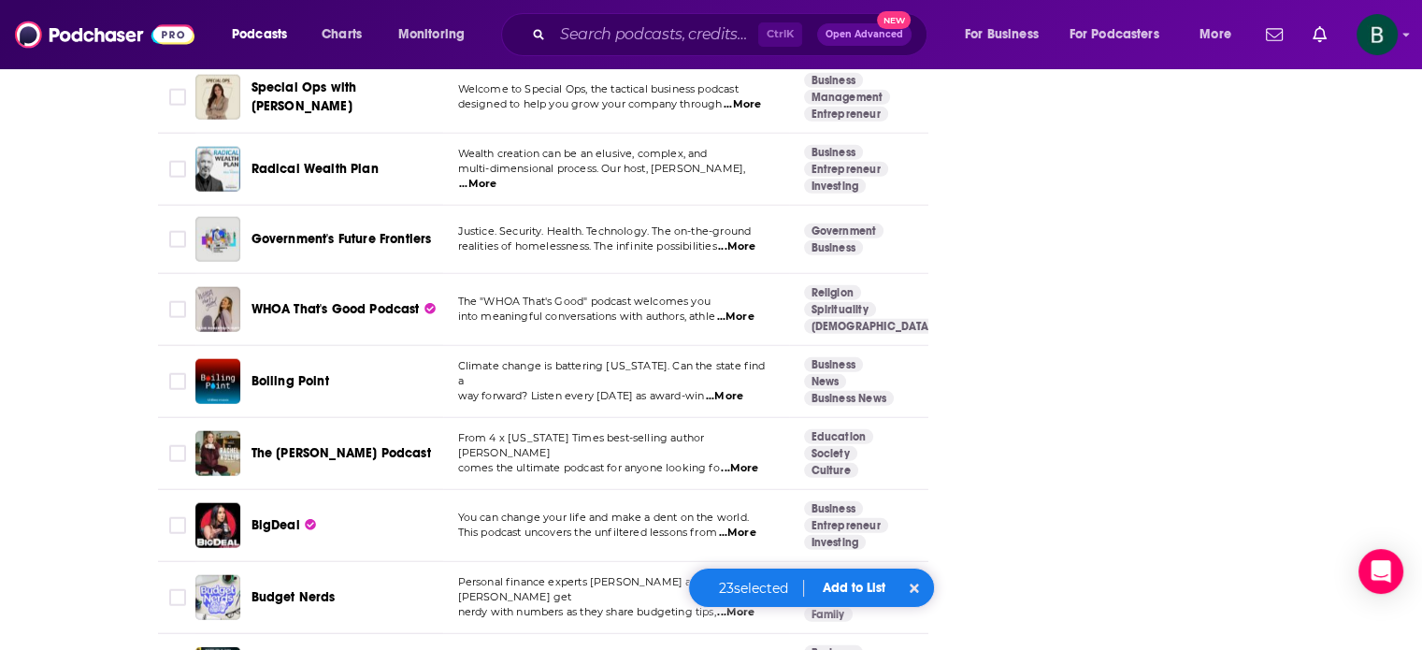
scroll to position [5296, 0]
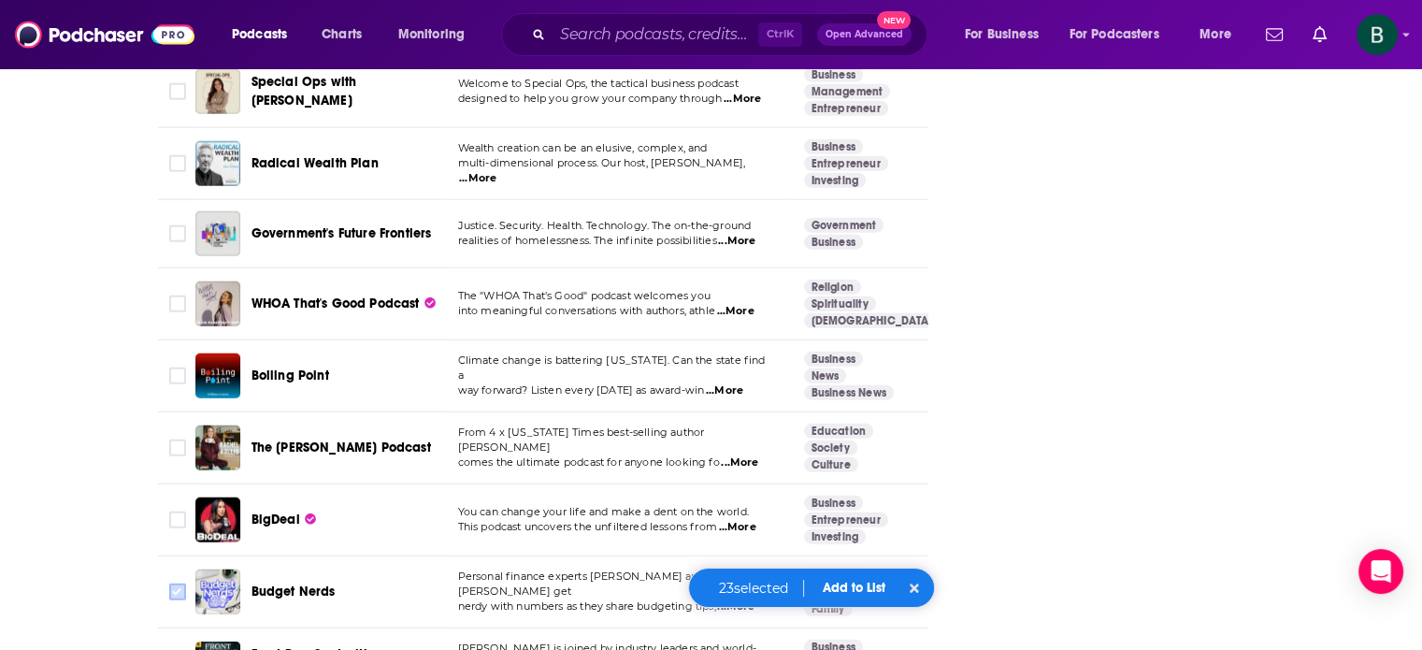
click at [176, 583] on input "Toggle select row" at bounding box center [177, 591] width 17 height 17
checkbox input "true"
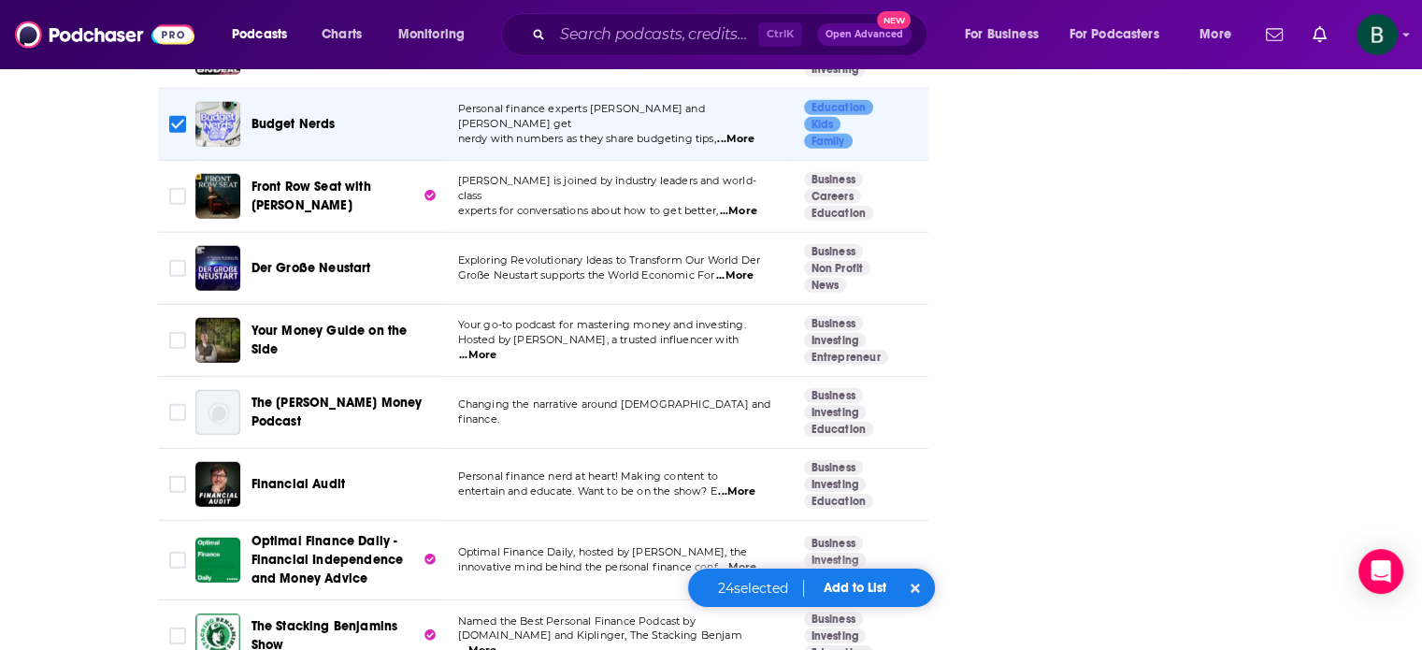
scroll to position [5920, 0]
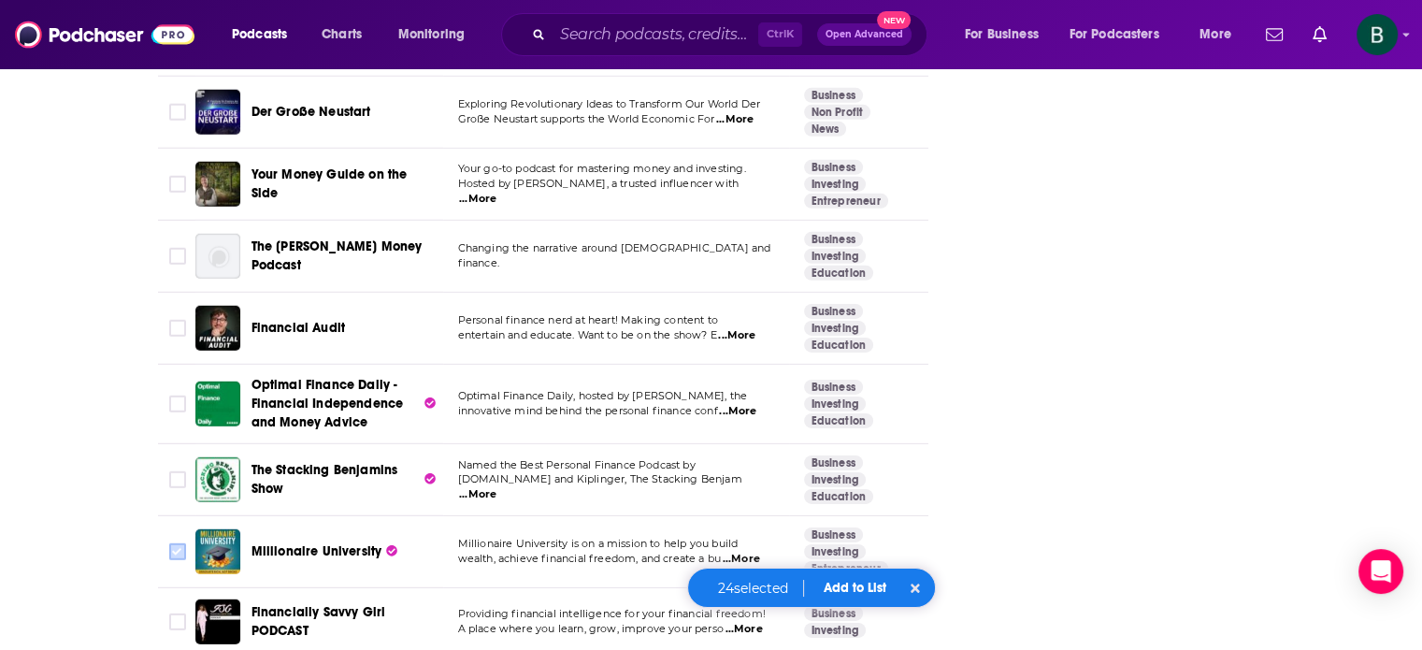
click at [166, 540] on icon "Toggle select row" at bounding box center [177, 551] width 22 height 22
click at [183, 543] on input "Toggle select row" at bounding box center [177, 551] width 17 height 17
checkbox input "true"
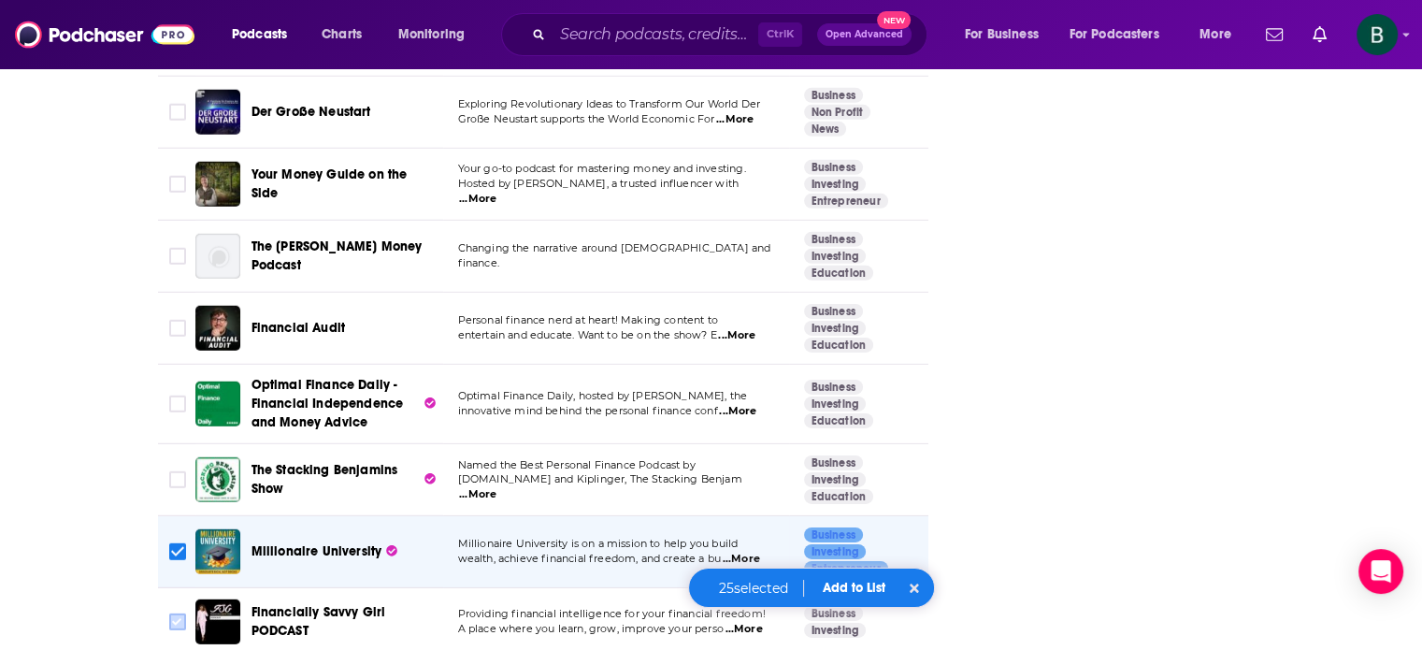
click at [177, 613] on input "Toggle select row" at bounding box center [177, 621] width 17 height 17
checkbox input "true"
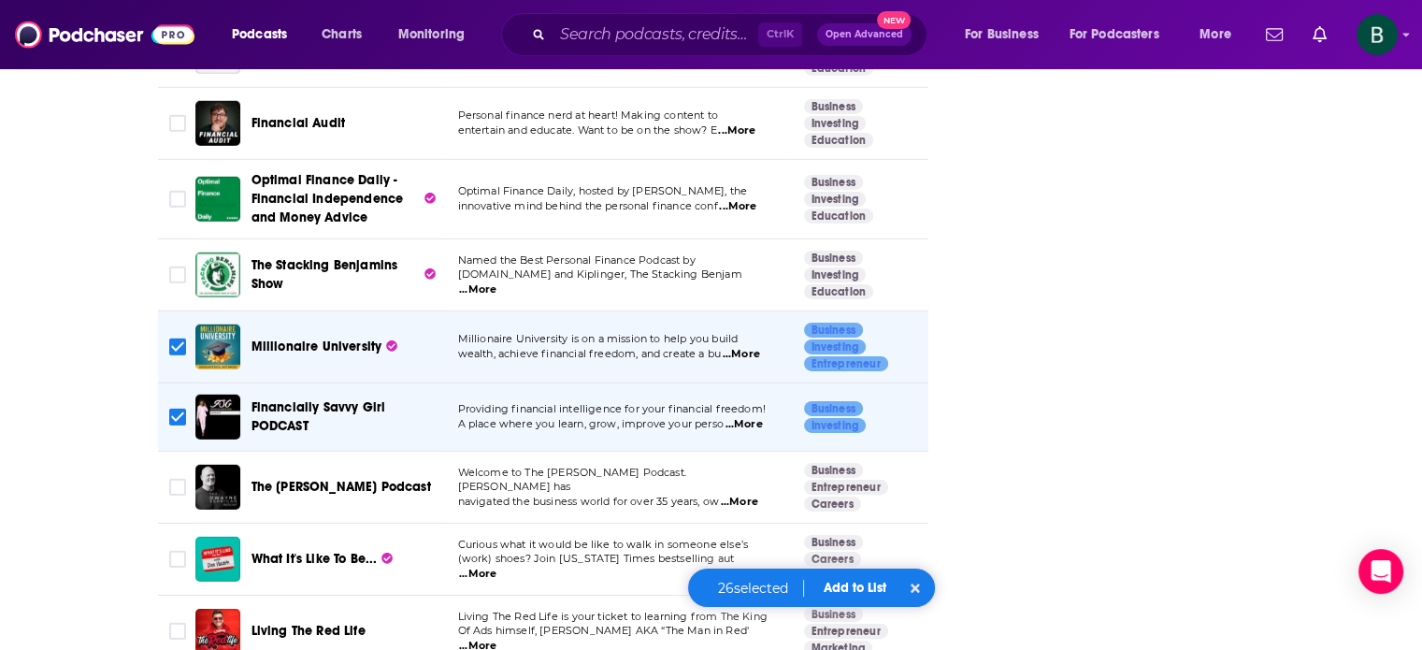
scroll to position [6387, 0]
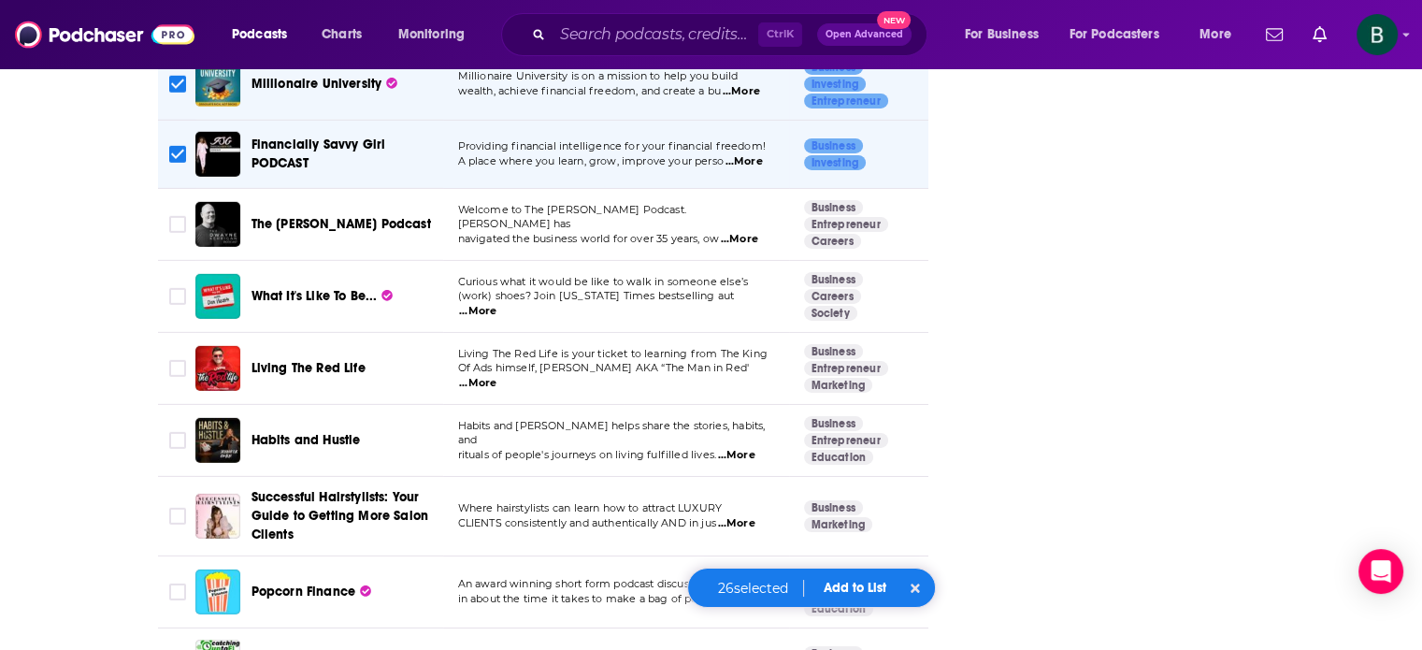
click at [745, 592] on span "...More" at bounding box center [741, 599] width 37 height 15
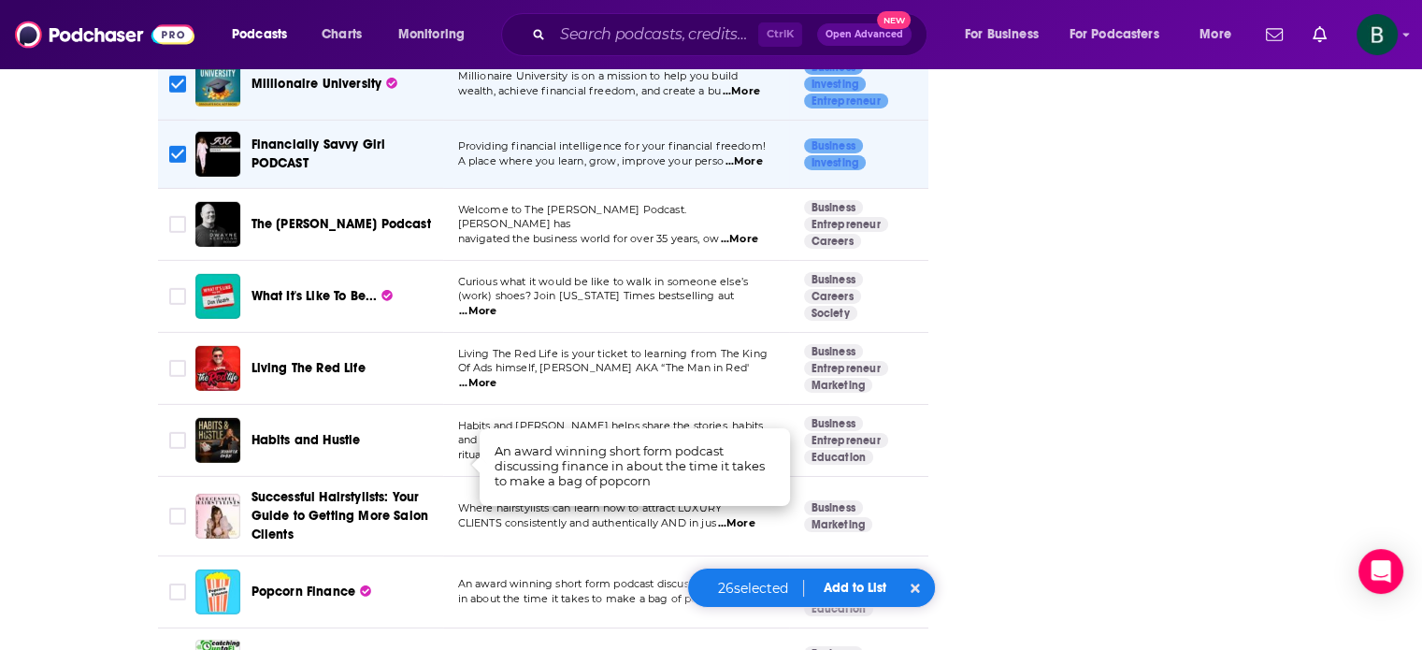
drag, startPoint x: 179, startPoint y: 458, endPoint x: 33, endPoint y: 490, distance: 149.2
click at [179, 583] on input "Toggle select row" at bounding box center [177, 591] width 17 height 17
checkbox input "true"
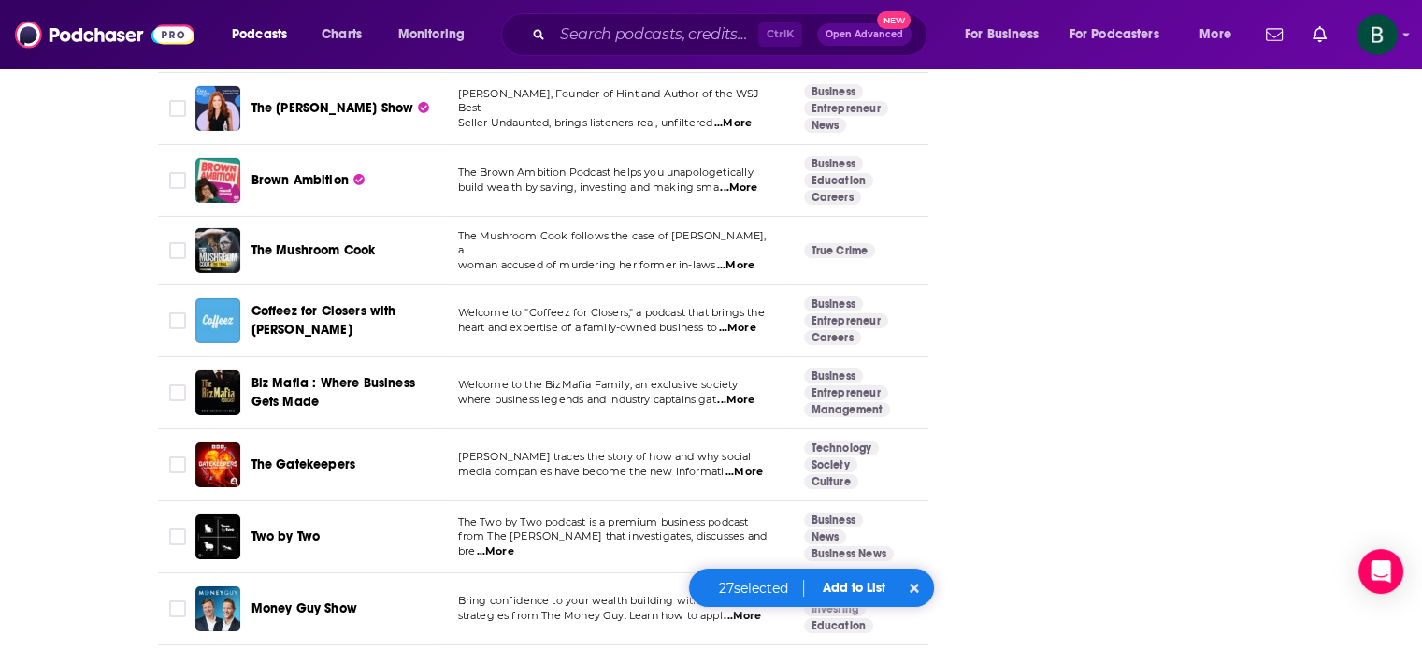
scroll to position [7020, 0]
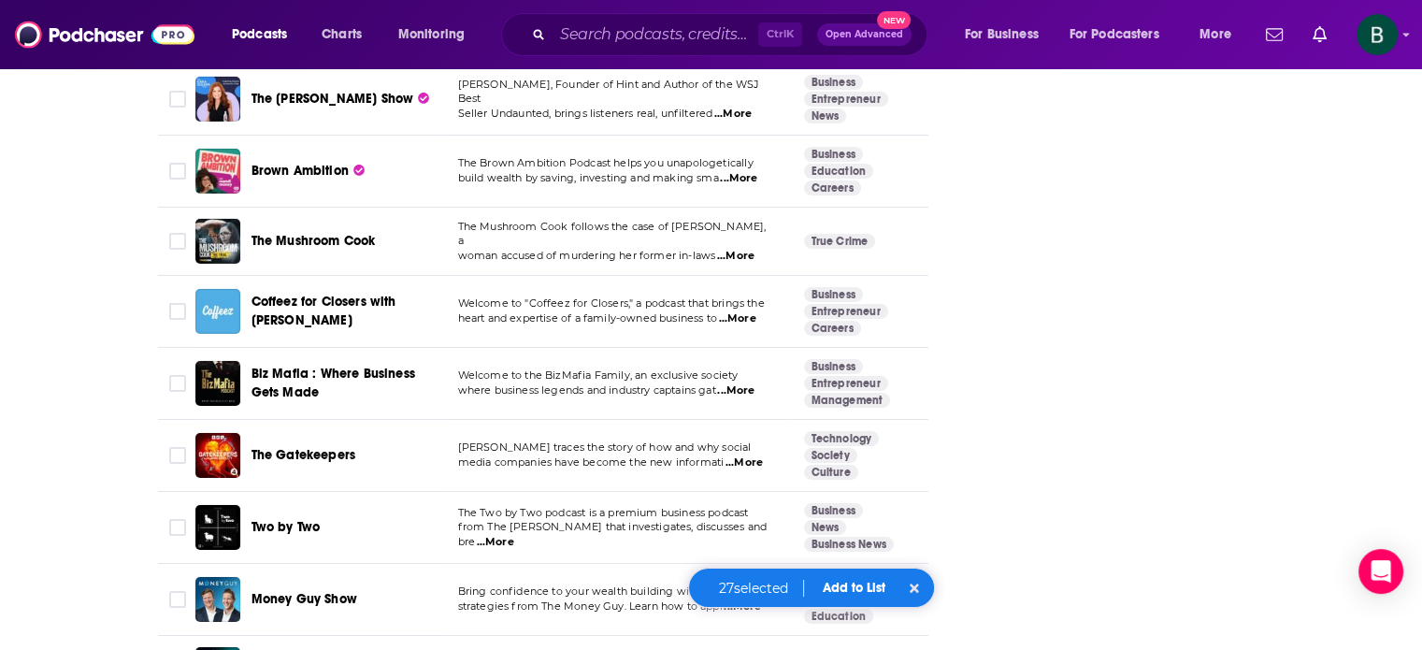
click at [845, 582] on button "Add to List" at bounding box center [854, 588] width 93 height 16
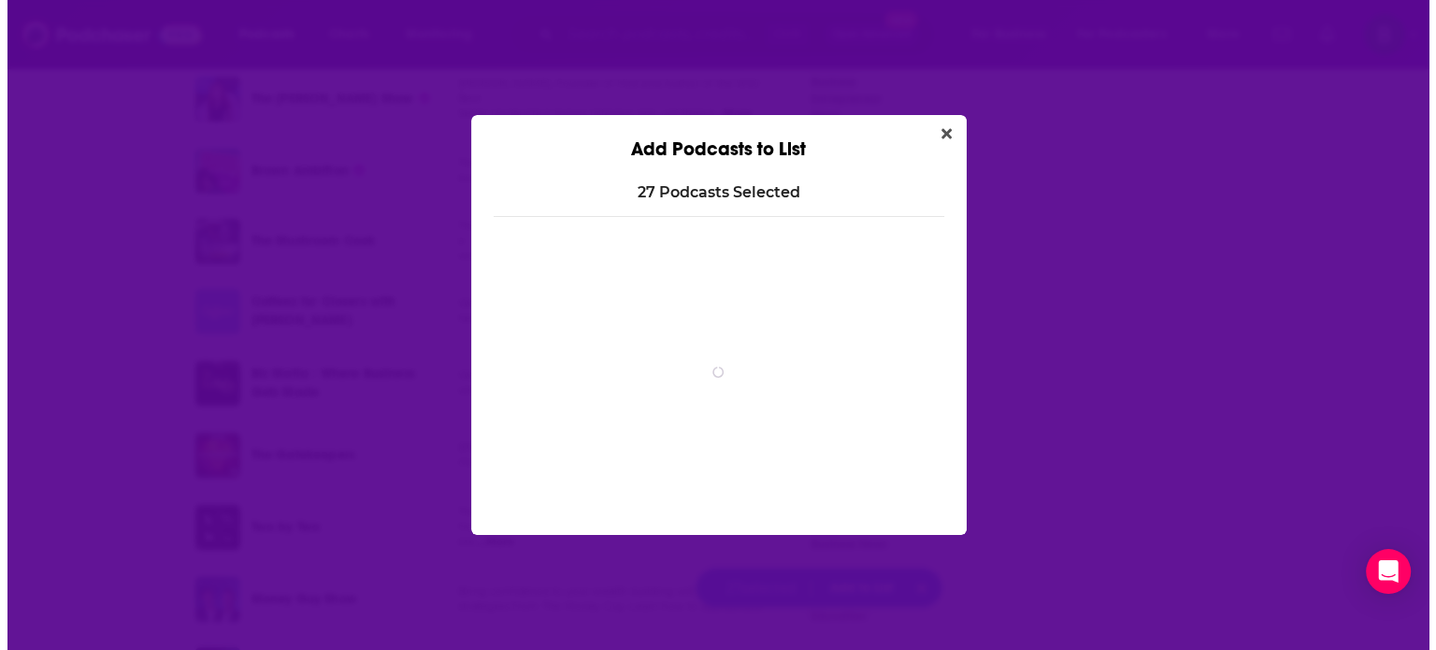
scroll to position [0, 0]
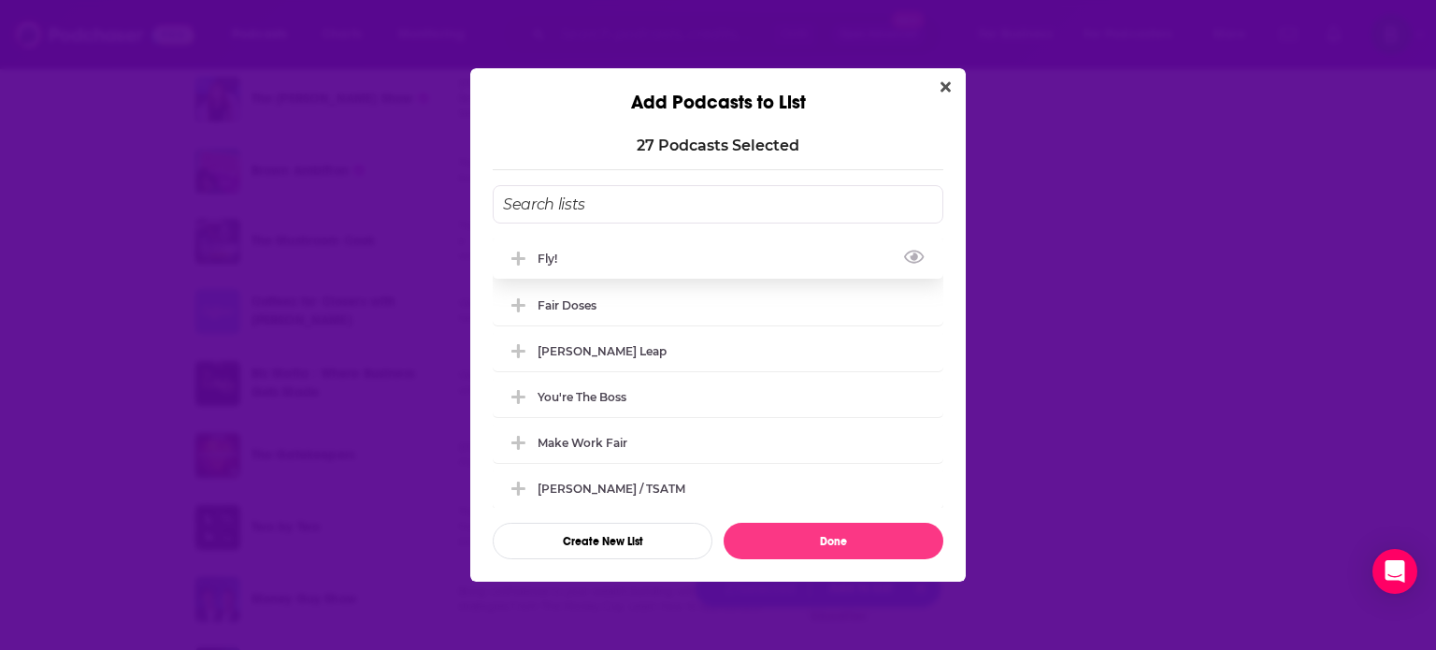
click at [542, 265] on div "Fly!" at bounding box center [552, 258] width 31 height 14
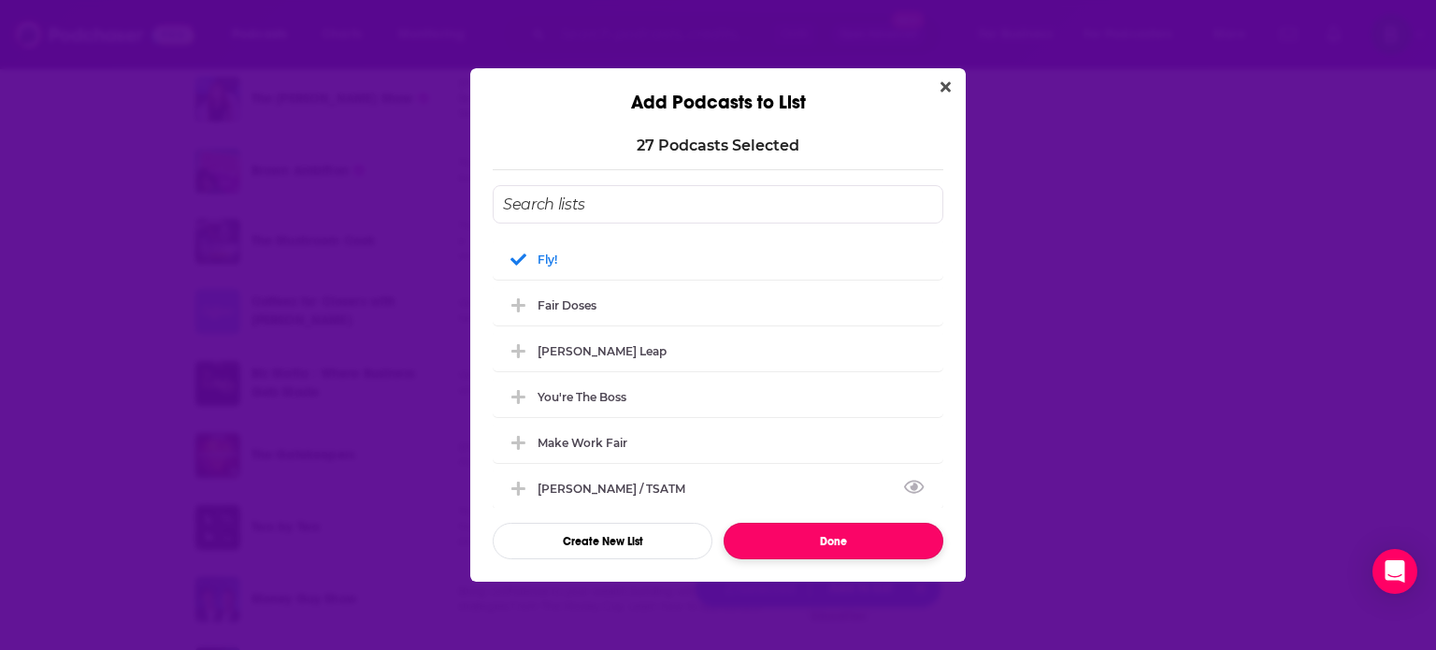
click at [789, 535] on button "Done" at bounding box center [833, 541] width 220 height 36
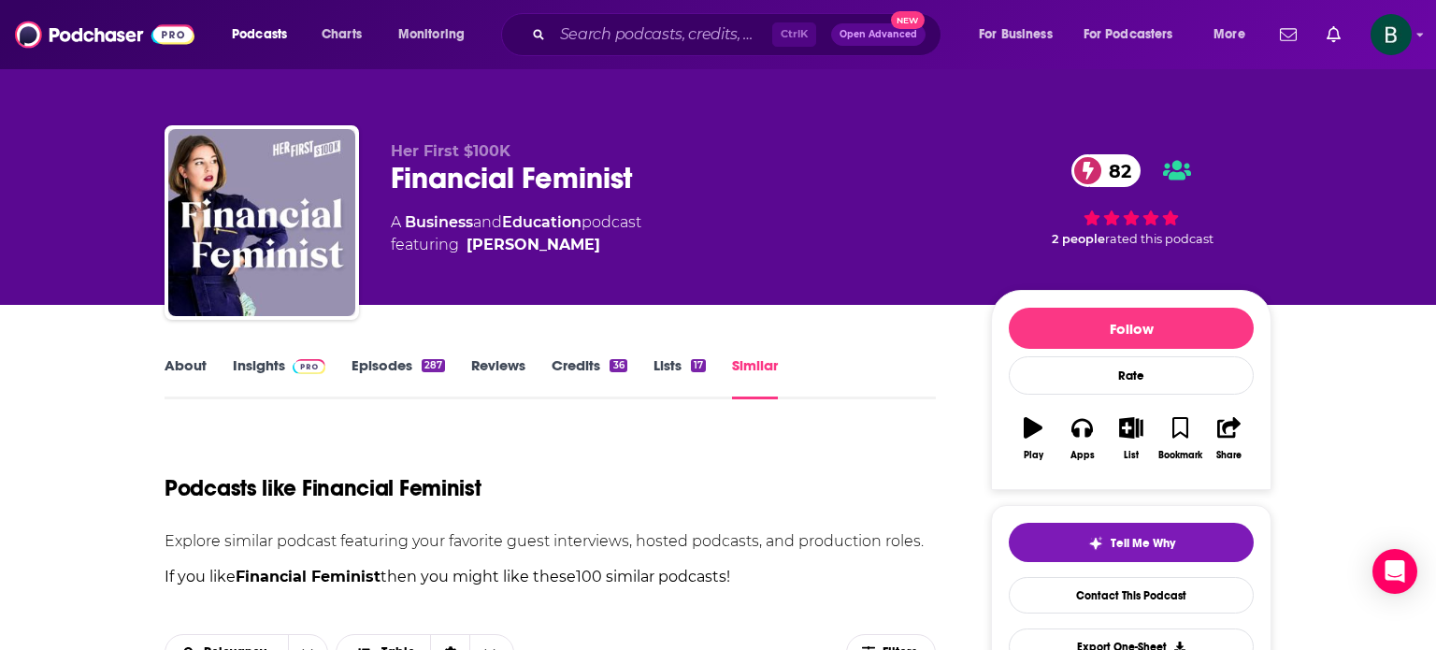
checkbox input "false"
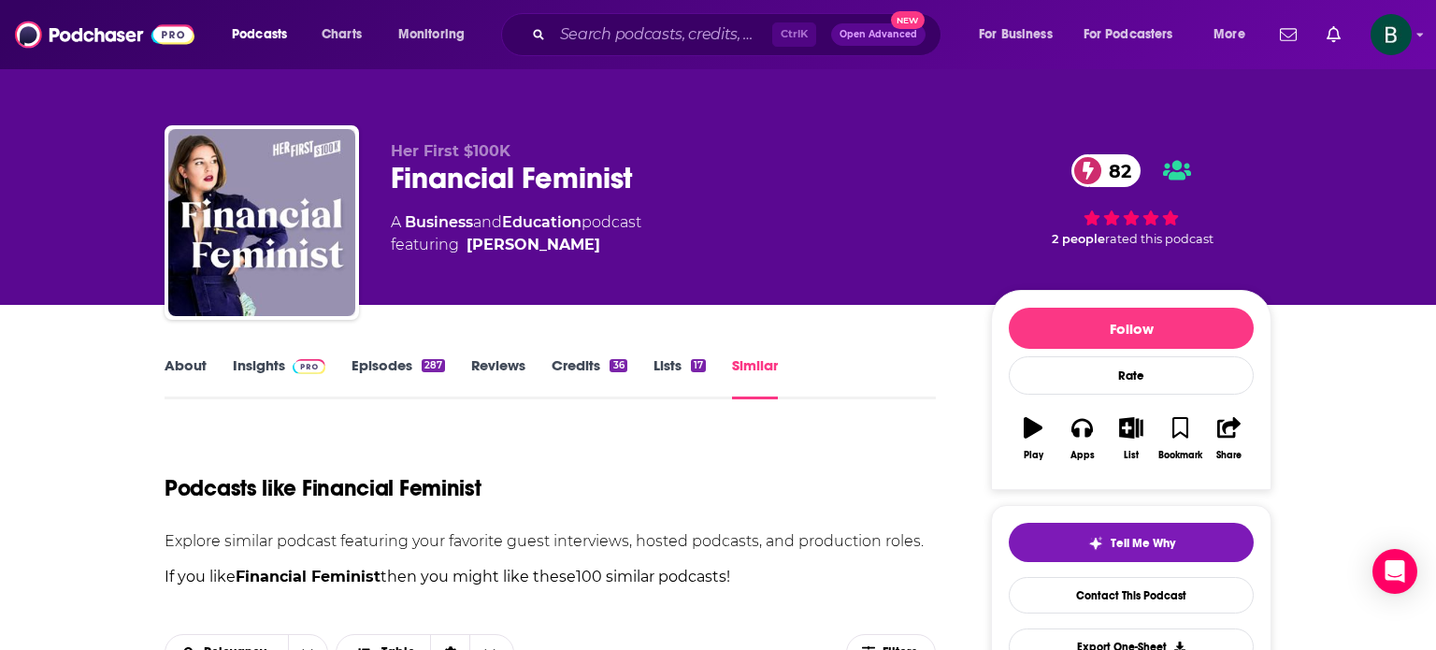
checkbox input "false"
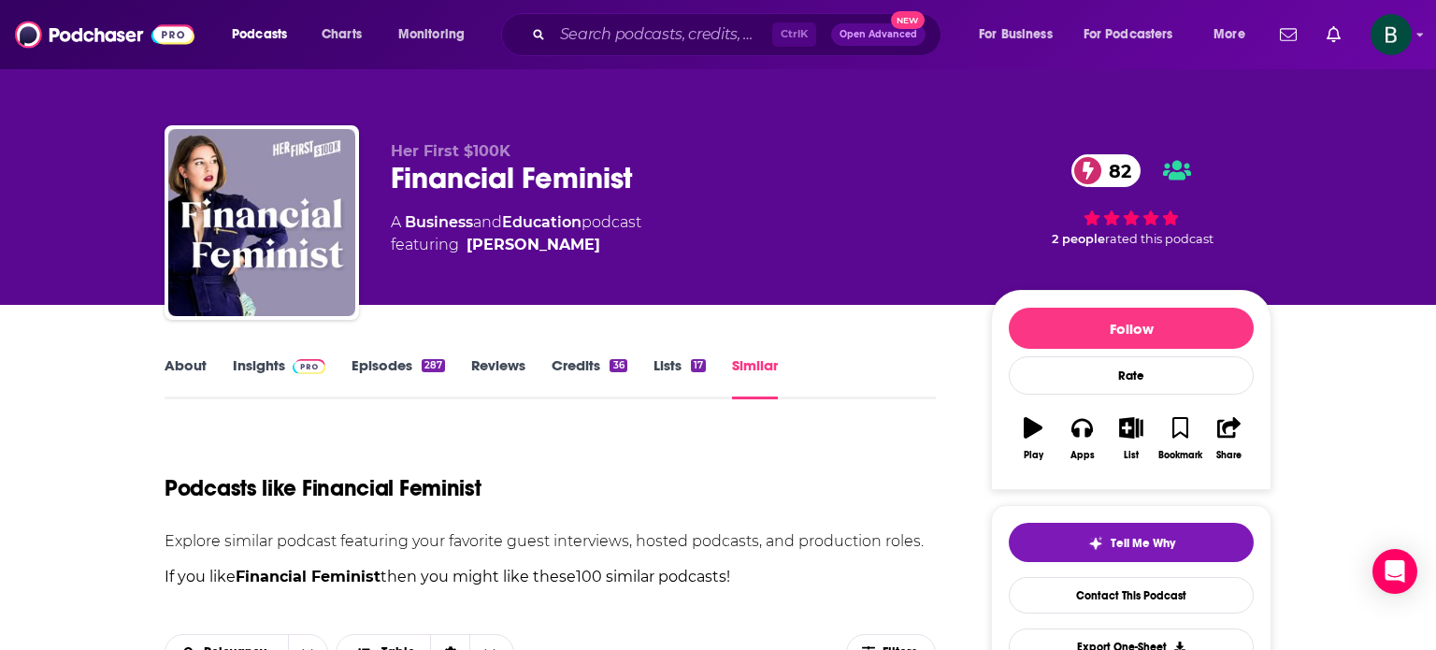
checkbox input "false"
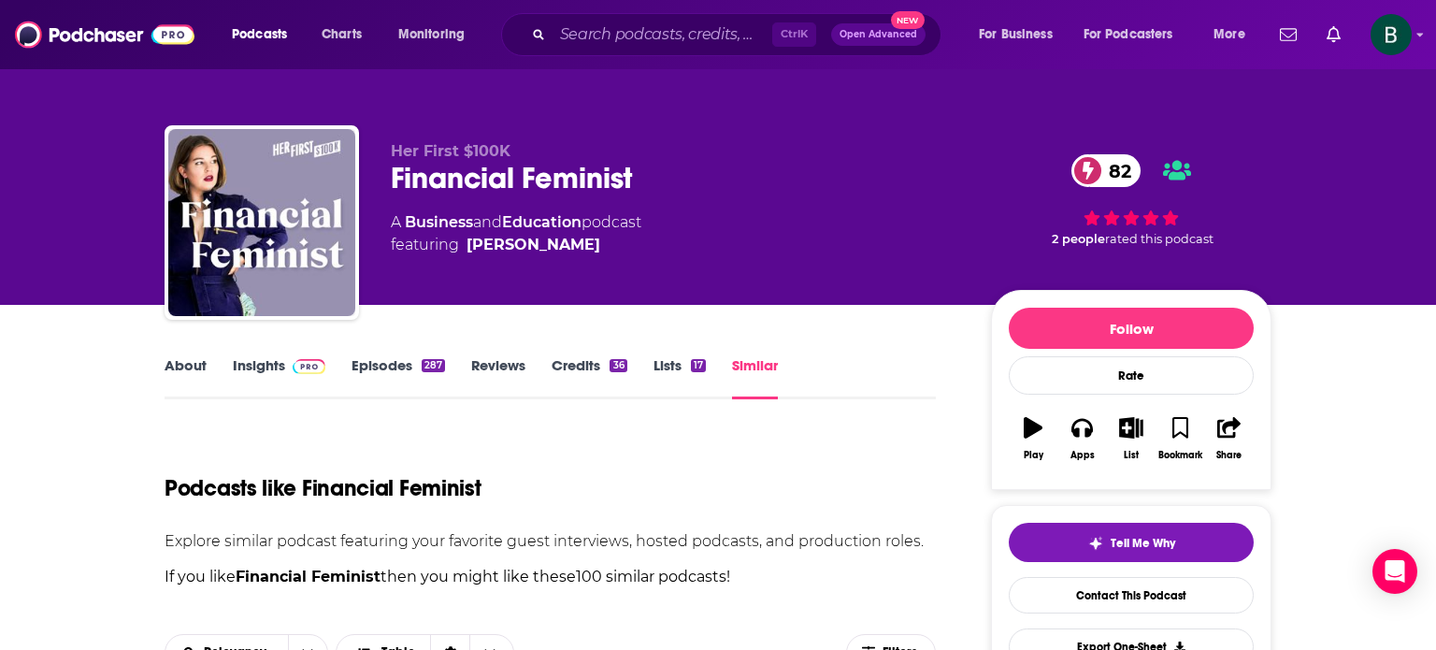
checkbox input "false"
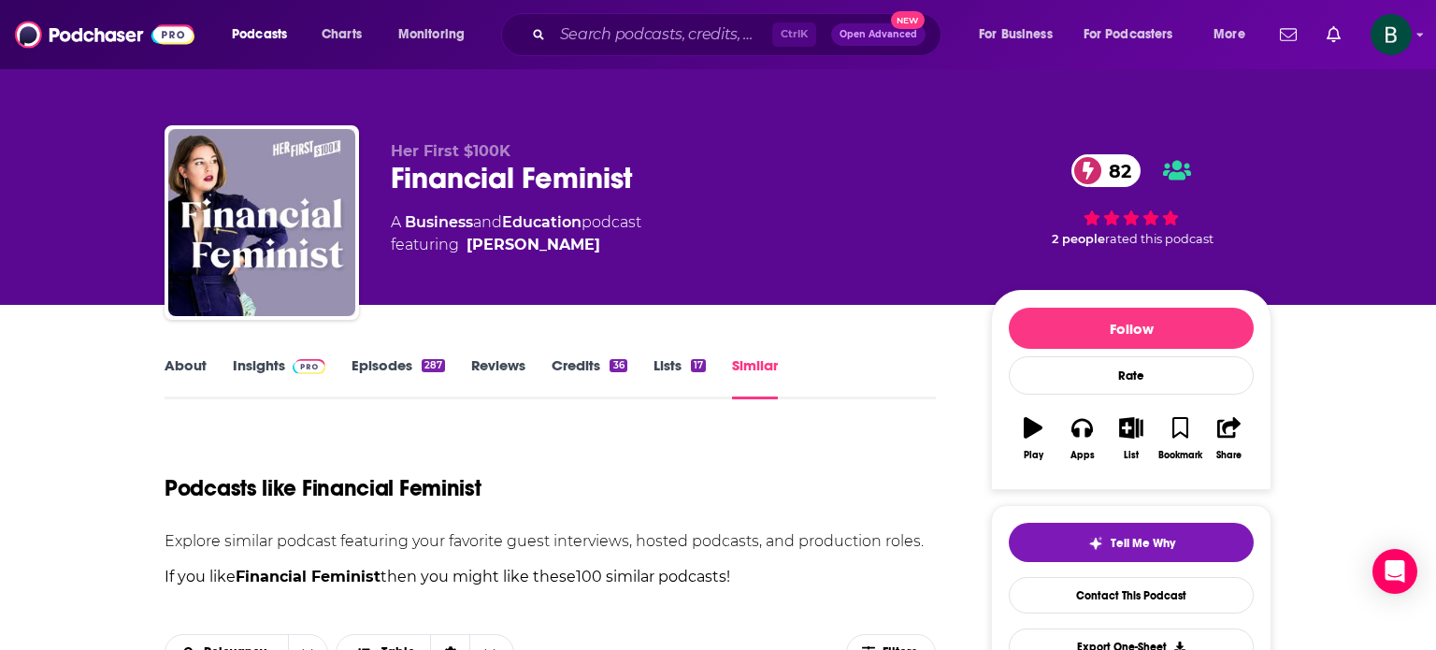
checkbox input "false"
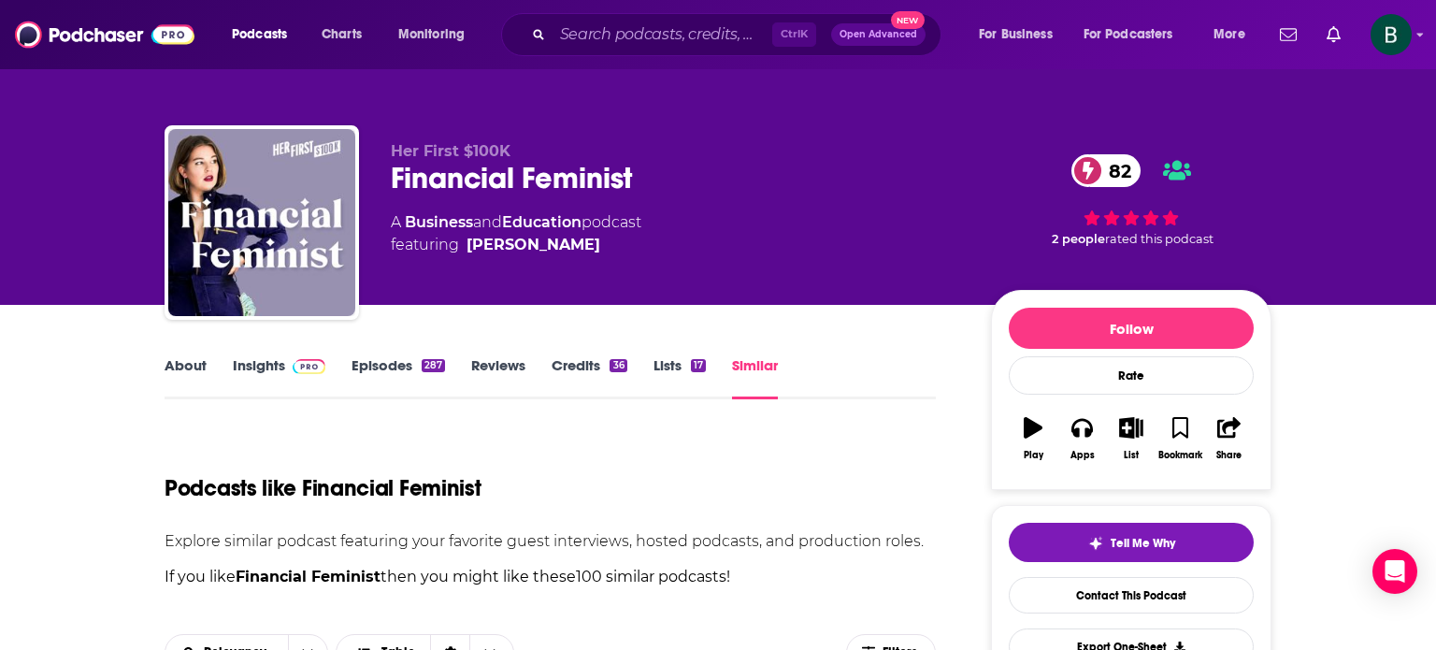
checkbox input "false"
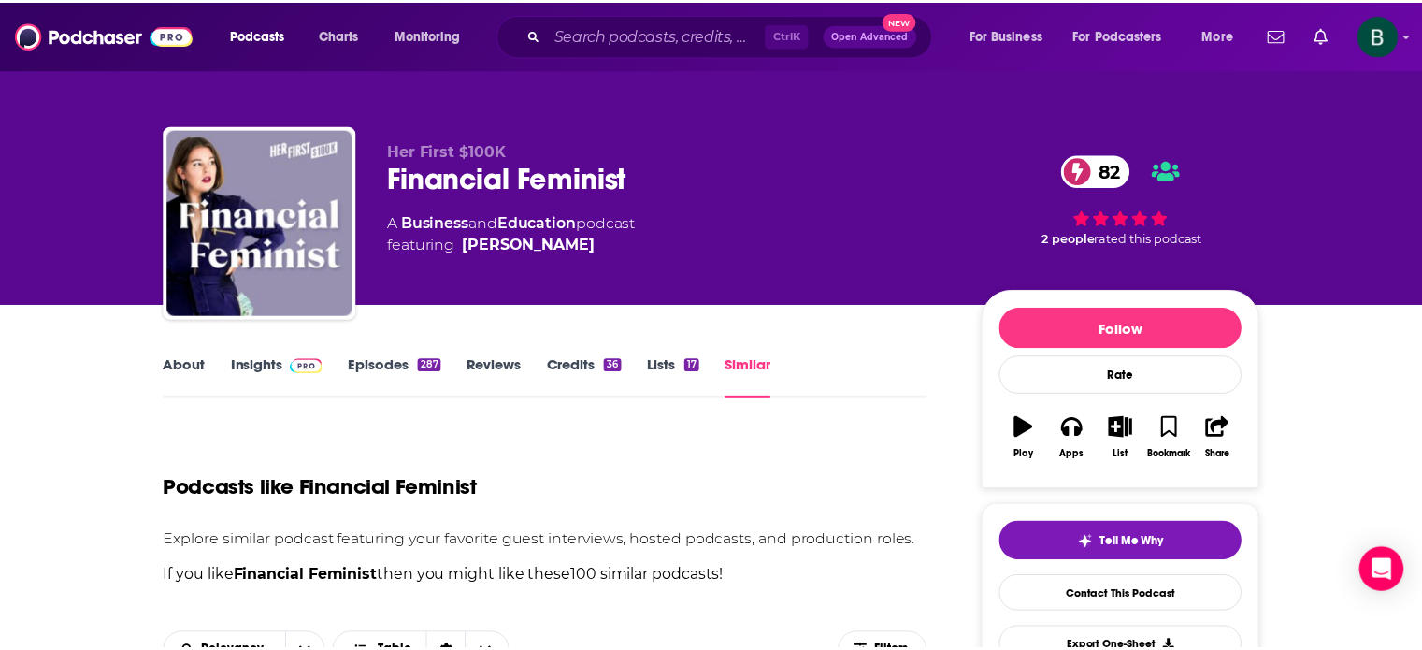
scroll to position [7020, 0]
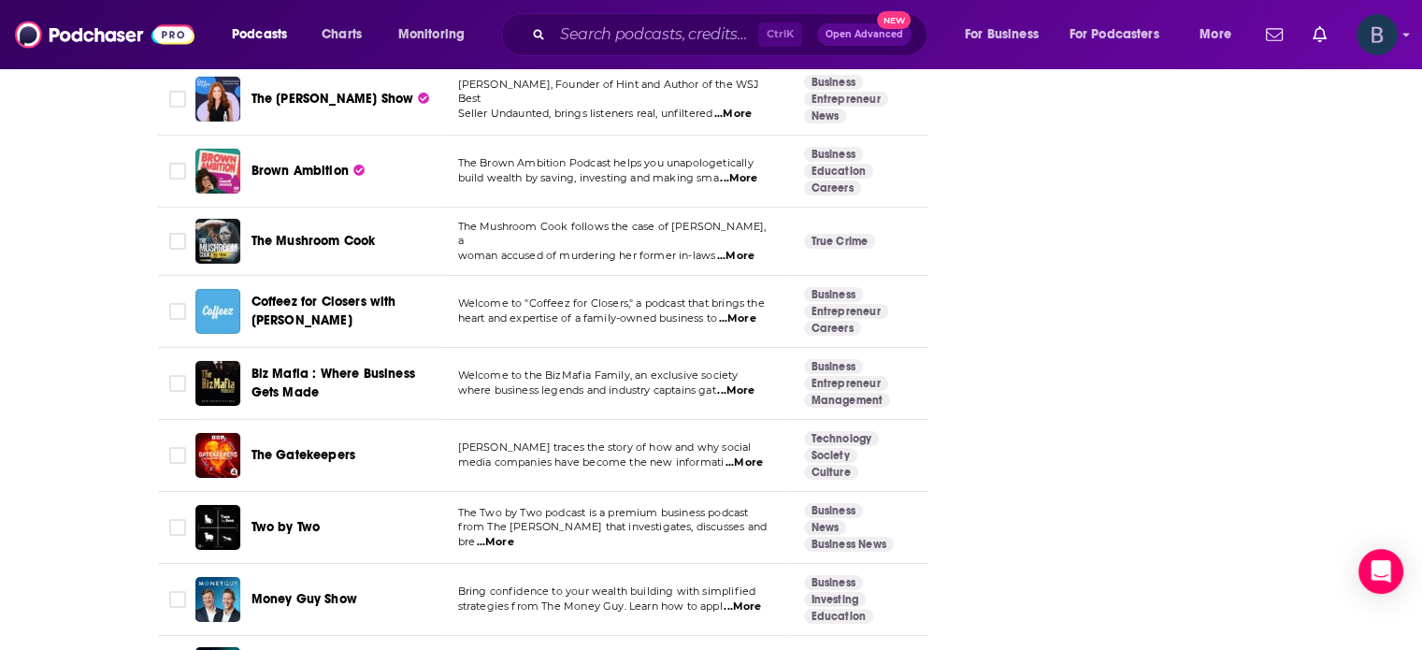
click at [1386, 40] on img "Logged in as betsy46033" at bounding box center [1376, 34] width 41 height 41
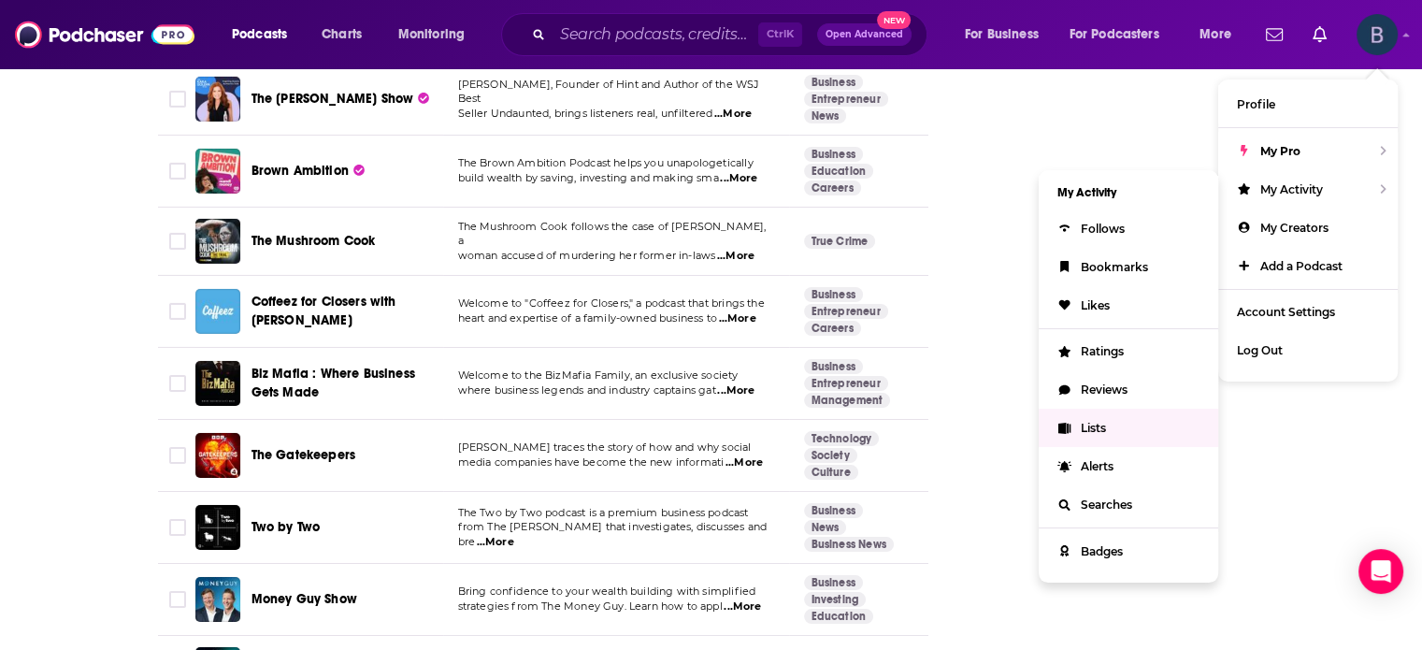
click at [1085, 433] on span "Lists" at bounding box center [1093, 428] width 25 height 14
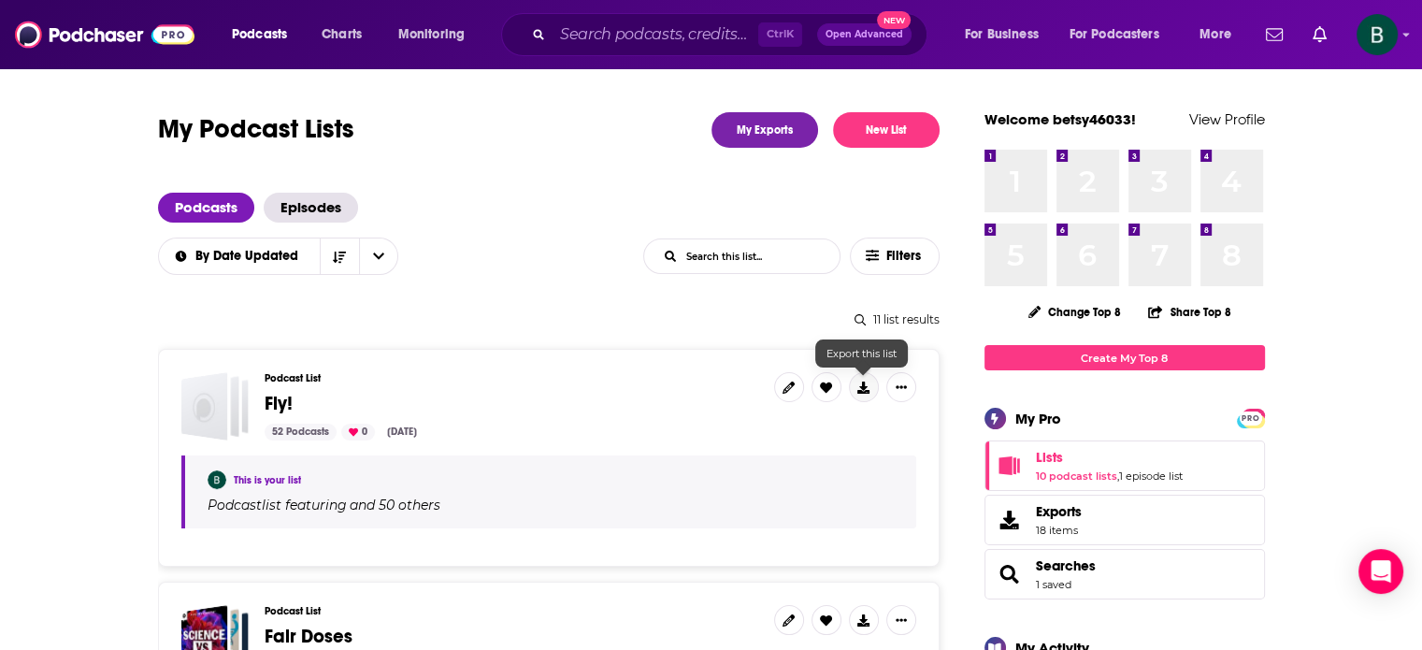
click at [866, 393] on button at bounding box center [864, 387] width 30 height 30
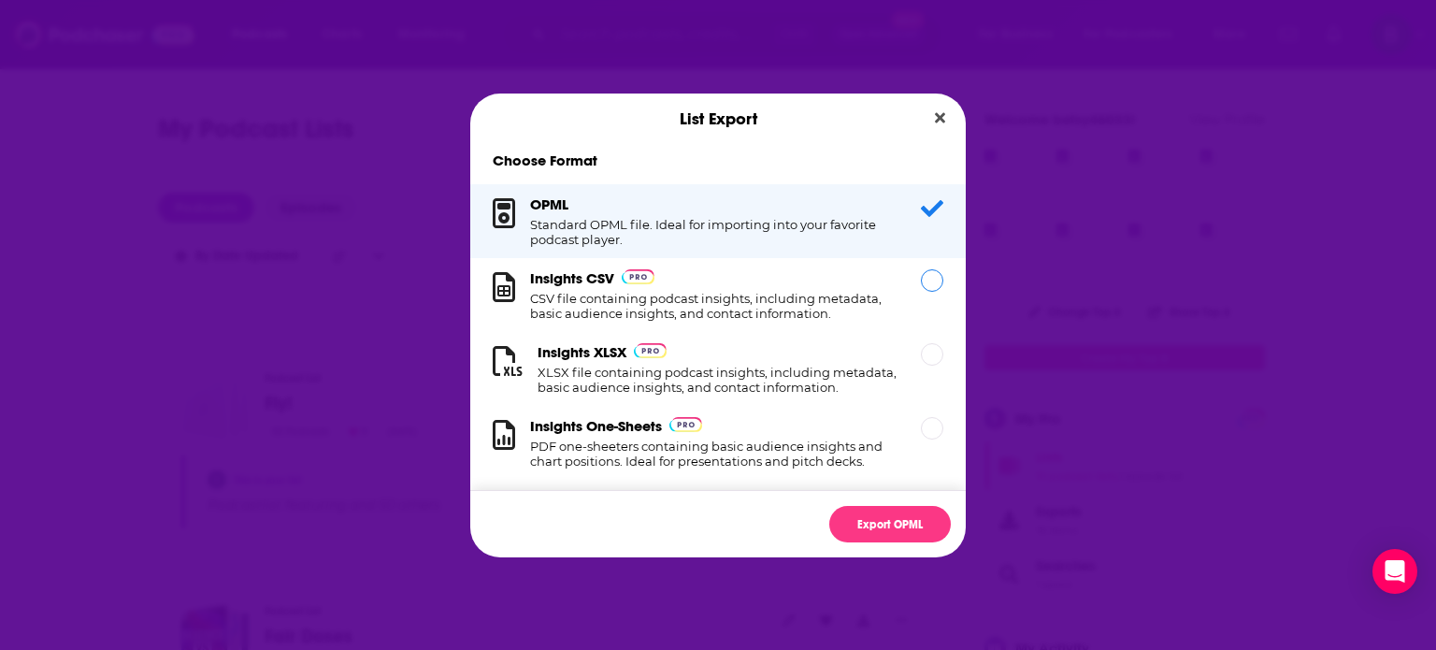
click at [922, 291] on div "Dialog" at bounding box center [932, 280] width 22 height 22
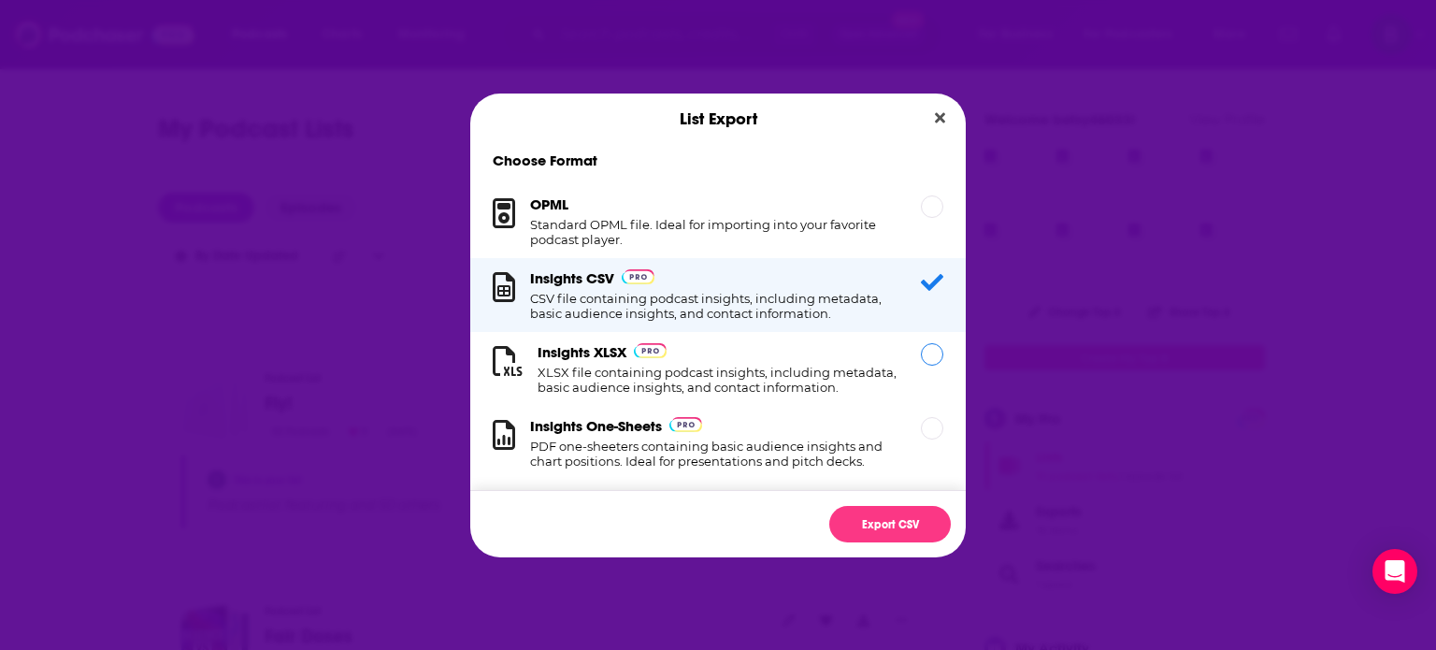
click at [923, 359] on div "Dialog" at bounding box center [932, 354] width 22 height 22
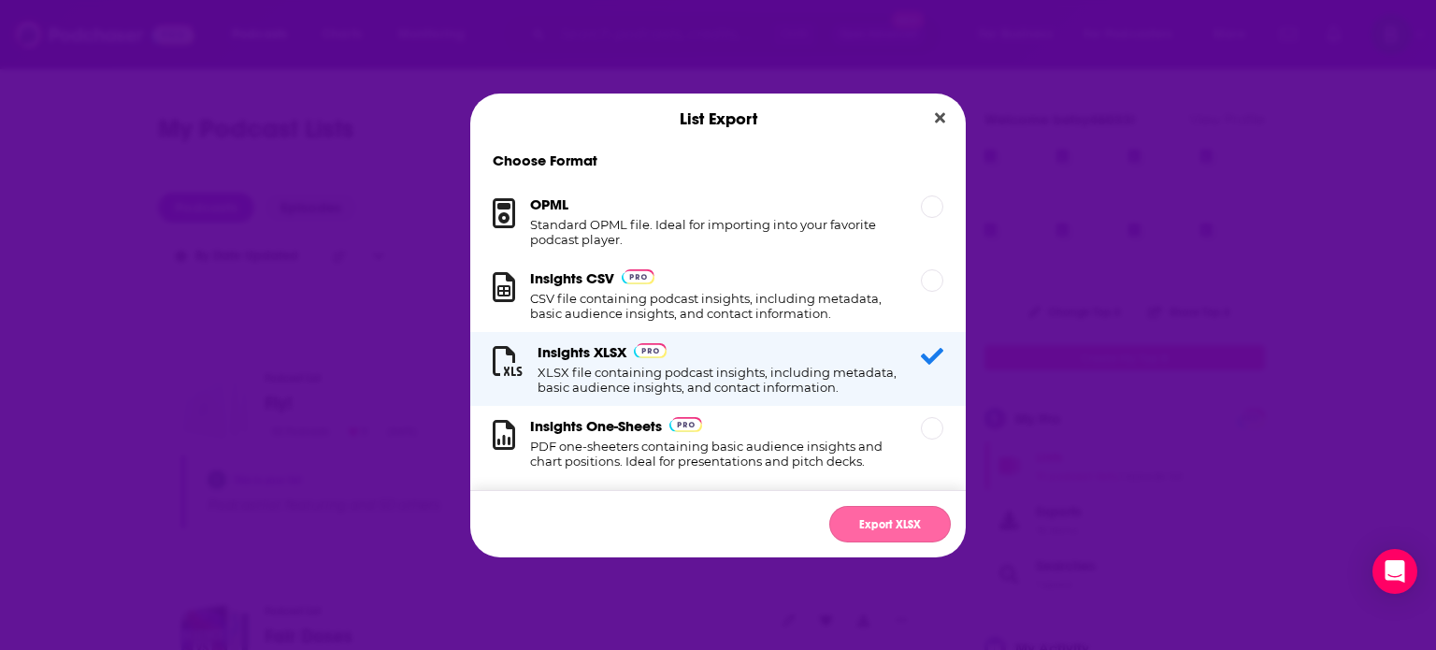
click at [893, 522] on button "Export XLSX" at bounding box center [890, 524] width 122 height 36
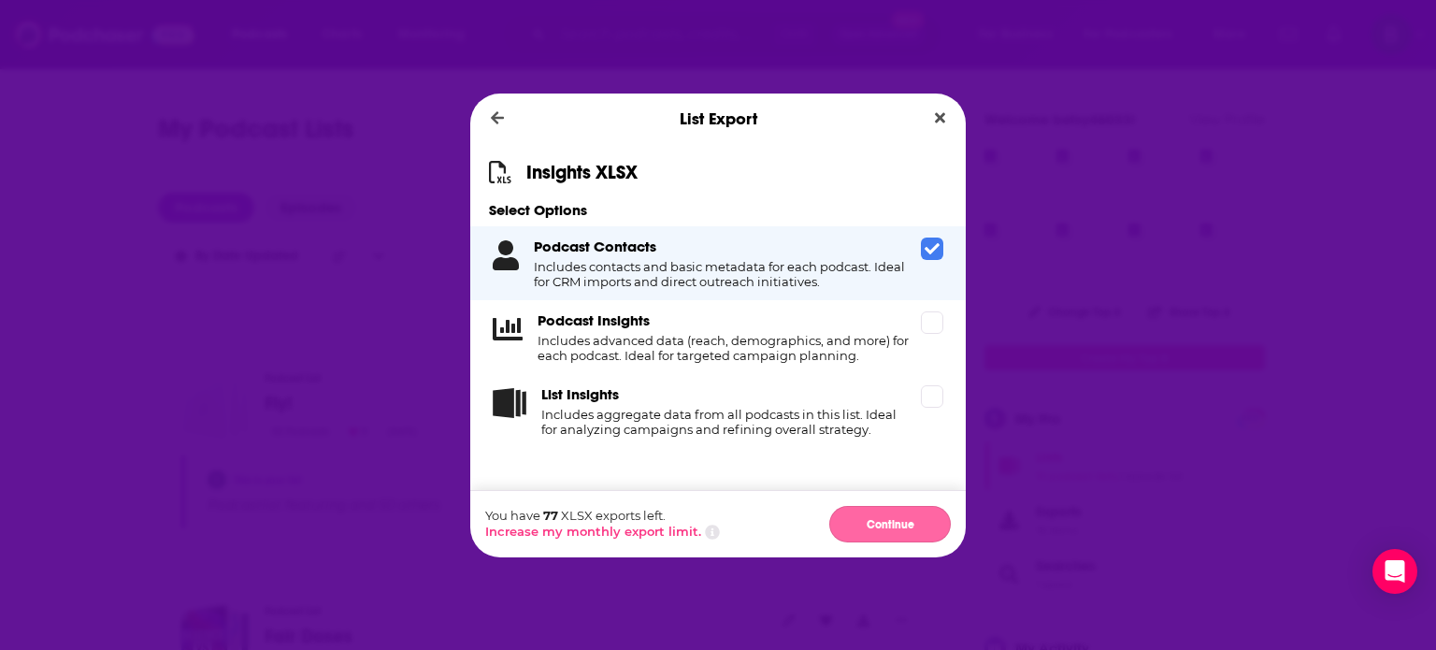
click at [897, 514] on button "Continue" at bounding box center [890, 524] width 122 height 36
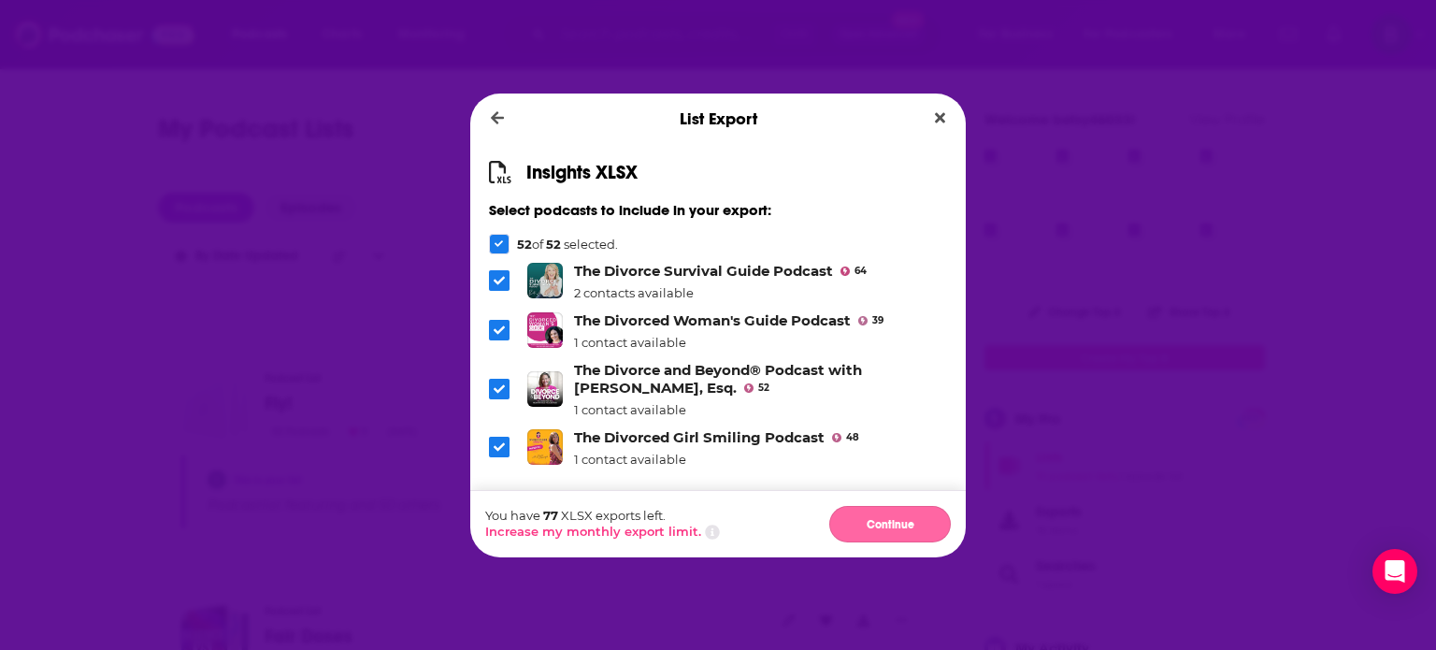
click at [889, 523] on button "Continue" at bounding box center [890, 524] width 122 height 36
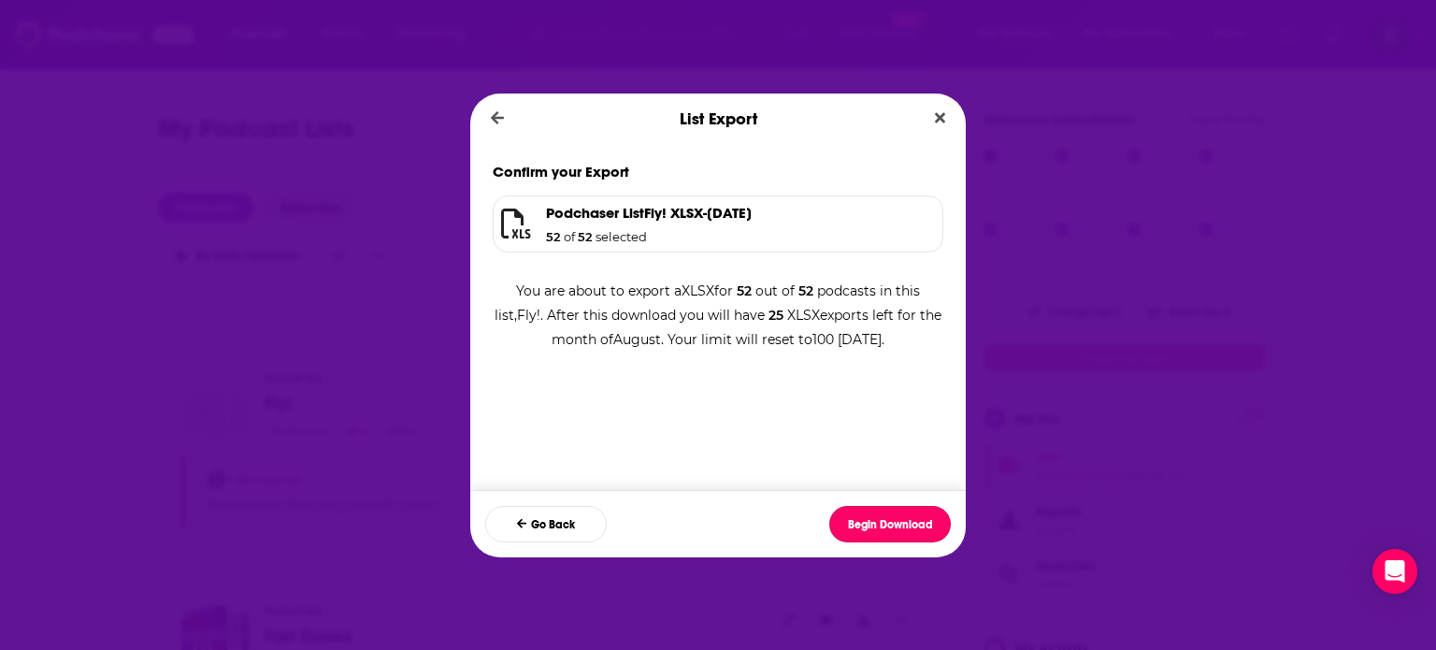
click at [889, 523] on button "Begin Download" at bounding box center [890, 524] width 122 height 36
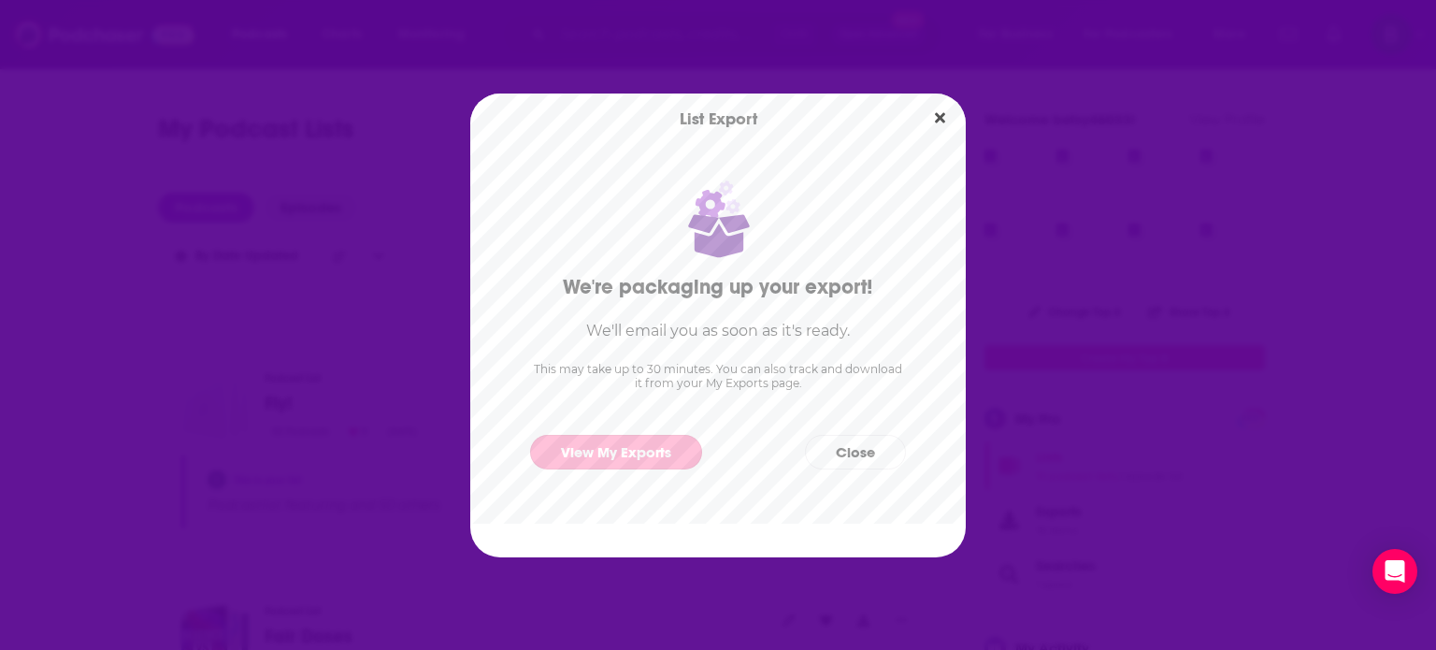
click at [638, 439] on link "View My Exports" at bounding box center [616, 452] width 172 height 35
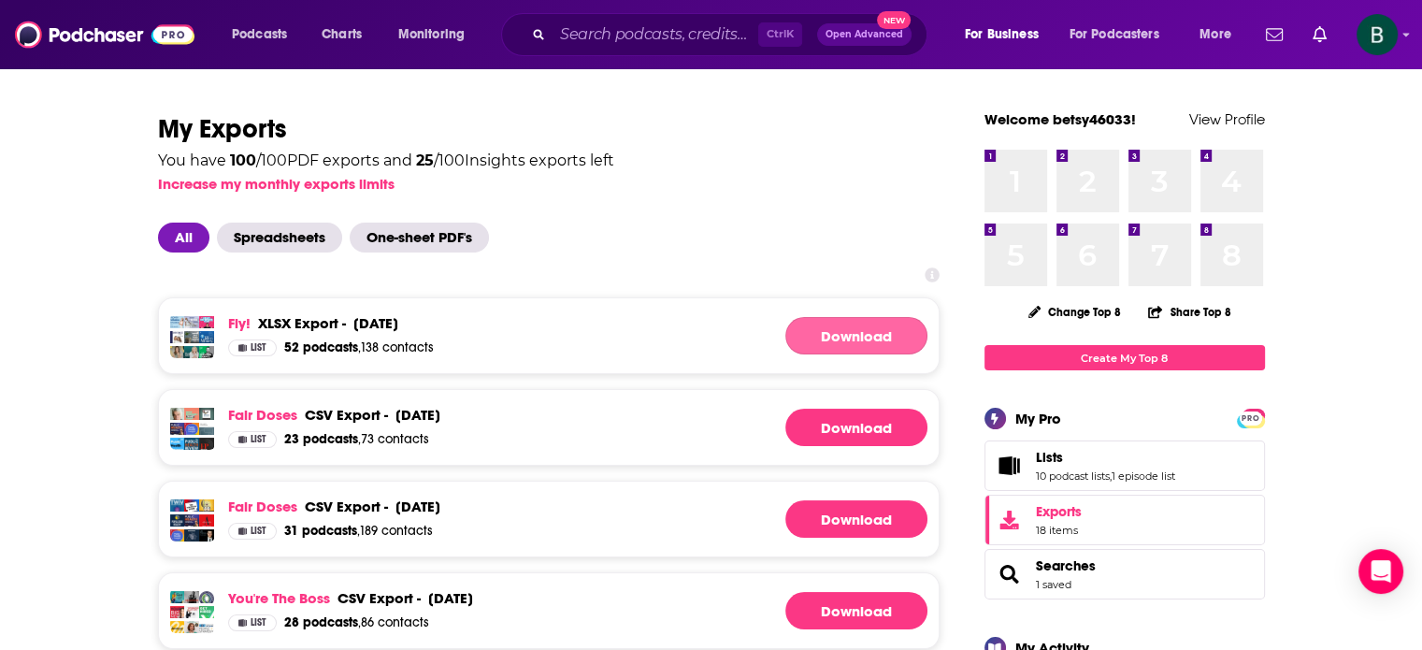
click at [859, 321] on link "Download" at bounding box center [856, 335] width 142 height 37
